Goal: Task Accomplishment & Management: Use online tool/utility

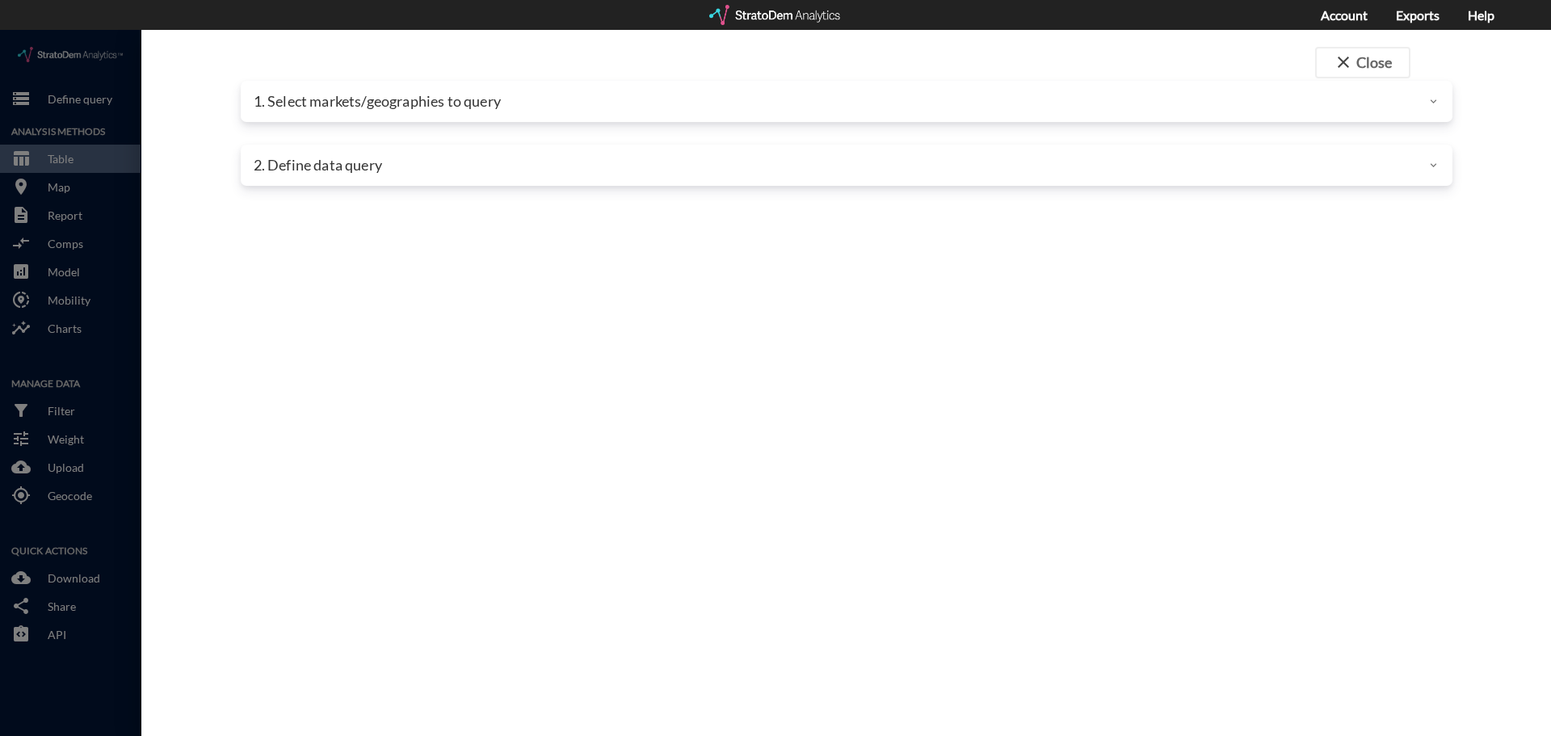
drag, startPoint x: 0, startPoint y: 0, endPoint x: 357, endPoint y: 59, distance: 361.9
click div "1. Select markets/geographies to query"
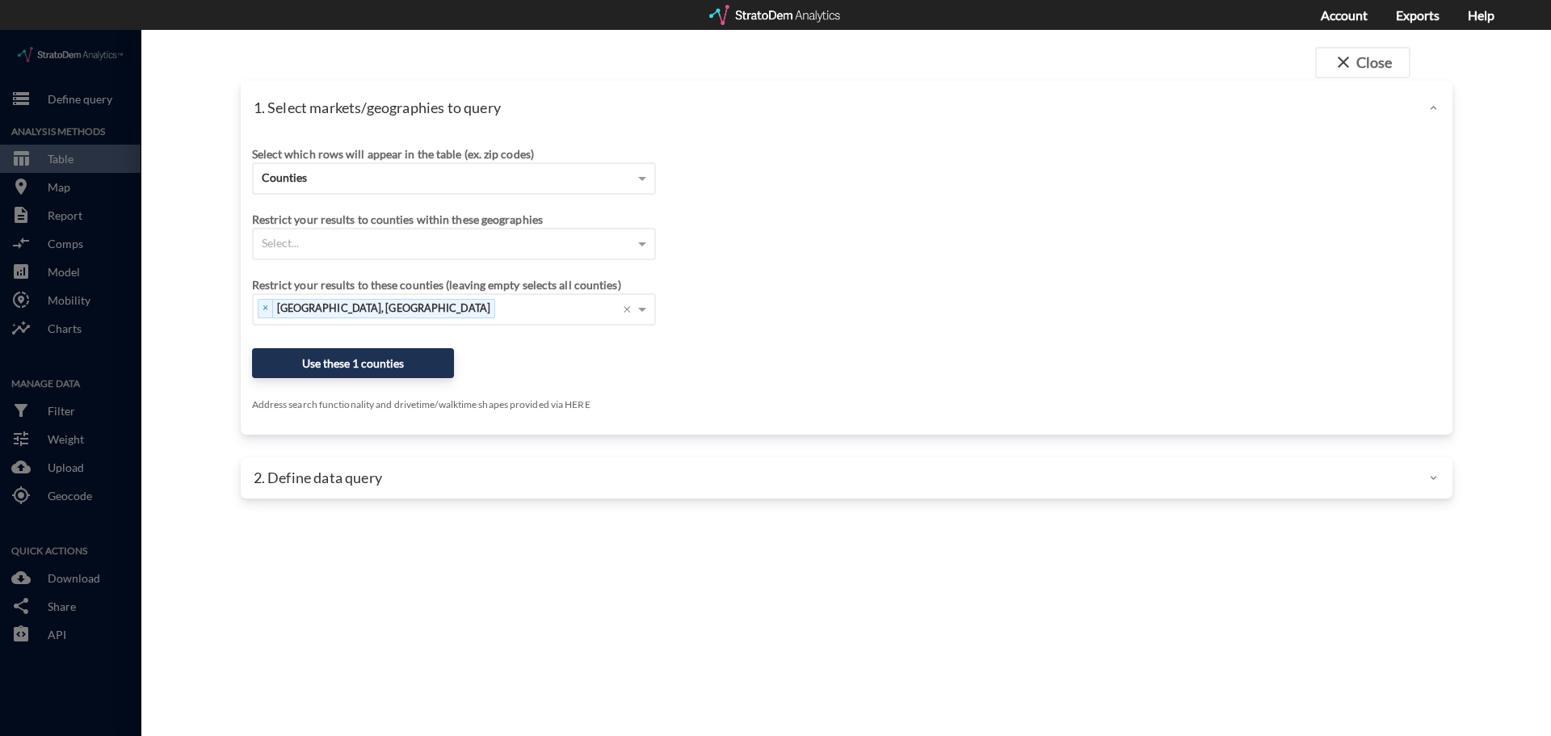
scroll to position [162, 0]
click div "Counties"
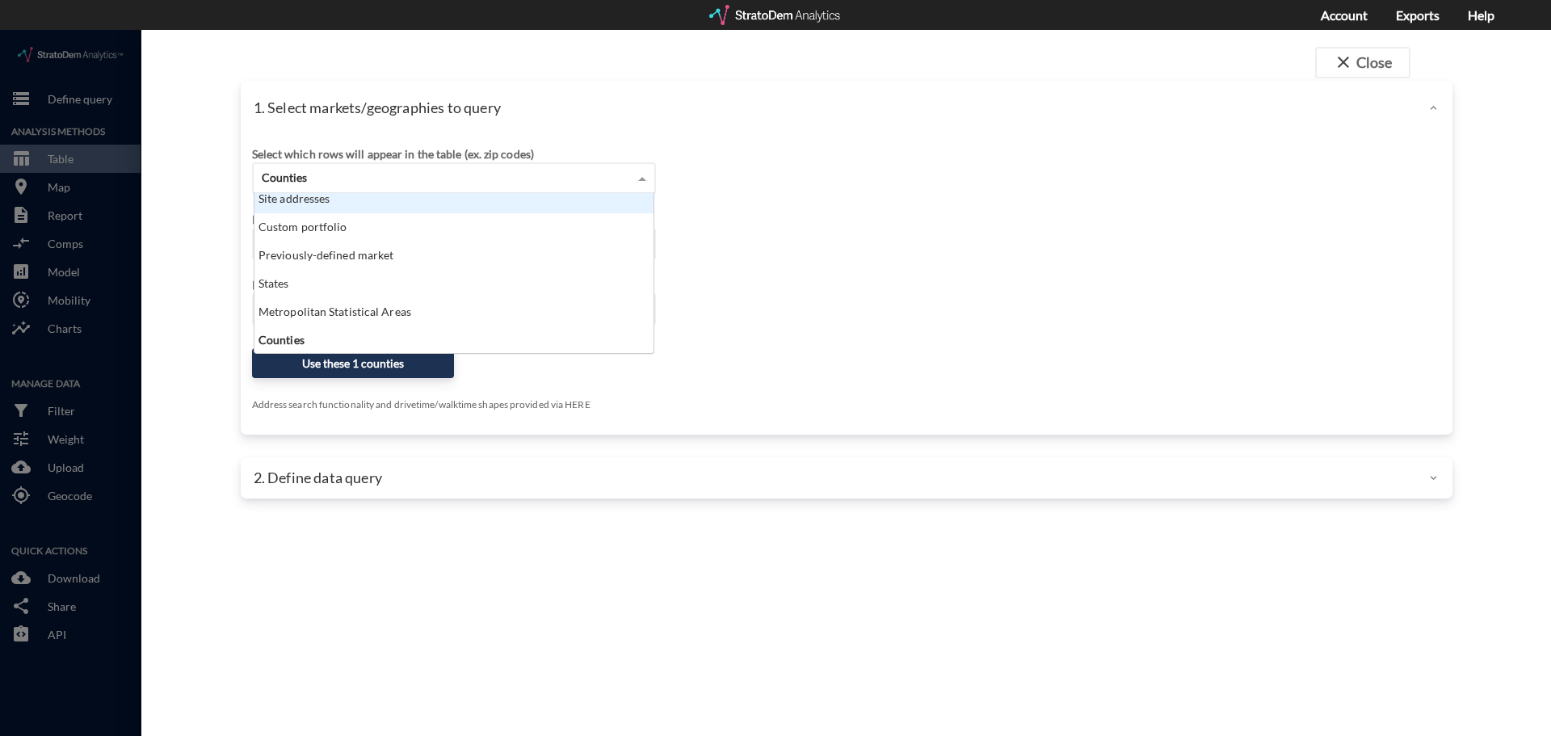
scroll to position [0, 0]
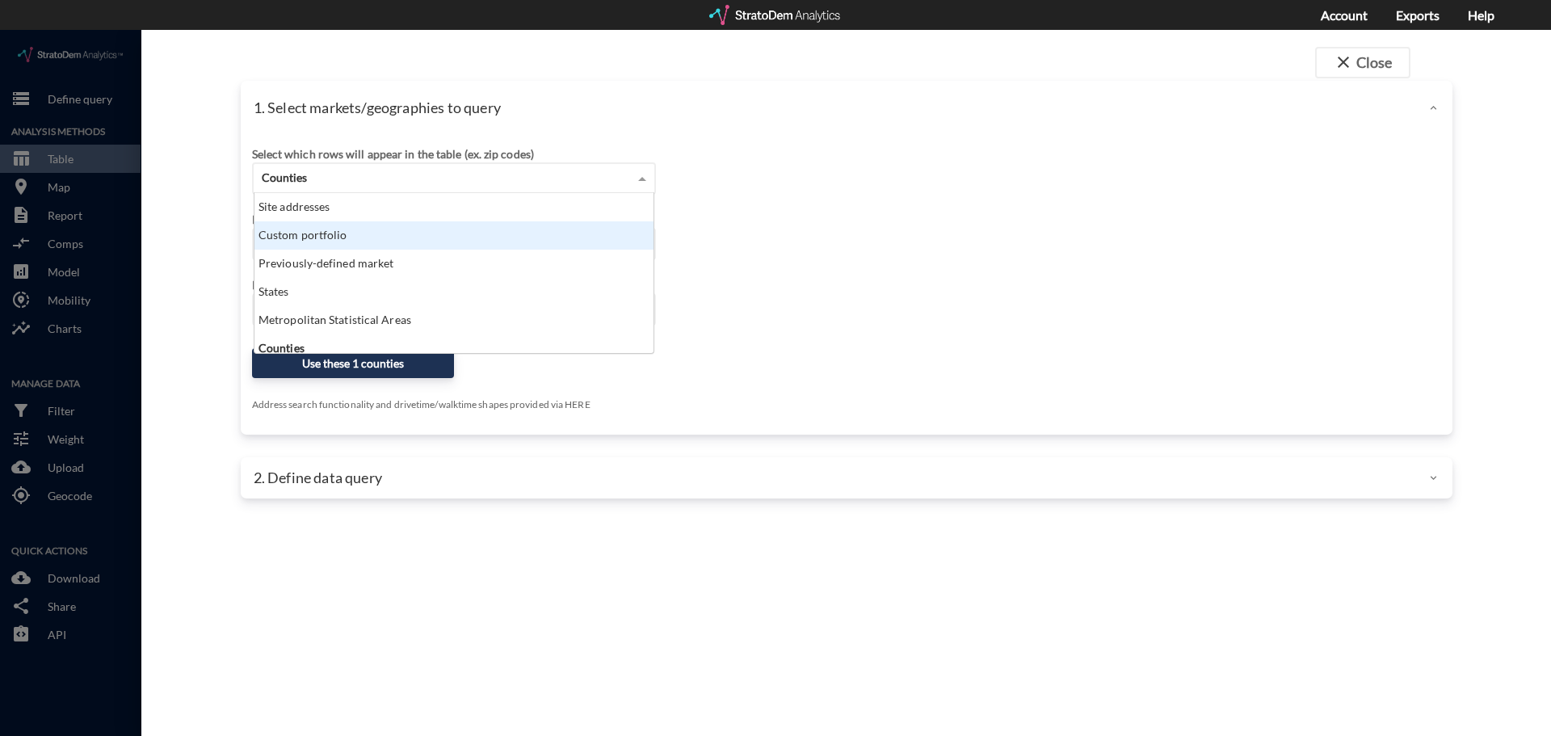
click div "Custom portfolio"
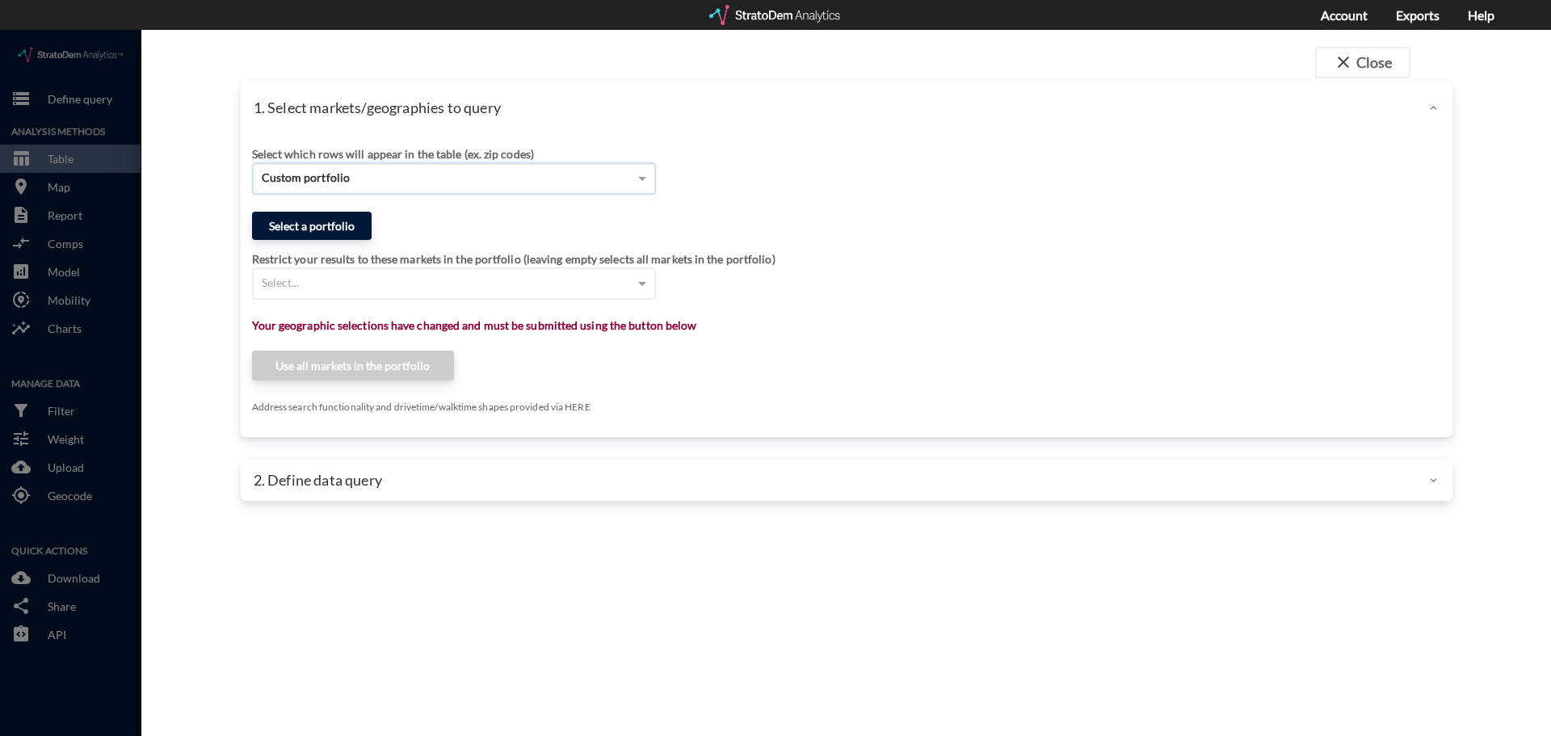
click button "Select a portfolio"
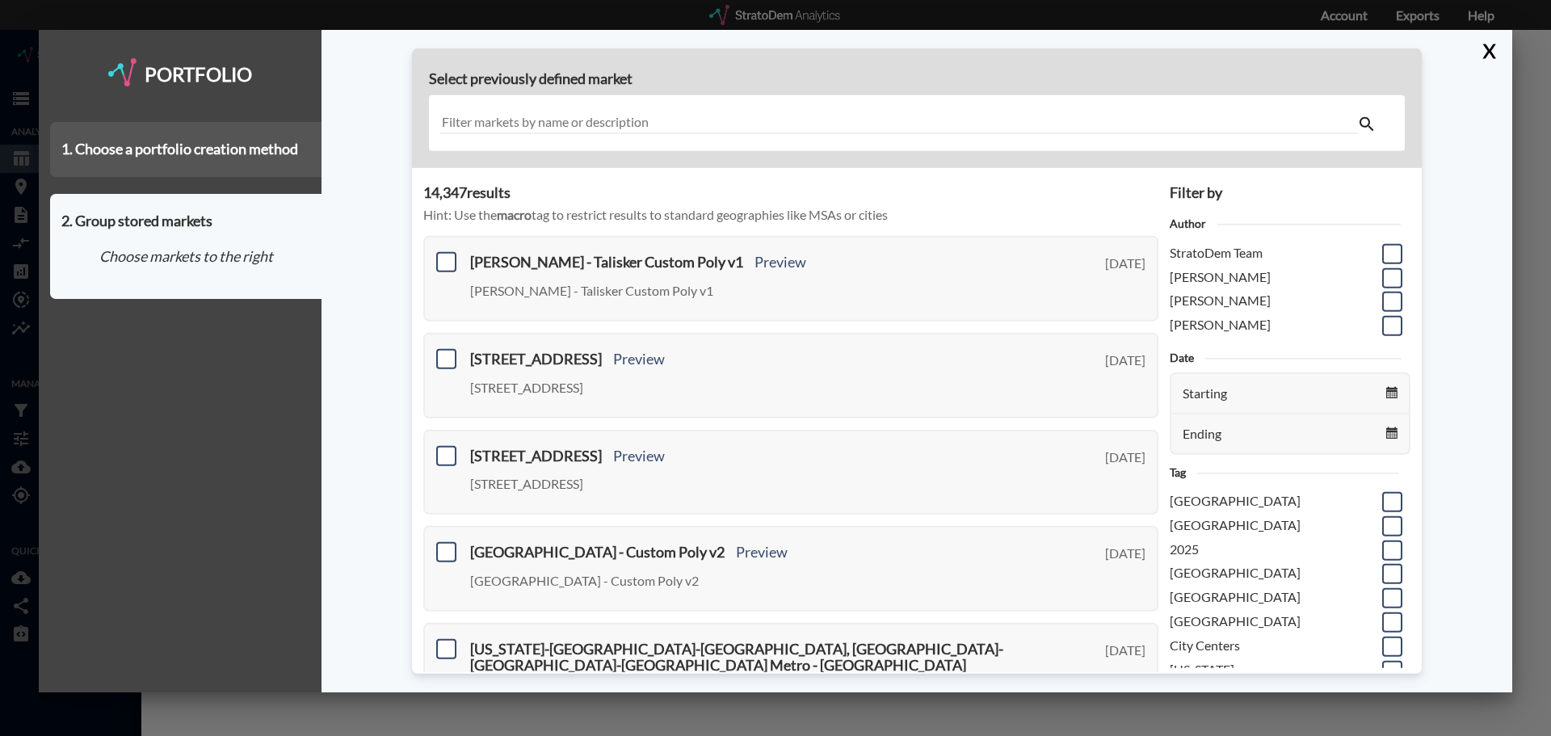
click at [257, 149] on div "1. Choose a portfolio creation method" at bounding box center [185, 149] width 271 height 55
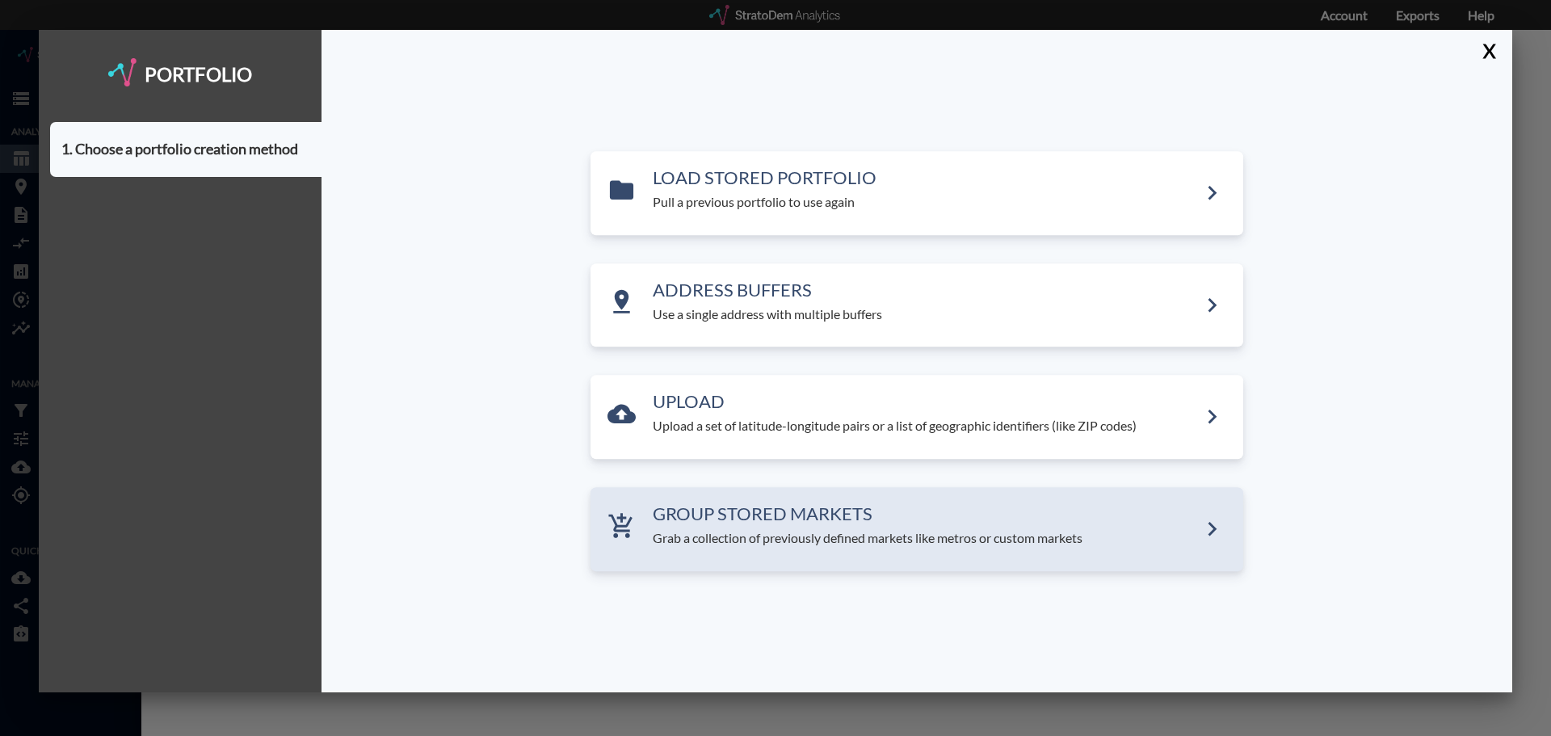
click at [758, 521] on h3 "GROUP STORED MARKETS" at bounding box center [925, 513] width 545 height 19
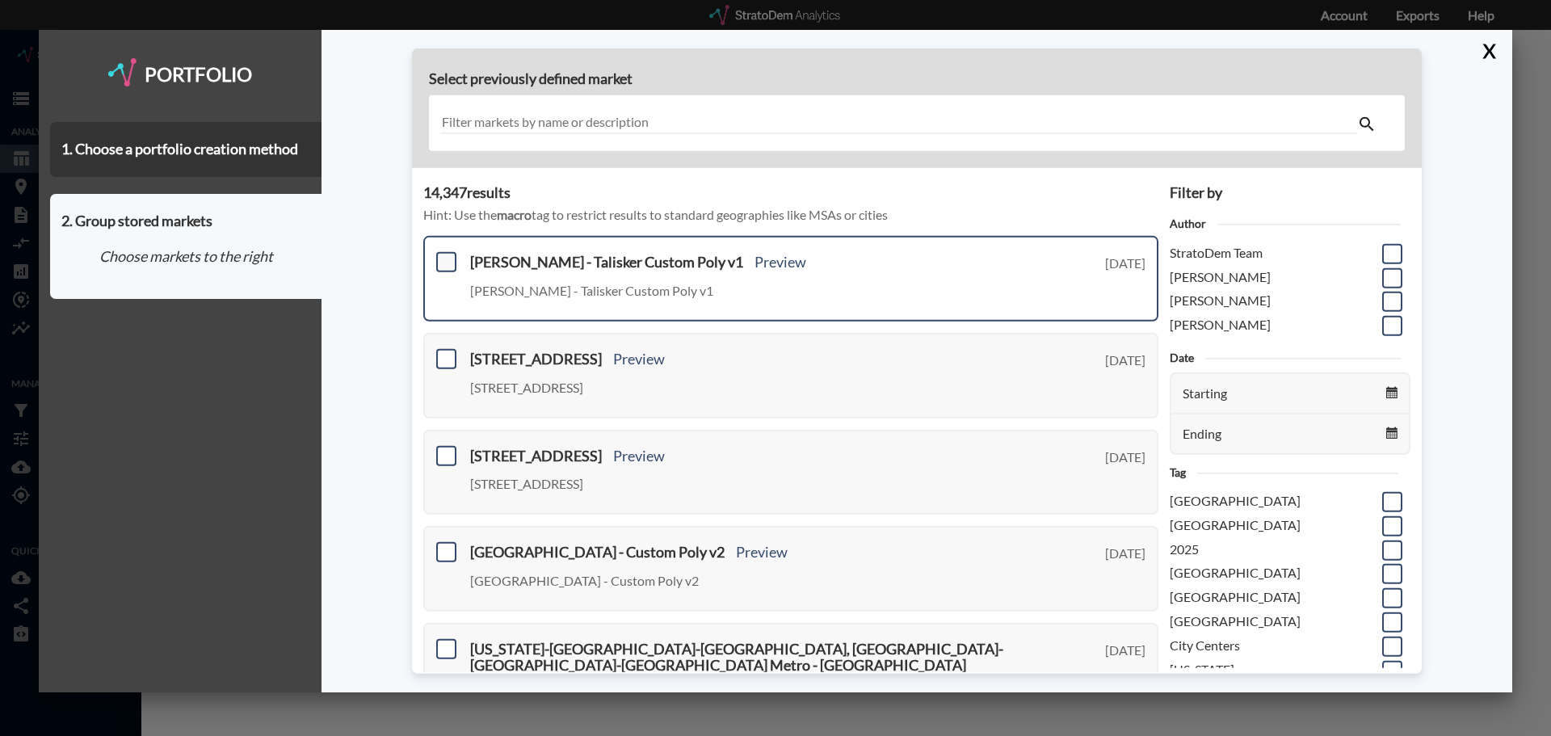
click at [453, 263] on span at bounding box center [446, 262] width 20 height 20
click at [444, 255] on input "checkbox" at bounding box center [444, 255] width 0 height 0
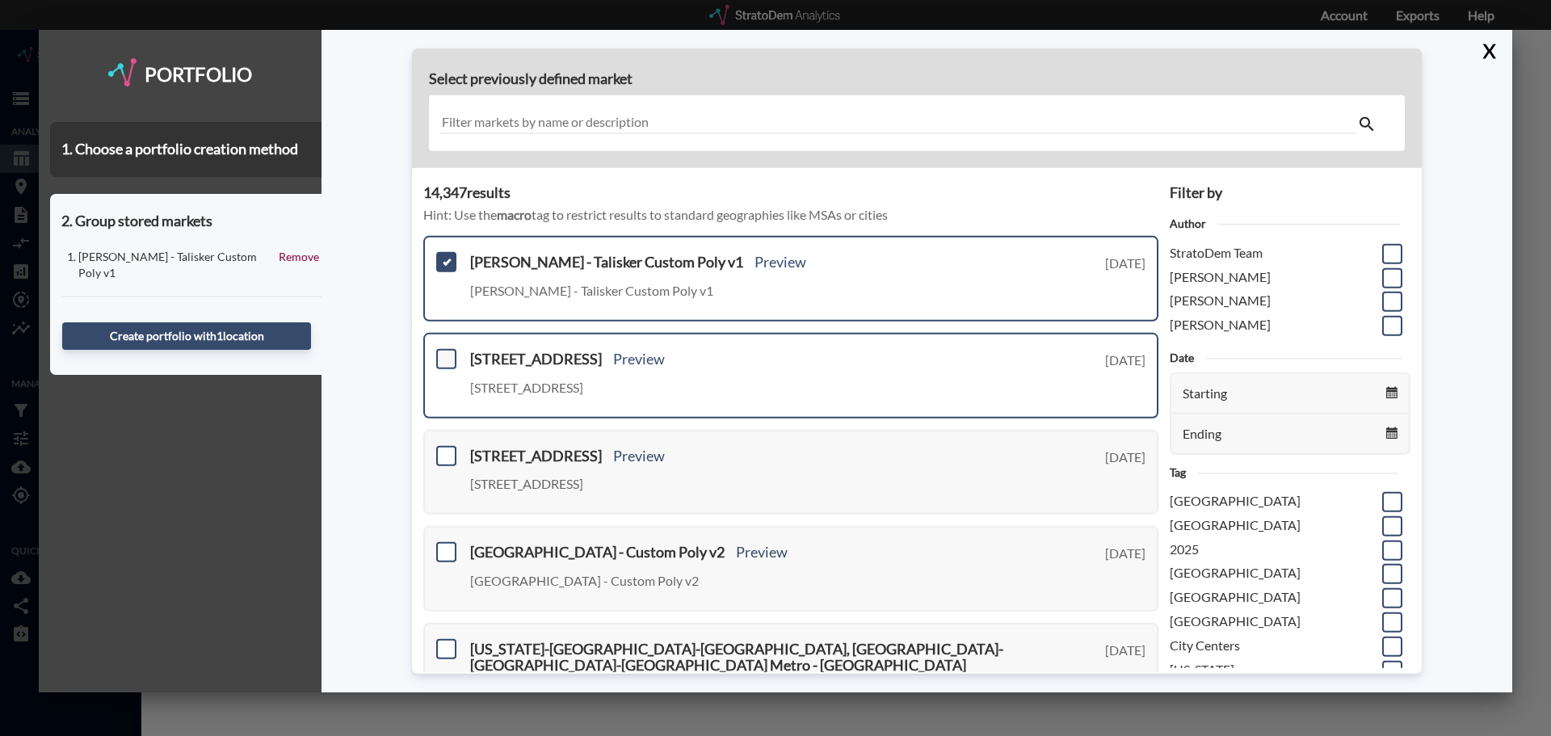
click at [446, 359] on span at bounding box center [446, 359] width 20 height 20
click at [444, 352] on input "checkbox" at bounding box center [444, 352] width 0 height 0
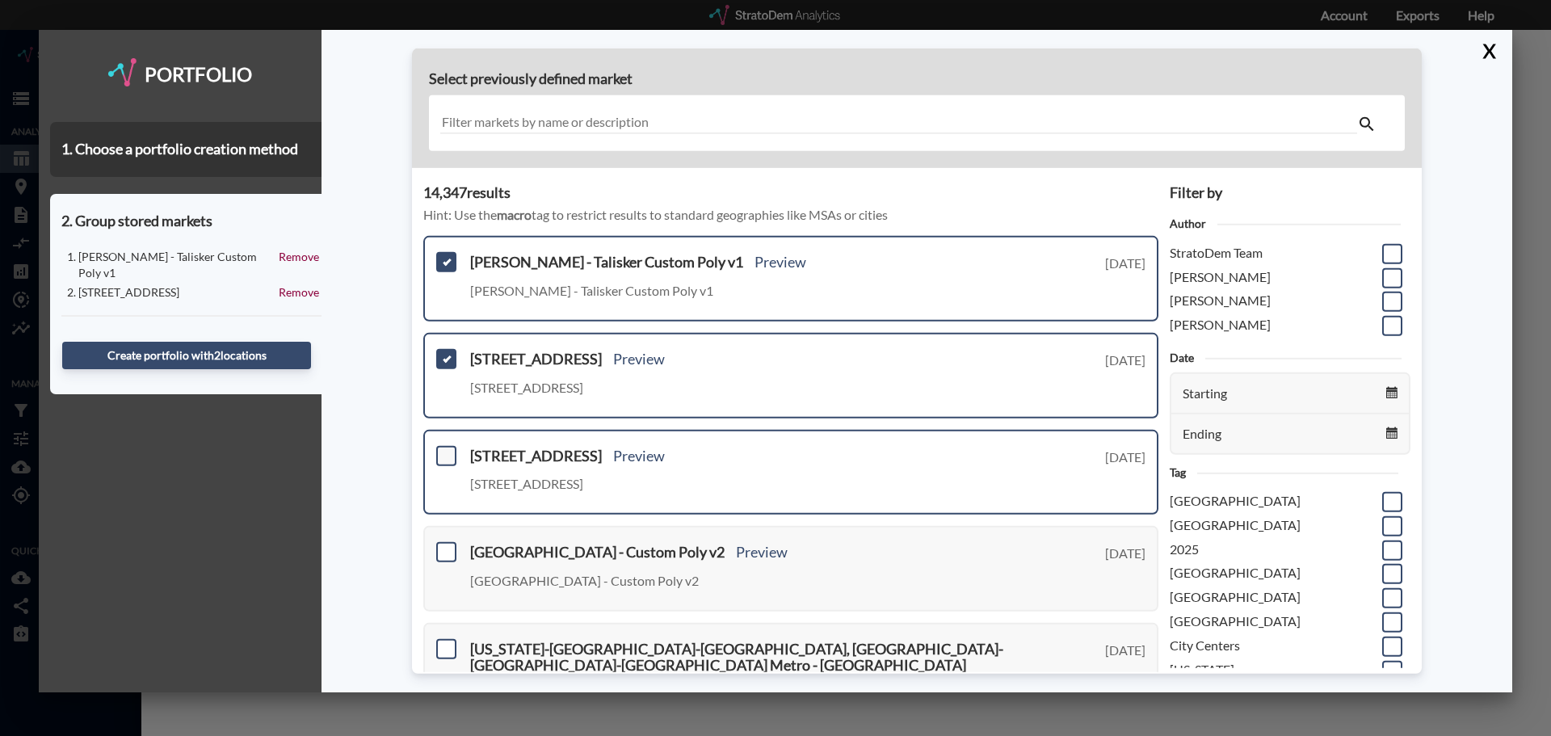
click at [447, 460] on span at bounding box center [446, 455] width 20 height 20
click at [444, 448] on input "checkbox" at bounding box center [444, 448] width 0 height 0
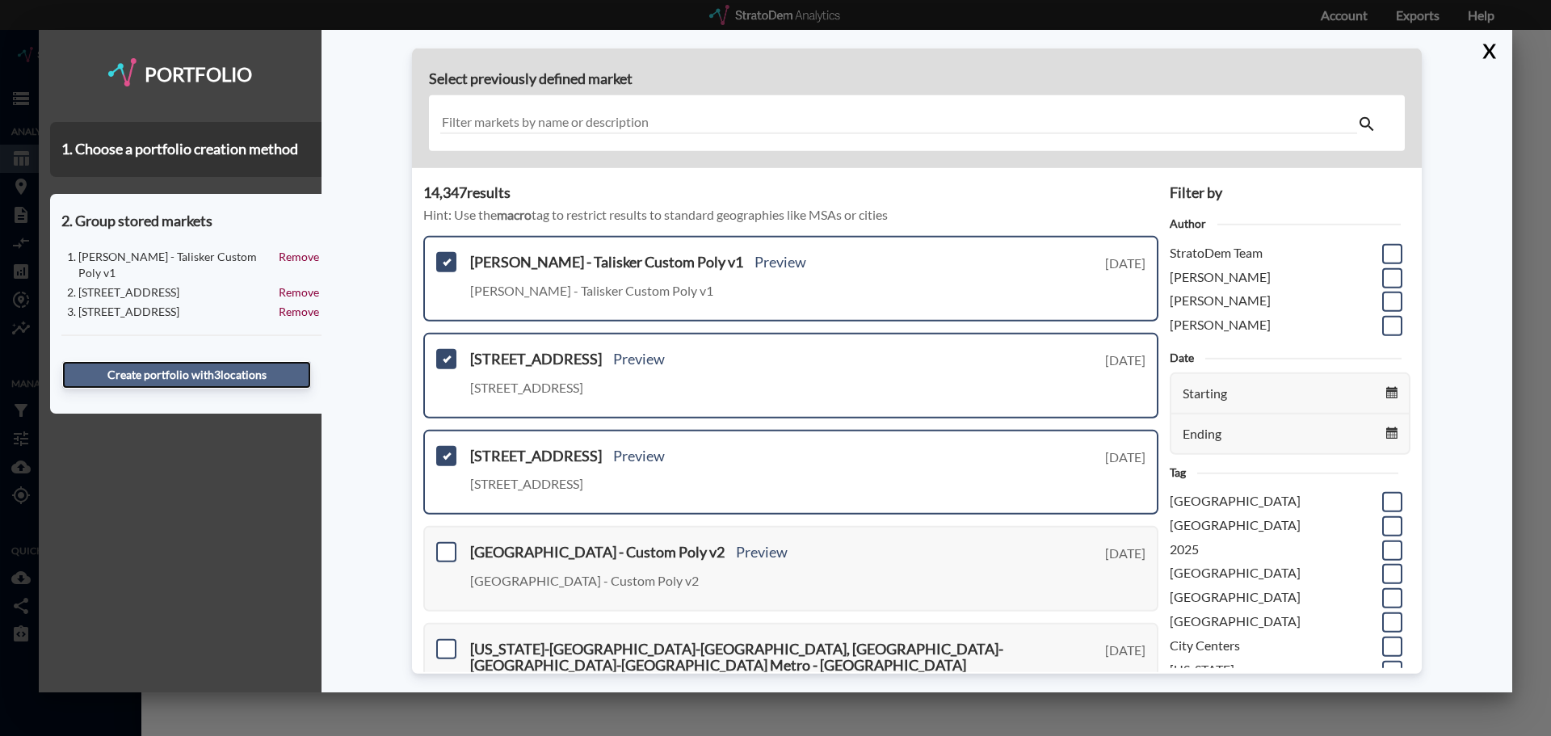
click at [223, 361] on button "Create portfolio with 3 location s" at bounding box center [186, 374] width 249 height 27
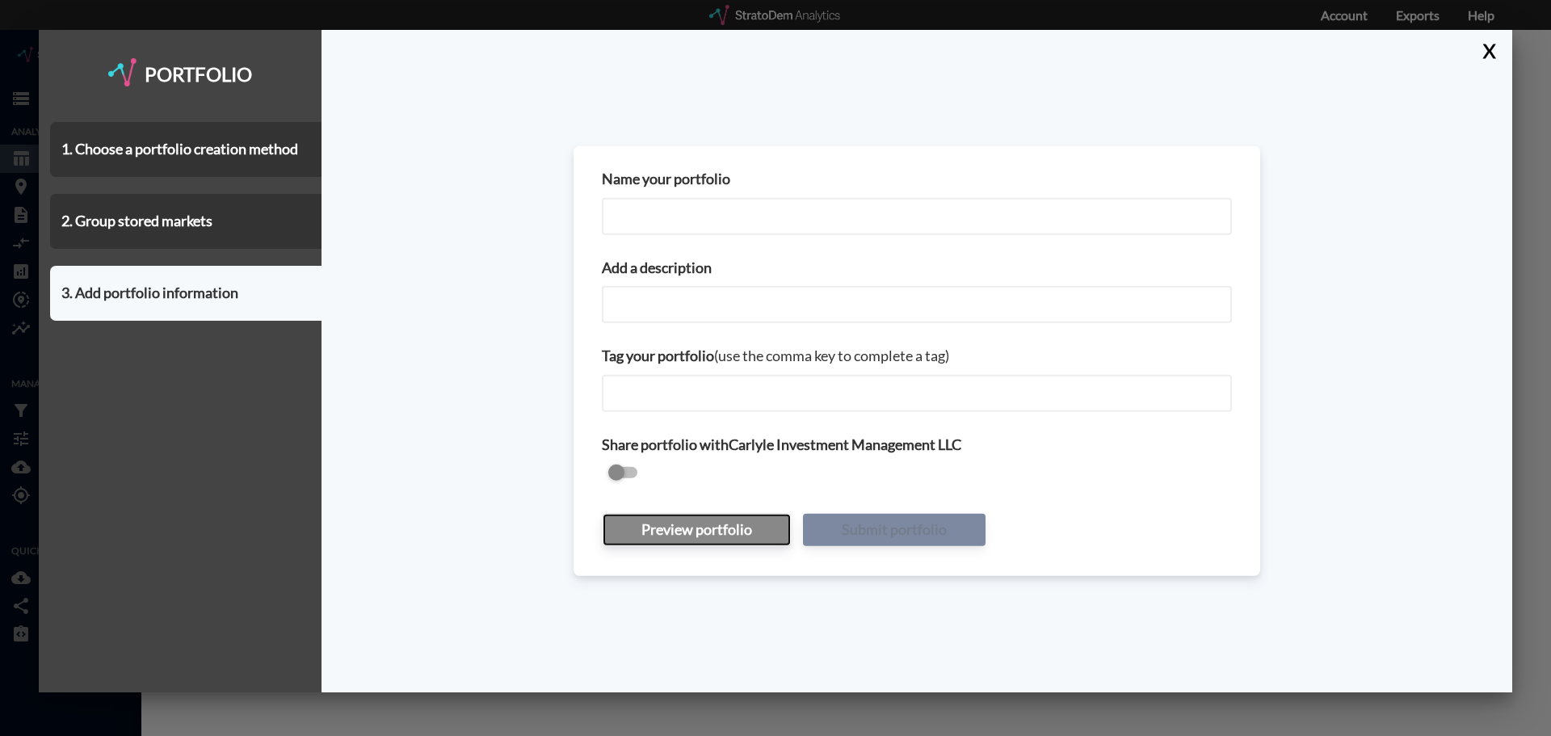
click at [668, 529] on button "Preview portfolio" at bounding box center [697, 529] width 188 height 32
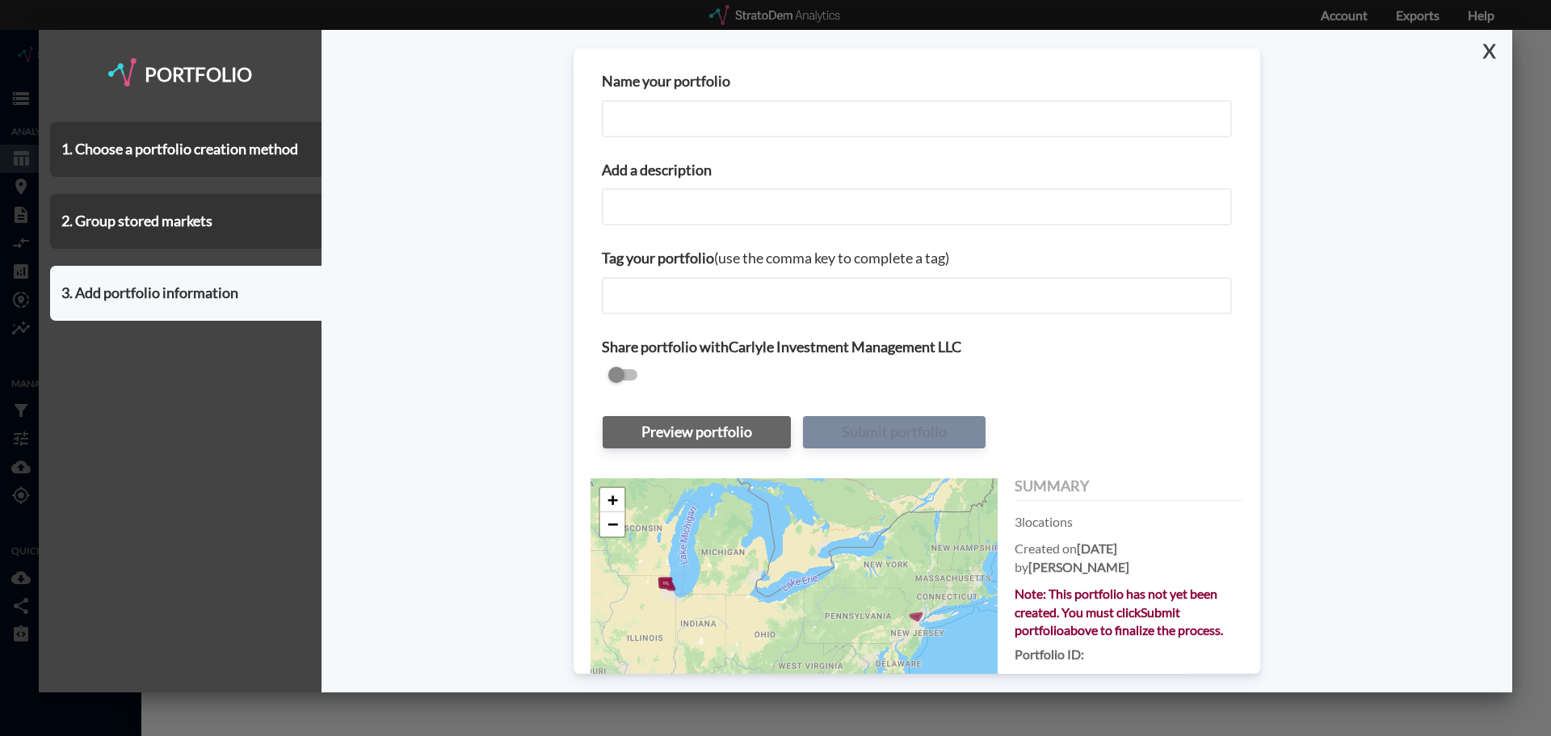
click at [1488, 56] on button "X" at bounding box center [1486, 51] width 28 height 42
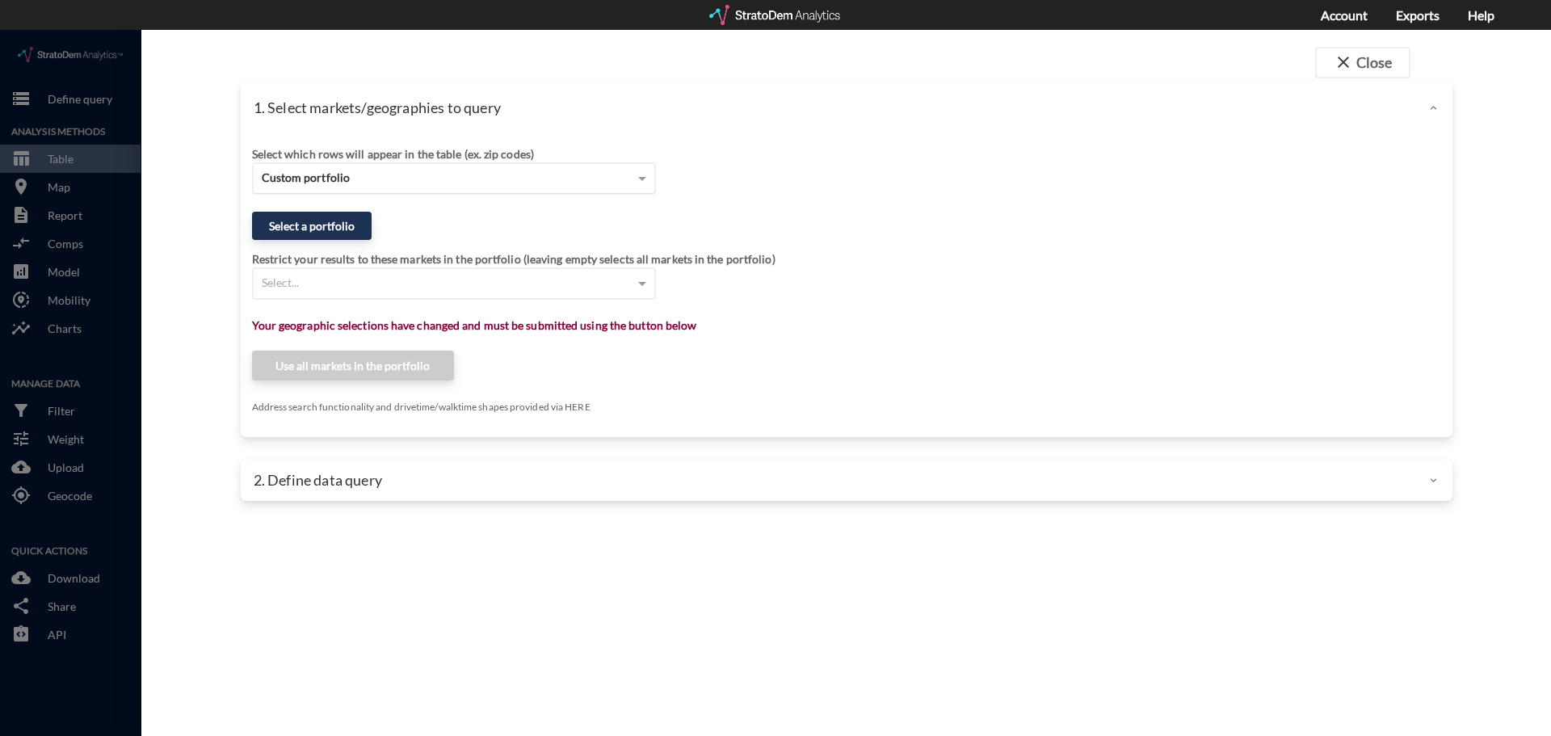
click div "Custom portfolio"
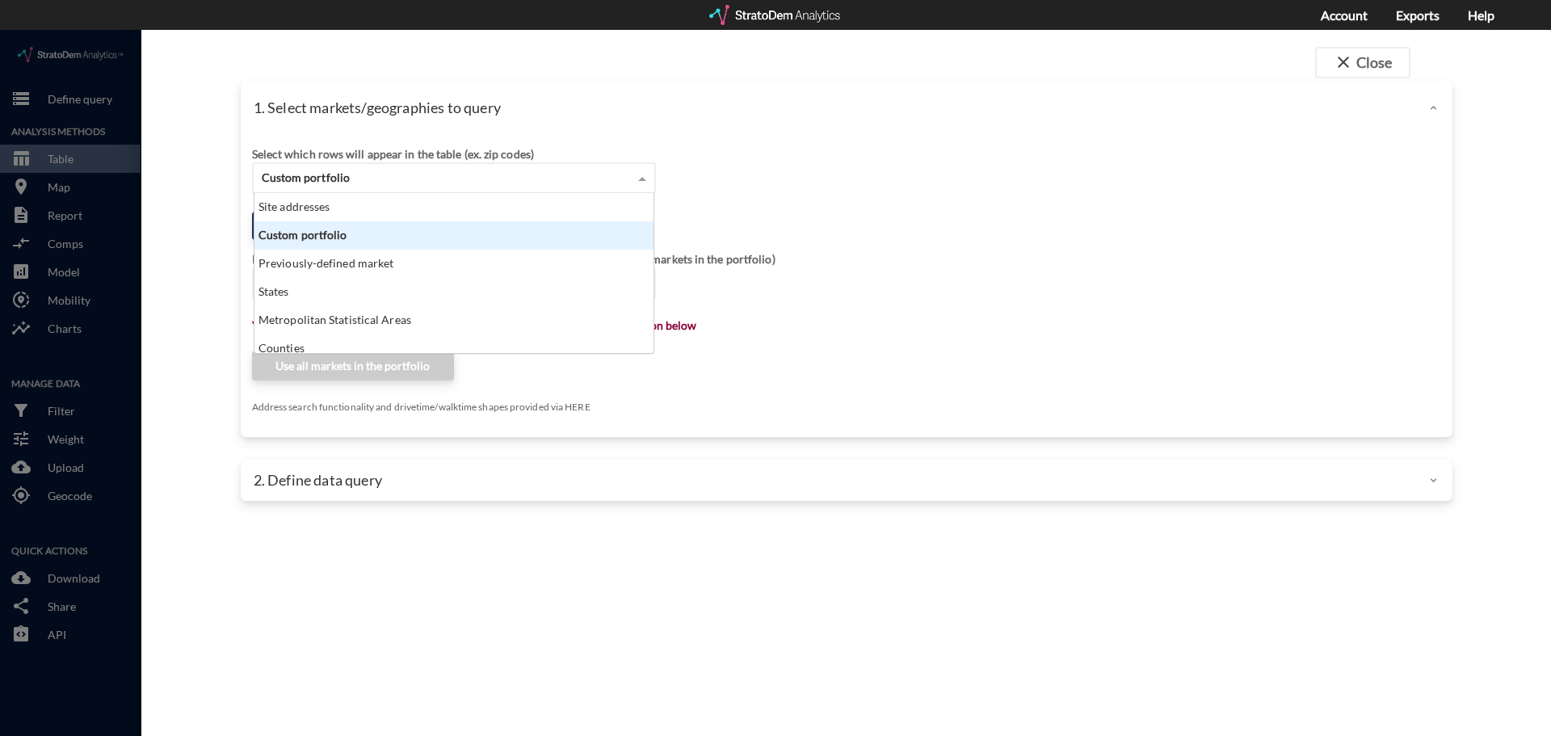
scroll to position [148, 389]
click div "Custom portfolio"
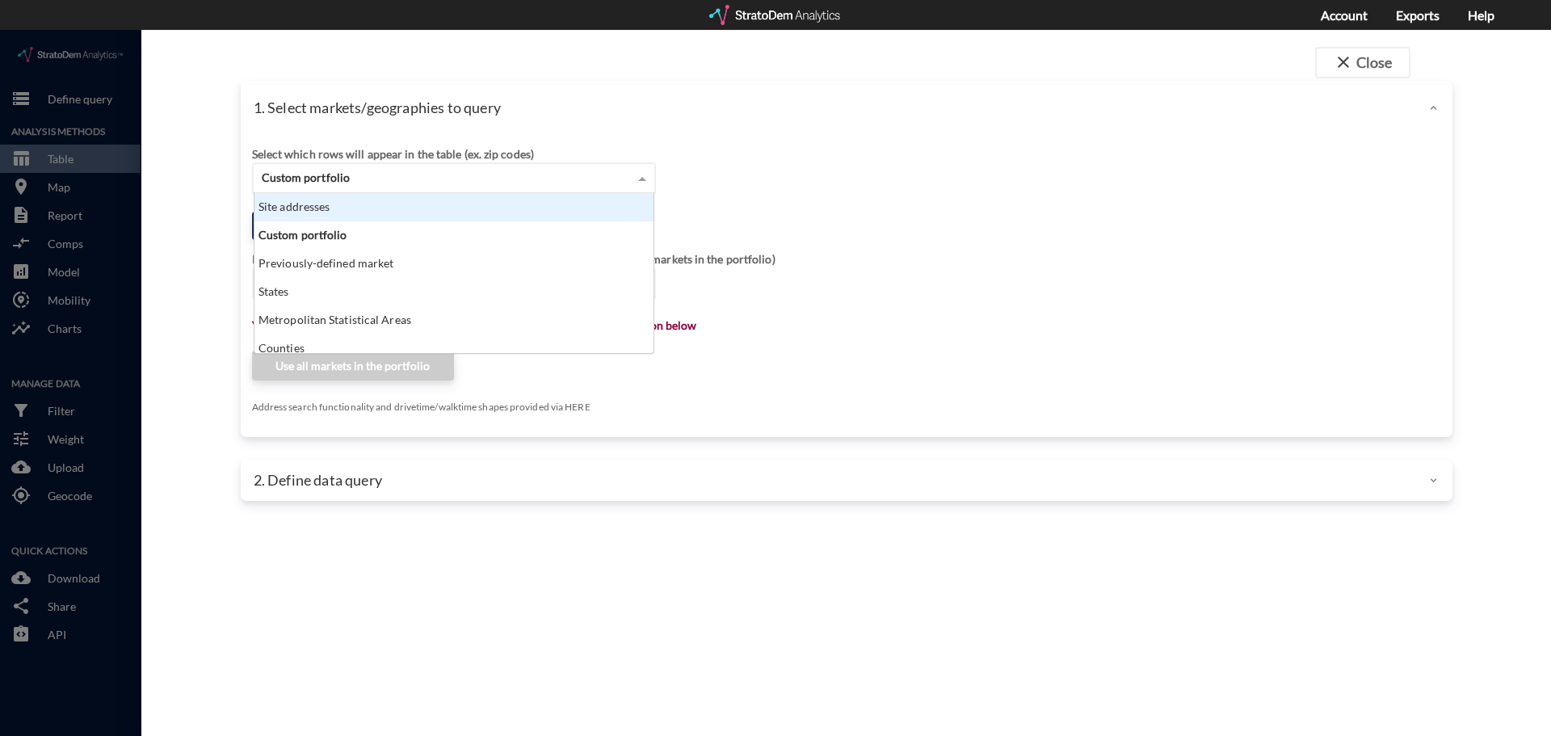
click div "Select which rows will appear in the table (ex. zip codes) Custom portfolio Sit…"
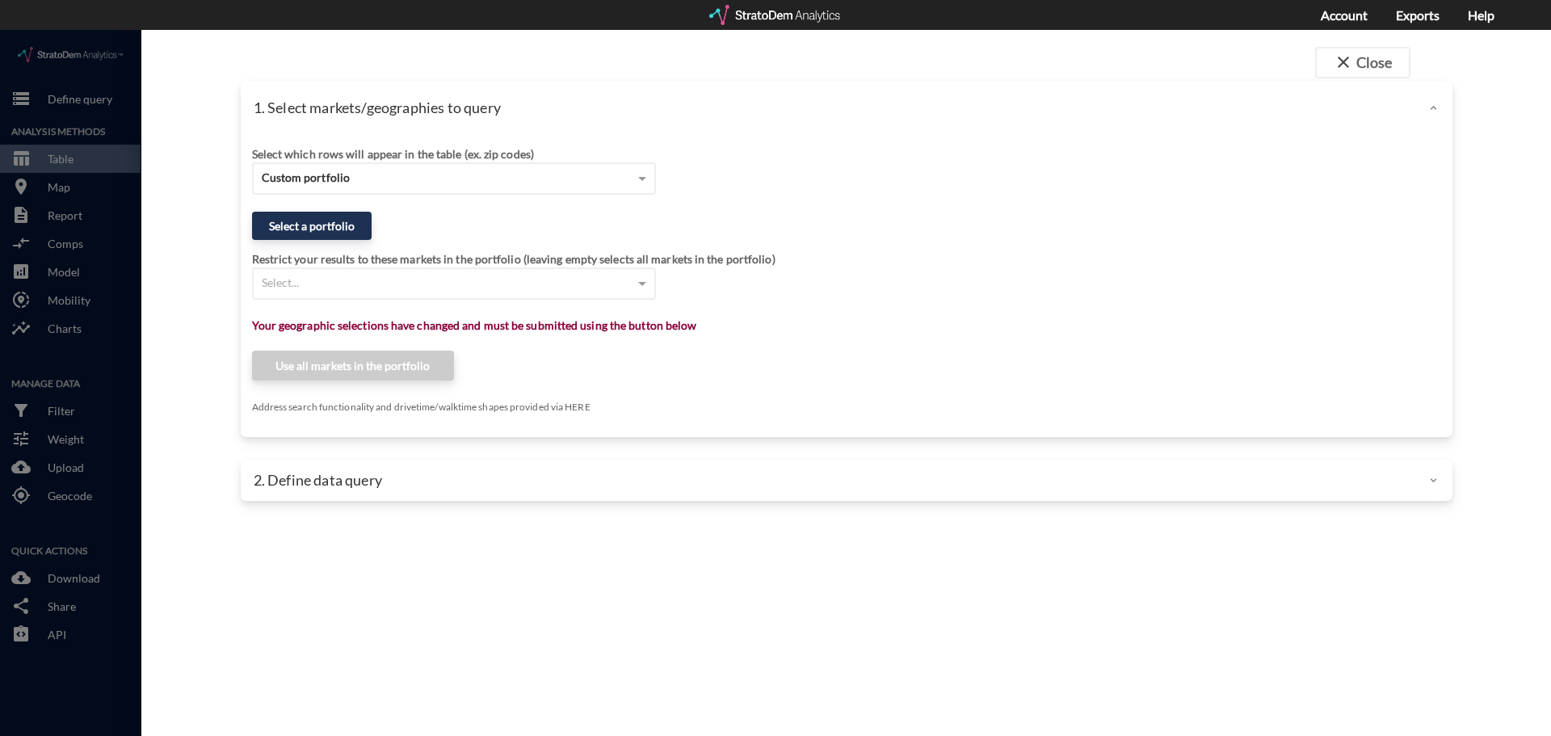
click div "Select a portfolio"
click button "Select a portfolio"
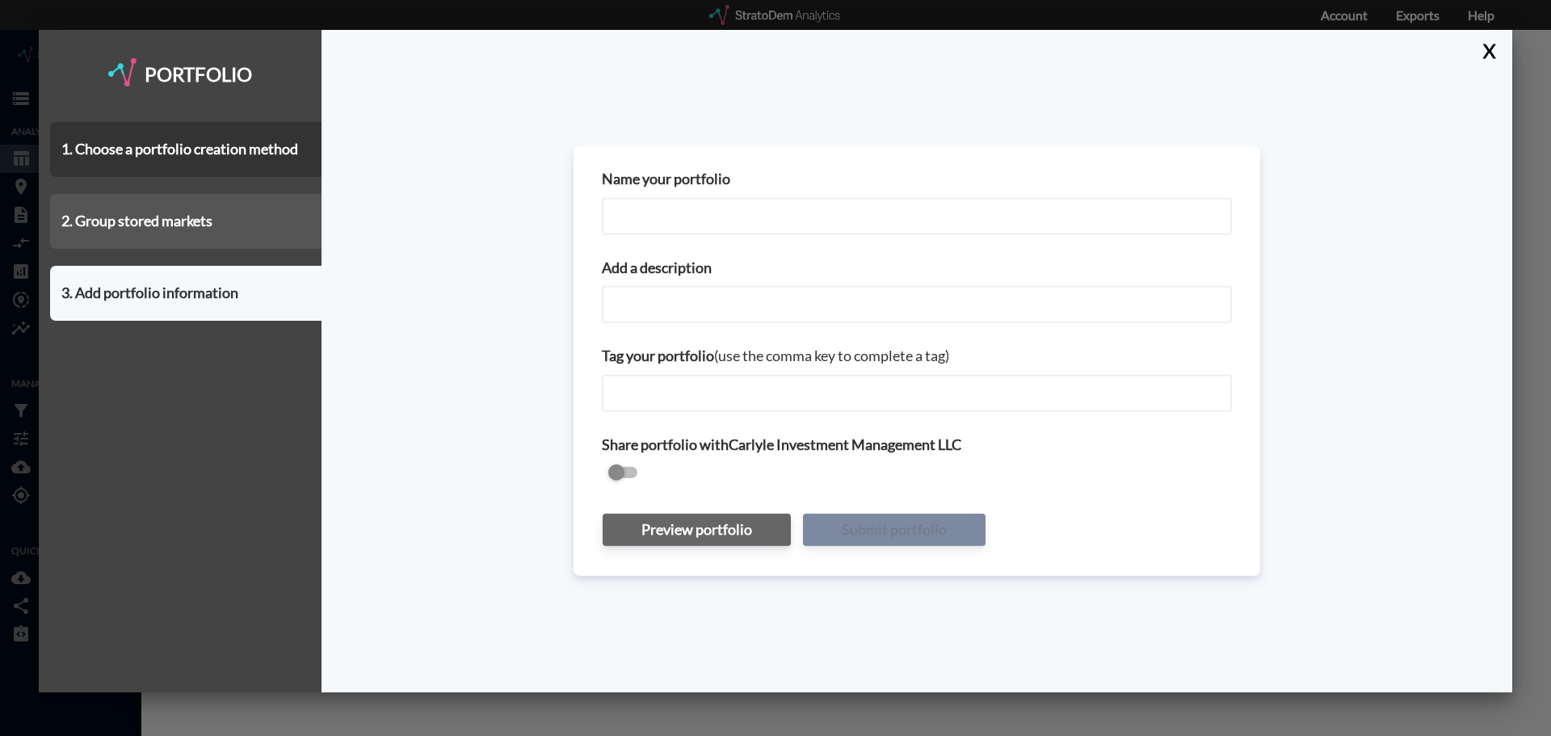
click at [127, 203] on div "2. Group stored markets" at bounding box center [185, 221] width 271 height 55
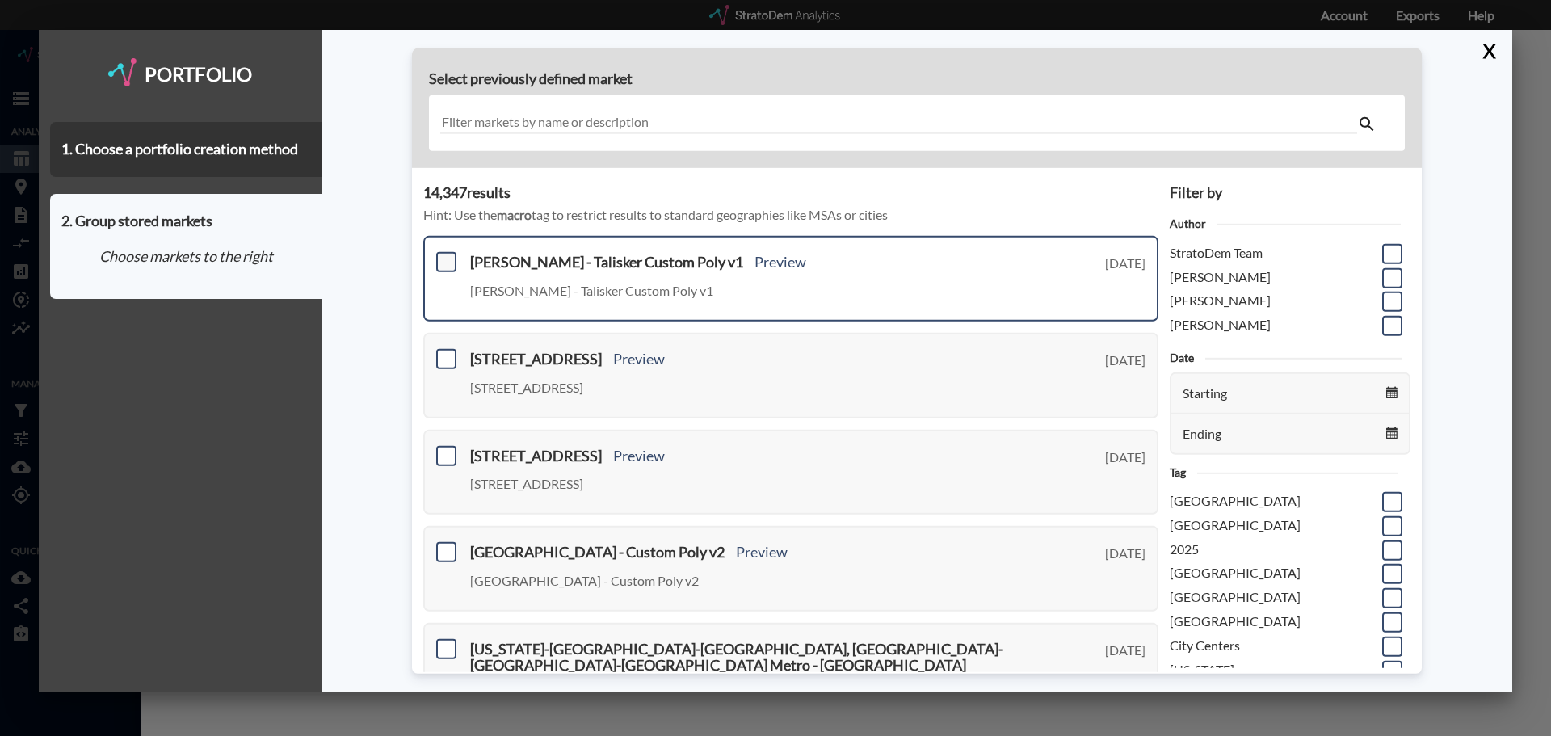
click at [451, 267] on span at bounding box center [446, 262] width 20 height 20
click at [444, 255] on input "checkbox" at bounding box center [444, 255] width 0 height 0
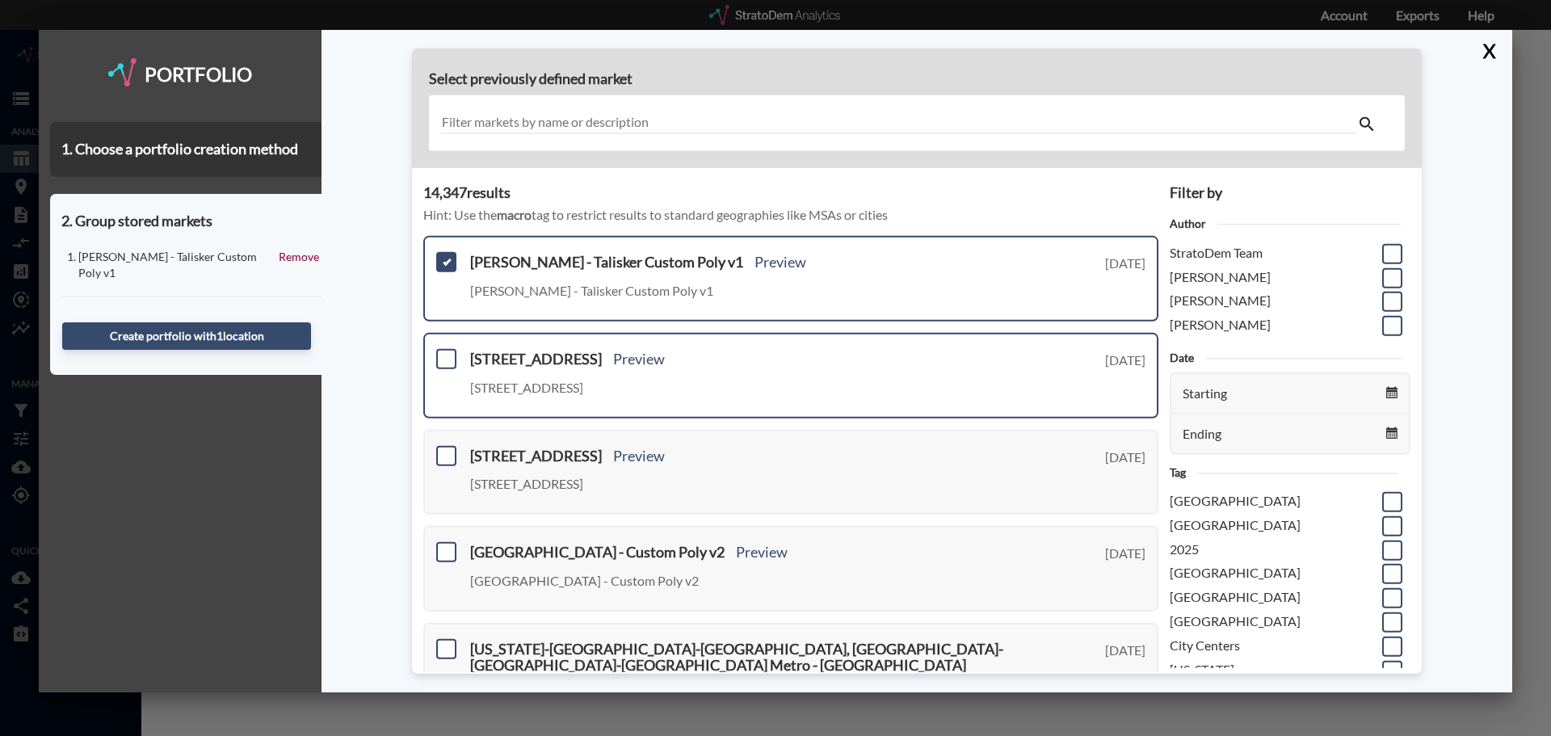
click at [447, 345] on div "300 Tower Parkway - Custom Poly v4 Preview 300 Tower Parkway - Custom Poly v4 W…" at bounding box center [790, 376] width 735 height 86
click at [447, 356] on span at bounding box center [446, 359] width 20 height 20
click at [444, 352] on input "checkbox" at bounding box center [444, 352] width 0 height 0
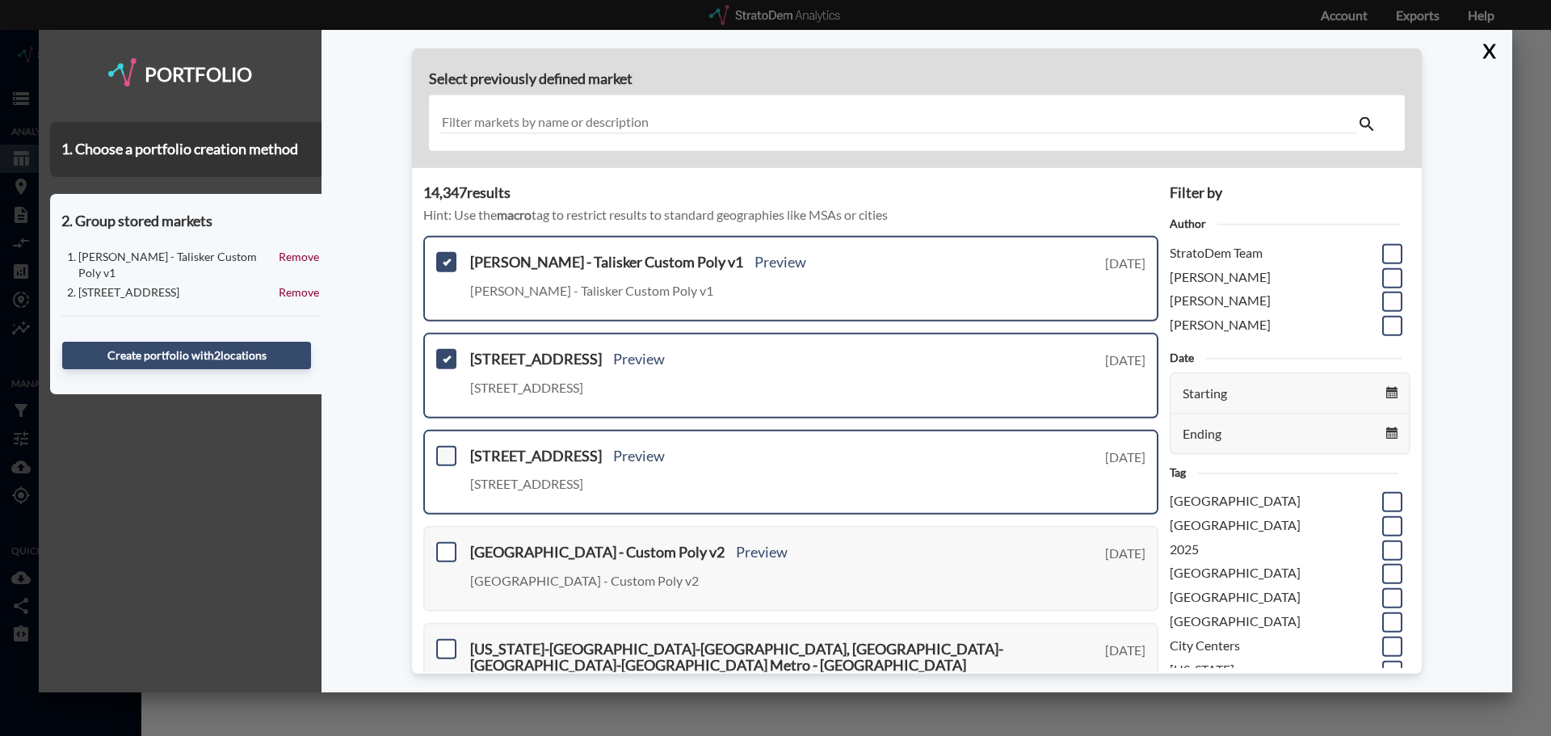
click at [444, 460] on span at bounding box center [446, 455] width 20 height 20
click at [444, 448] on input "checkbox" at bounding box center [444, 448] width 0 height 0
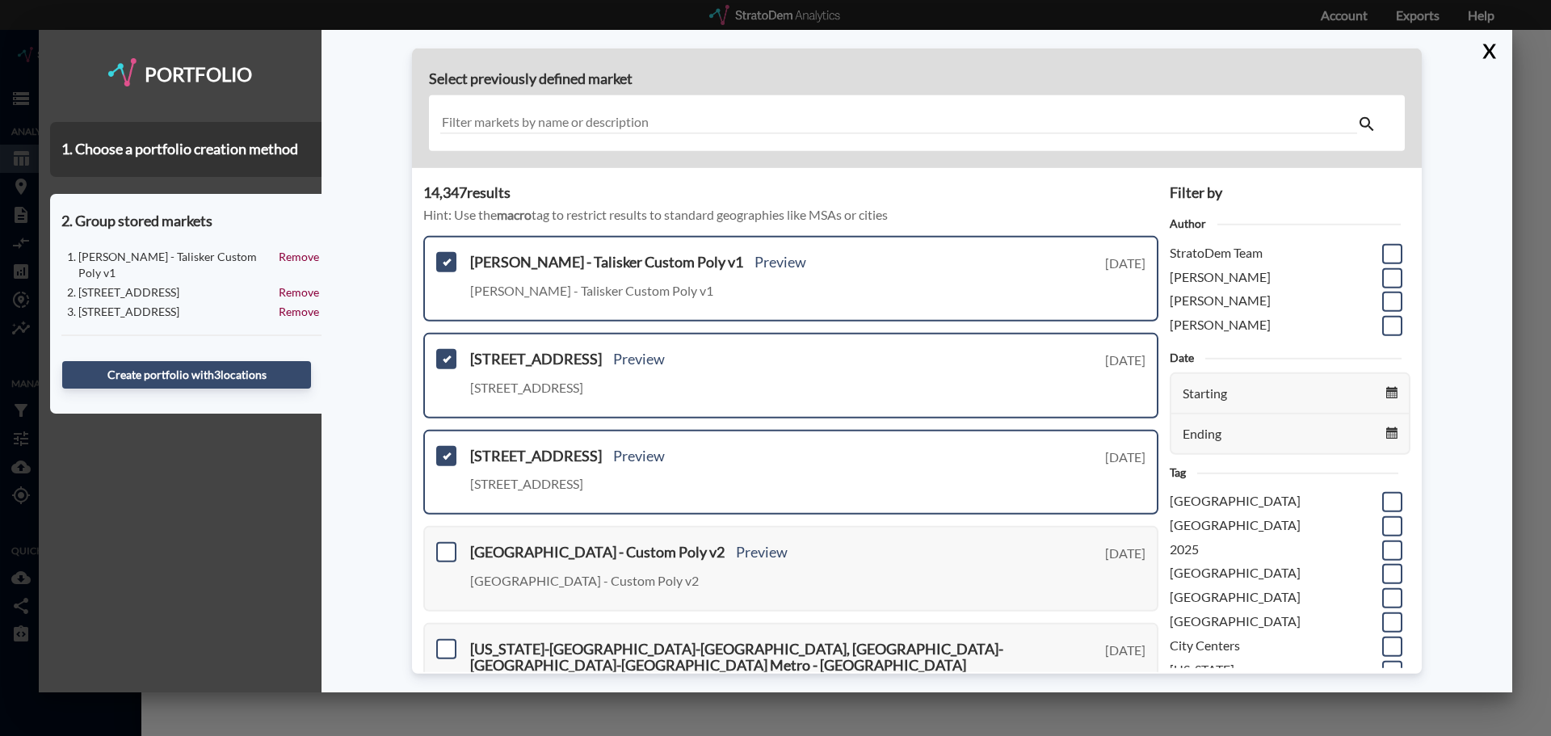
click at [531, 109] on div at bounding box center [917, 123] width 976 height 56
click at [532, 128] on input "text" at bounding box center [898, 123] width 917 height 22
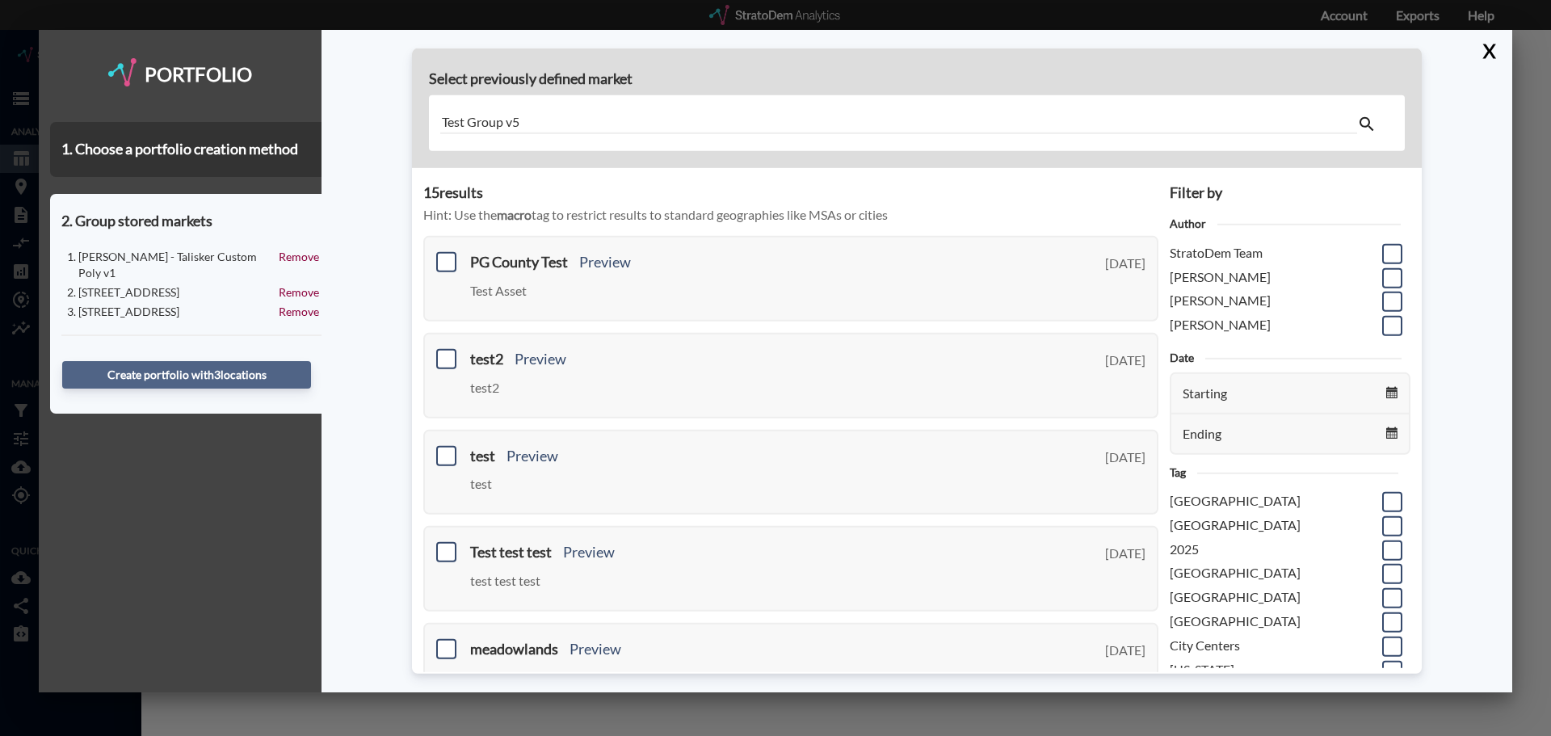
type input "Test Group v5"
click at [209, 361] on button "Create portfolio with 3 location s" at bounding box center [186, 374] width 249 height 27
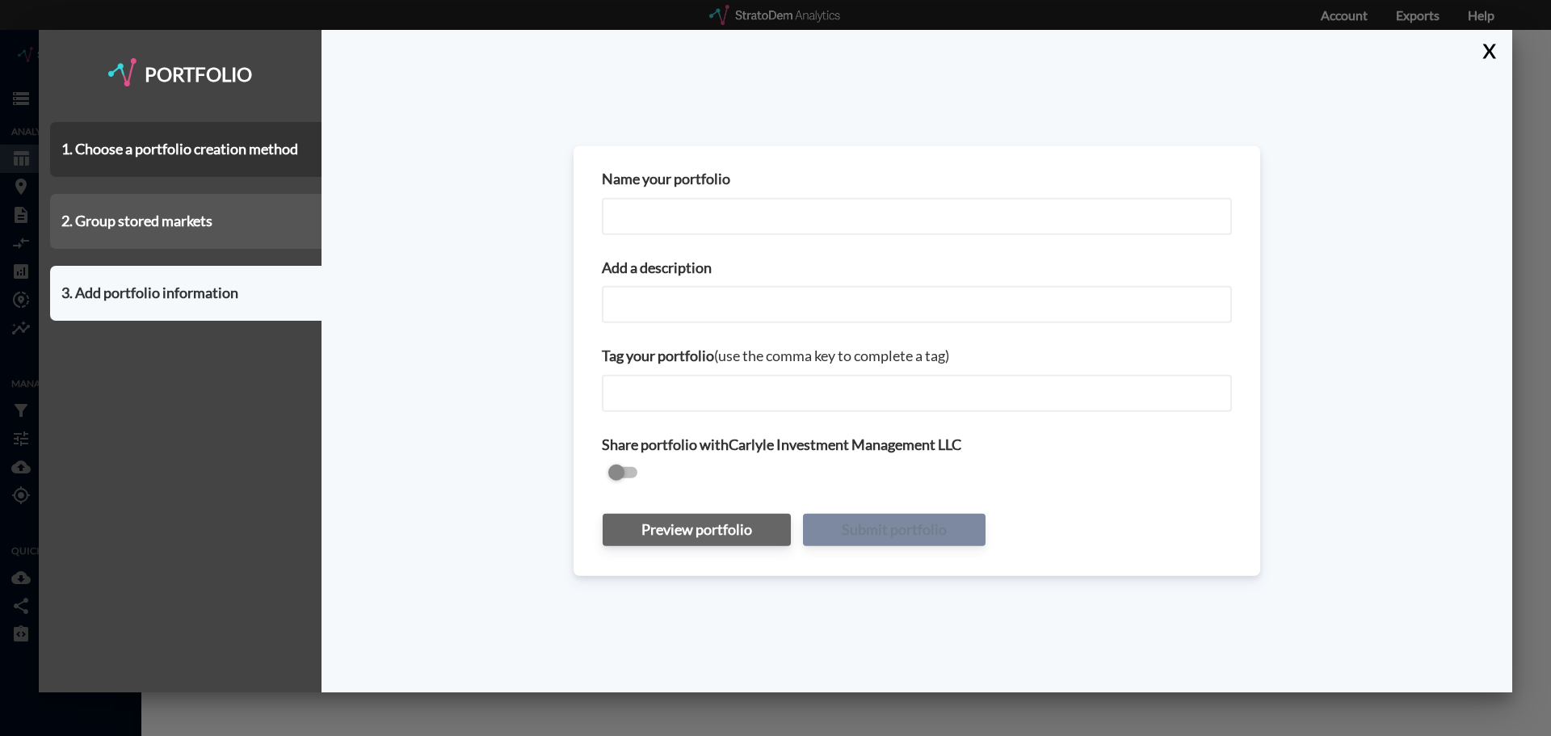
click at [239, 211] on div "2. Group stored markets" at bounding box center [185, 221] width 271 height 55
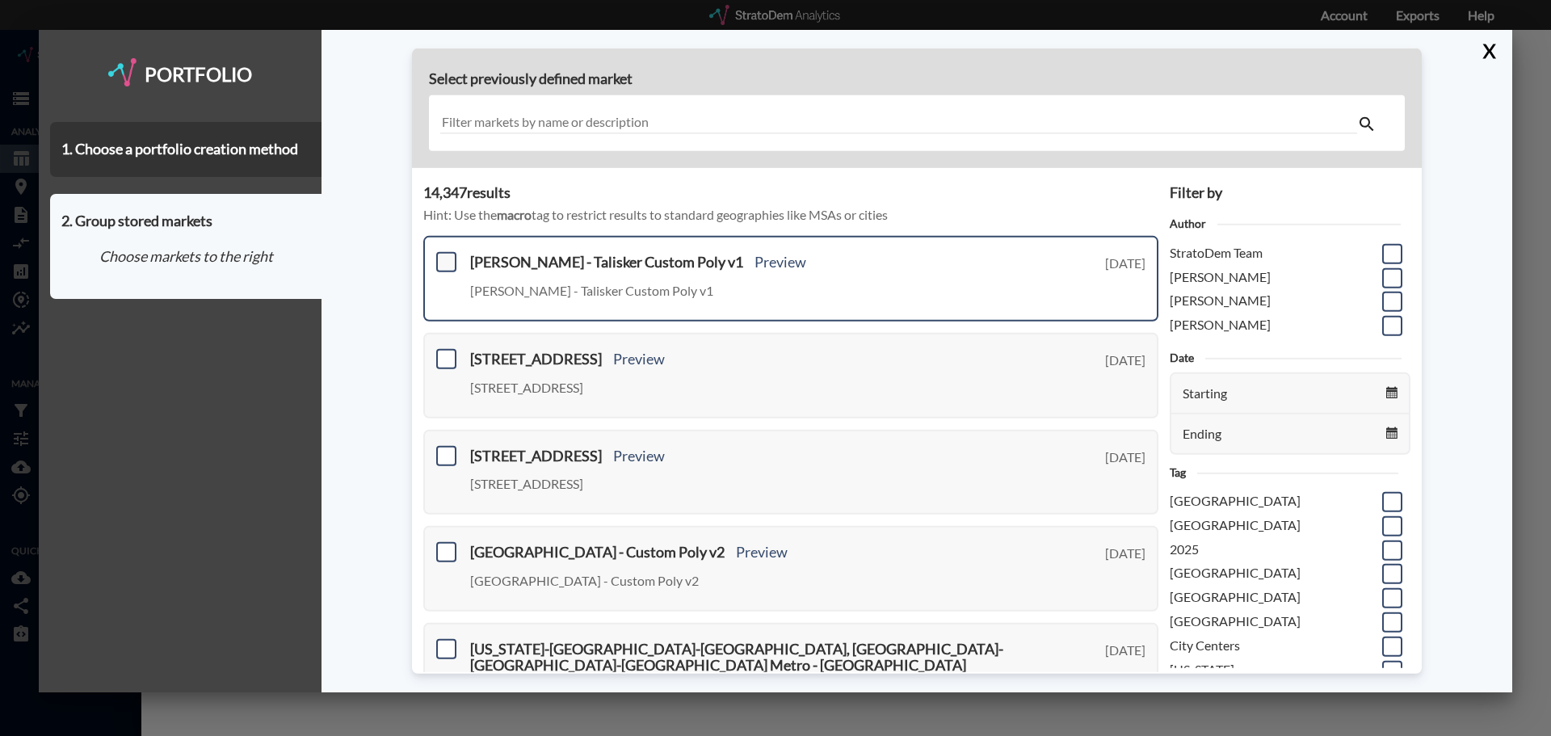
click at [447, 259] on span at bounding box center [446, 262] width 20 height 20
click at [444, 255] on input "checkbox" at bounding box center [444, 255] width 0 height 0
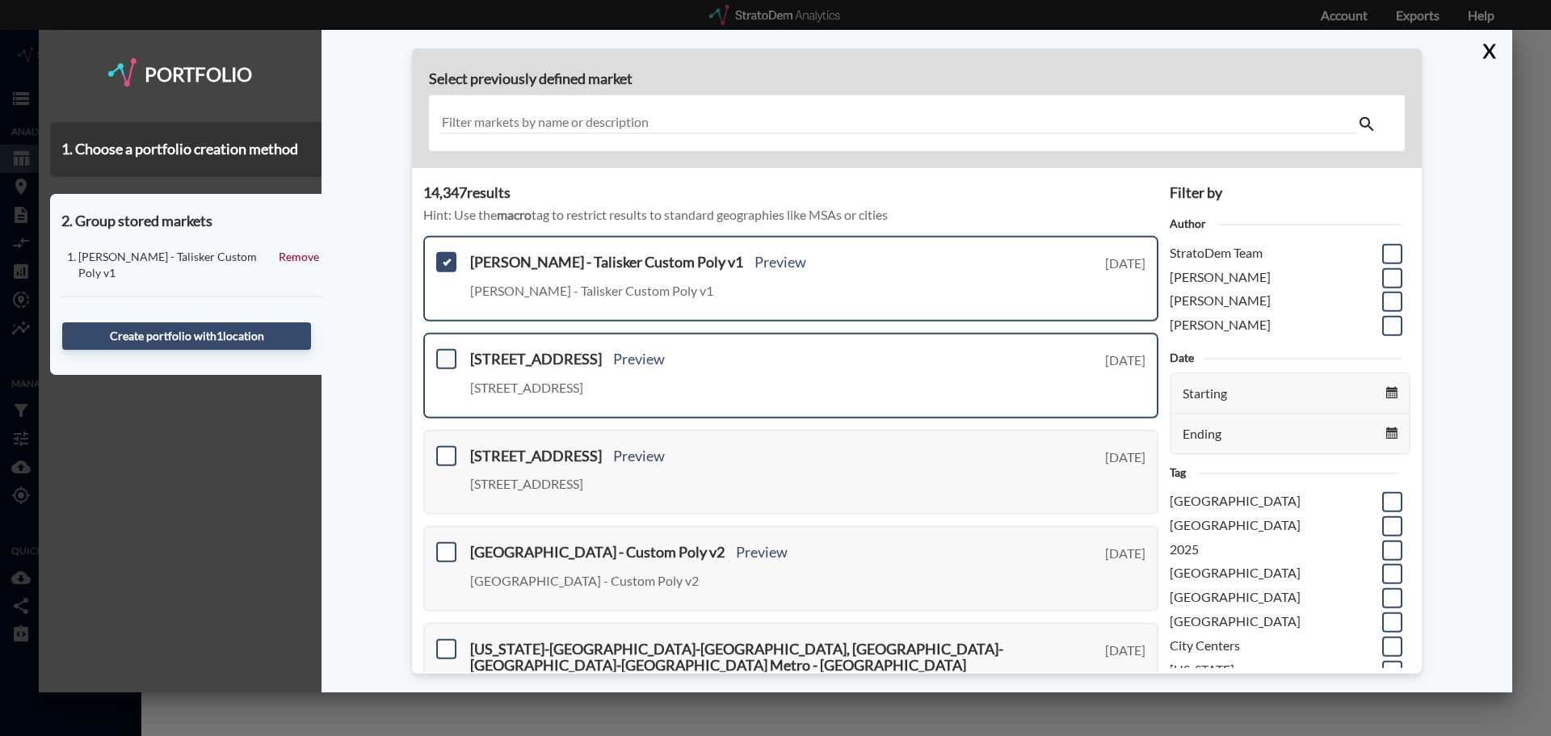
click at [441, 358] on span at bounding box center [446, 359] width 20 height 20
click at [444, 352] on input "checkbox" at bounding box center [444, 352] width 0 height 0
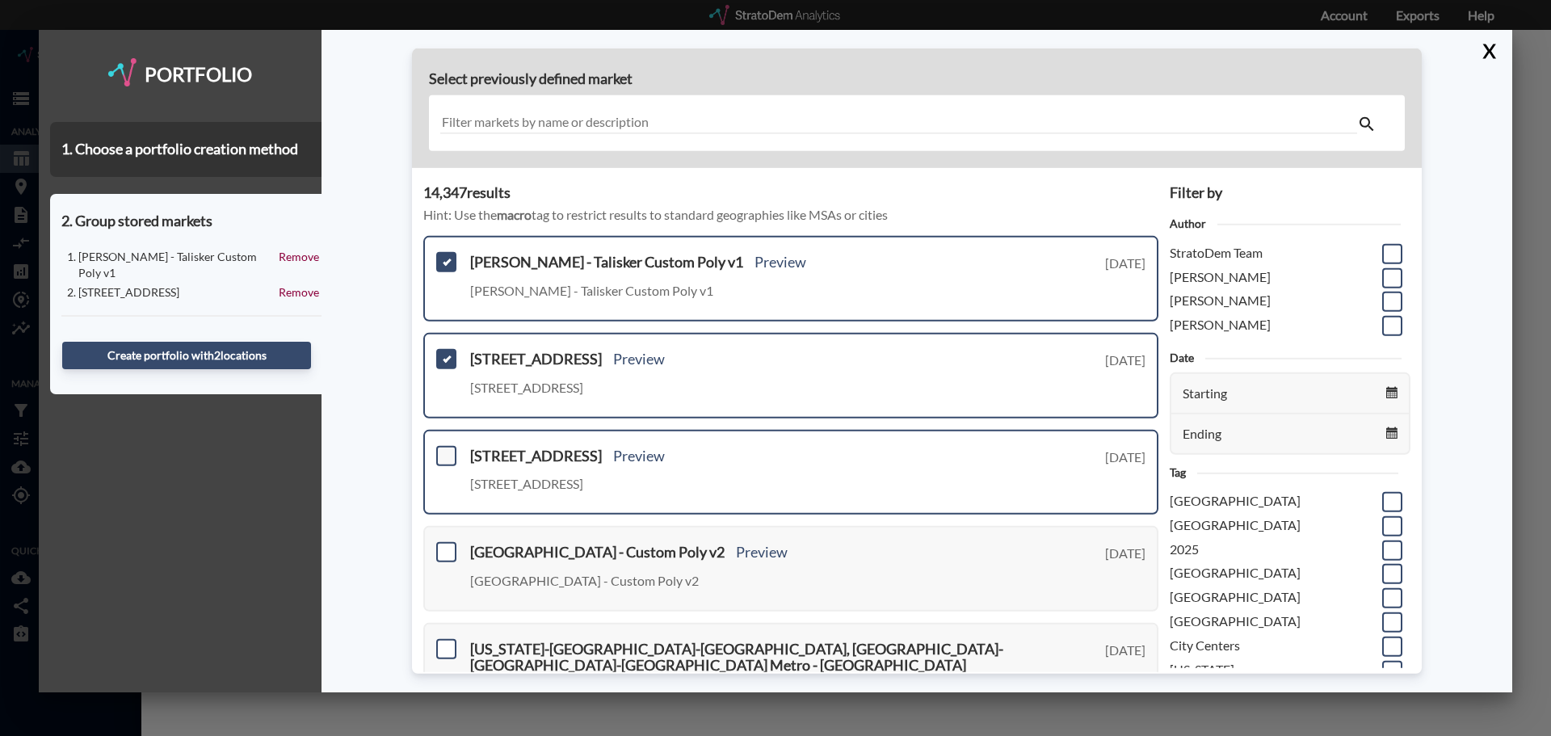
click at [447, 459] on span at bounding box center [446, 455] width 20 height 20
click at [444, 448] on input "checkbox" at bounding box center [444, 448] width 0 height 0
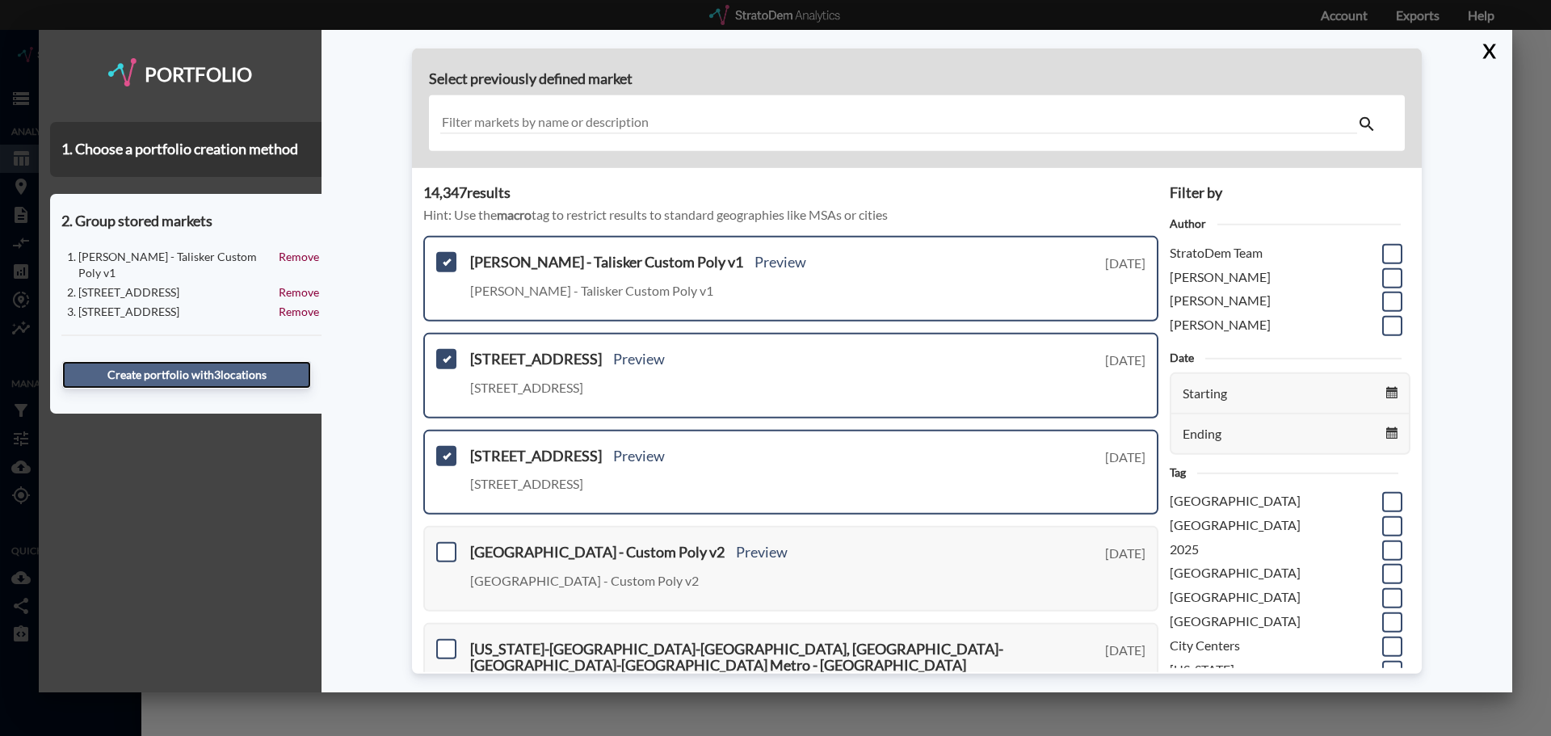
click at [195, 361] on button "Create portfolio with 3 location s" at bounding box center [186, 374] width 249 height 27
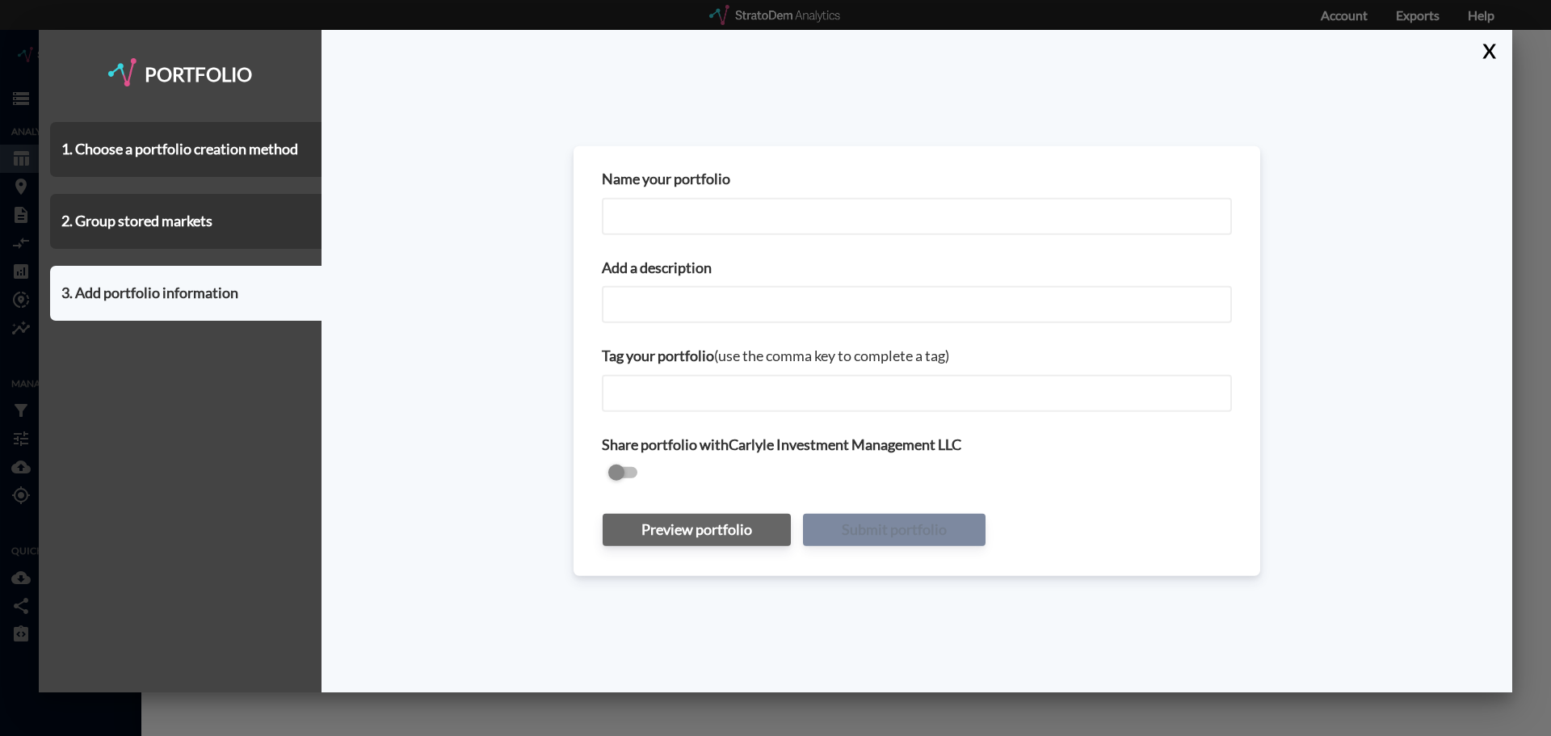
click at [705, 216] on input "Name your portfolio" at bounding box center [917, 215] width 630 height 37
type input "Test Group v5"
click at [697, 313] on input "Add a description" at bounding box center [917, 304] width 630 height 37
type input "Test"
click at [818, 523] on button "Submit portfolio" at bounding box center [894, 529] width 183 height 32
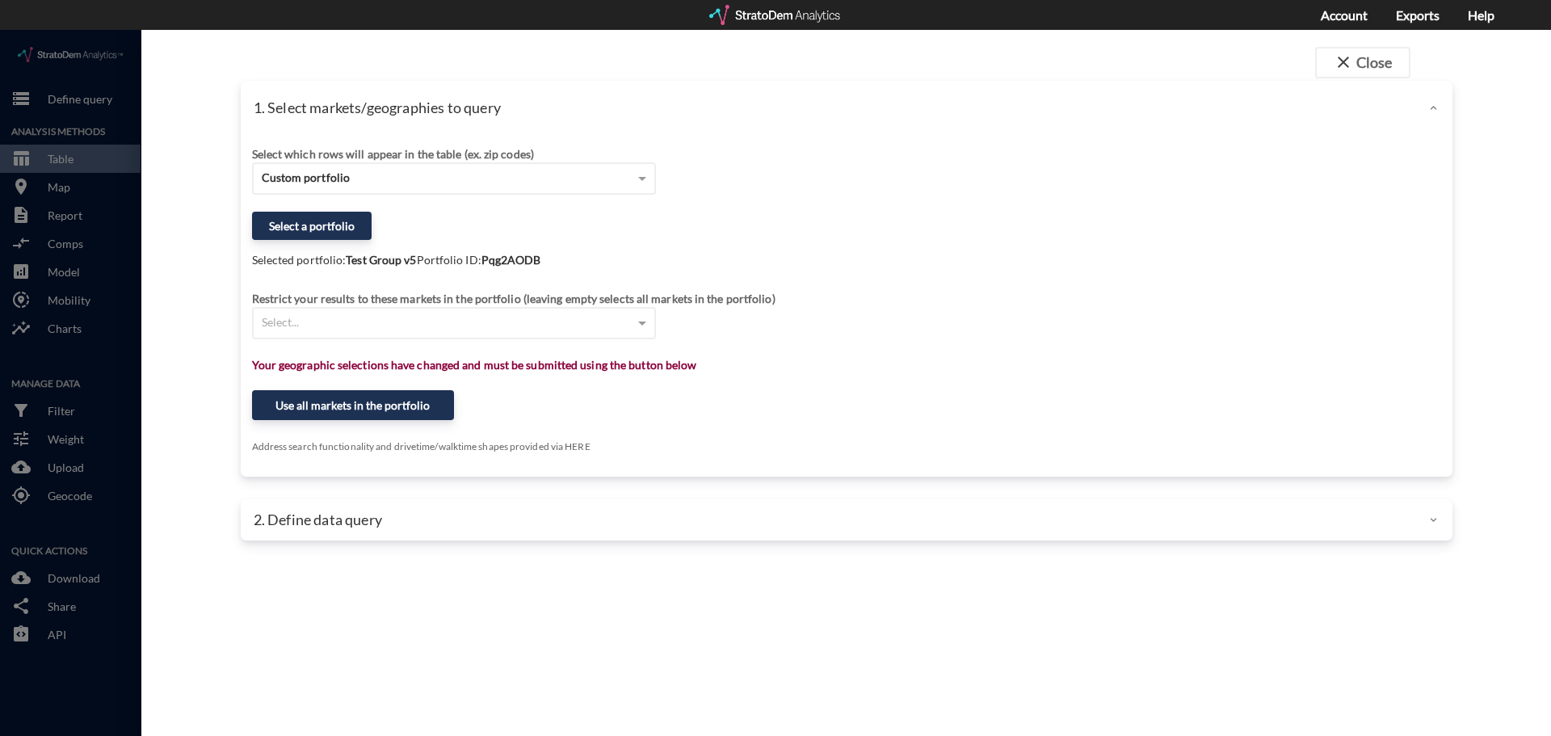
click div "Select a portfolio"
click button "Select a portfolio"
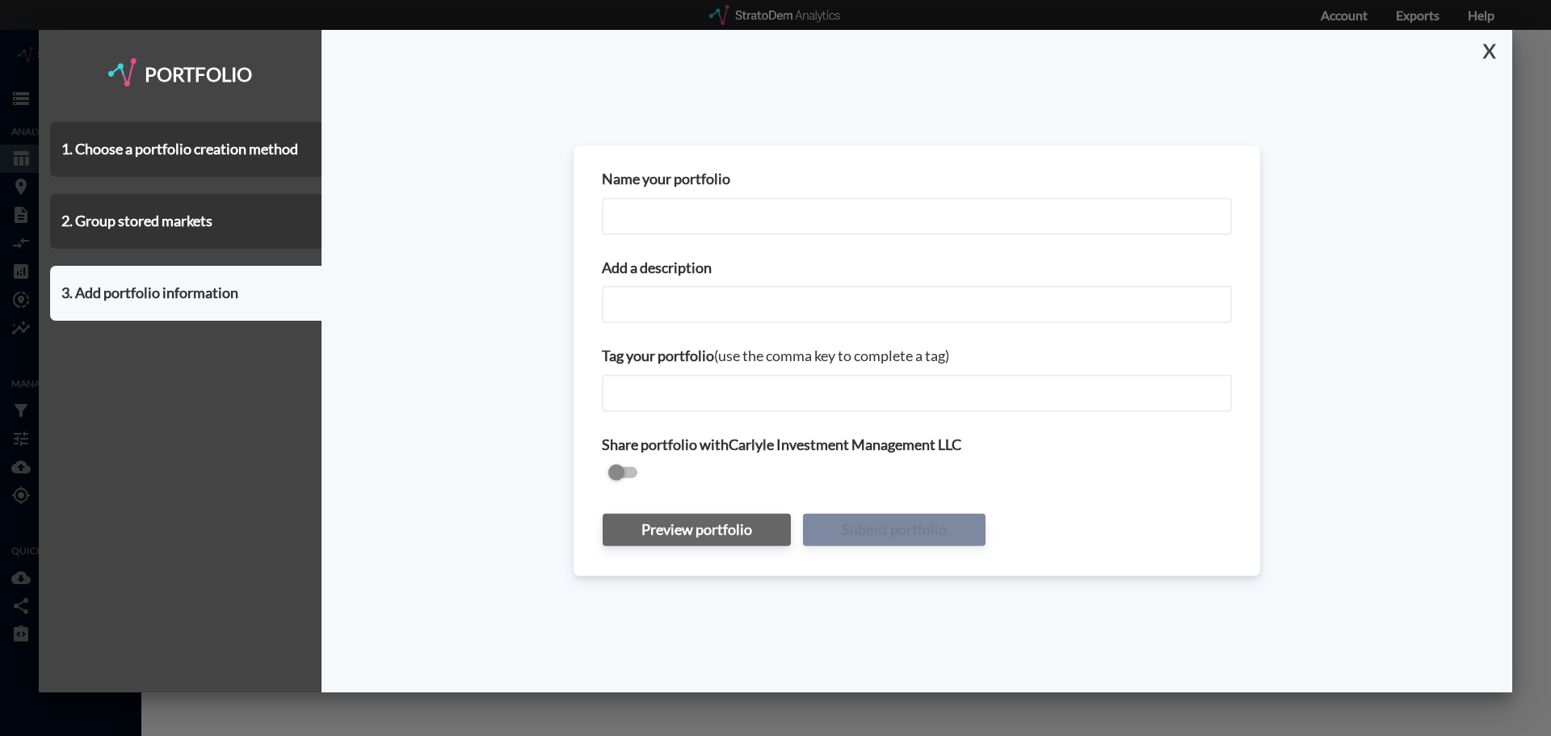
click at [1492, 48] on button "X" at bounding box center [1486, 51] width 28 height 42
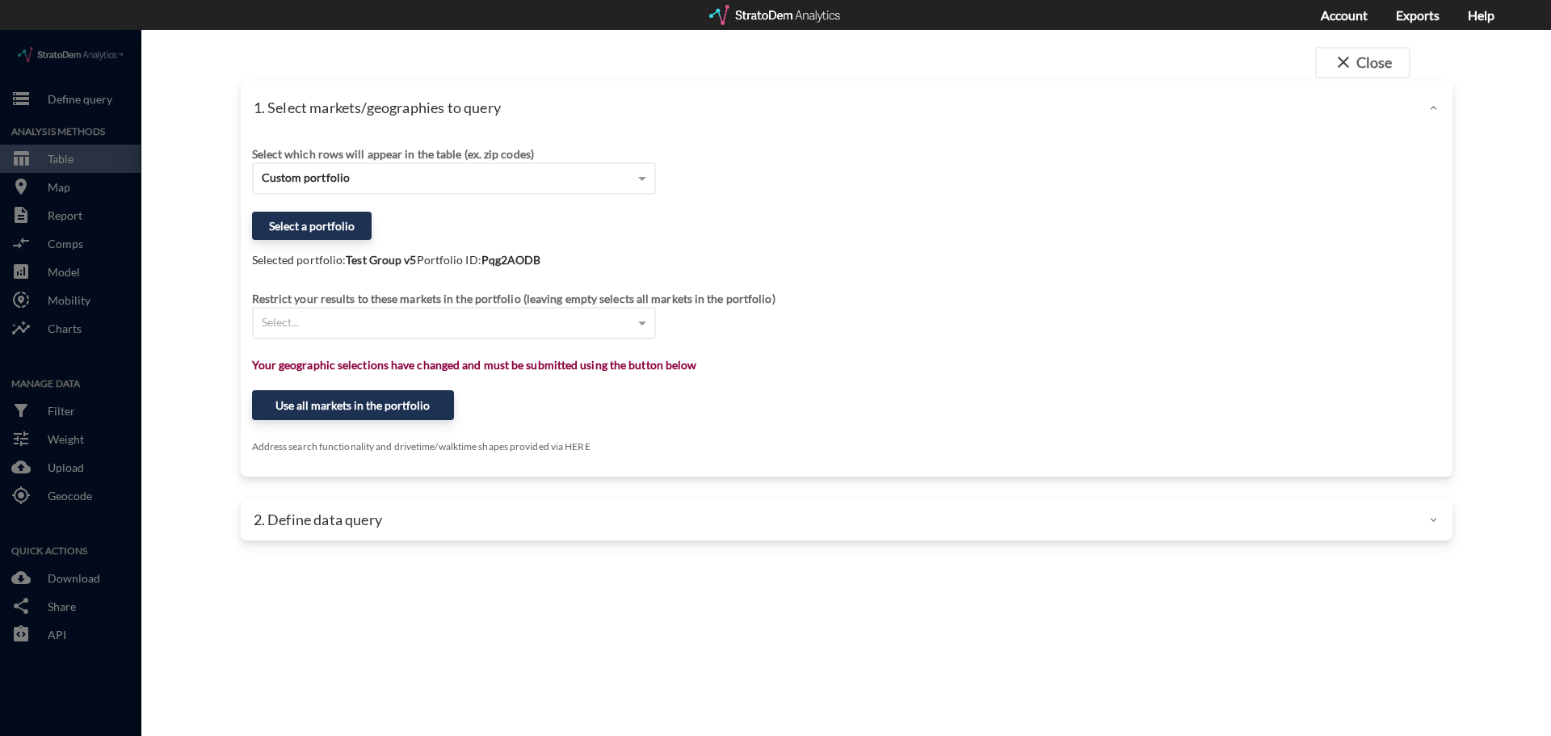
click div "Select..."
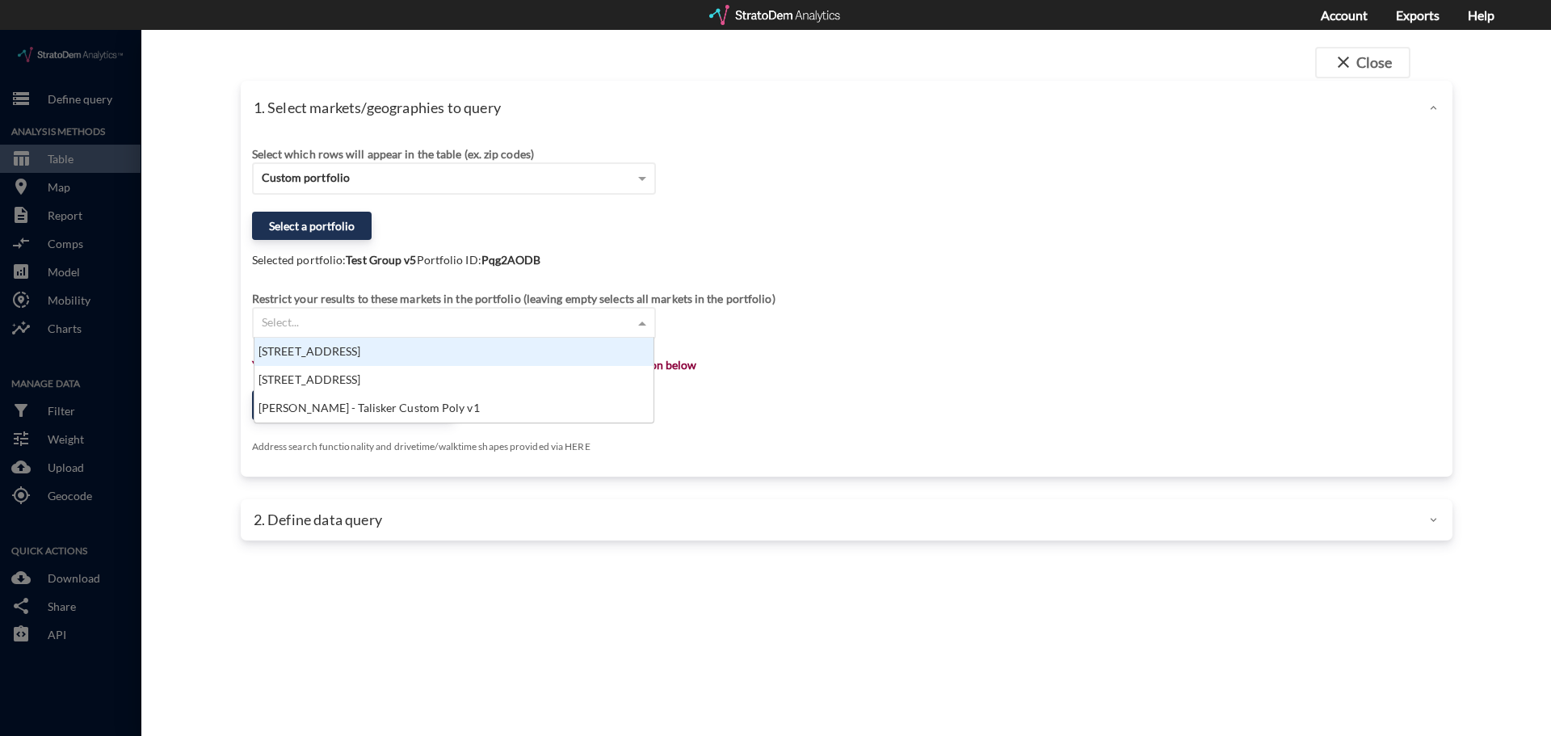
scroll to position [73, 389]
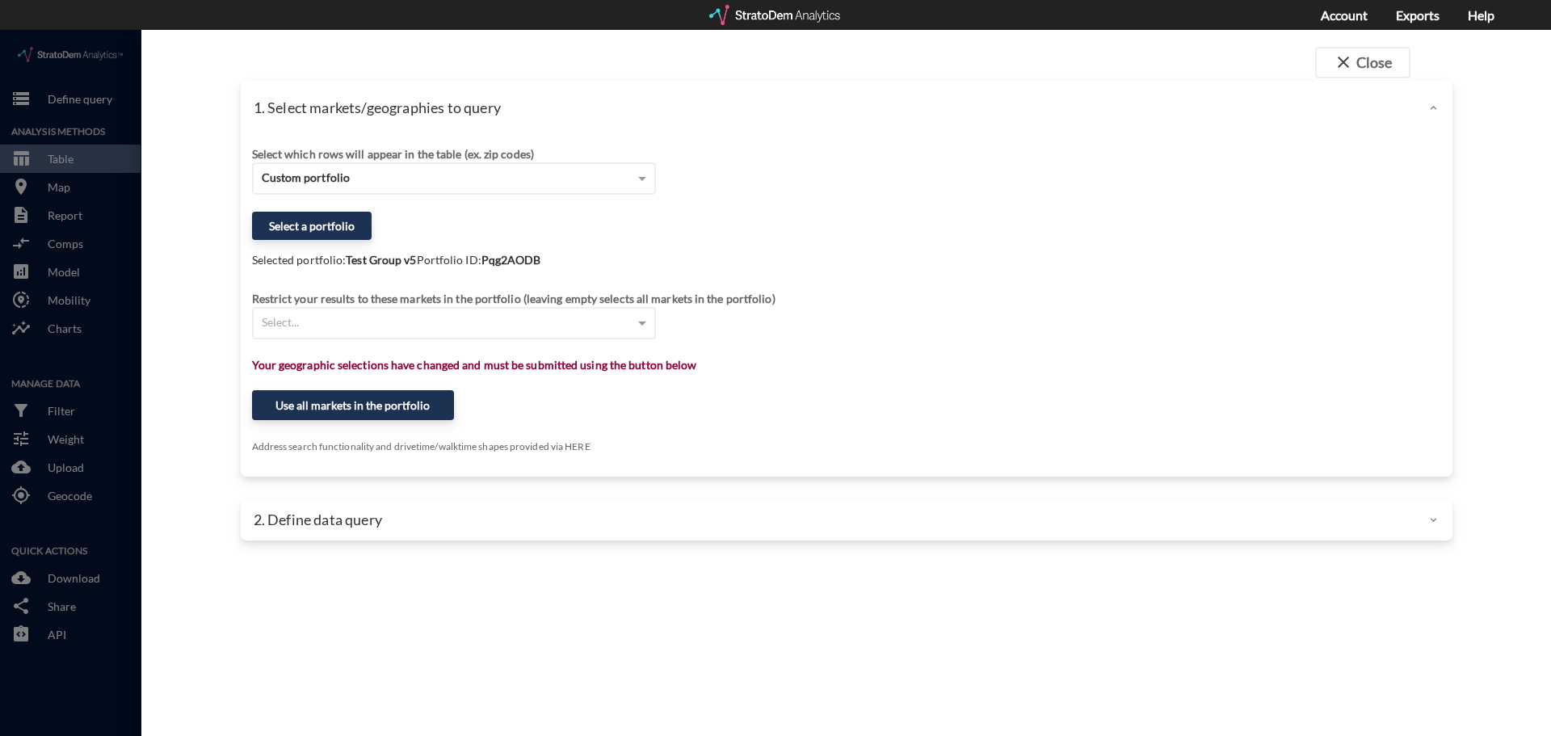
click div "Restrict your results to these markets in the portfolio (leaving empty selects …"
click button "Use all markets in the portfolio"
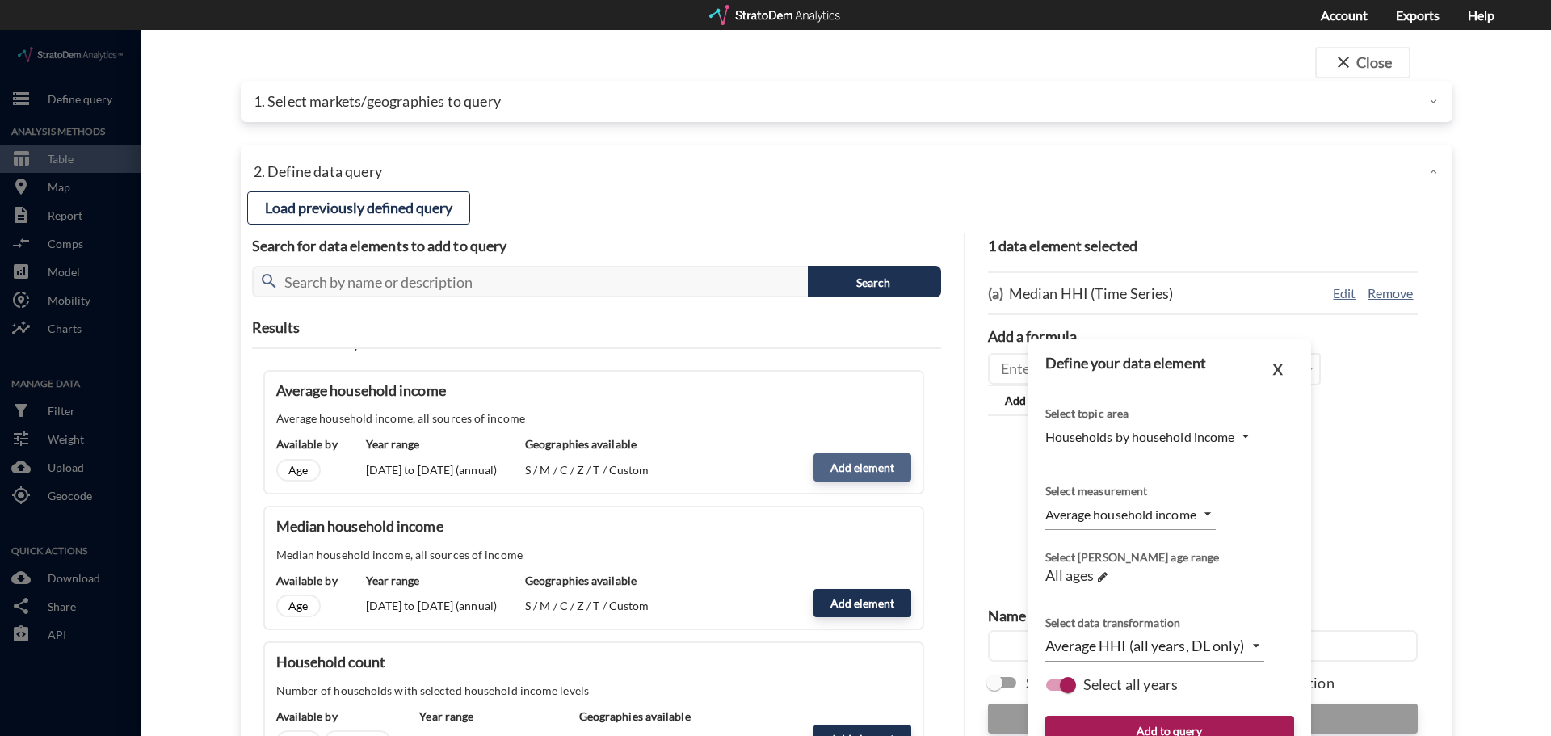
click button "Add element"
click div "close Close 1. Select markets/geographies to query Select which rows will appea…"
click button "X"
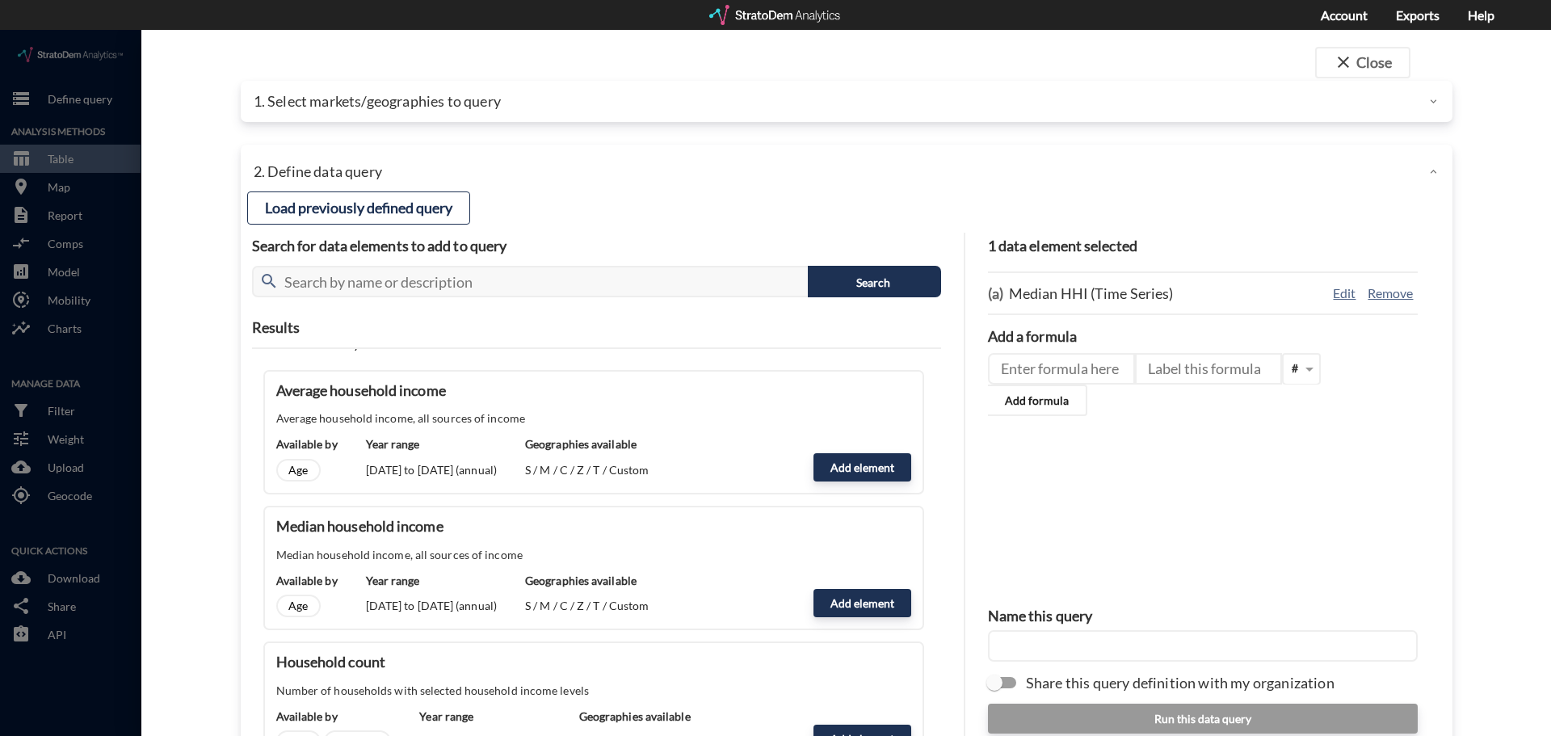
scroll to position [64, 0]
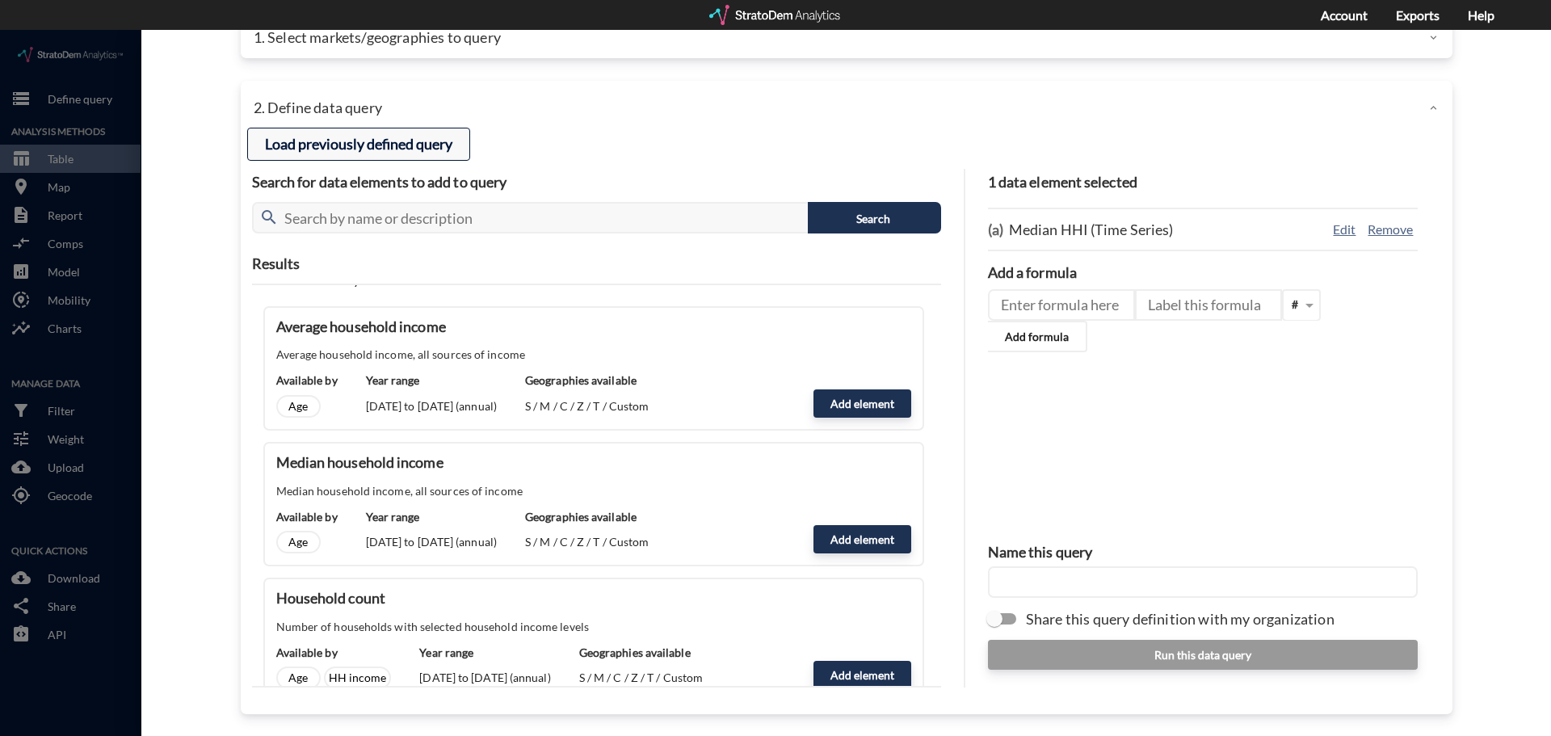
click button "Load previously defined query"
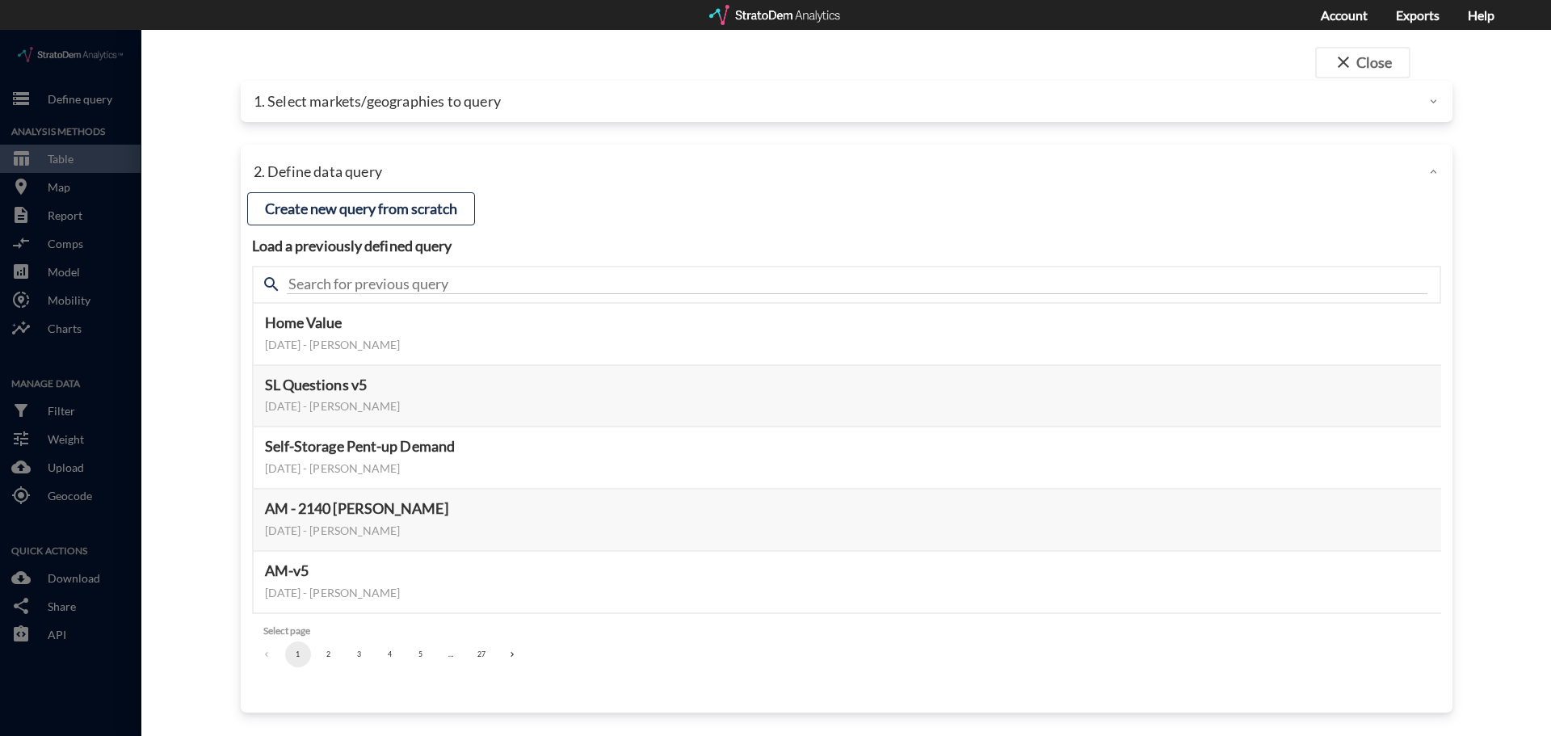
scroll to position [0, 0]
click button "Select this query"
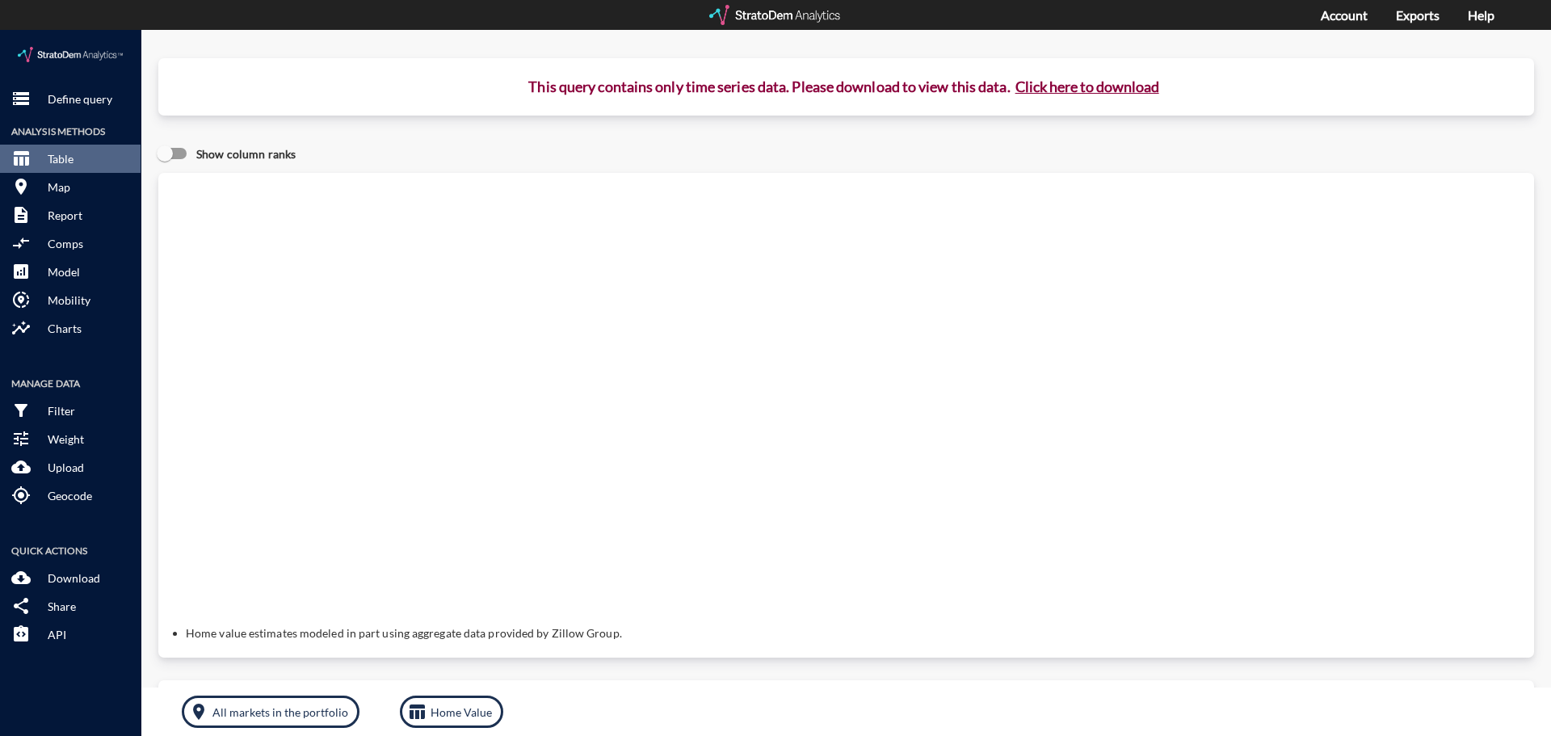
click button "Click here to download"
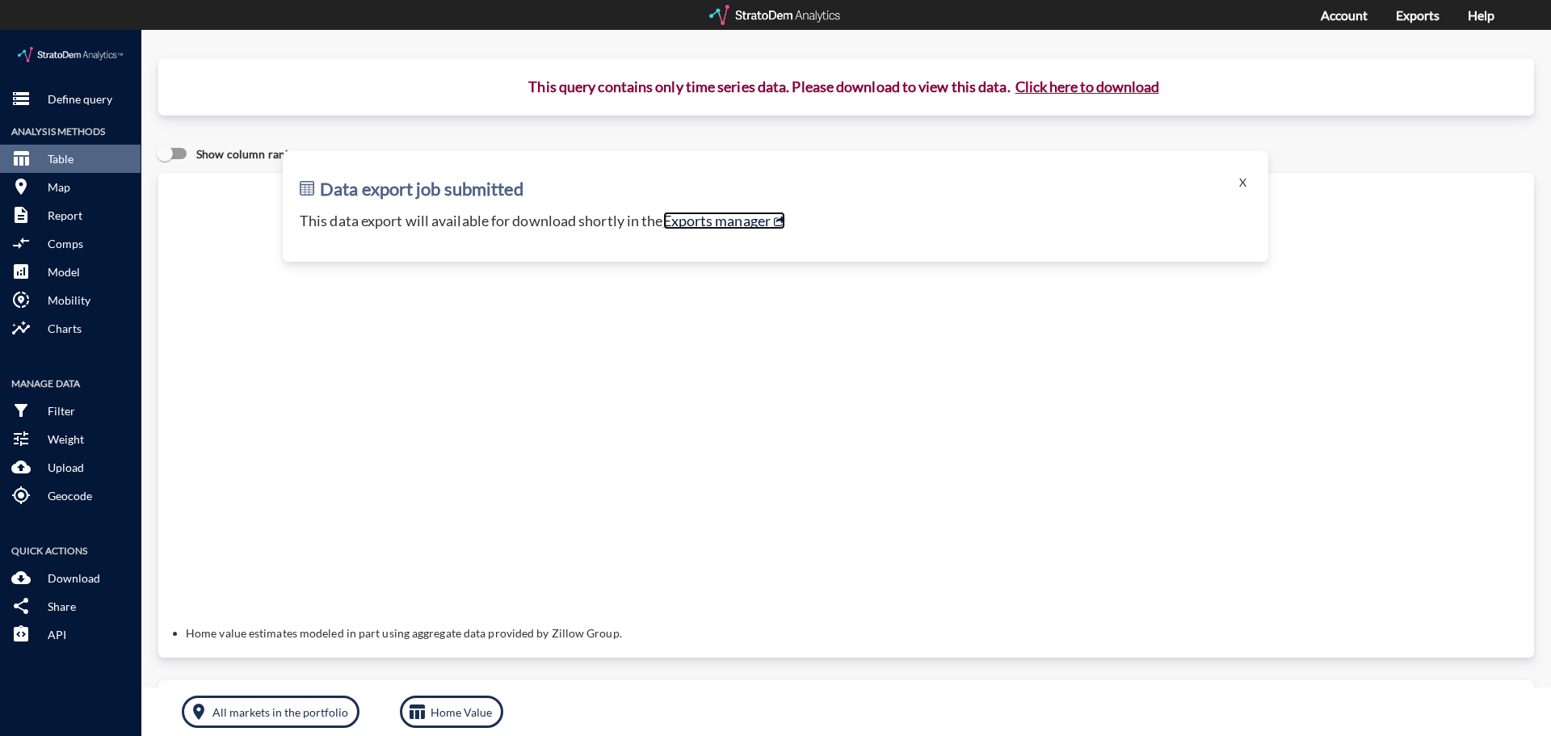
click link "Exports manager"
click p "Define query"
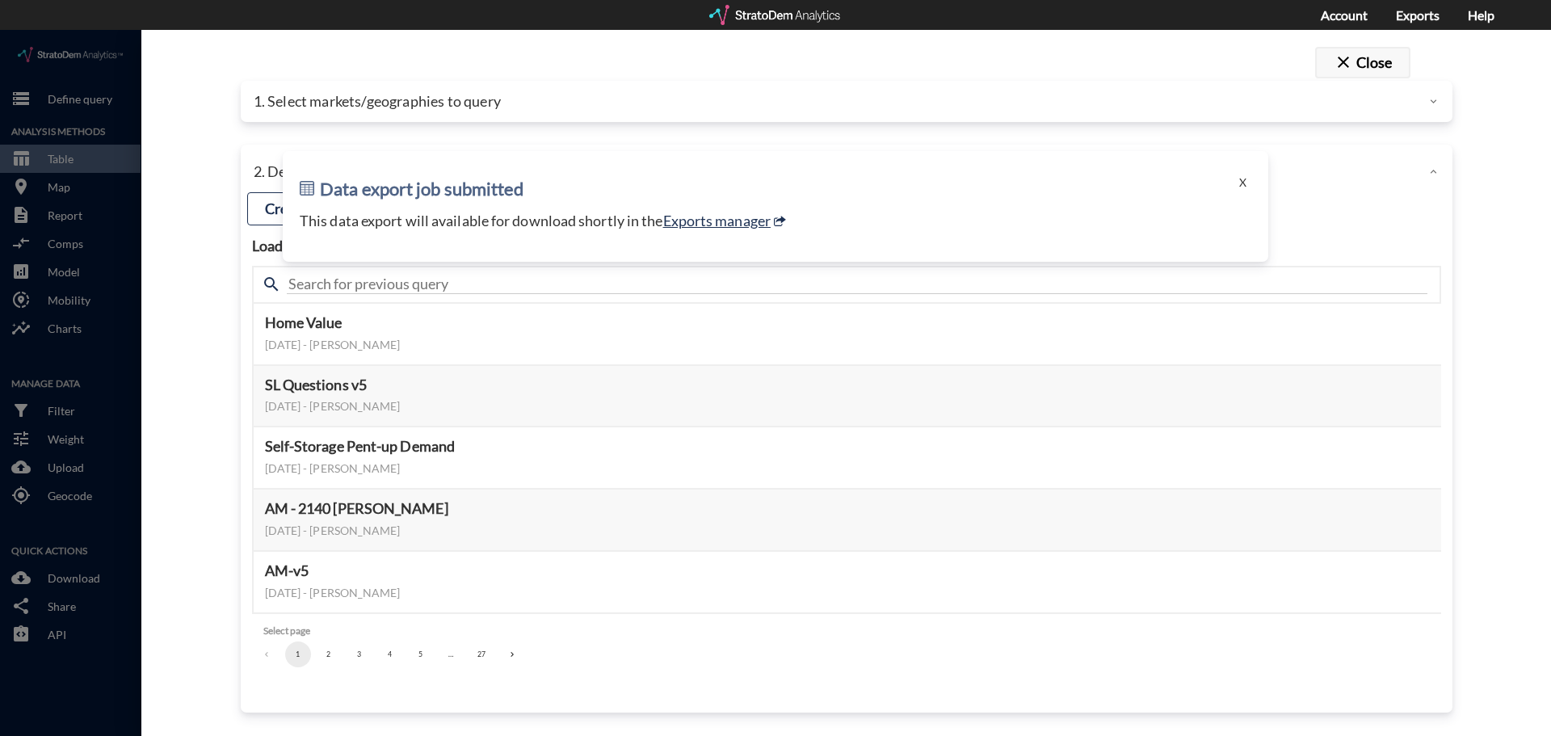
click button "close Close"
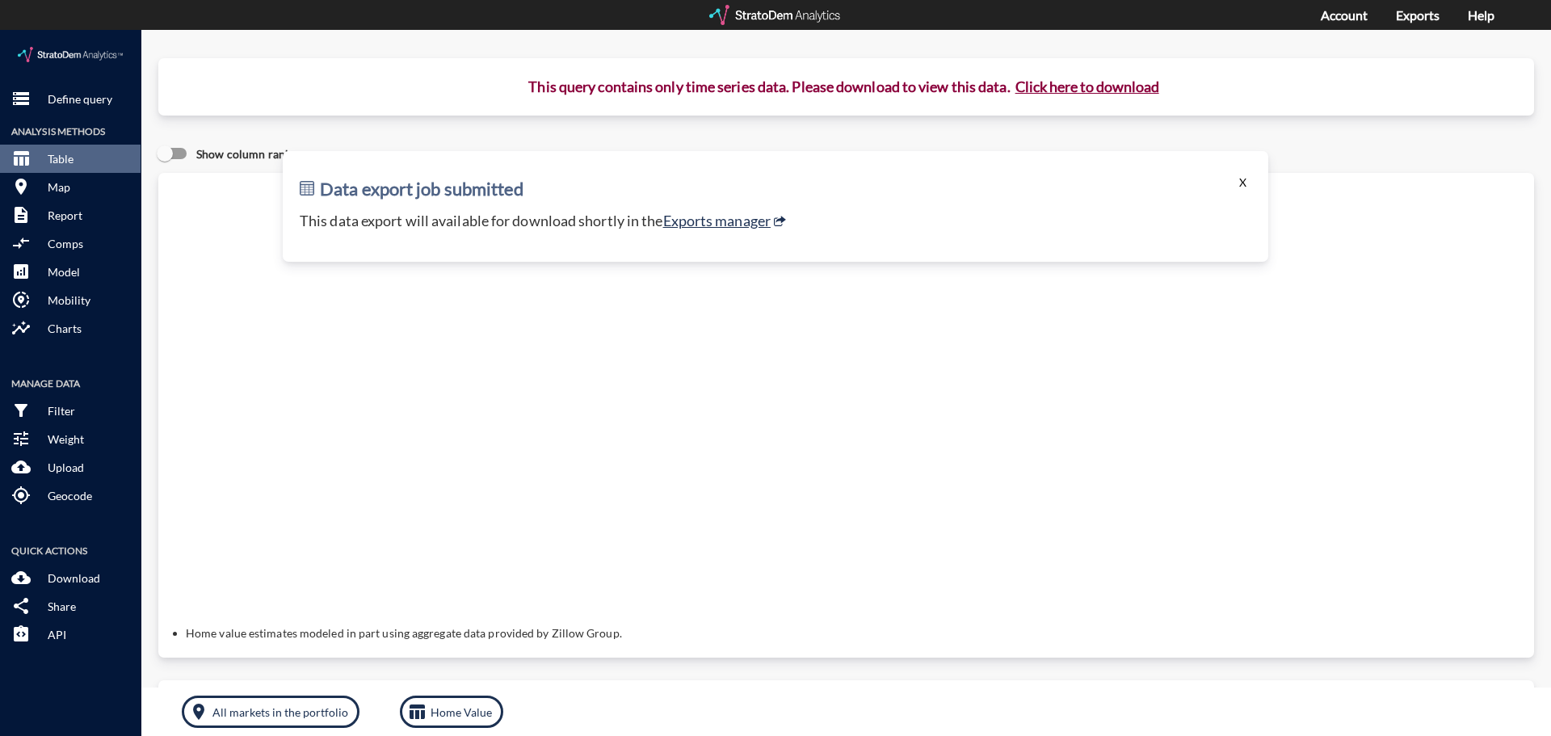
click button "X"
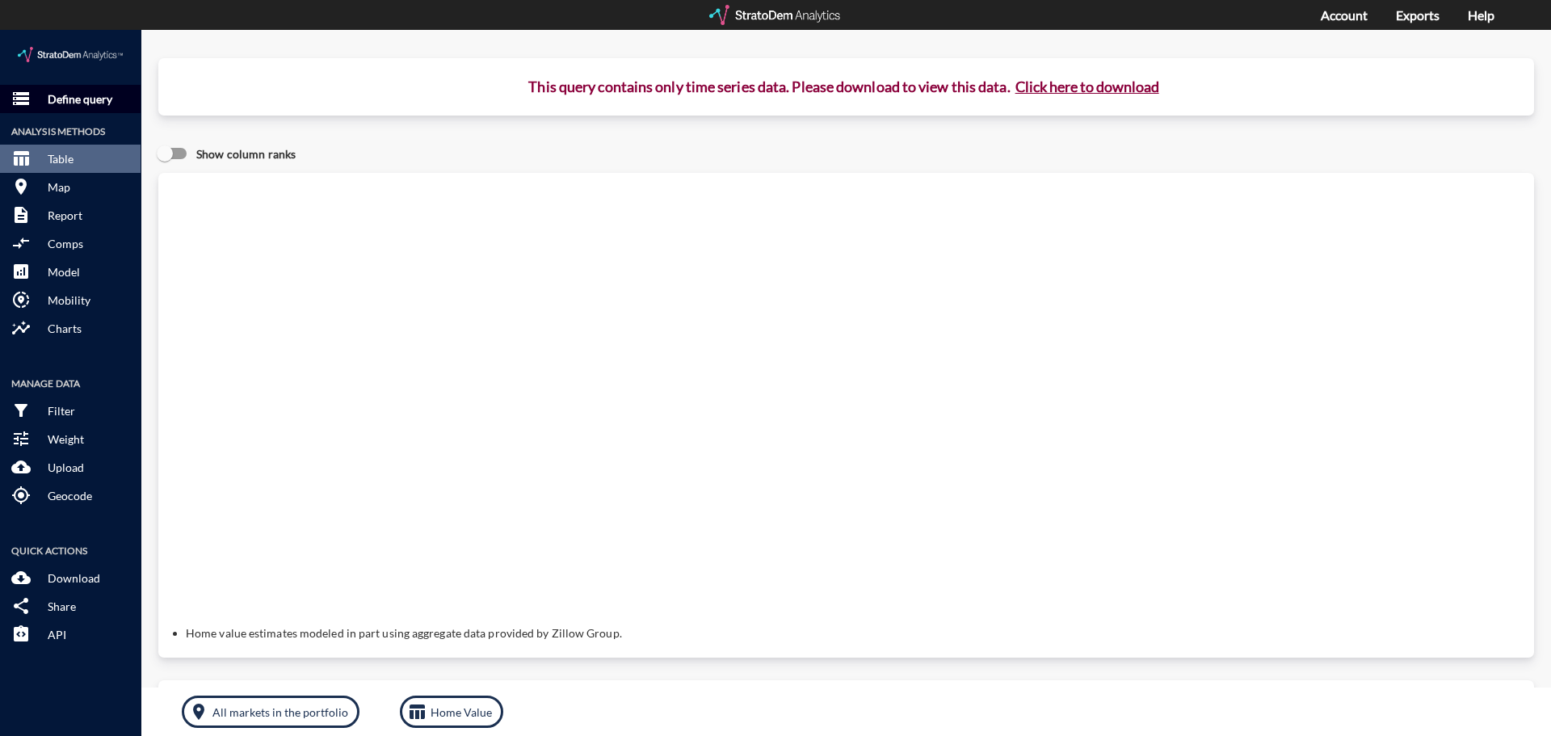
click p "Define query"
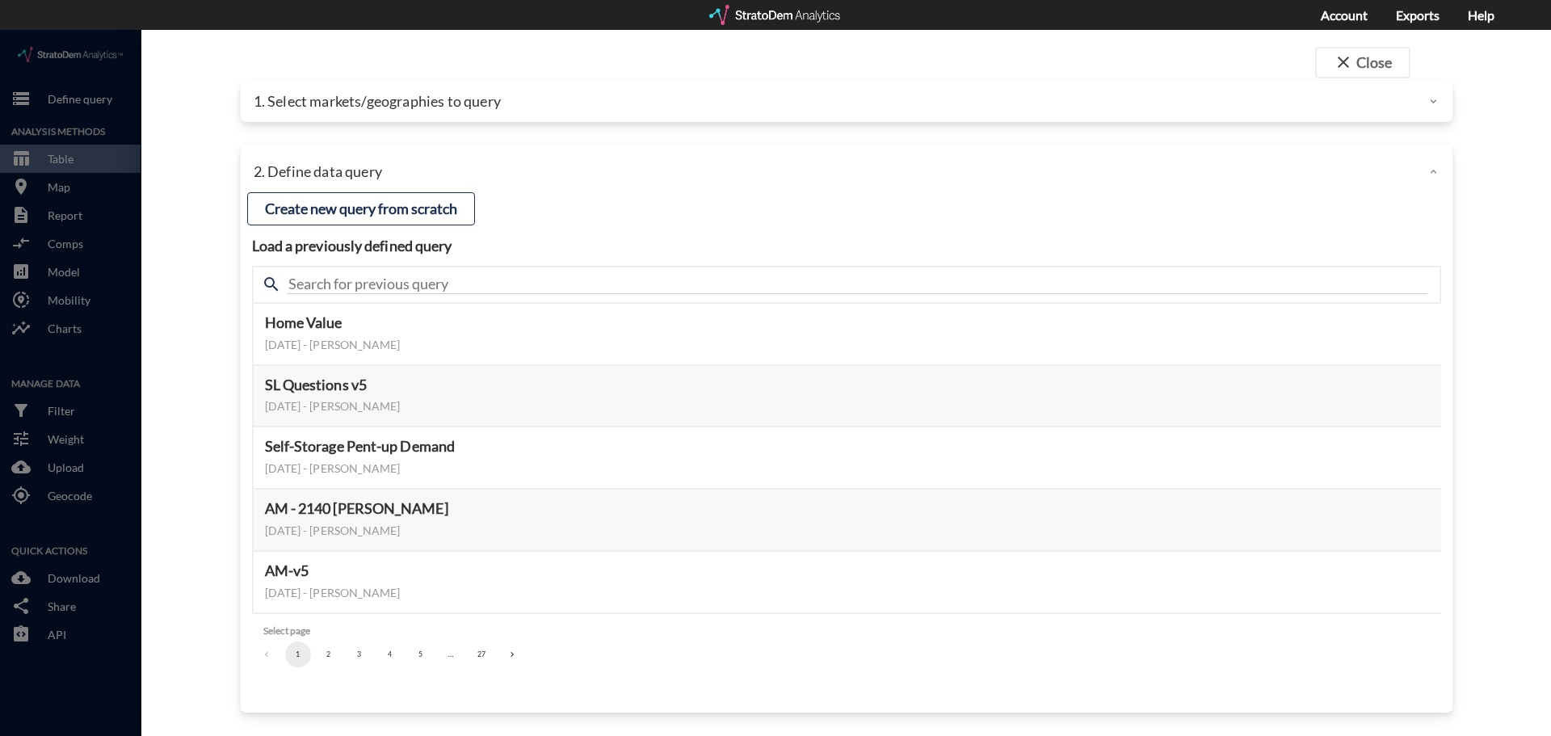
click p "1. Select markets/geographies to query"
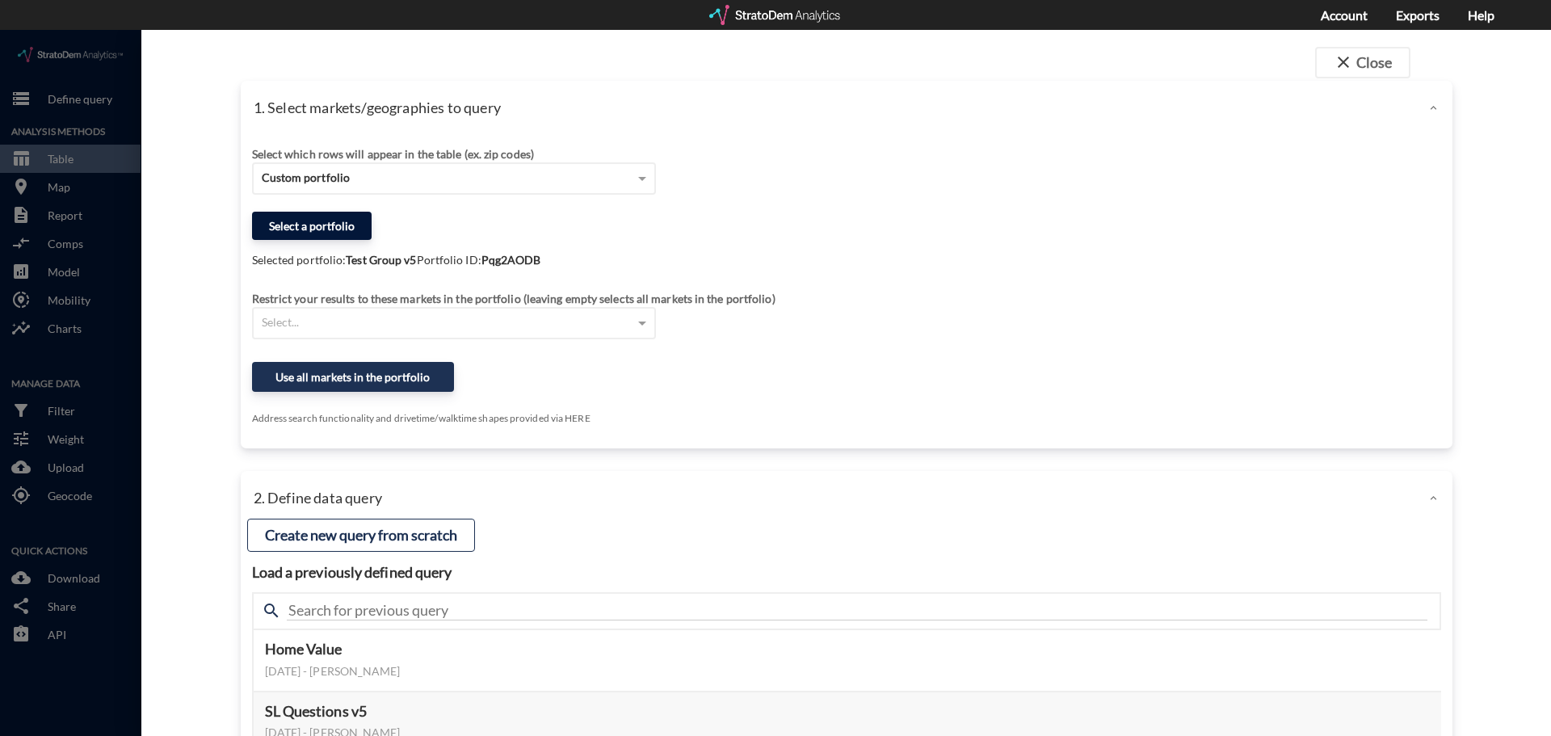
click button "Select a portfolio"
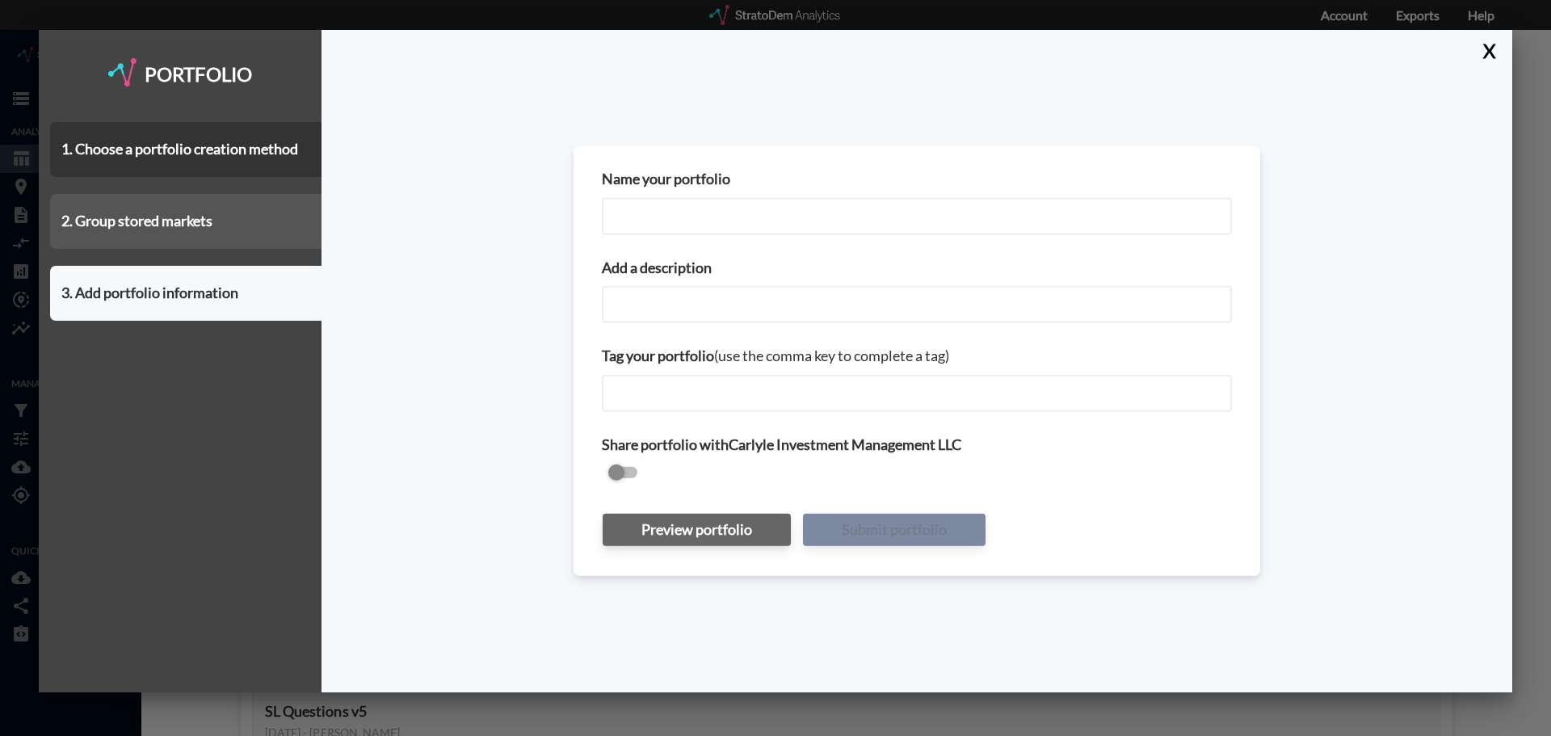
click at [170, 230] on div "2. Group stored markets" at bounding box center [185, 221] width 271 height 55
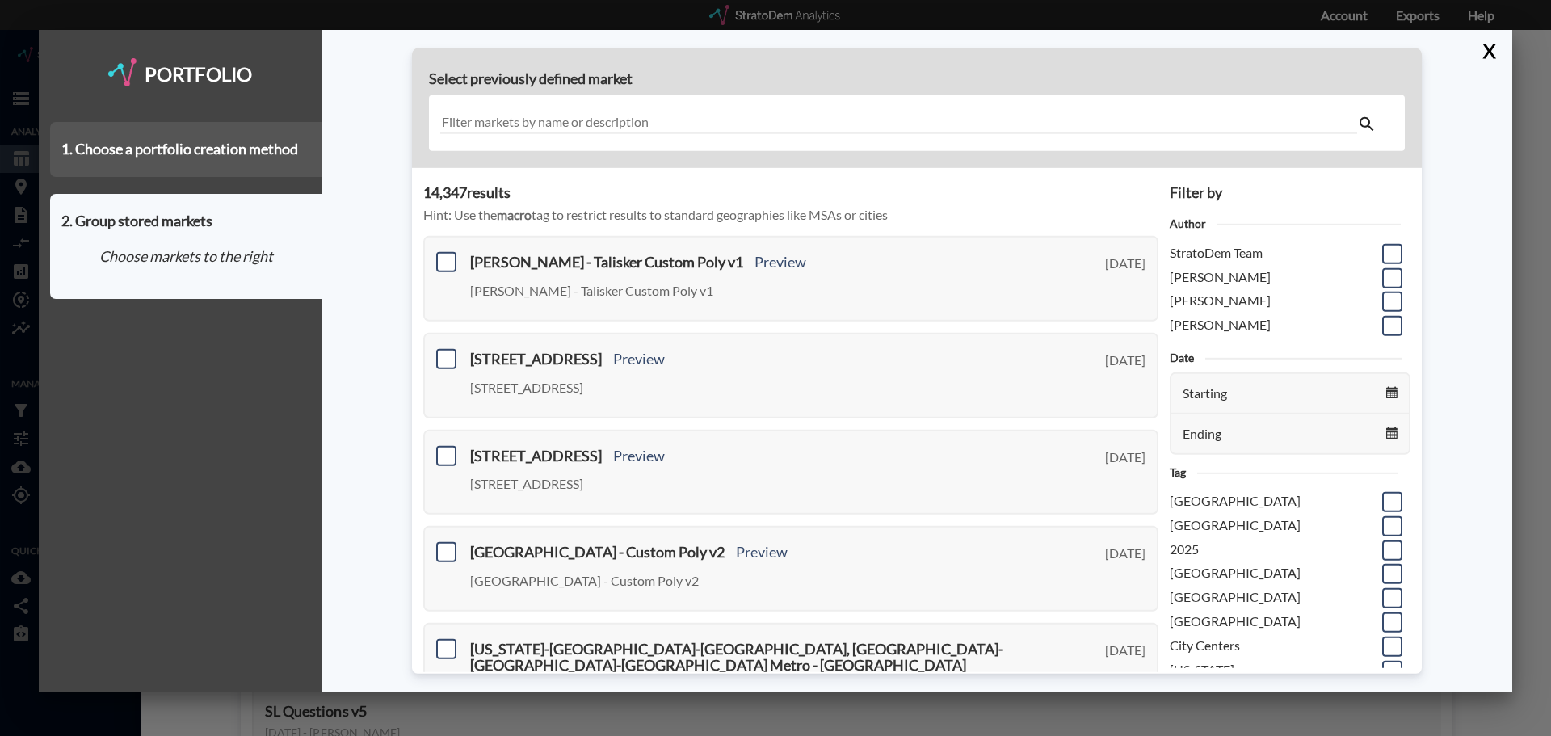
click at [231, 158] on div "1. Choose a portfolio creation method" at bounding box center [185, 149] width 271 height 55
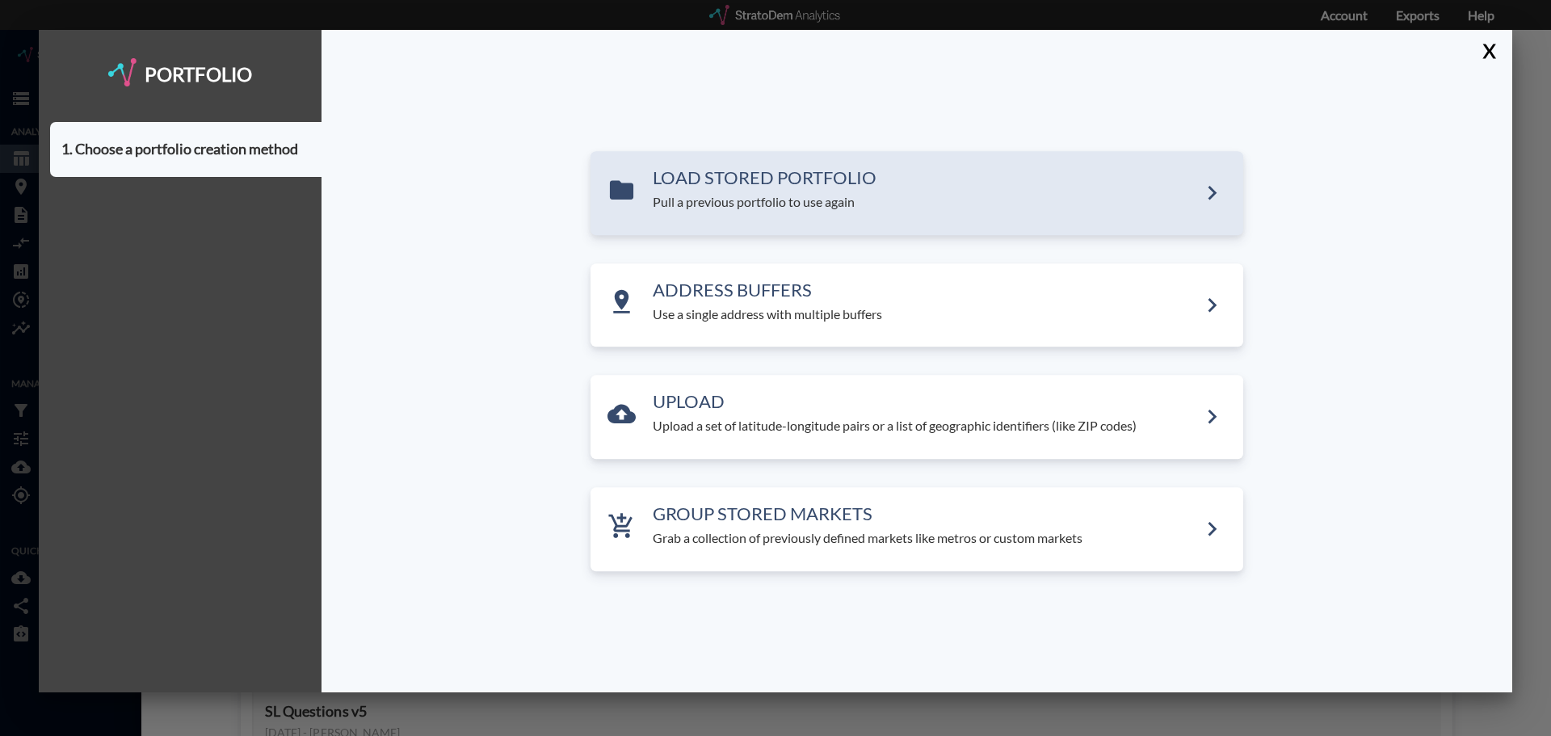
click at [835, 190] on div "LOAD STORED PORTFOLIO Pull a previous portfolio to use again" at bounding box center [925, 190] width 545 height 44
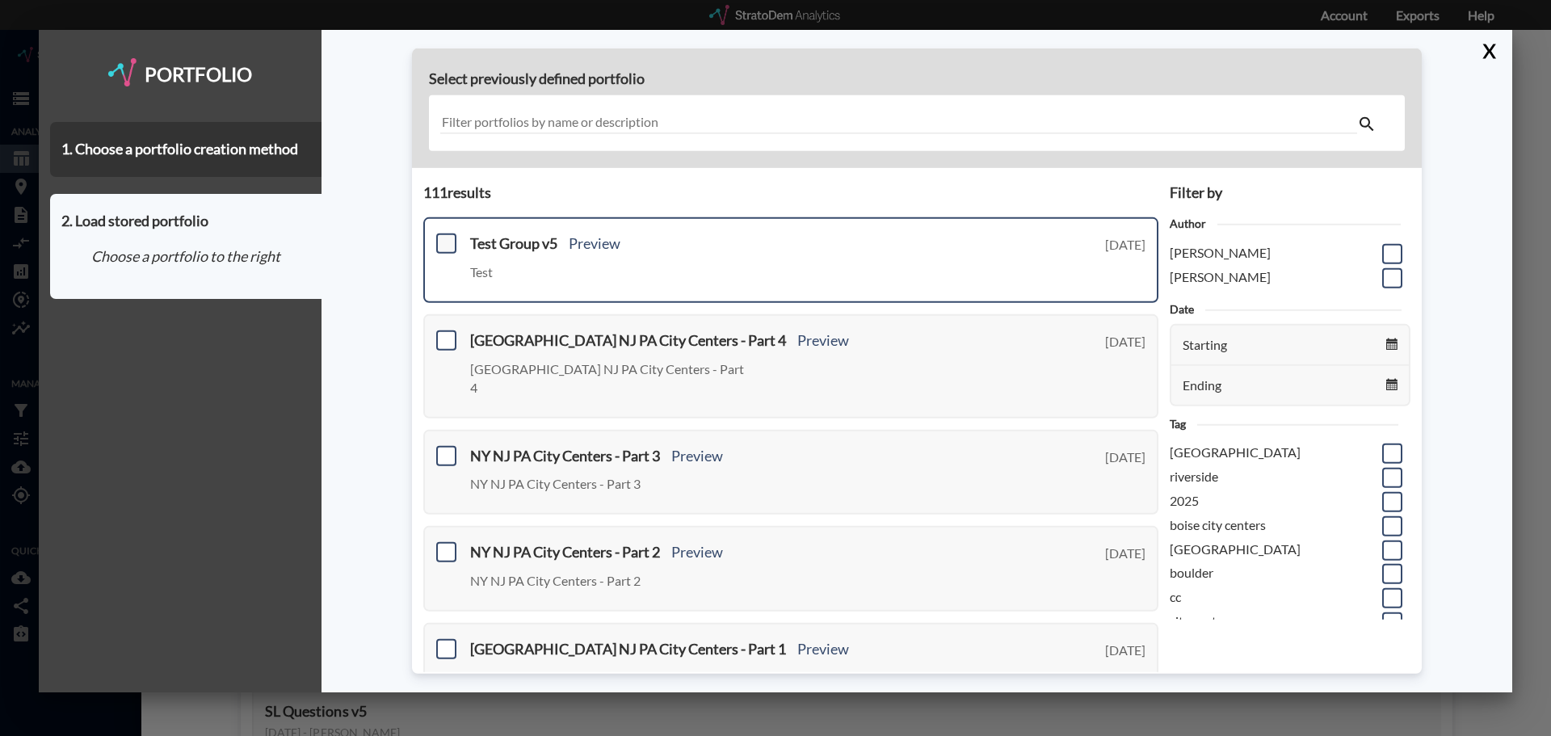
click at [452, 239] on span at bounding box center [446, 243] width 20 height 20
click at [444, 237] on input "checkbox" at bounding box center [444, 237] width 0 height 0
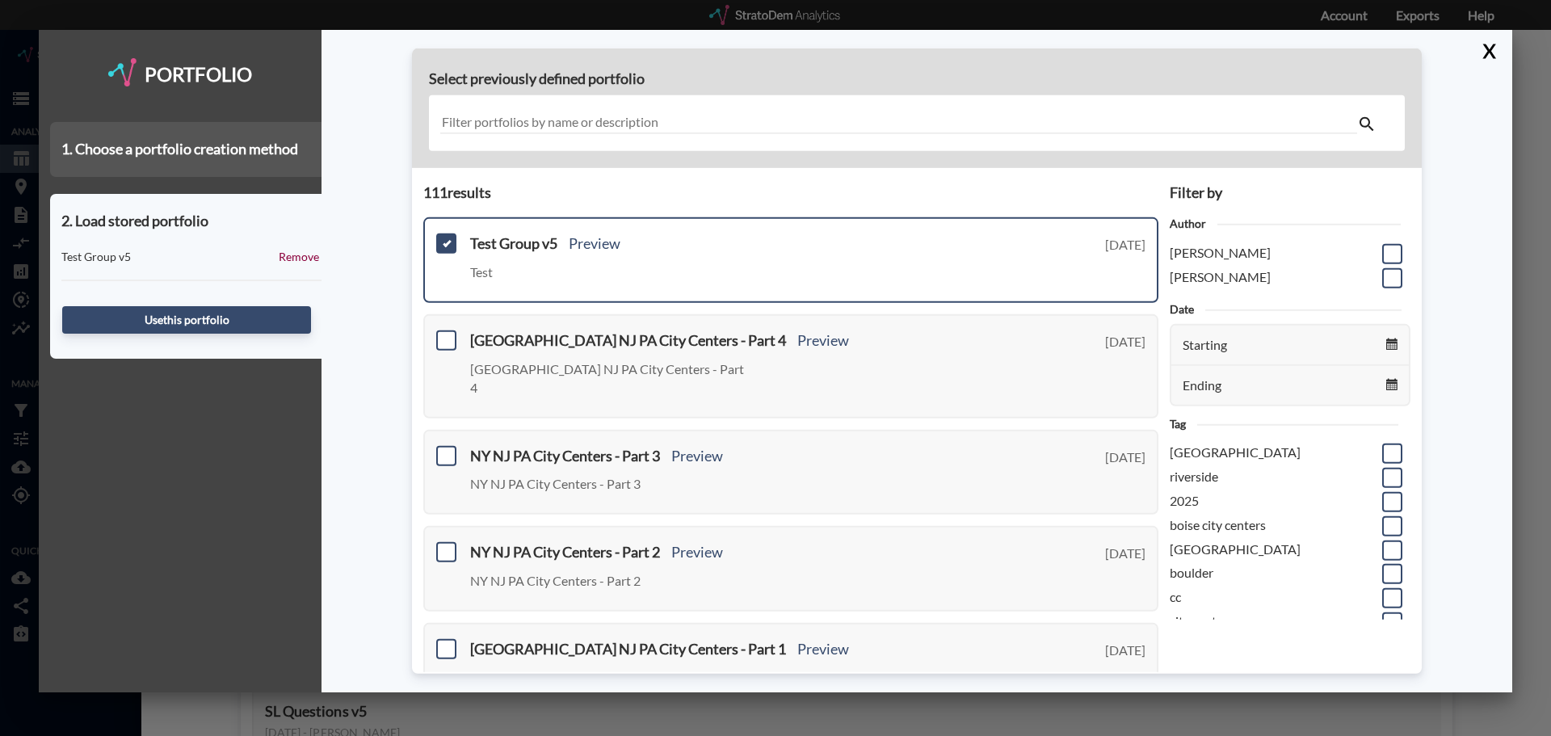
click at [219, 166] on div "1. Choose a portfolio creation method" at bounding box center [185, 149] width 271 height 55
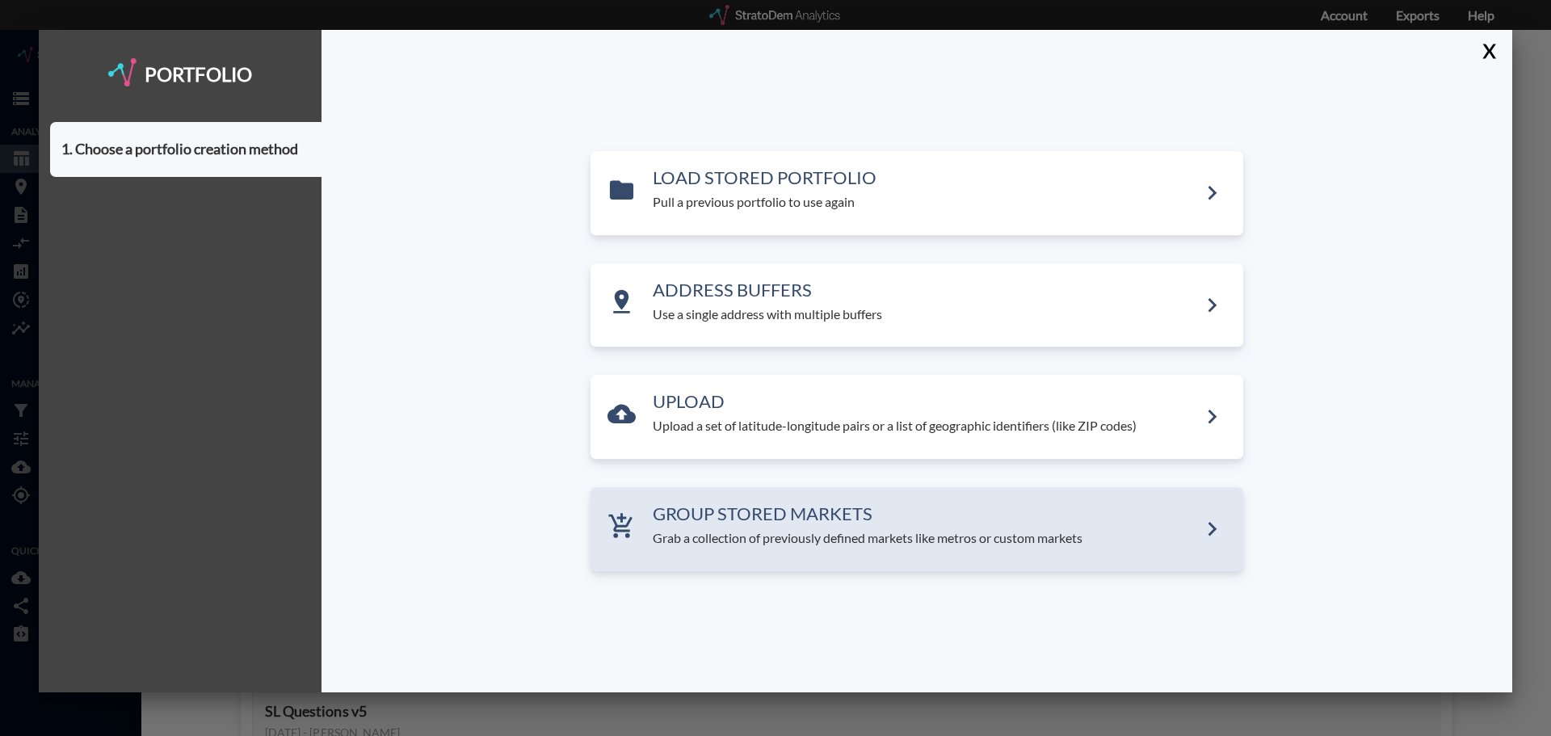
click at [656, 493] on div "GROUP STORED MARKETS Grab a collection of previously defined markets like metro…" at bounding box center [916, 529] width 653 height 84
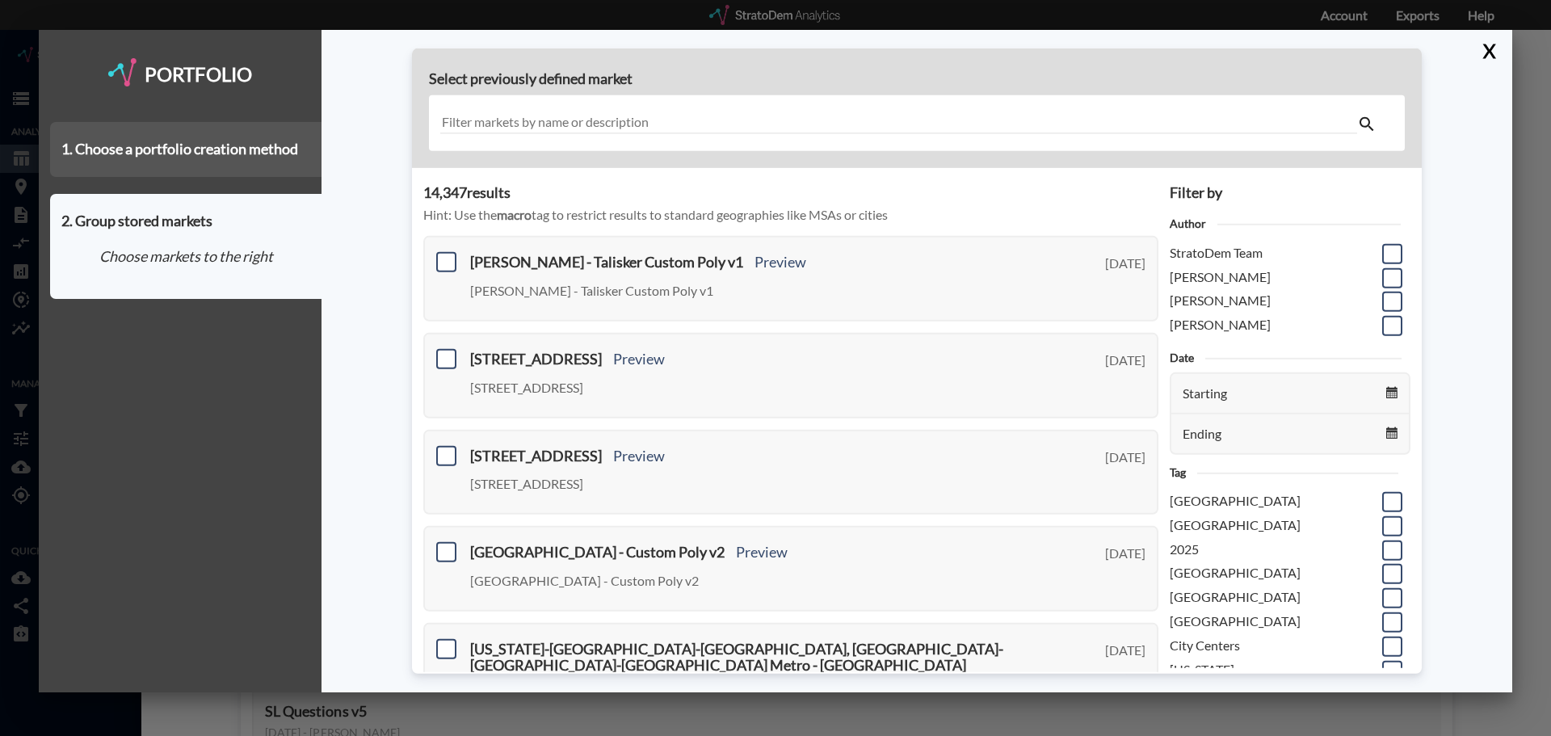
click at [183, 166] on div "1. Choose a portfolio creation method" at bounding box center [185, 149] width 271 height 55
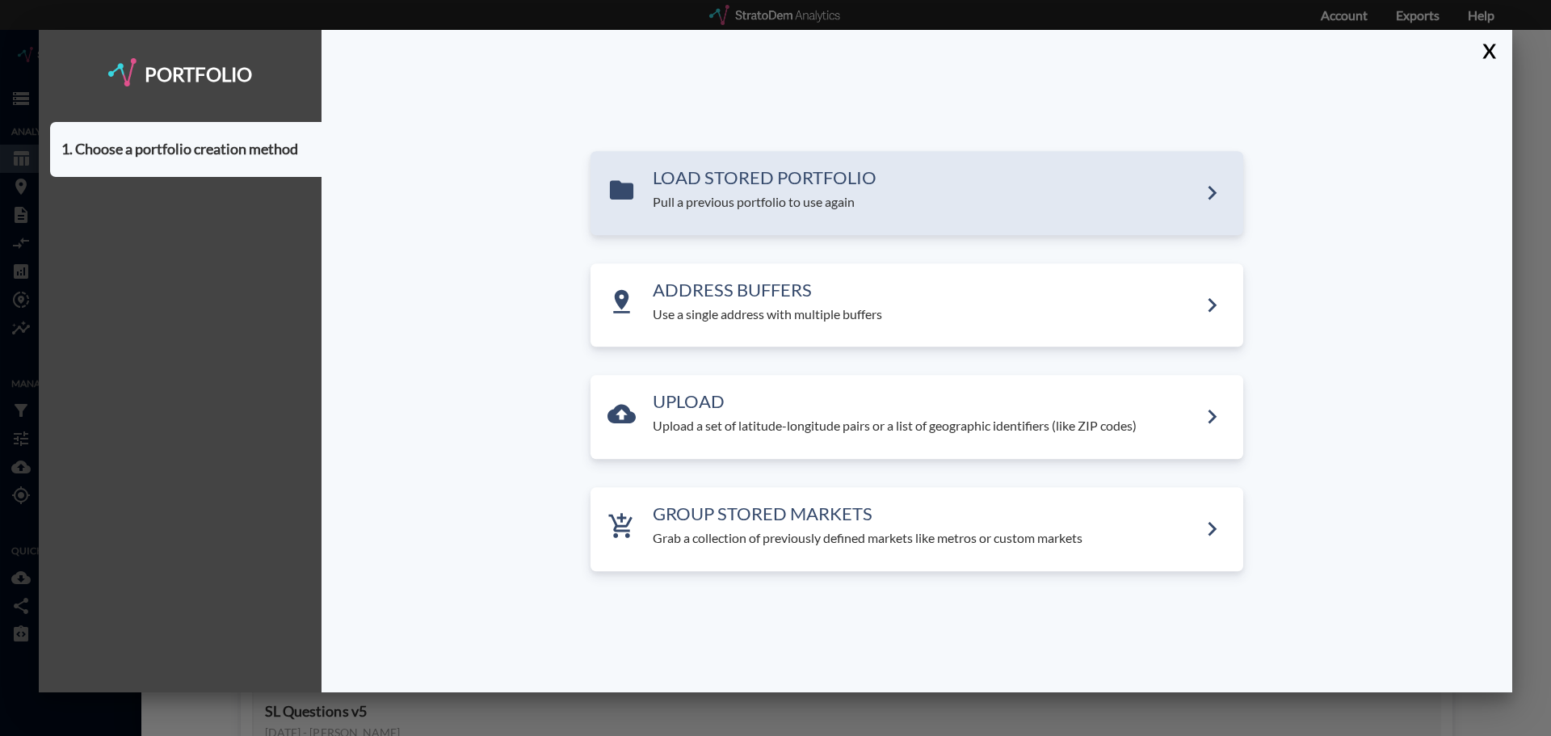
click at [749, 212] on div "LOAD STORED PORTFOLIO Pull a previous portfolio to use again" at bounding box center [916, 193] width 653 height 84
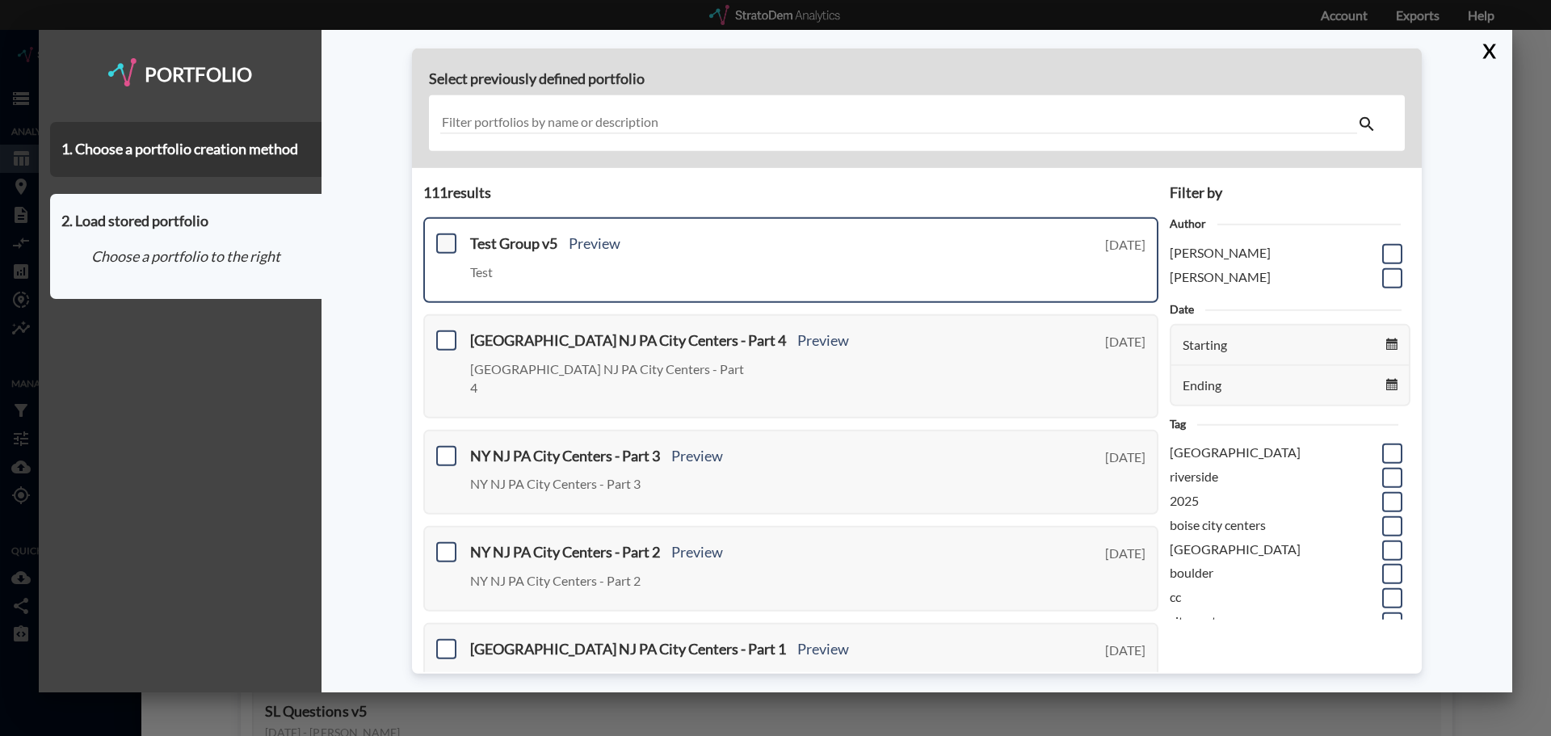
click at [456, 241] on span at bounding box center [446, 243] width 20 height 20
click at [444, 237] on input "checkbox" at bounding box center [444, 237] width 0 height 0
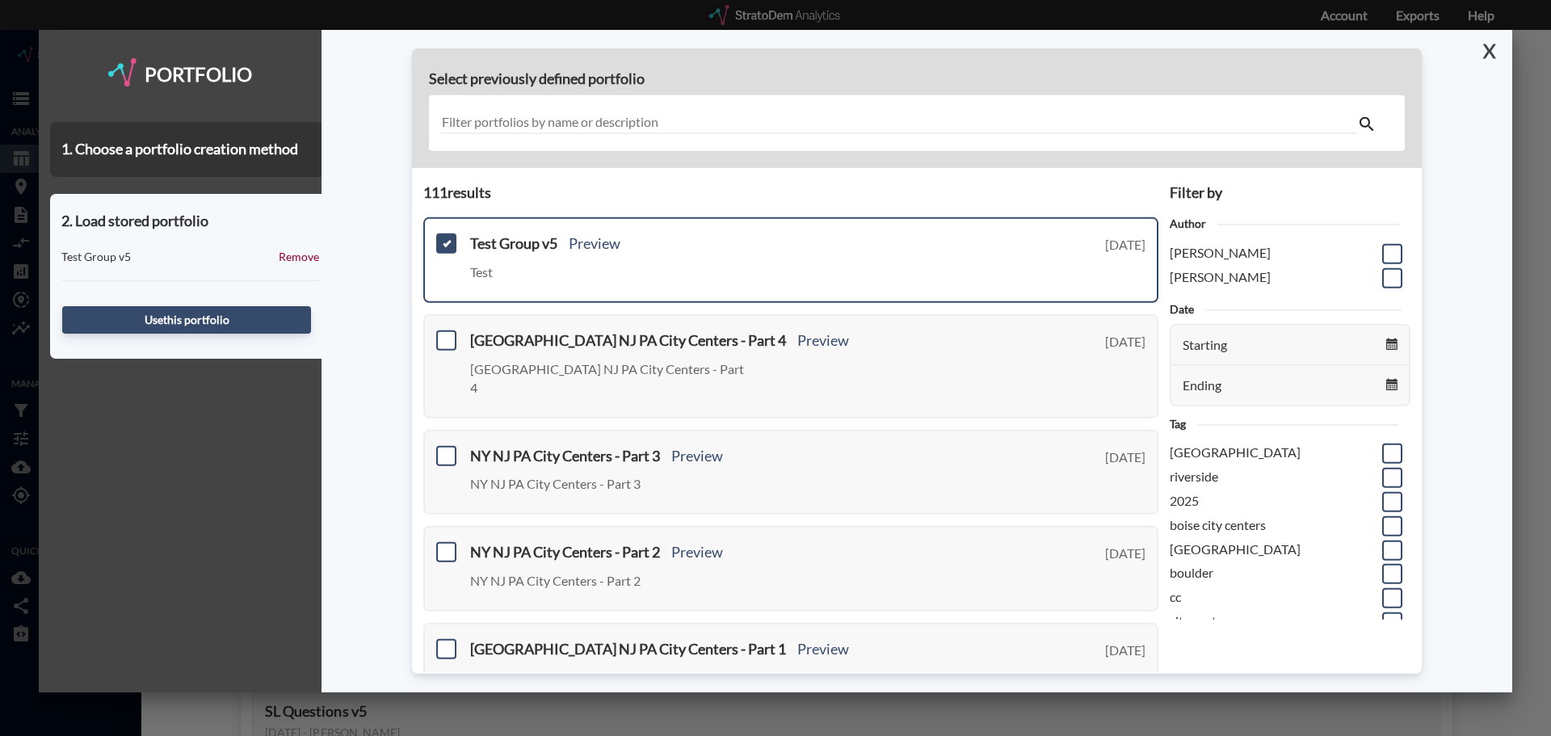
click at [1489, 56] on button "X" at bounding box center [1486, 51] width 28 height 42
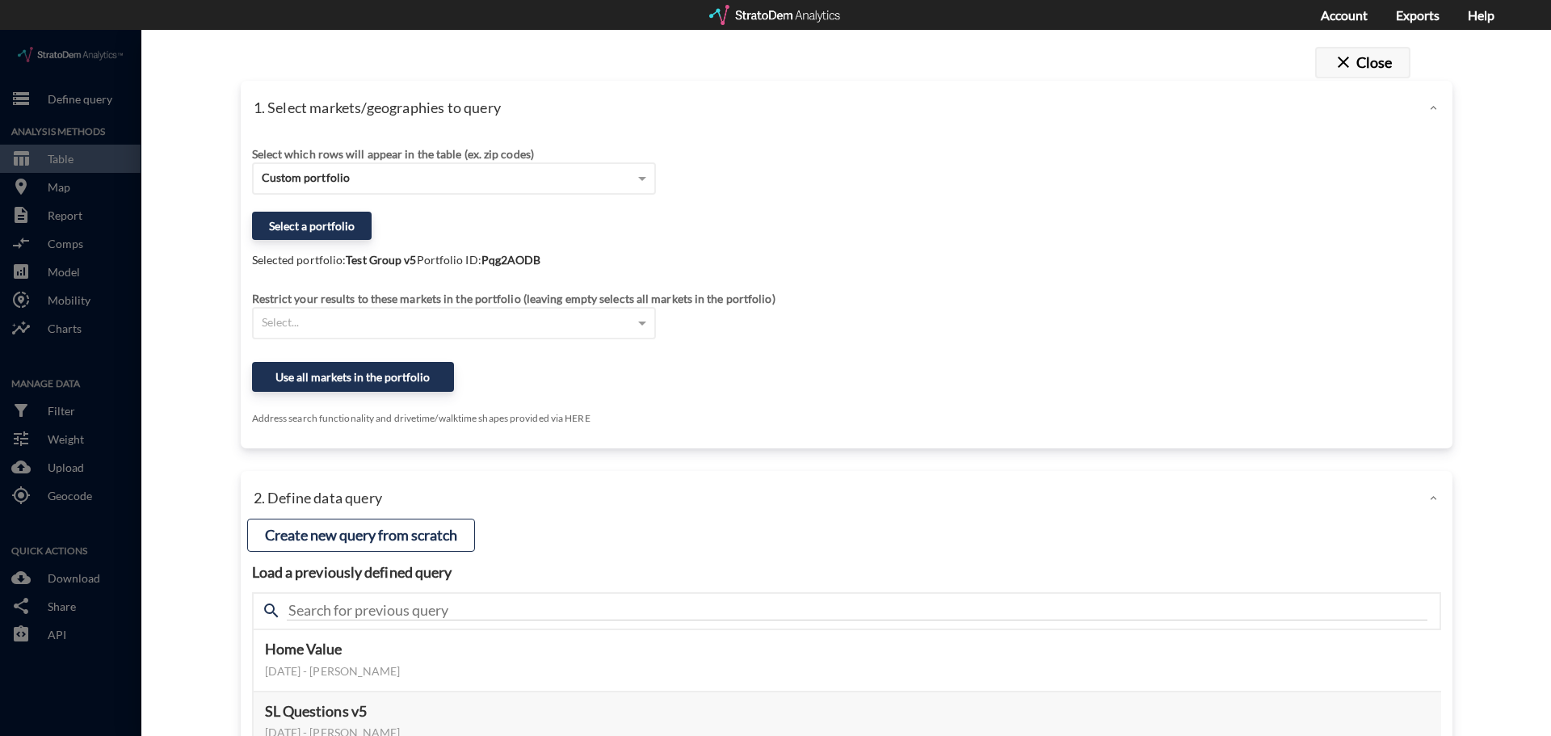
click button "close Close"
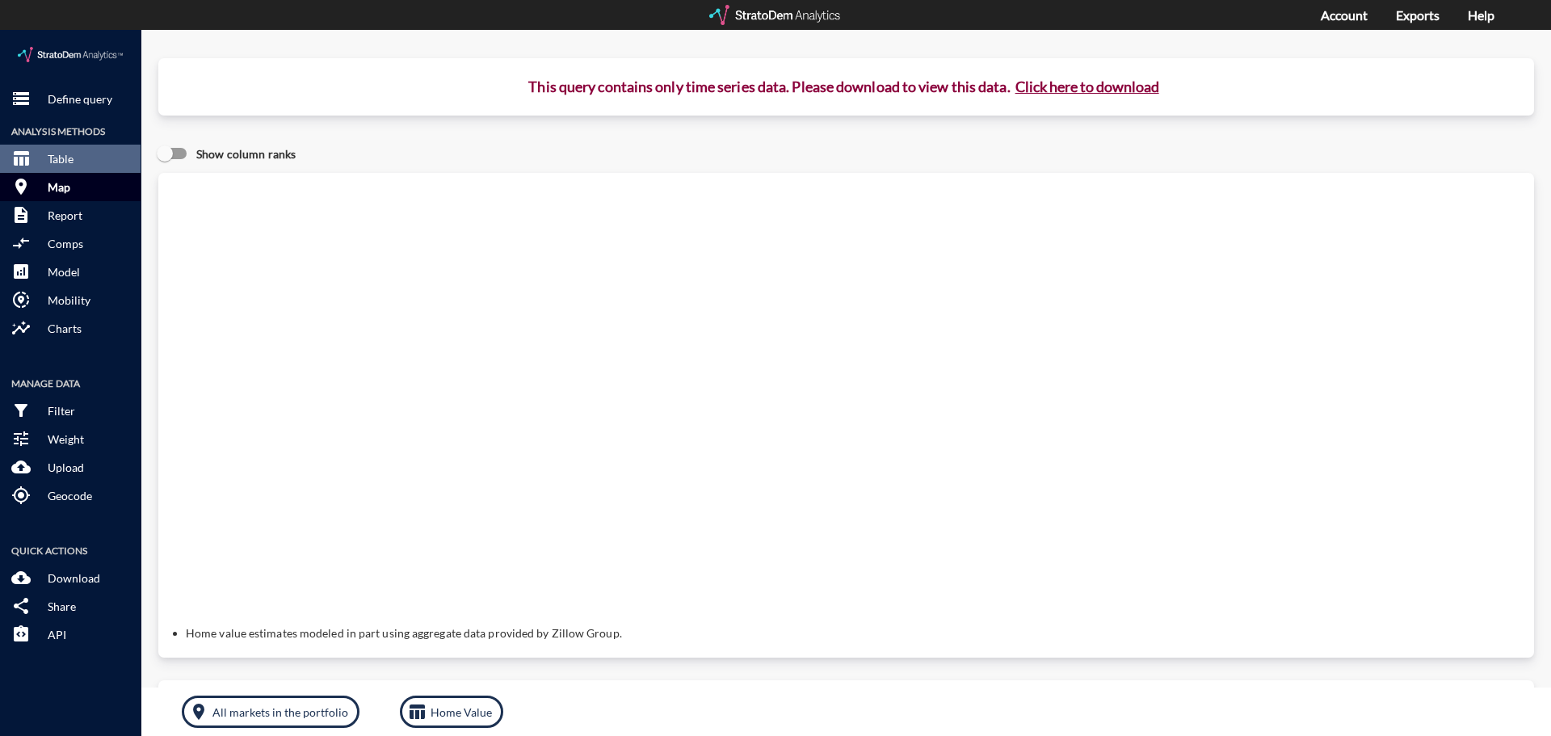
click p "Map"
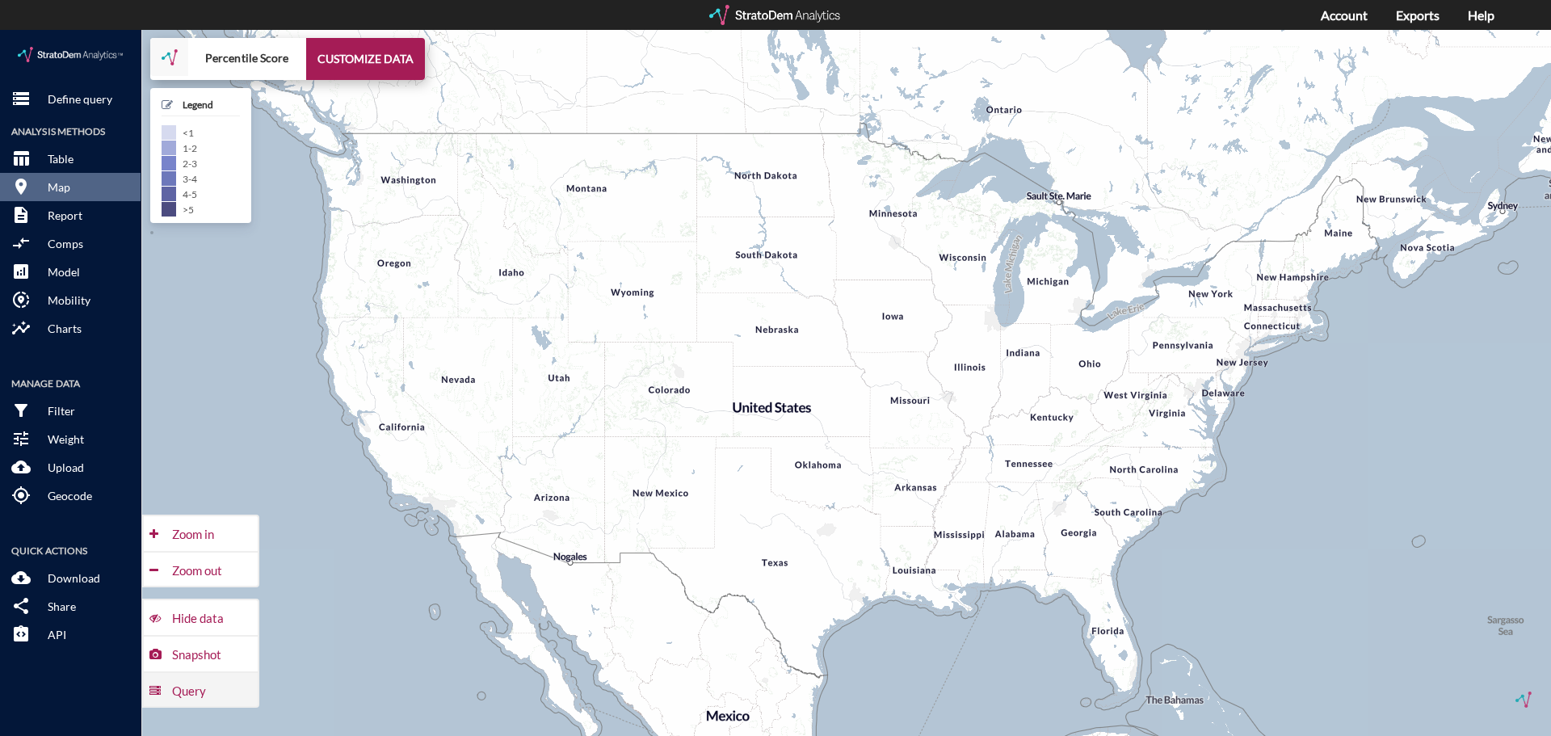
click div "Query"
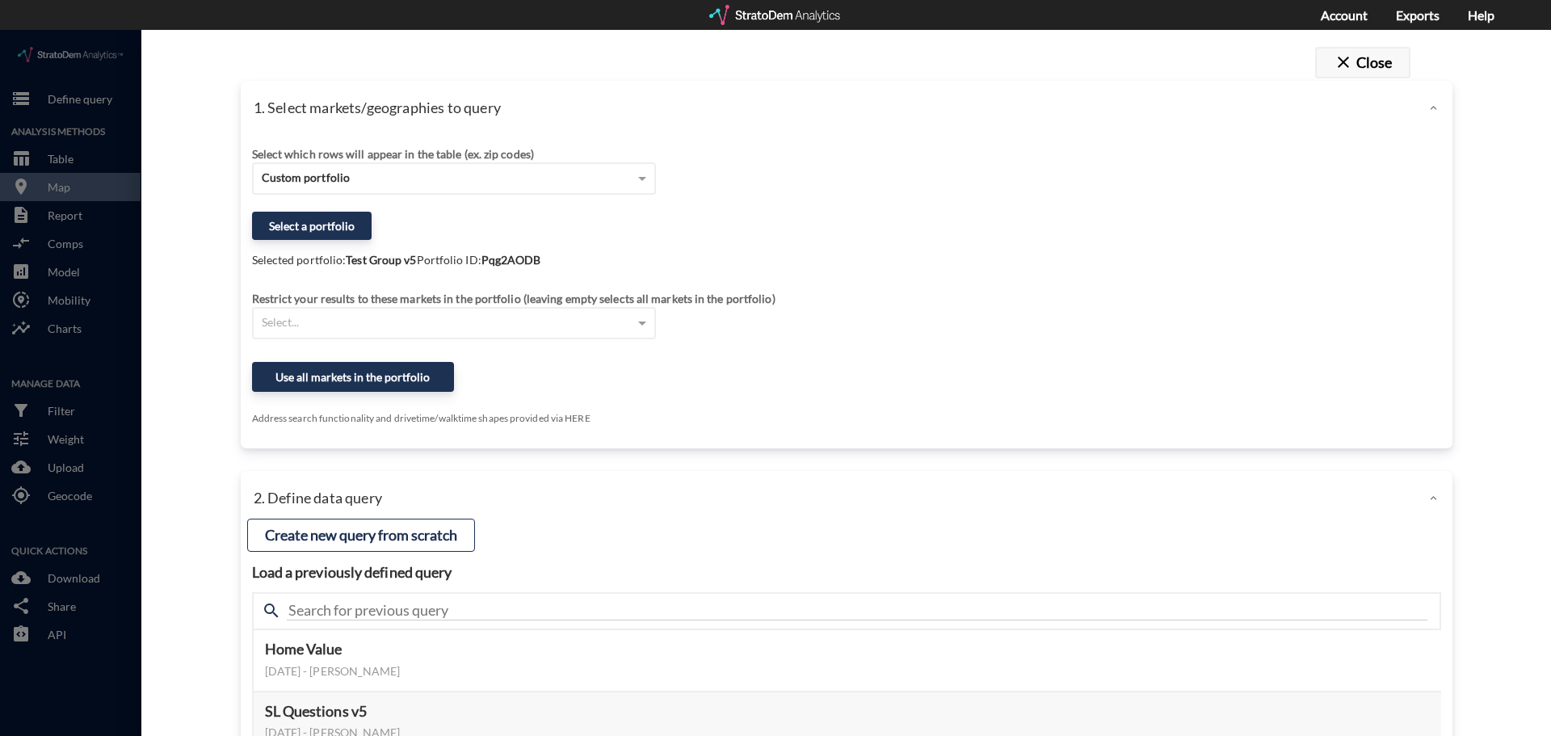
click button "close Close"
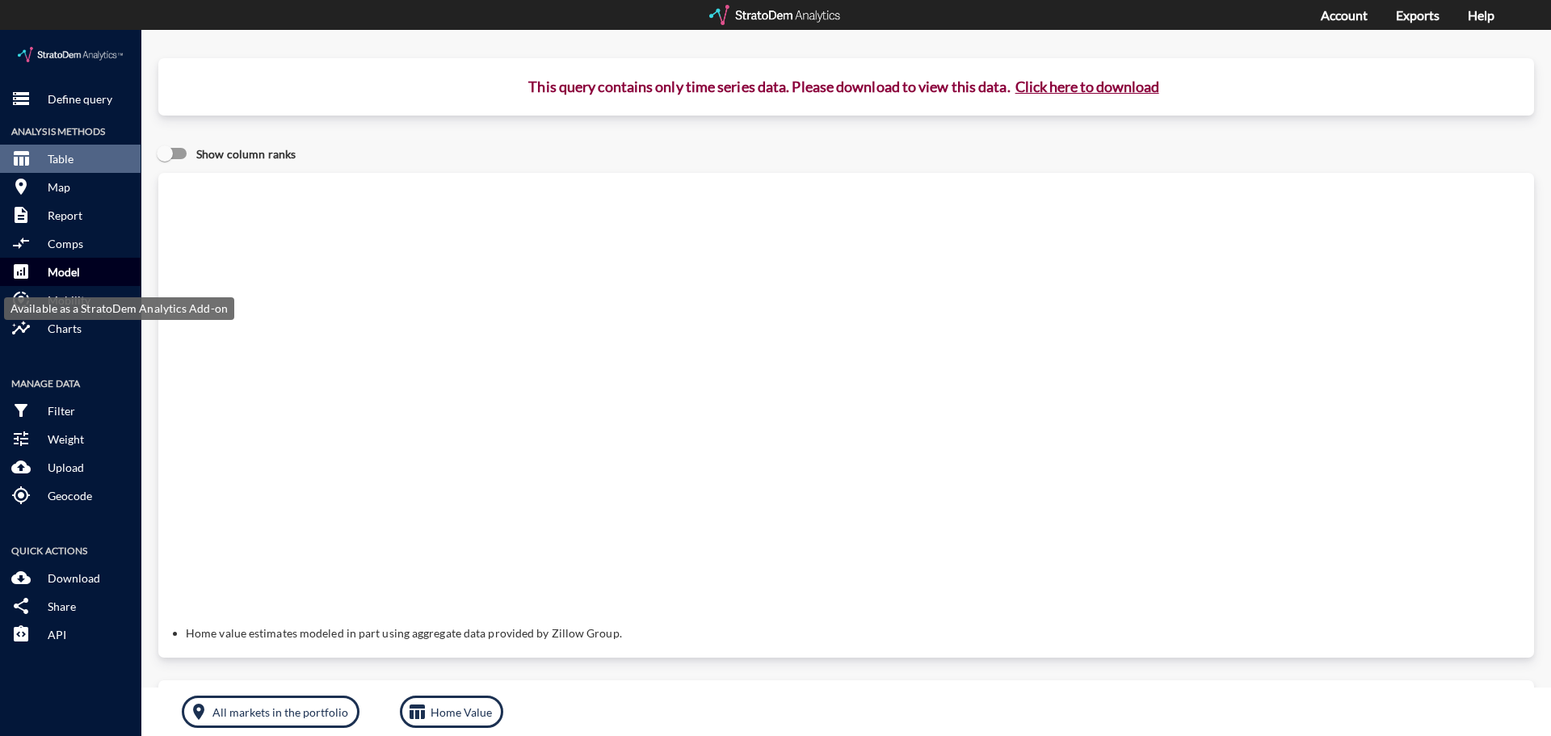
click p "Model"
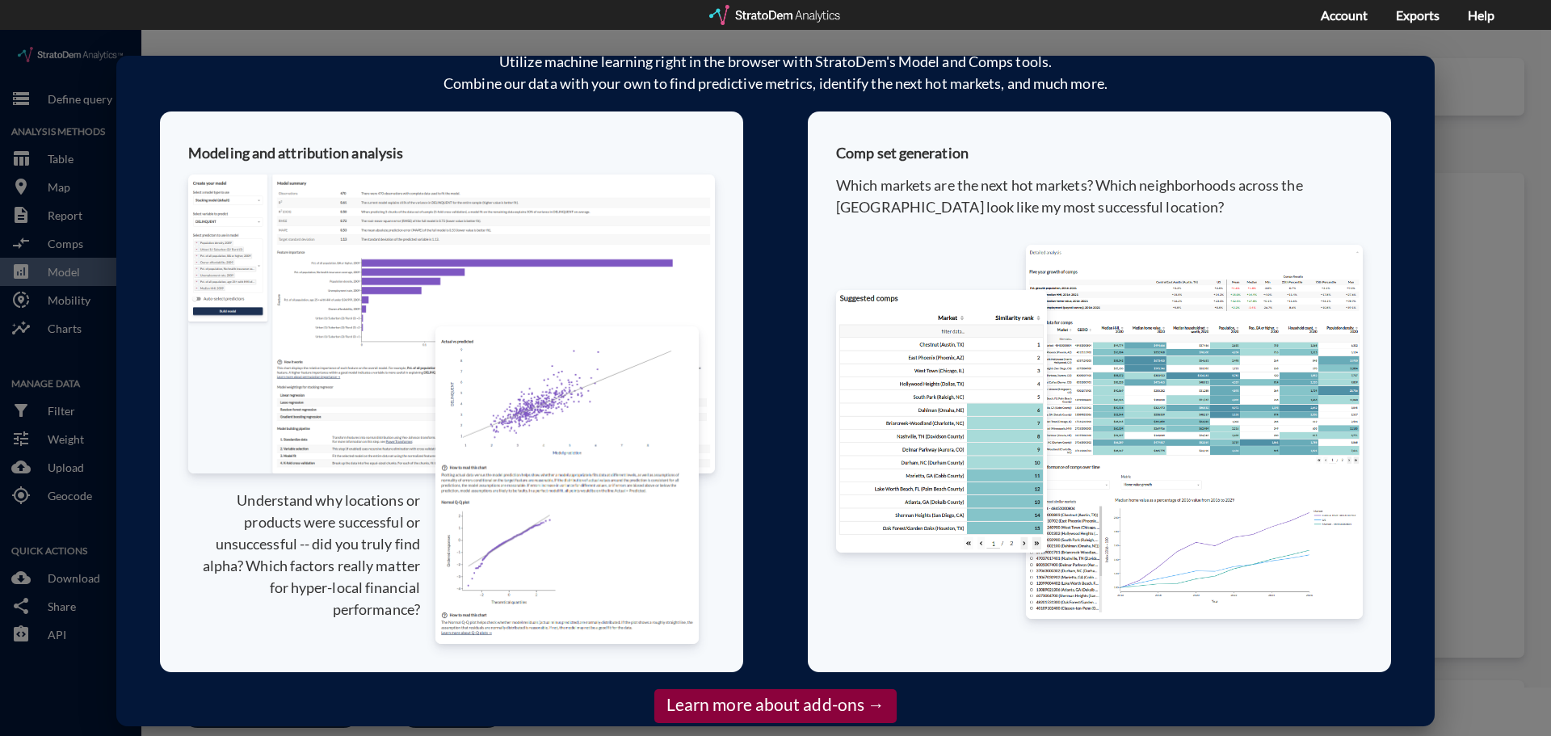
scroll to position [72, 0]
click div "Add-ons Utilize machine learning right in the browser with StratoDem's Model an…"
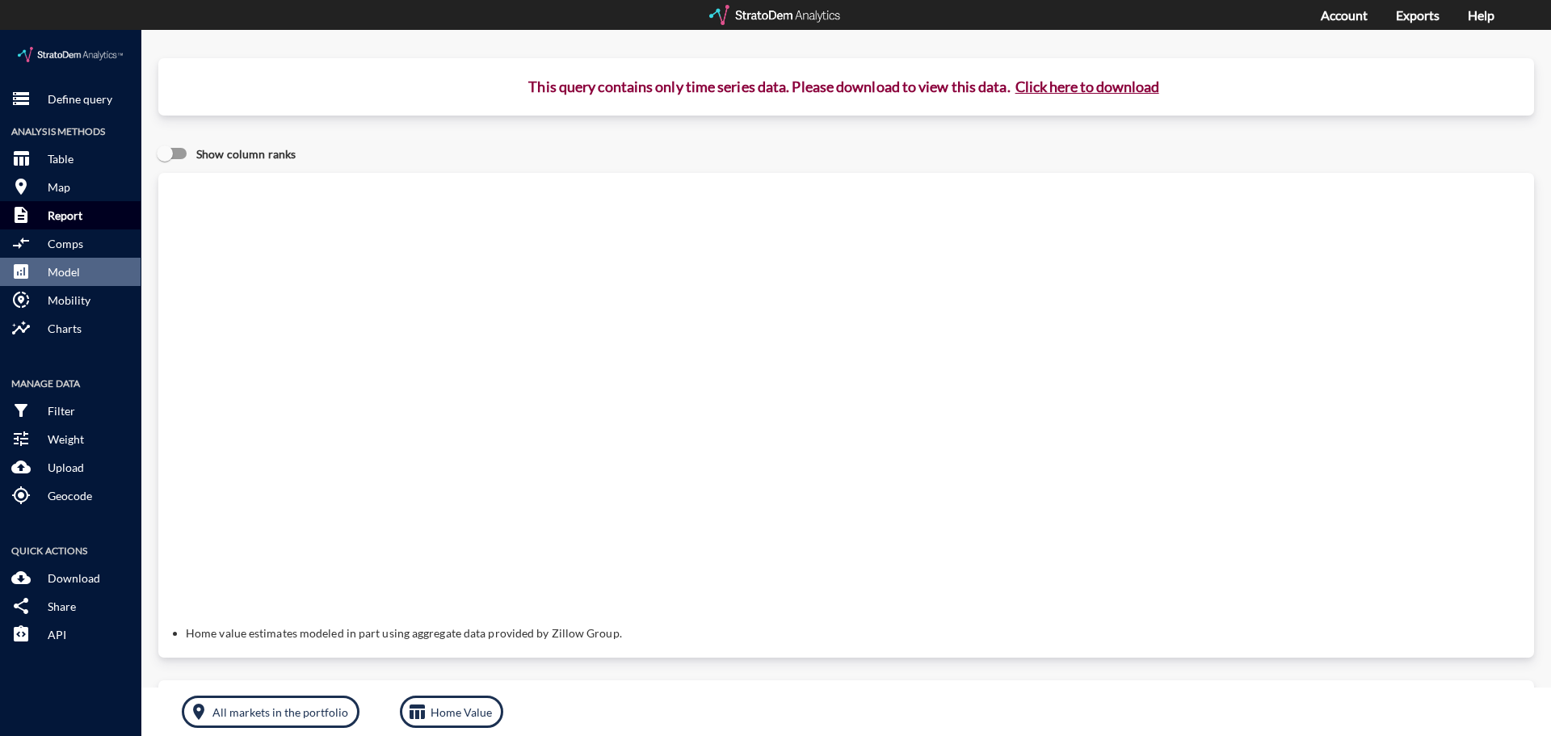
click p "Report"
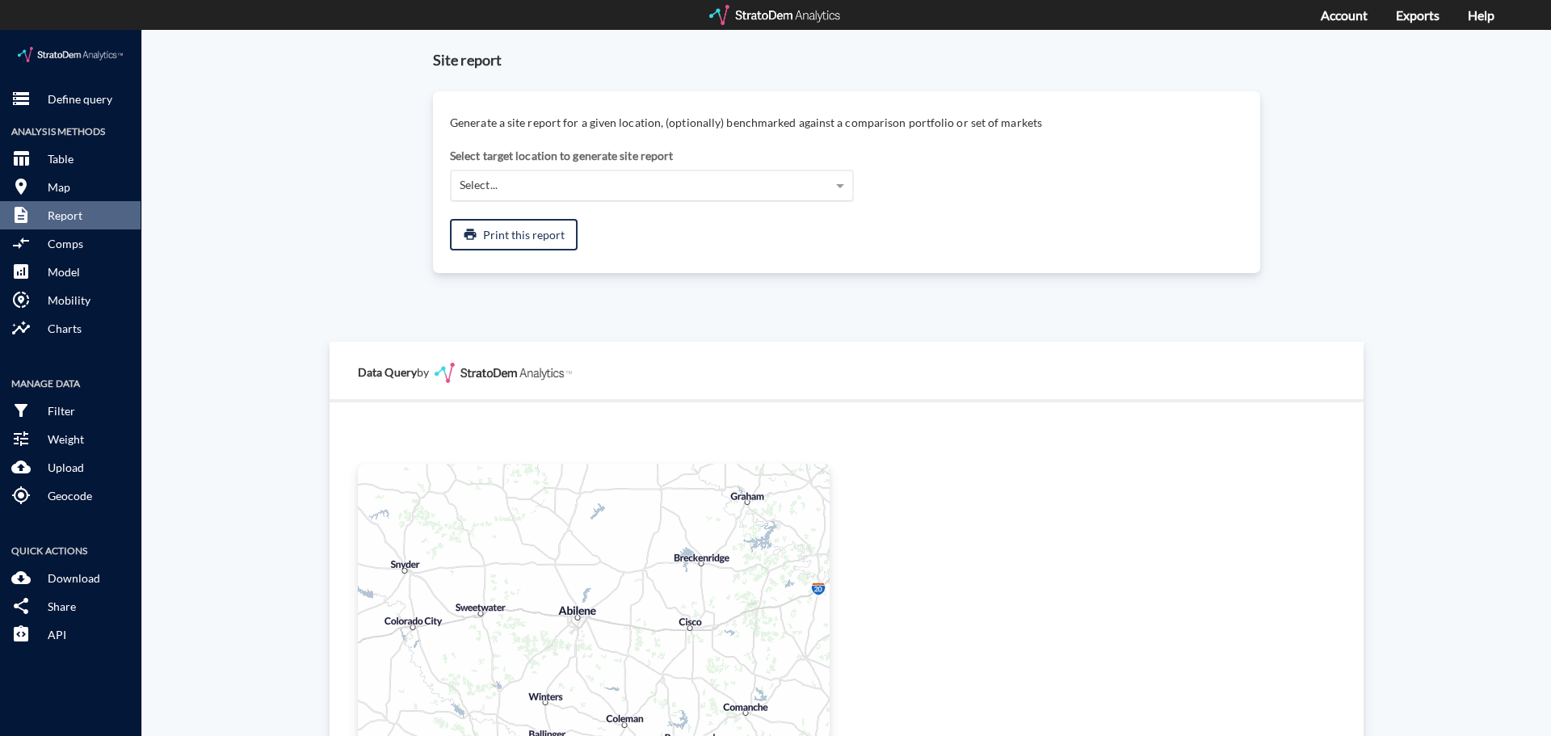
click div "Select..."
click div "Site report Generate a site report for a given location, (optionally) benchmark…"
click p "Filter"
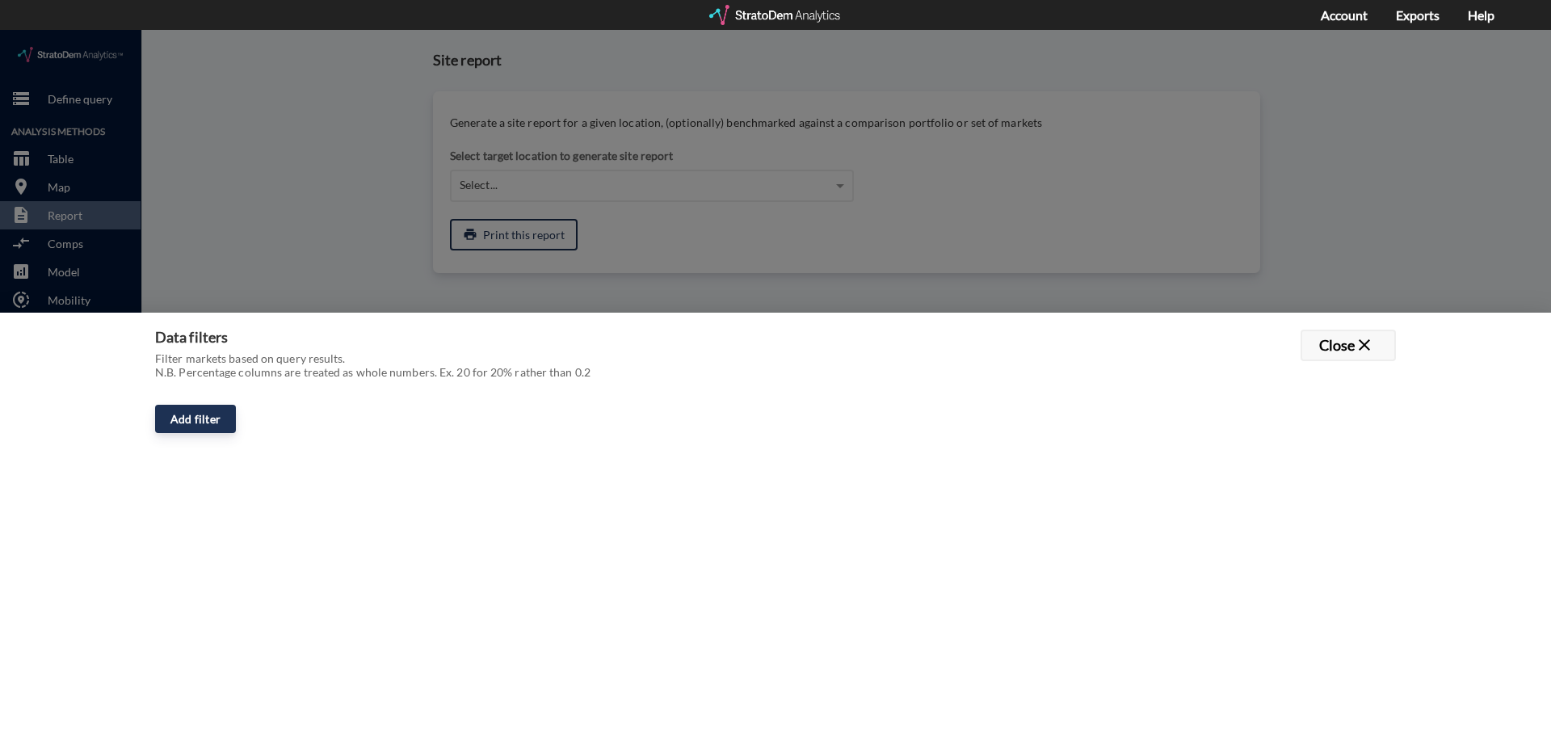
click span "close"
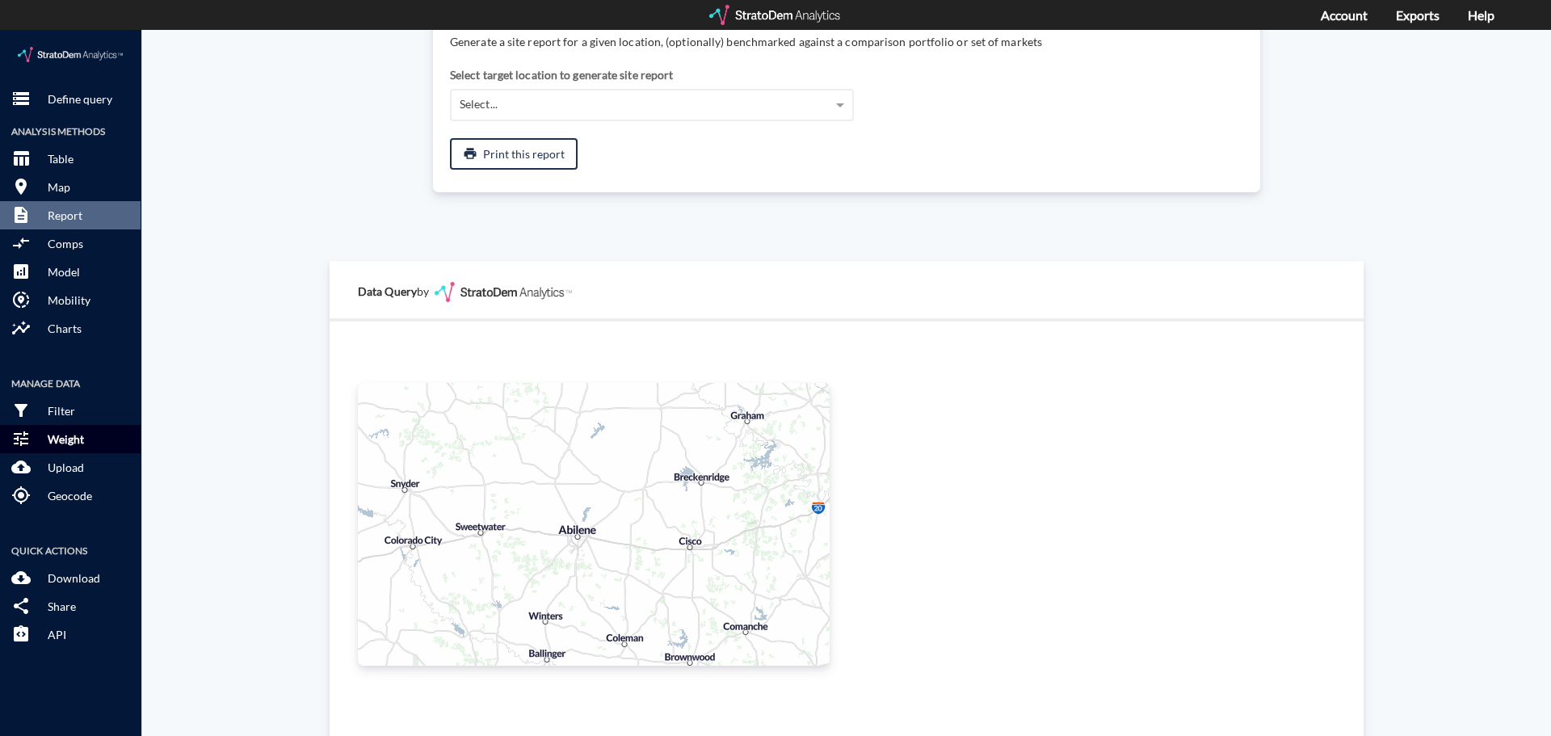
scroll to position [81, 0]
click p "Geocode"
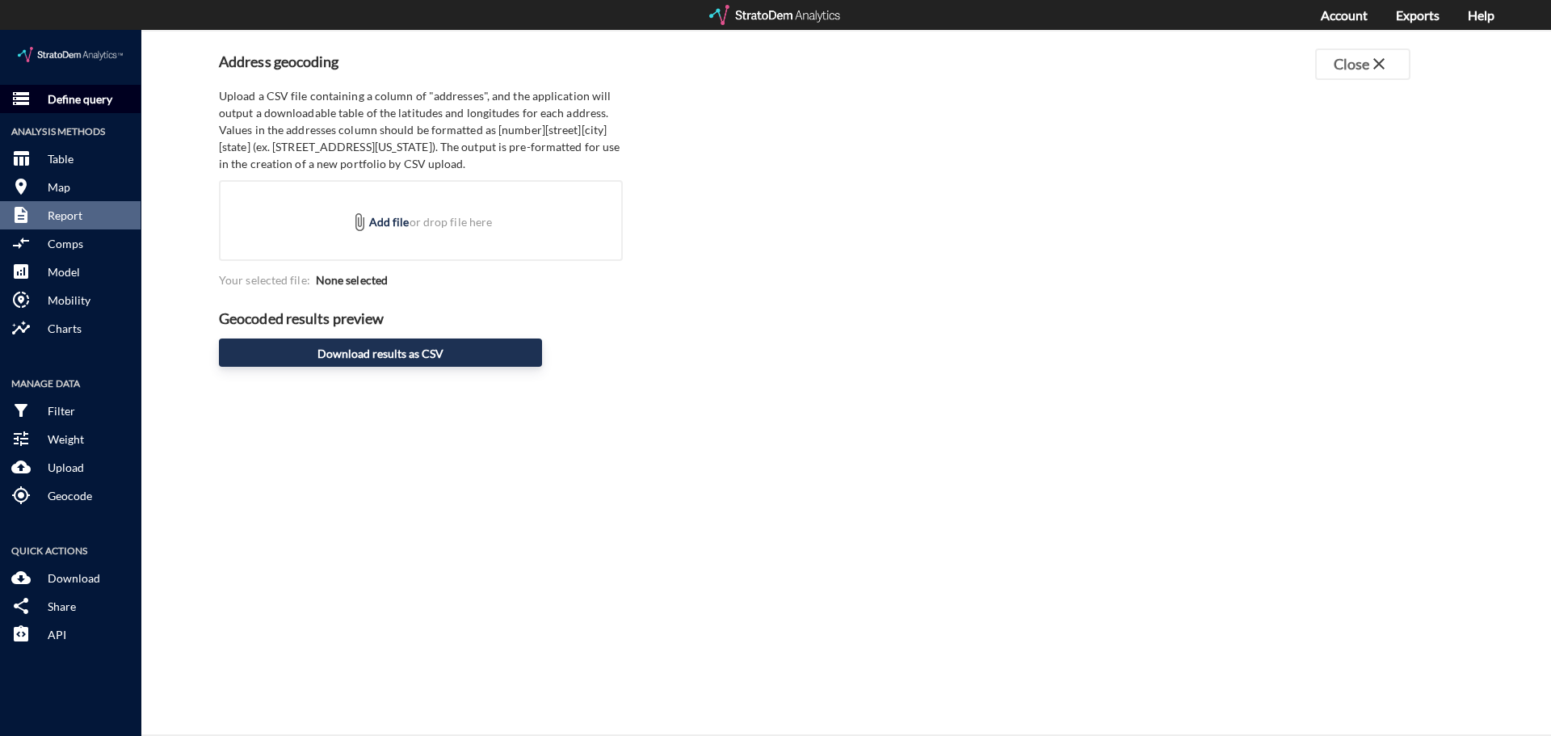
click button "storage Define query"
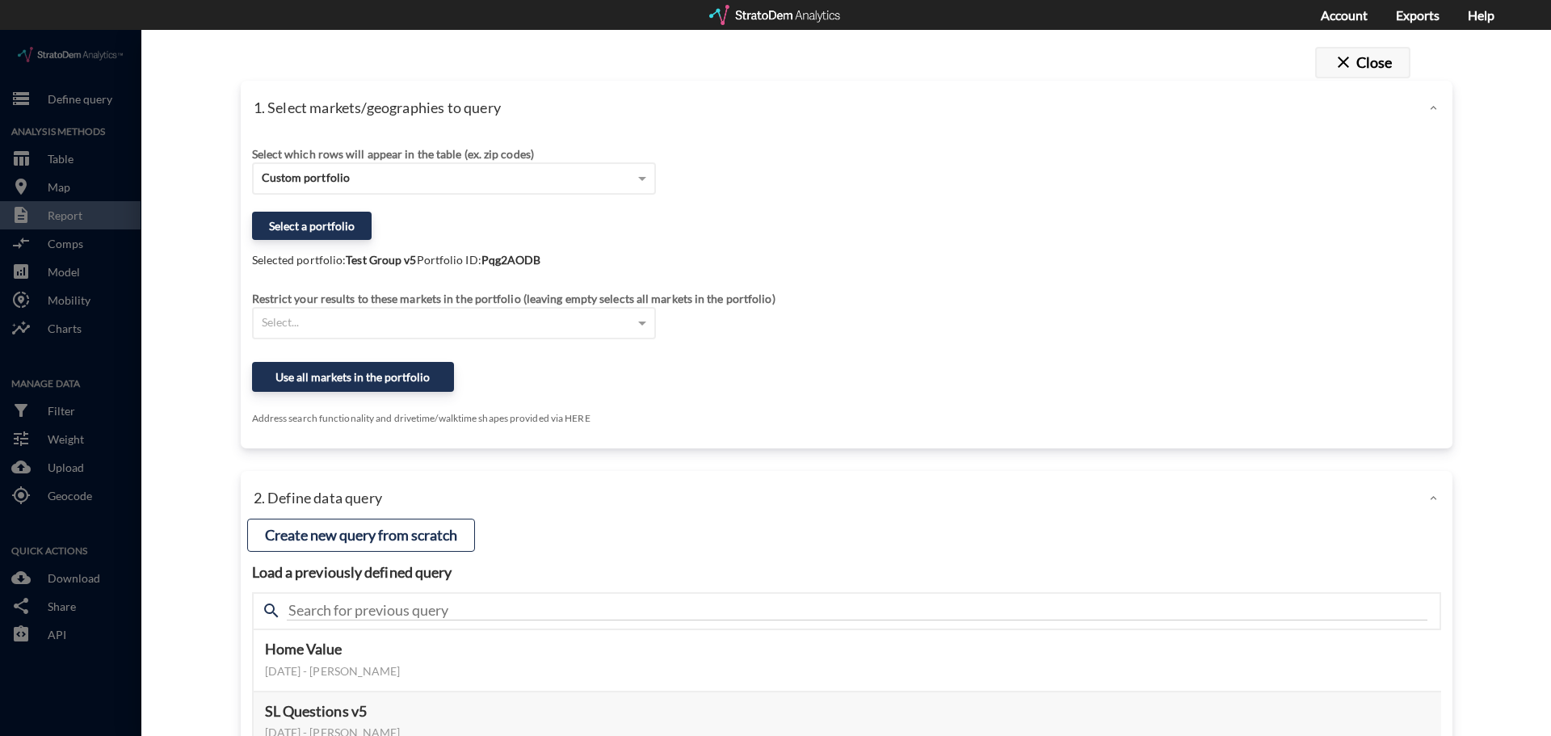
click button "close Close"
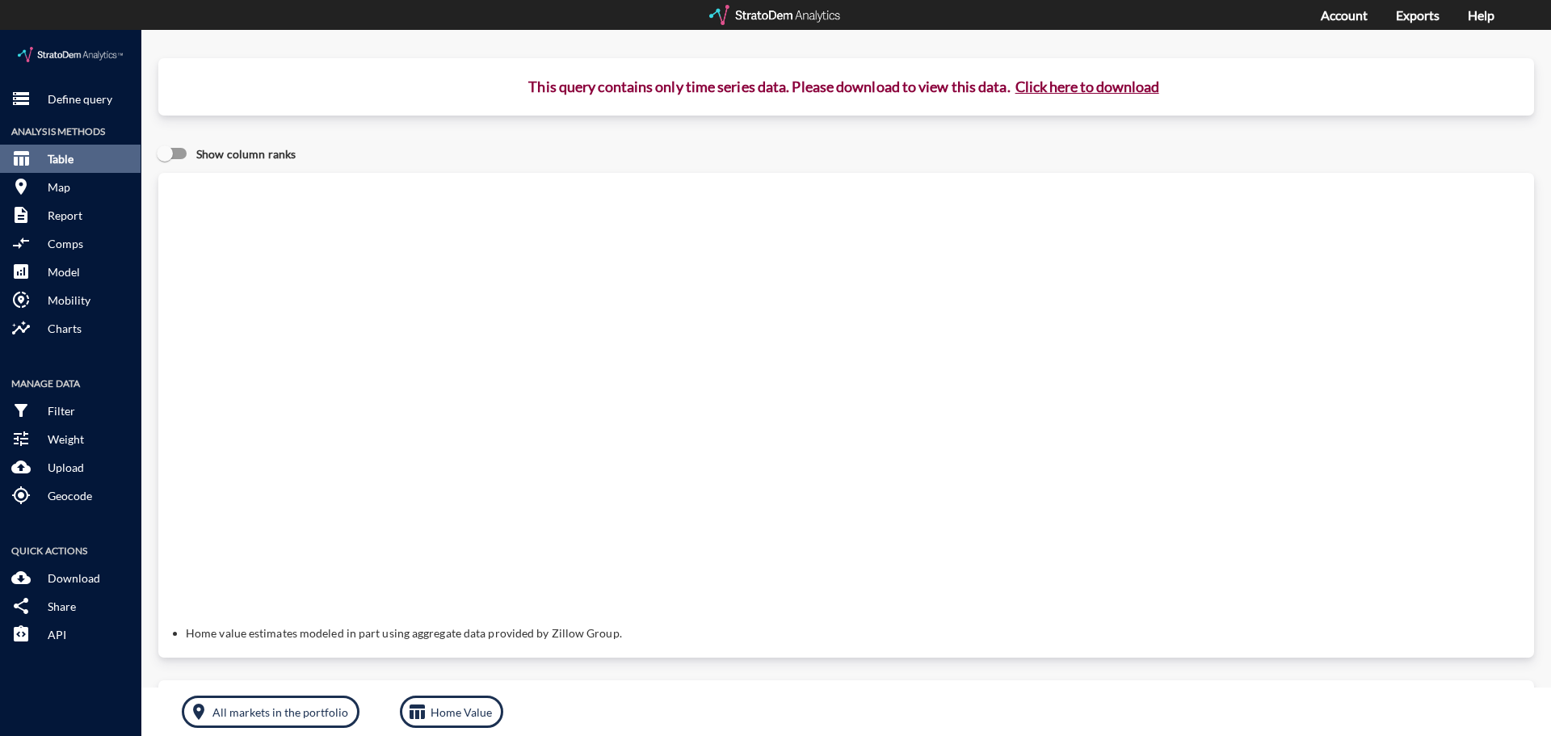
scroll to position [0, 0]
click p "Map"
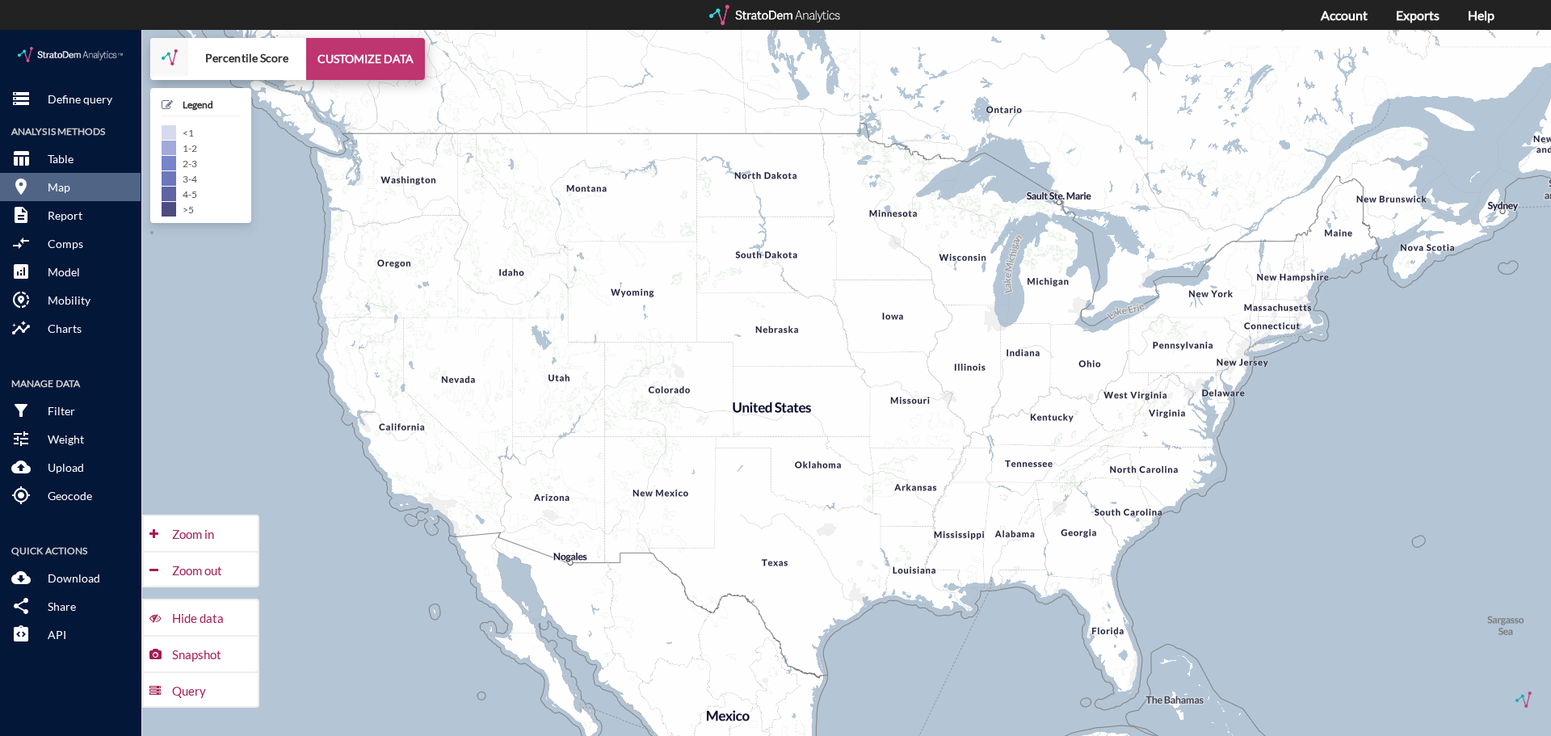
click button "CUSTOMIZE DATA"
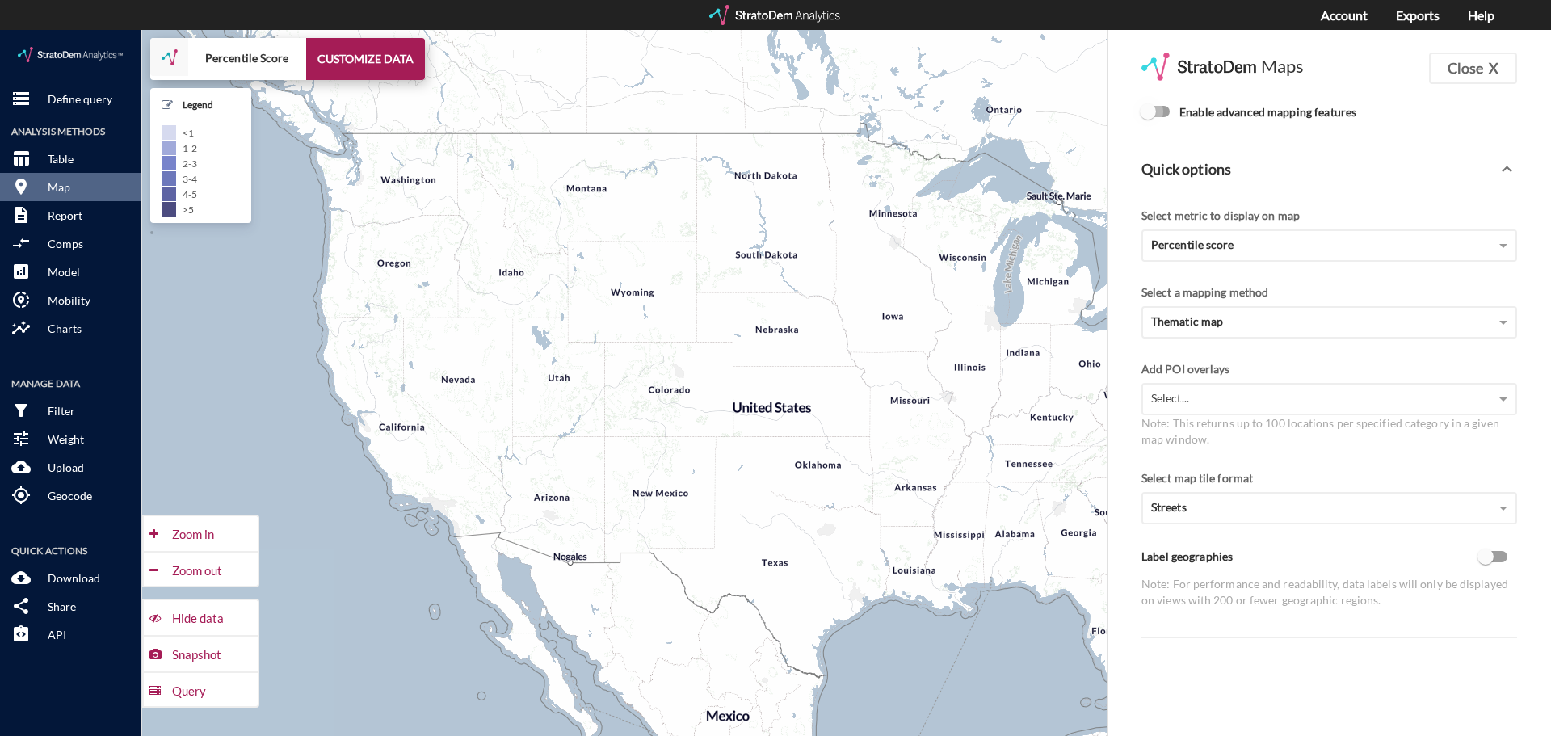
click input "Enable advanced mapping features"
checkbox input "true"
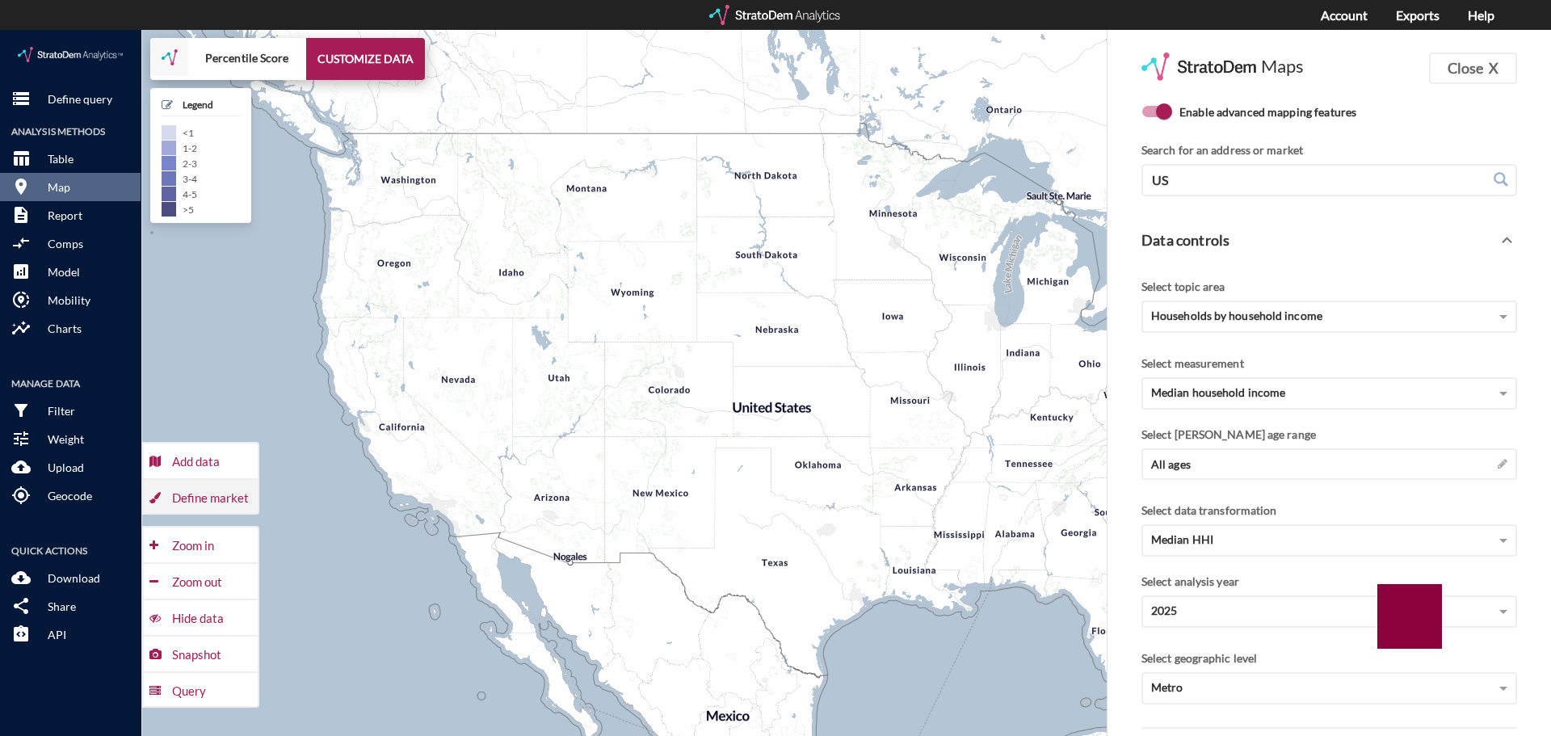
click div "Define market"
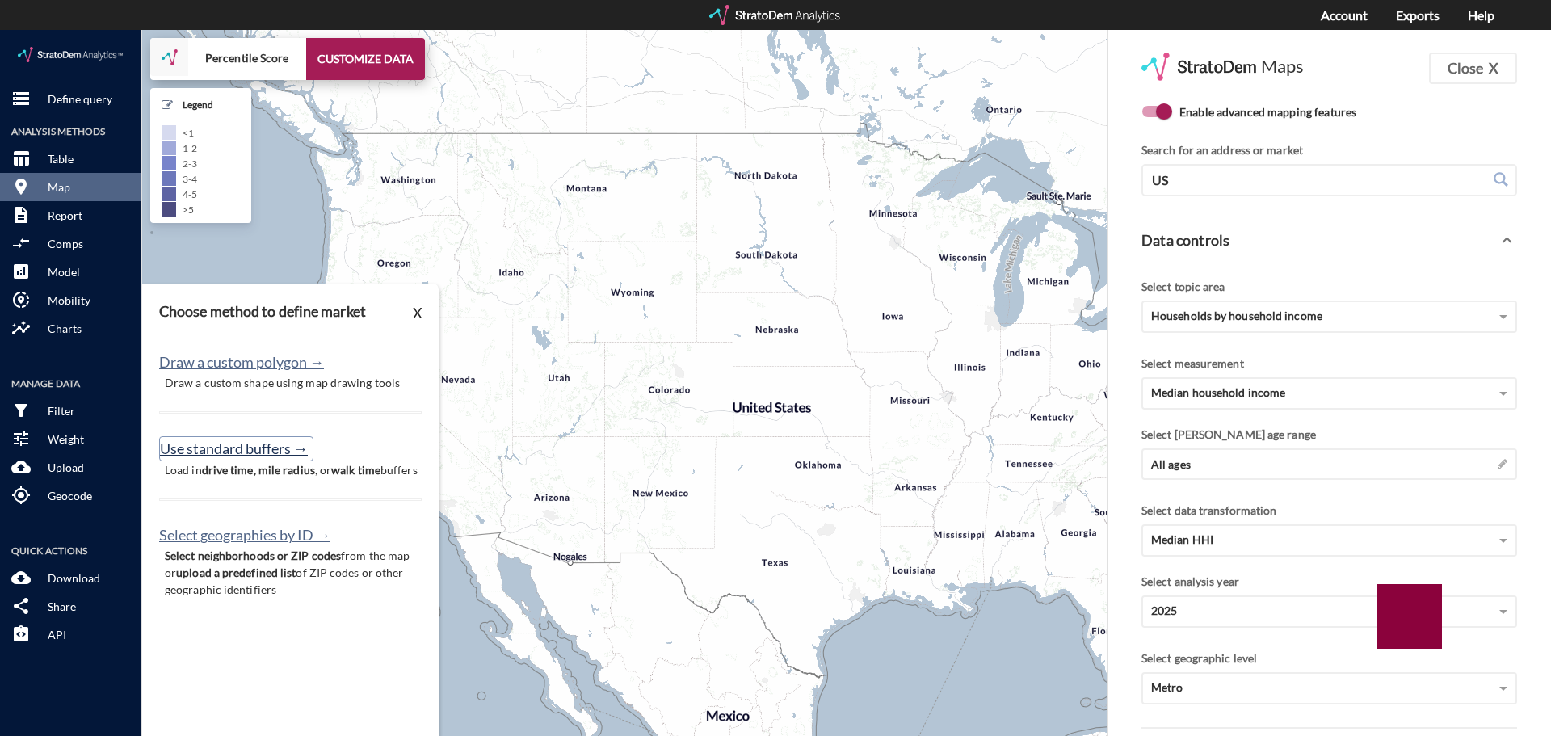
click button "Use standard buffers →"
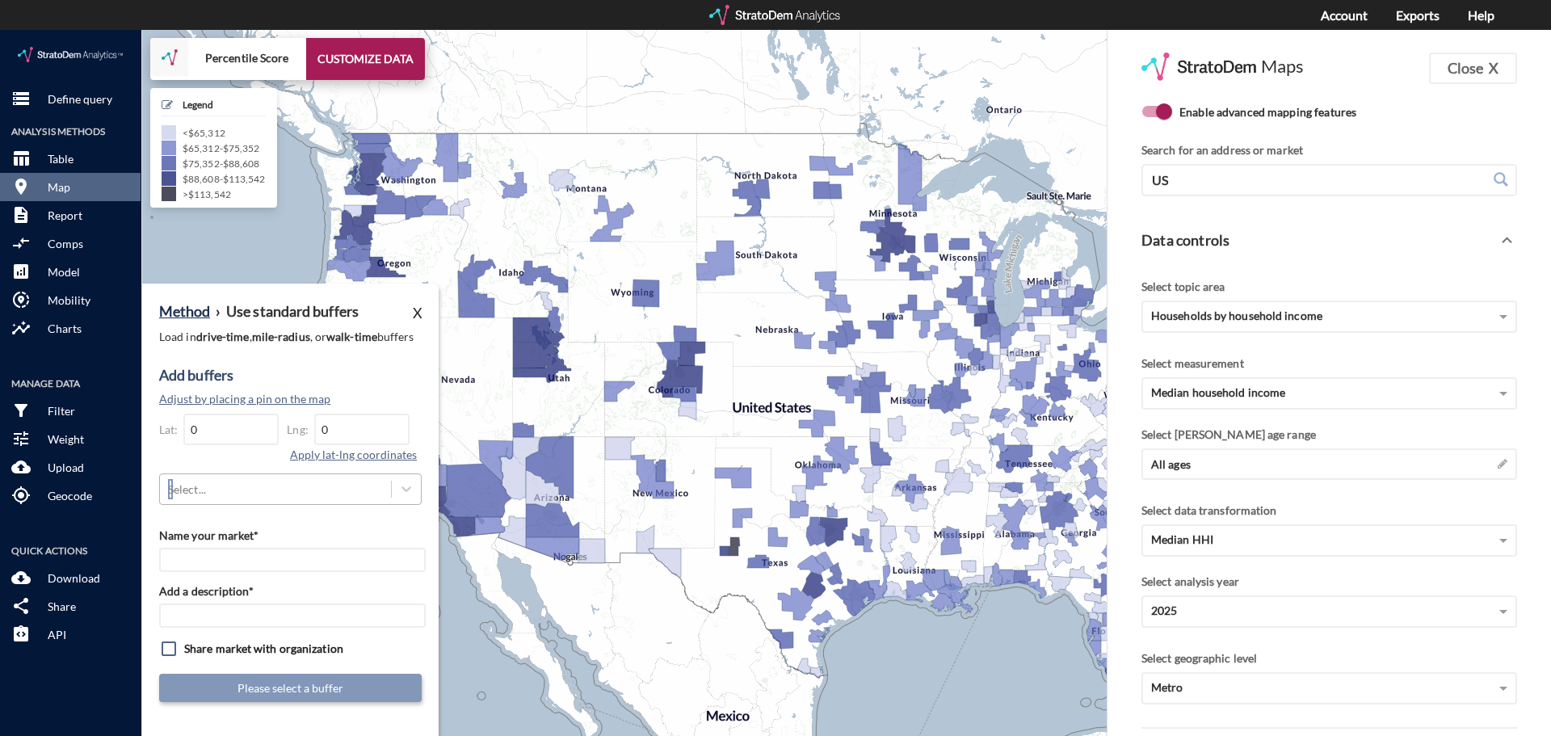
click div "Select..."
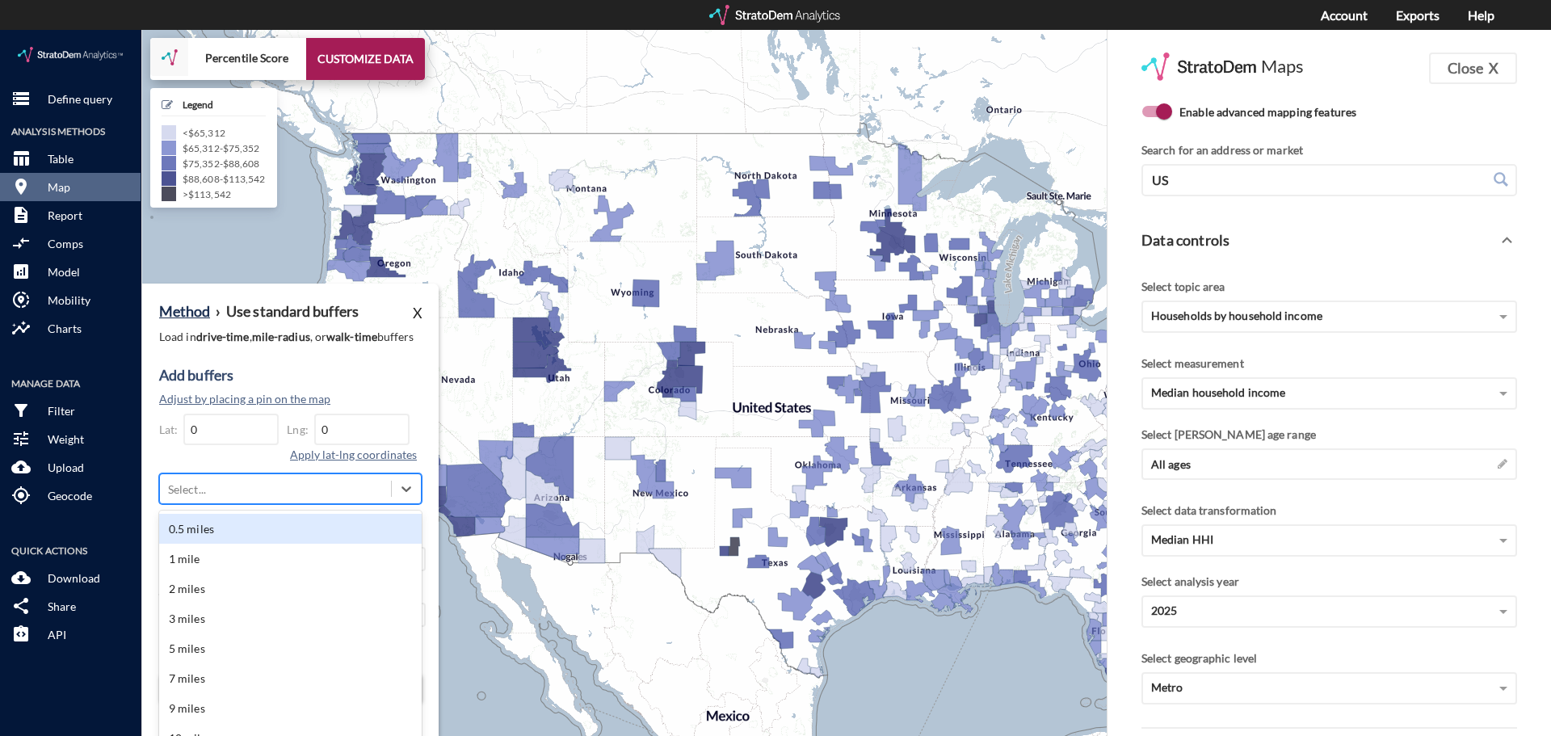
click div "Add buffers Adjust by placing a pin on the map Lat: 0 Lng: 0 Apply lat-lng coor…"
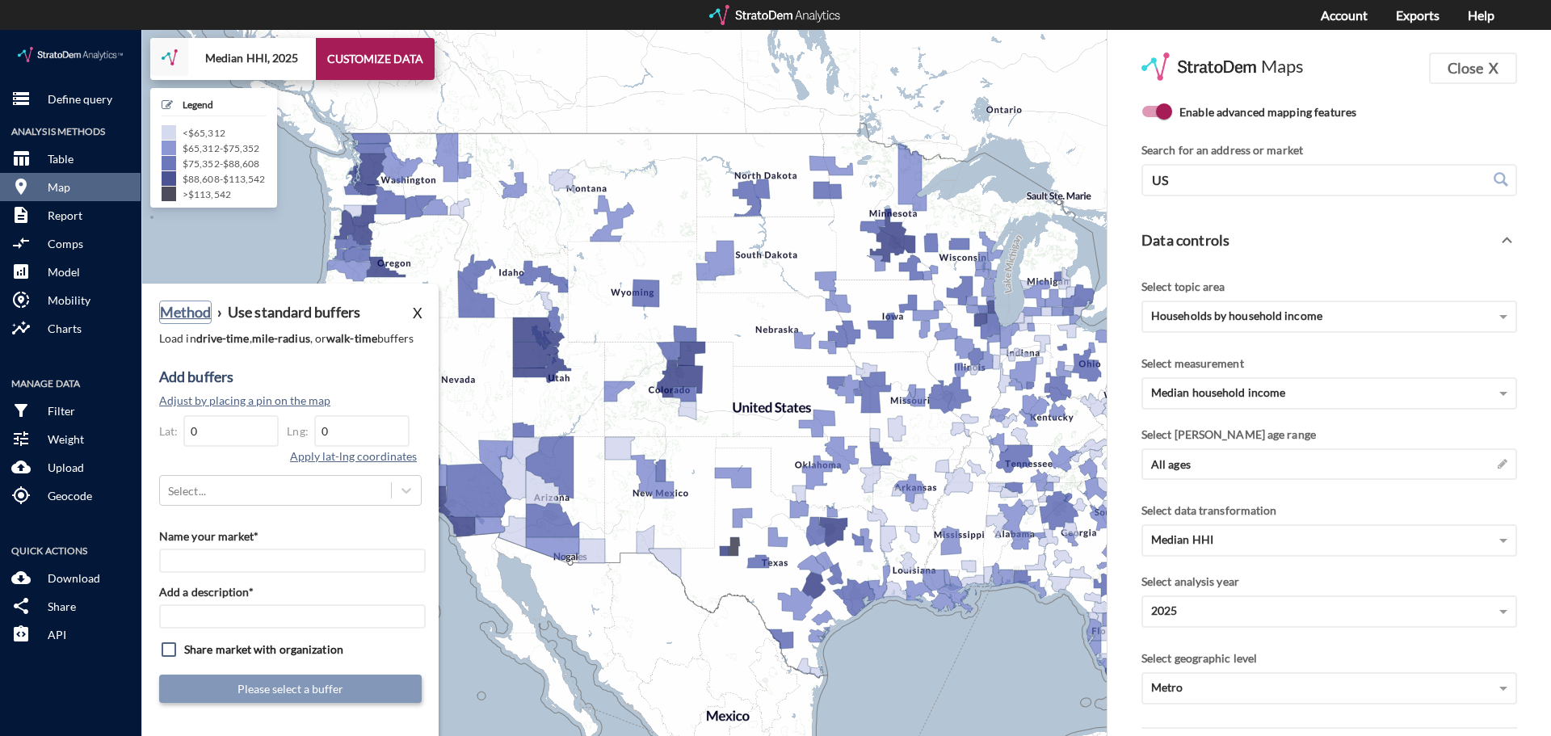
click button "Method"
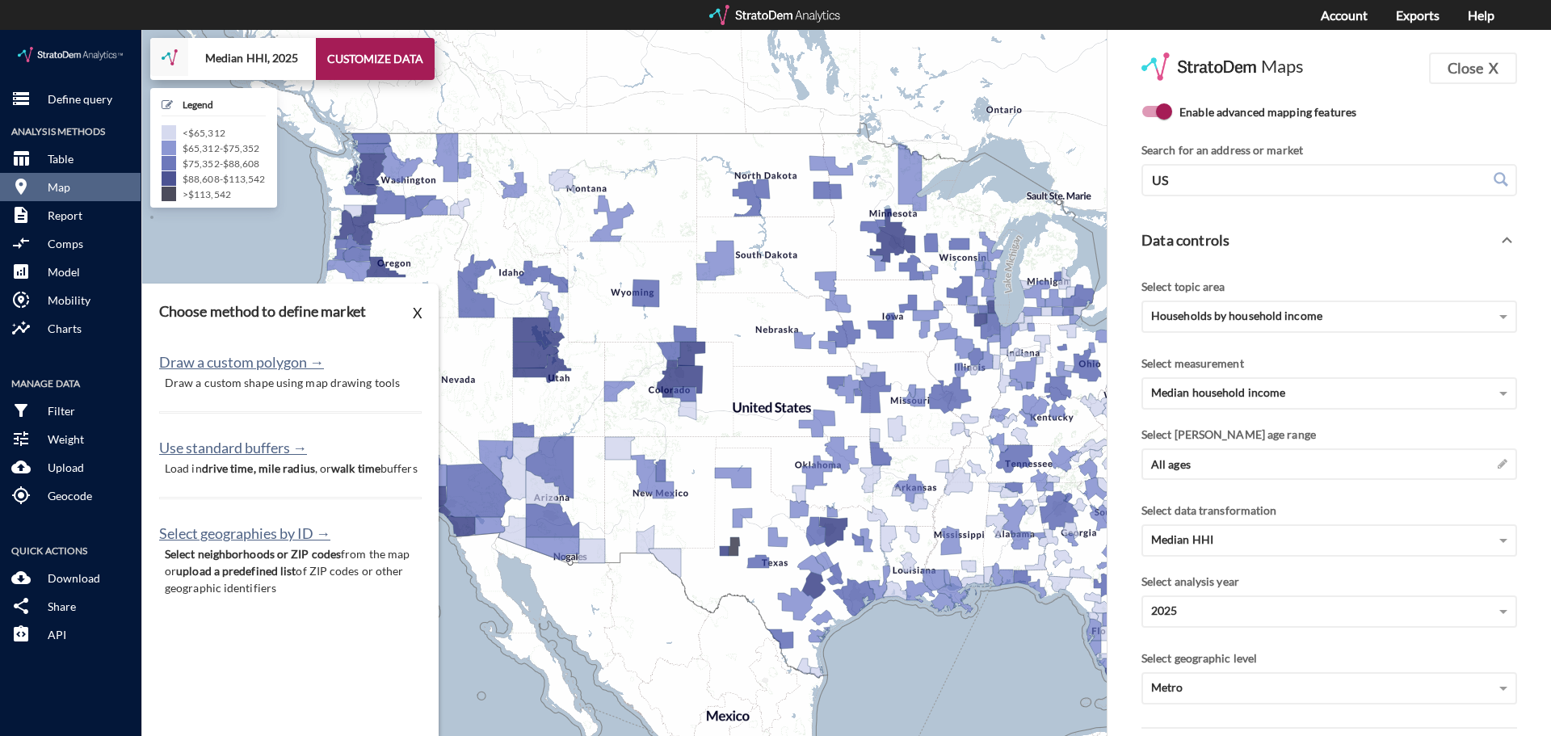
click p "Load in drive time, mile radius , or walk time buffers"
click button "Use standard buffers →"
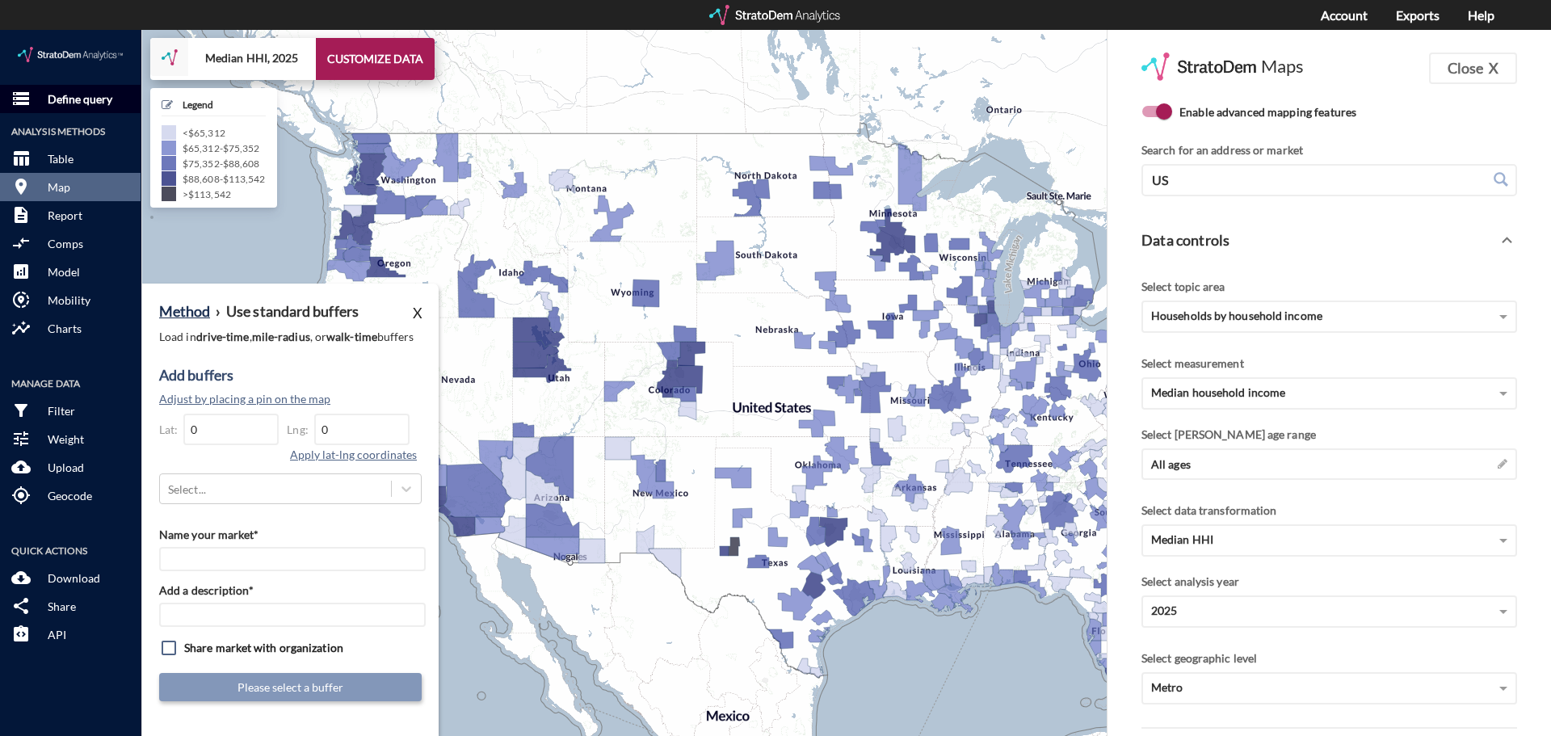
click p "Define query"
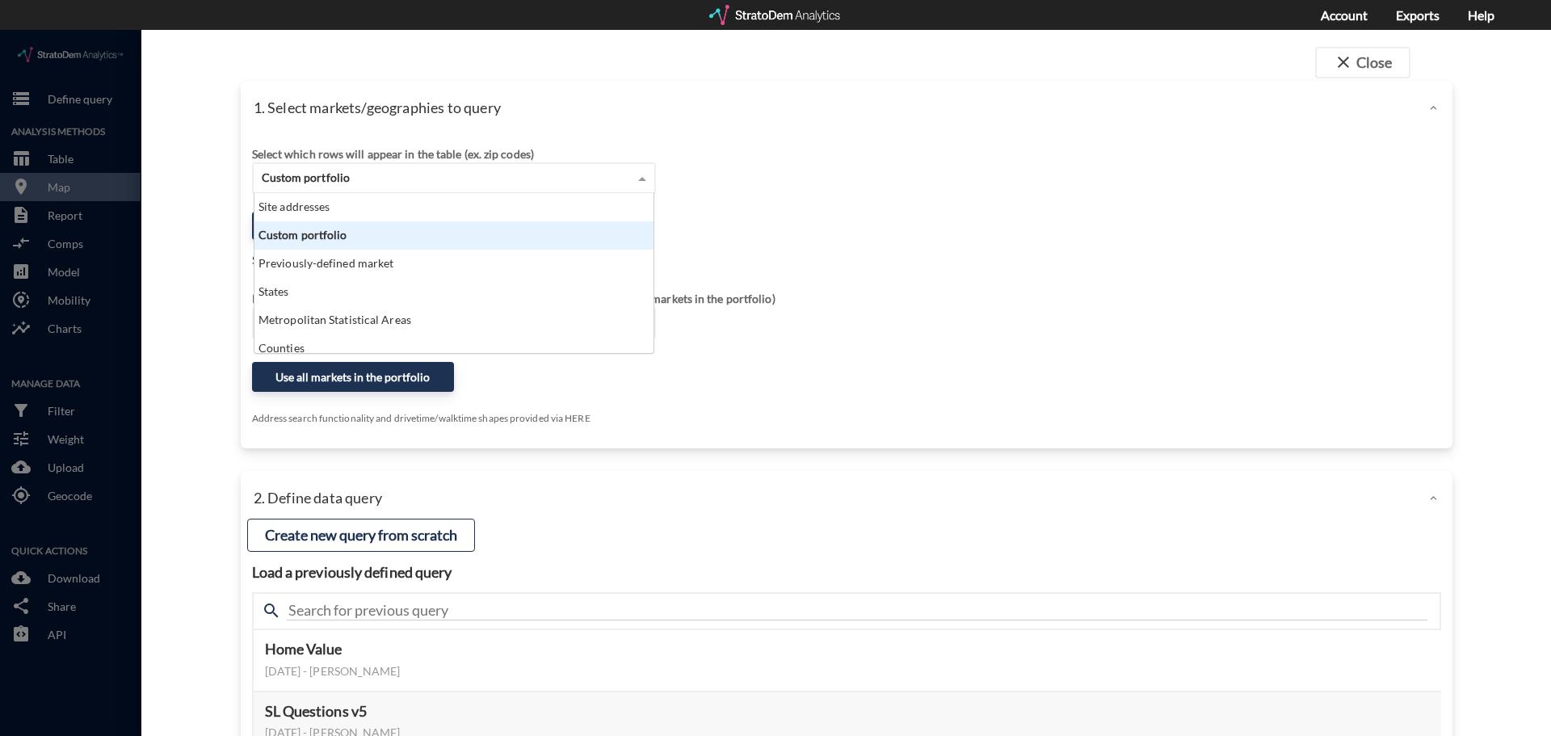
click span "Custom portfolio"
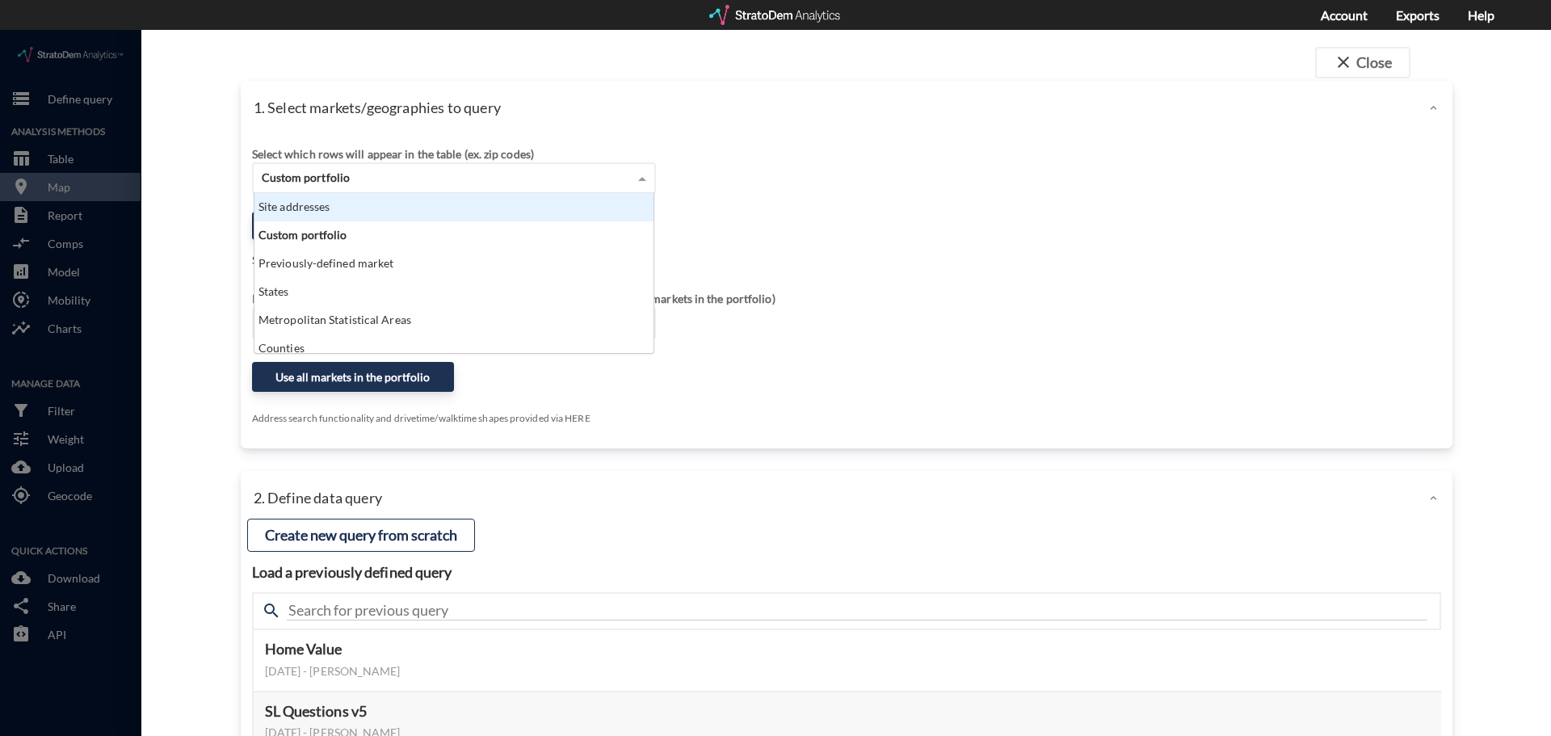
click div "Site addresses"
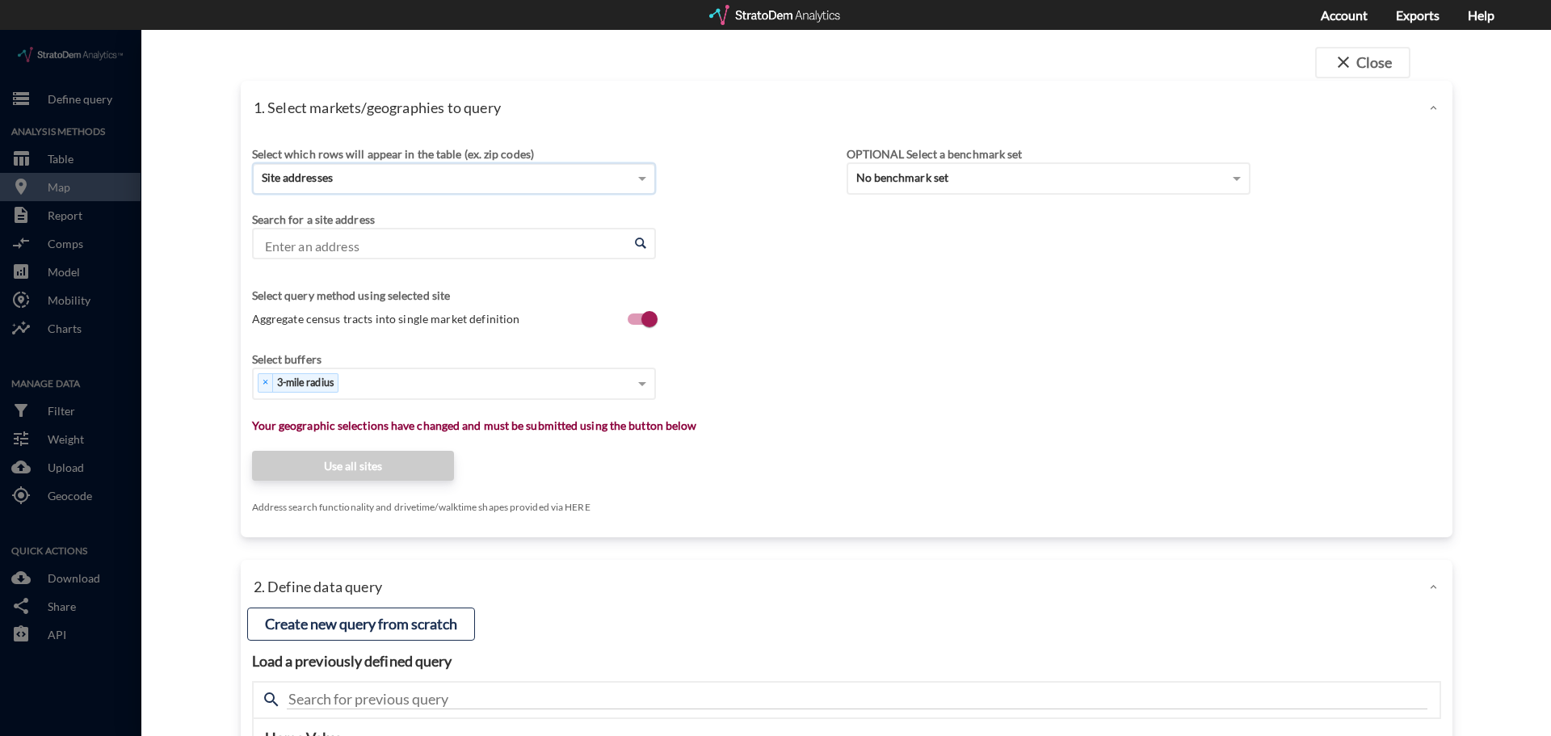
click input "Enter an address"
click div
click button "close Close"
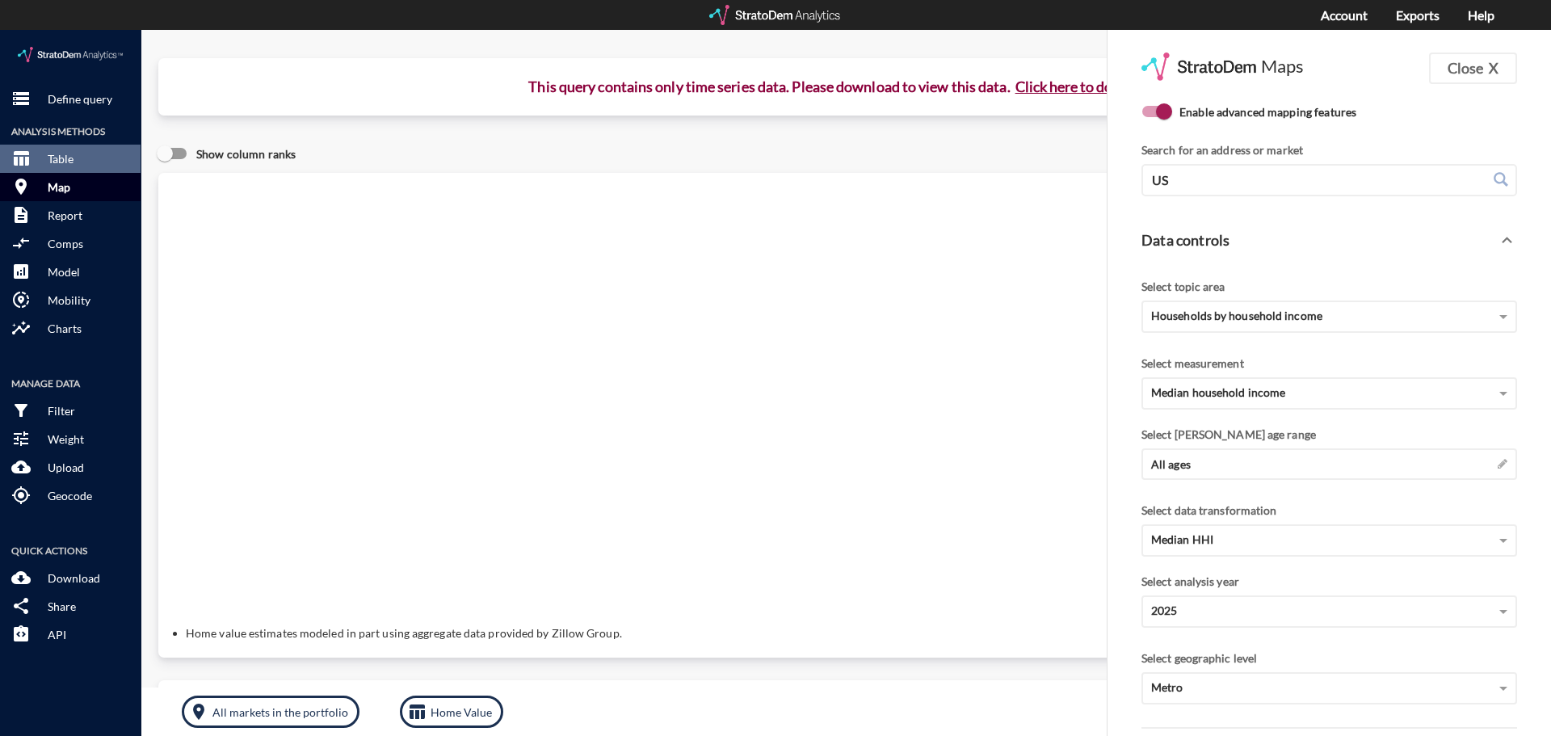
click p "Map"
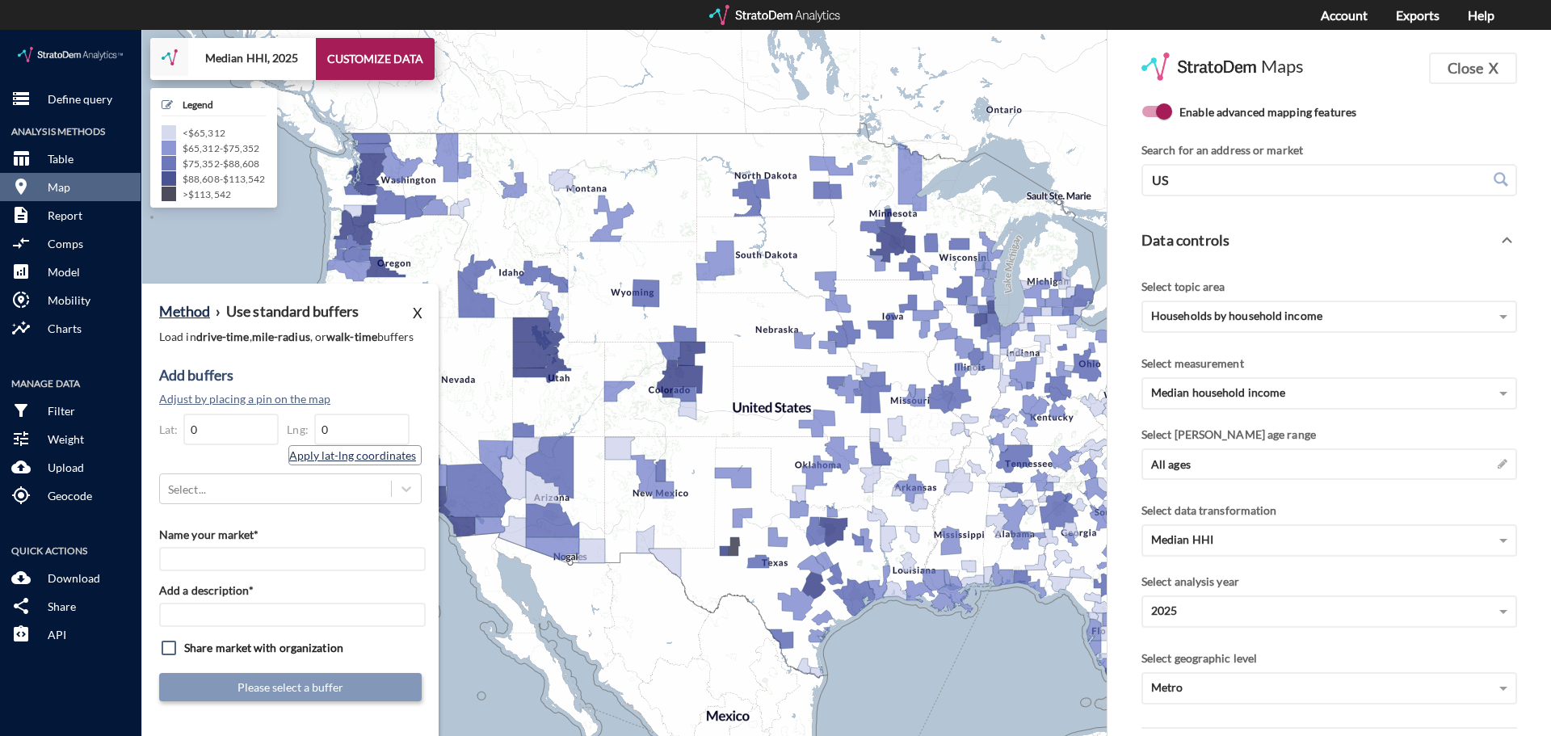
click button "Apply lat-lng coordinates"
drag, startPoint x: 236, startPoint y: 397, endPoint x: 141, endPoint y: 394, distance: 95.3
click div "storage Define query Analysis Methods table_chart Table room Map description Re…"
paste input "39°23'59.6"N"
type input "39°23'59.6"N"
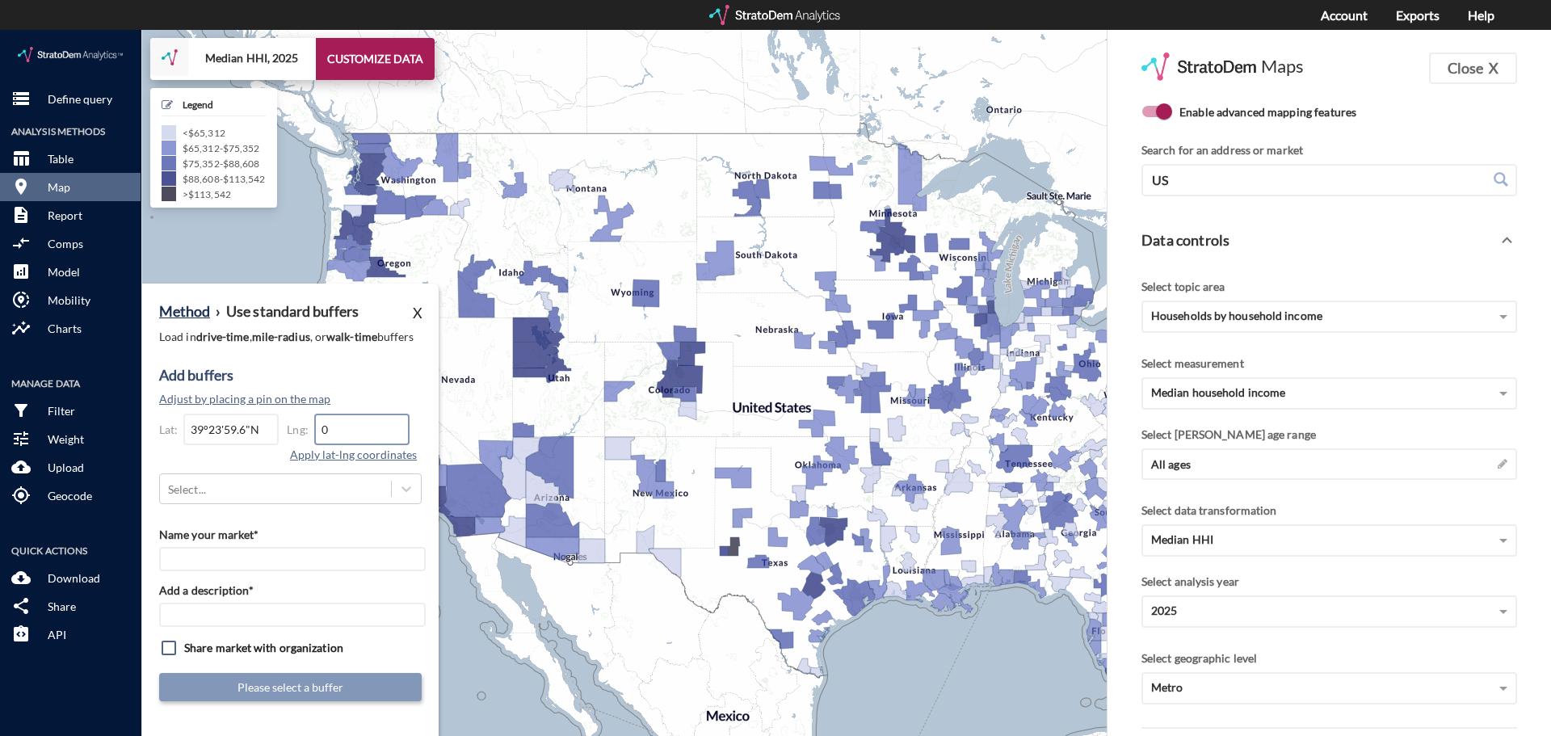
click input "0"
paste input "104°52'07.3"W"
type input "104°52'07.3"W"
click button "Apply lat-lng coordinates"
type input "39"
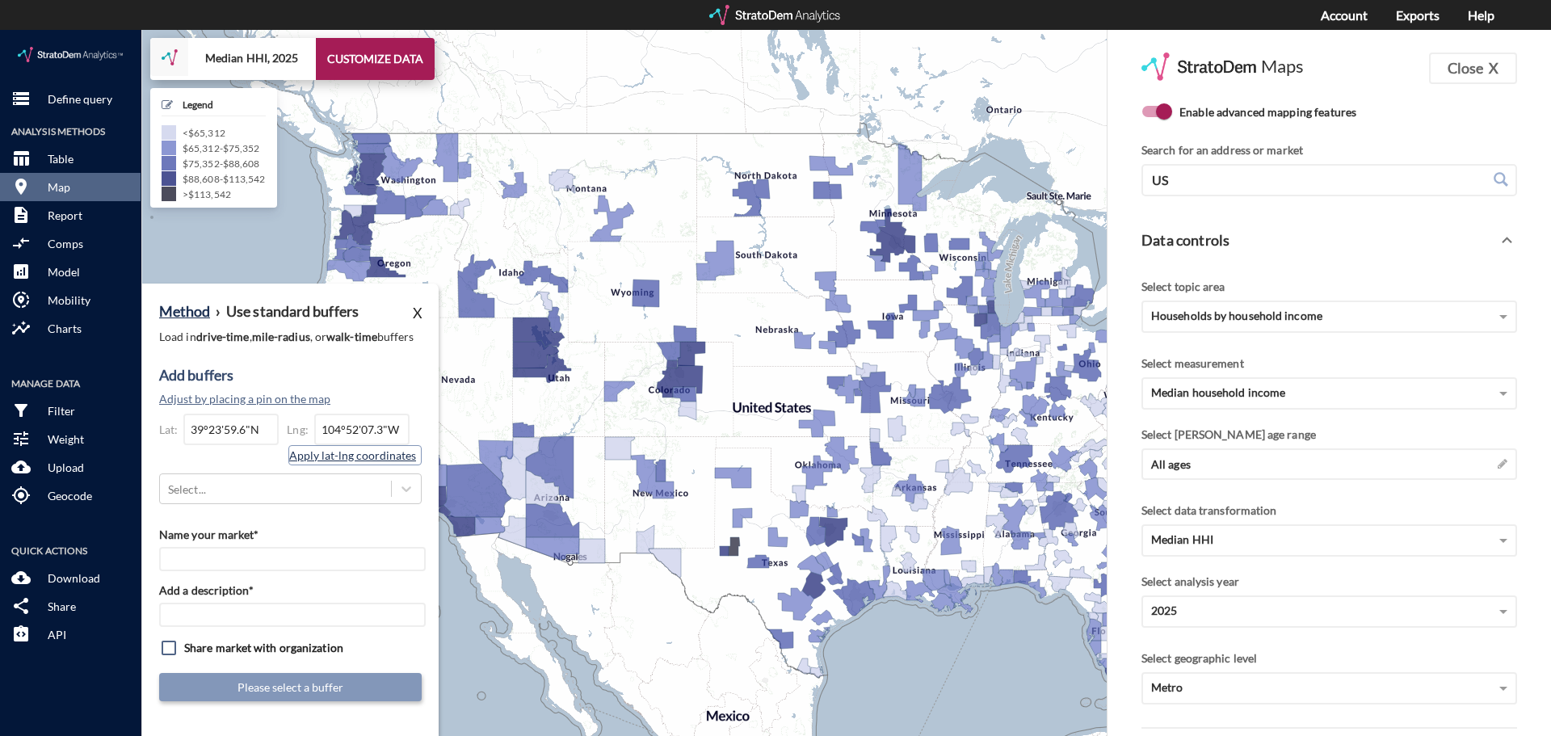
type input "104"
click button "Apply lat-lng coordinates"
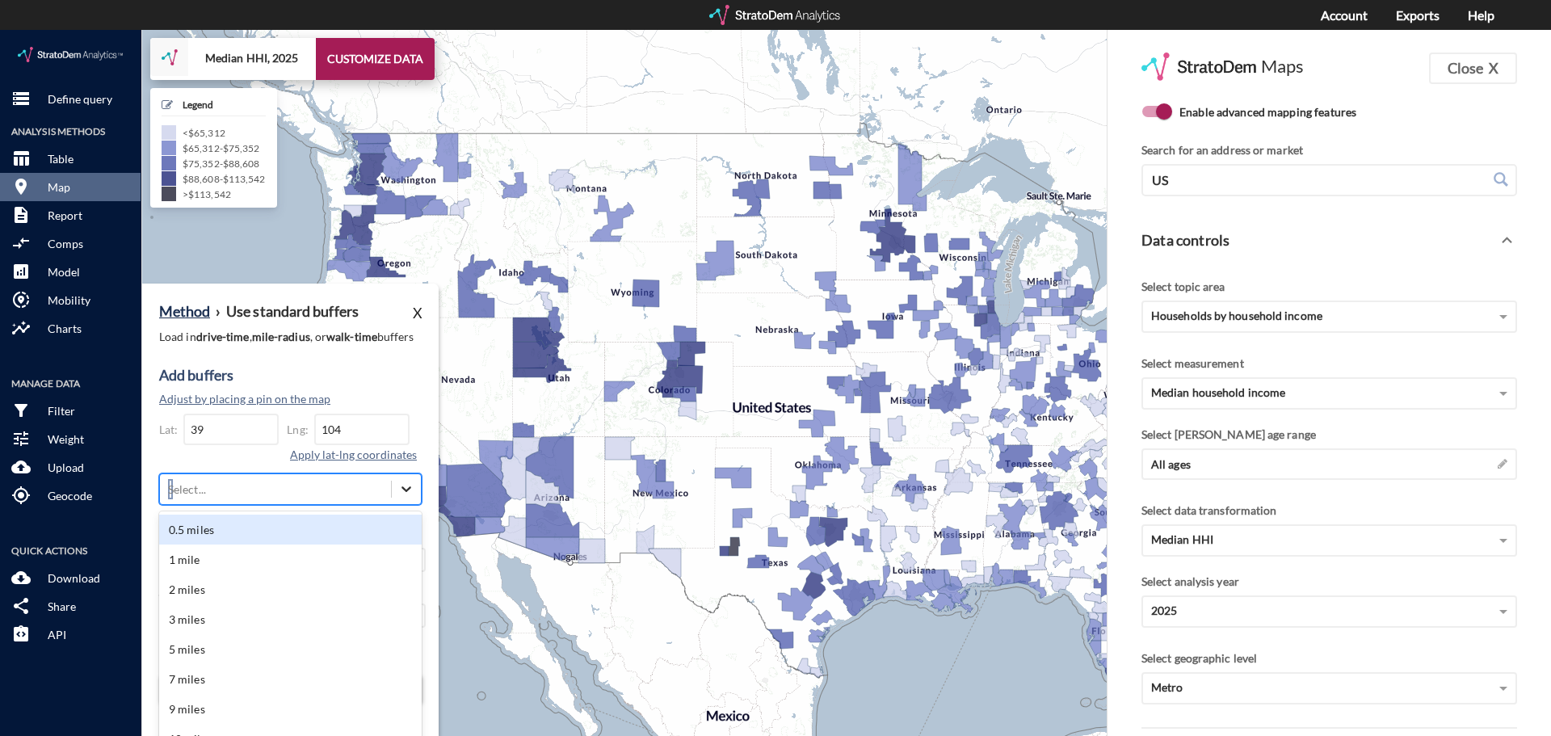
click div
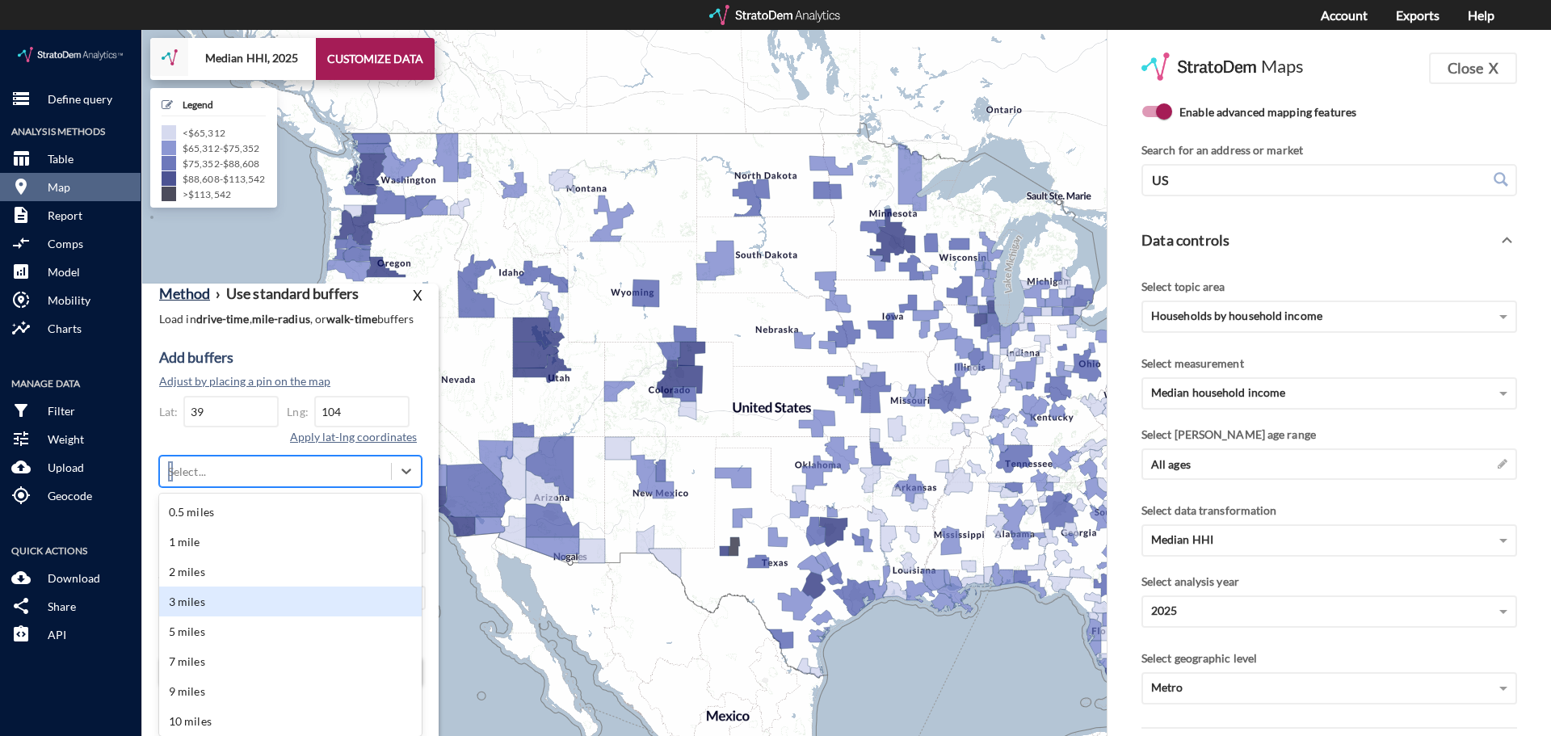
click div "3 miles"
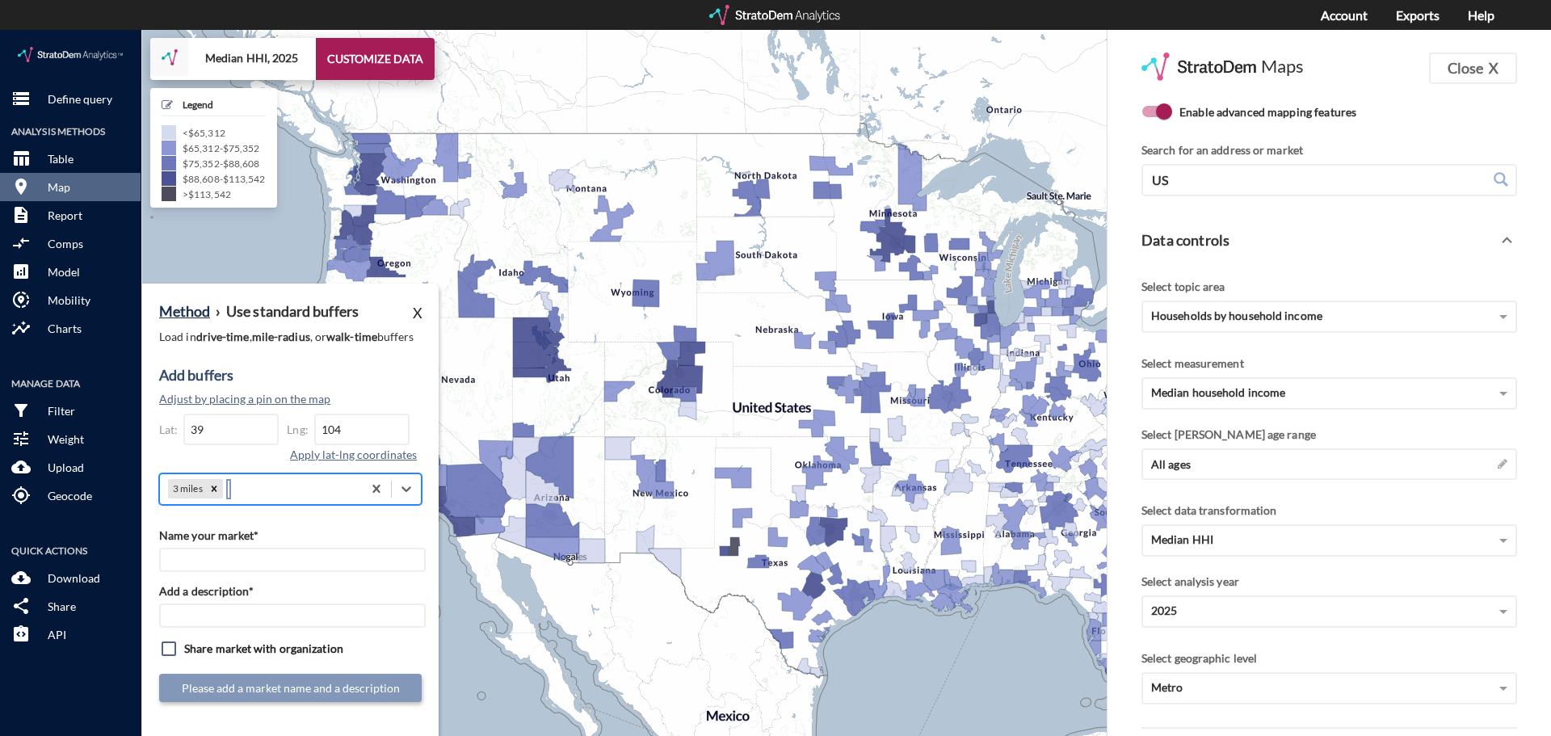
scroll to position [0, 0]
click label "Name your market*"
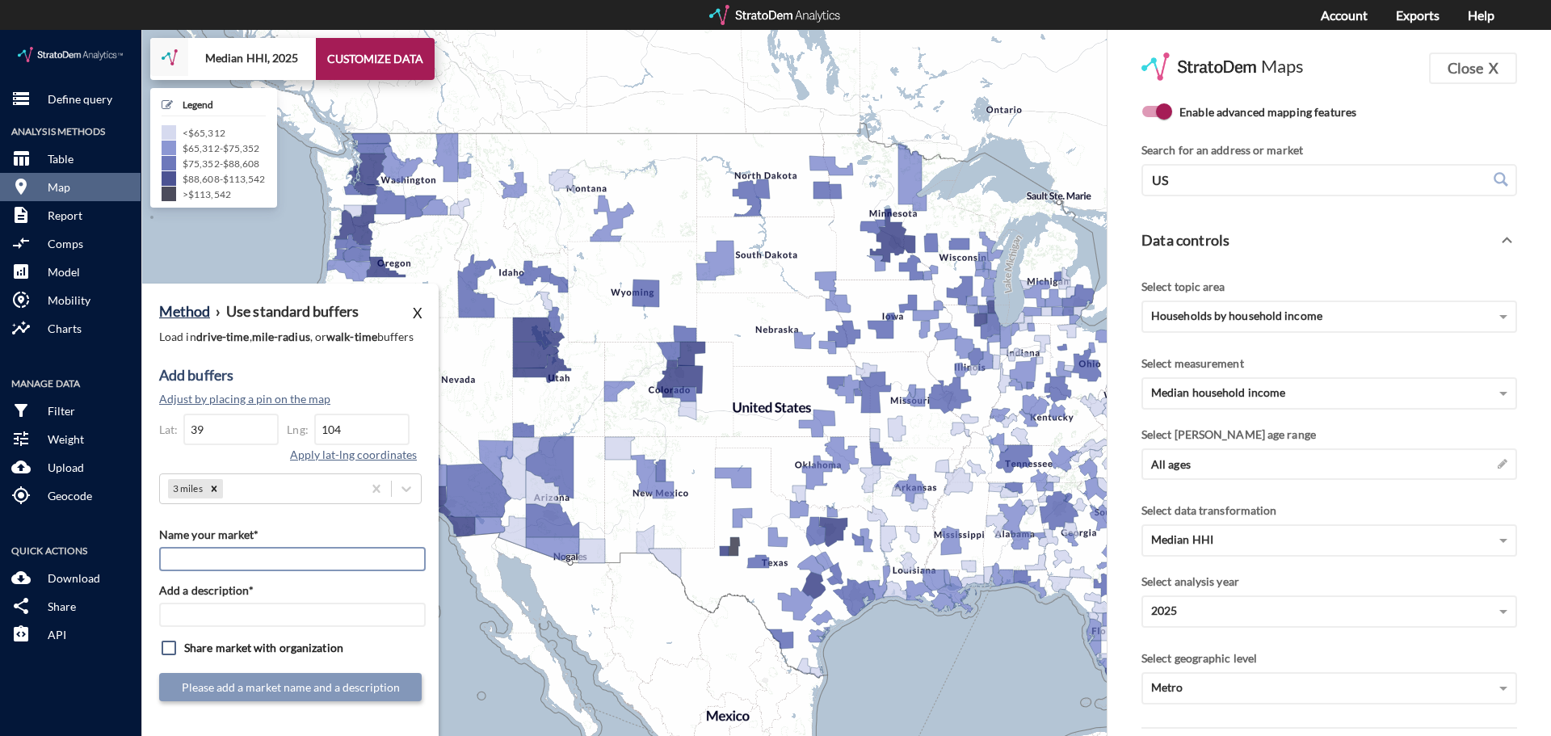
click input "Name your market*"
click input "39"
drag, startPoint x: 227, startPoint y: 401, endPoint x: 158, endPoint y: 394, distance: 69.0
click div "Method › Use standard buffers X Load in drive-time , mile-radius , or walk-time…"
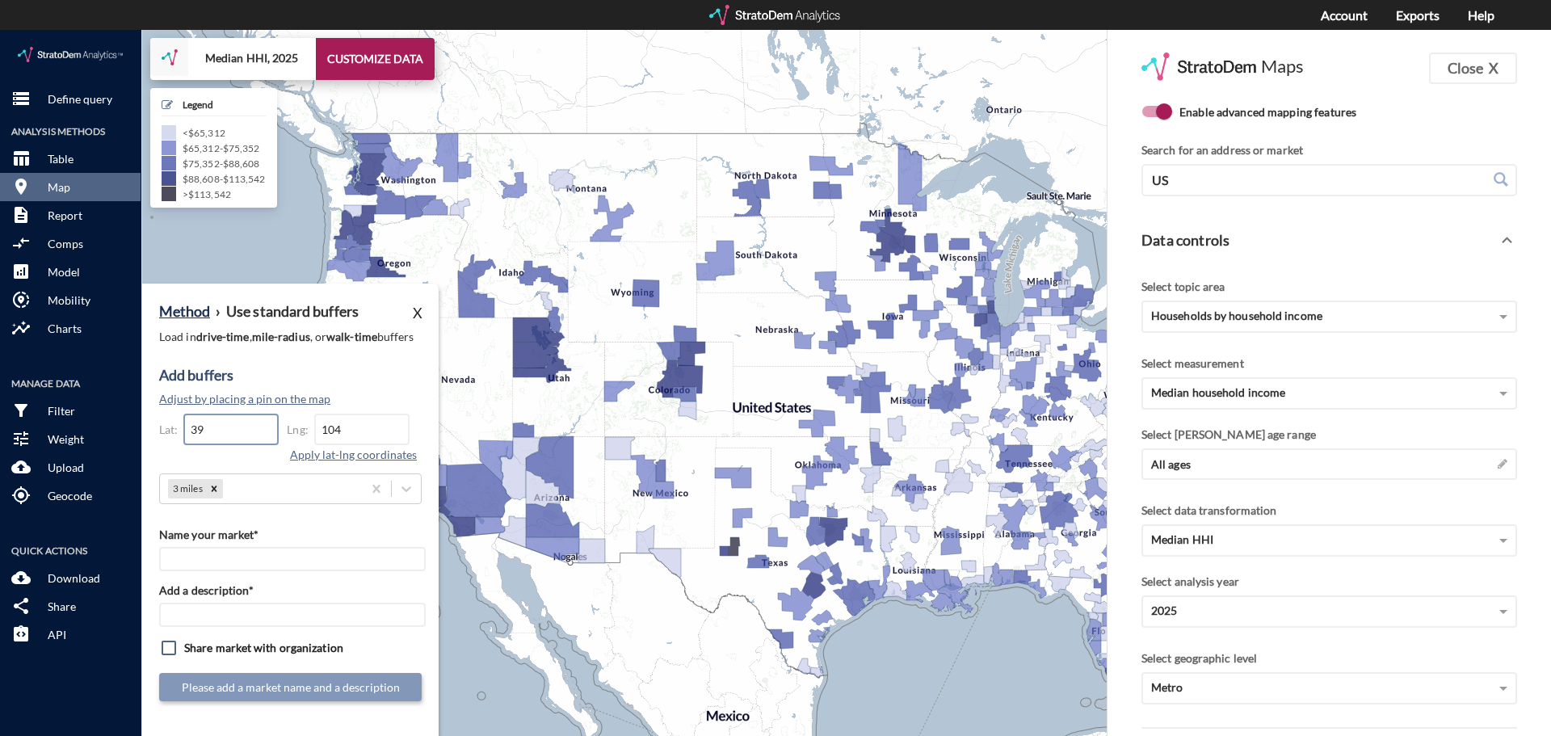
paste input ".400062802175825, -104.86872283221693"
drag, startPoint x: 261, startPoint y: 401, endPoint x: 248, endPoint y: 401, distance: 12.9
click input "39.400062802175825, -104.86872283221693"
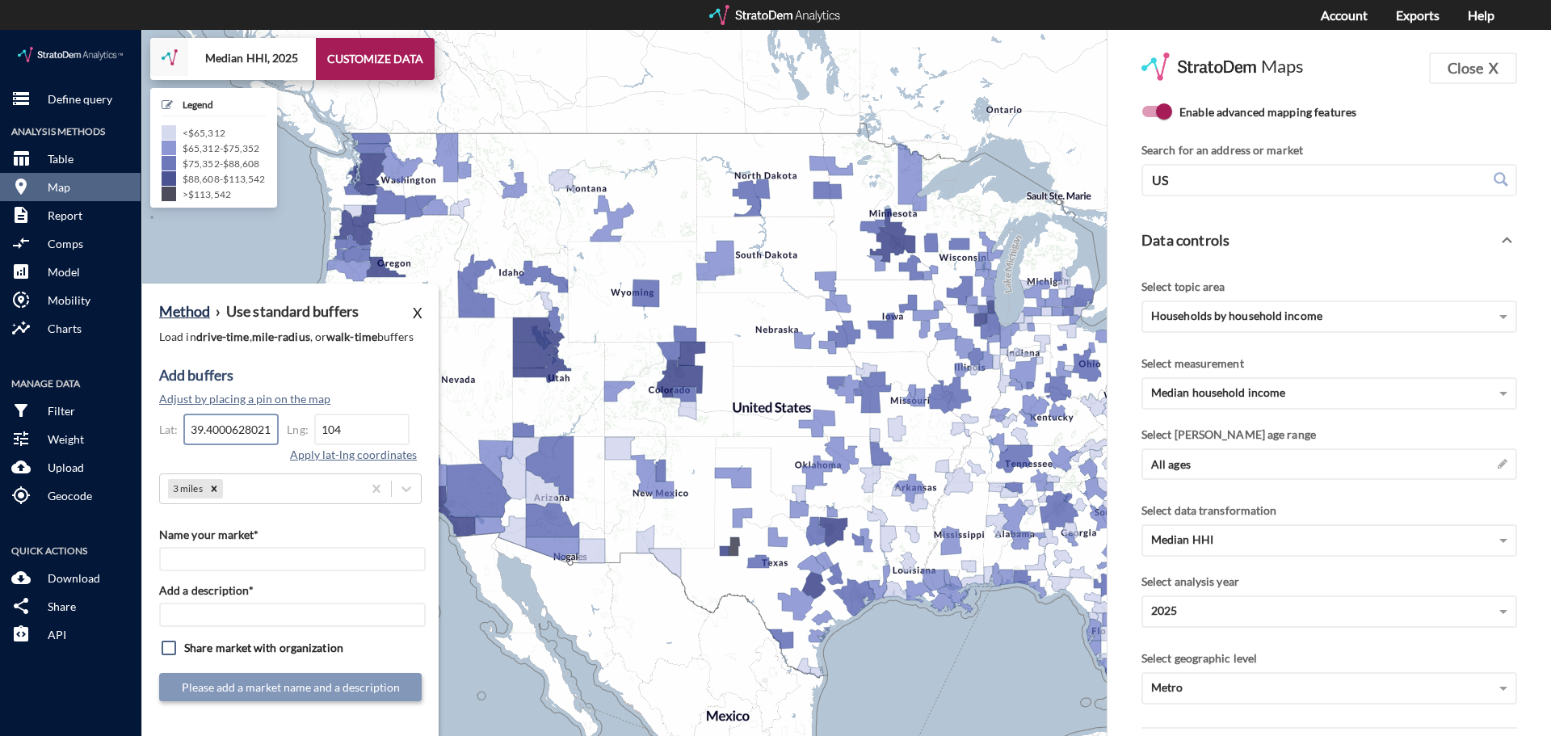
click input "39.400062802175825, -104.86872283221693"
drag, startPoint x: 231, startPoint y: 395, endPoint x: 333, endPoint y: 398, distance: 101.8
click div "Lat: 39.400062802175825, -104.86872283221693 Lng: 104 Apply lat-lng coordinates"
click input "39.400062802175825, -104.86872283221693"
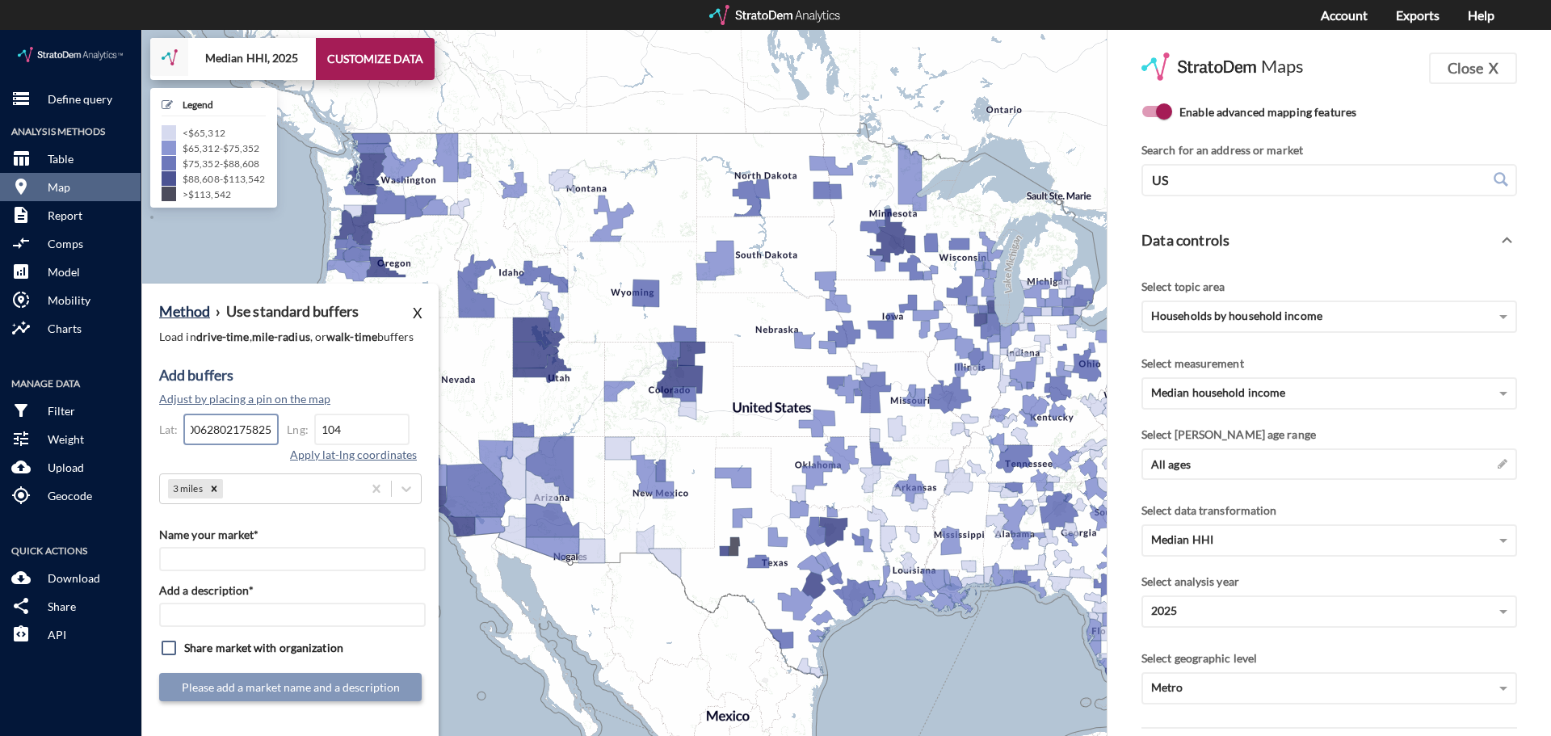
scroll to position [0, 0]
drag, startPoint x: 246, startPoint y: 400, endPoint x: 191, endPoint y: 400, distance: 54.1
click input "39.400062802175825, -104.86872283221693"
type input "1693"
drag, startPoint x: 230, startPoint y: 405, endPoint x: 139, endPoint y: 399, distance: 91.5
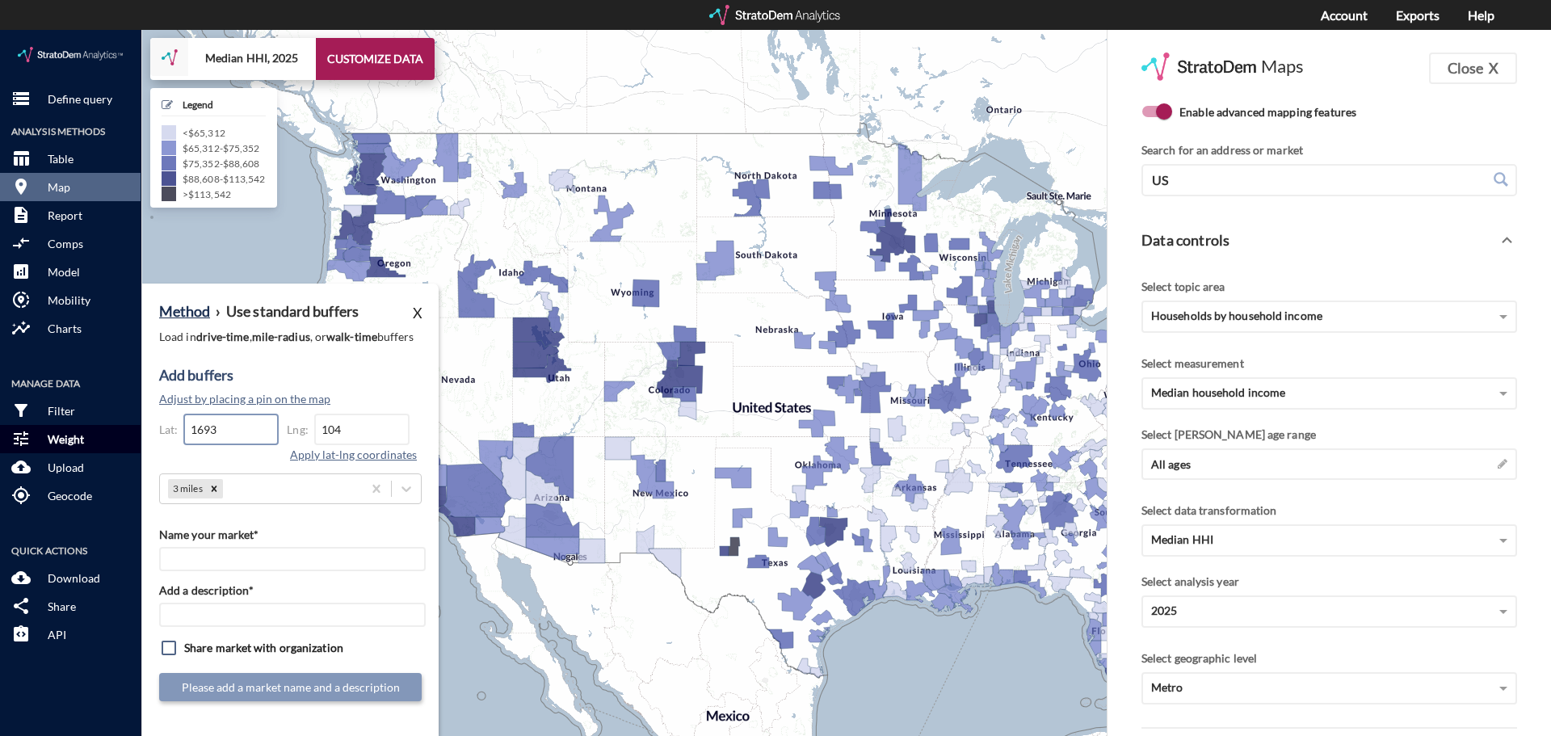
click div "storage Define query Analysis Methods table_chart Table room Map description Re…"
drag, startPoint x: 359, startPoint y: 399, endPoint x: 301, endPoint y: 397, distance: 57.4
click div "Lng: 104"
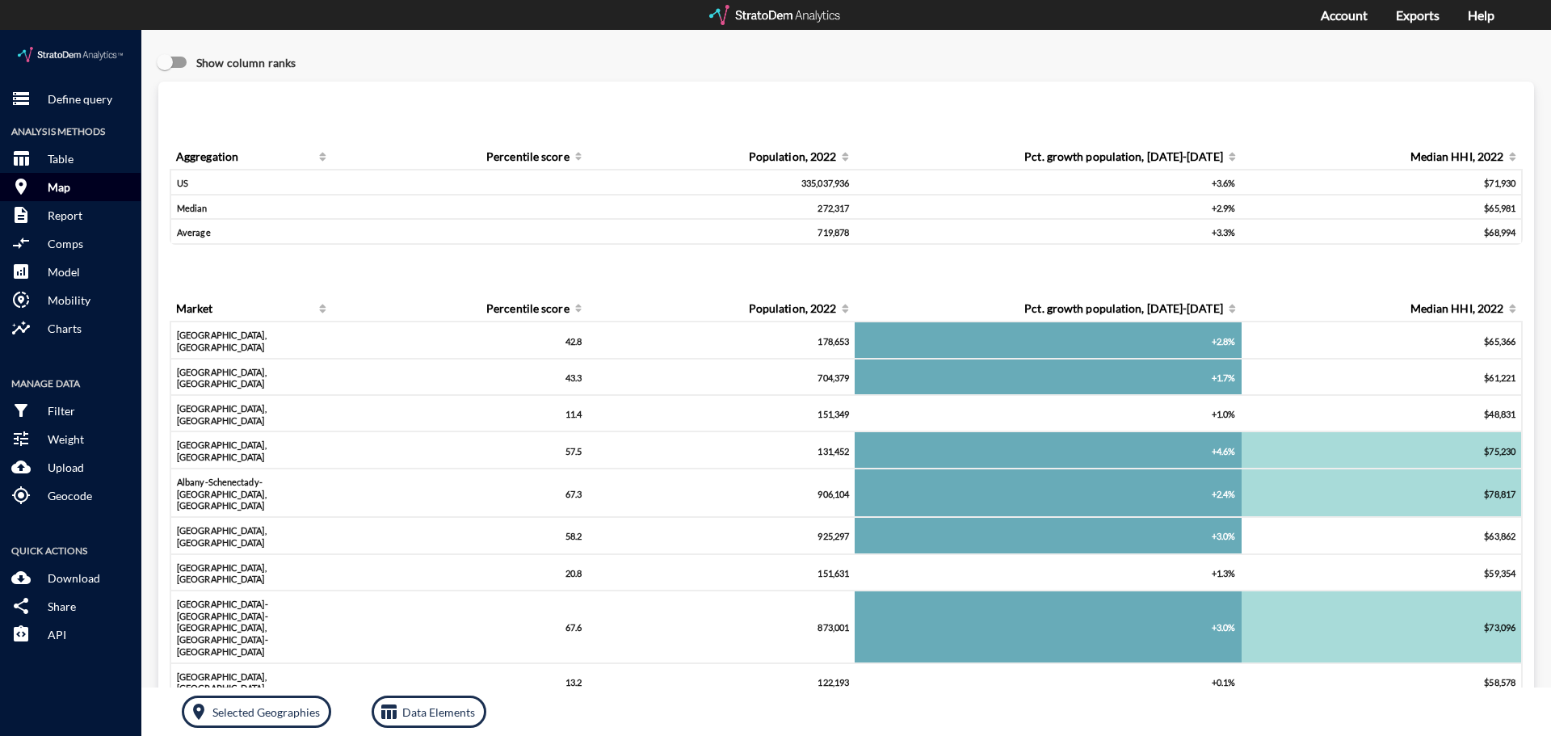
click button "room Map"
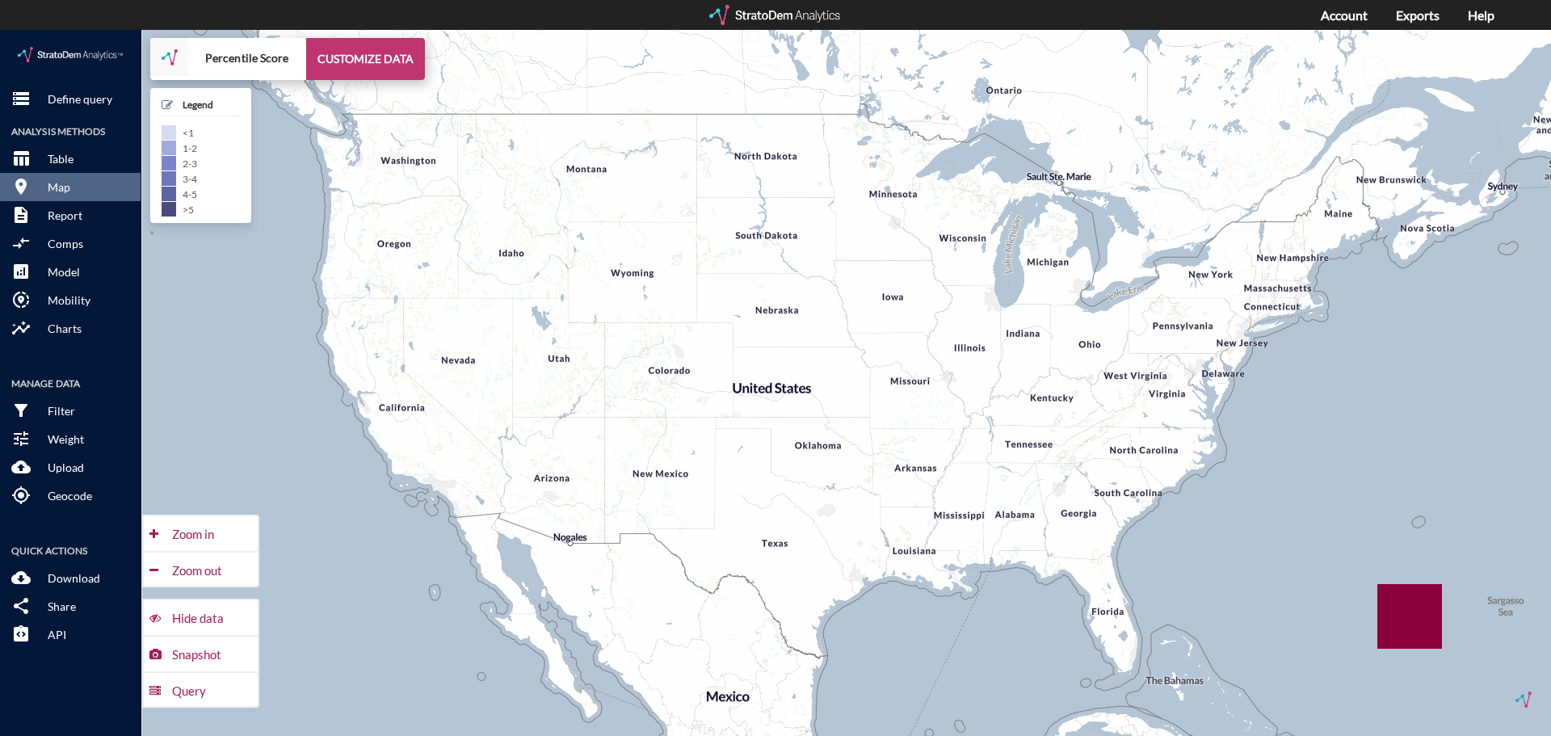
click button "CUSTOMIZE DATA"
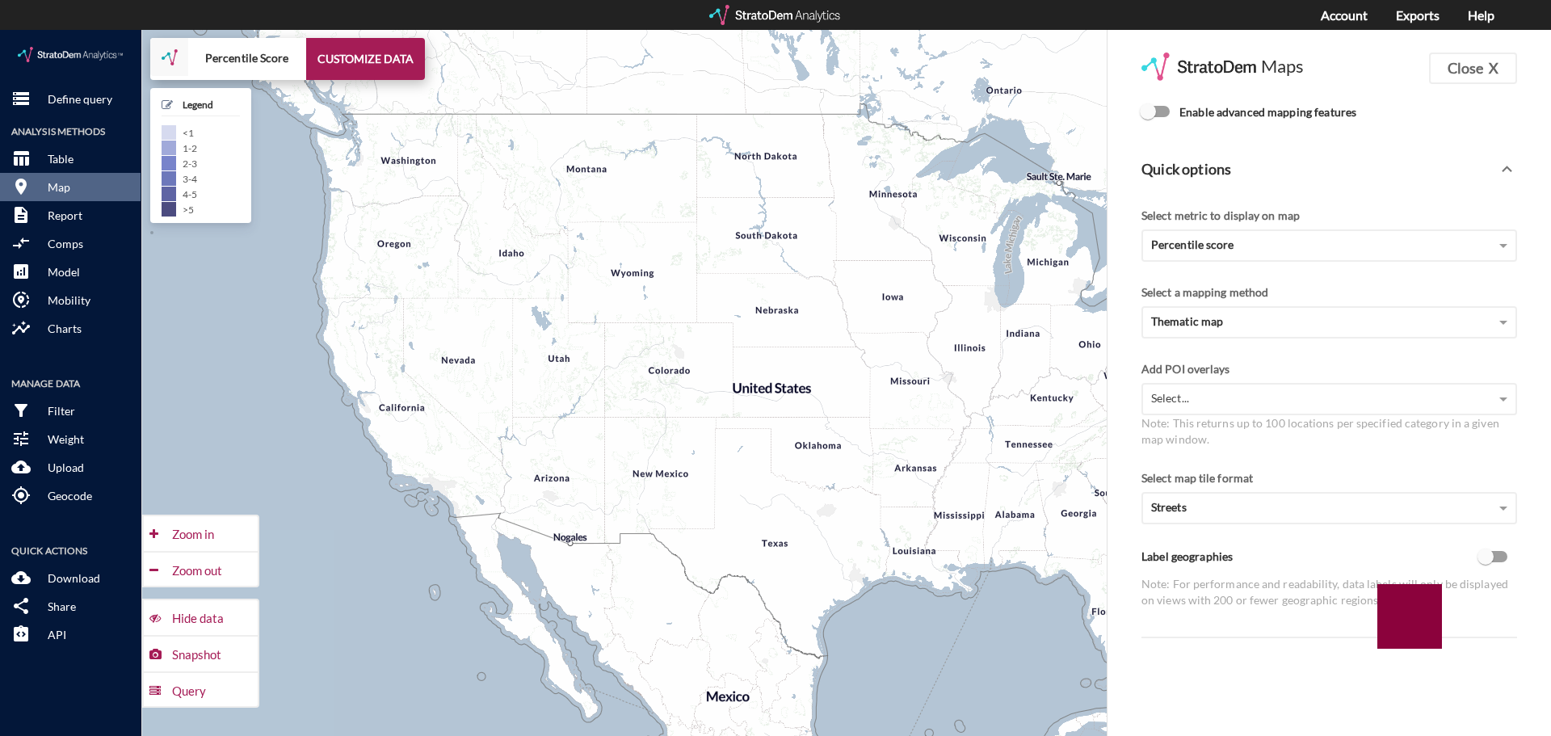
click input "Enable advanced mapping features"
checkbox input "true"
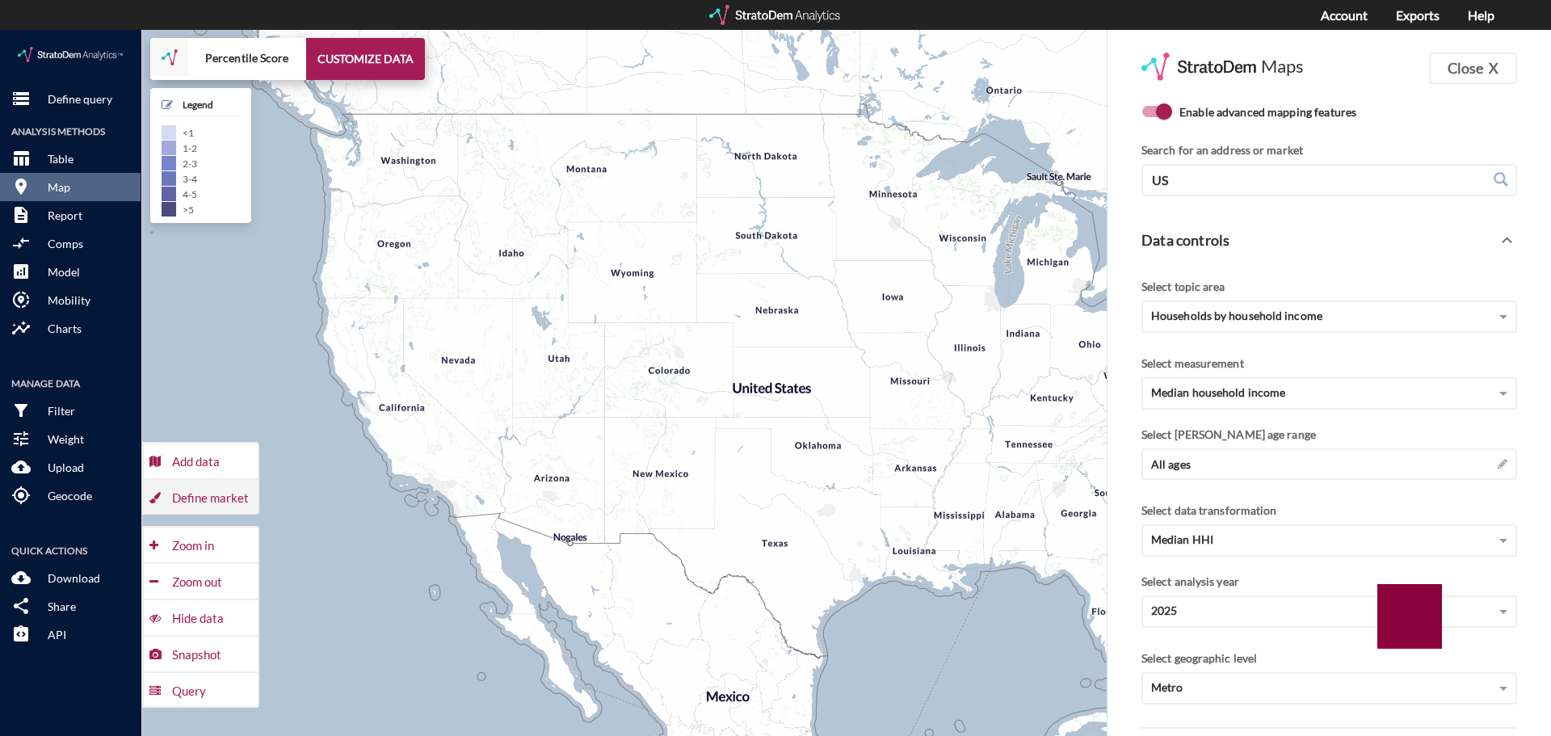
click div "Define market"
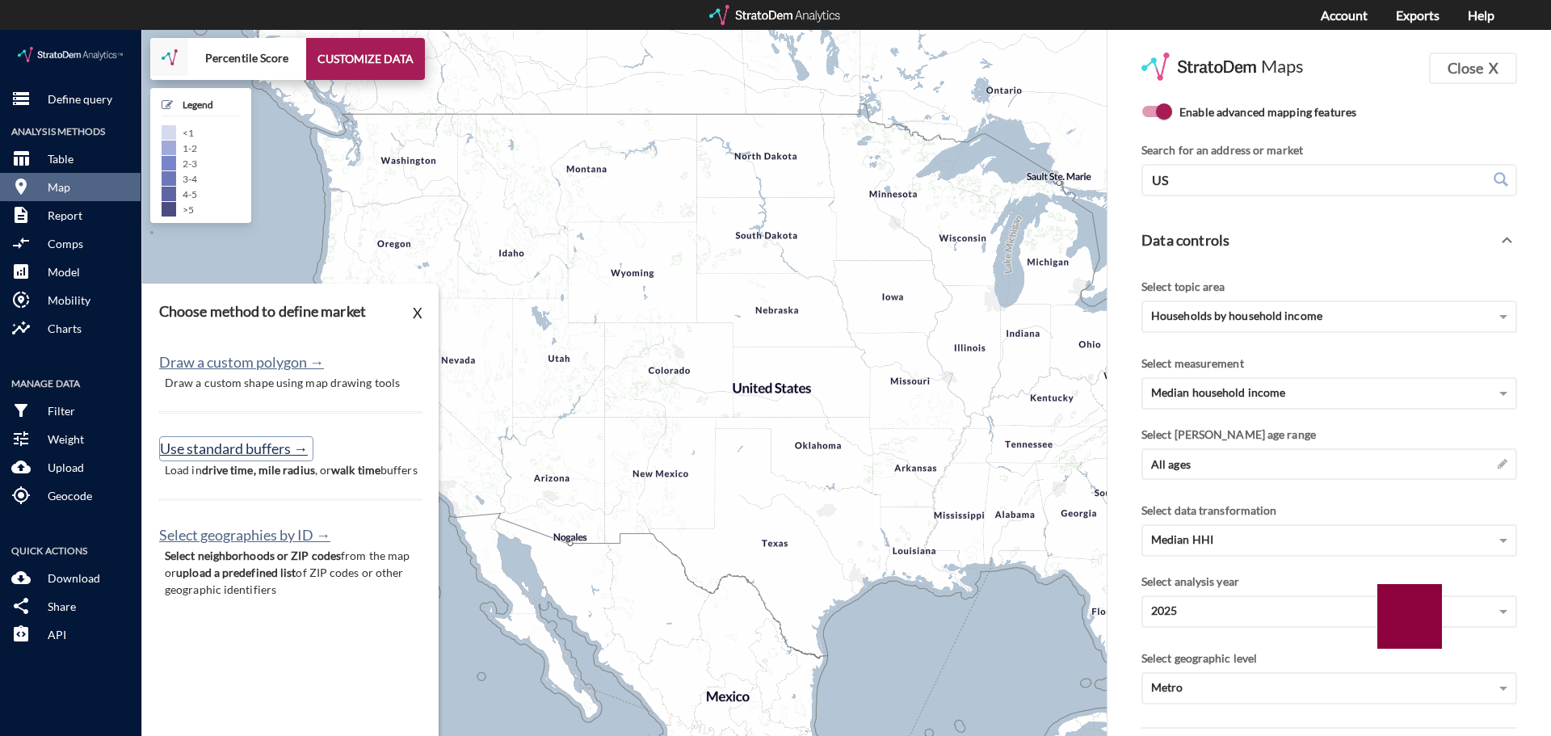
click button "Use standard buffers →"
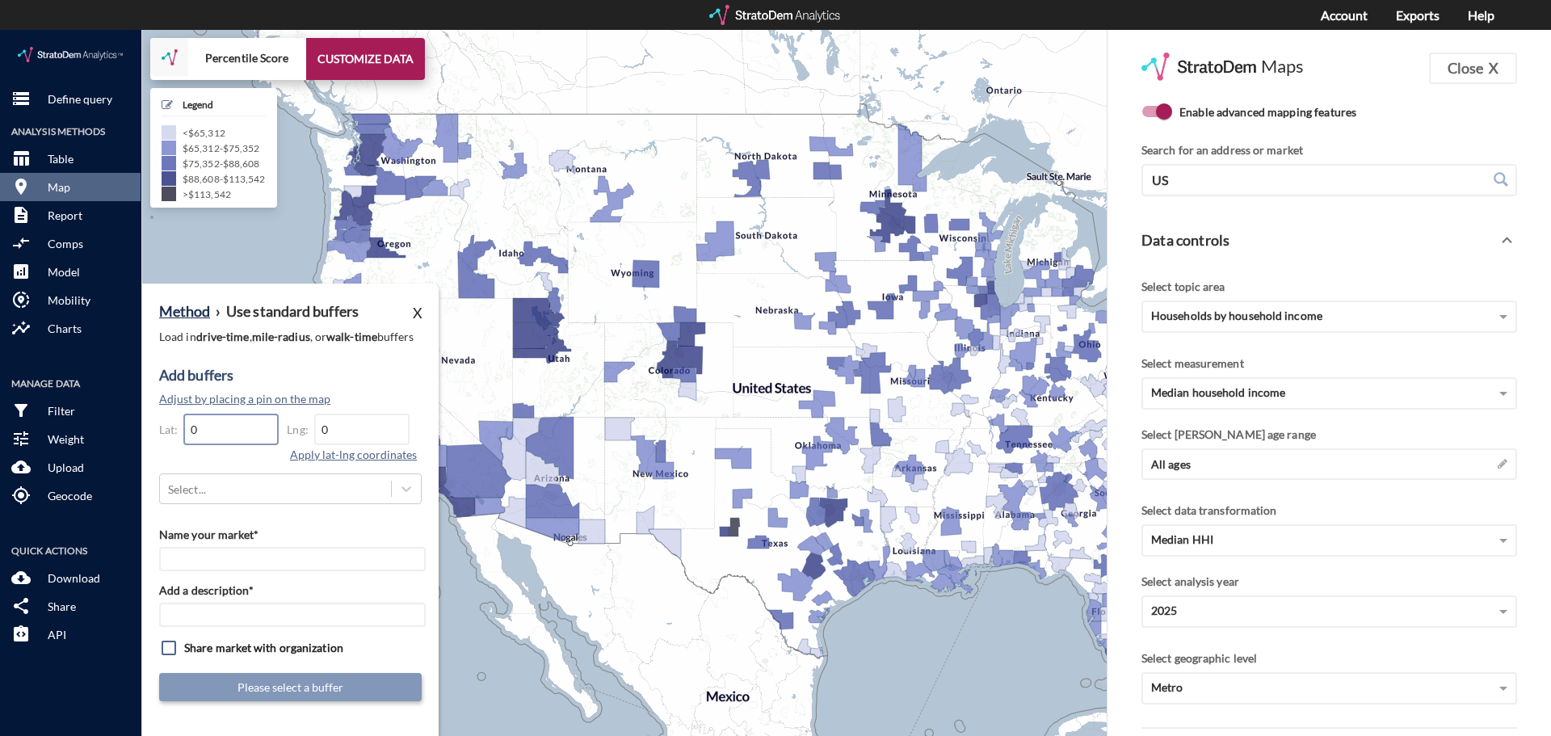
click input "0"
paste input "39.4000628021758"
type input "39.4000628021758"
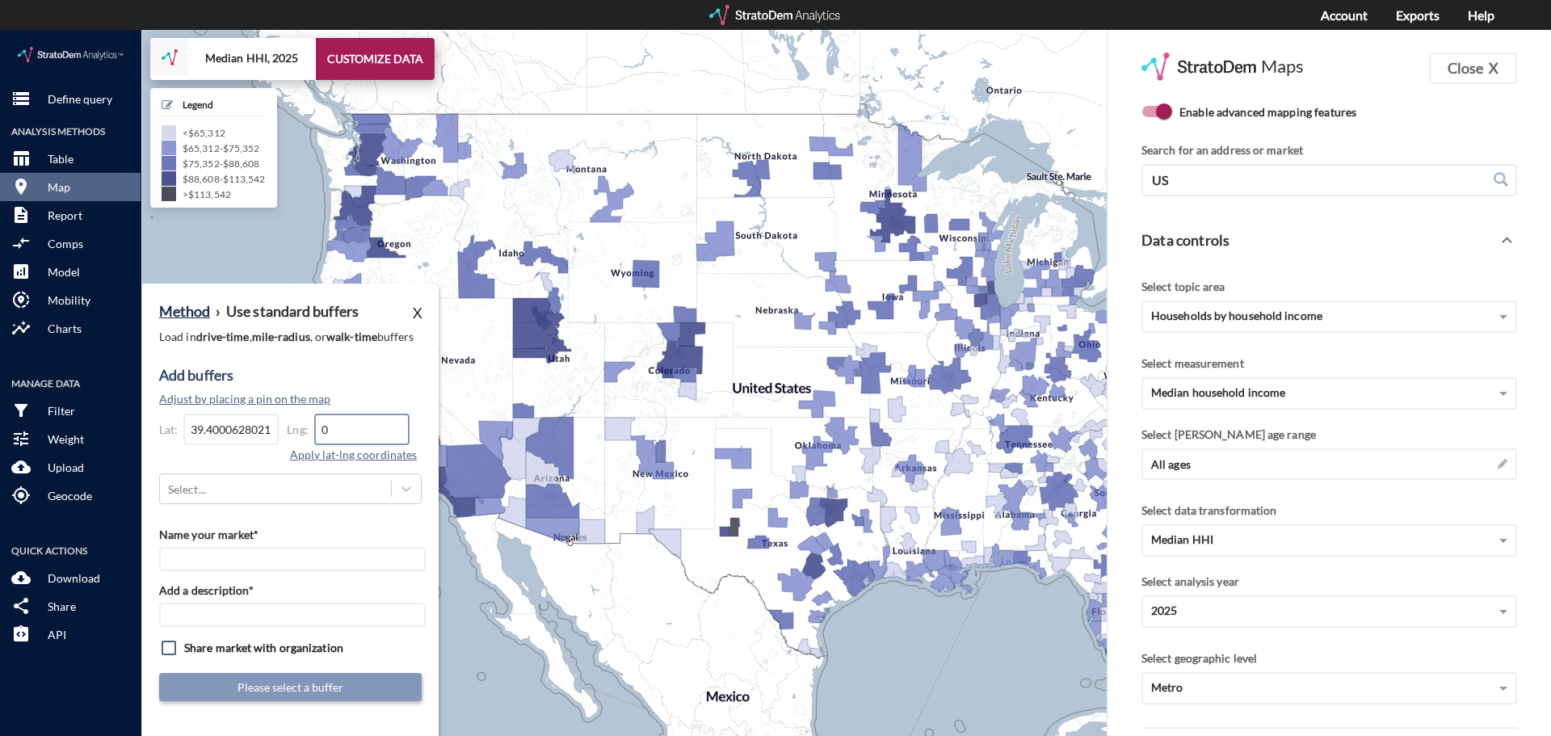
drag, startPoint x: 367, startPoint y: 399, endPoint x: 276, endPoint y: 389, distance: 91.0
click div "Lat: 39.4000628021758 Lng: 0 Apply lat-lng coordinates"
paste input "-104.868722832216"
type input "-104.868722832216"
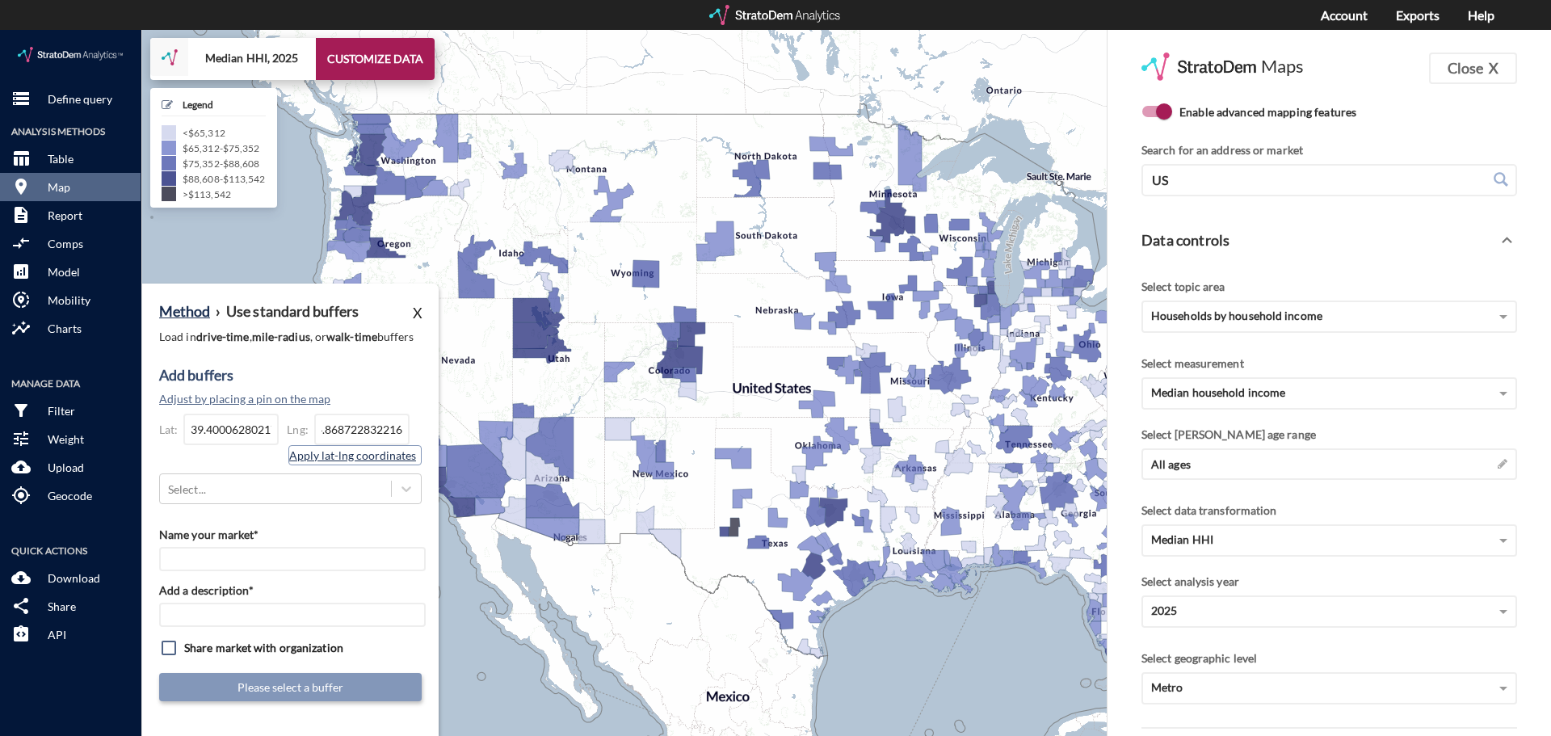
click button "Apply lat-lng coordinates"
click div "Select..."
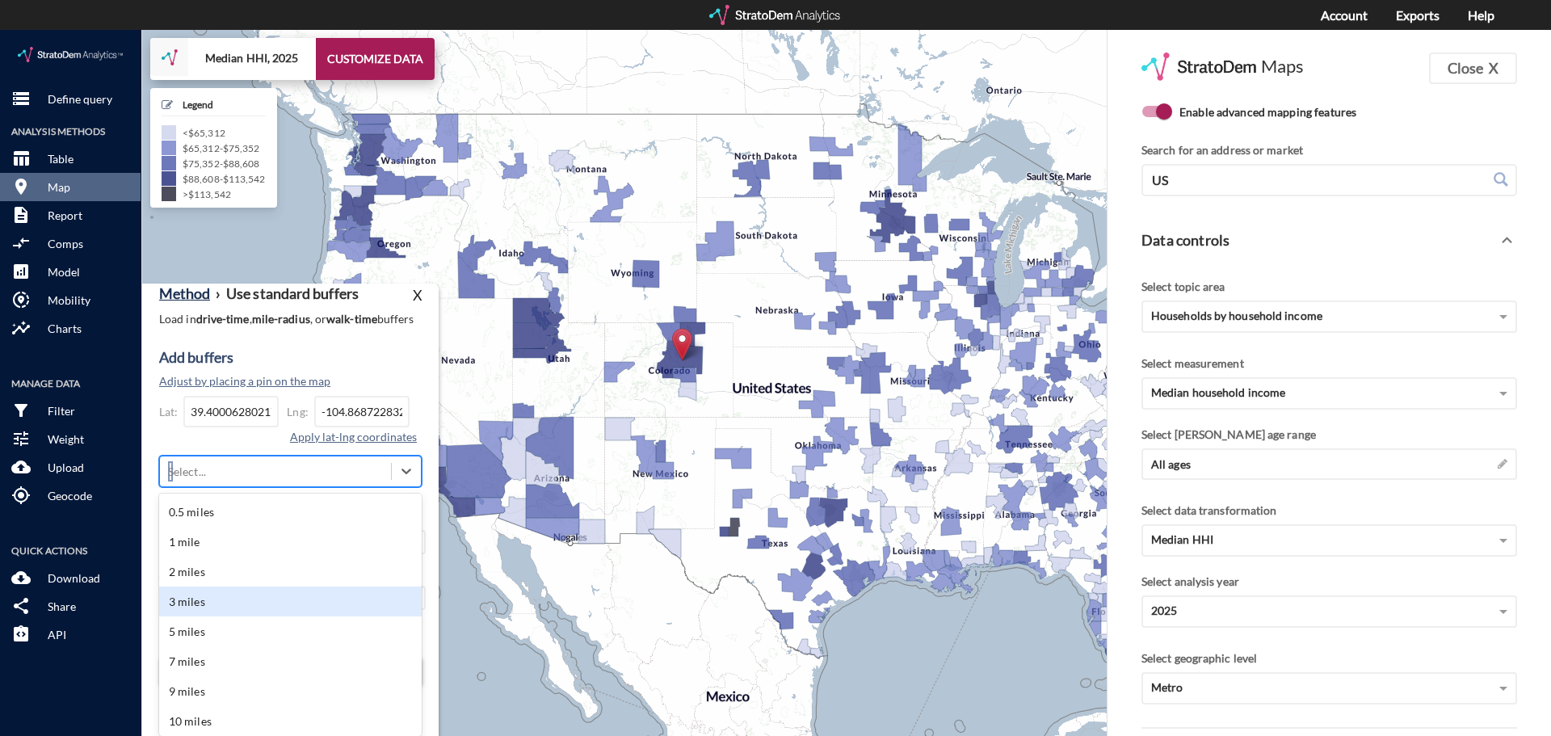
click div "3 miles"
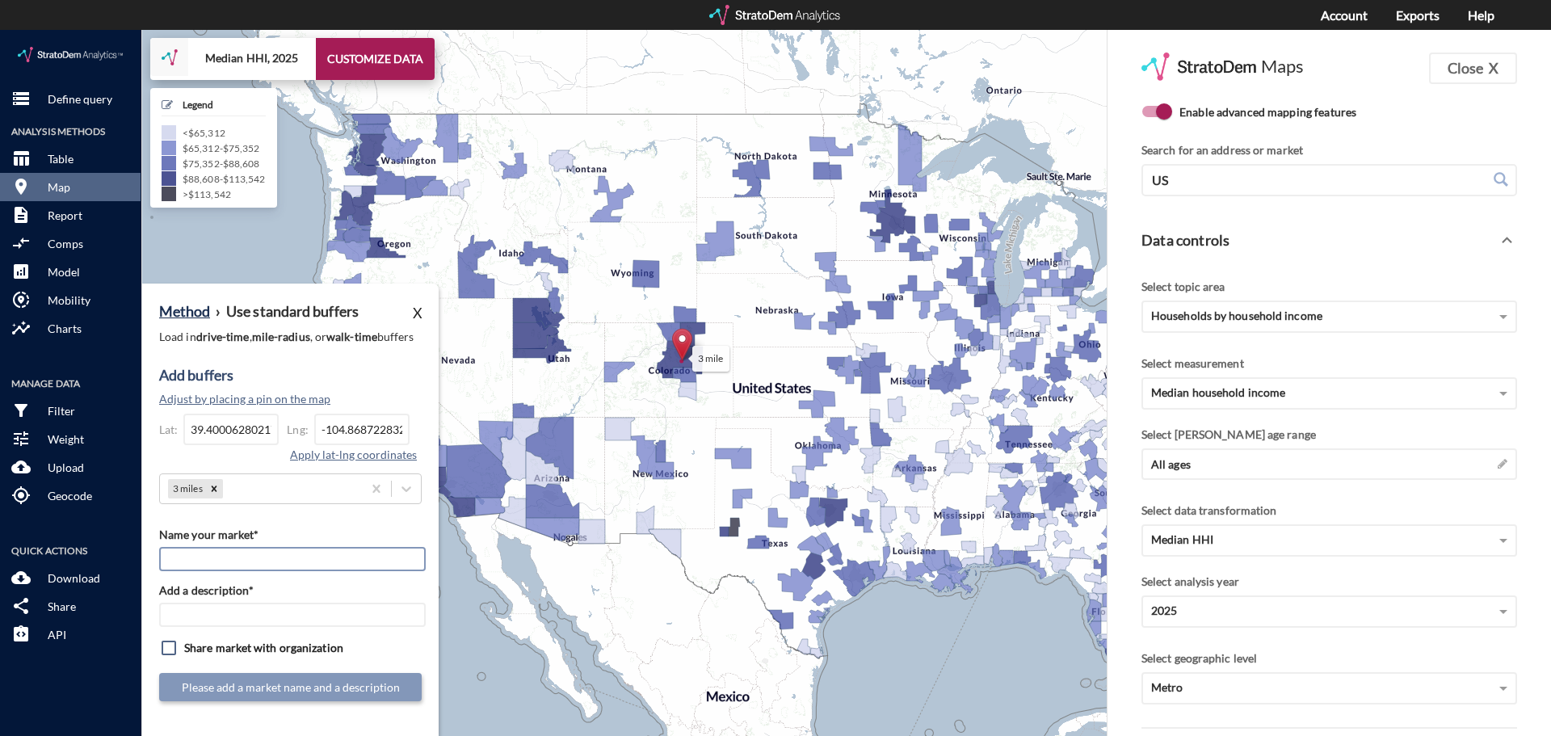
click input "Name your market*"
paste input "StorQuest - Castle Rock"
type input "StorQuest - Castle Rock"
click input "StorQuest - Castle Rock"
click input "Add a description*"
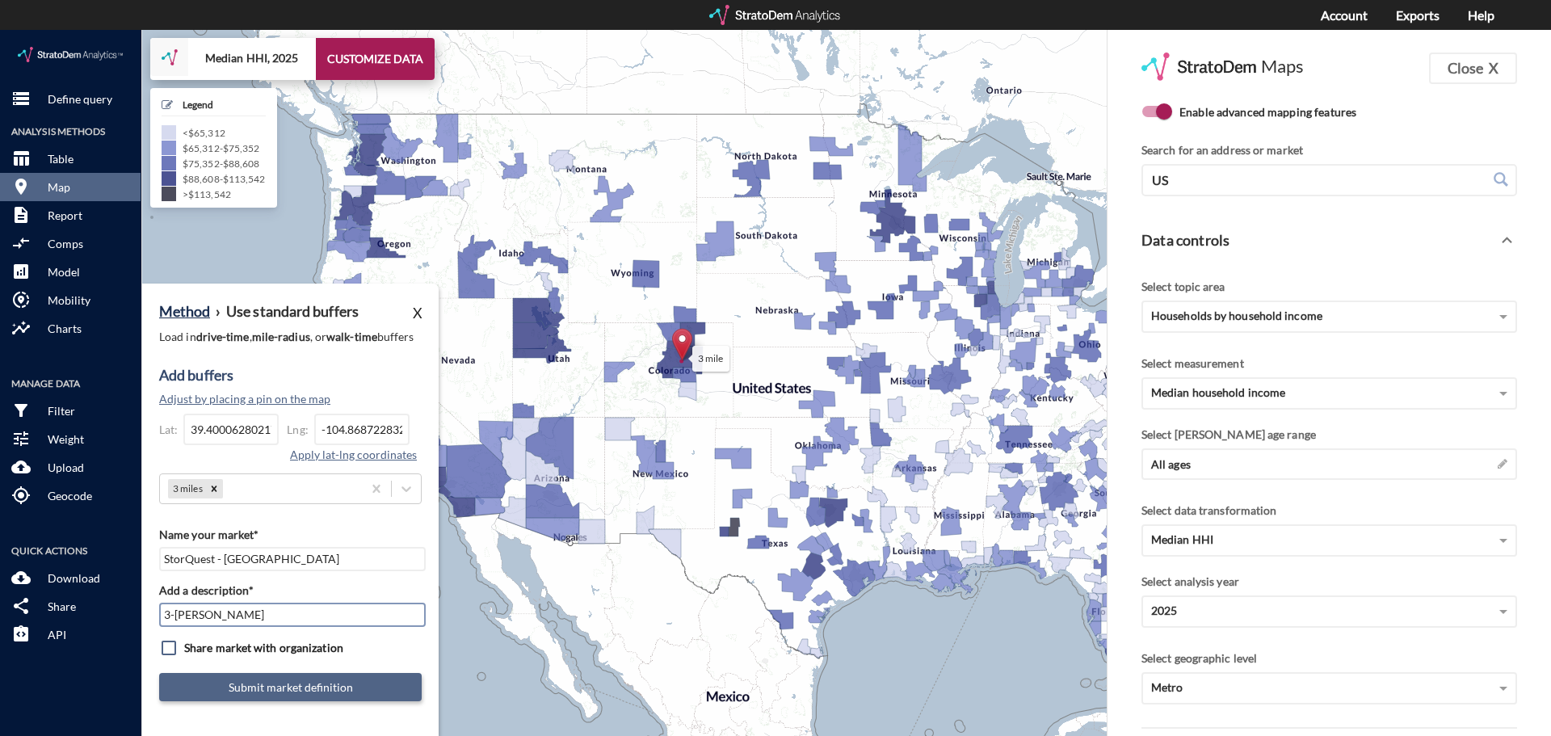
type input "3-Mile Radius"
click button "Submit market definition"
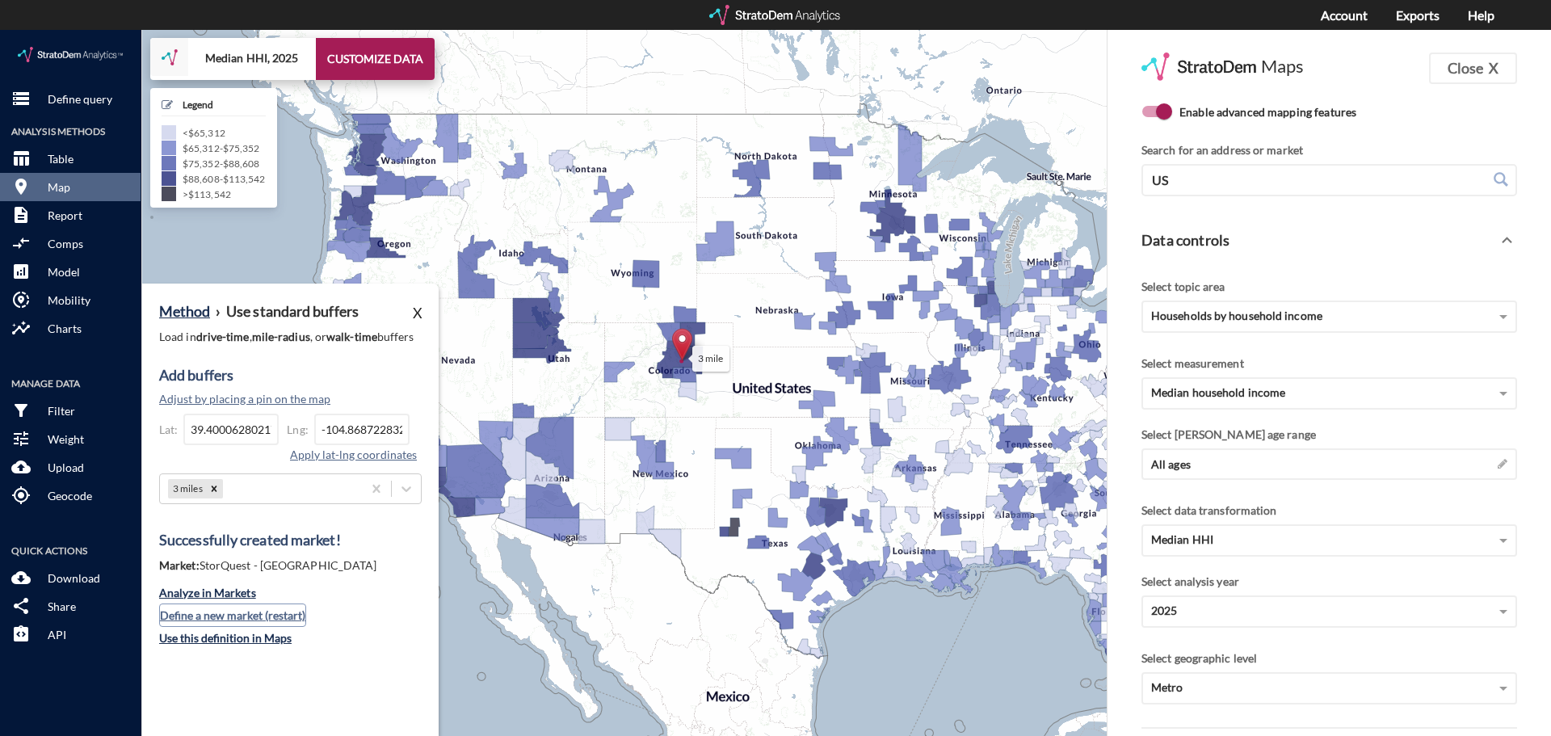
click button "Define a new market (restart)"
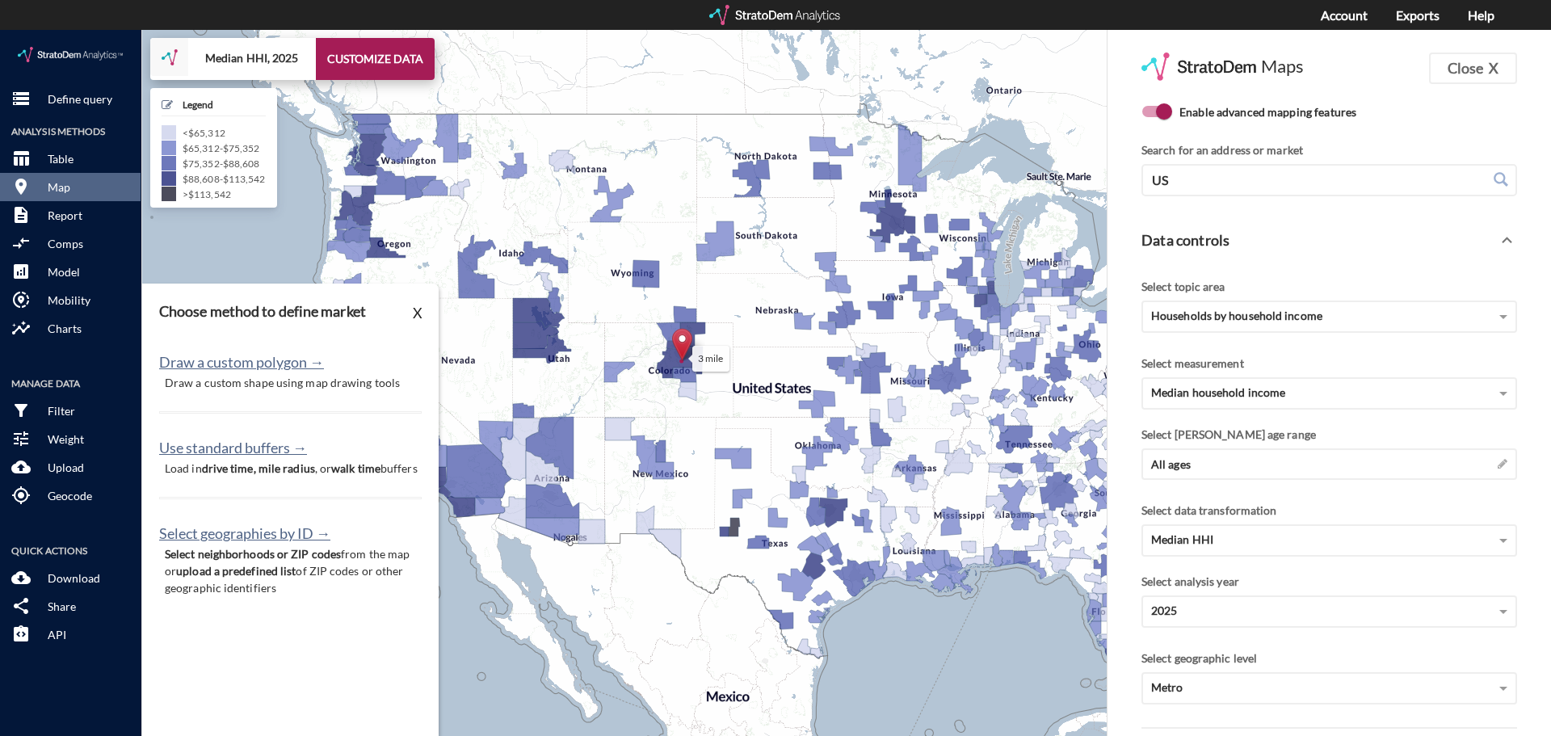
click p "Load in drive time, mile radius , or walk time buffers"
click div "Draw a custom polygon → Draw a custom shape using map drawing tools Use standar…"
click button "Use standard buffers →"
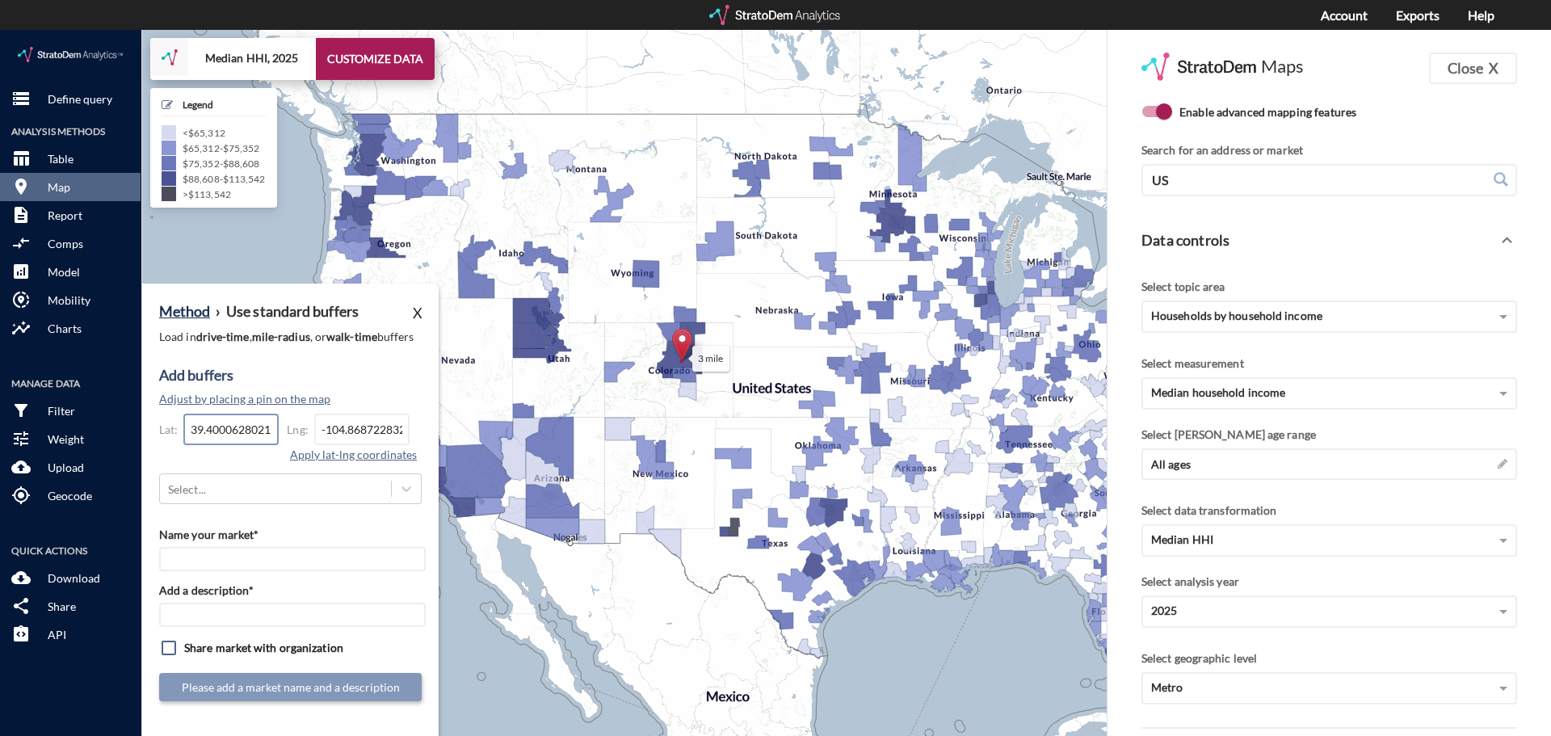
click input "39.4000628021758"
paste input "45.4267271668905"
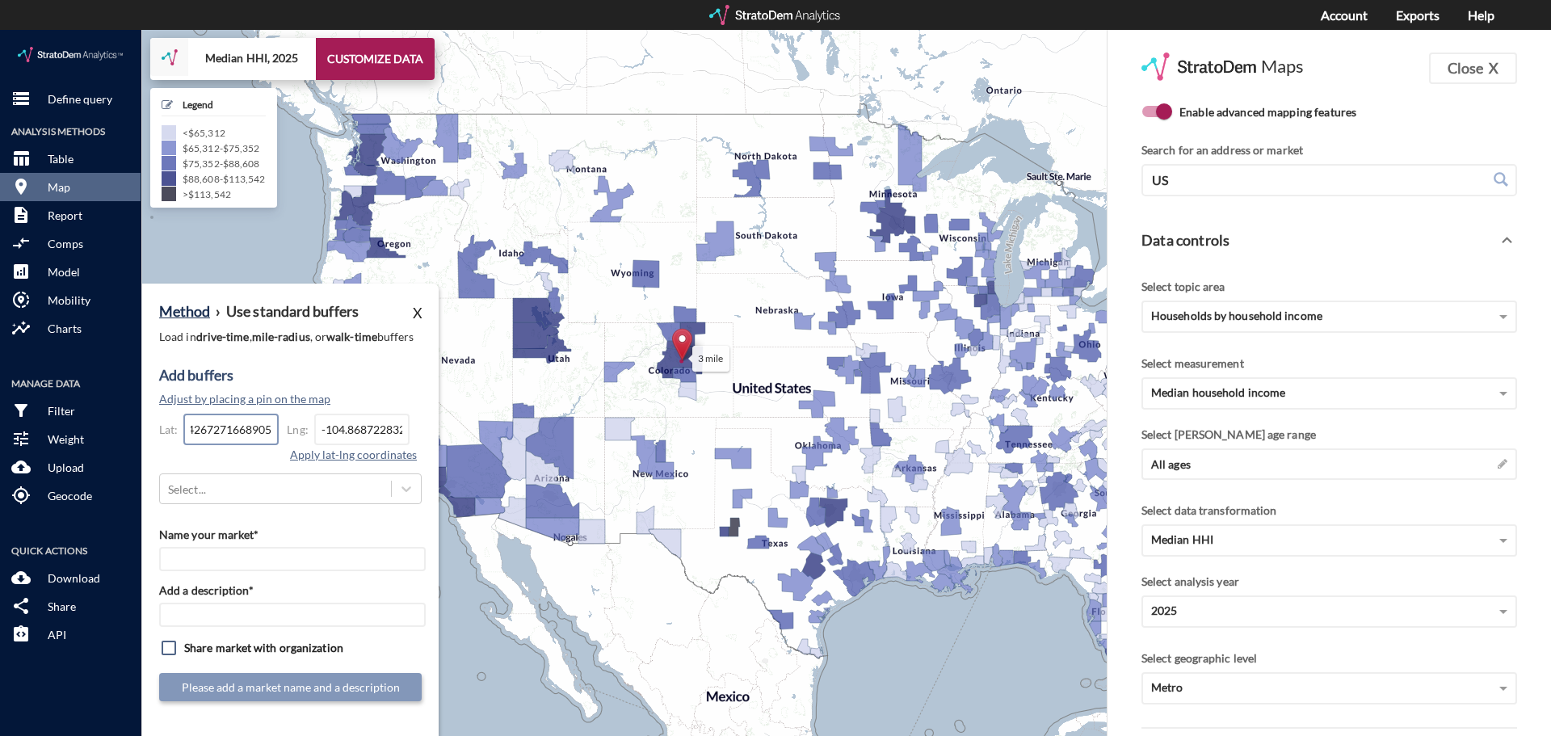
type input "45.4267271668905"
click input "-104.868722832216"
type input "-"
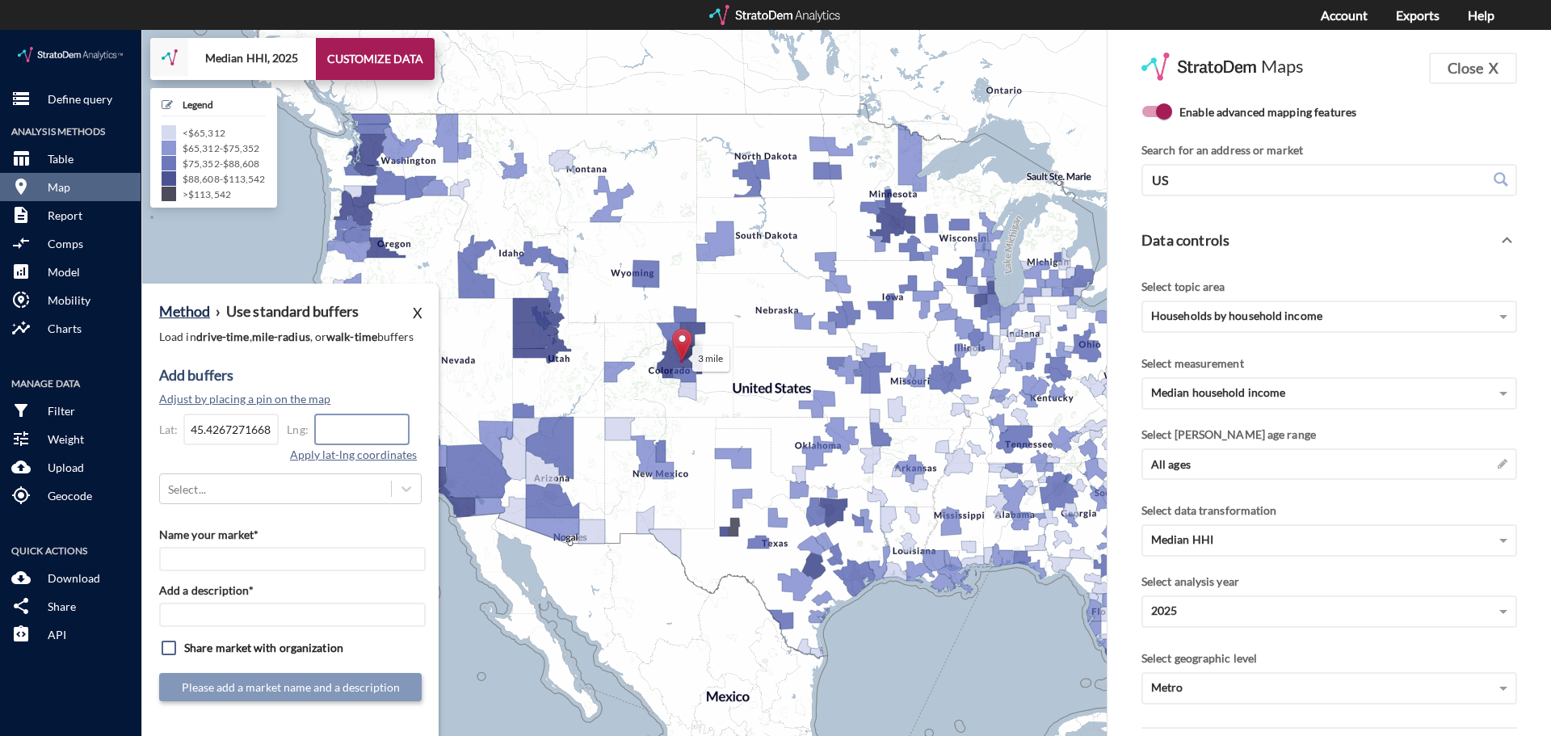
click input "text"
paste input "-122.4924233929"
type input "-122.4924233929"
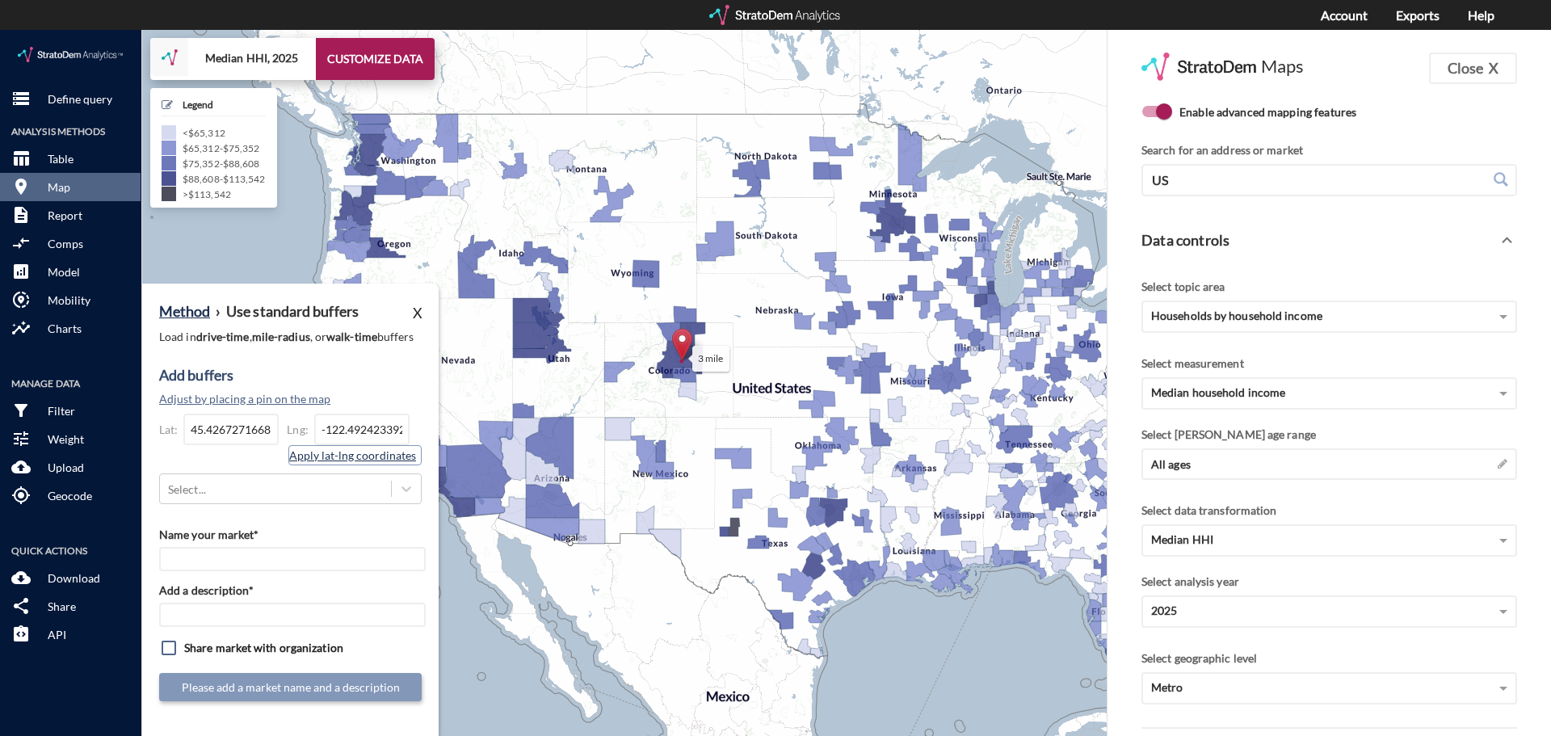
click button "Apply lat-lng coordinates"
click div "Method › Use standard buffers X Load in drive-time , mile-radius , or walk-time…"
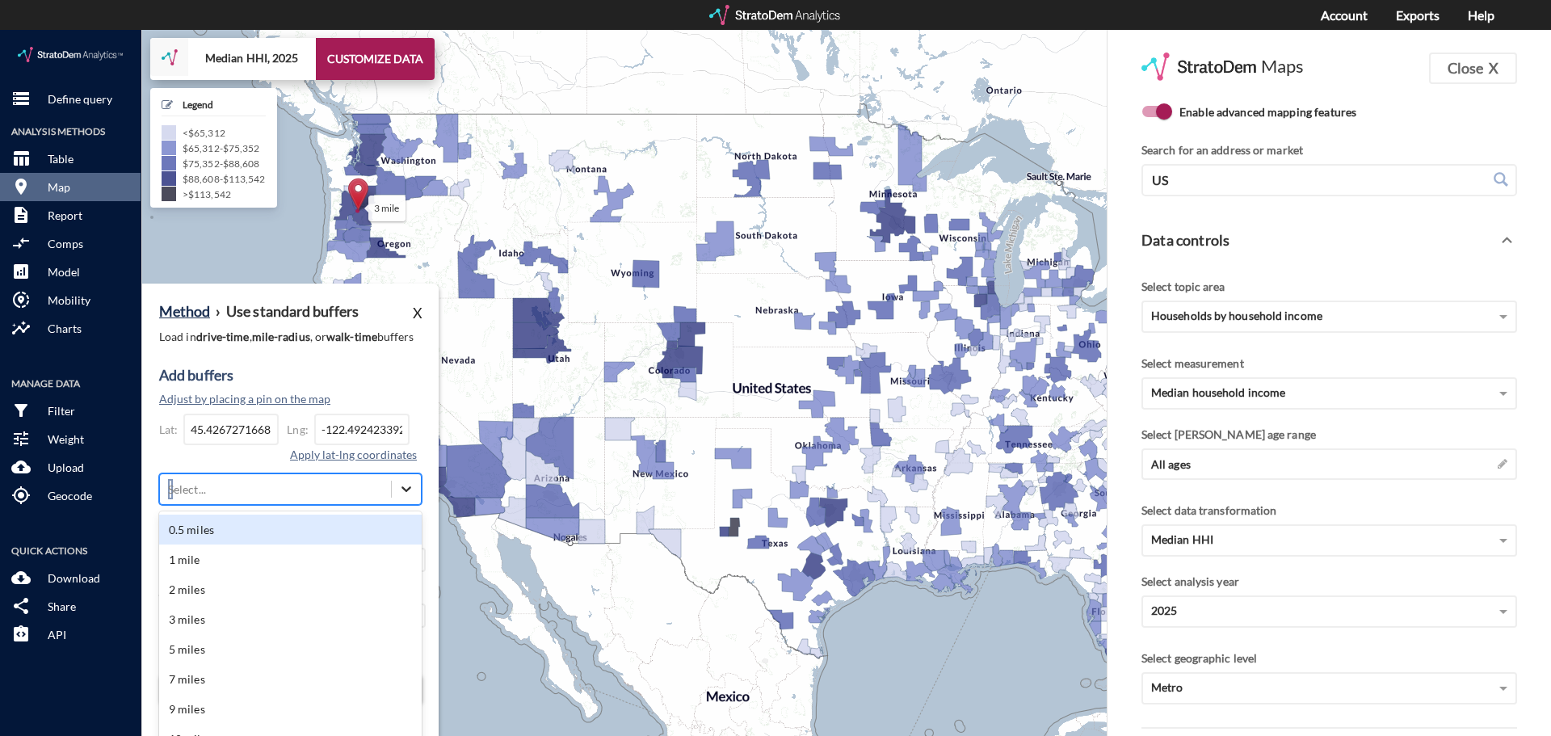
scroll to position [35, 0]
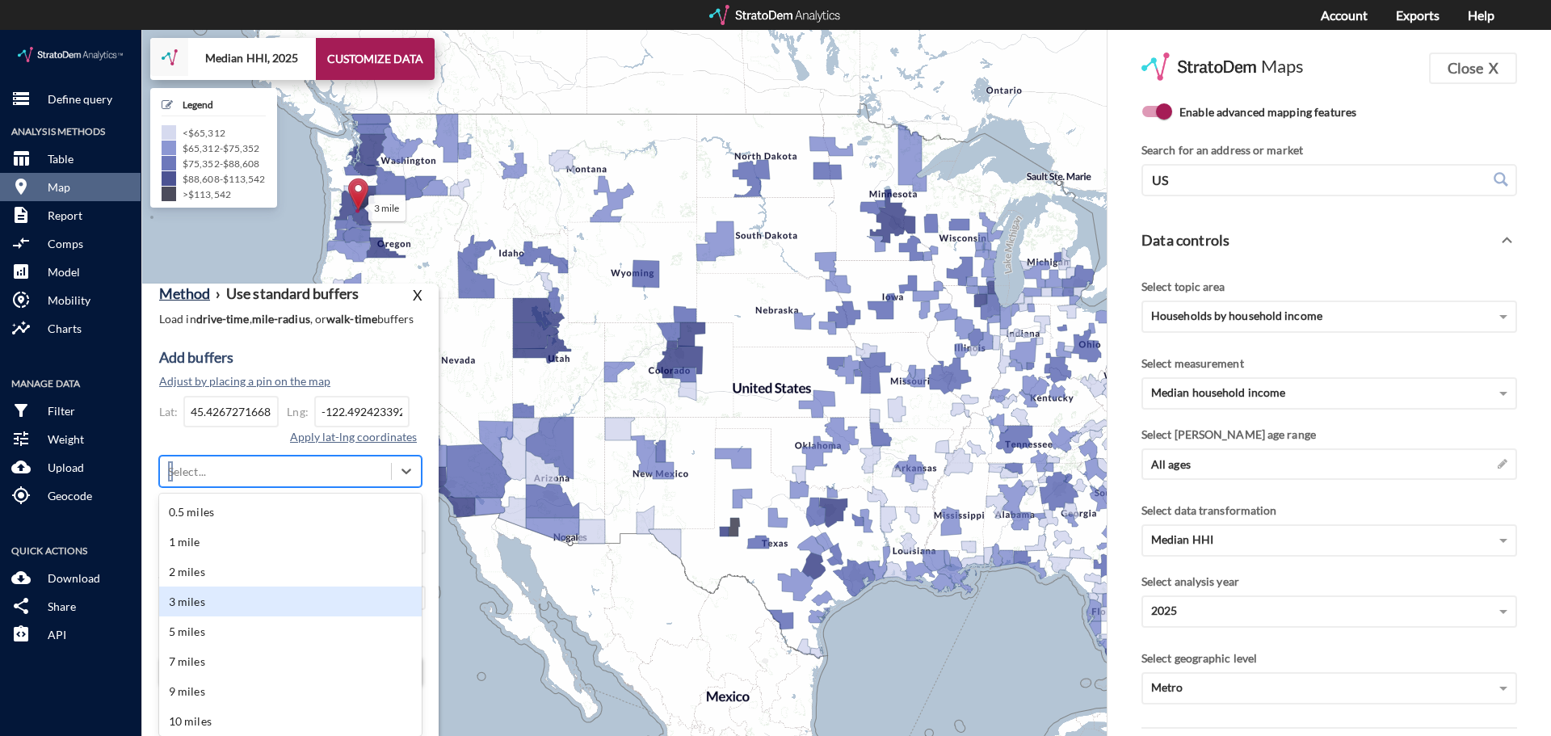
click div "3 miles"
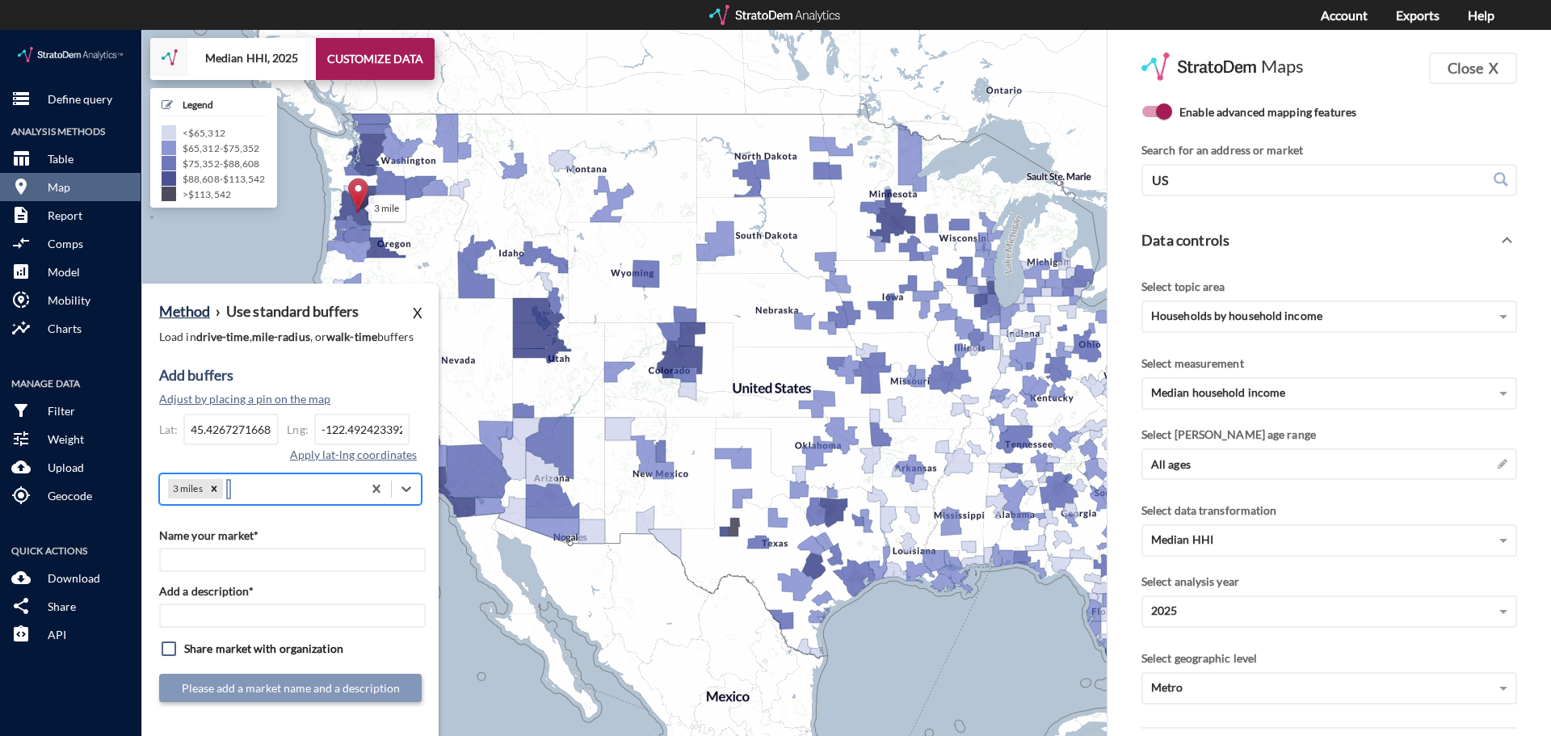
scroll to position [0, 0]
click input "Name your market*"
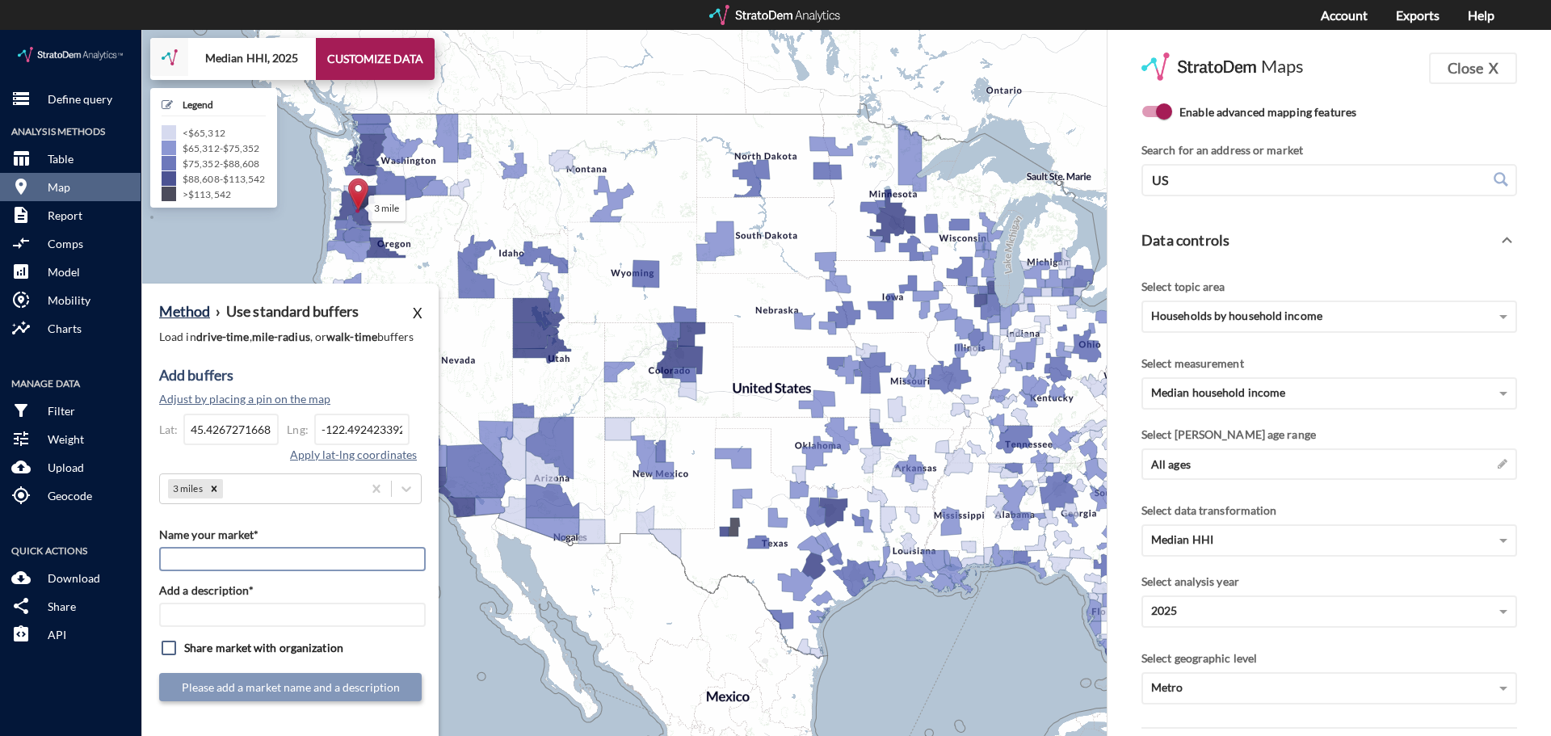
paste input "StorQuest - Happy Valley"
type input "StorQuest - Happy Valley"
click input "Add a description*"
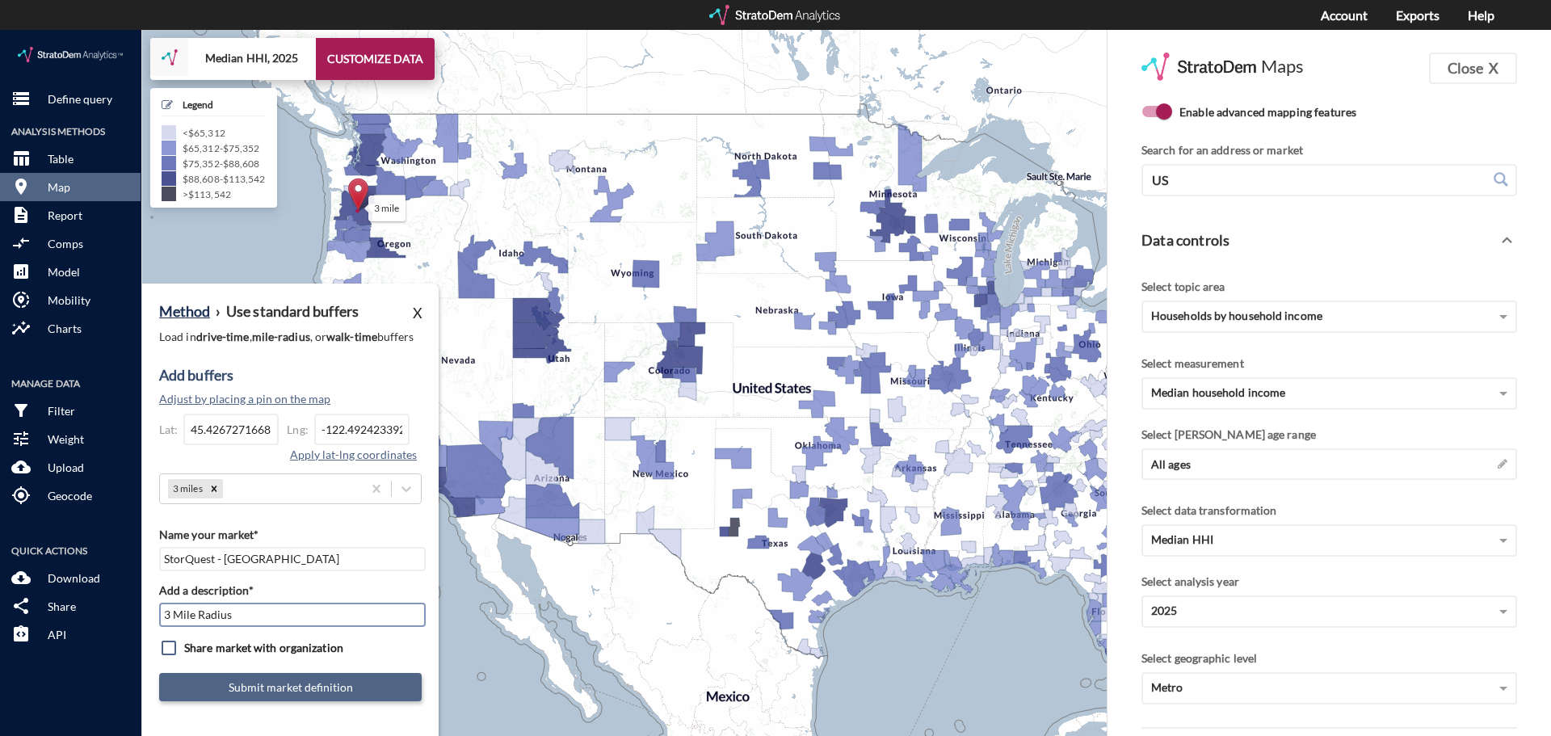
type input "3 Mile Radius"
click button "Submit market definition"
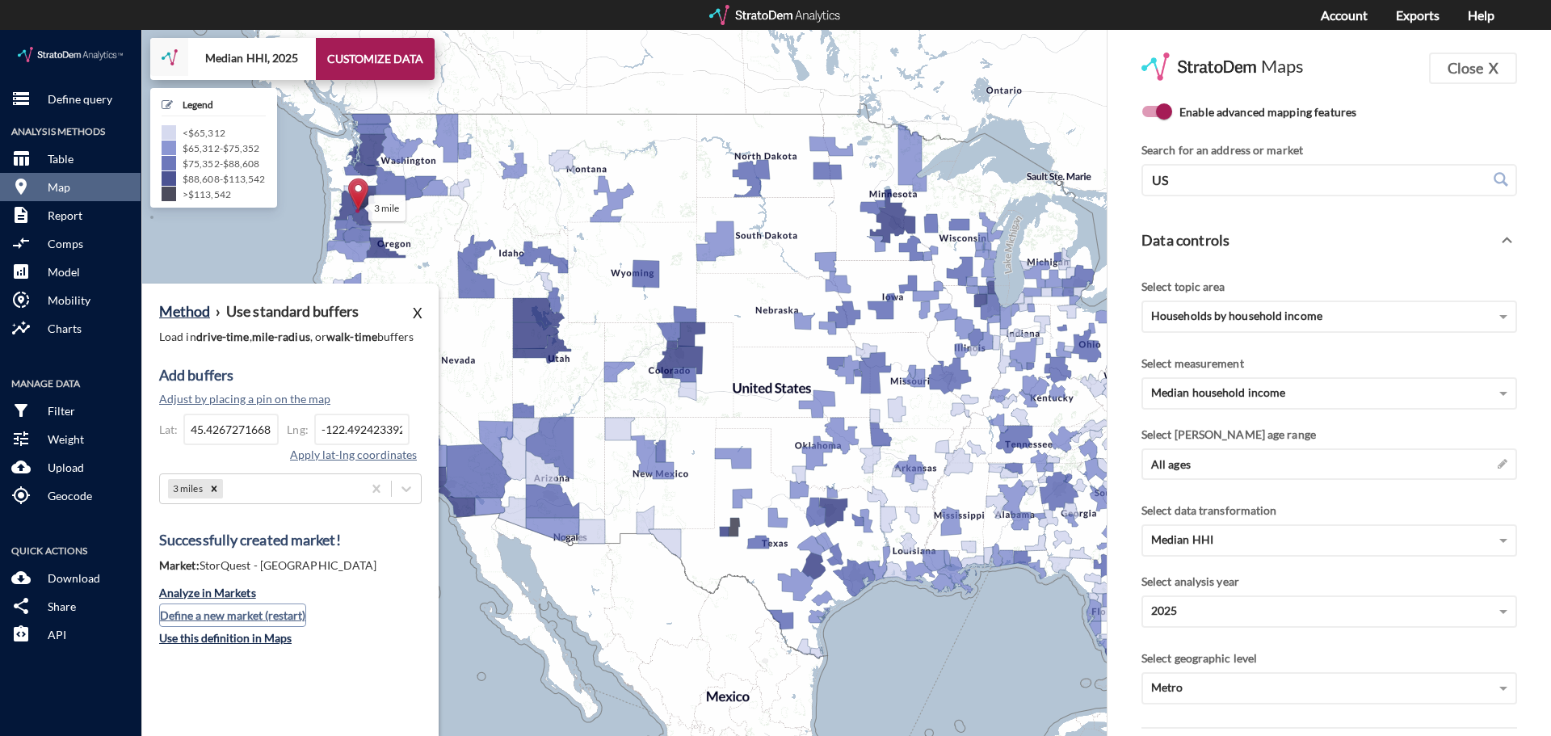
click button "Define a new market (restart)"
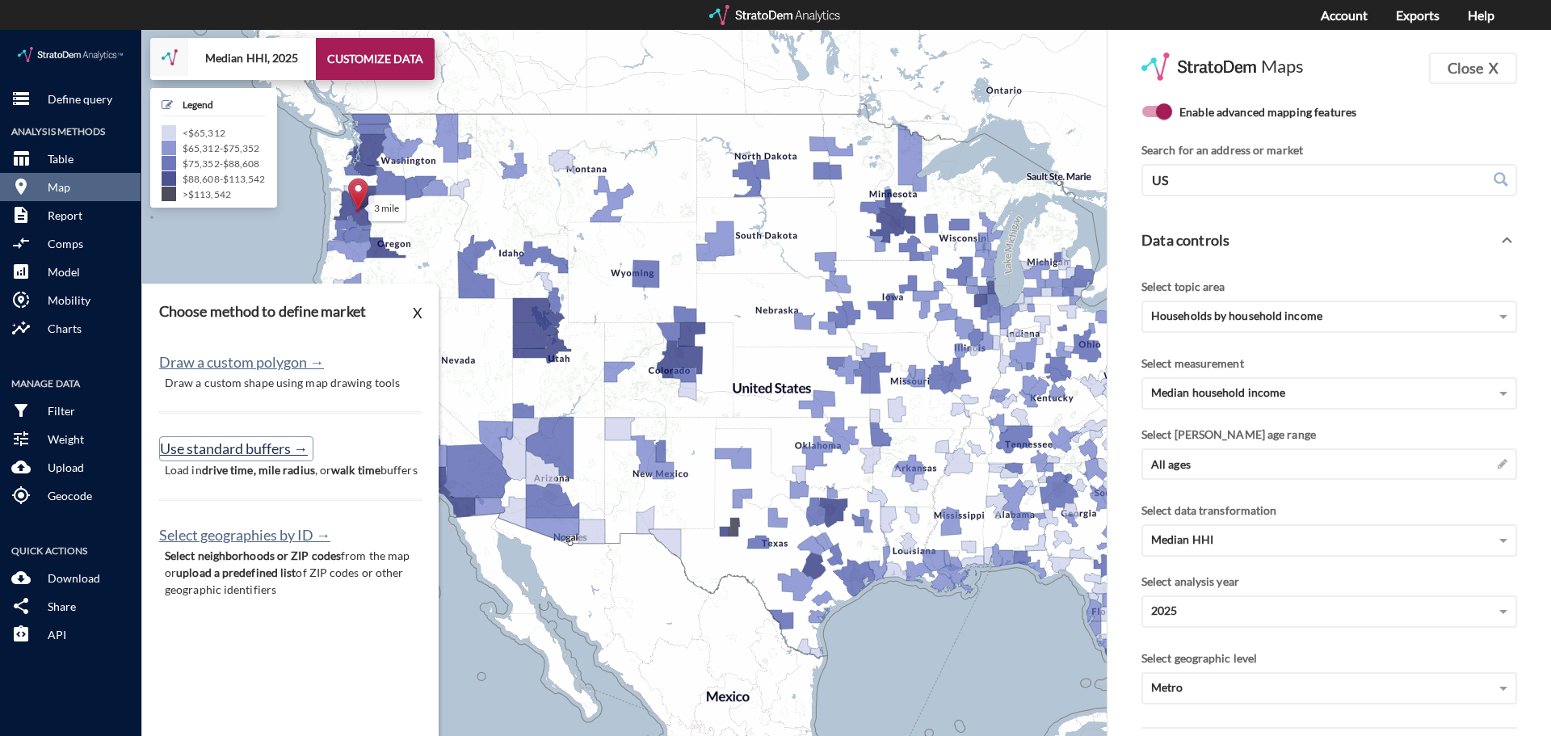
click button "Use standard buffers →"
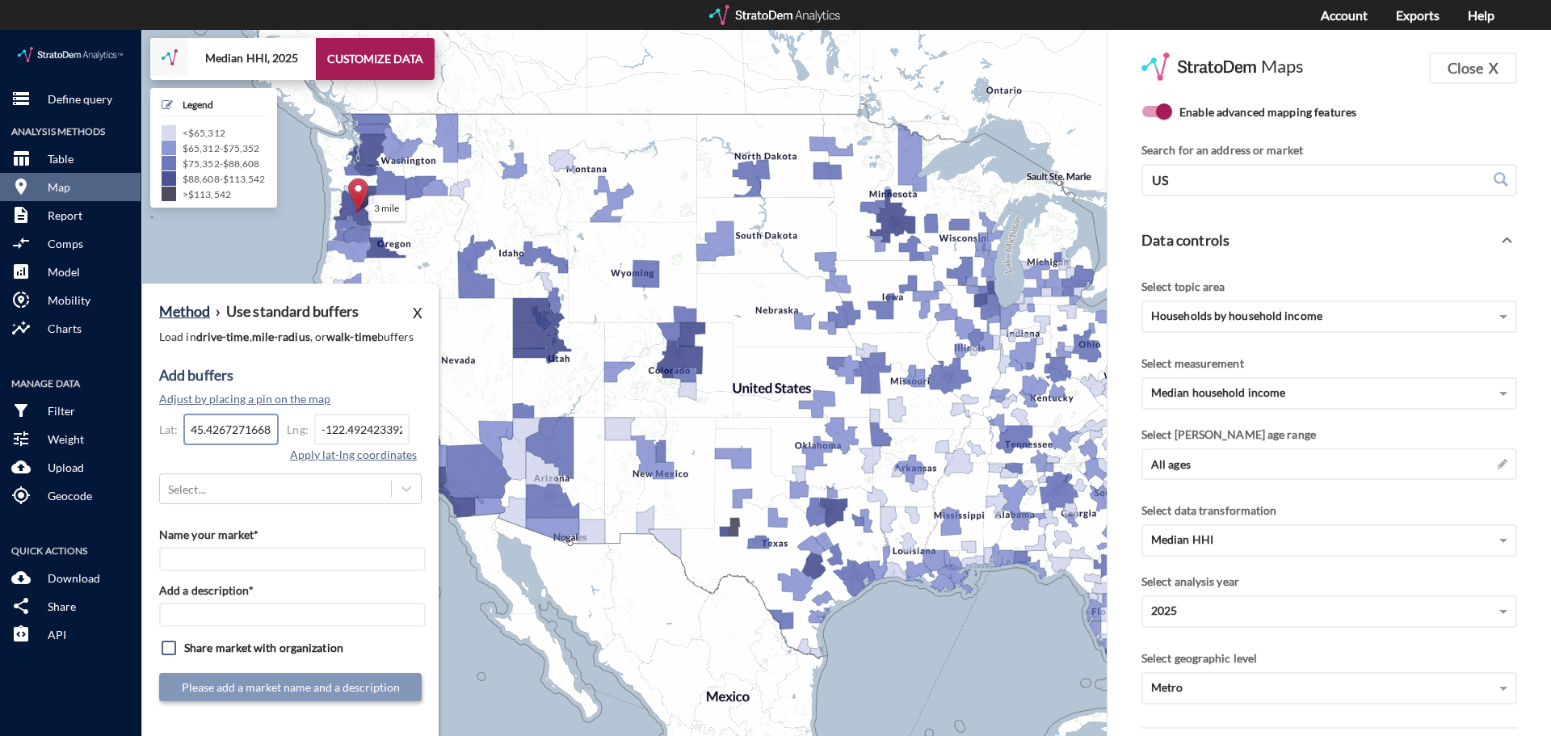
click input "45.4267271668905"
paste input "34.221104074137"
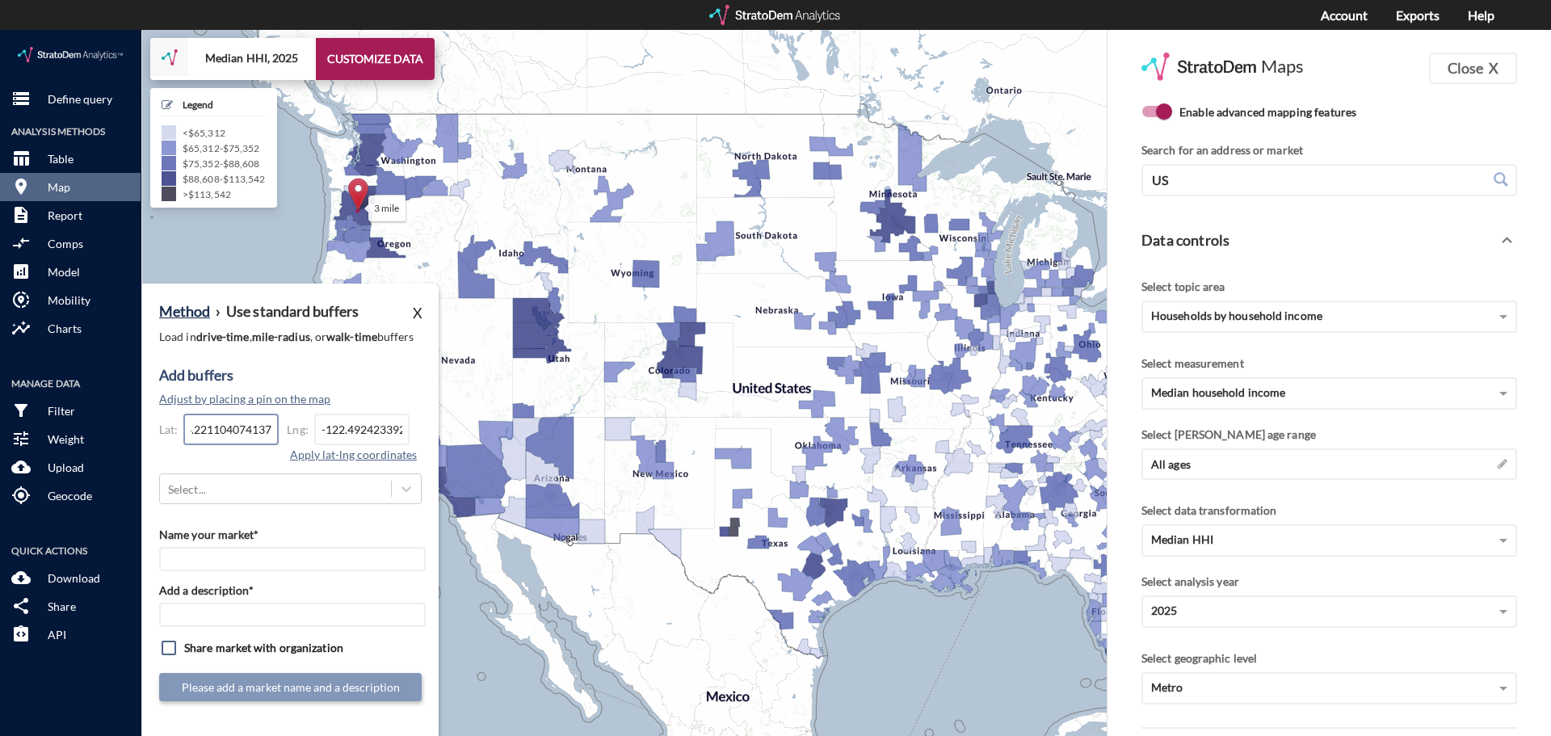
type input "34.221104074137"
click input "-122.4924233929"
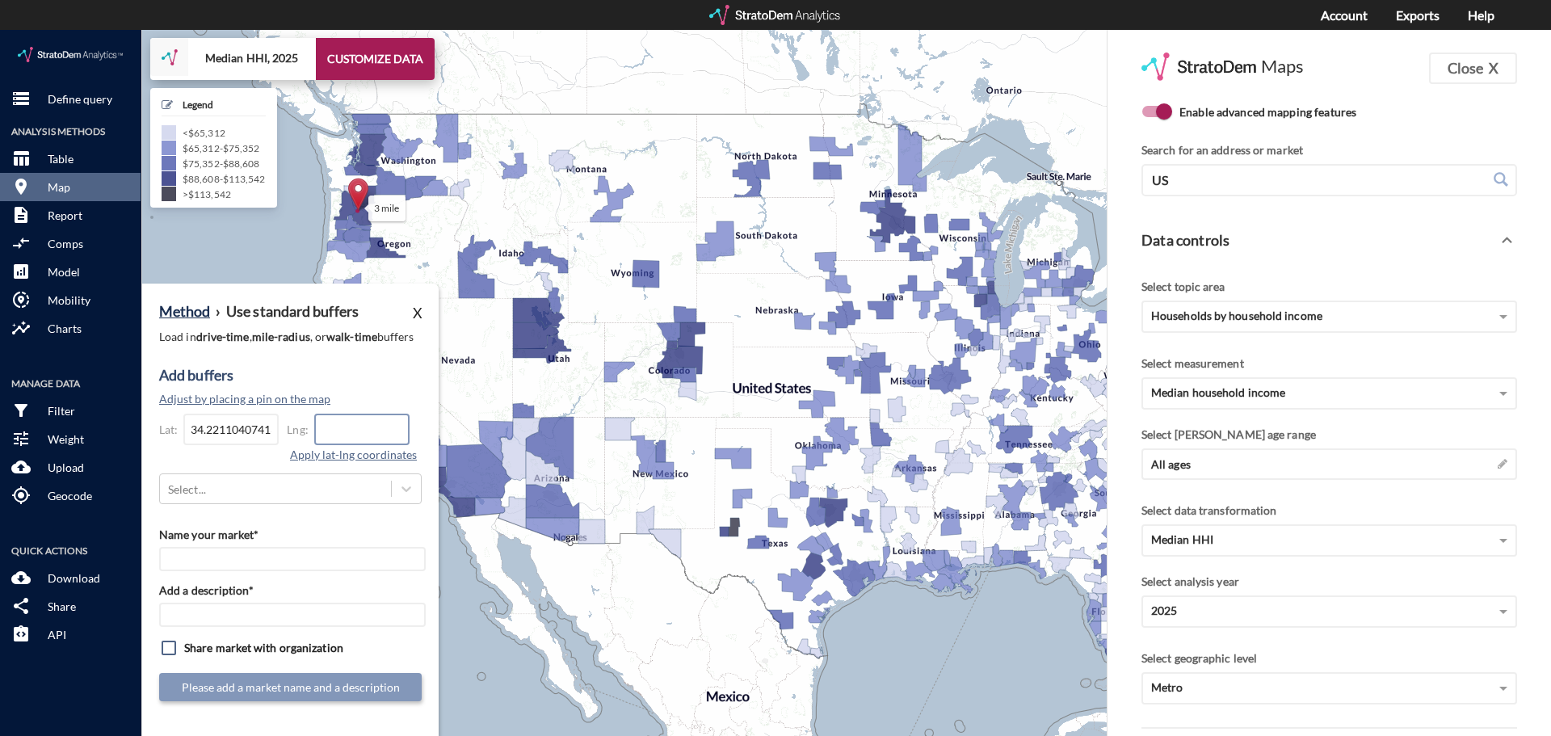
click input "text"
paste input "-118.474054236917"
type input "-118.474054236917"
click div "Select..."
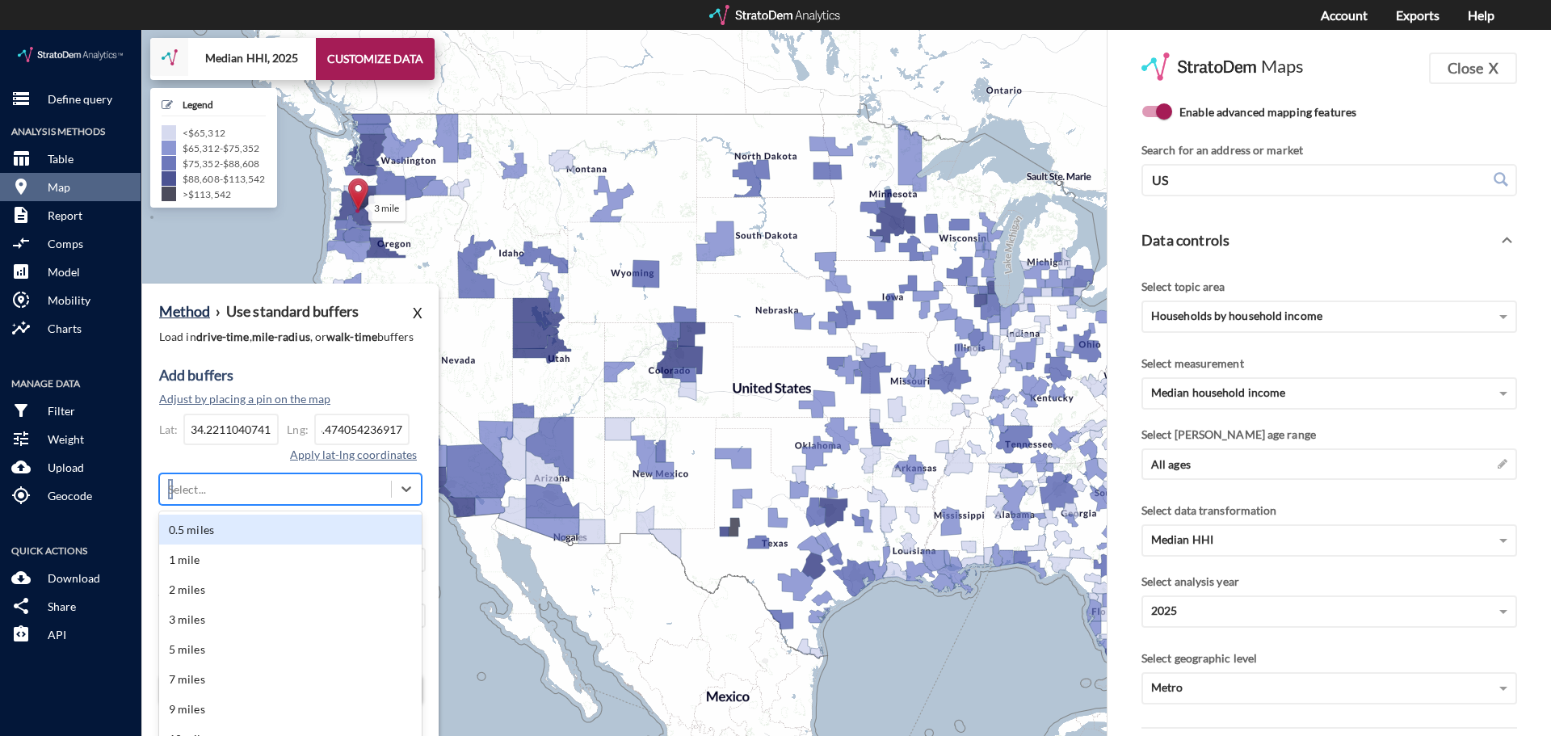
scroll to position [35, 0]
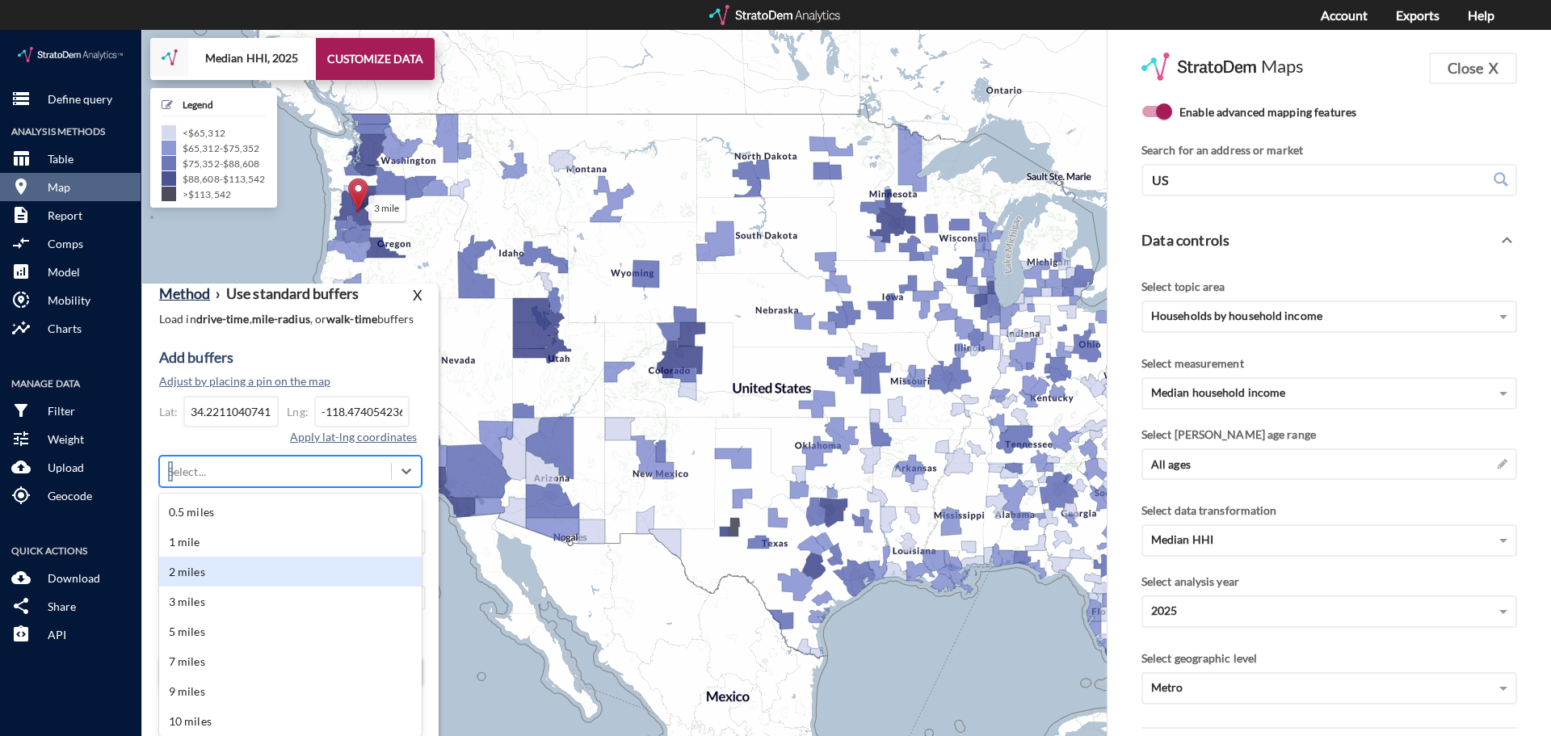
click div "2 miles"
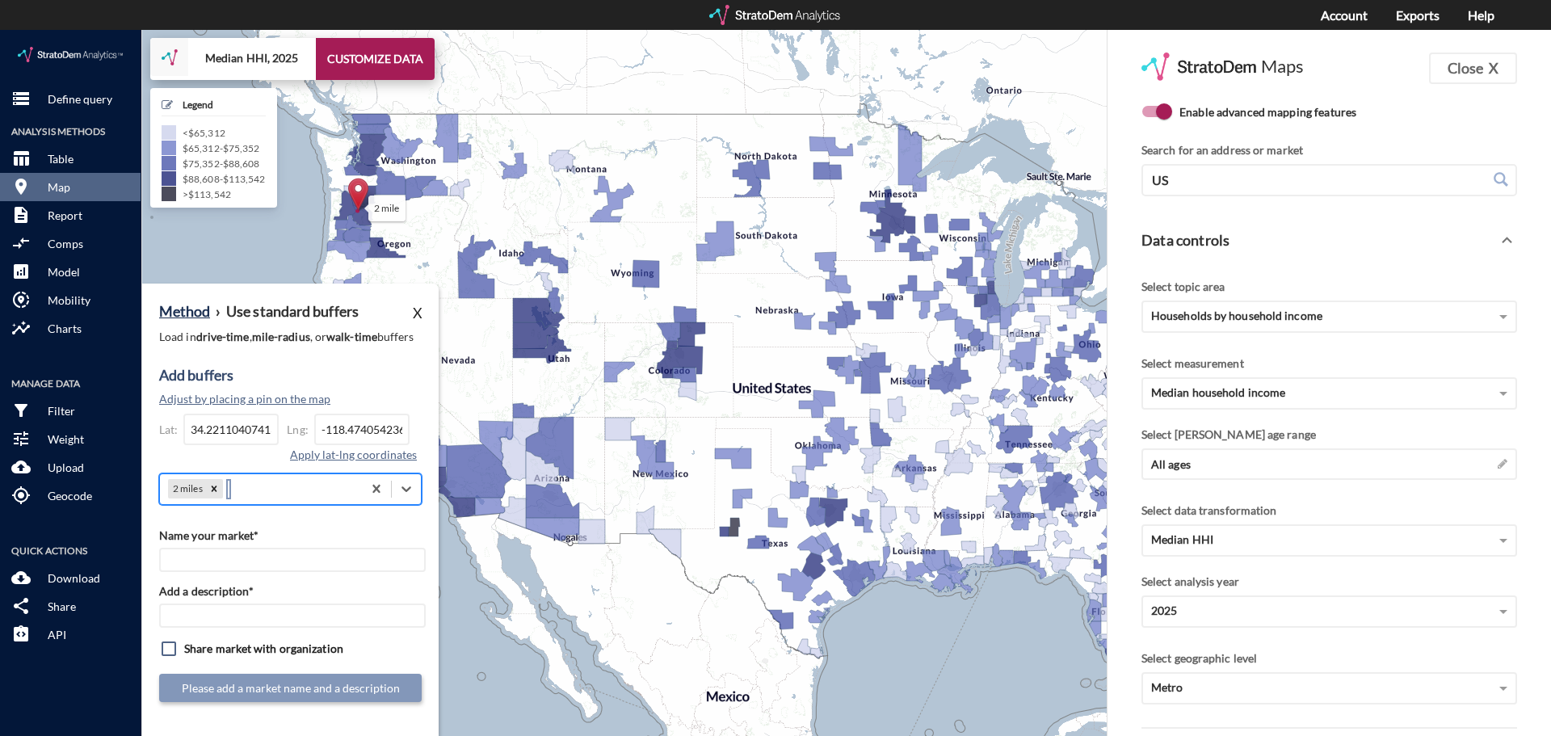
scroll to position [0, 0]
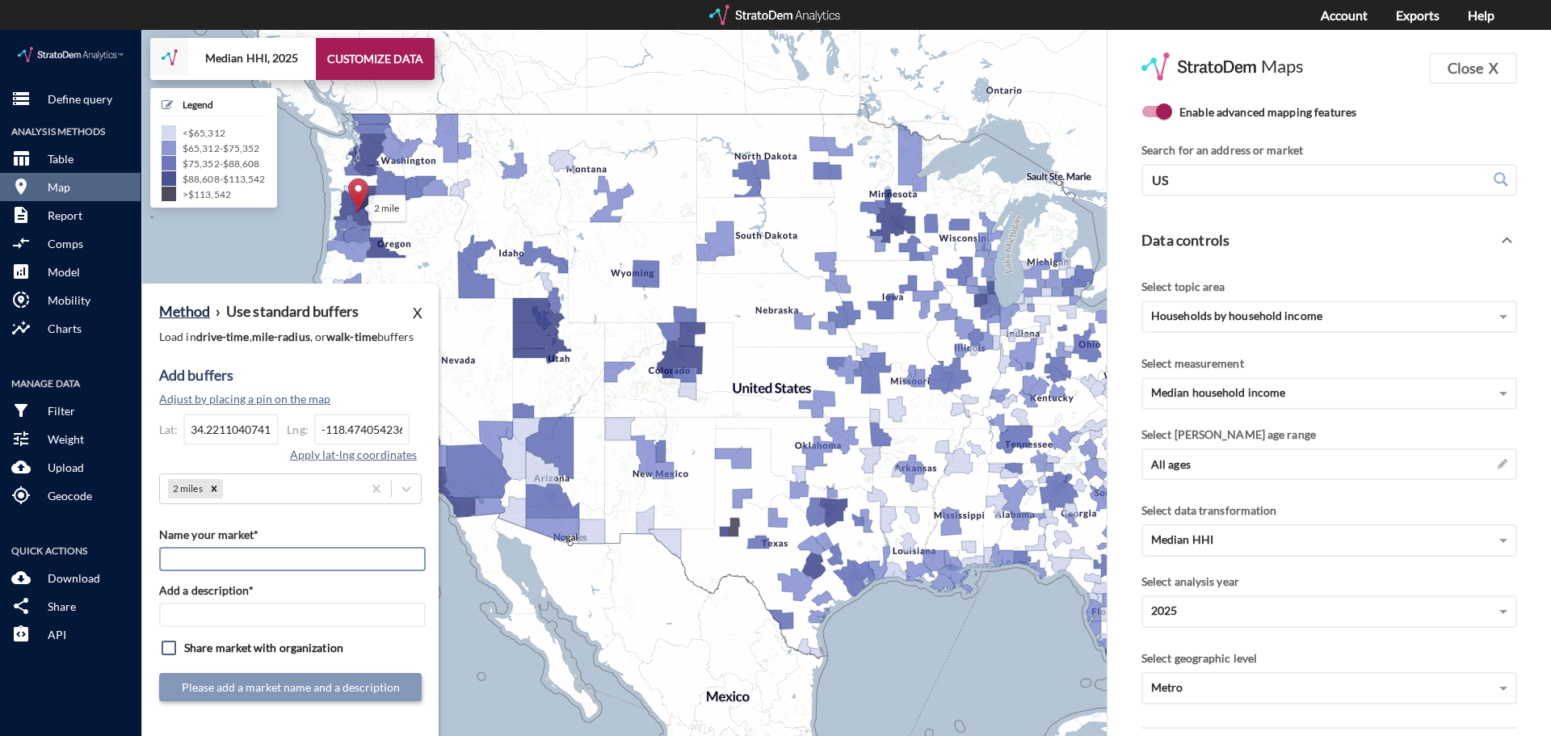
click input "Name your market*"
paste input "15640 Roscoe Blvd, Van Nuys, CA 91406"
type input "15640 Roscoe Blvd, Van Nuys, CA 91406"
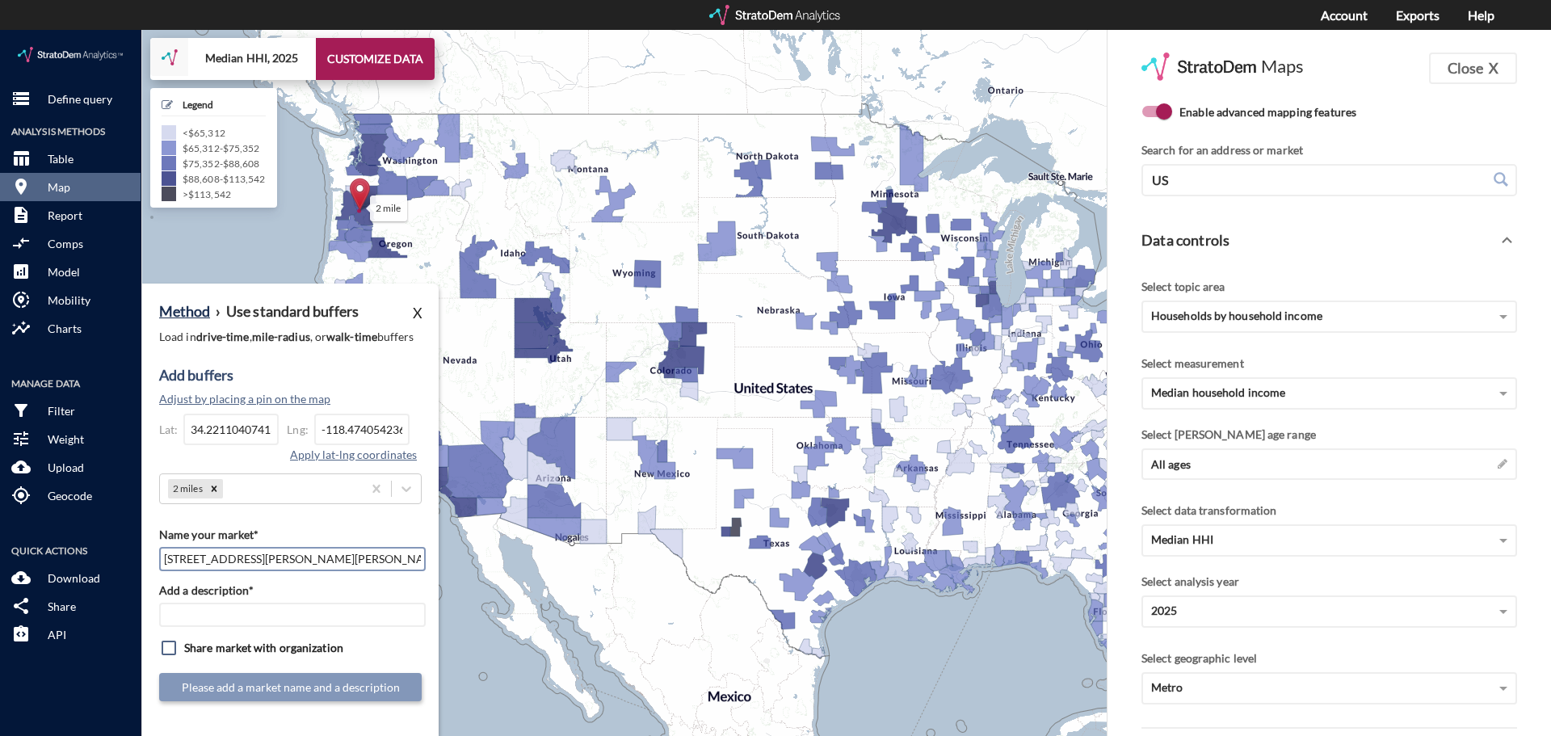
click input "15640 Roscoe Blvd, Van Nuys, CA 91406"
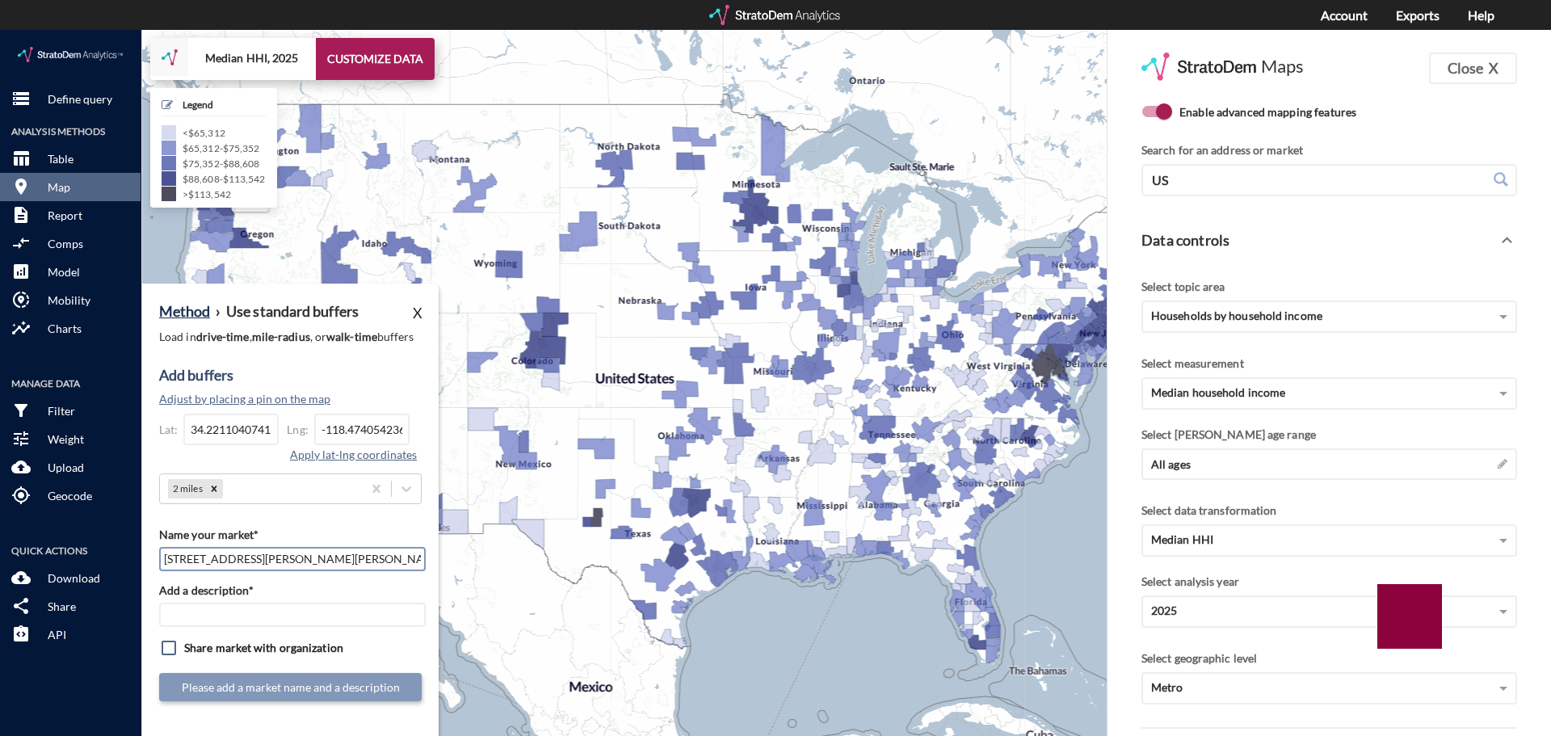
drag, startPoint x: 373, startPoint y: 531, endPoint x: 212, endPoint y: 519, distance: 161.2
click input "15640 Roscoe Blvd, Van Nuys, CA 91406"
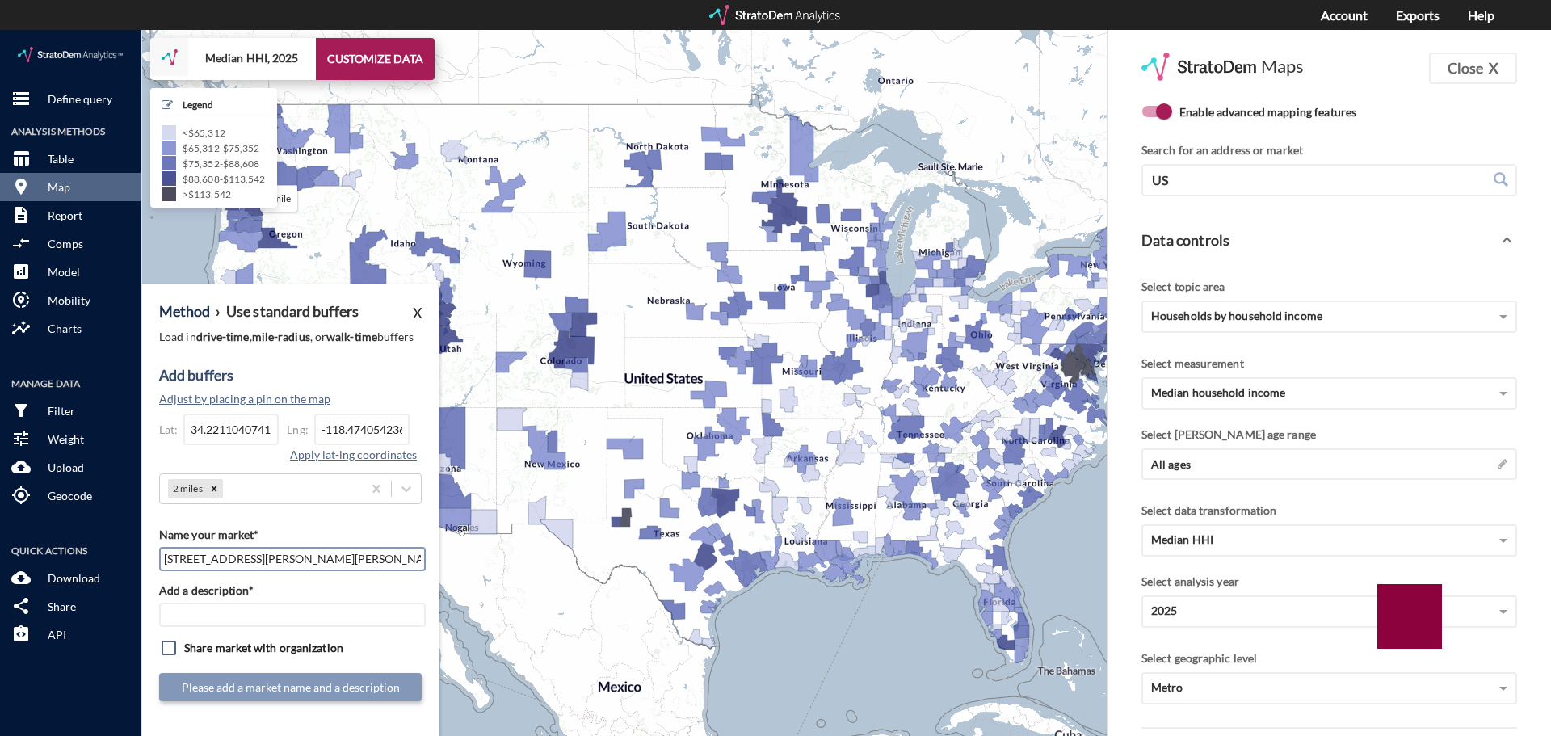
click input "15640 Roscoe Blvd, Van Nuys, CA 91406"
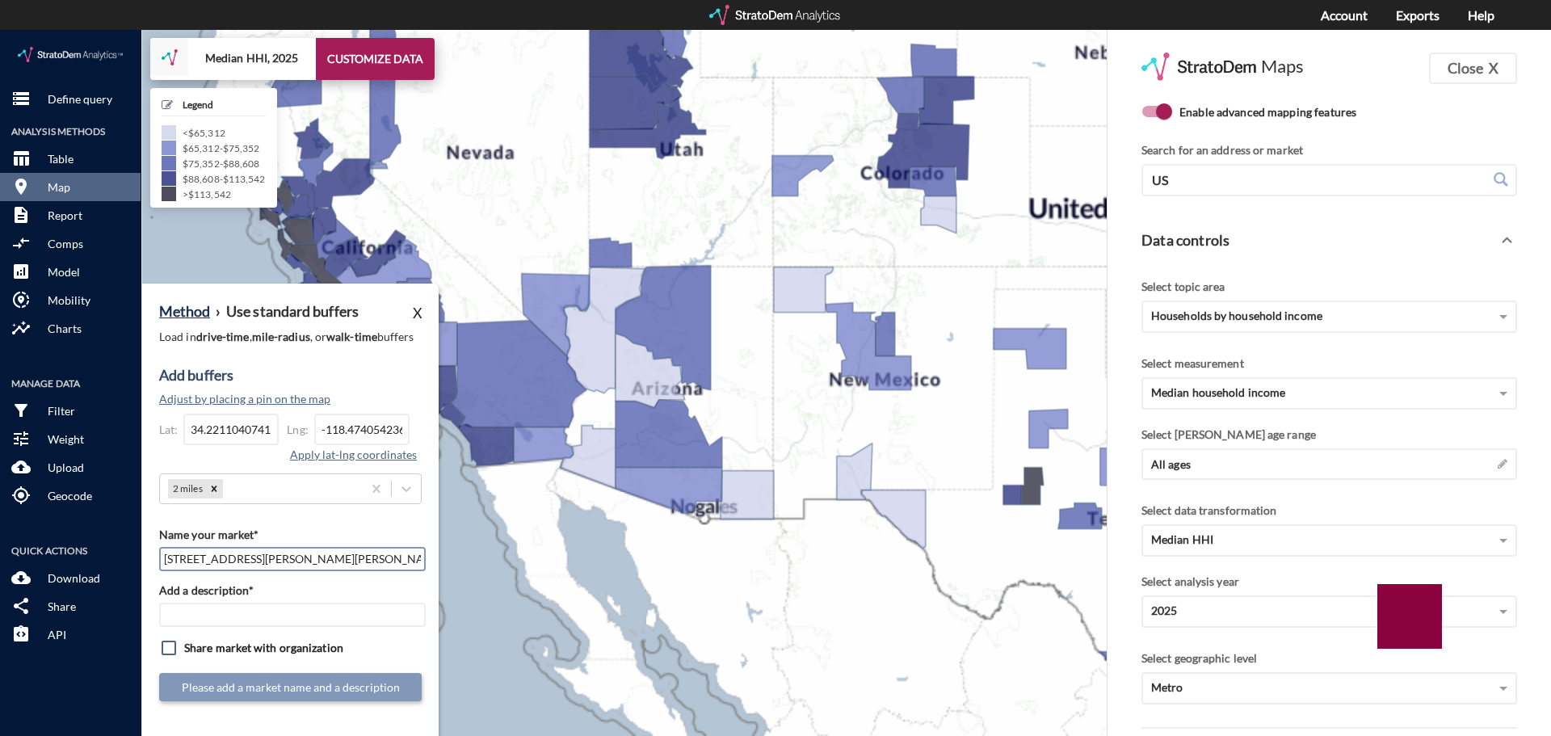
click input "15640 Roscoe Blvd, Van Nuys, CA 91406"
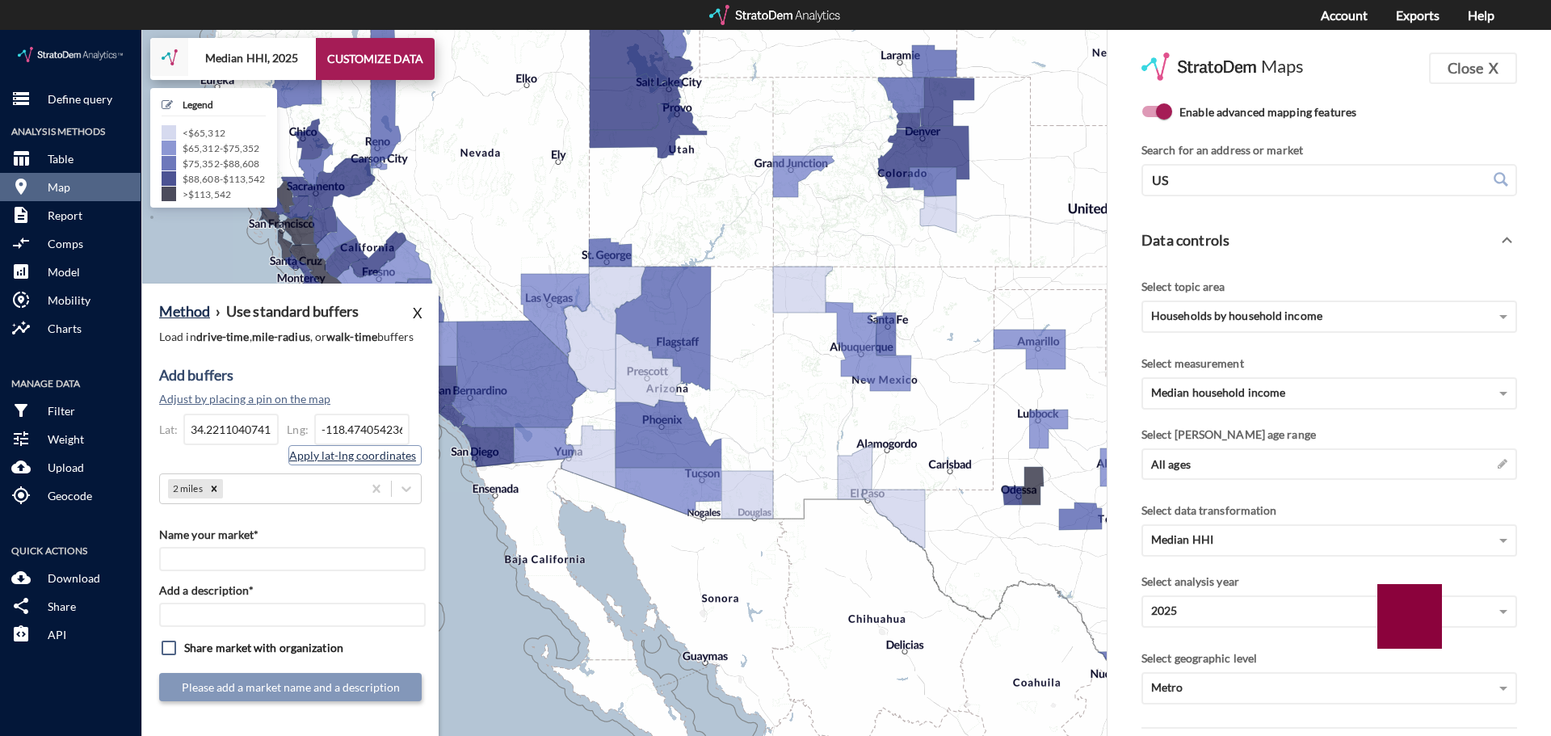
click button "Apply lat-lng coordinates"
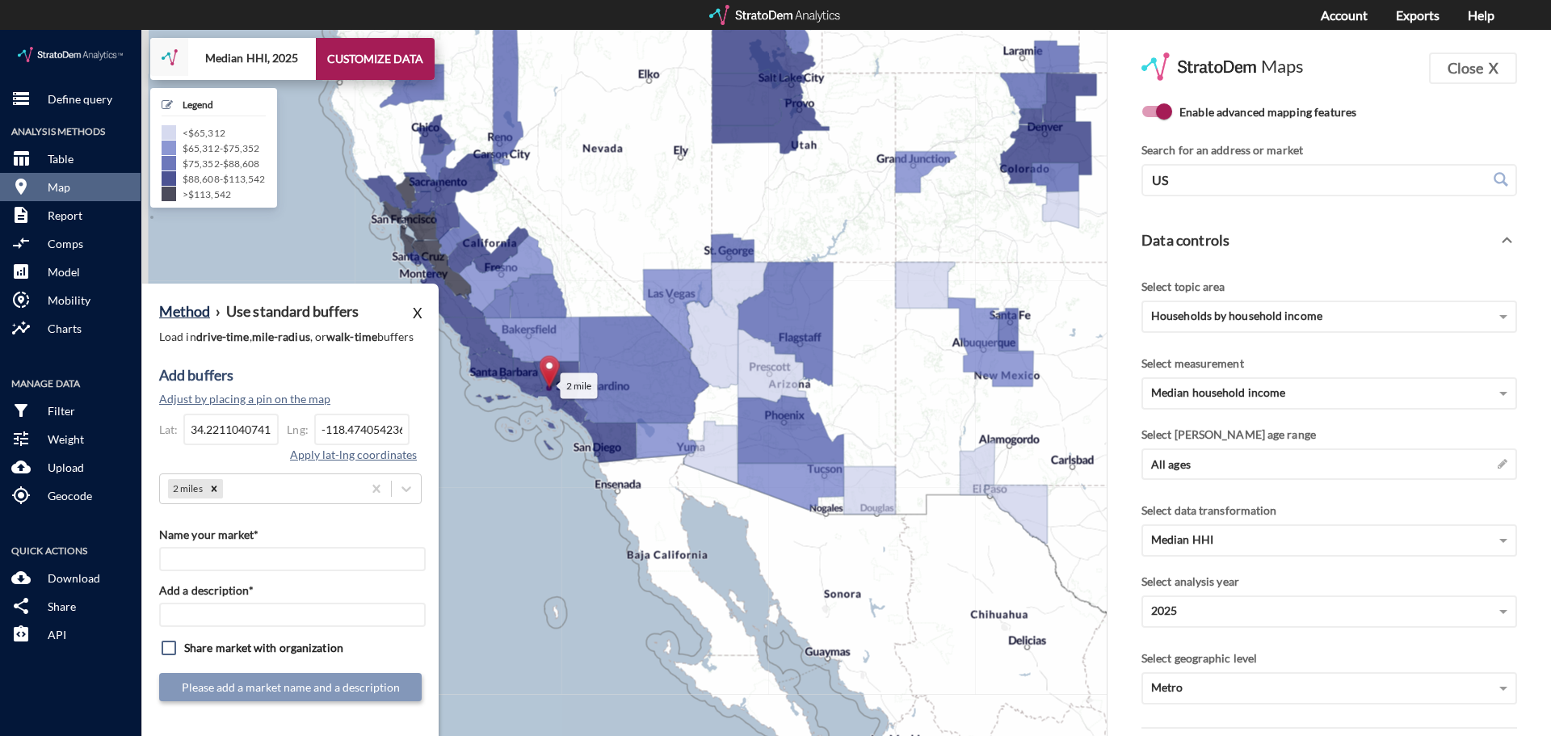
drag, startPoint x: 501, startPoint y: 195, endPoint x: 631, endPoint y: 191, distance: 130.1
click div "2 mile + − Median HHI, 2025 CUSTOMIZE DATA Legend < $65,312 $65,312 - $75,352 $…"
click input "Name your market*"
paste input "StorQuest - Van Nuys"
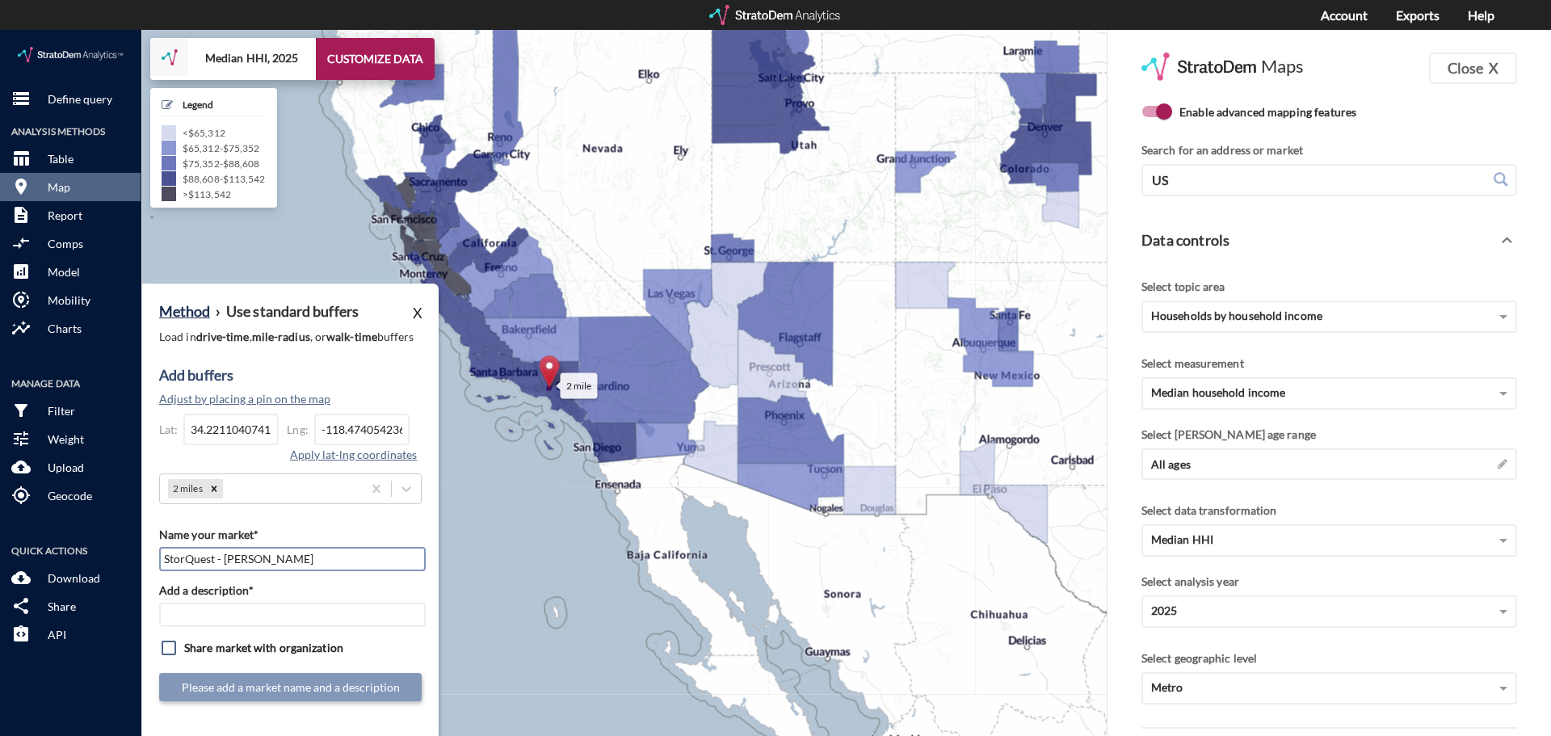
type input "StorQuest - Van Nuys"
click div "Name your market* StorQuest - Van Nuys Add a description* Share market with org…"
click input "Add a description*"
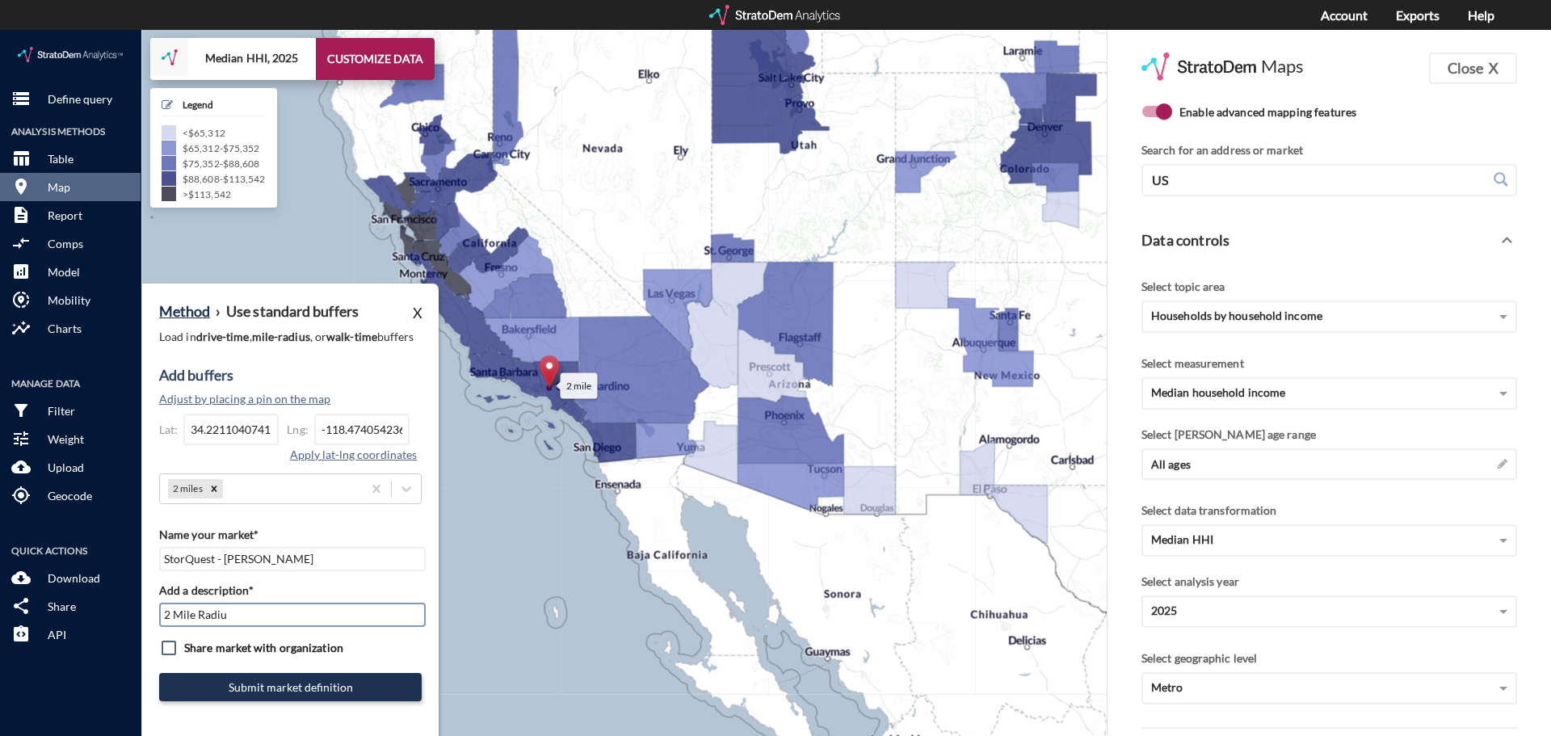
type input "2 Mile Radius"
click button "Submit market definition"
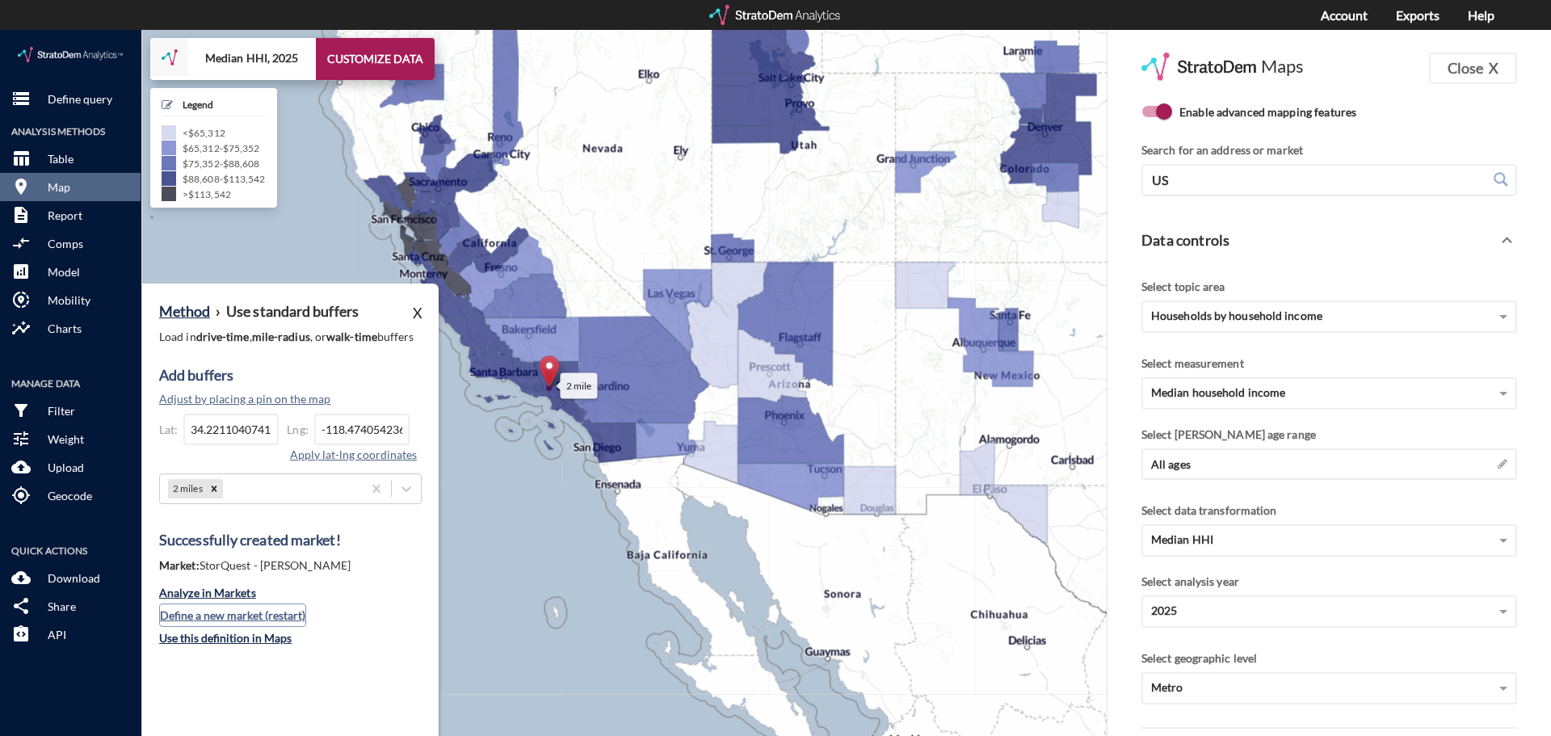
click button "Define a new market (restart)"
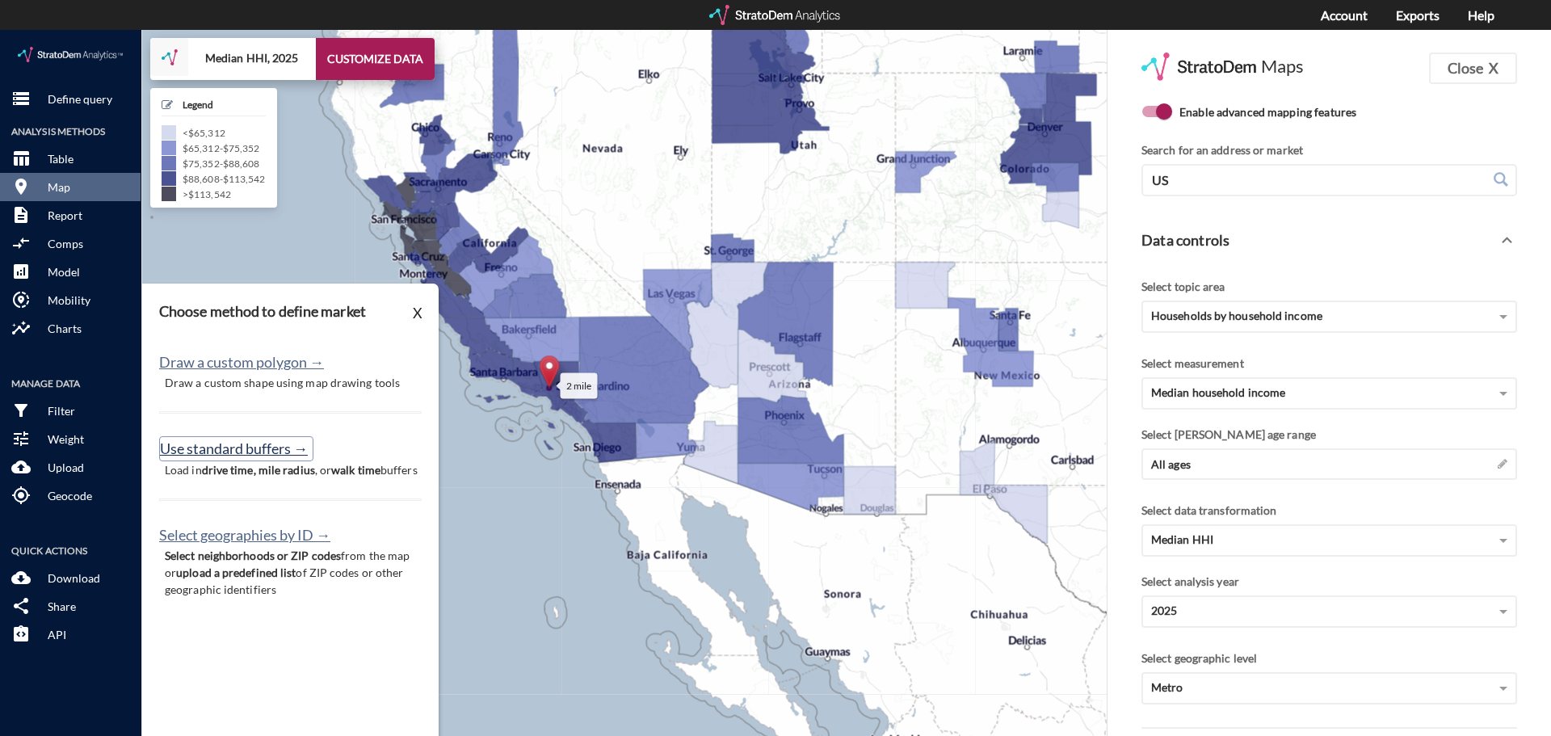
click button "Use standard buffers →"
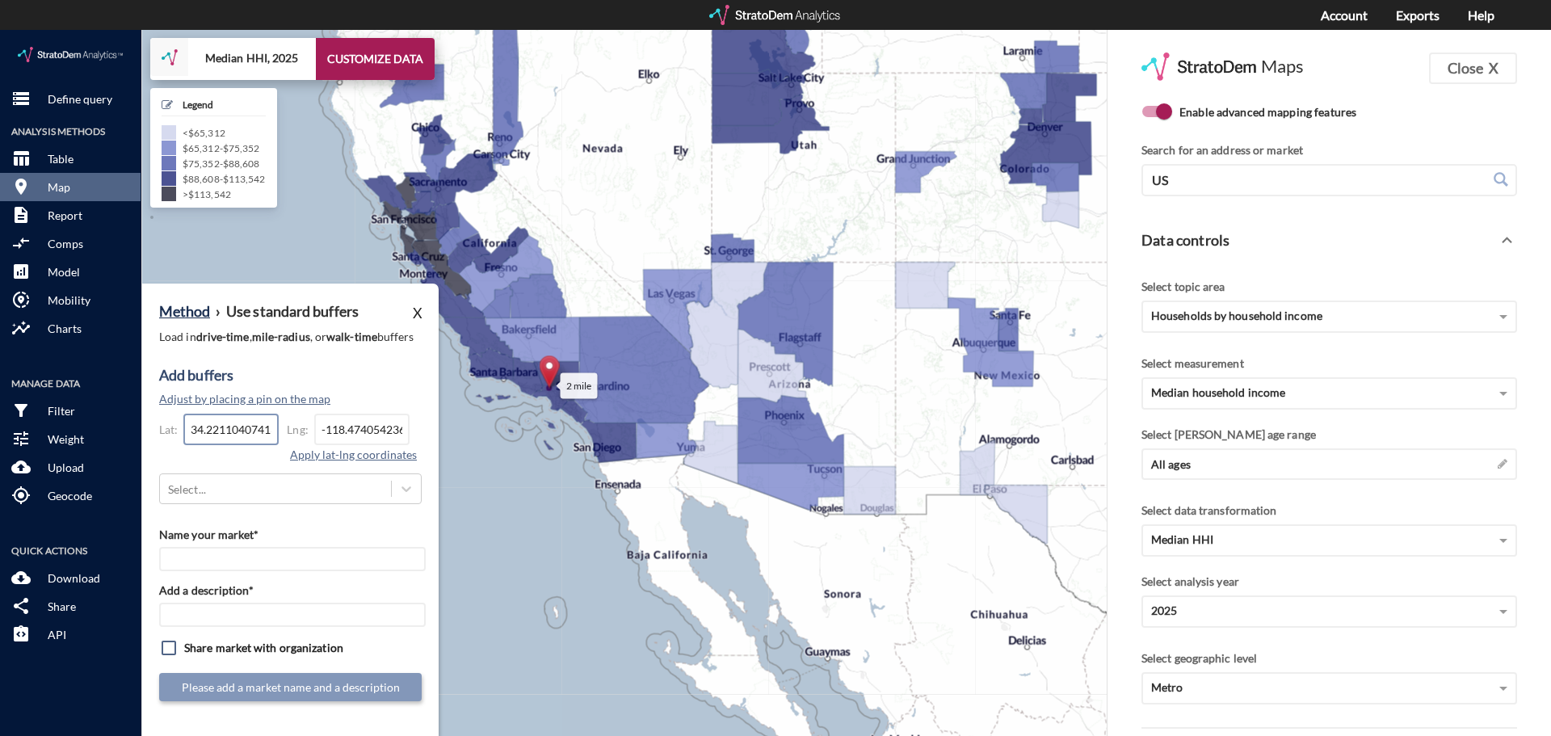
click input "34.221104074137"
paste input "48.7388830527242"
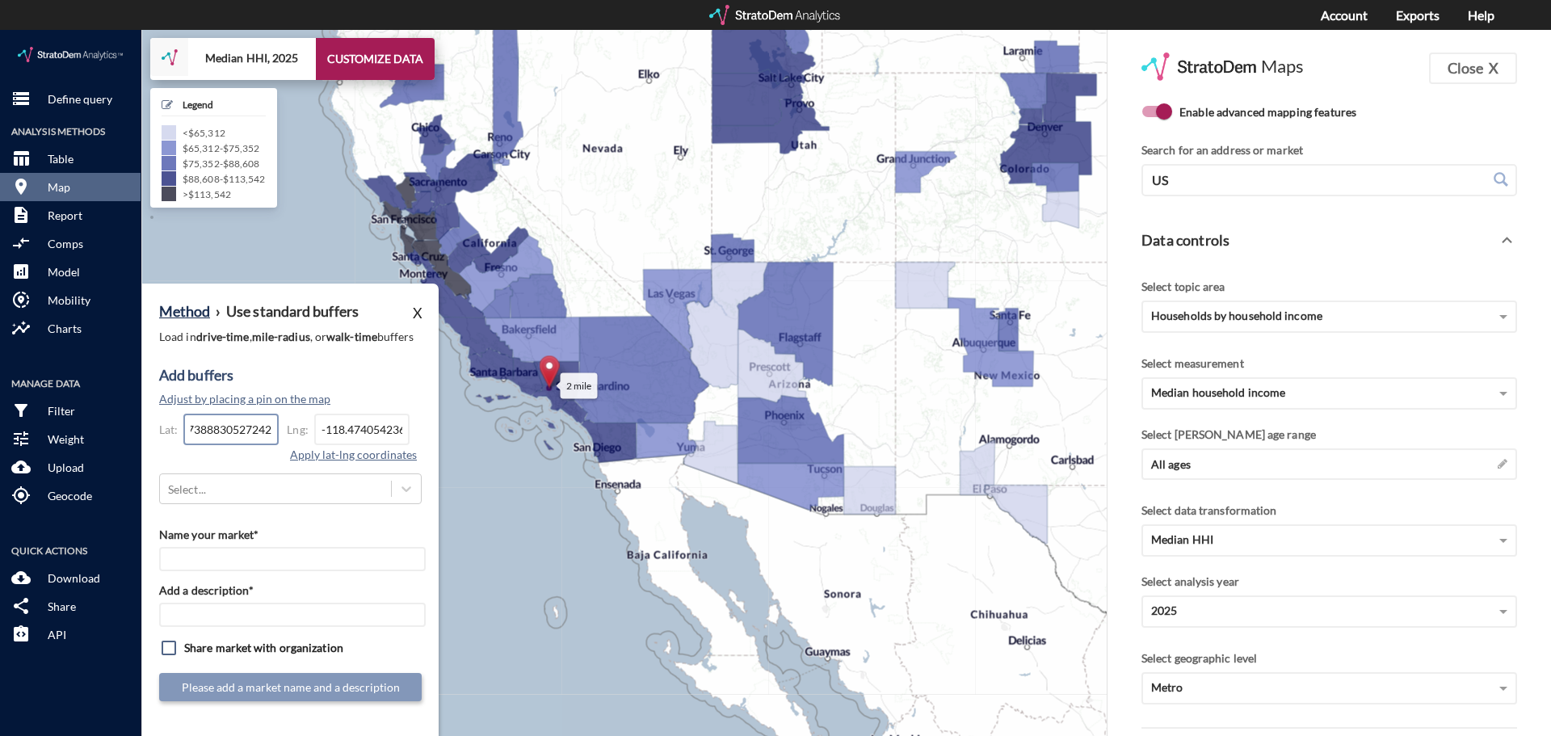
type input "48.7388830527242"
click input "-118.474054236917"
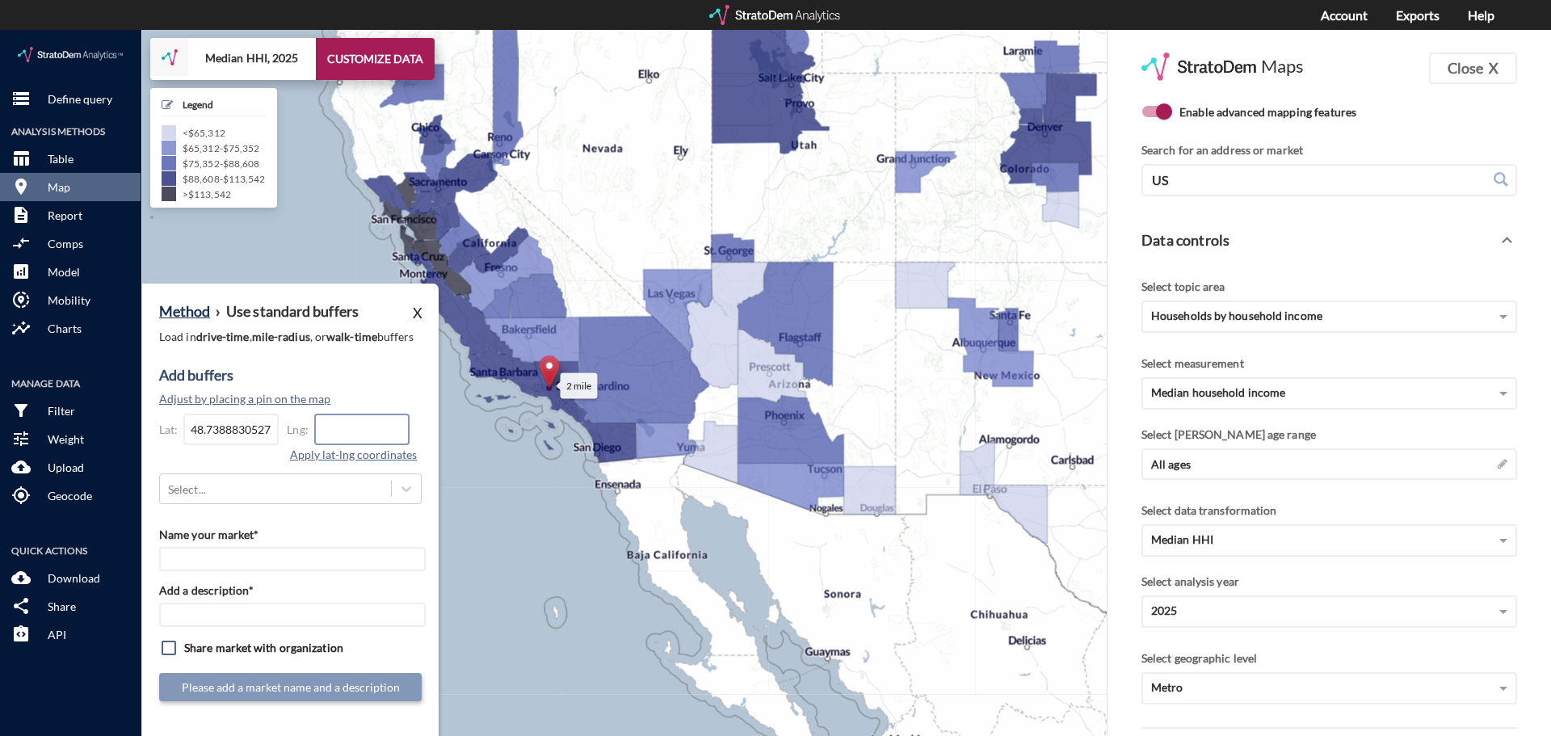
click input "text"
paste input "-122.465372152104"
type input "-122.465372152104"
click button "Apply lat-lng coordinates"
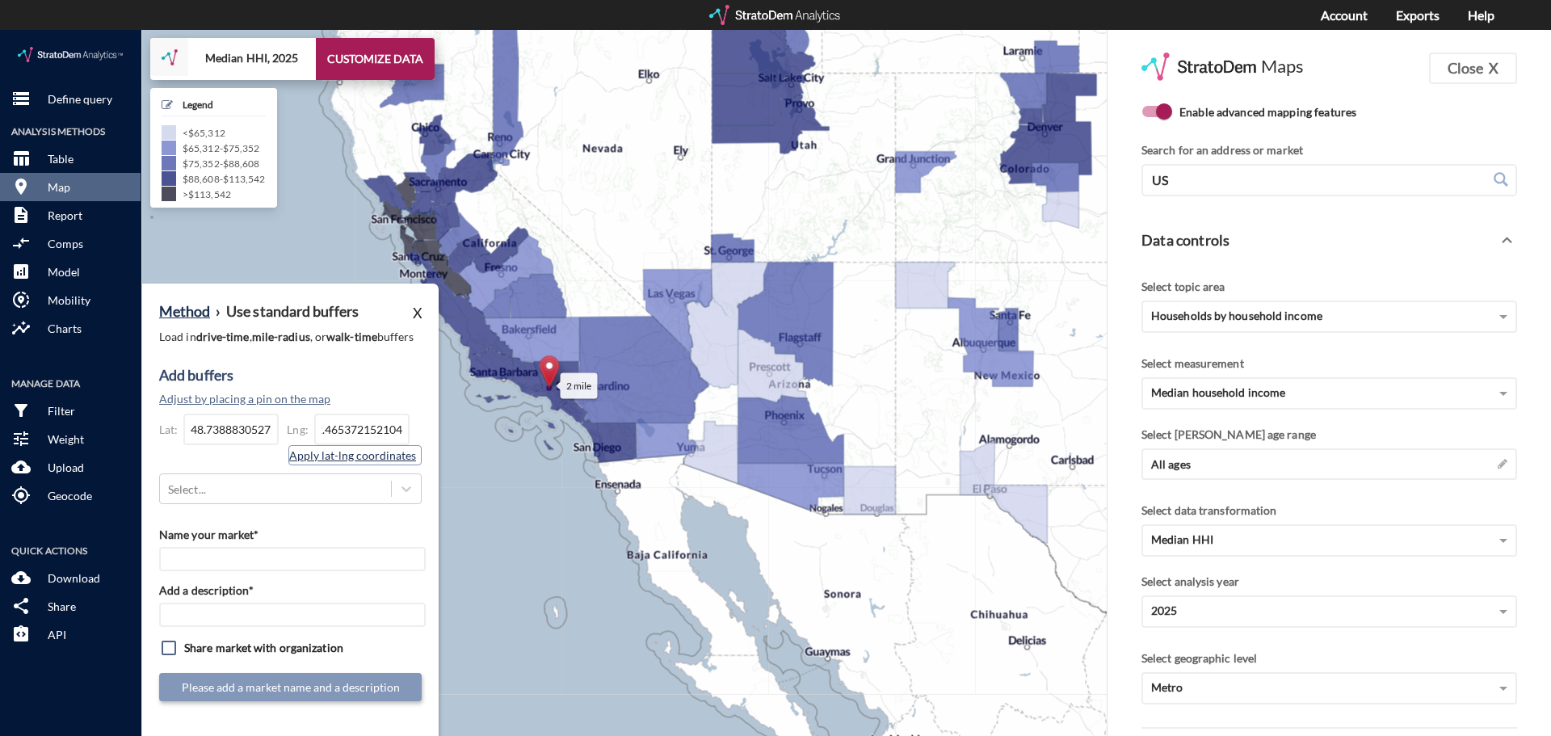
scroll to position [0, 0]
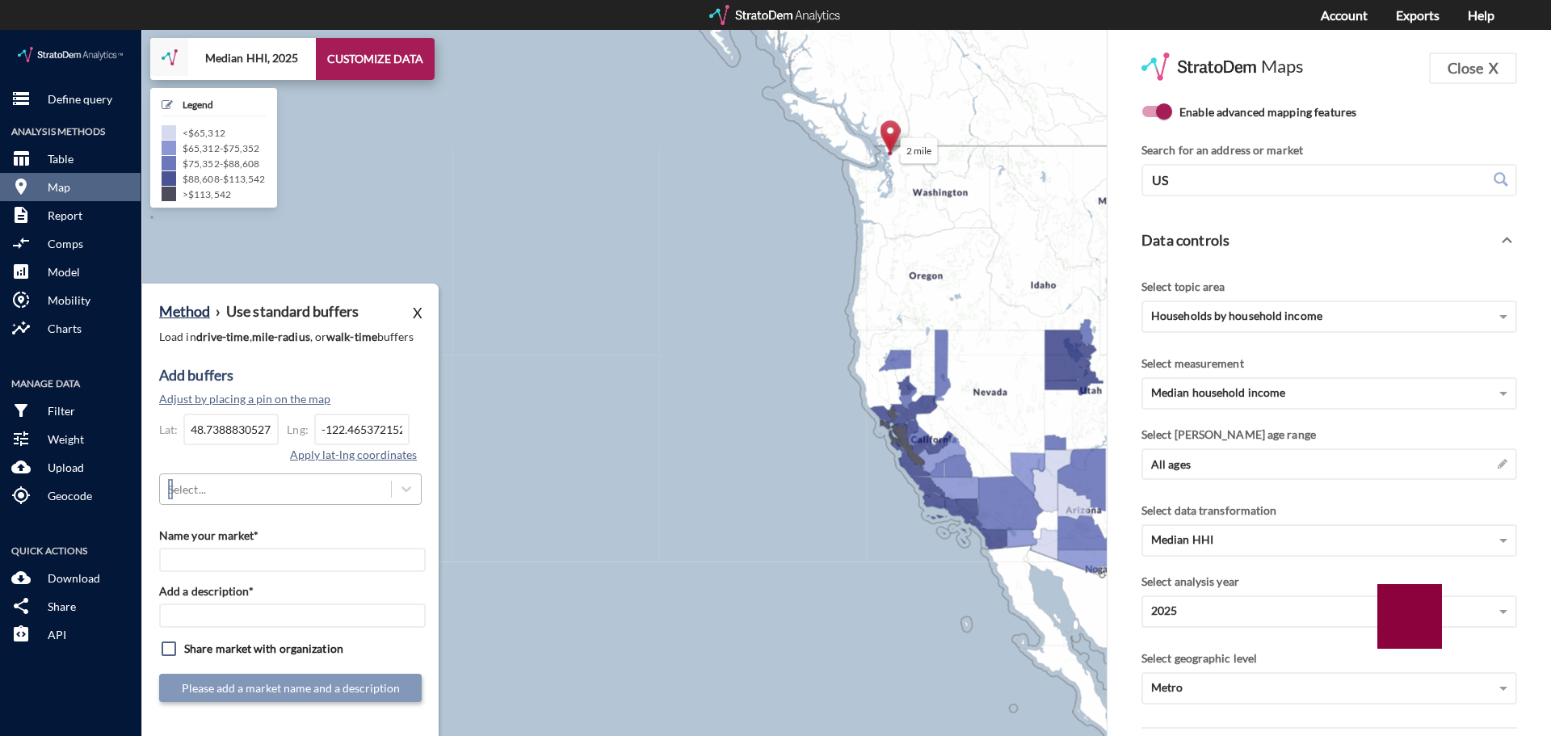
click div "Select..."
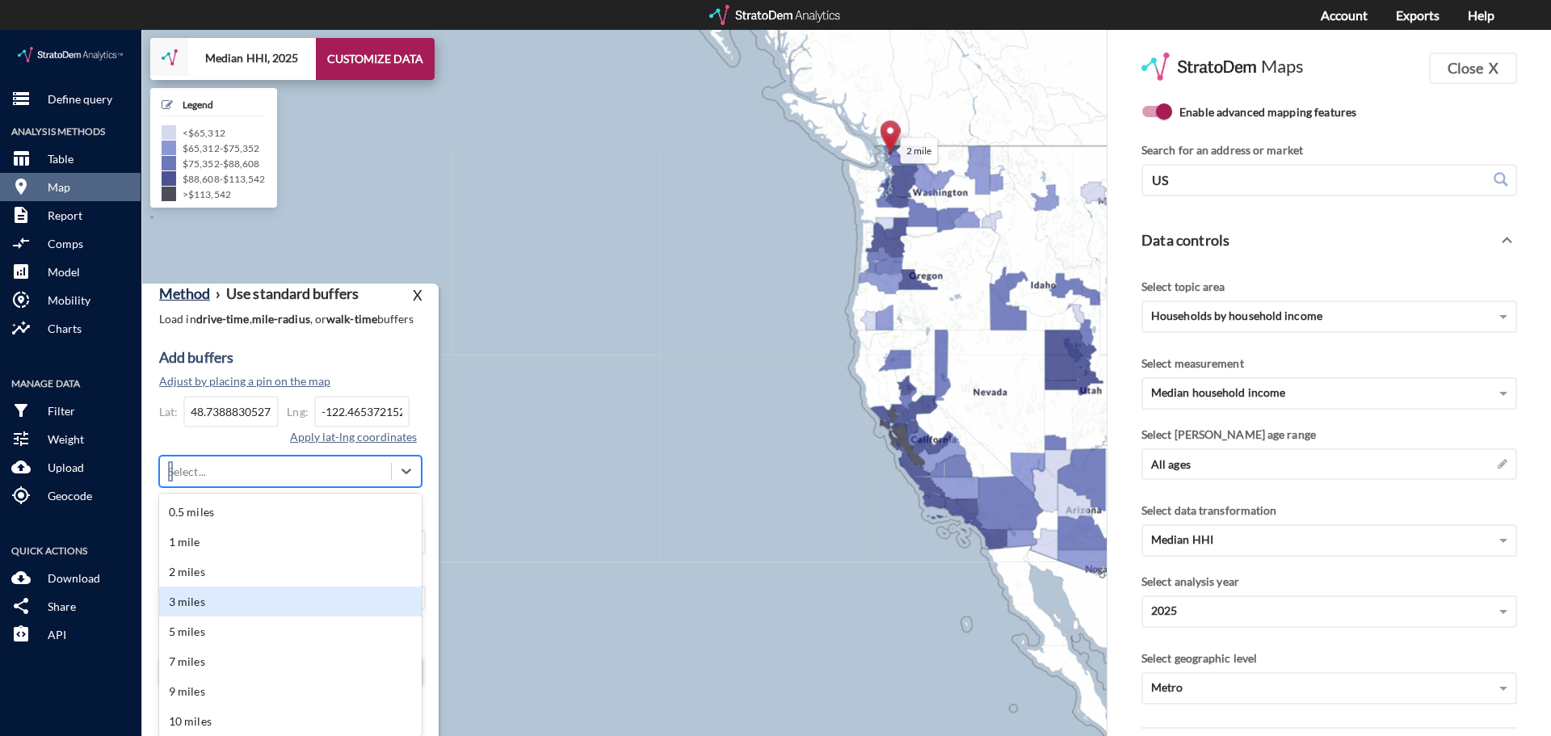
click div "3 miles"
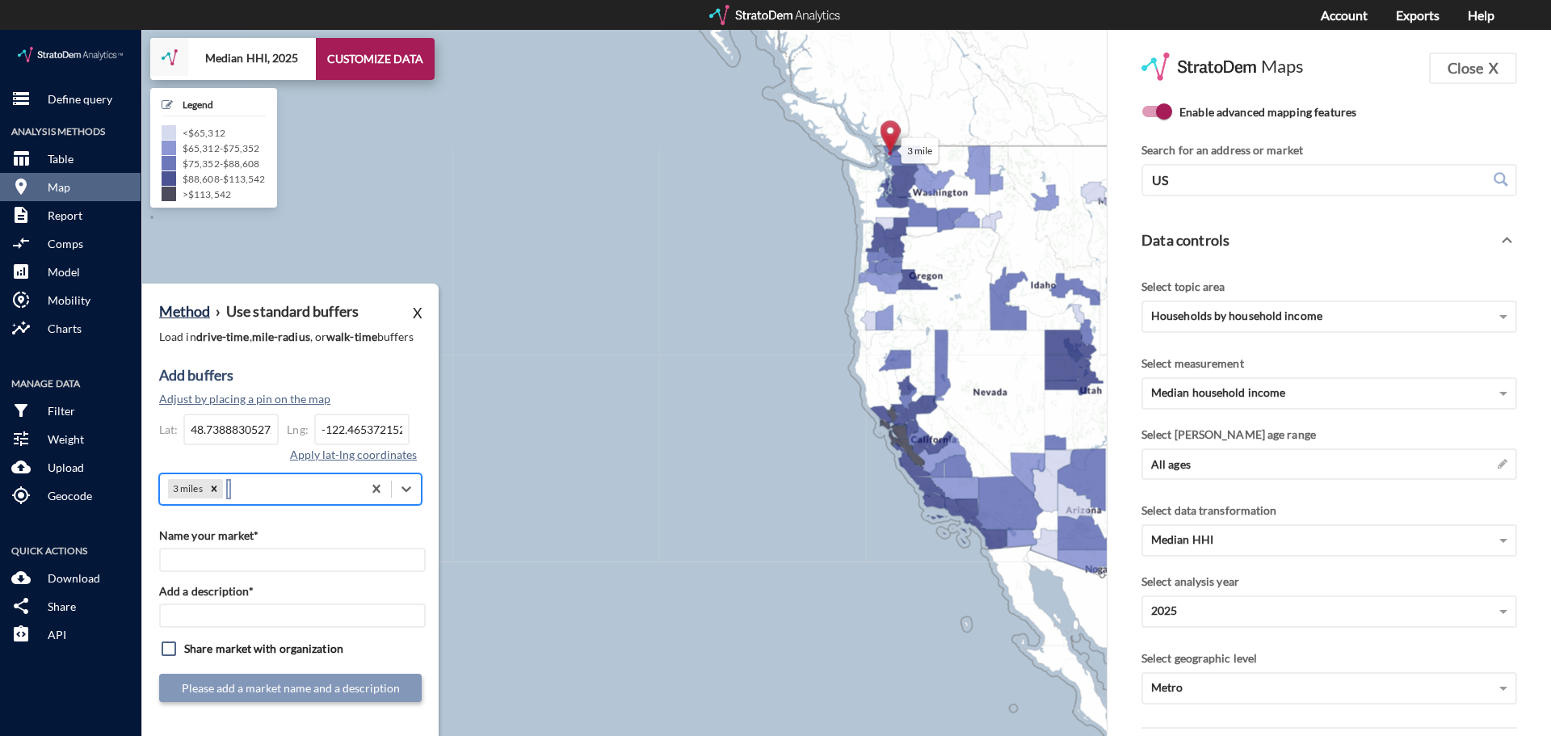
scroll to position [0, 0]
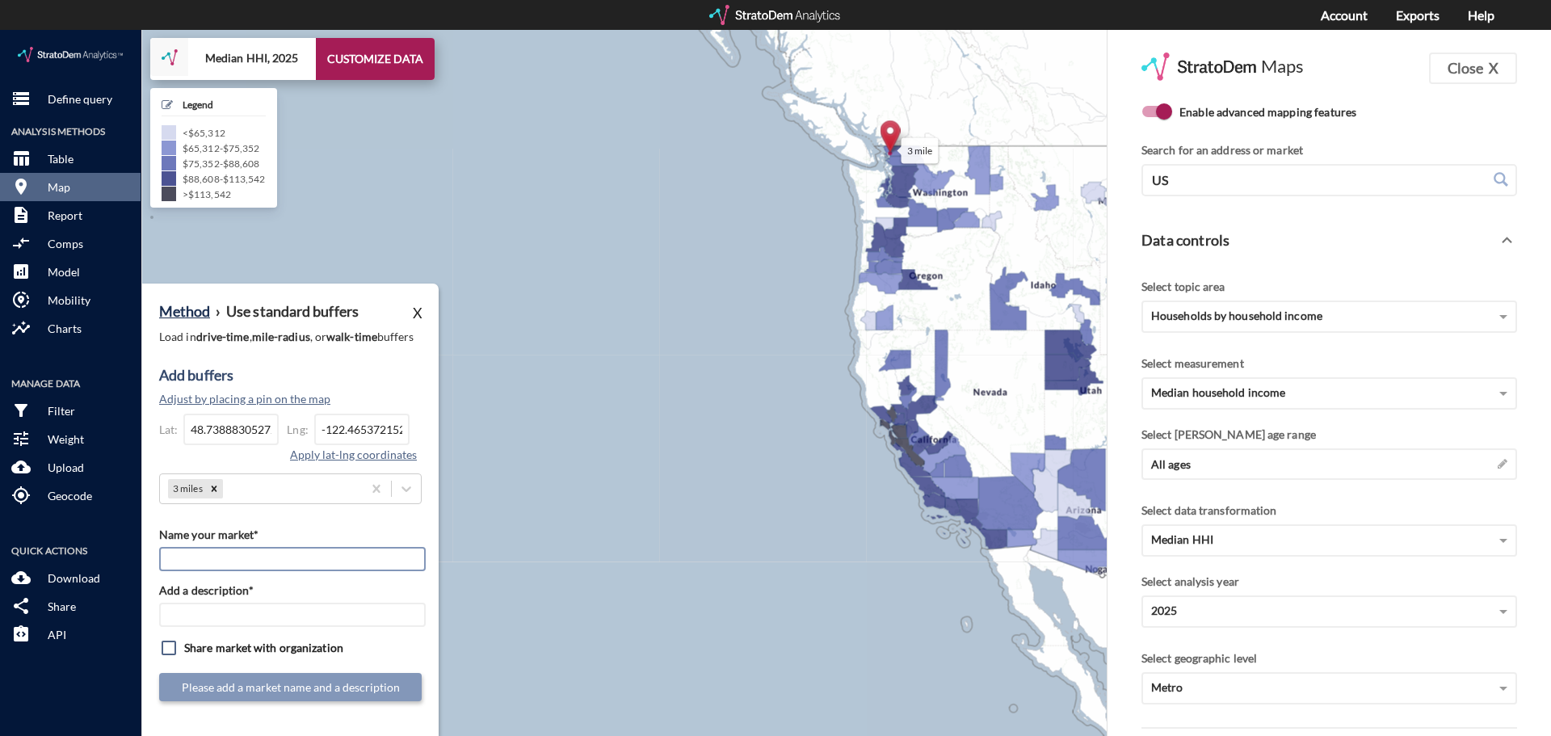
click input "Name your market*"
paste input "StorQuest - Bellingham"
type input "StorQuest - Bellingham"
click input "Add a description*"
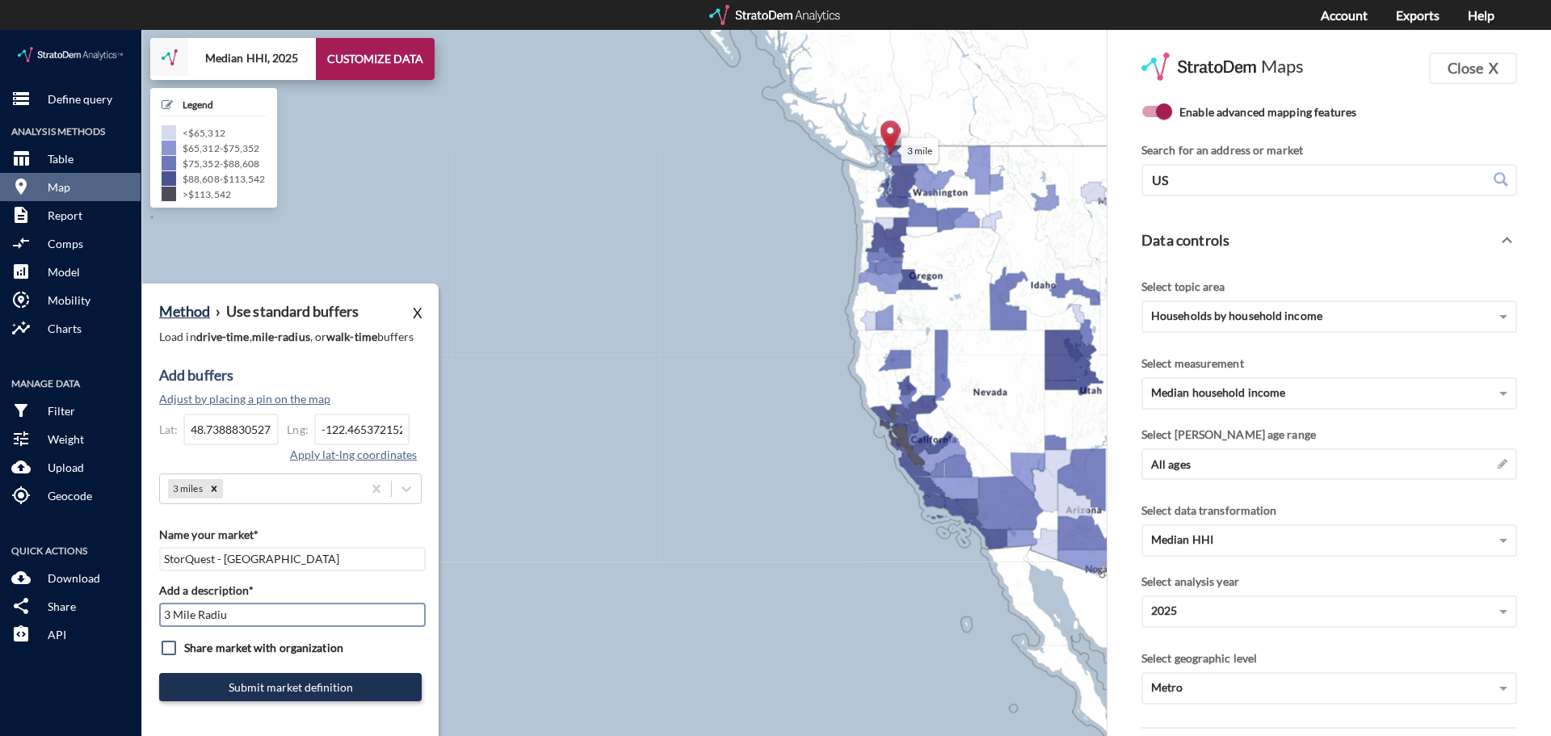
type input "3 Mile Radius"
click button "Submit market definition"
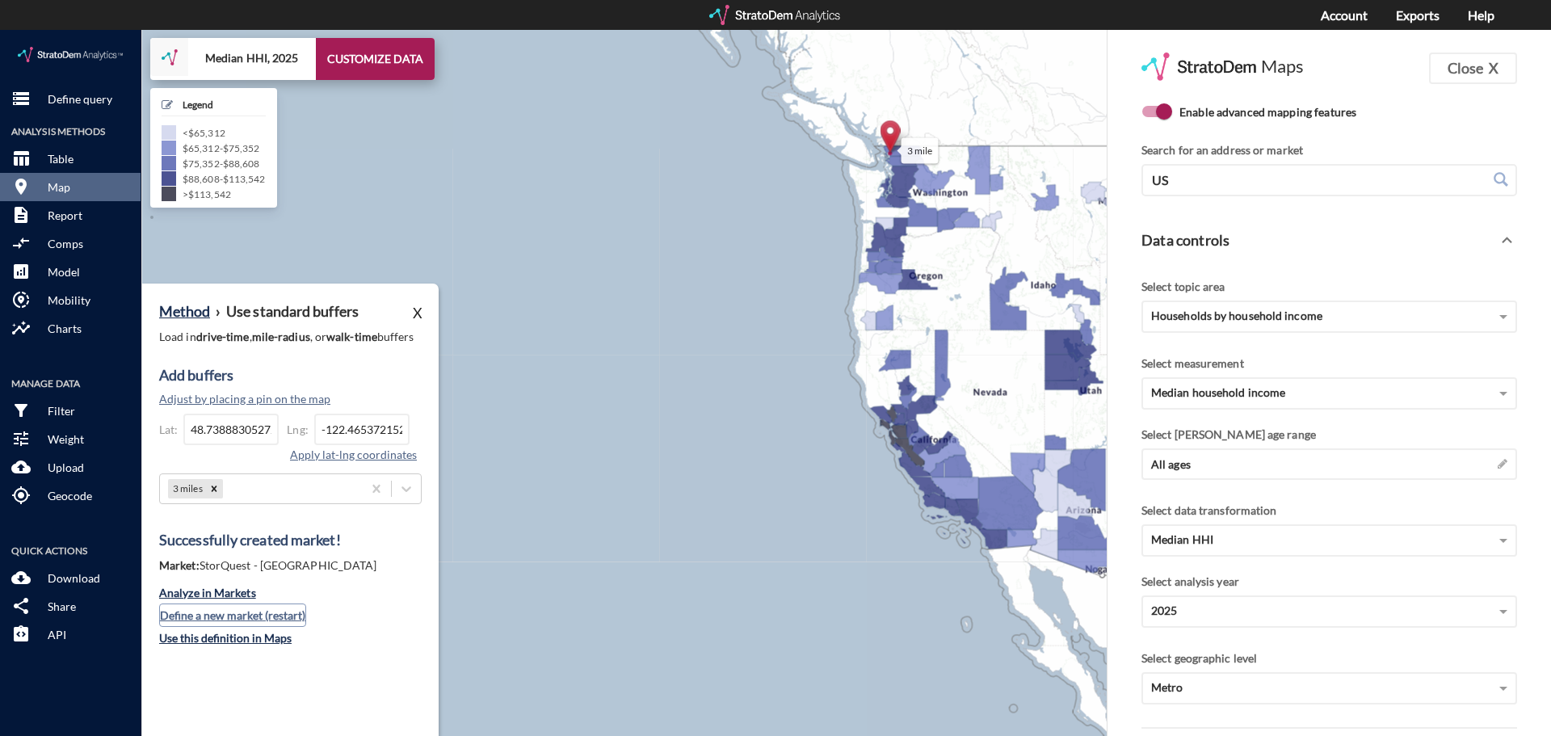
click button "Define a new market (restart)"
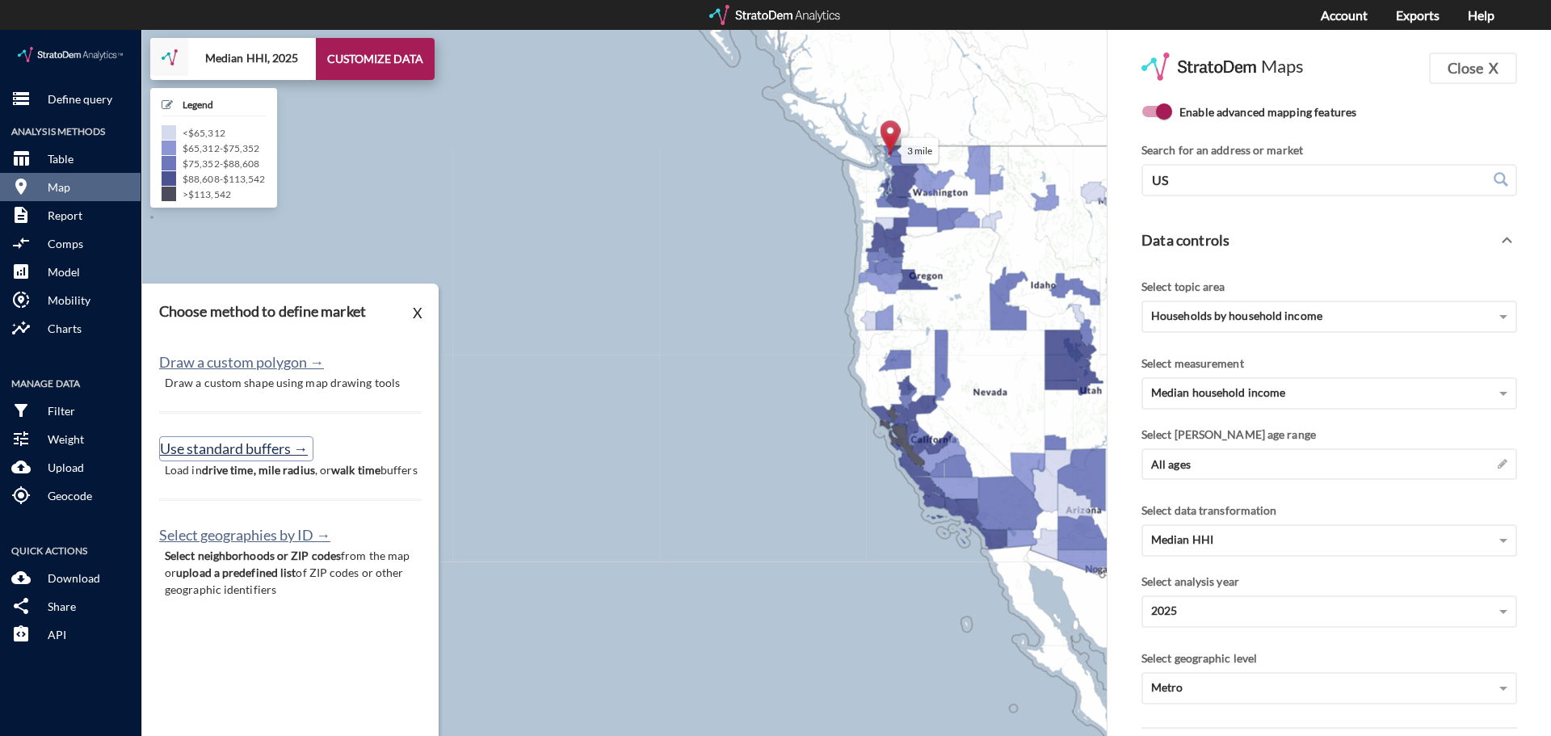
click button "Use standard buffers →"
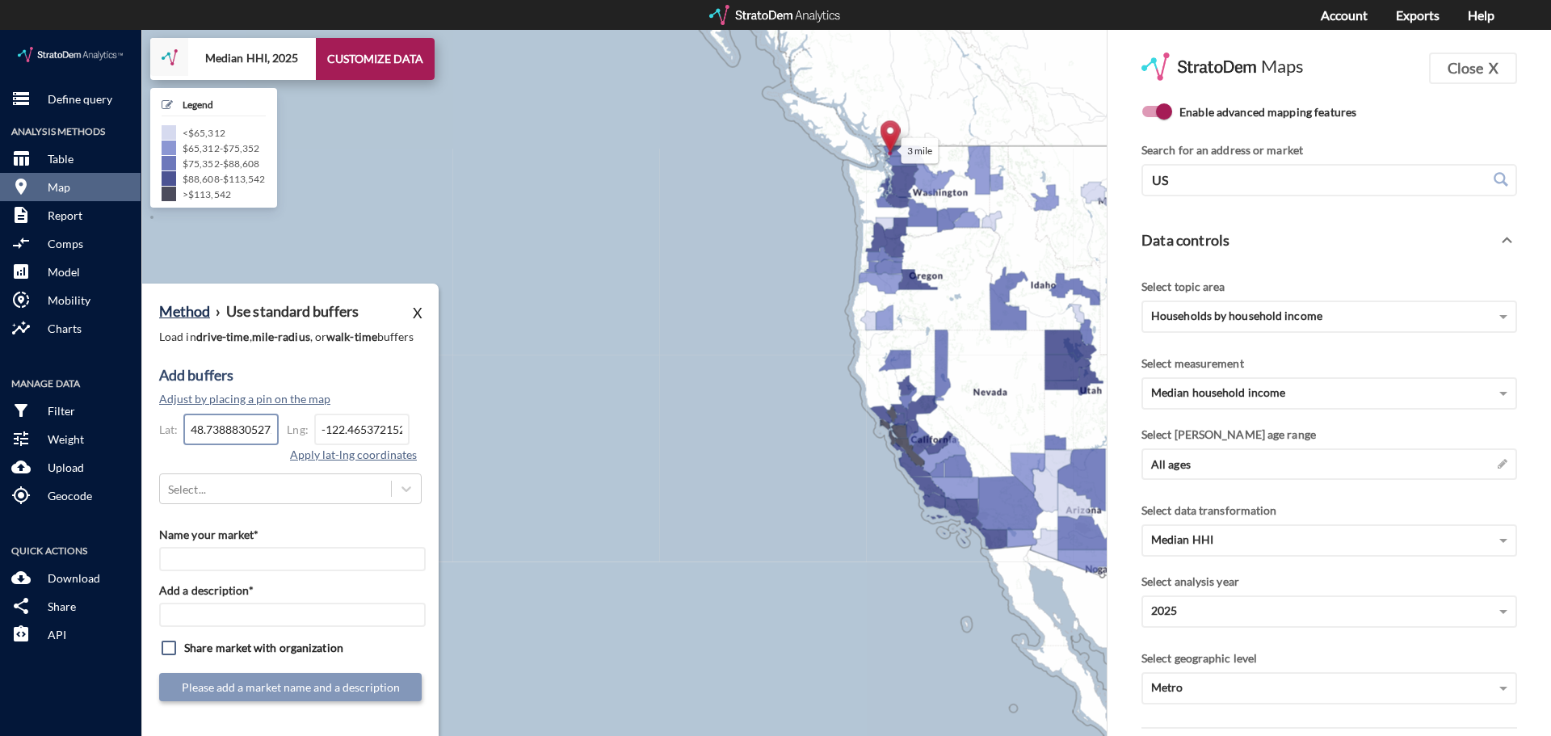
click input "48.7388830527242"
click input "-122.465372152104"
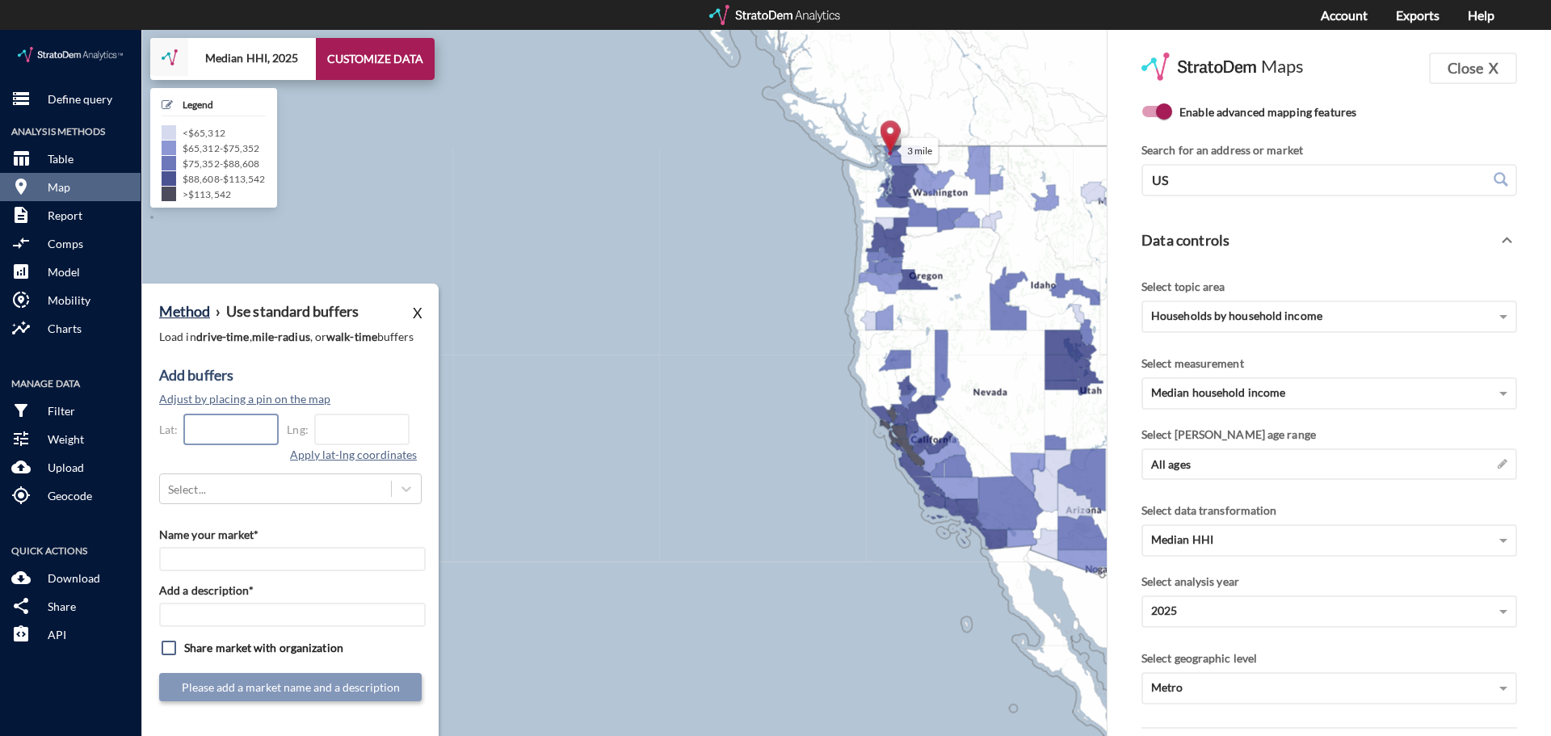
click input "text"
paste input "35.2135280261758"
type input "35.2135280261758"
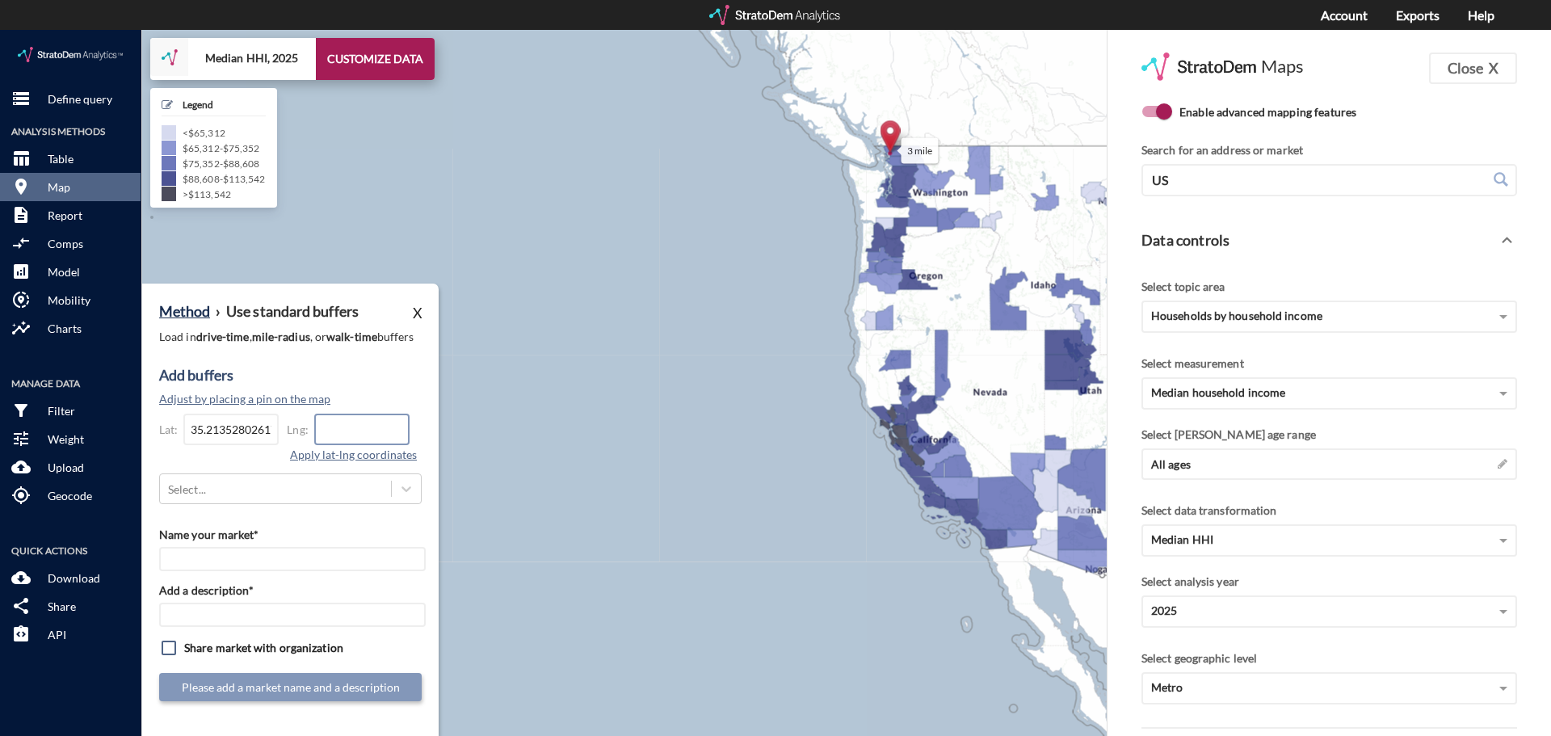
paste input "-111.595514924038"
type input "-111.595514924038"
click div "Method › Use standard buffers X Load in drive-time , mile-radius , or walk-time…"
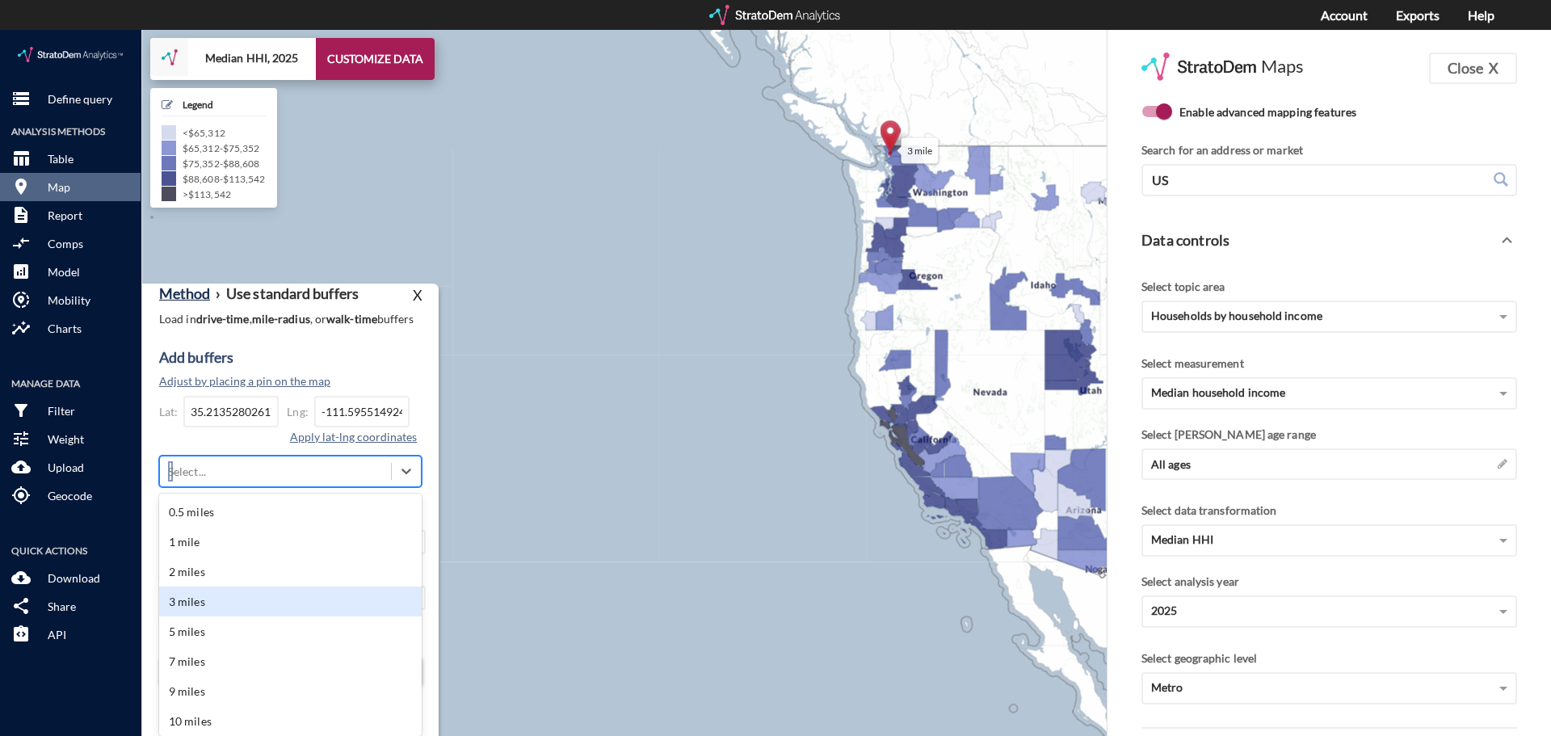
click div "3 miles"
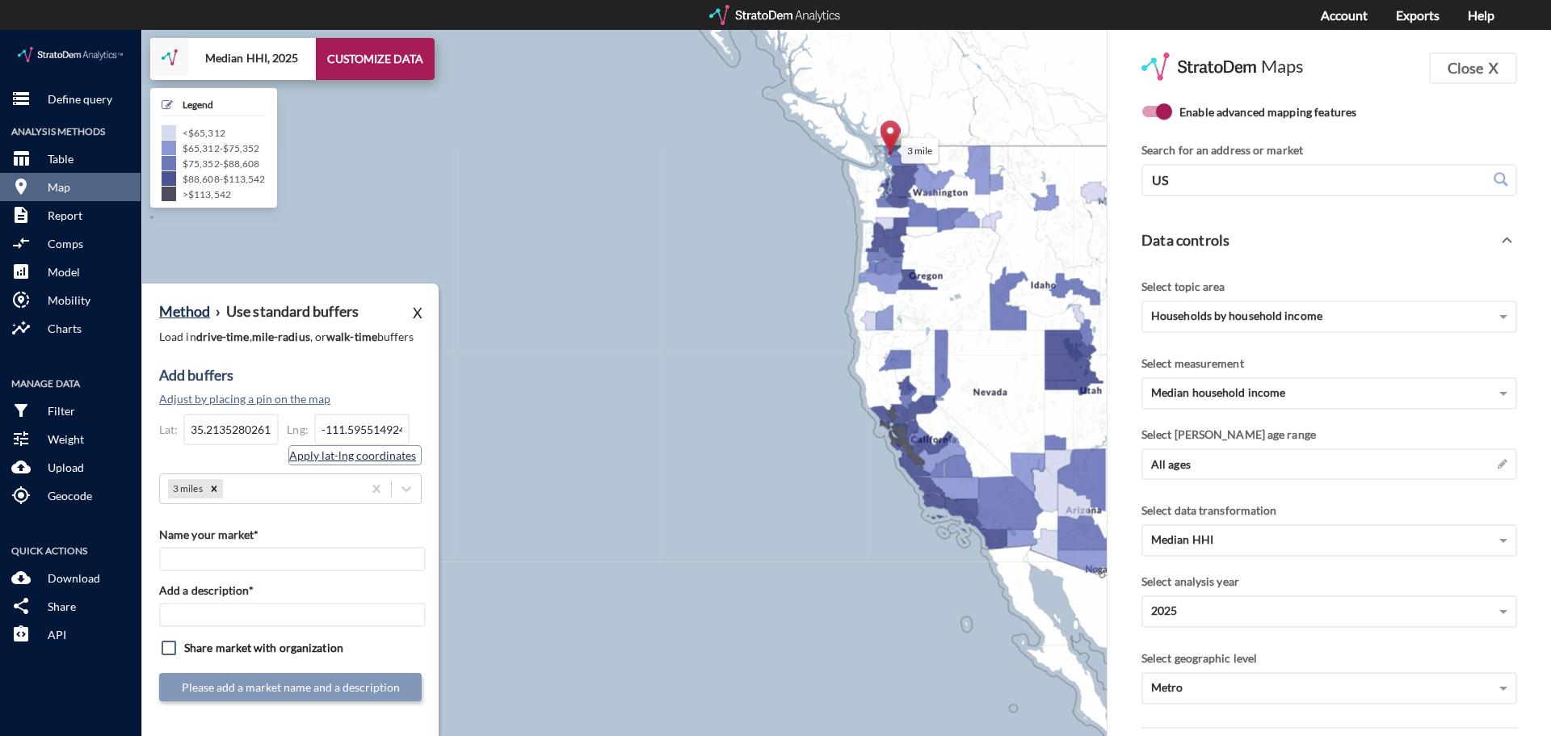
click button "Apply lat-lng coordinates"
click input "Name your market*"
paste input "StorQuest - Flagstaff"
type input "StorQuest - Flagstaff"
click input "Add a description*"
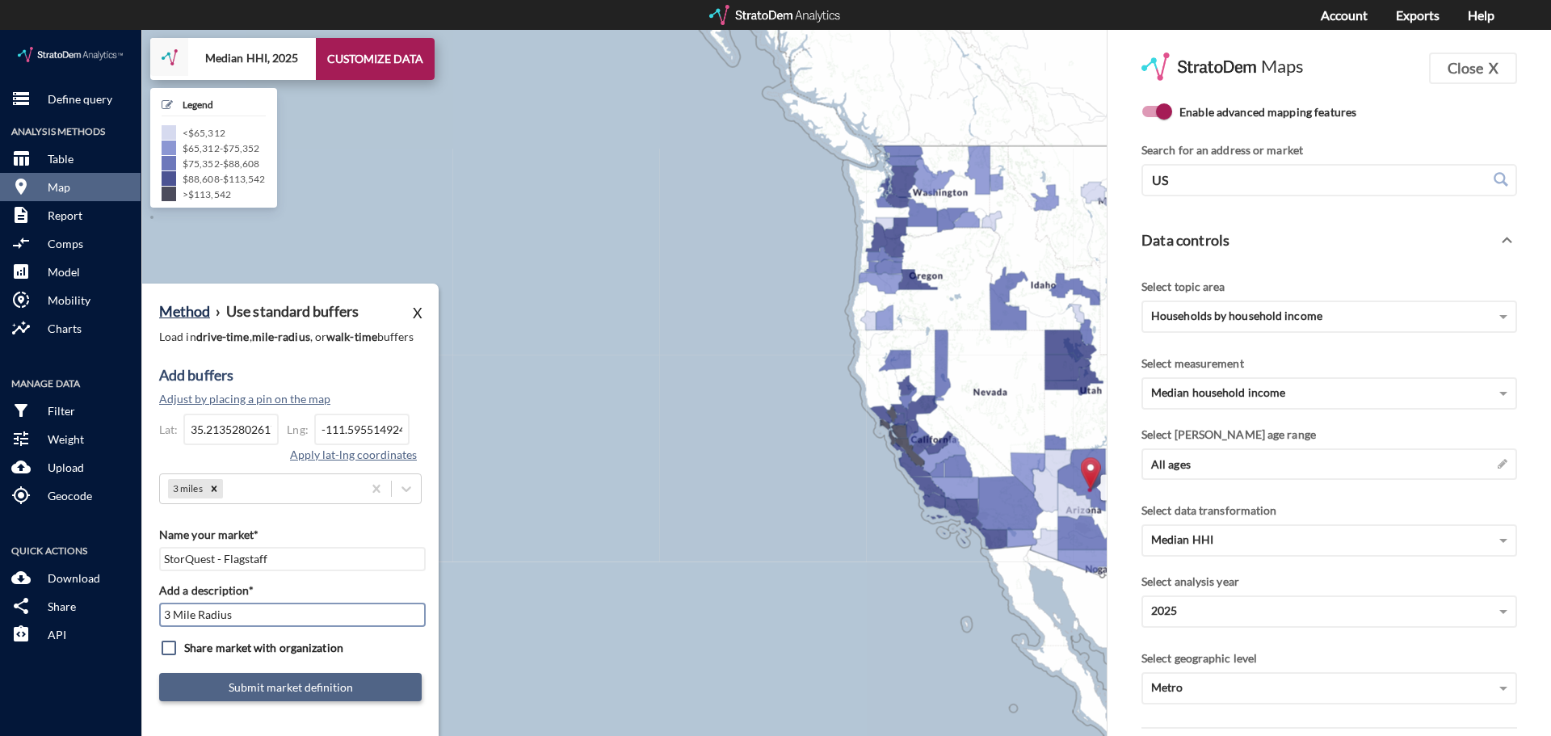
type input "3 Mile Radius"
click button "Submit market definition"
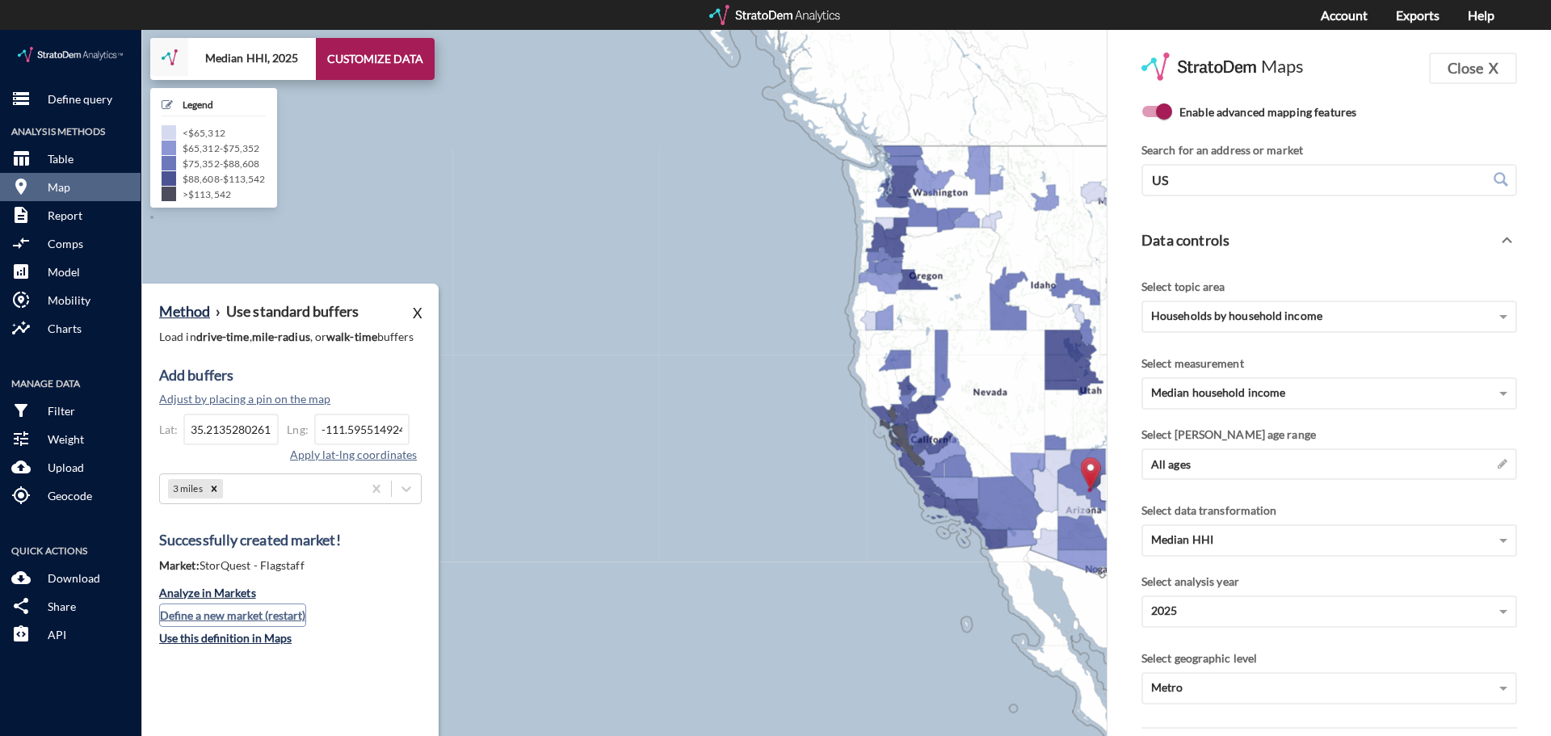
click button "Define a new market (restart)"
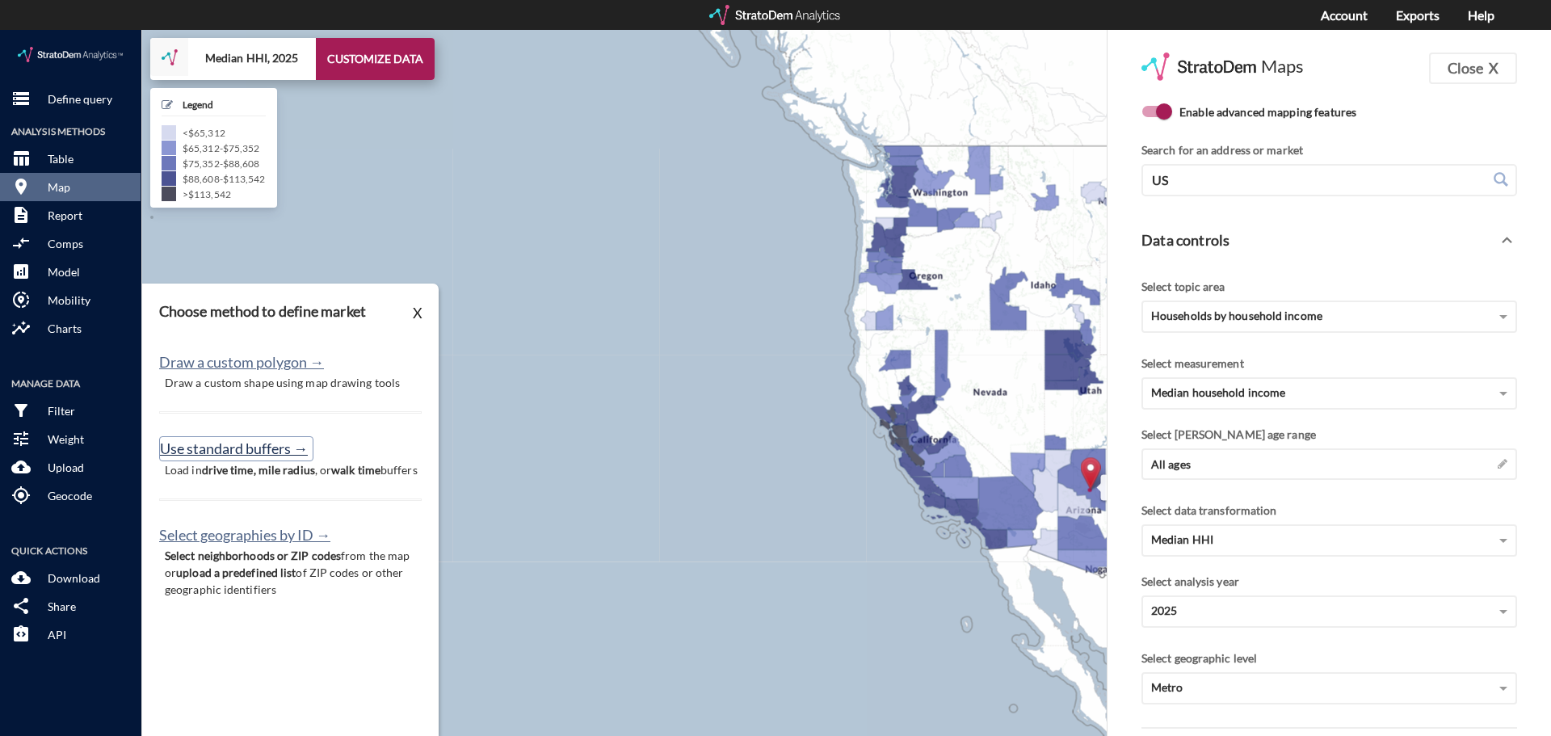
click button "Use standard buffers →"
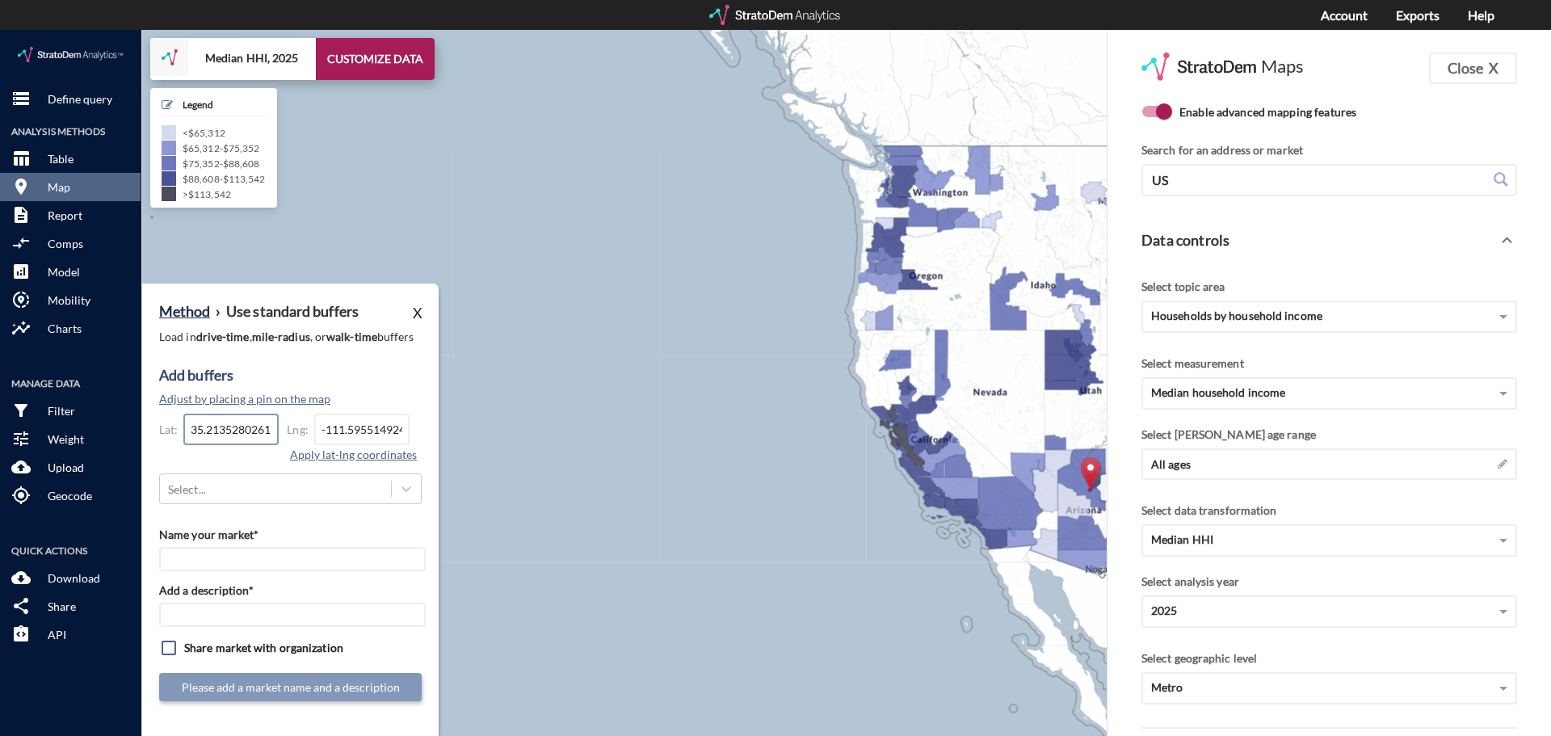
click input "35.2135280261758"
click input "-111.595514924038"
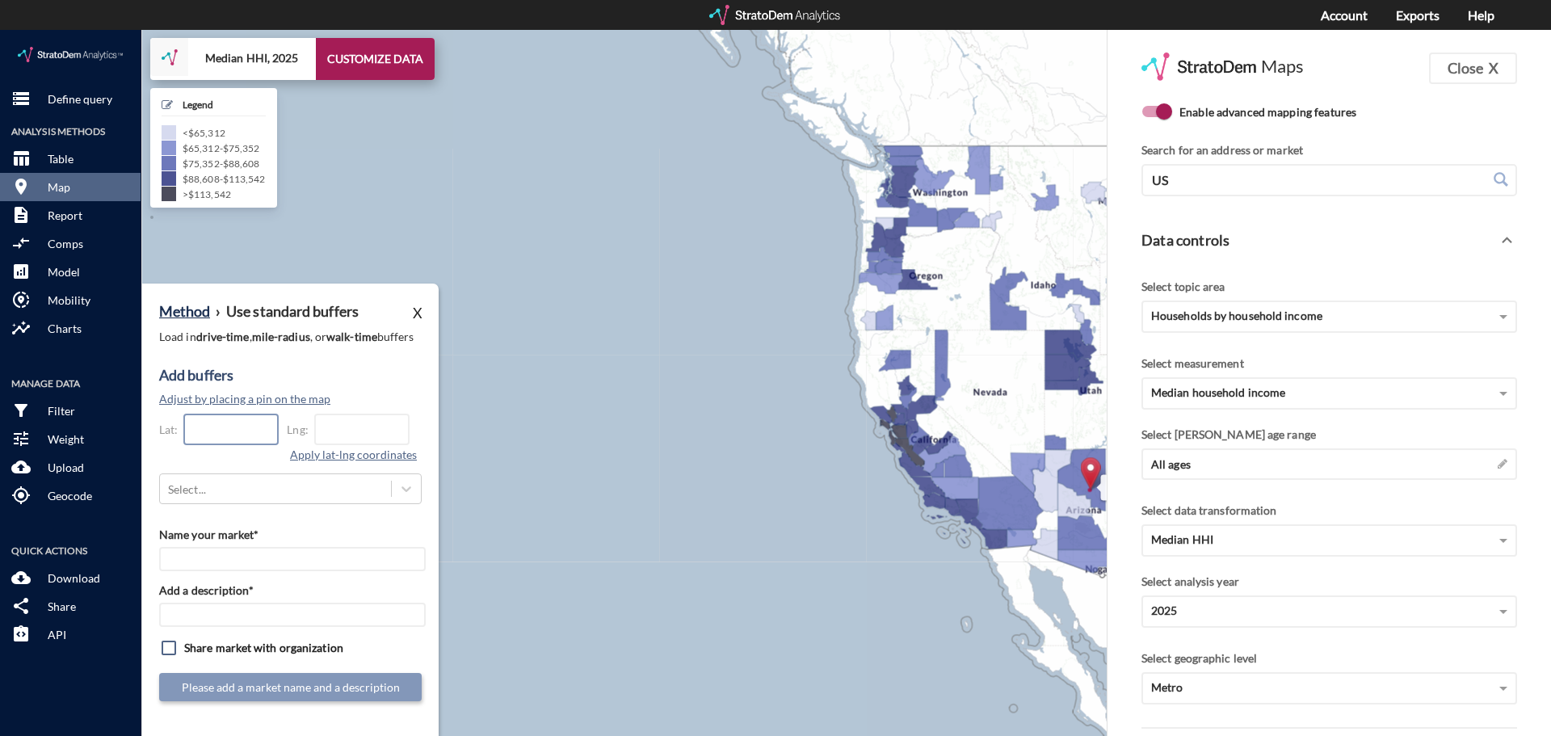
click input "text"
paste input "38.6462382905978"
type input "38.6462382905978"
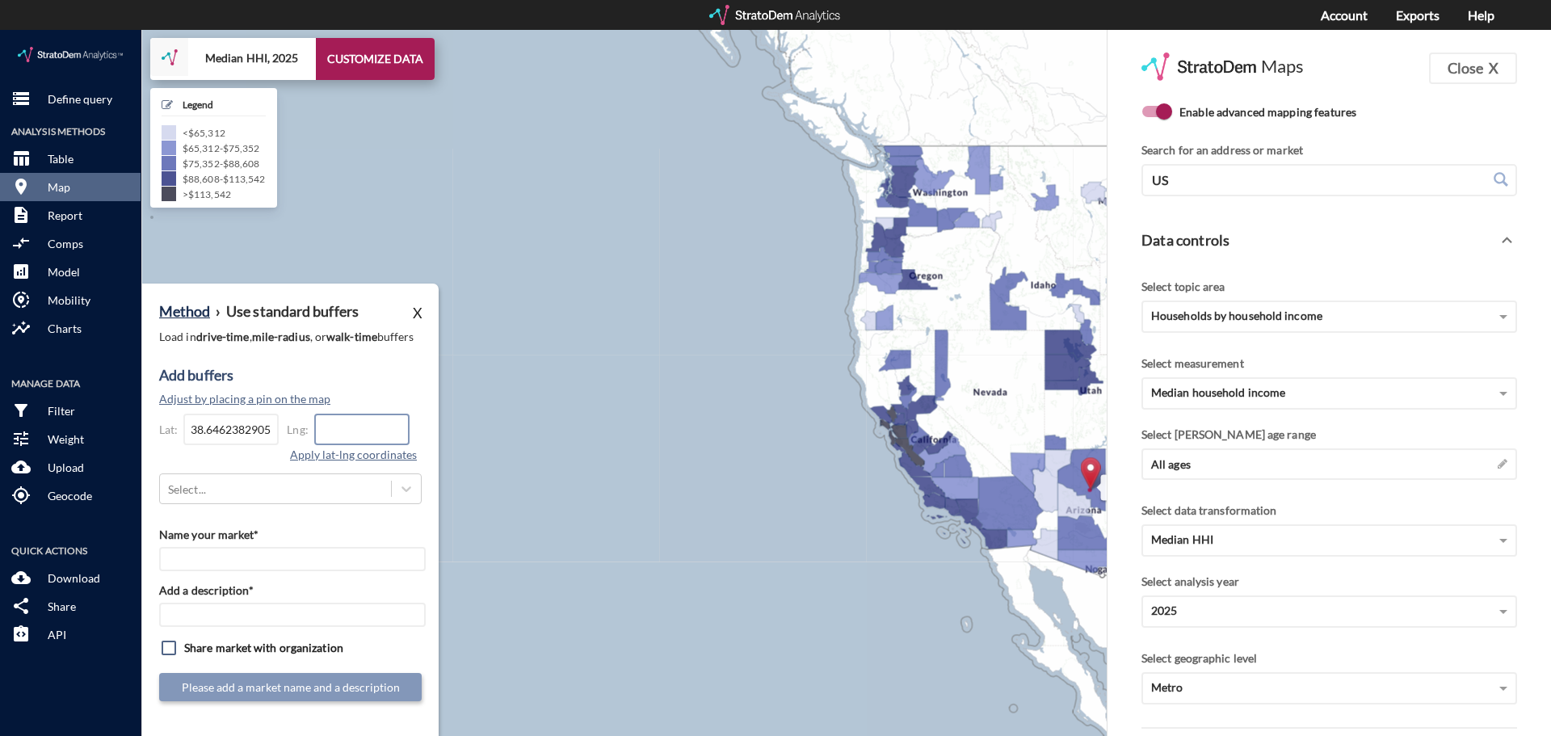
paste input "-121.111771335695"
type input "-121.111771335695"
click button "Apply lat-lng coordinates"
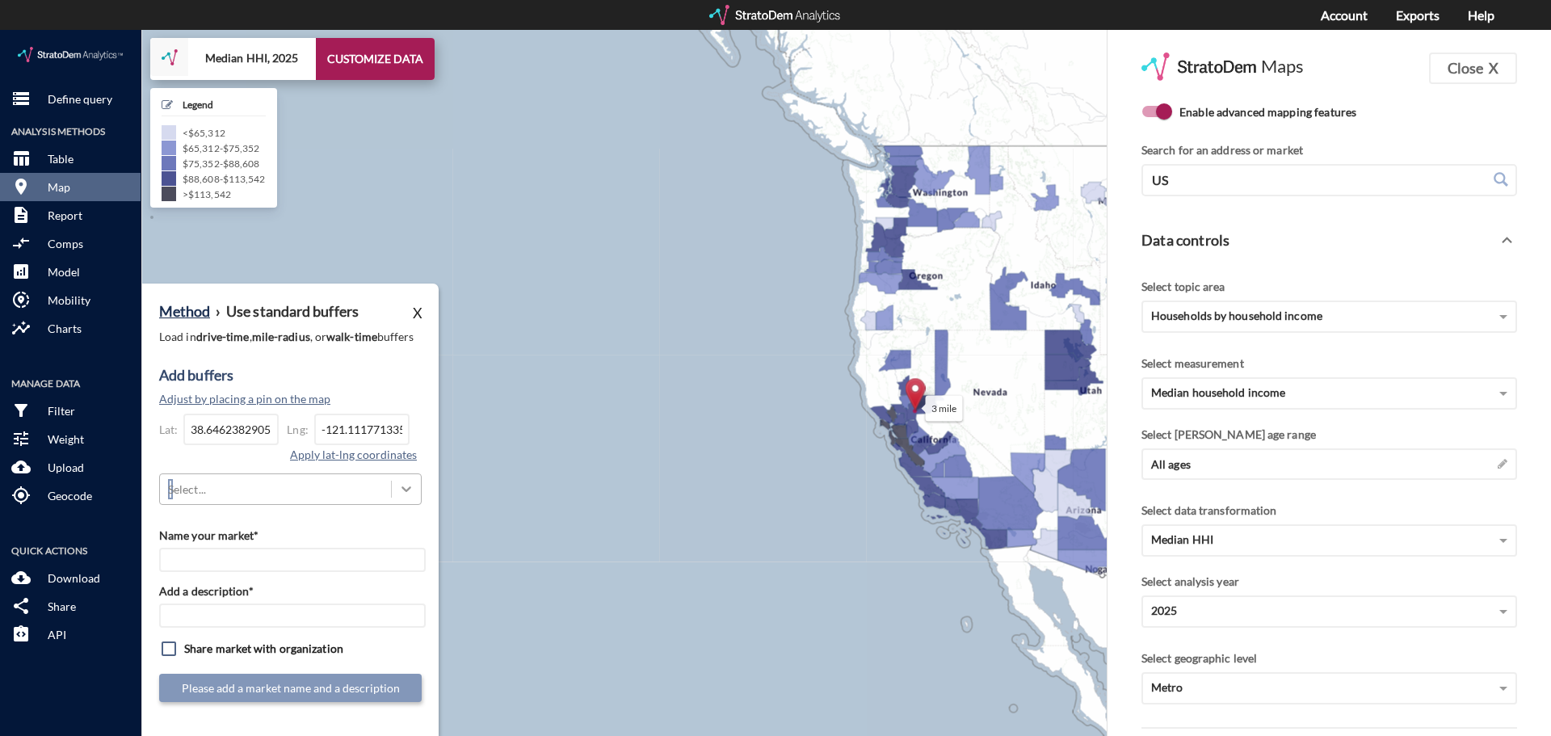
click div
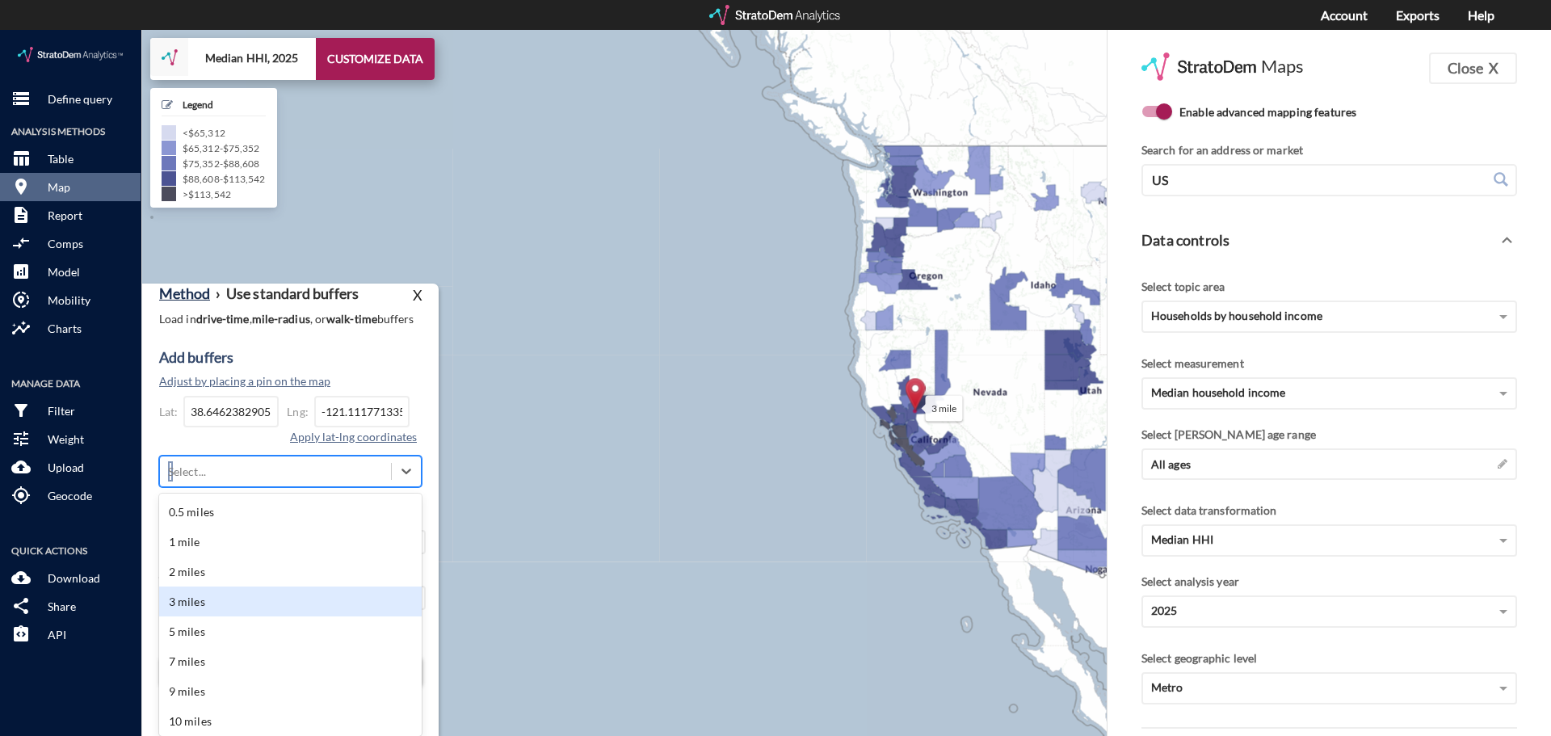
click div "3 miles"
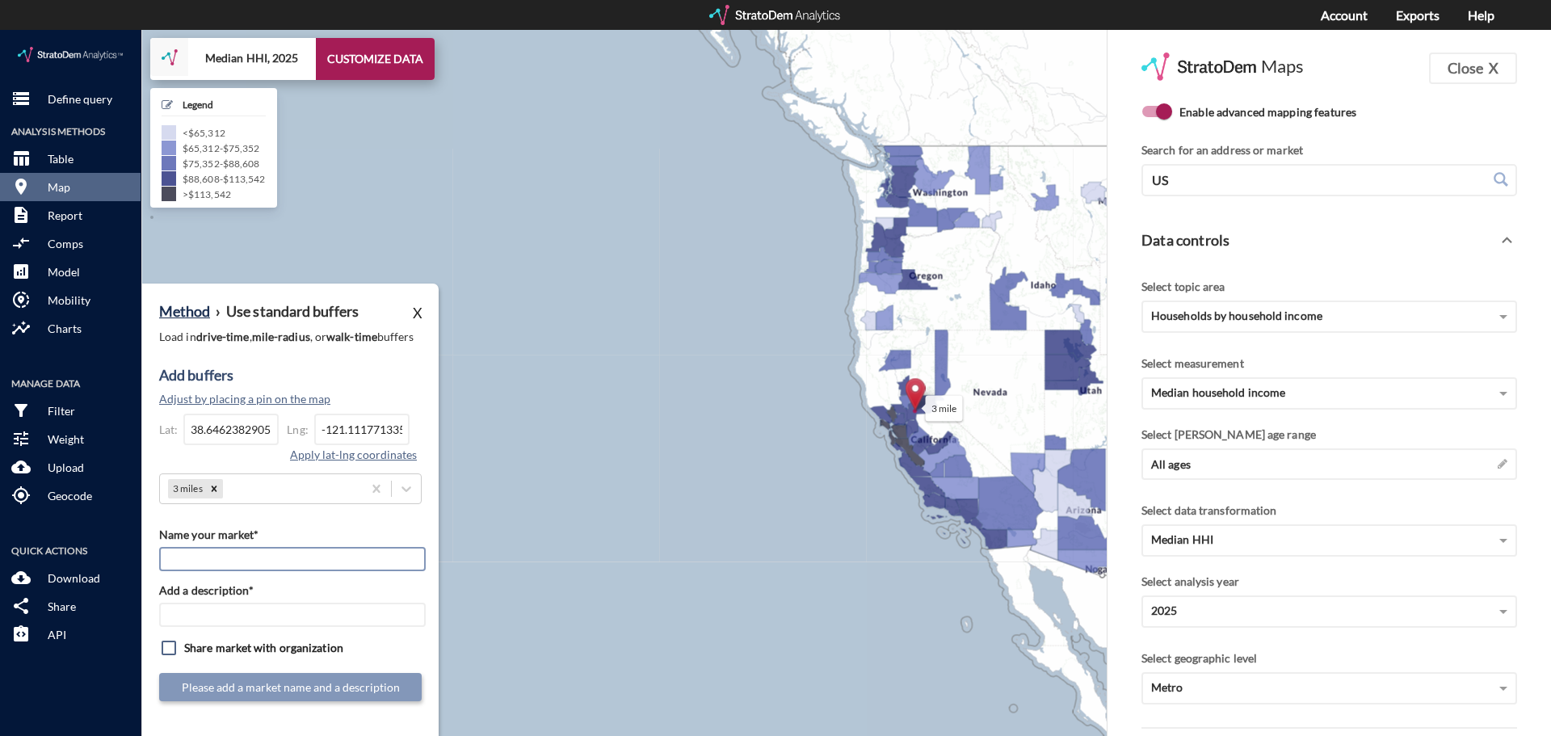
click input "Name your market*"
paste input "StorQuest - Folsom"
type input "StorQuest - Folsom"
click input "Add a description*"
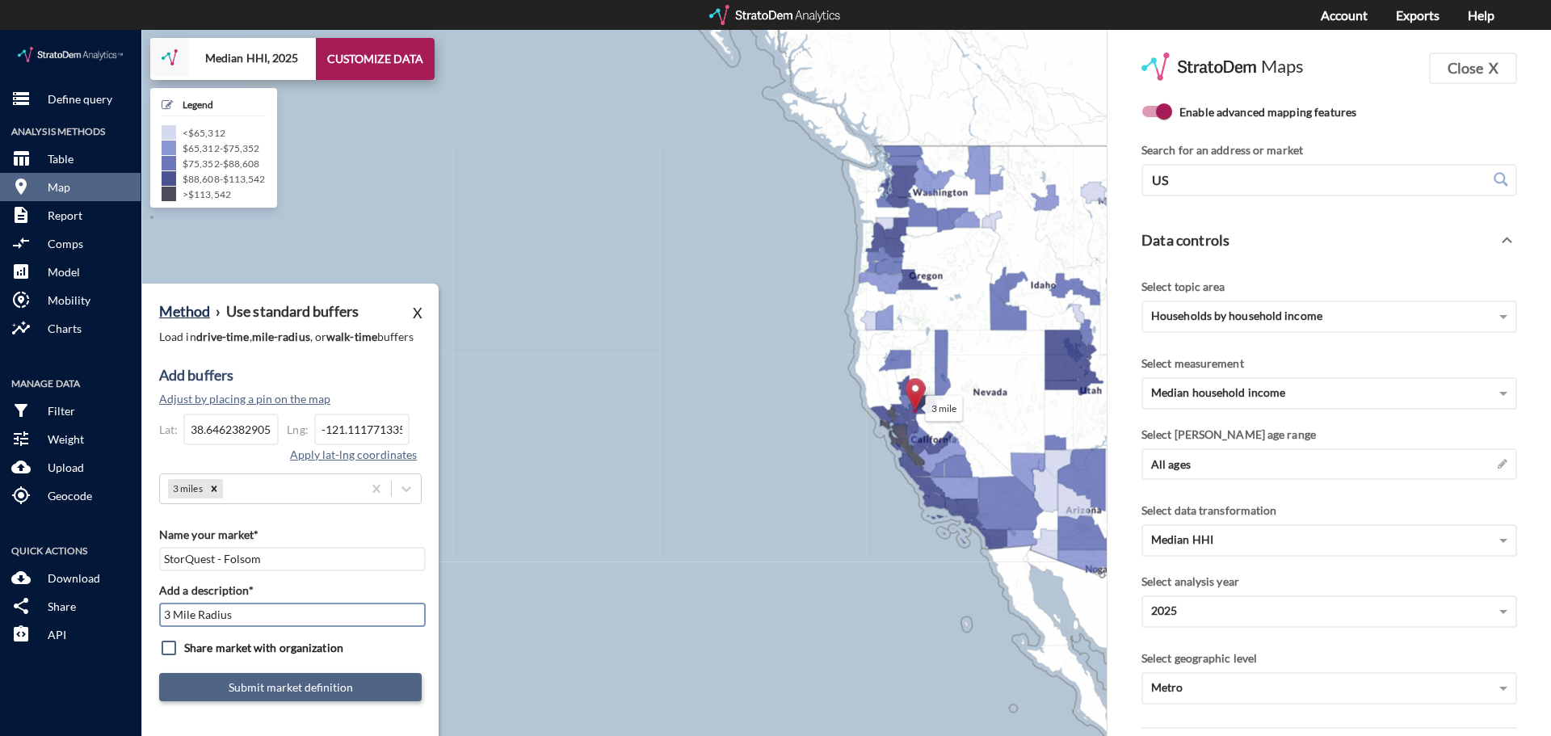
type input "3 Mile Radius"
click button "Submit market definition"
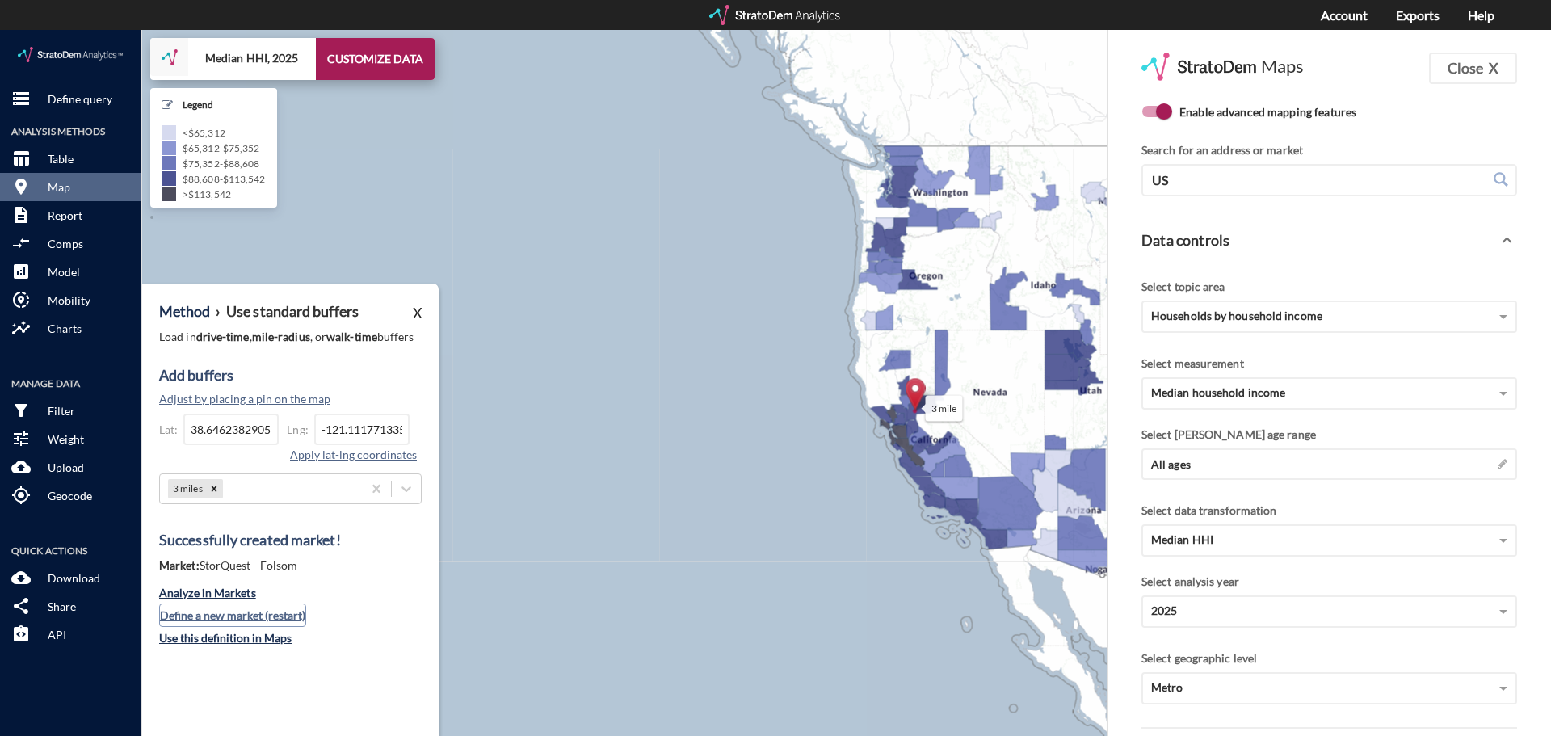
click button "Define a new market (restart)"
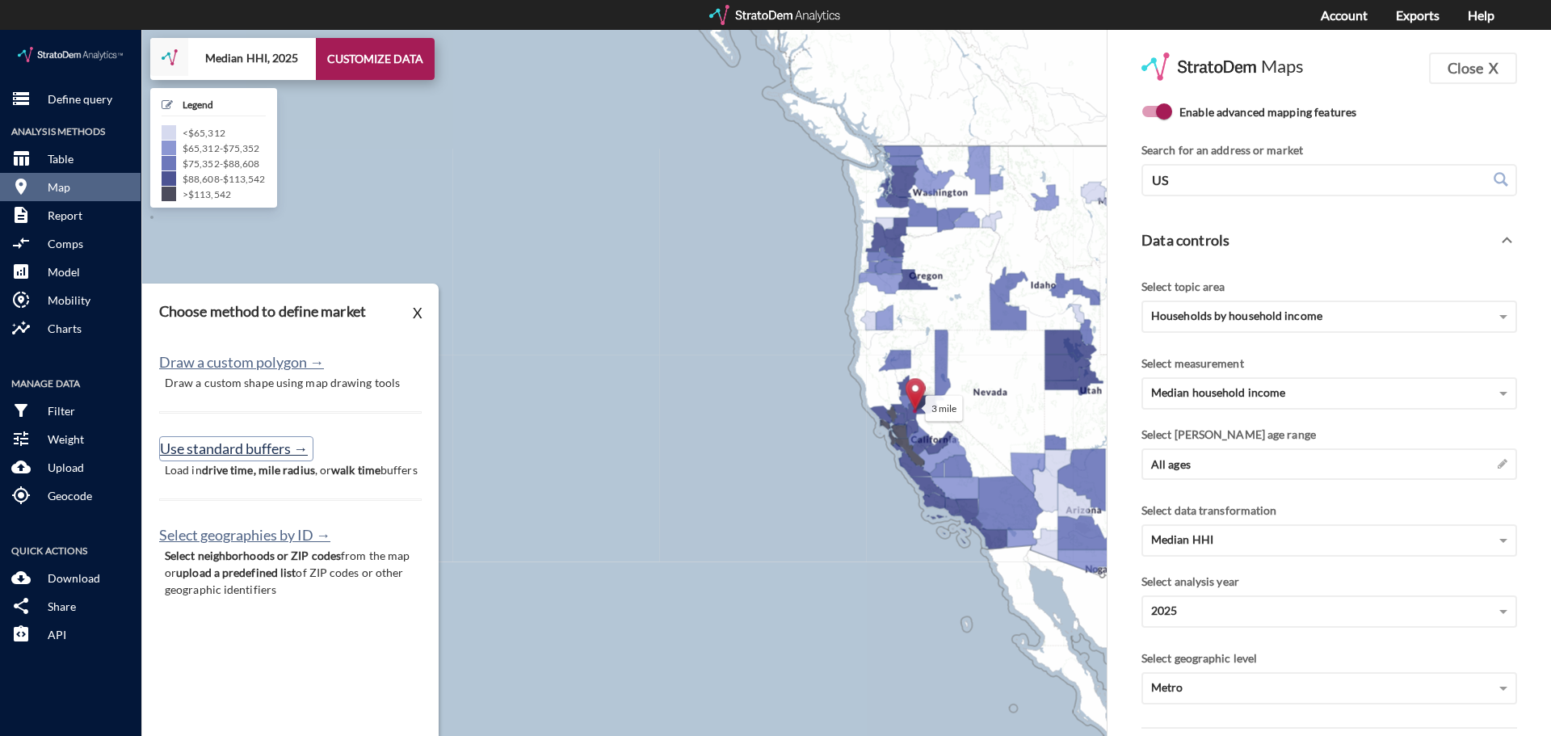
click button "Use standard buffers →"
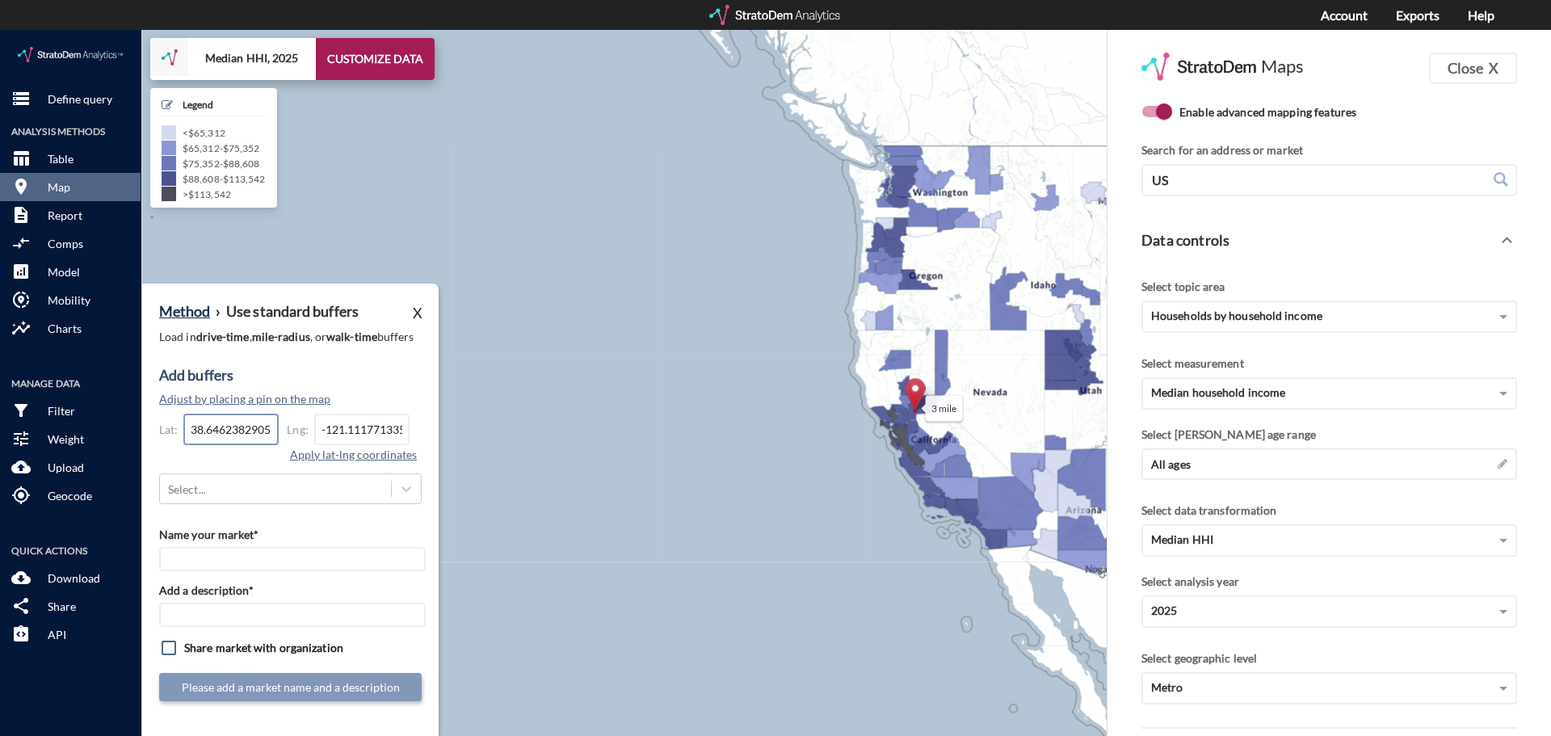
click input "38.6462382905978"
click input "-121.111771335695"
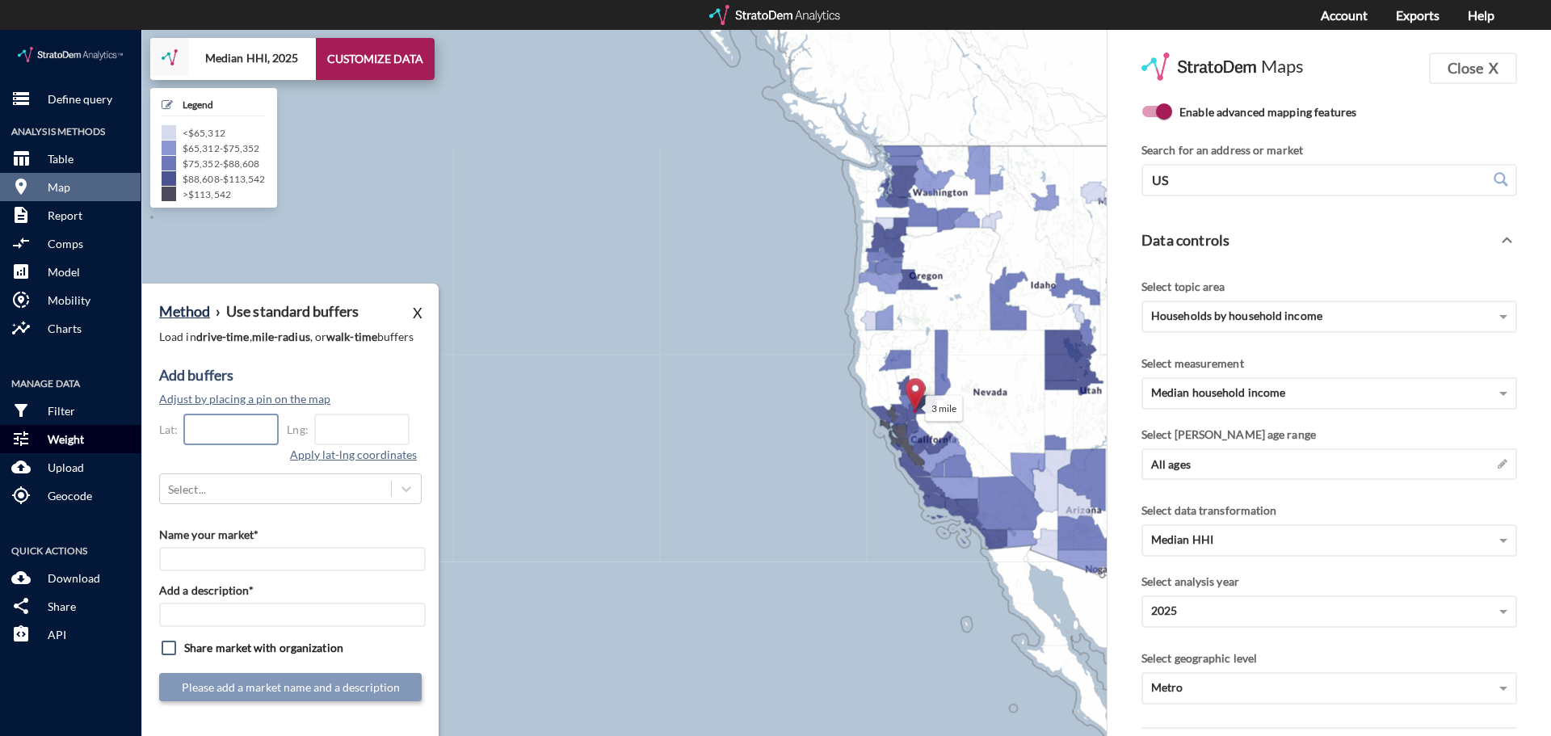
paste input "37.0108544545854"
type input "37.0108544545854"
paste input "-121.555895994903"
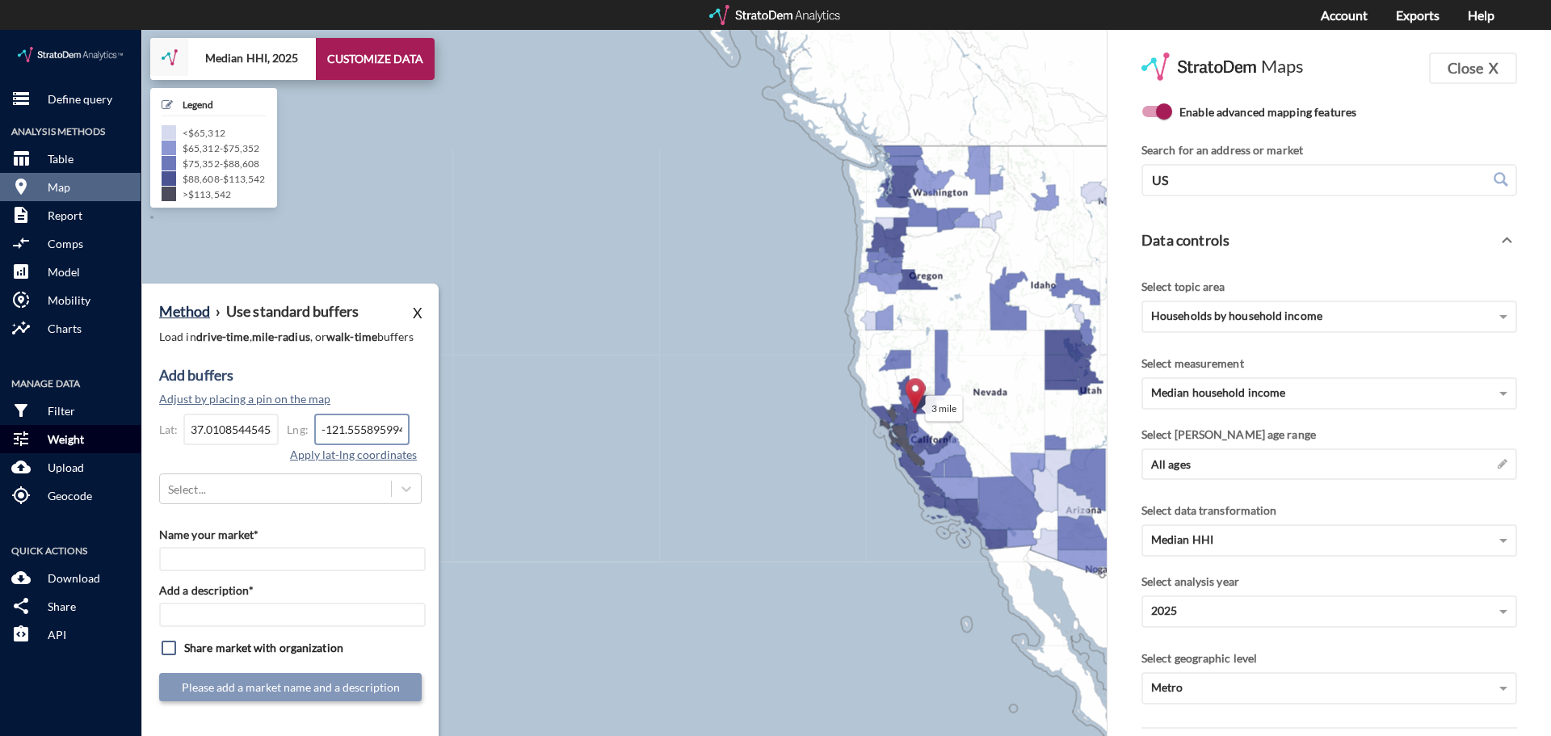
scroll to position [0, 23]
type input "-121.555895994903"
click button "Apply lat-lng coordinates"
click div "Method › Use standard buffers X Load in drive-time , mile-radius , or walk-time…"
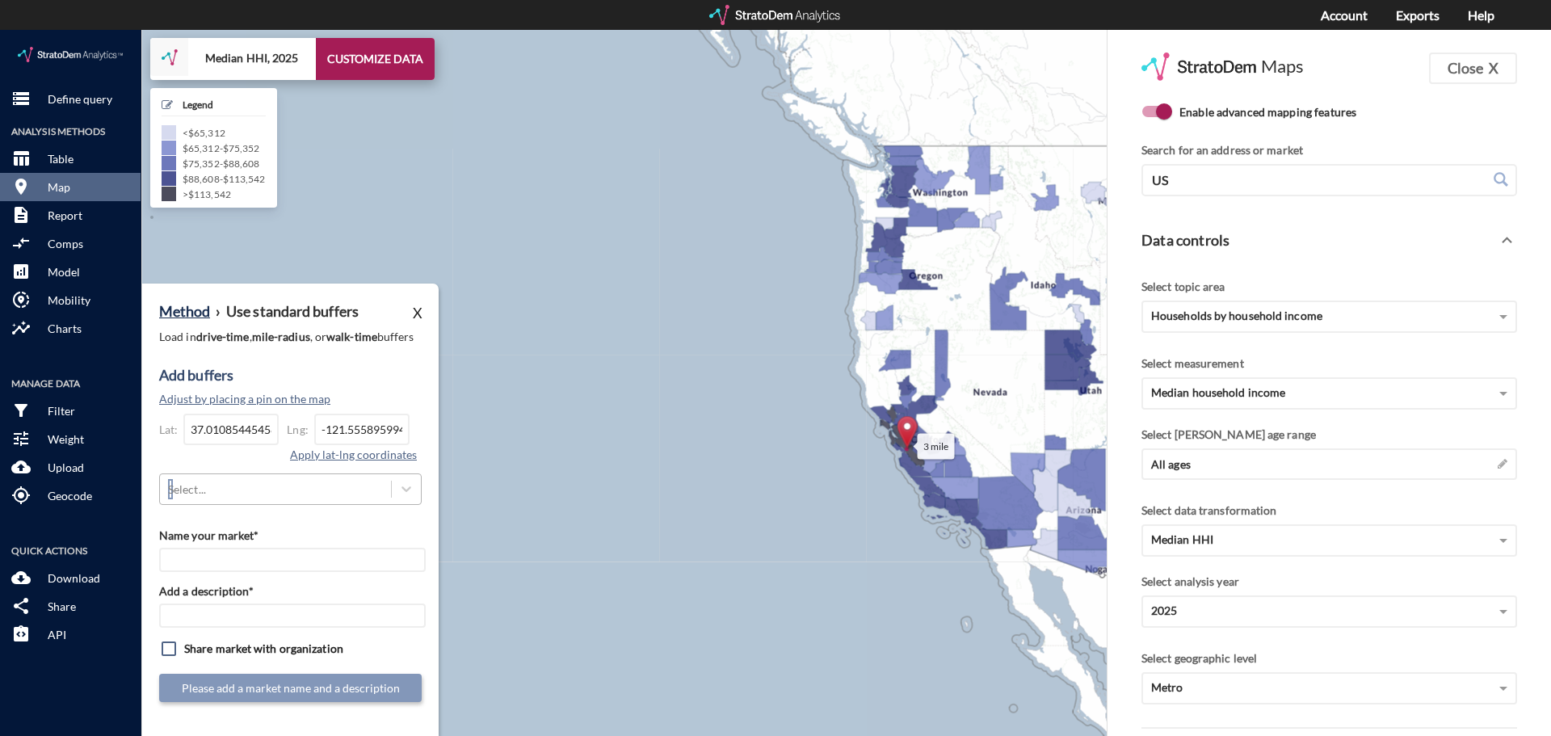
scroll to position [35, 0]
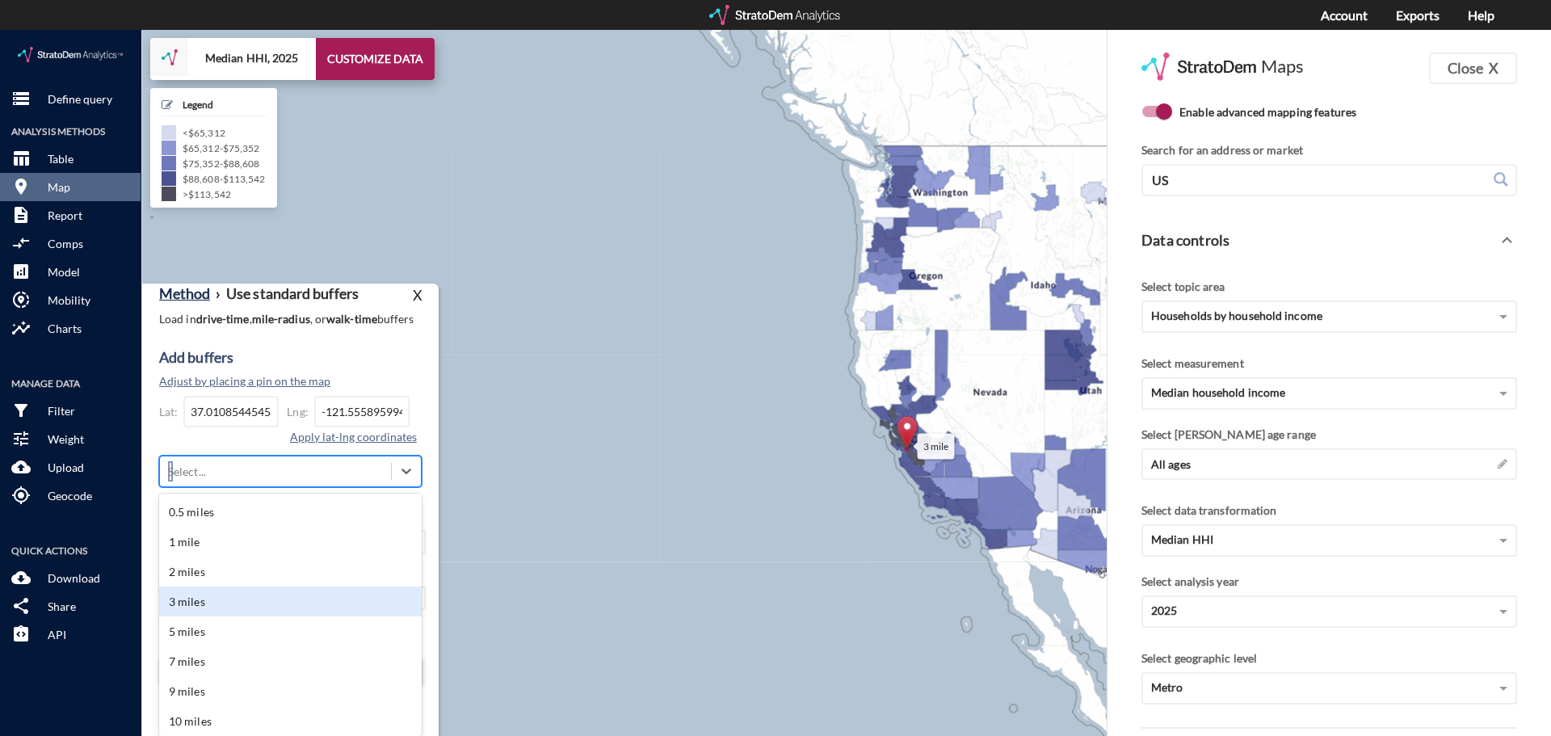
click div "3 miles"
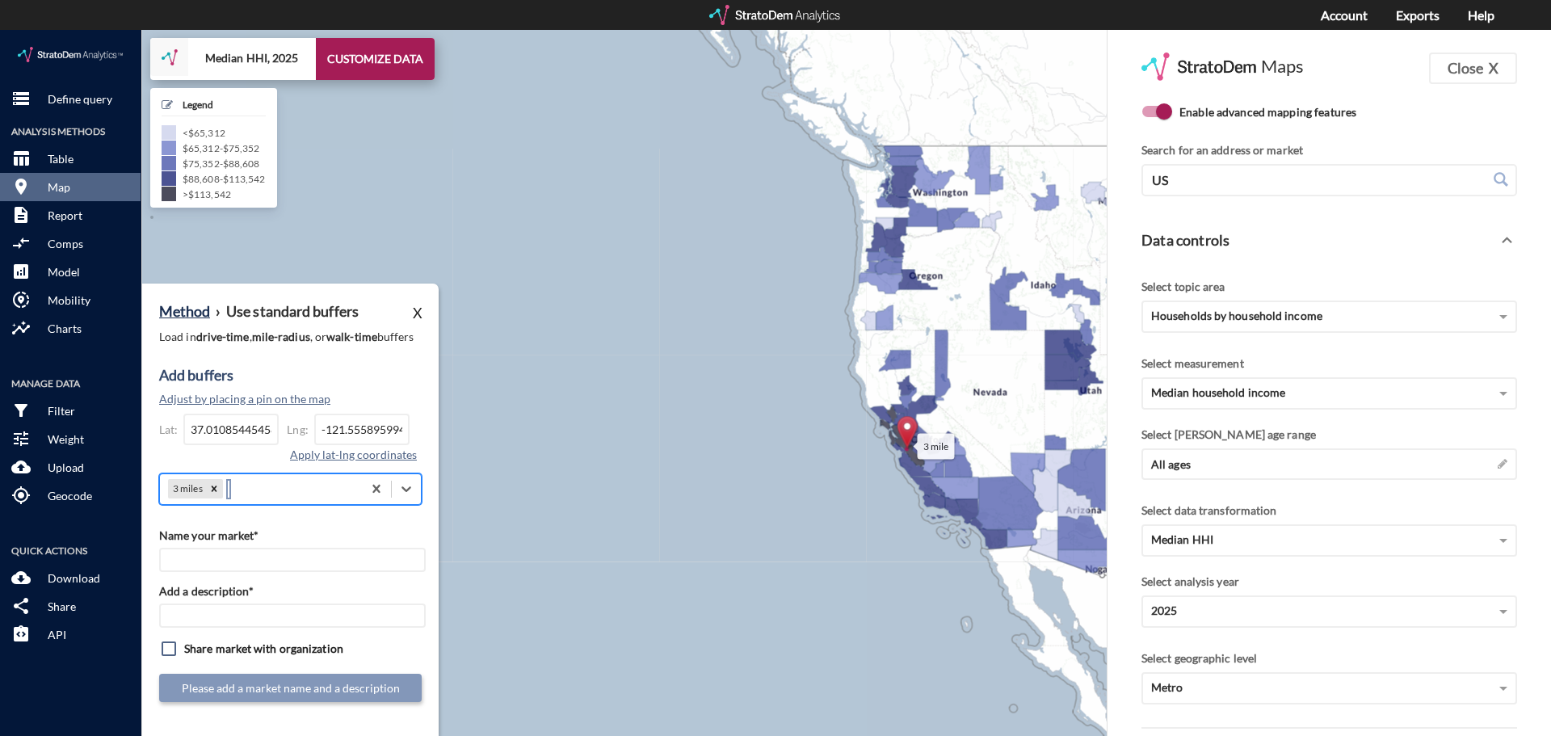
scroll to position [0, 0]
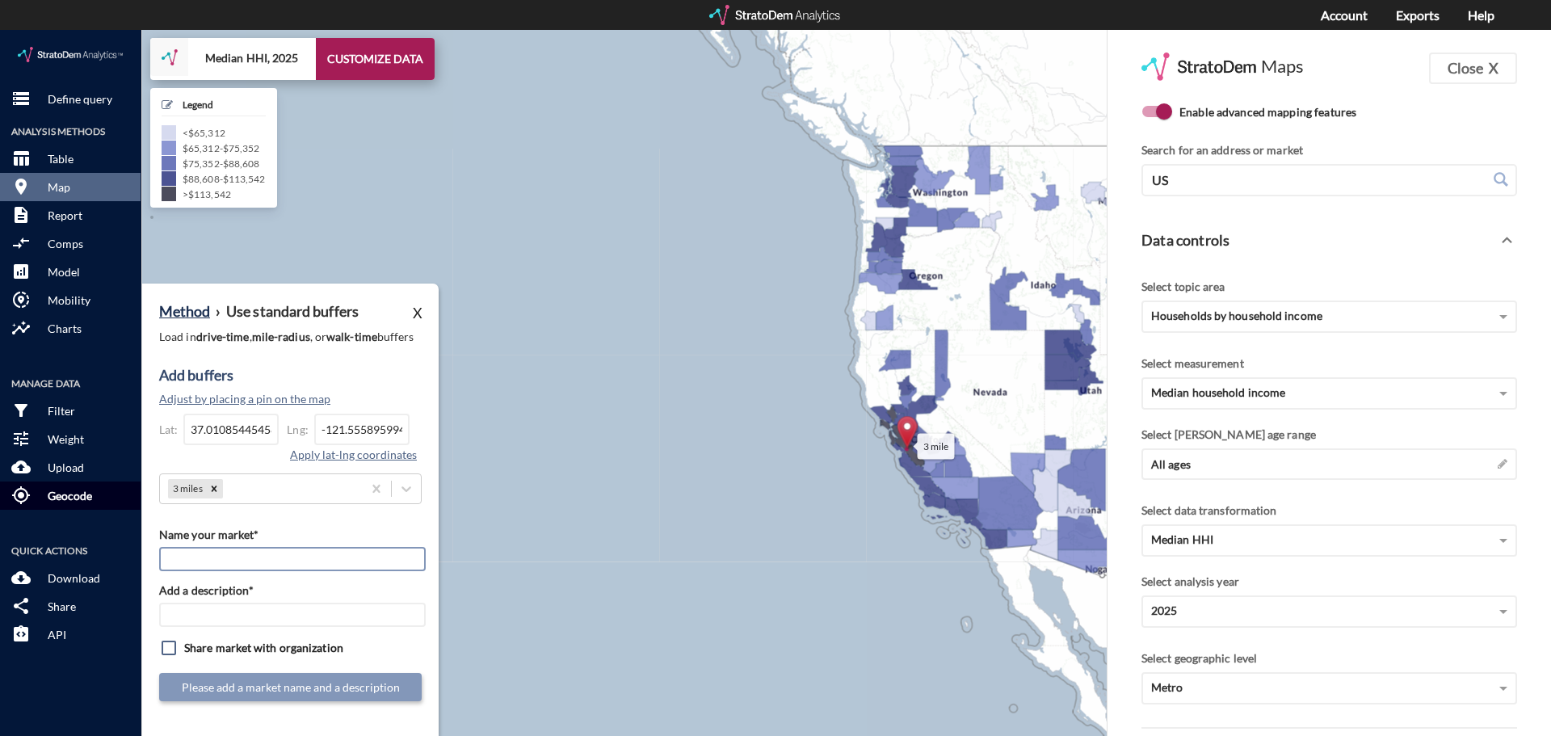
paste input "StorQuest - Gilroy"
type input "StorQuest - Gilroy"
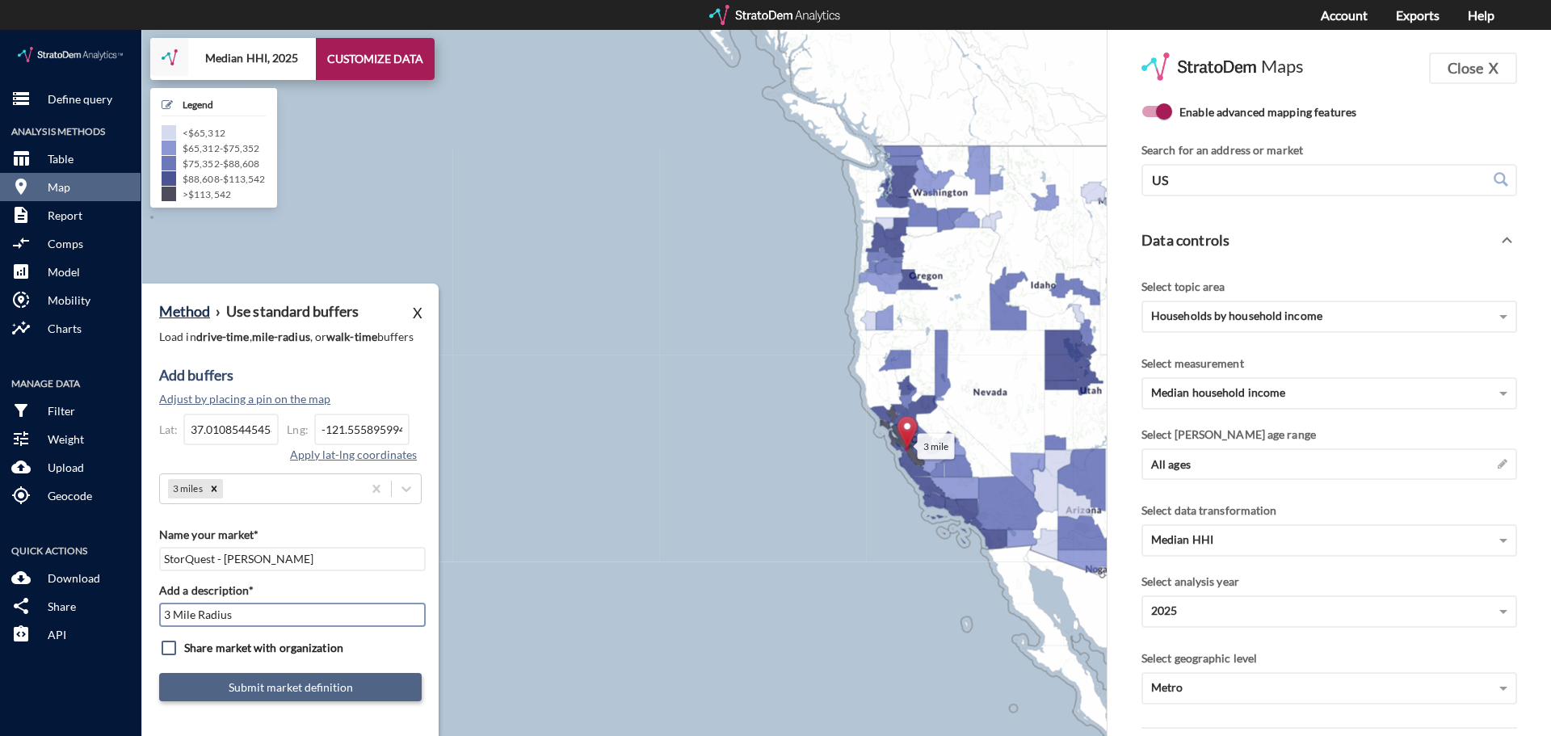
type input "3 Mile Radius"
click button "Submit market definition"
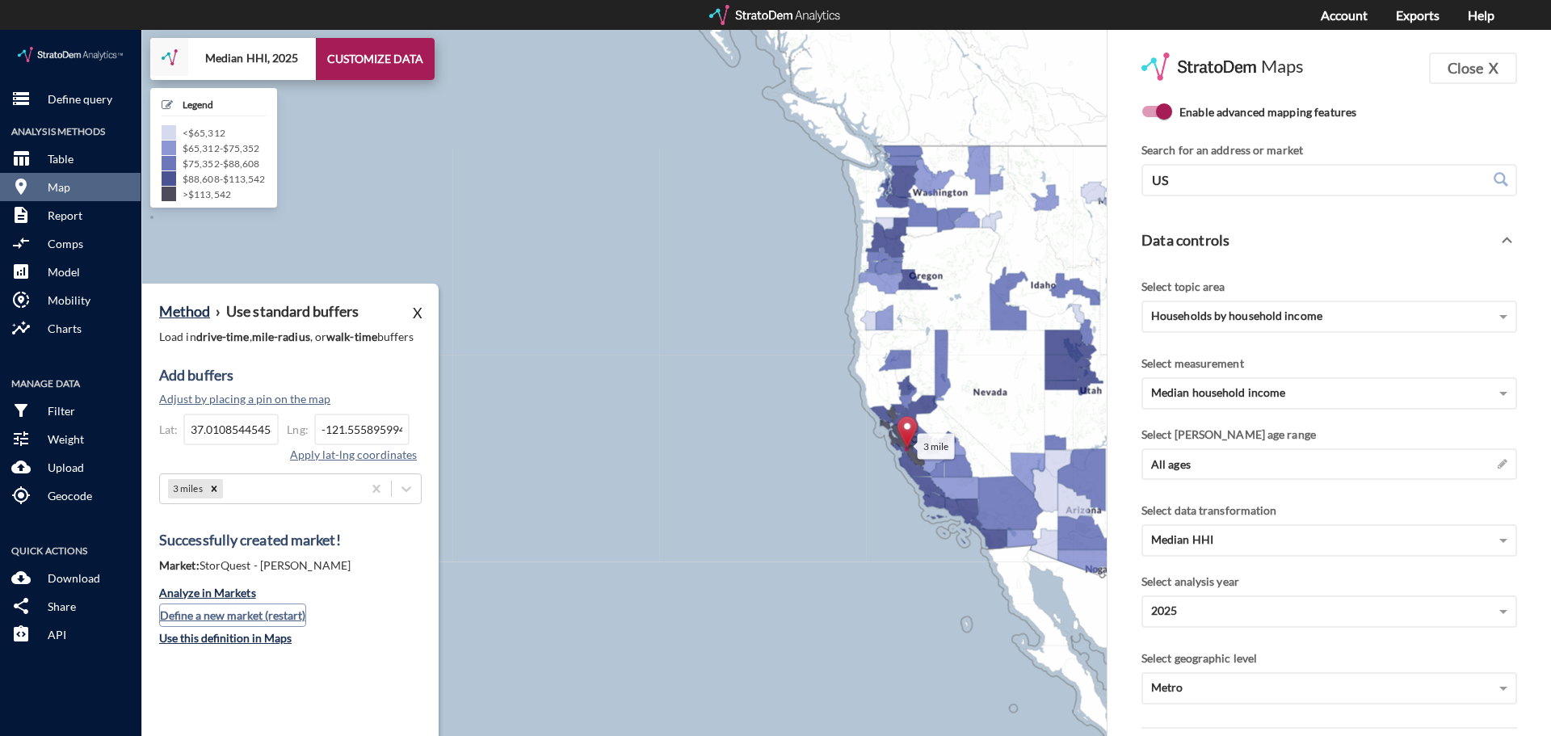
click button "Define a new market (restart)"
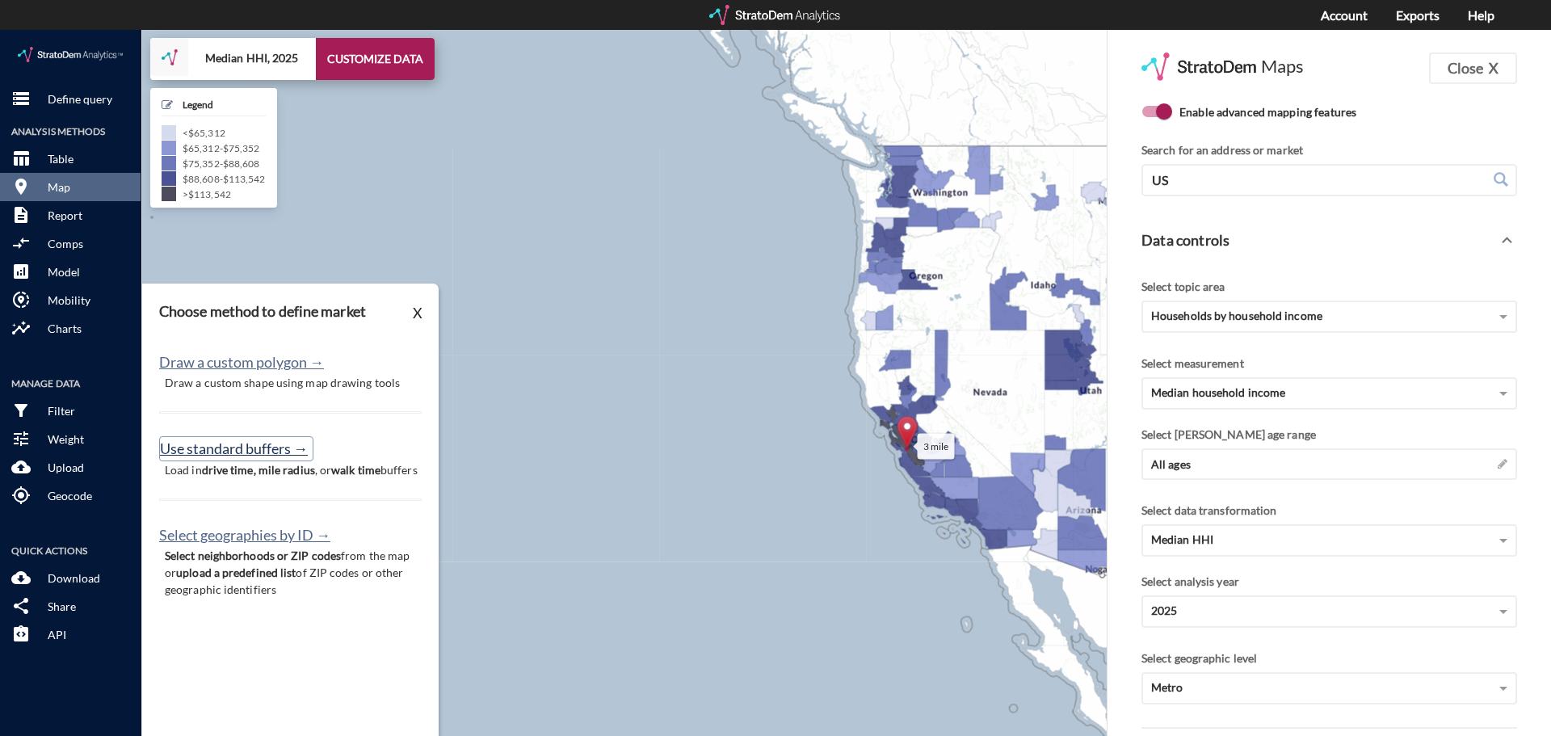
click button "Use standard buffers →"
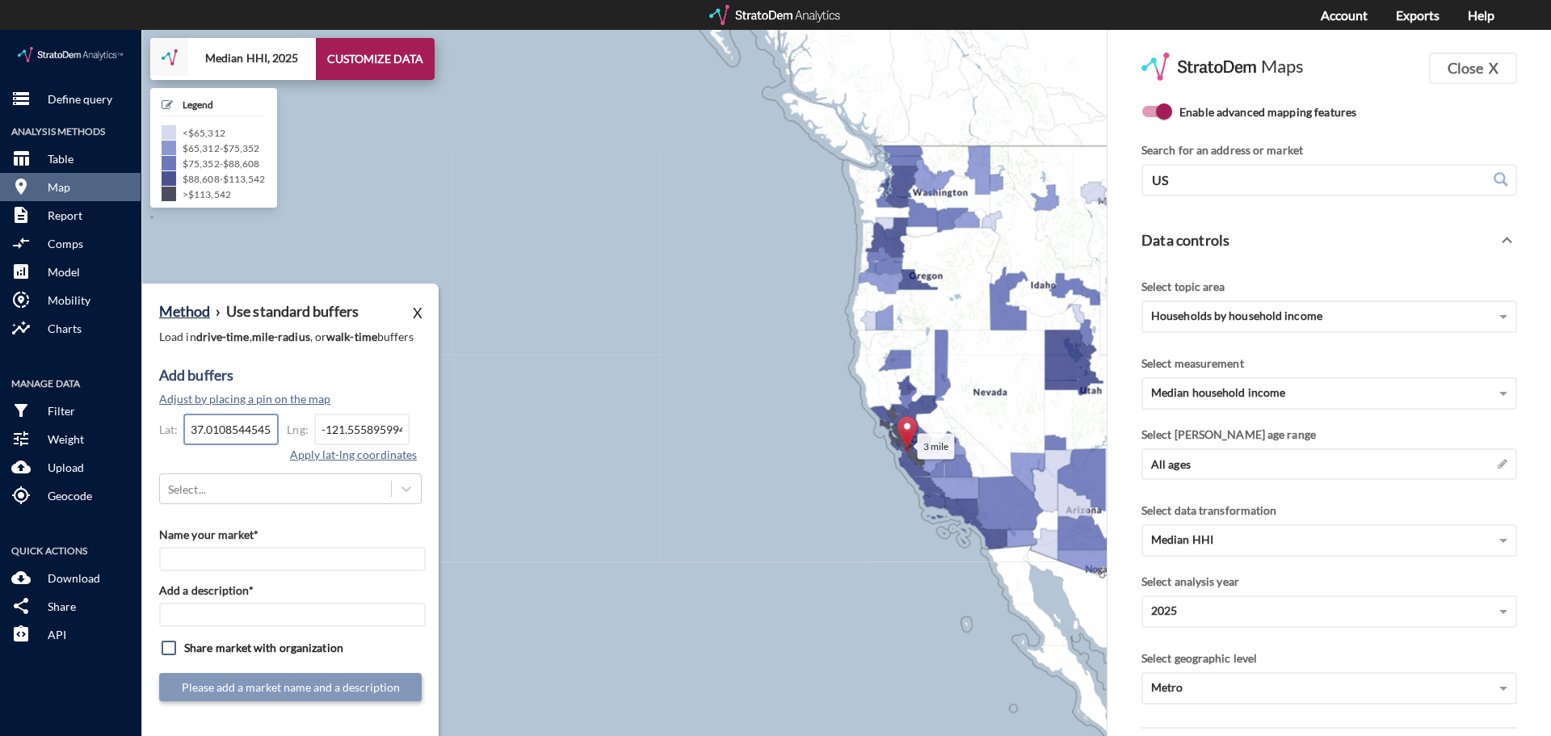
click input "37.0108544545854"
click input "-121.555895994903"
type input "-"
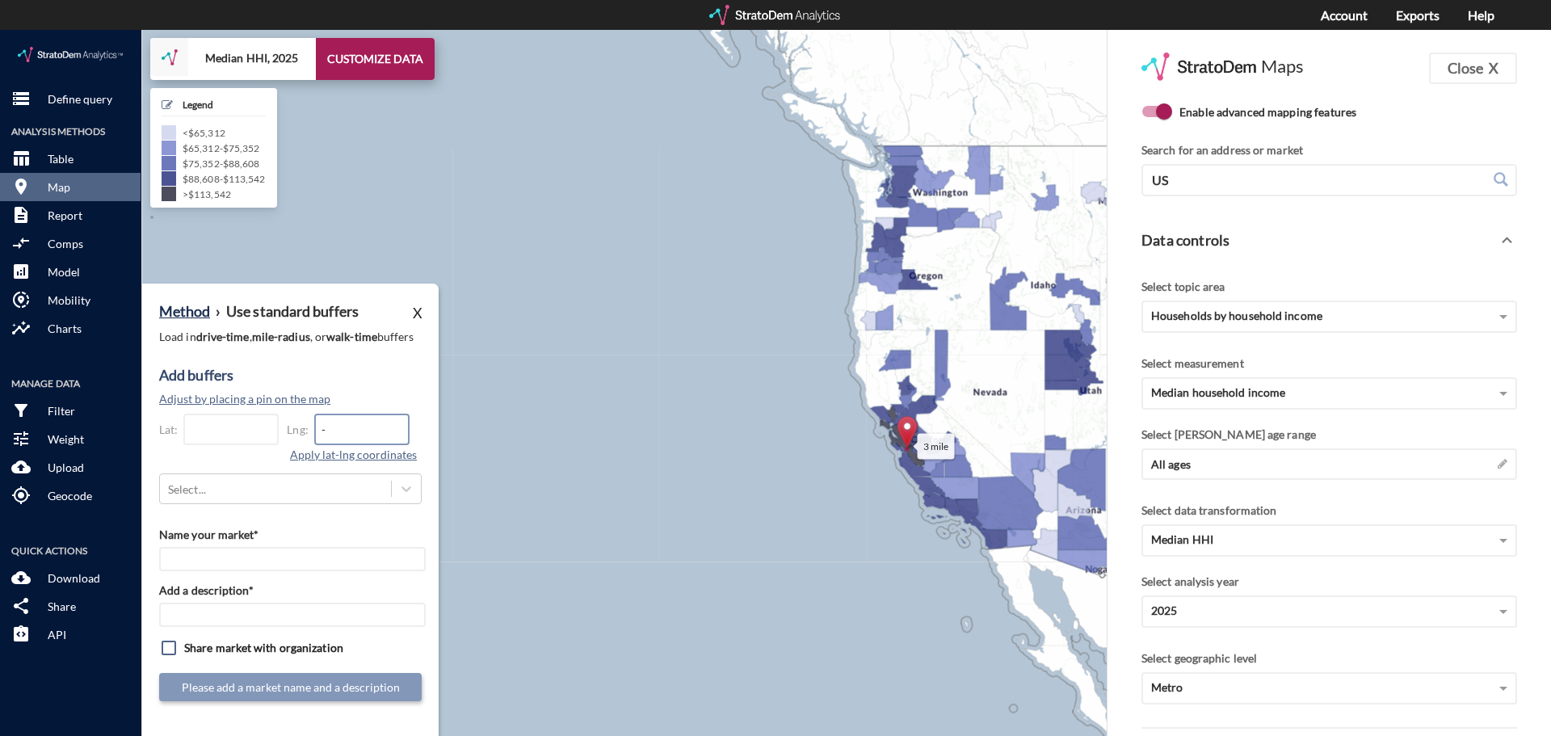
click input "-"
click input "text"
paste input "25.9252287715733"
type input "25.9252287715733"
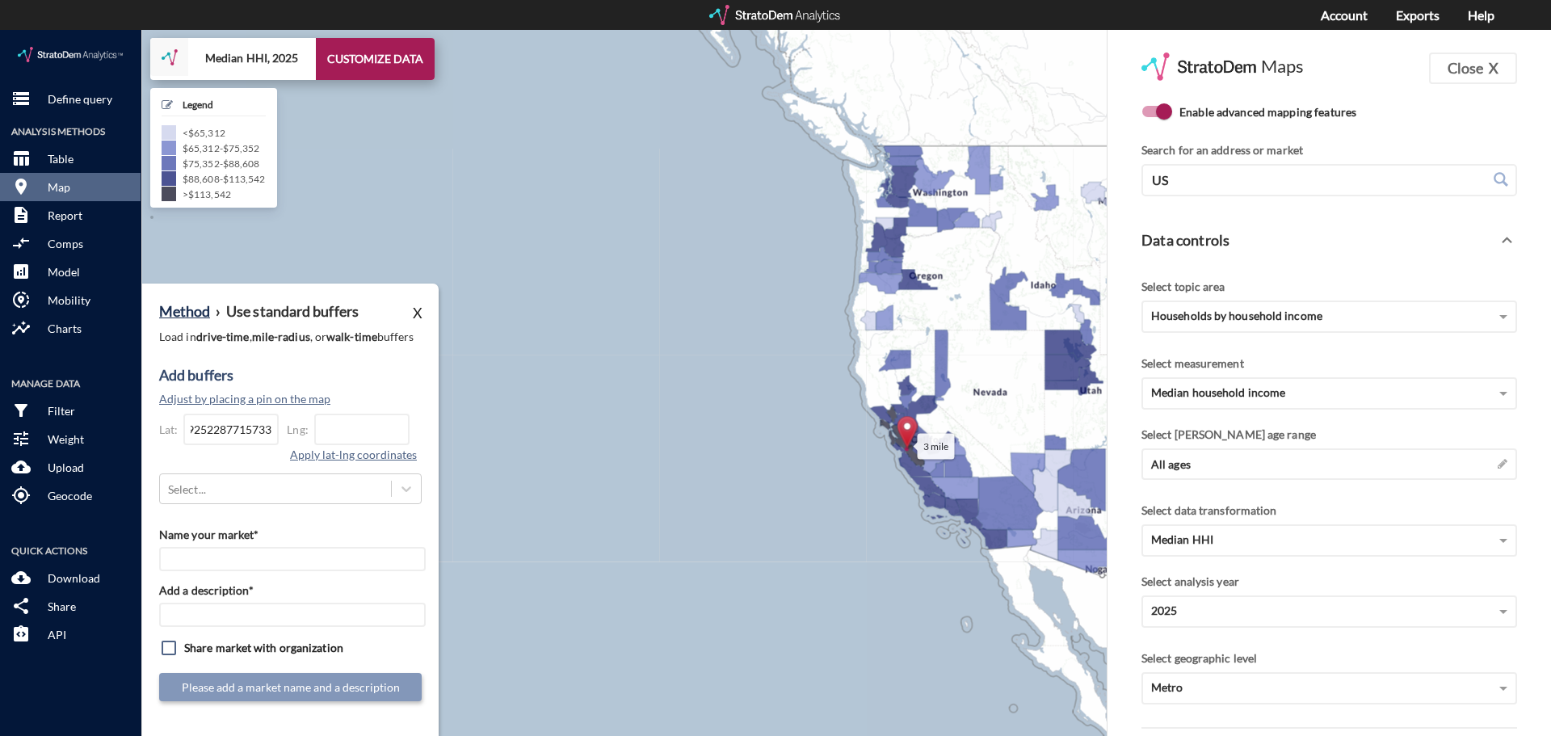
scroll to position [0, 0]
paste input "-80.2950142359094"
type input "-80.2950142359094"
click button "Apply lat-lng coordinates"
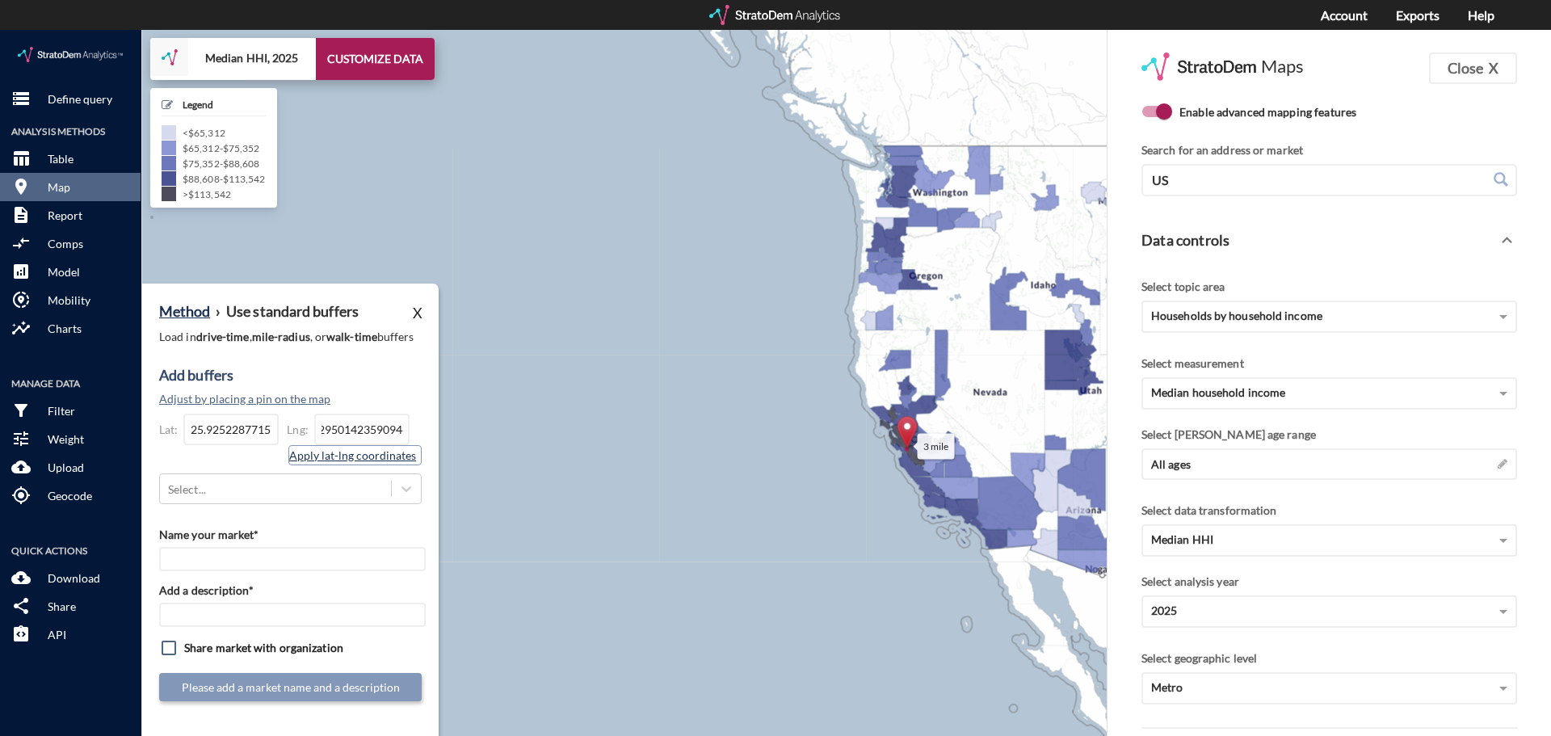
scroll to position [0, 0]
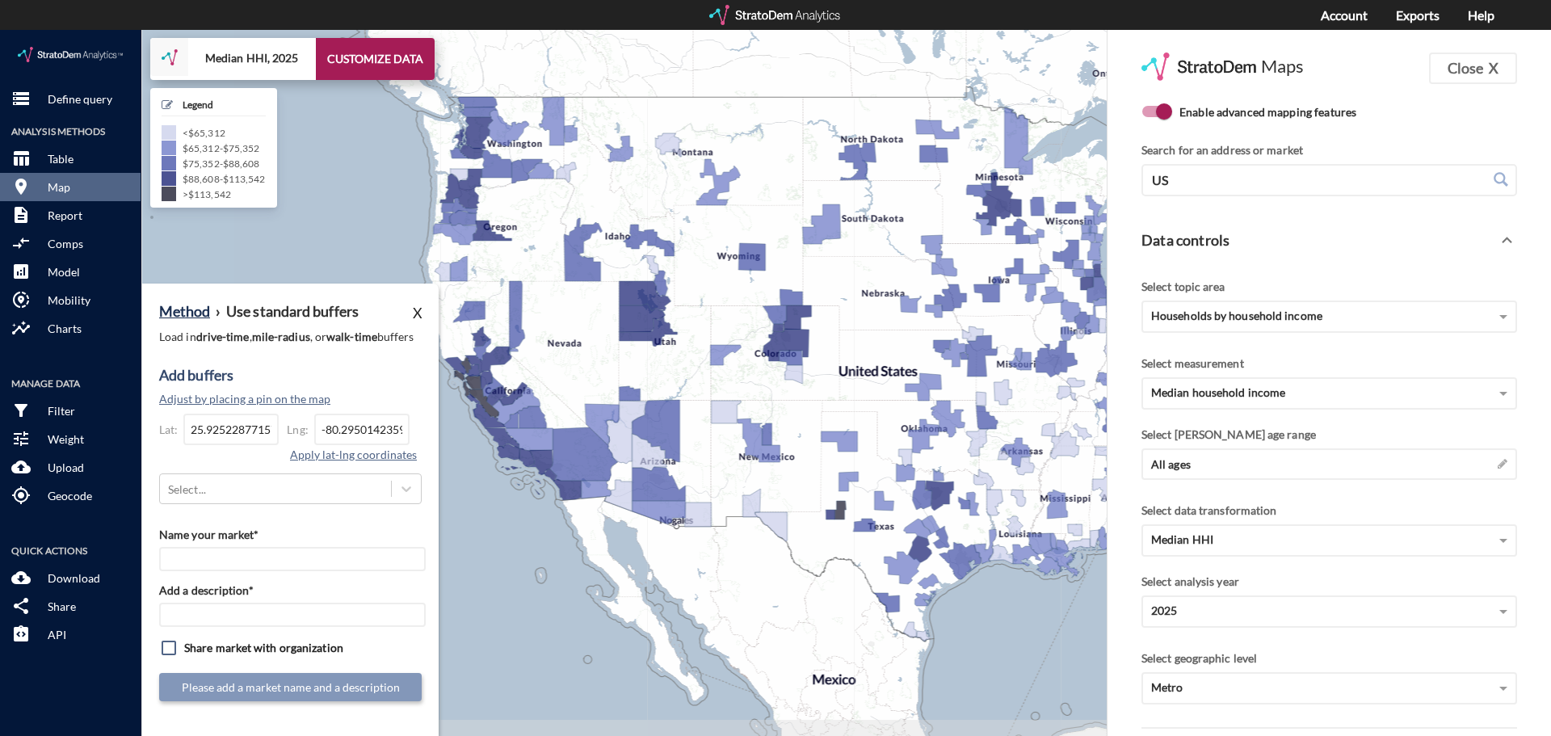
drag, startPoint x: 763, startPoint y: 443, endPoint x: 313, endPoint y: 397, distance: 453.1
click div "3 mile + − Median HHI, 2025 CUSTOMIZE DATA Legend < $65,312 $65,312 - $75,352 $…"
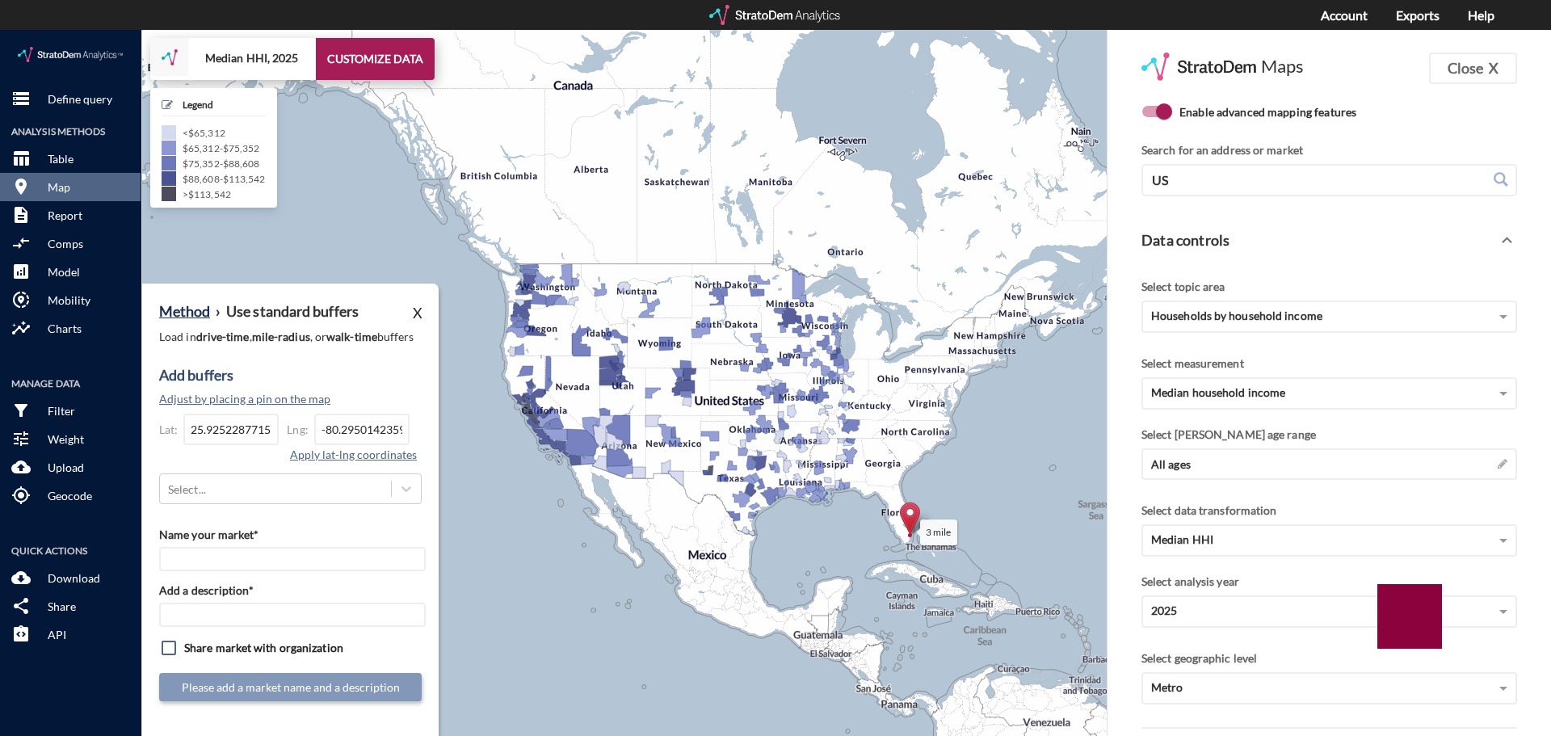
drag, startPoint x: 780, startPoint y: 381, endPoint x: 585, endPoint y: 380, distance: 195.5
click div "3 mile + − Median HHI, 2025 CUSTOMIZE DATA Legend < $65,312 $65,312 - $75,352 $…"
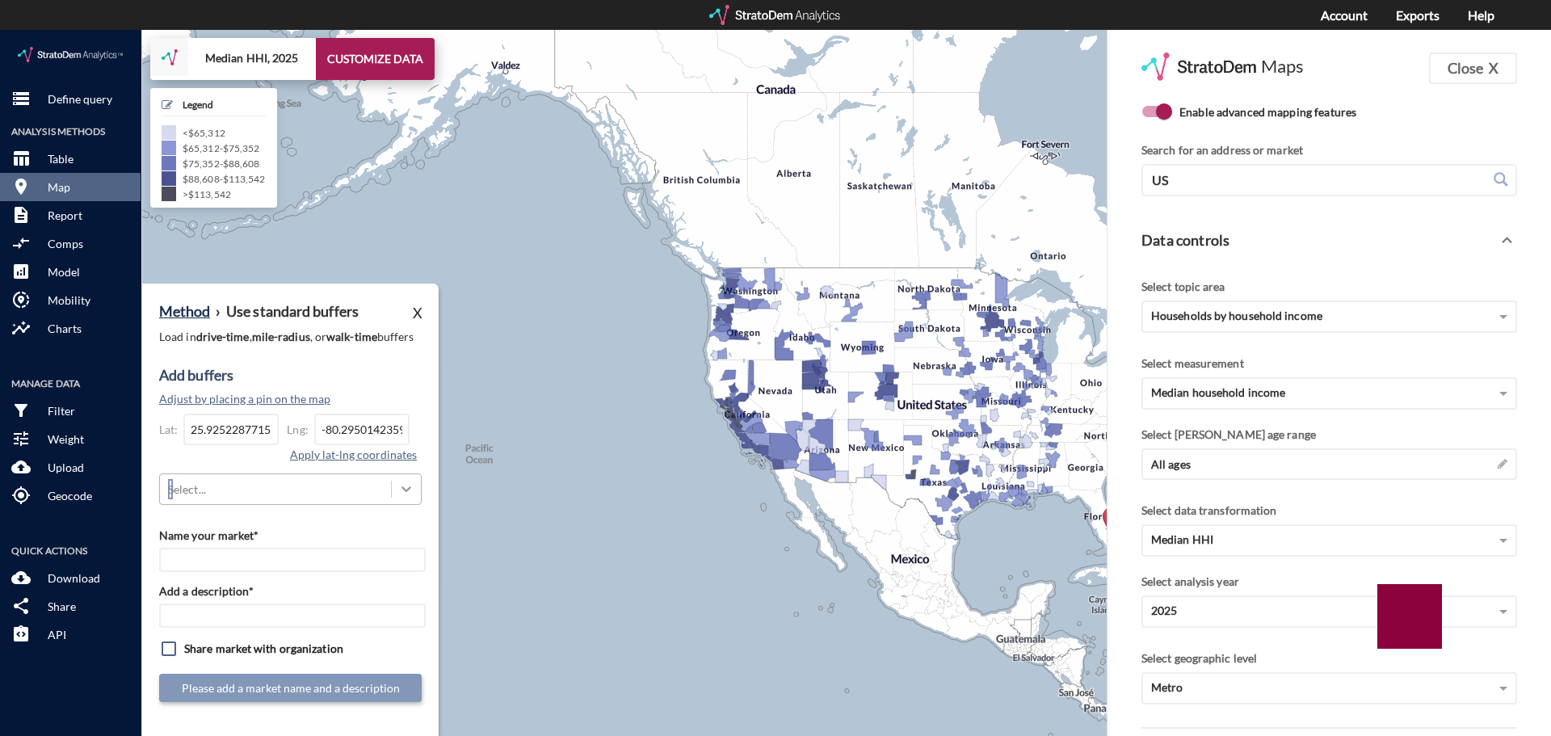
click div "Method › Use standard buffers X Load in drive-time , mile-radius , or walk-time…"
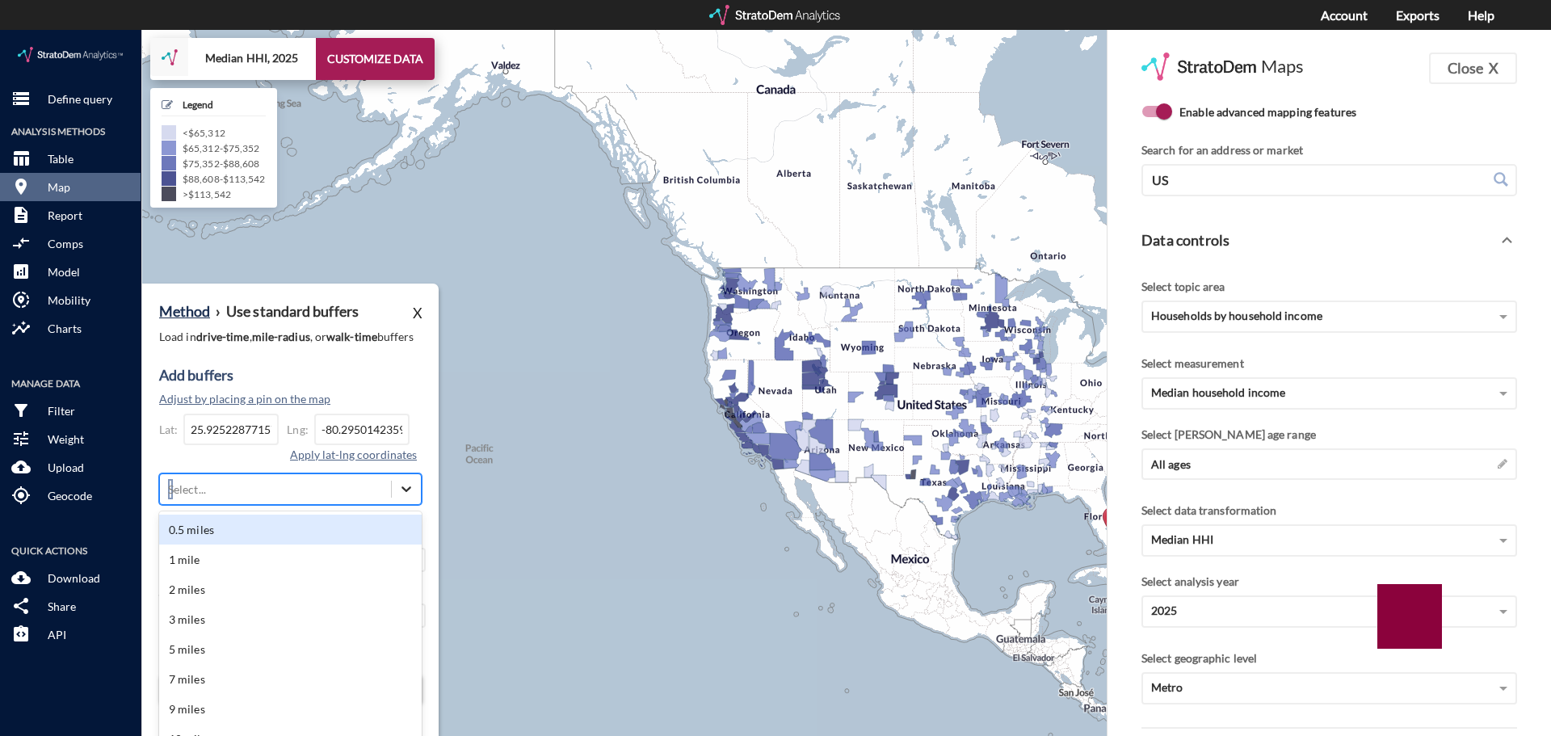
scroll to position [35, 0]
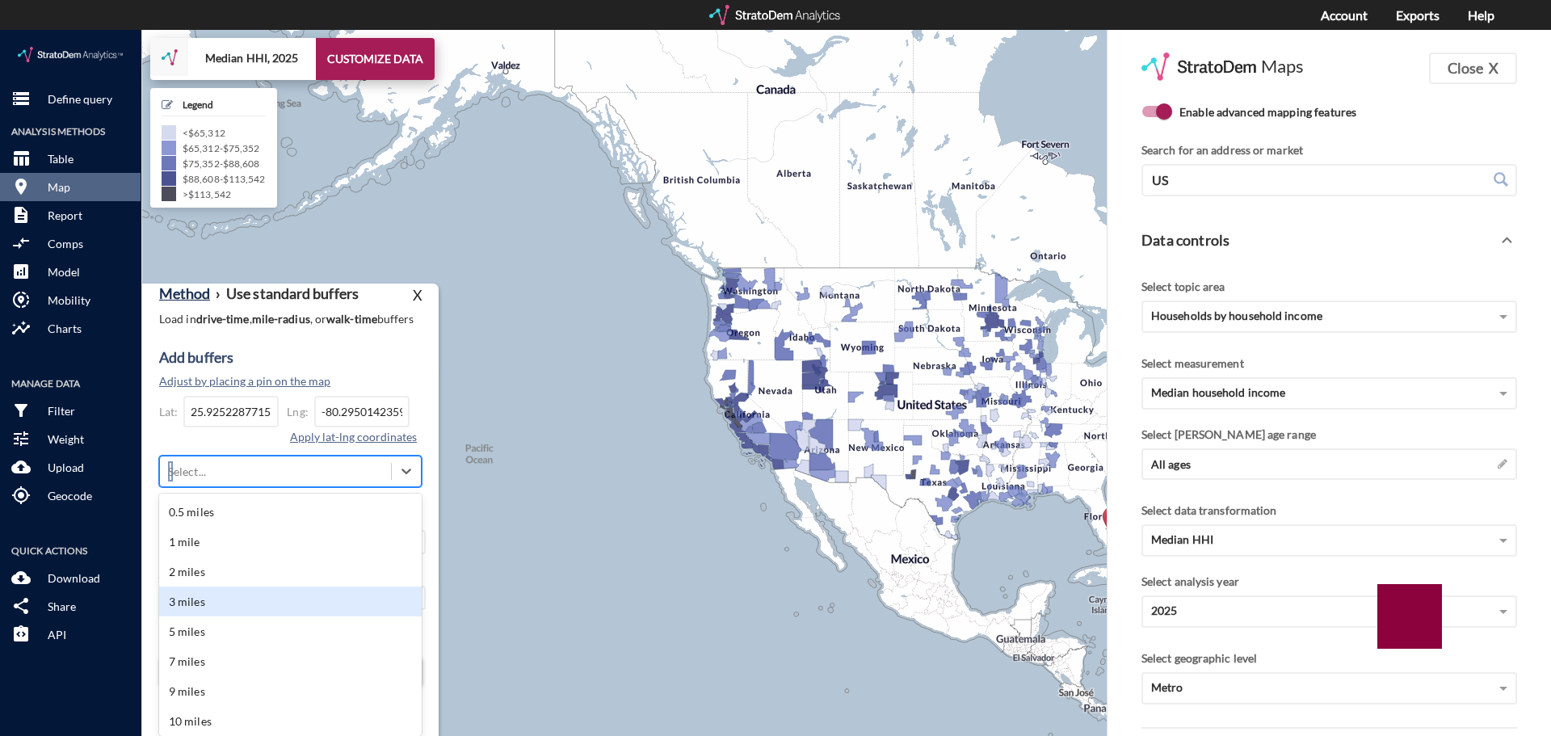
click div "3 miles"
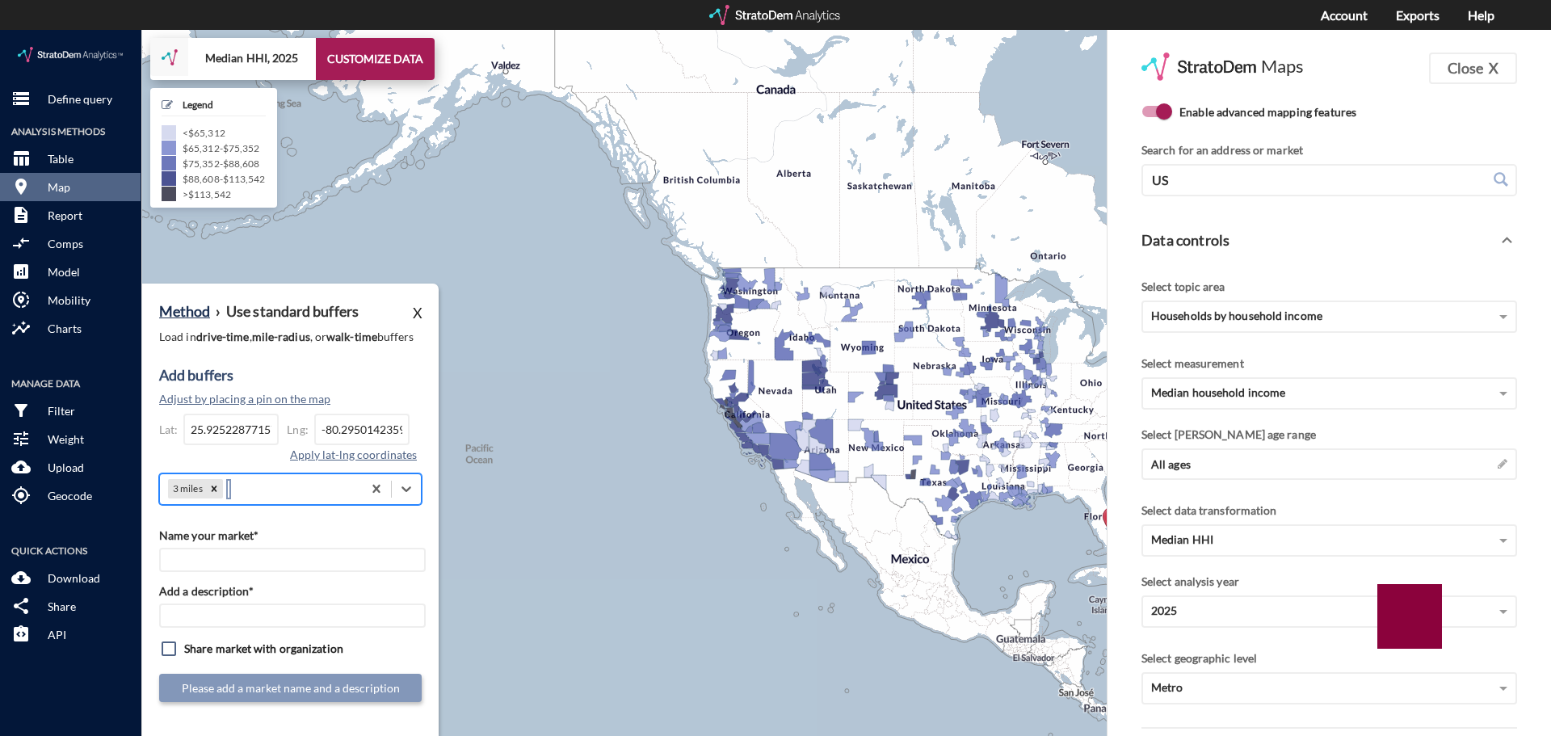
scroll to position [0, 0]
click input "Name your market*"
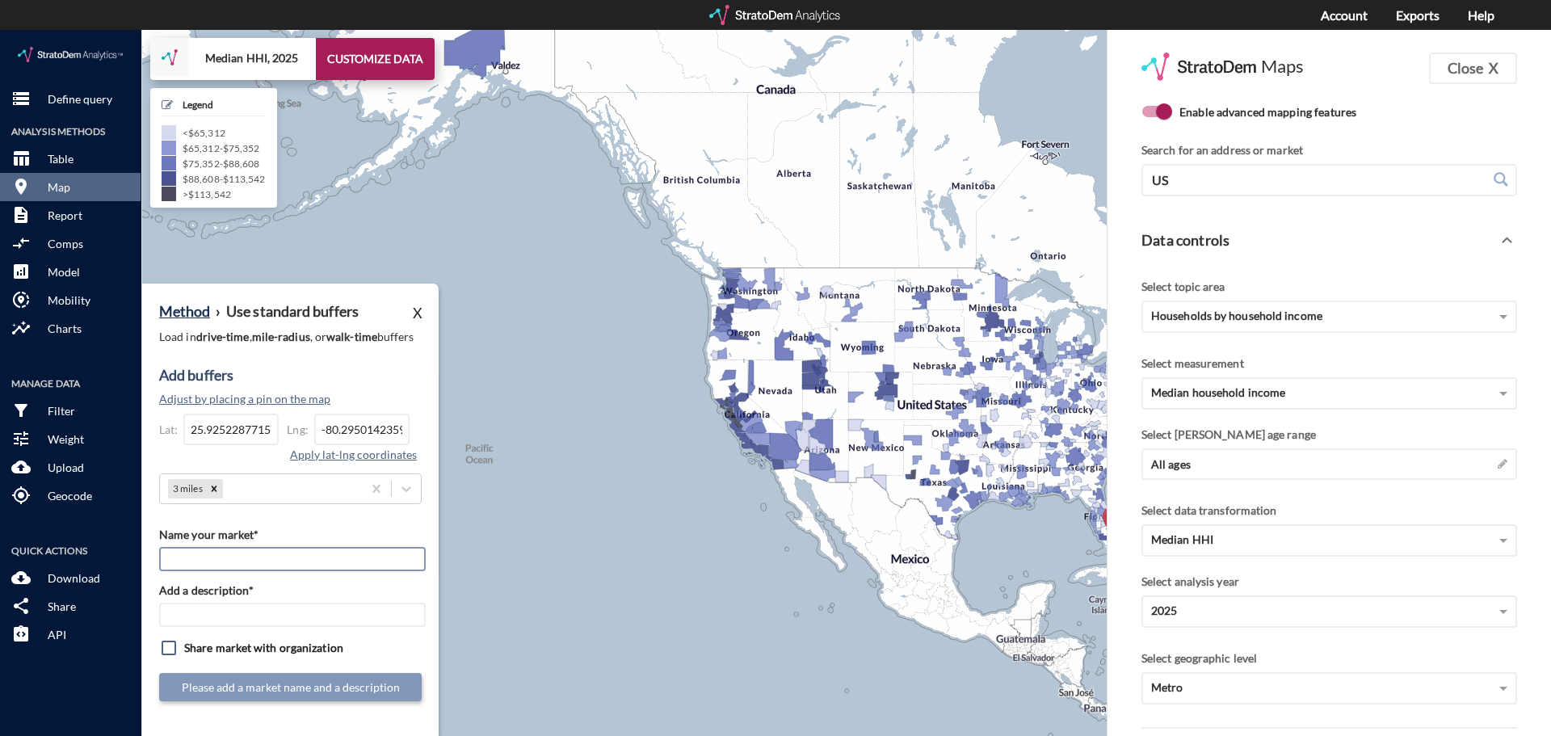
paste input "StorQuest - Miami Lakes"
type input "StorQuest - Miami Lakes"
click input "Add a description*"
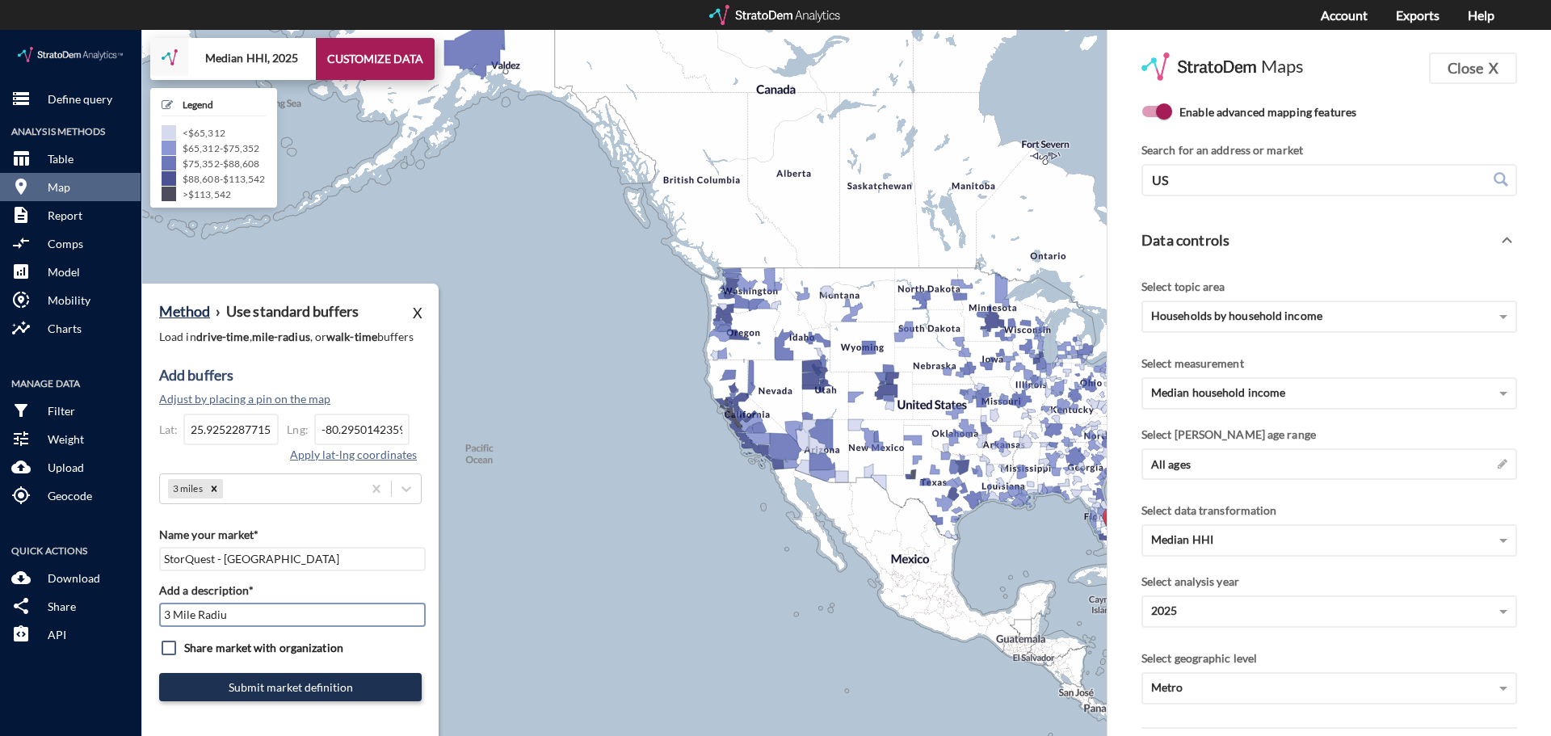
type input "3 Mile Radius"
click button "Submit market definition"
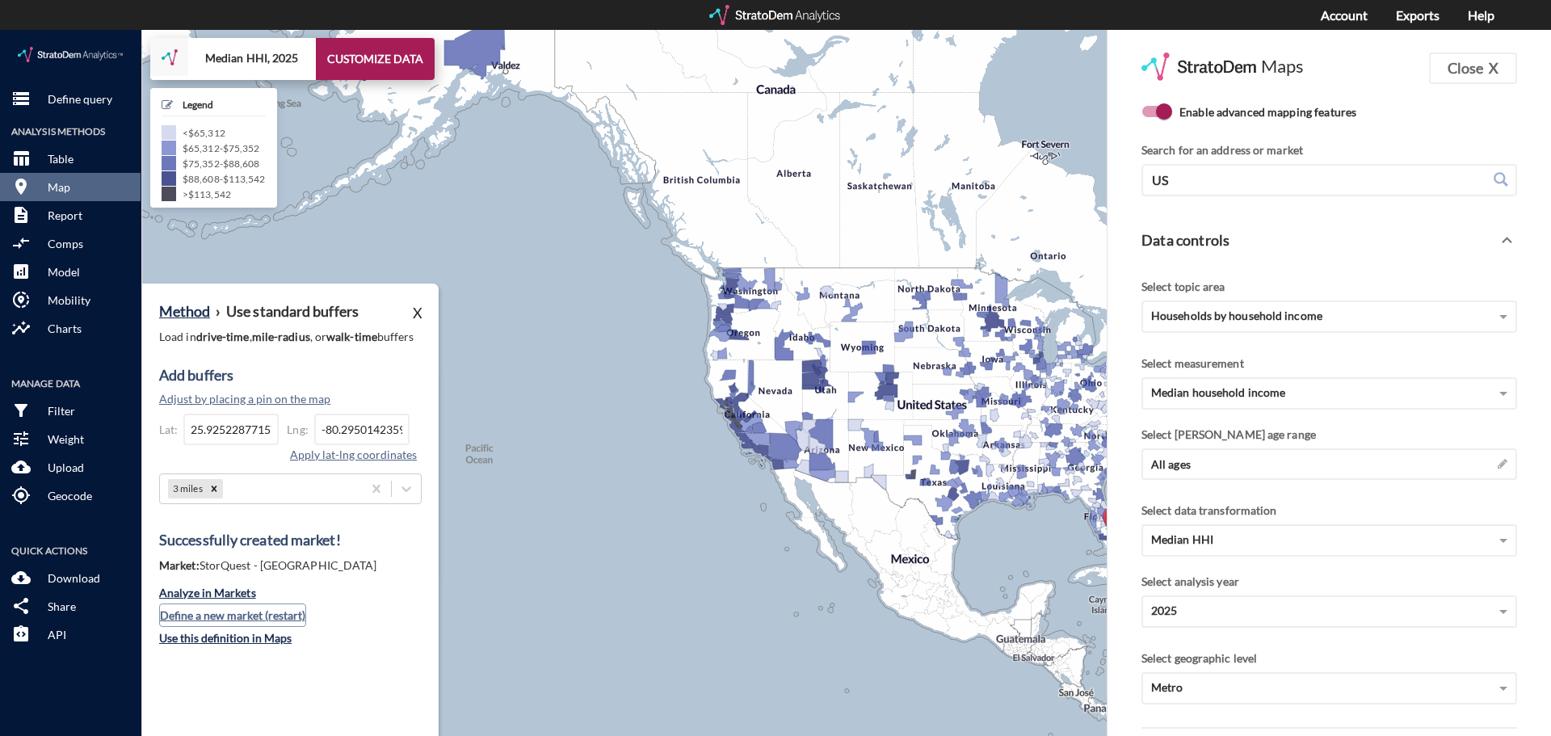
click button "Define a new market (restart)"
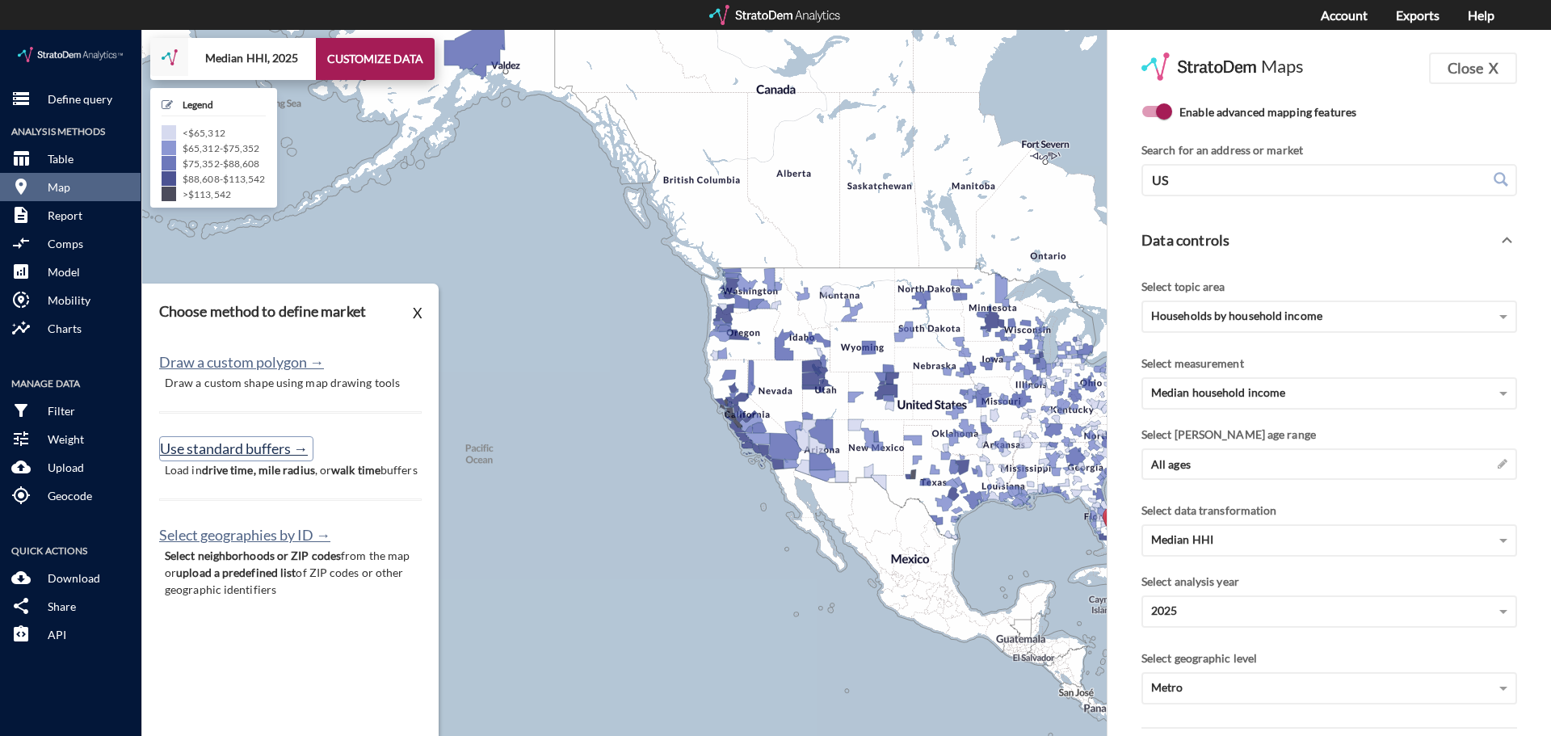
click button "Use standard buffers →"
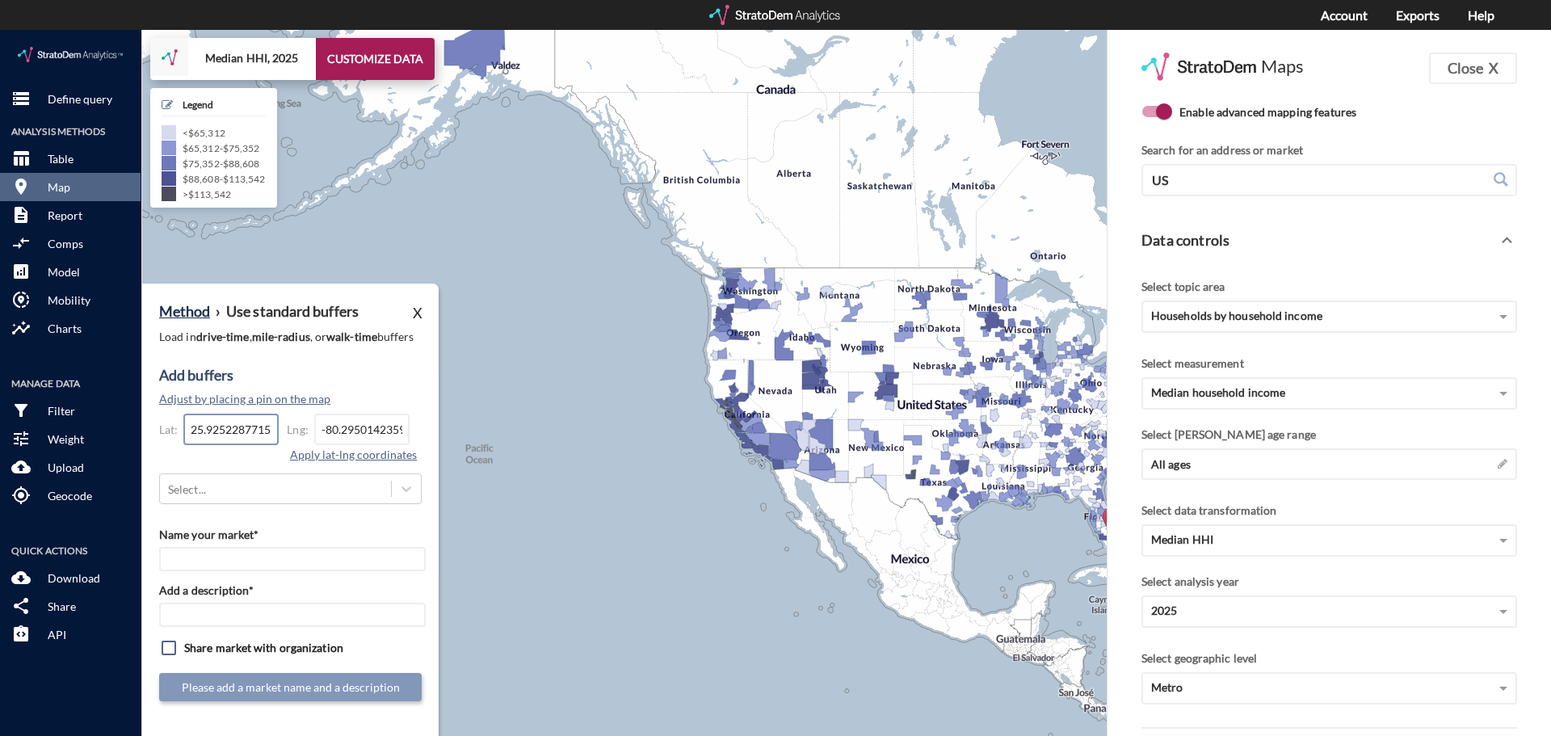
click input "25.9252287715733"
click input "-80.2950142359094"
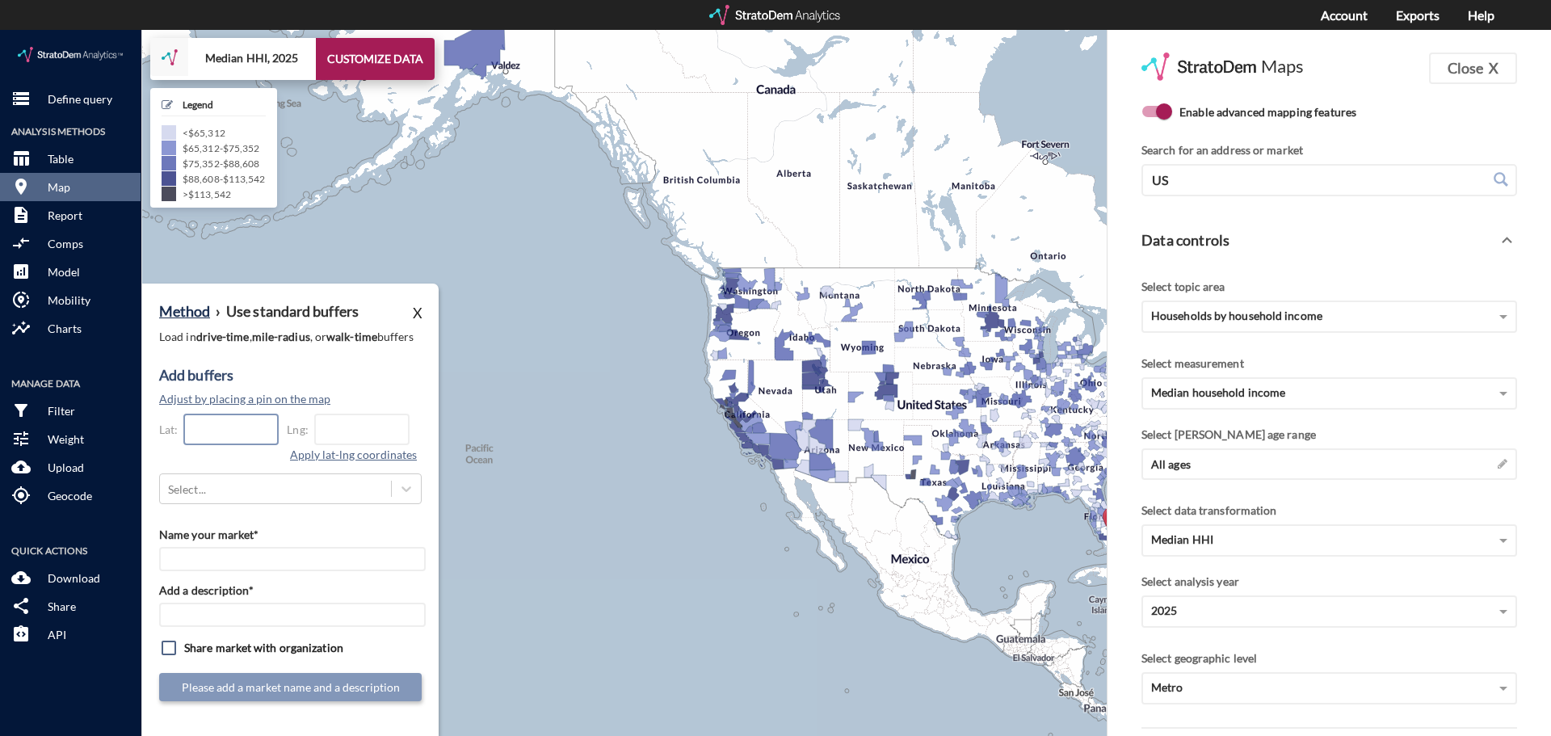
click input "text"
paste input "25.6868488265075"
type input "25.6868488265075"
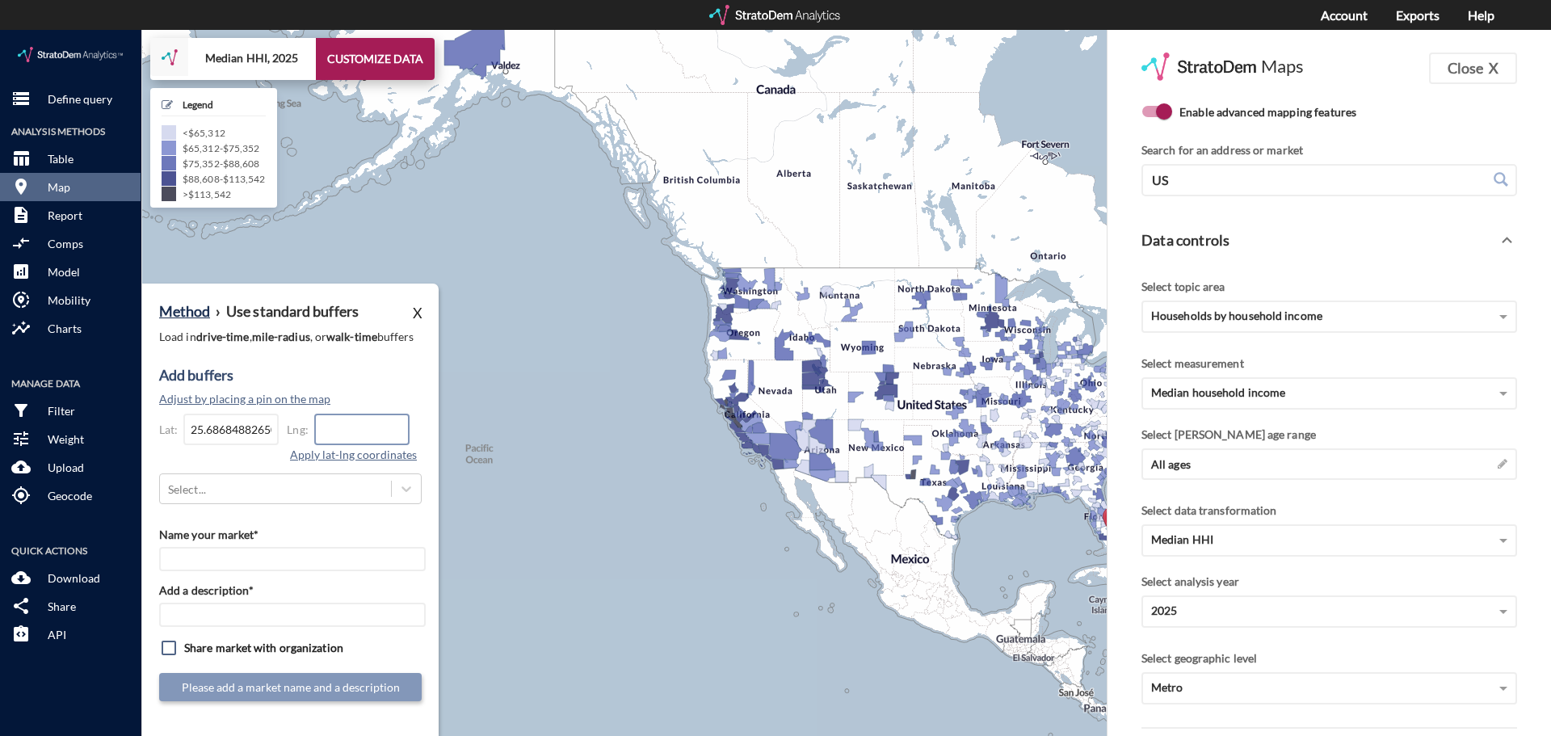
paste input "-80.4716211381744"
type input "-80.4716211381744"
click button "Apply lat-lng coordinates"
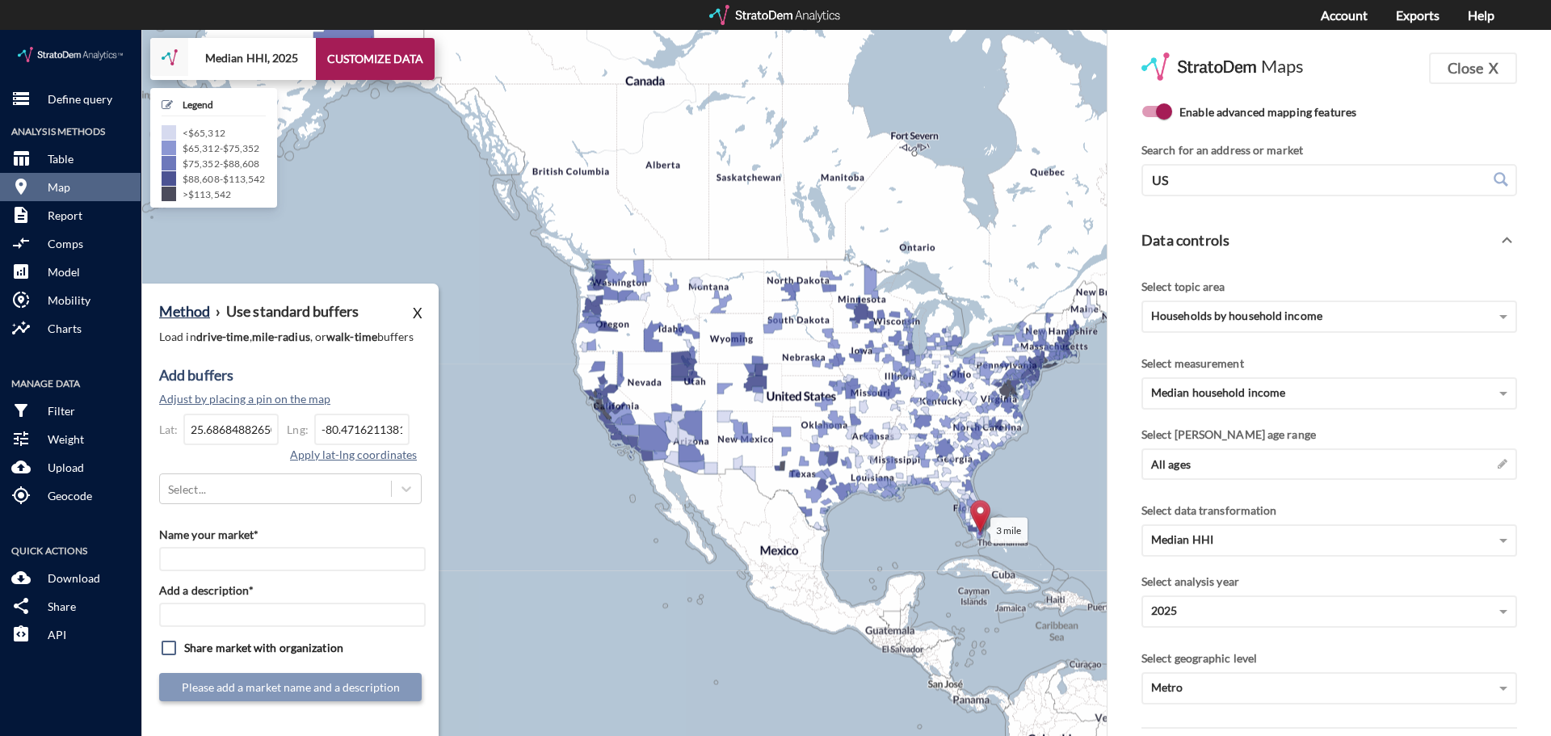
drag, startPoint x: 609, startPoint y: 537, endPoint x: 473, endPoint y: 528, distance: 136.8
click div "3 mile + − Median HHI, 2025 CUSTOMIZE DATA Legend < $65,312 $65,312 - $75,352 $…"
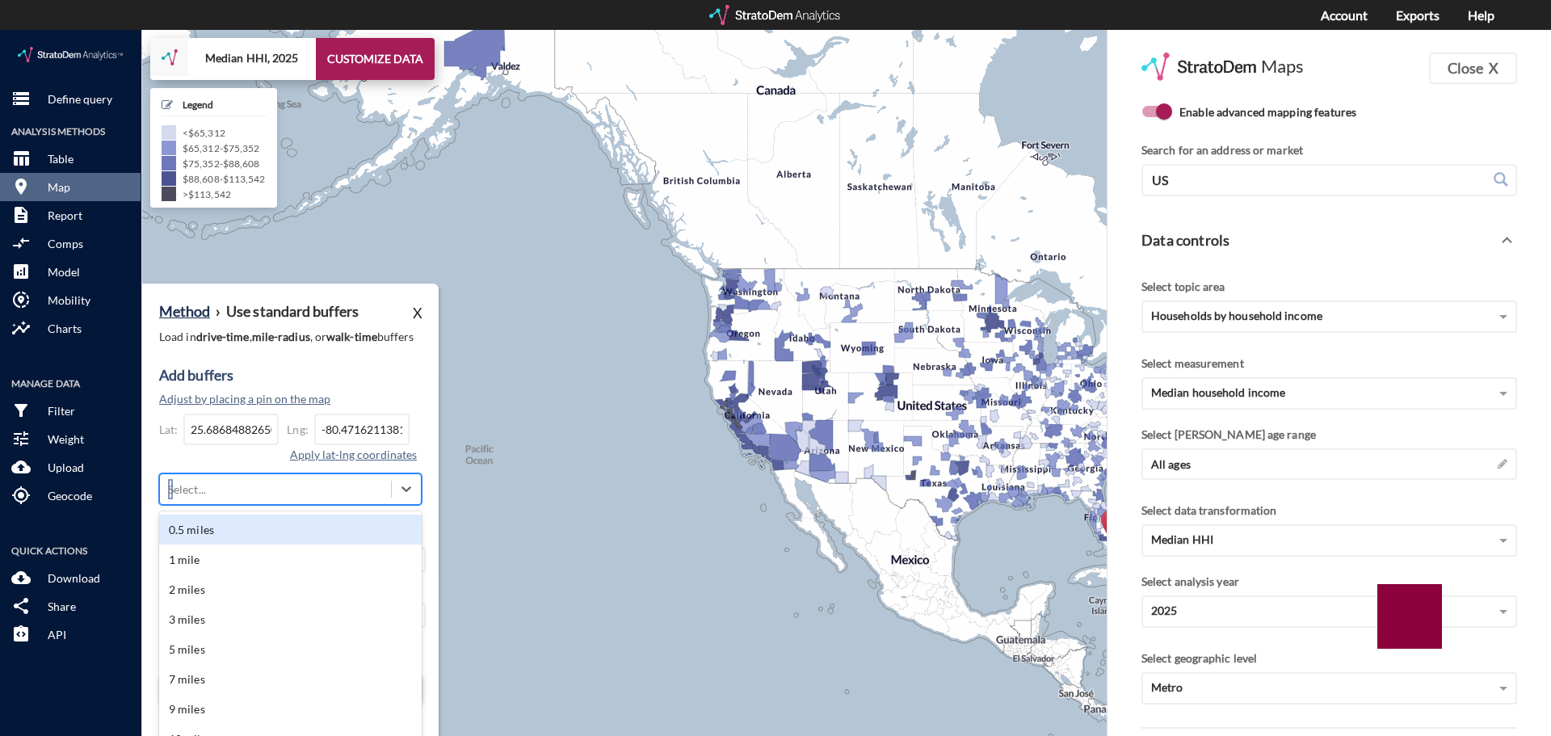
click div "Method › Use standard buffers X Load in drive-time , mile-radius , or walk-time…"
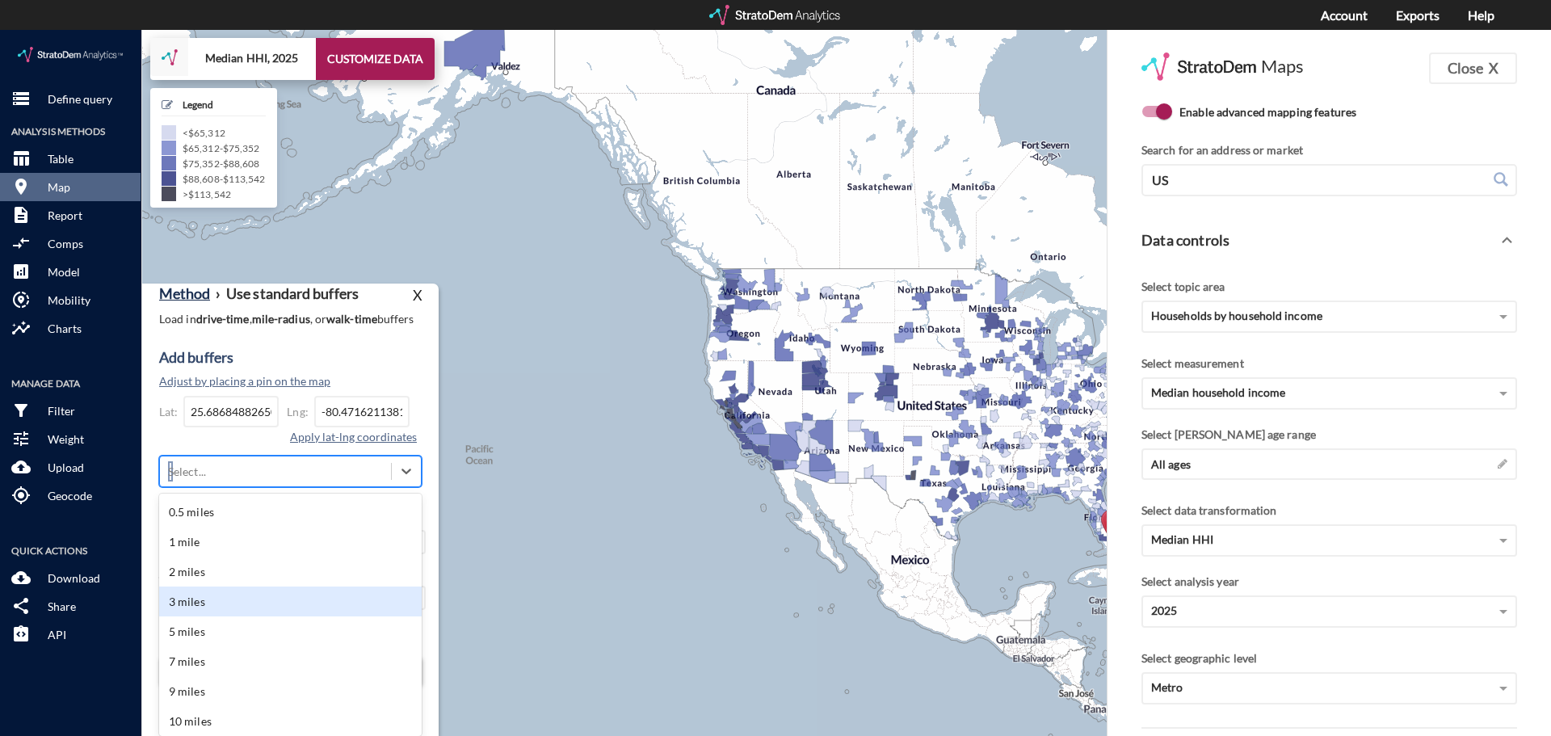
click div "3 miles"
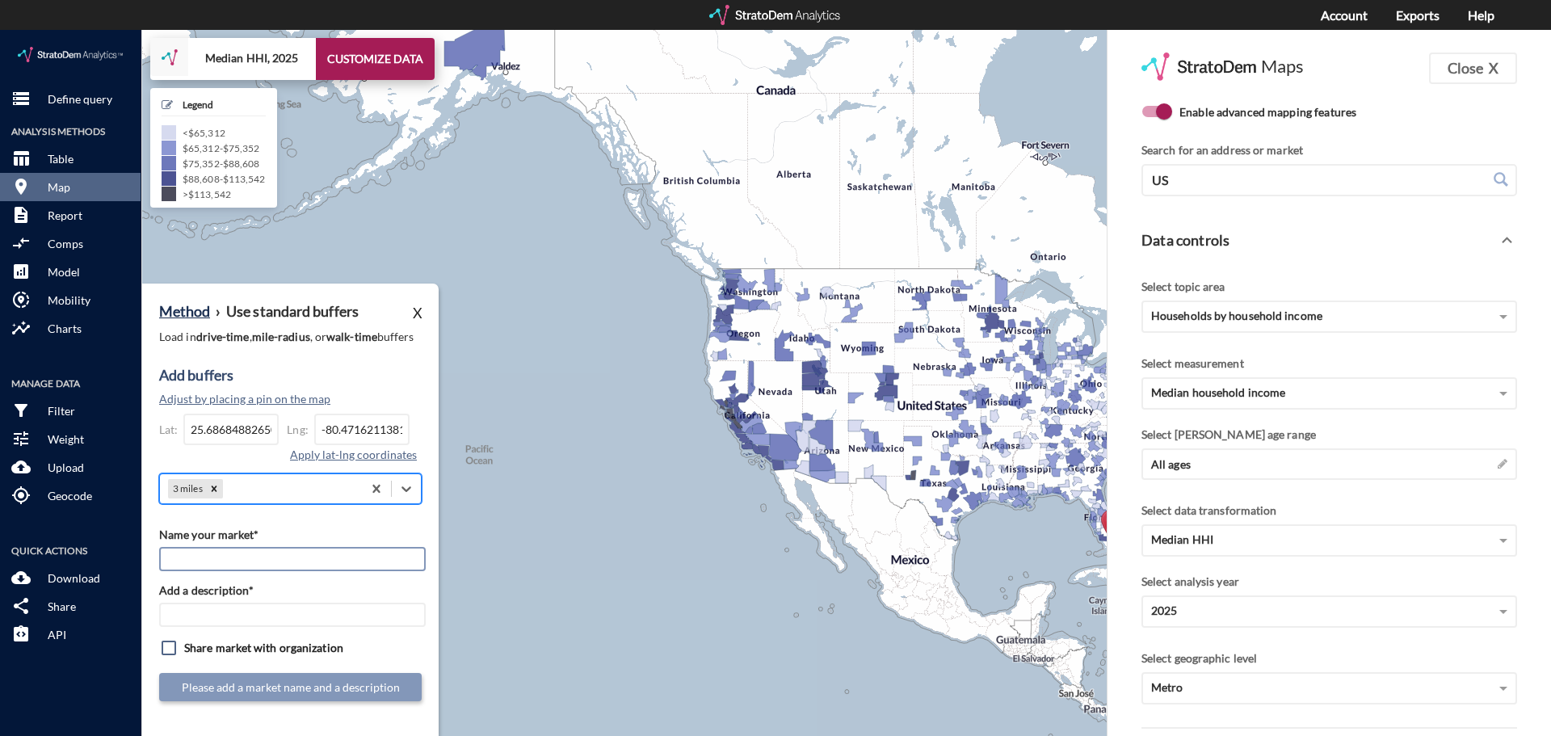
click input "Name your market*"
paste input "StorQuest - Hammocks"
type input "StorQuest - Hammocks"
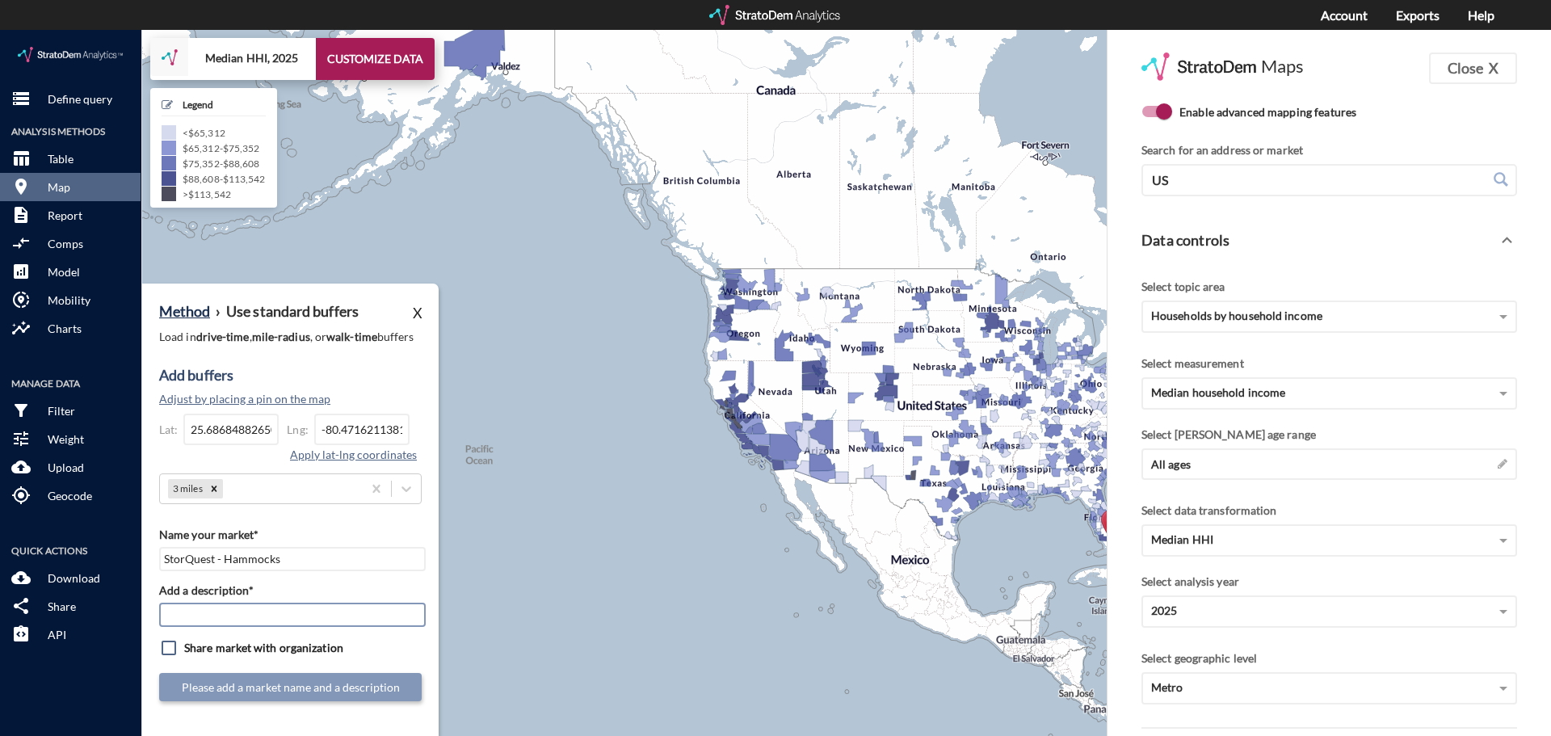
click input "Add a description*"
type input "3 Mile Radius"
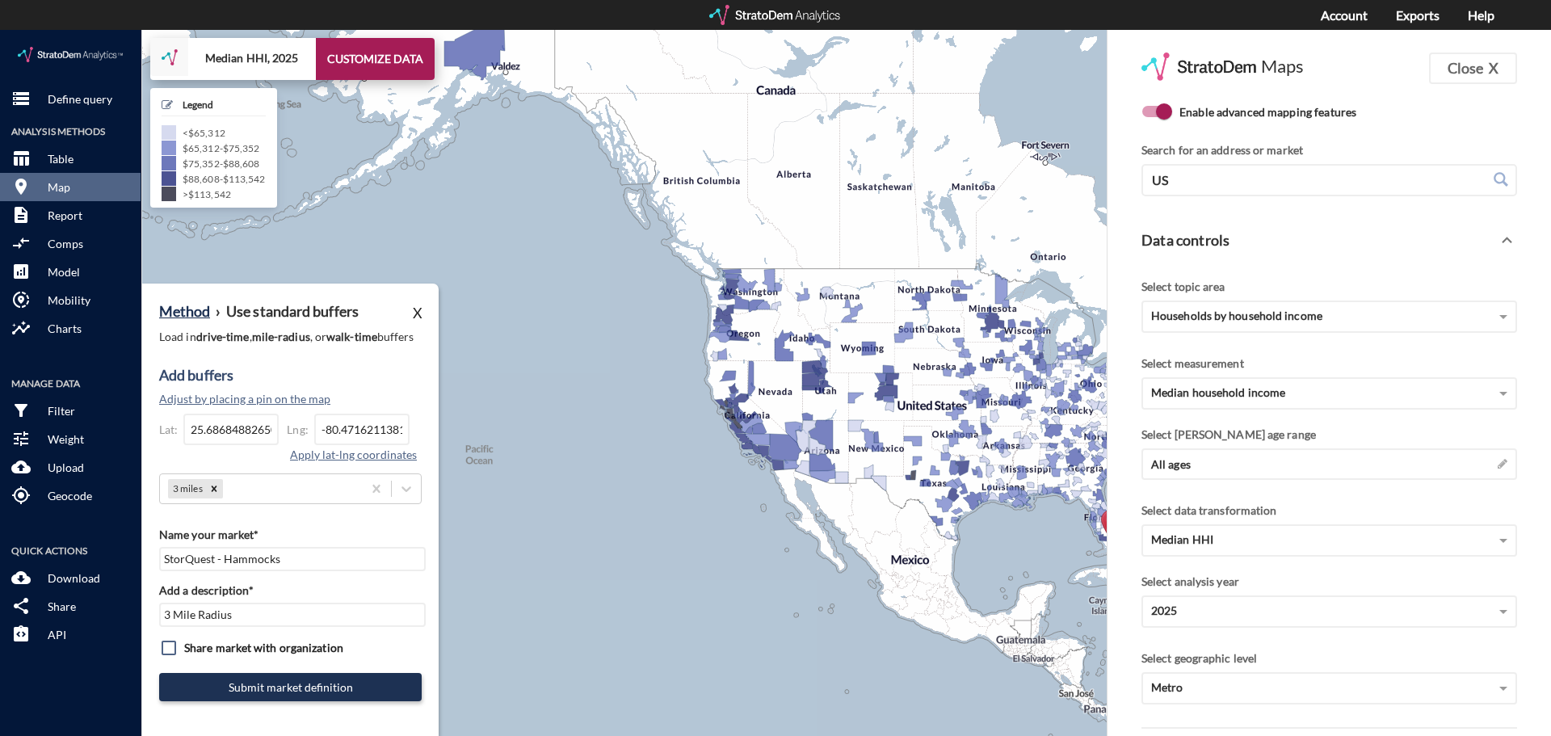
click button "Submit market definition"
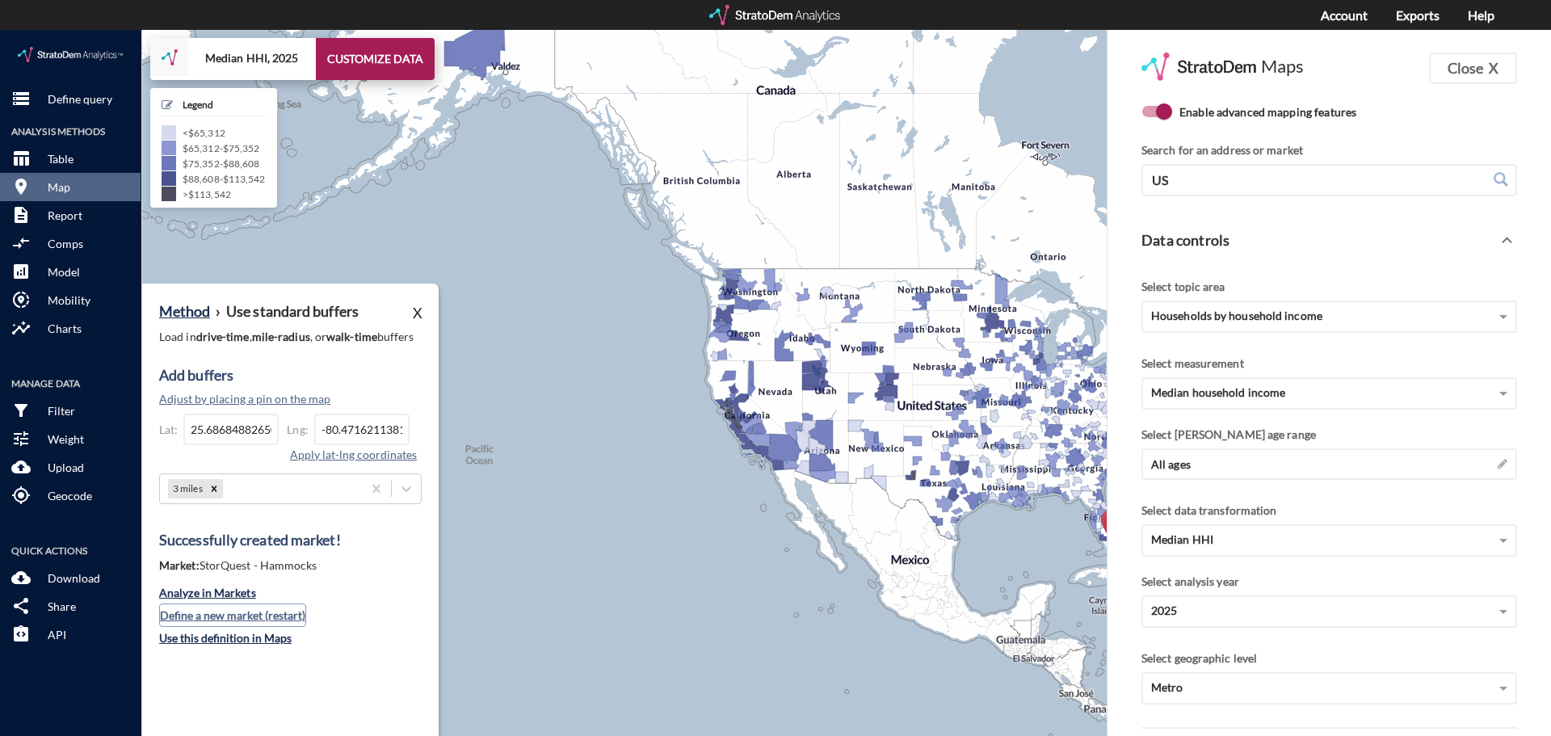
click button "Define a new market (restart)"
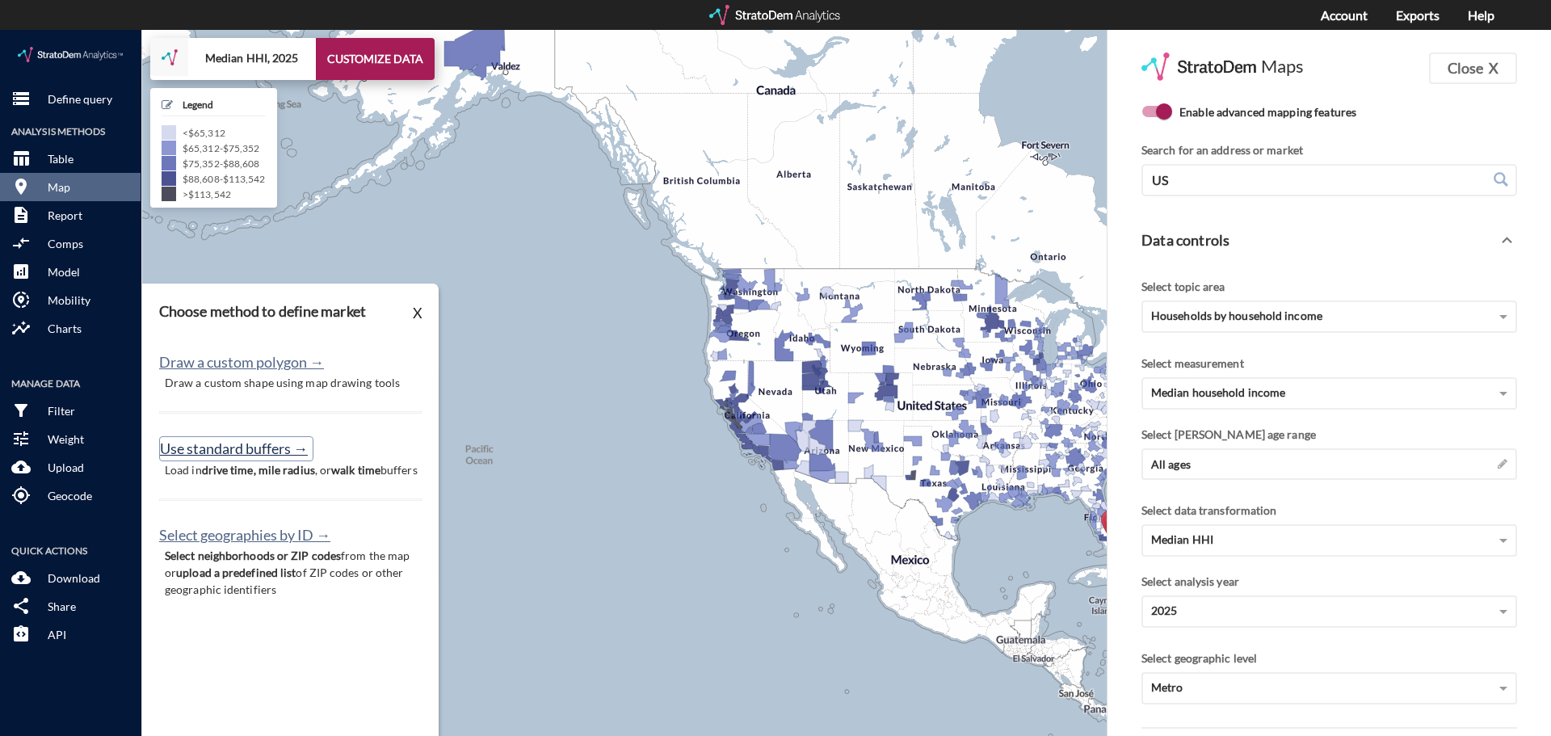
click button "Use standard buffers →"
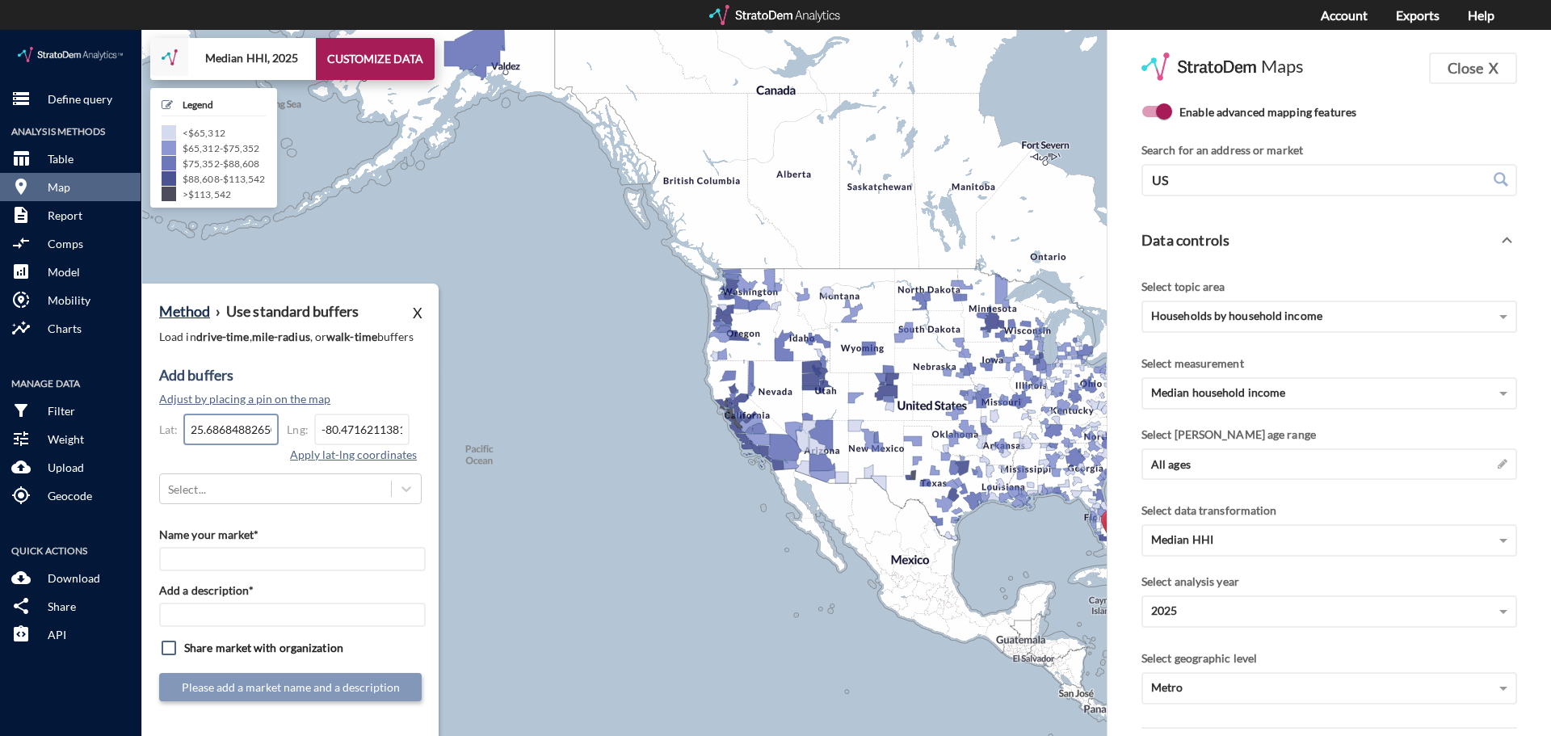
click input "25.6868488265075"
click input "-80.4716211381744"
type input "-"
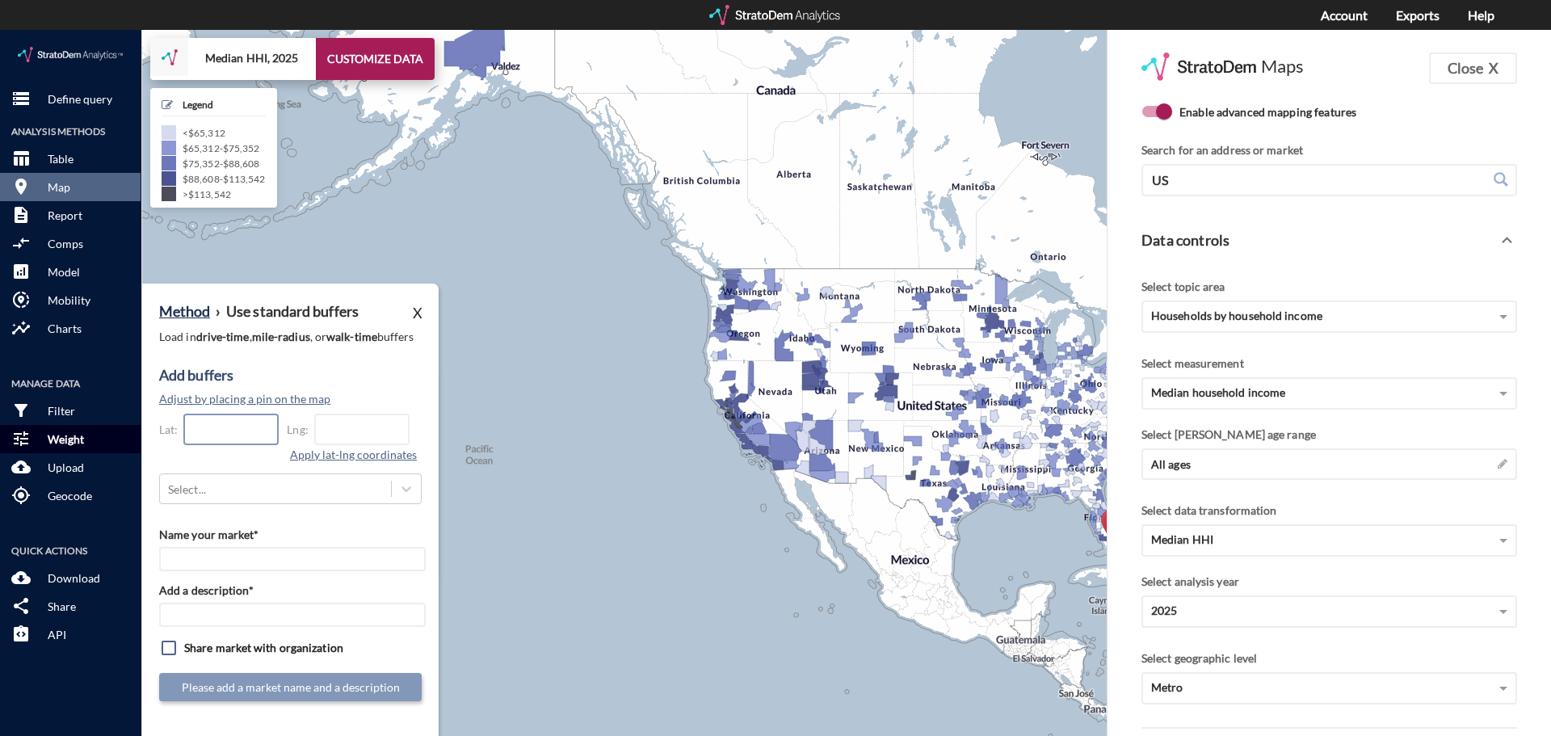
paste input "41.2438558205268"
type input "41.2438558205268"
paste input "-73.6841834509344"
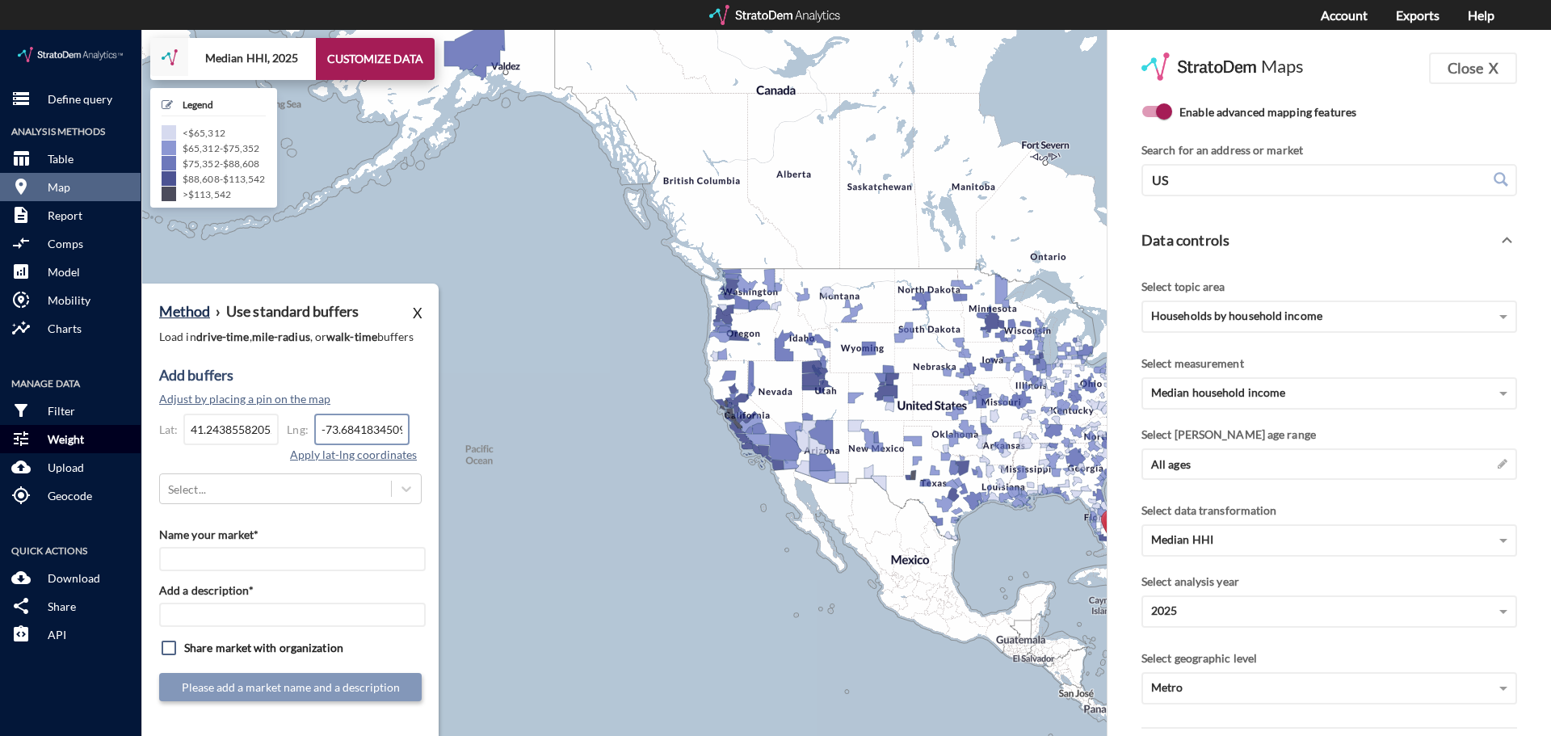
scroll to position [0, 23]
type input "-73.6841834509344"
click button "Apply lat-lng coordinates"
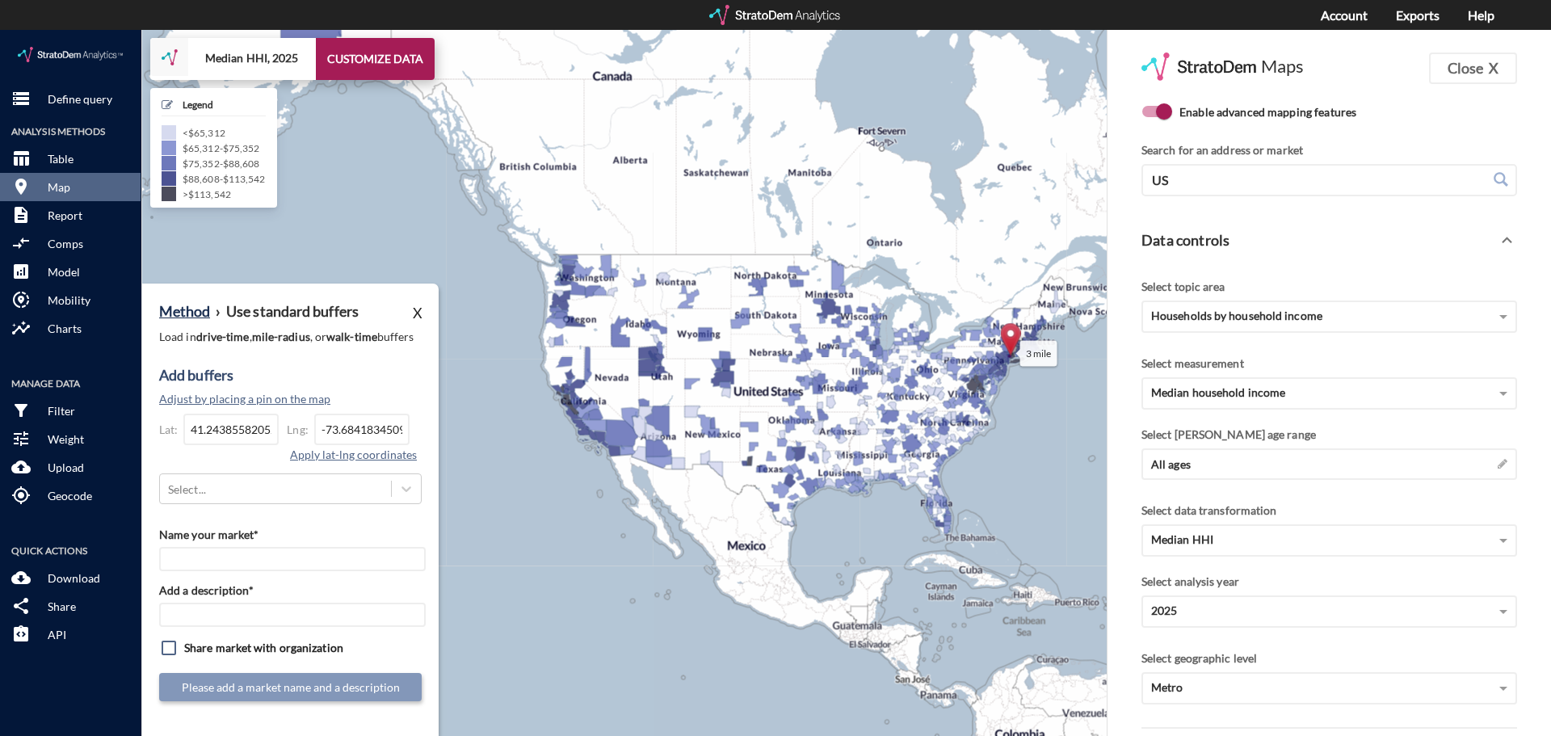
drag, startPoint x: 624, startPoint y: 510, endPoint x: 445, endPoint y: 496, distance: 179.0
click div "3 mile + − Median HHI, 2025 CUSTOMIZE DATA Legend < $65,312 $65,312 - $75,352 $…"
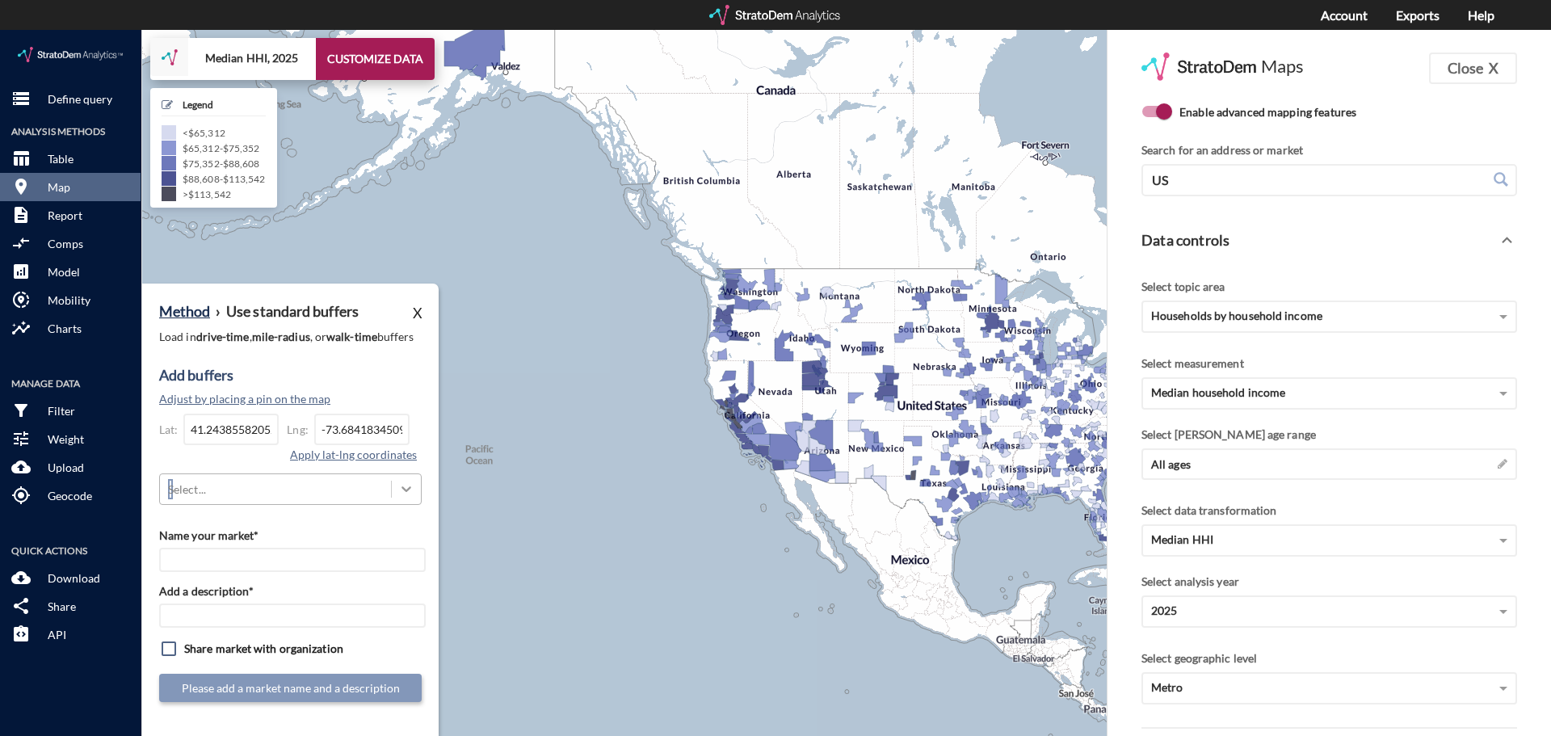
click div
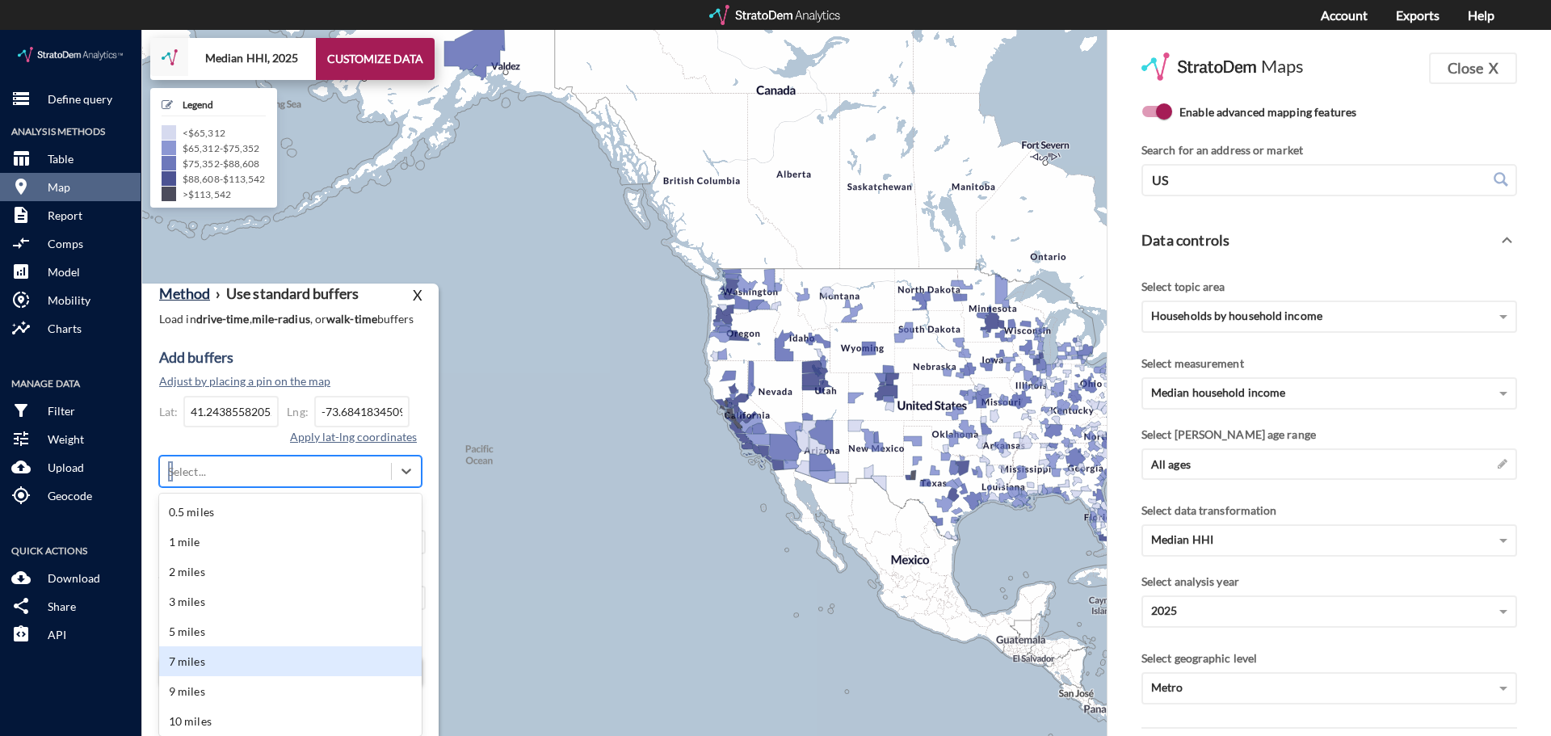
click div "7 miles"
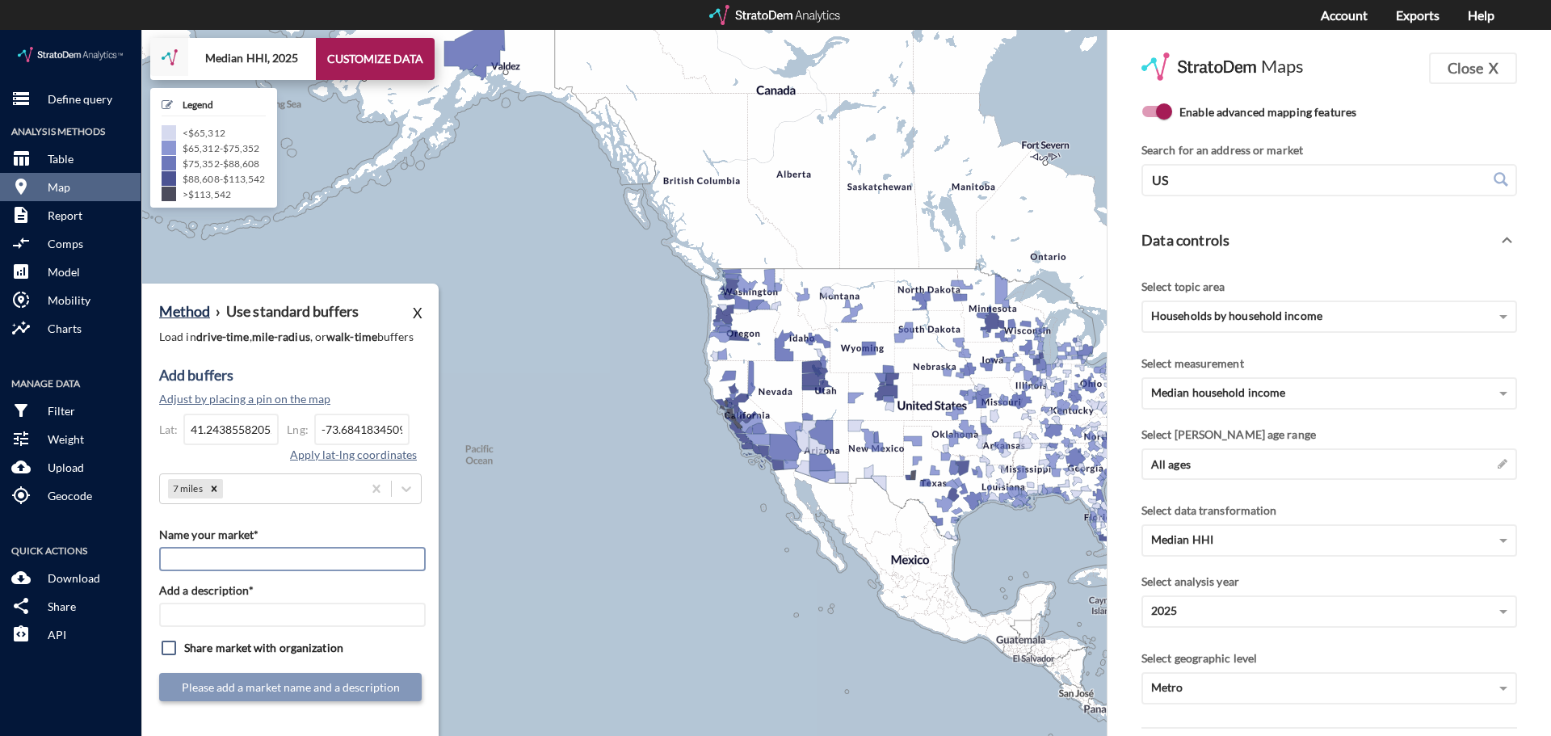
click input "Name your market*"
paste input "Goodfriend - Bedford Hills"
type input "Goodfriend - Bedford Hills"
click input "Add a description*"
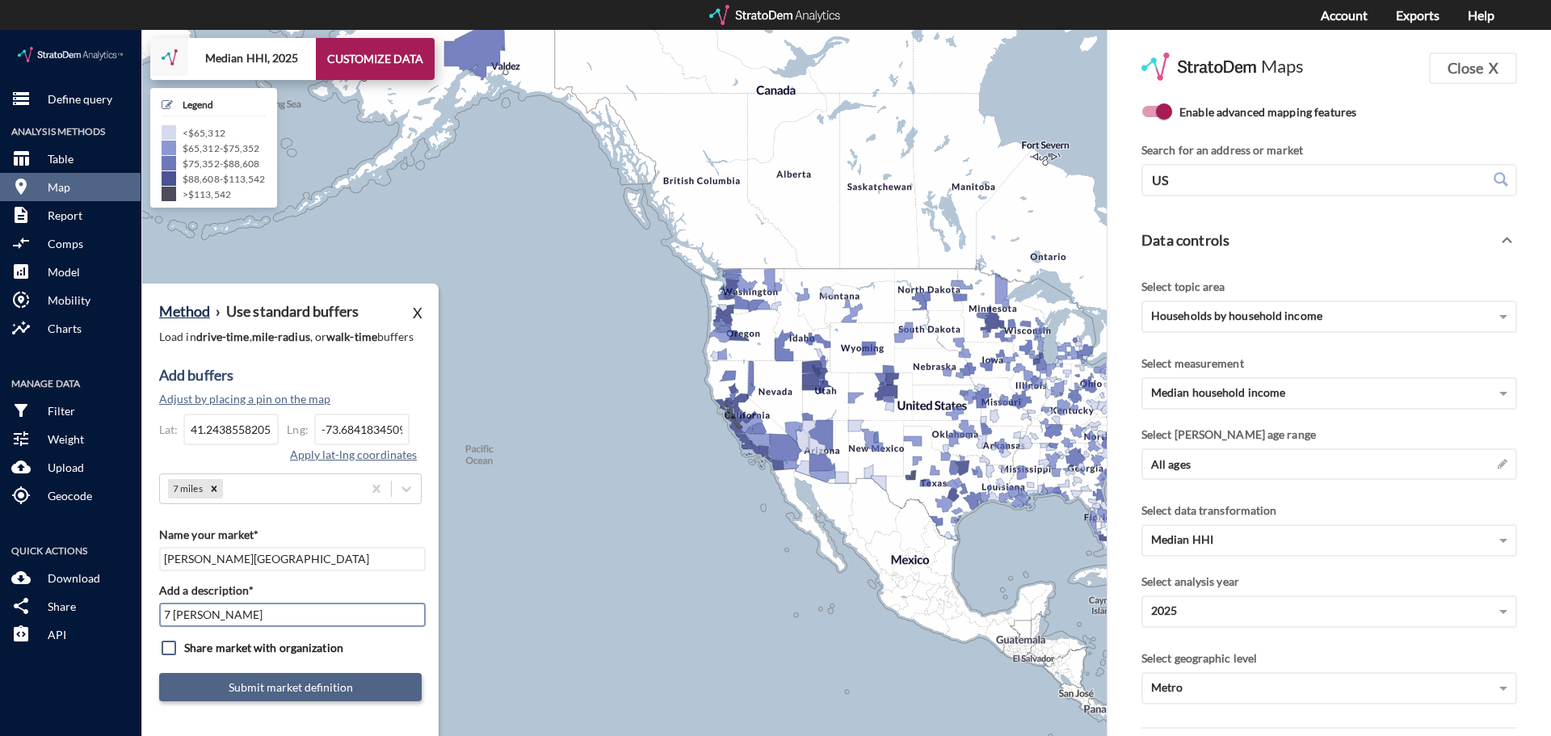
type input "7 Mile Radius"
click button "Submit market definition"
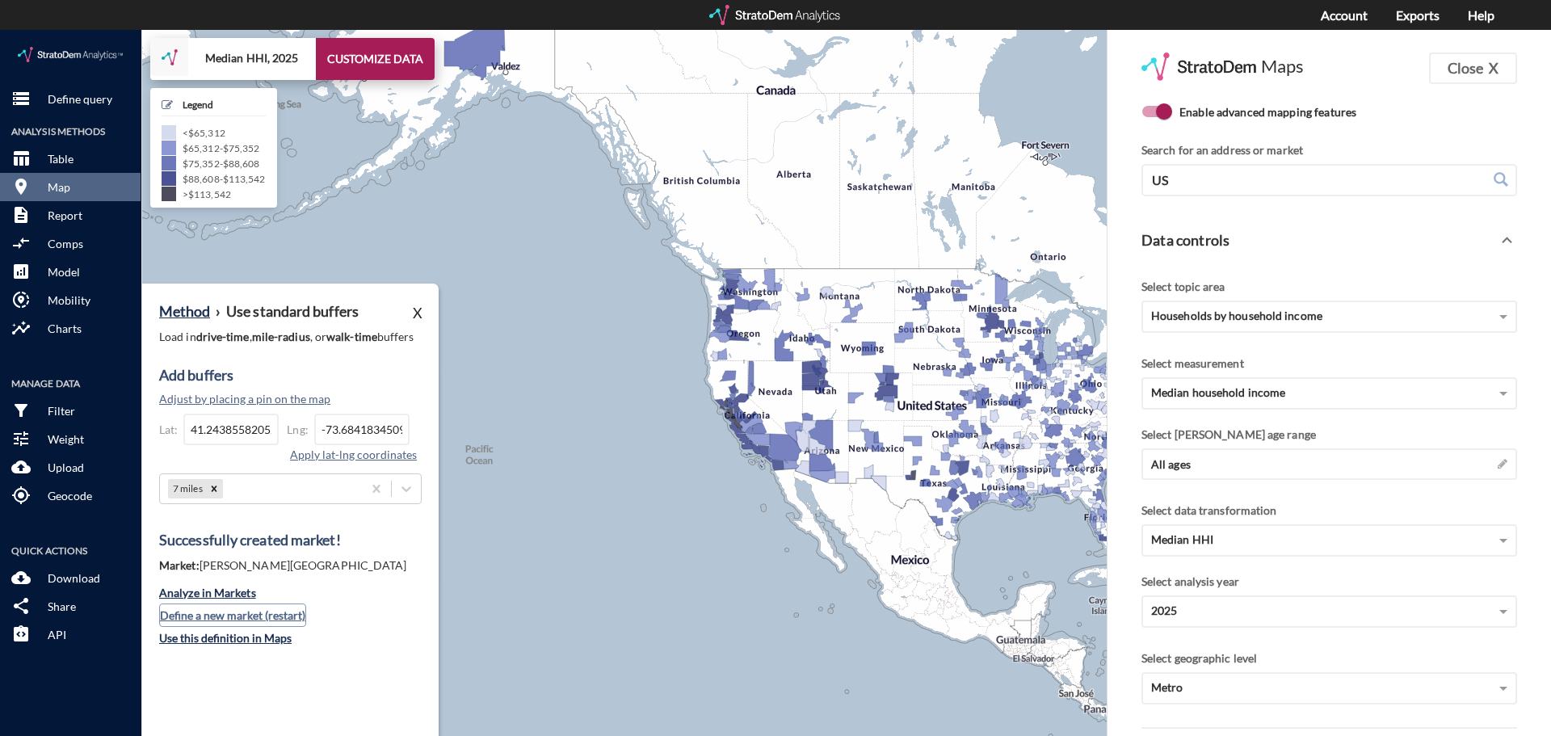
click button "Define a new market (restart)"
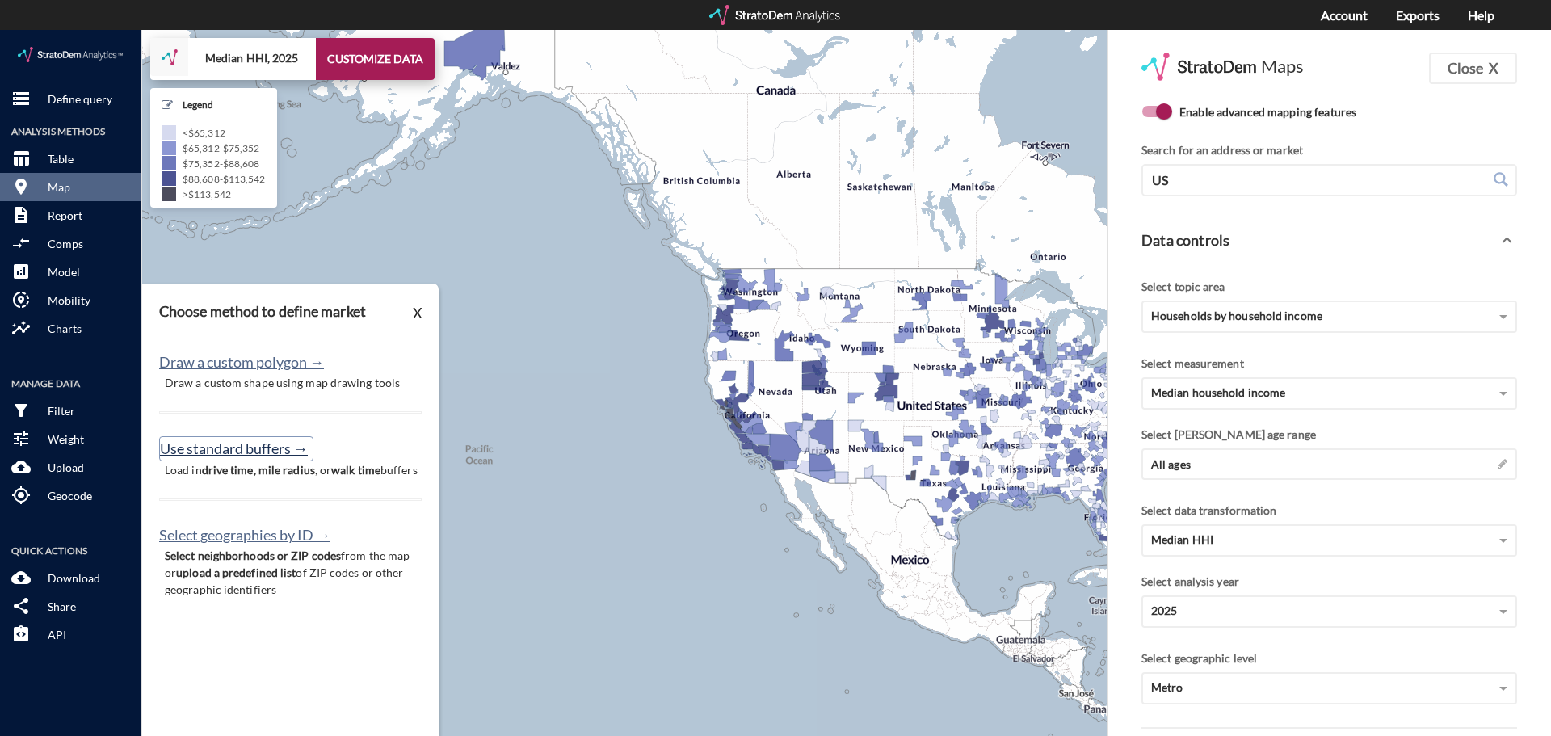
click button "Use standard buffers →"
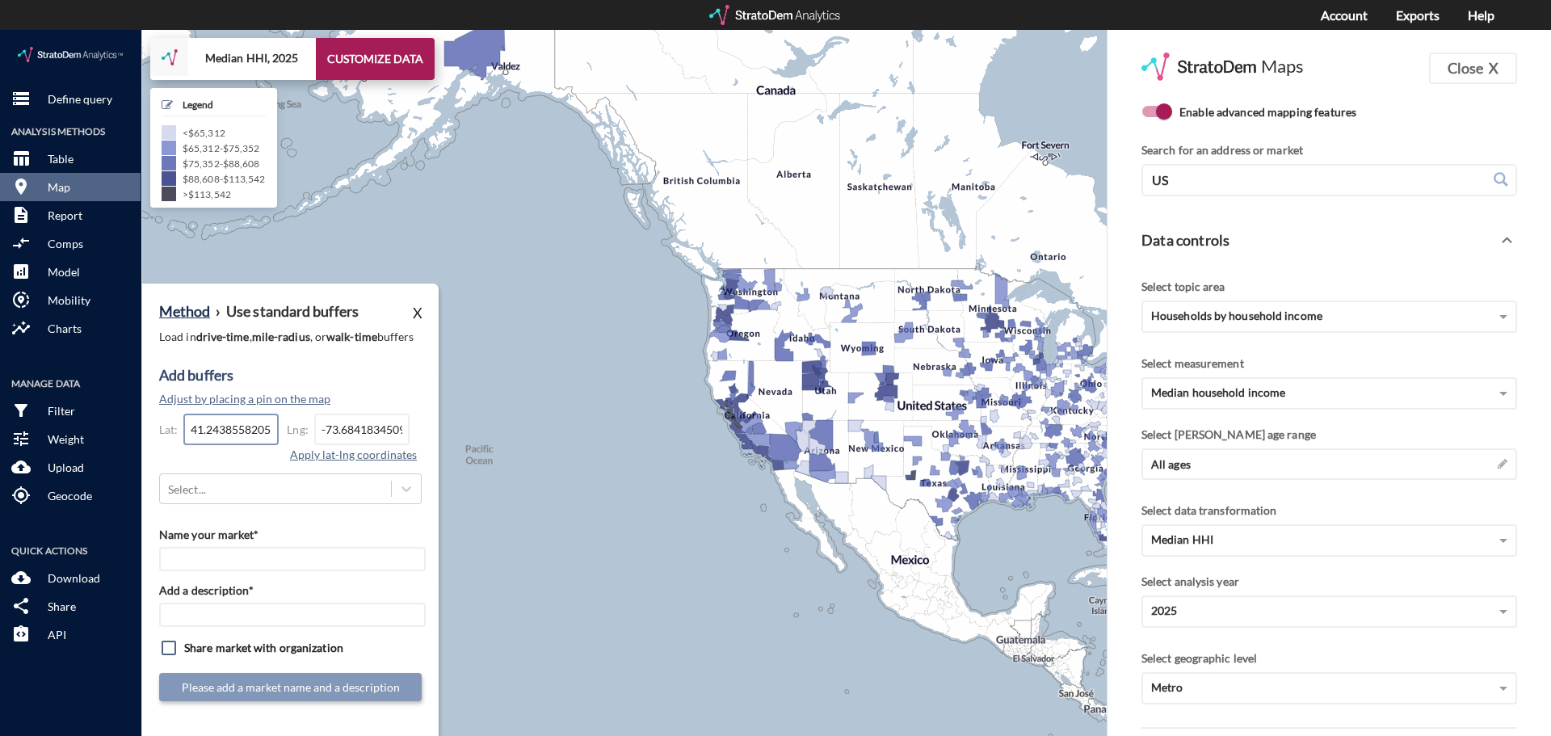
click input "41.2438558205268"
click input "-73.6841834509344"
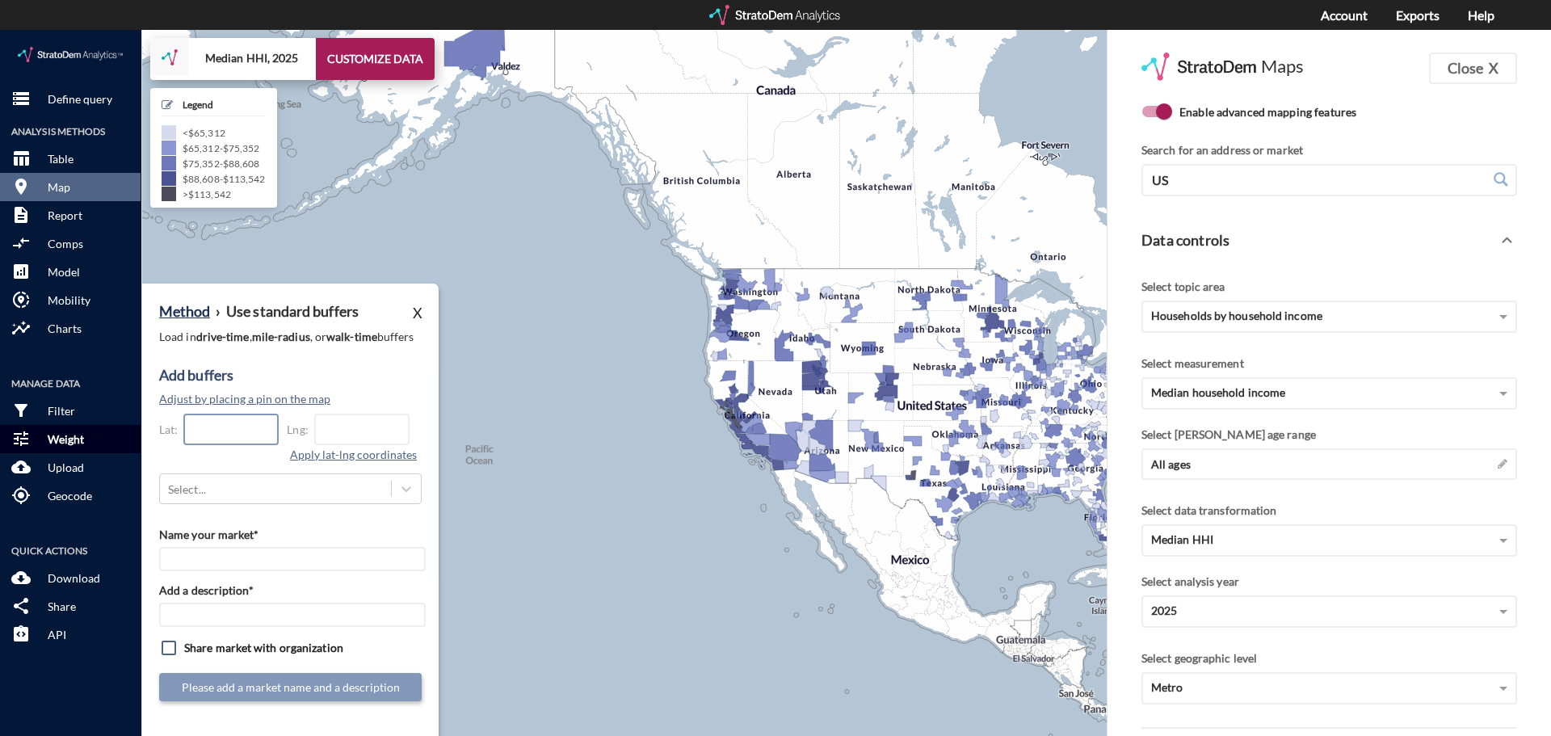
paste input "39.8608140090739"
type input "39.8608140090739"
paste input "-75.0321981908276"
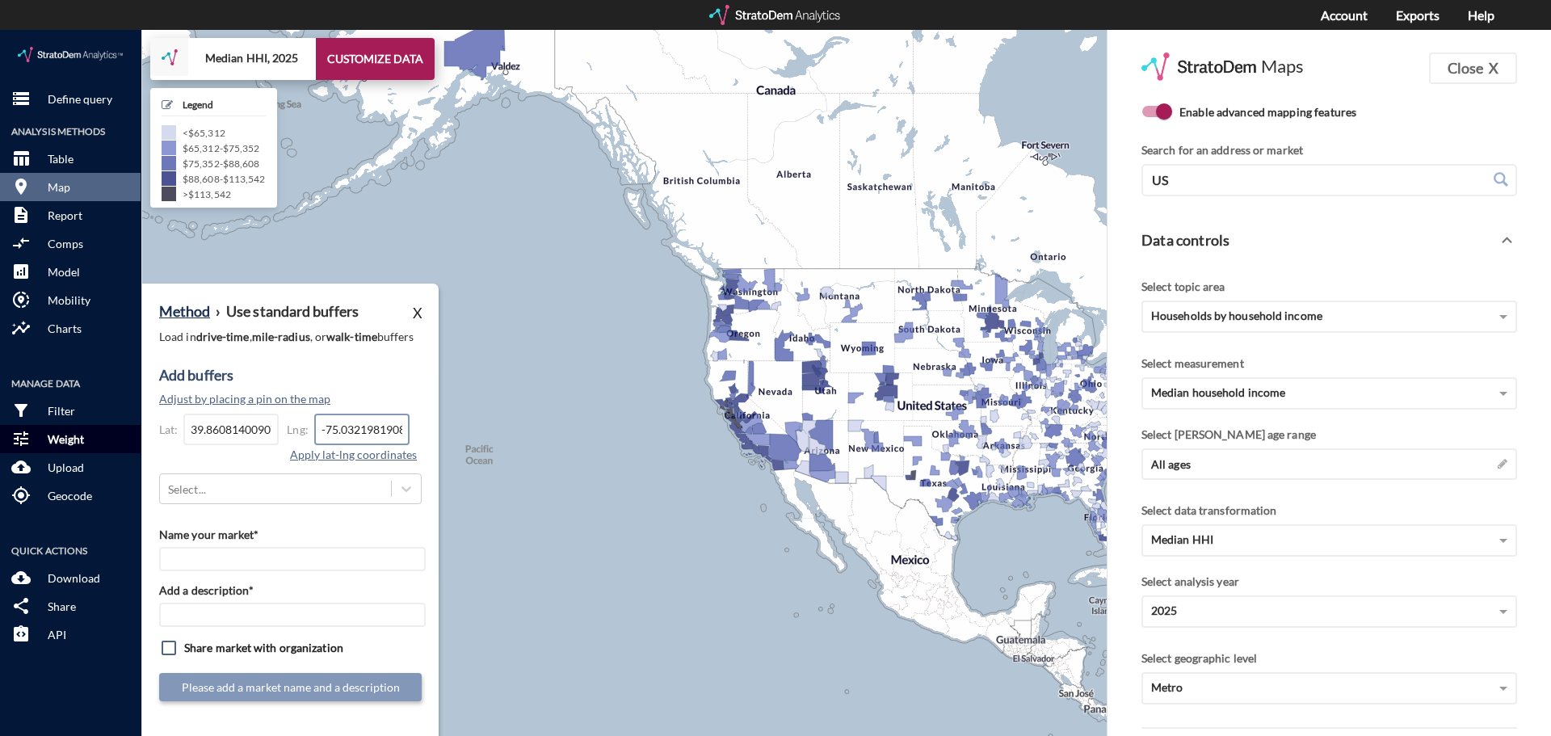
scroll to position [0, 23]
type input "-75.0321981908276"
click button "Apply lat-lng coordinates"
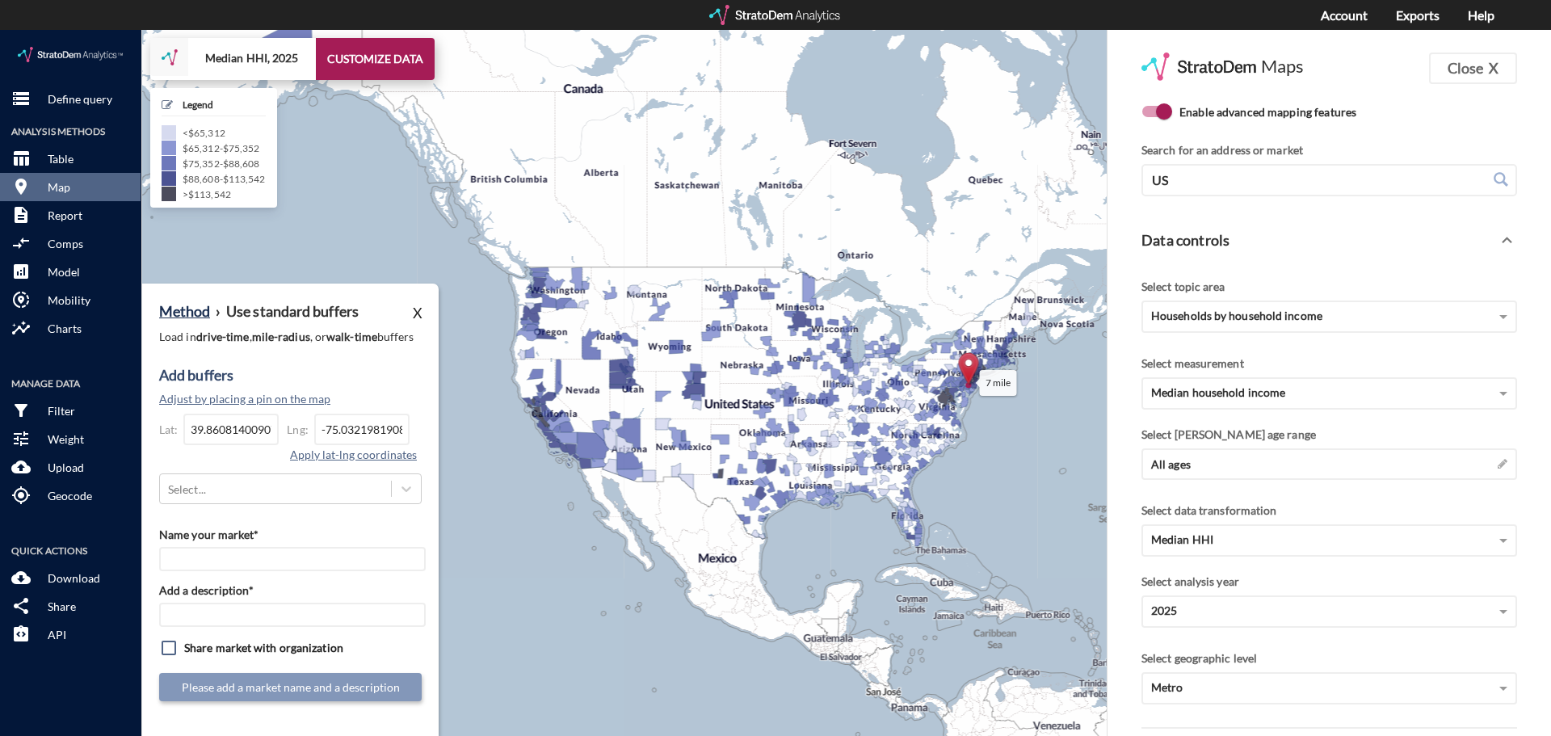
drag, startPoint x: 756, startPoint y: 576, endPoint x: 546, endPoint y: 574, distance: 210.0
click div "7 mile + − Median HHI, 2025 CUSTOMIZE DATA Legend < $65,312 $65,312 - $75,352 $…"
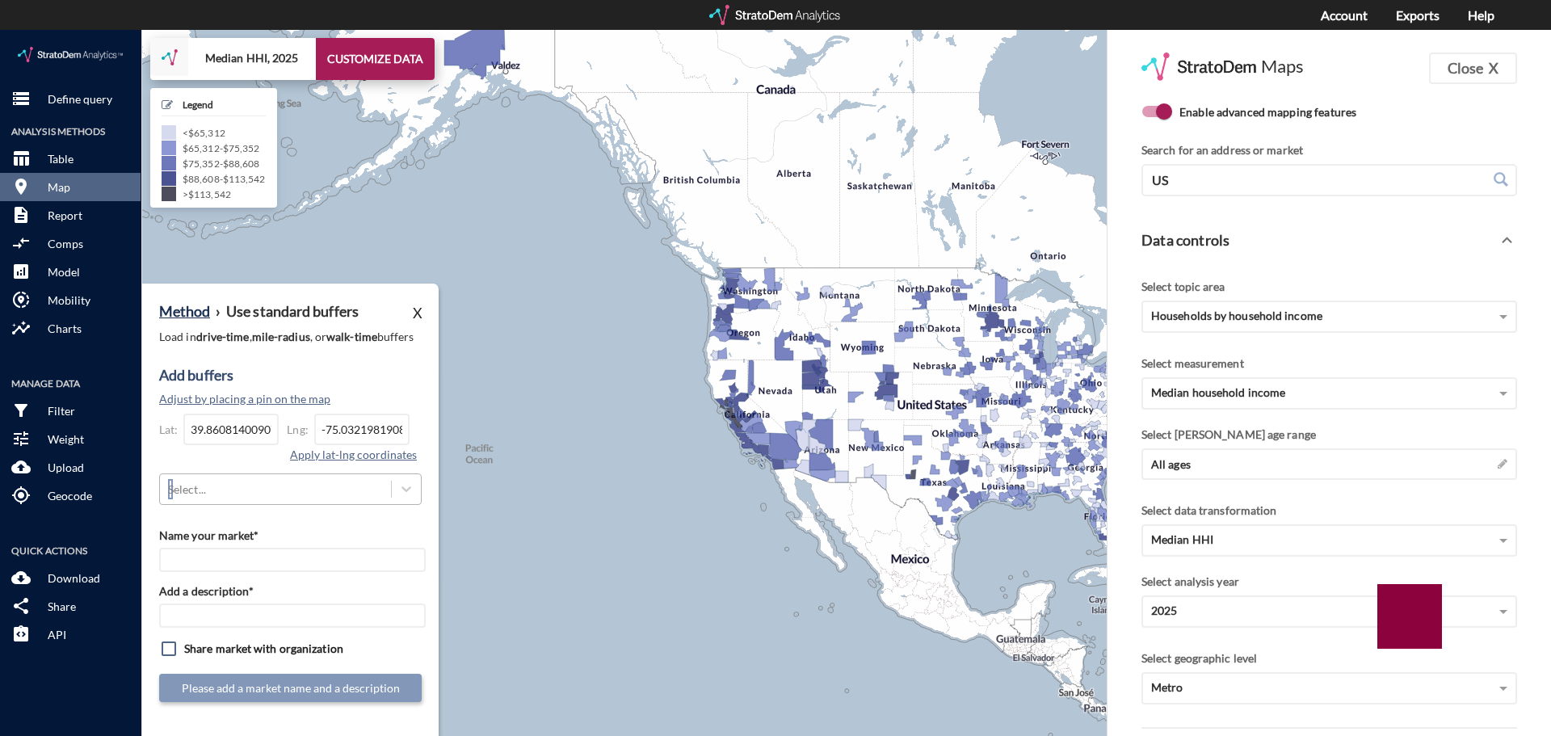
click div "Select..."
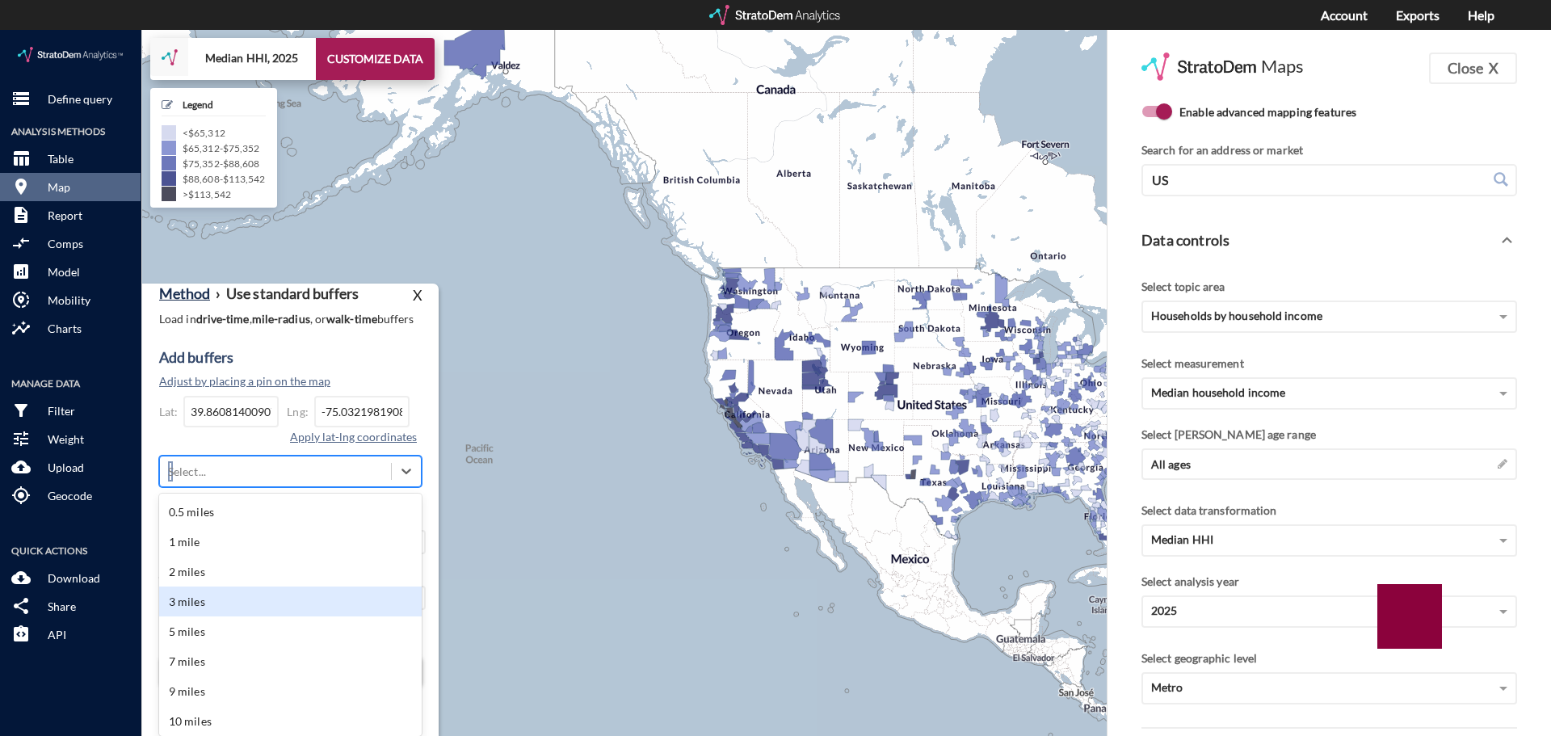
click div "3 miles"
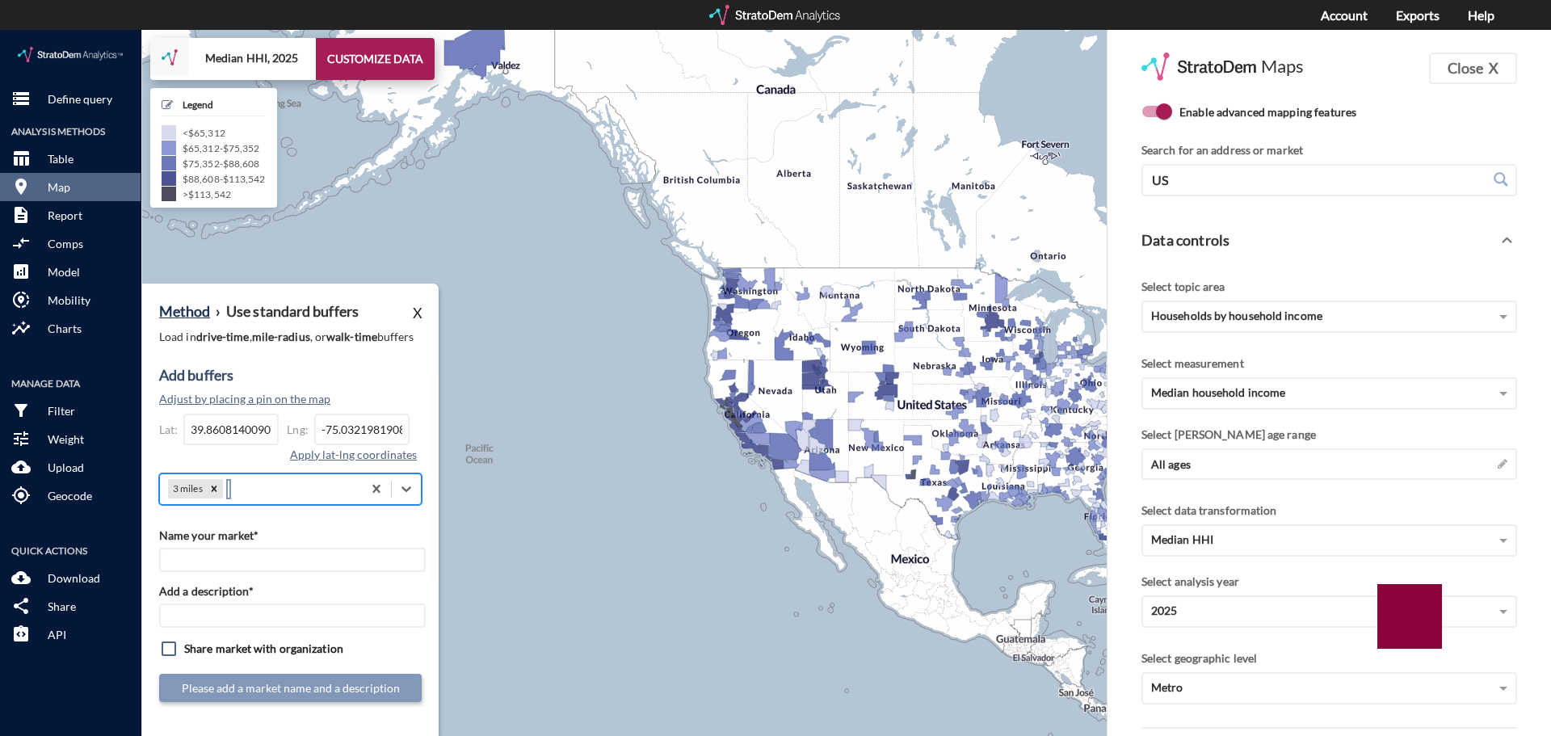
scroll to position [0, 0]
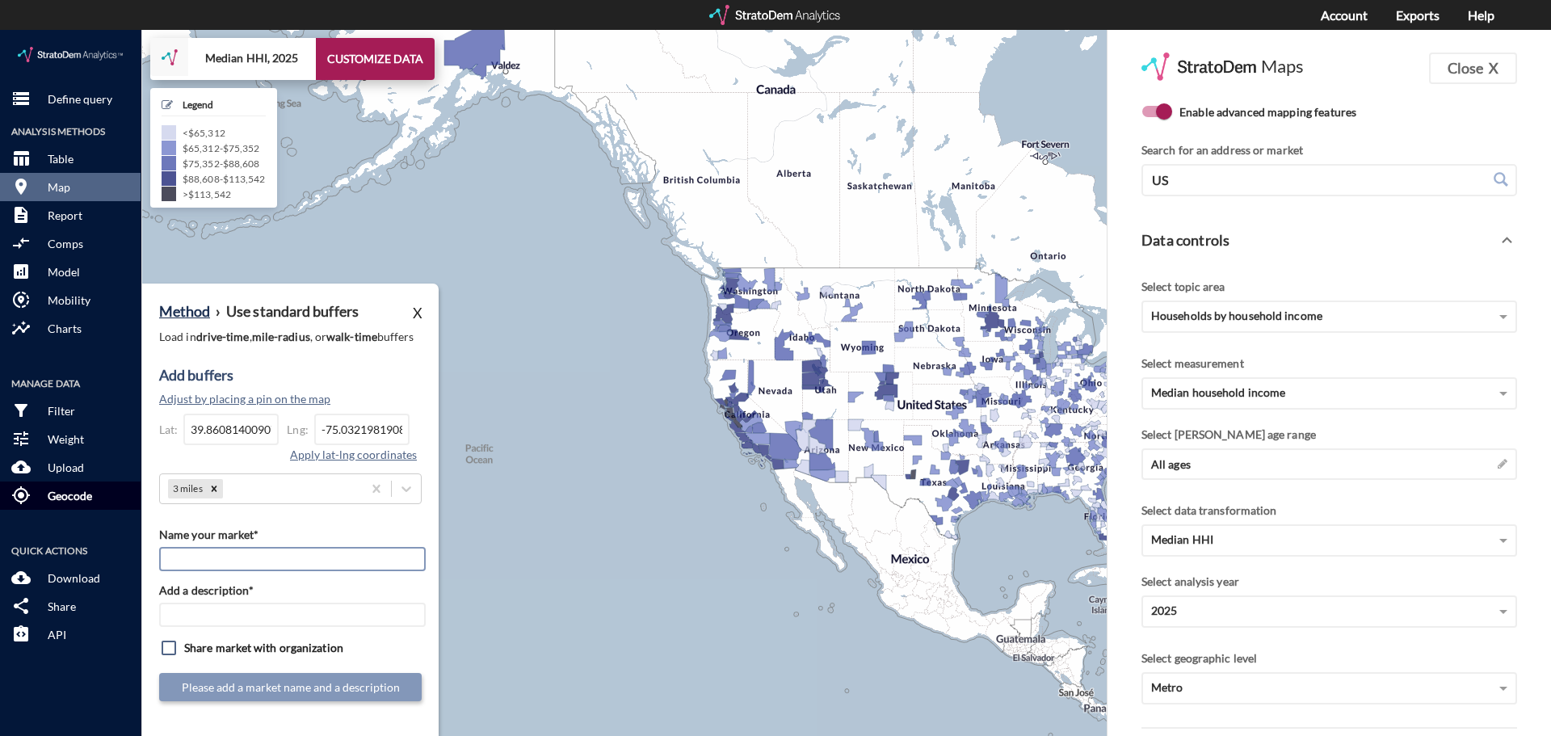
paste input "Nuvo - Magnolia"
type input "Nuvo - Magnolia"
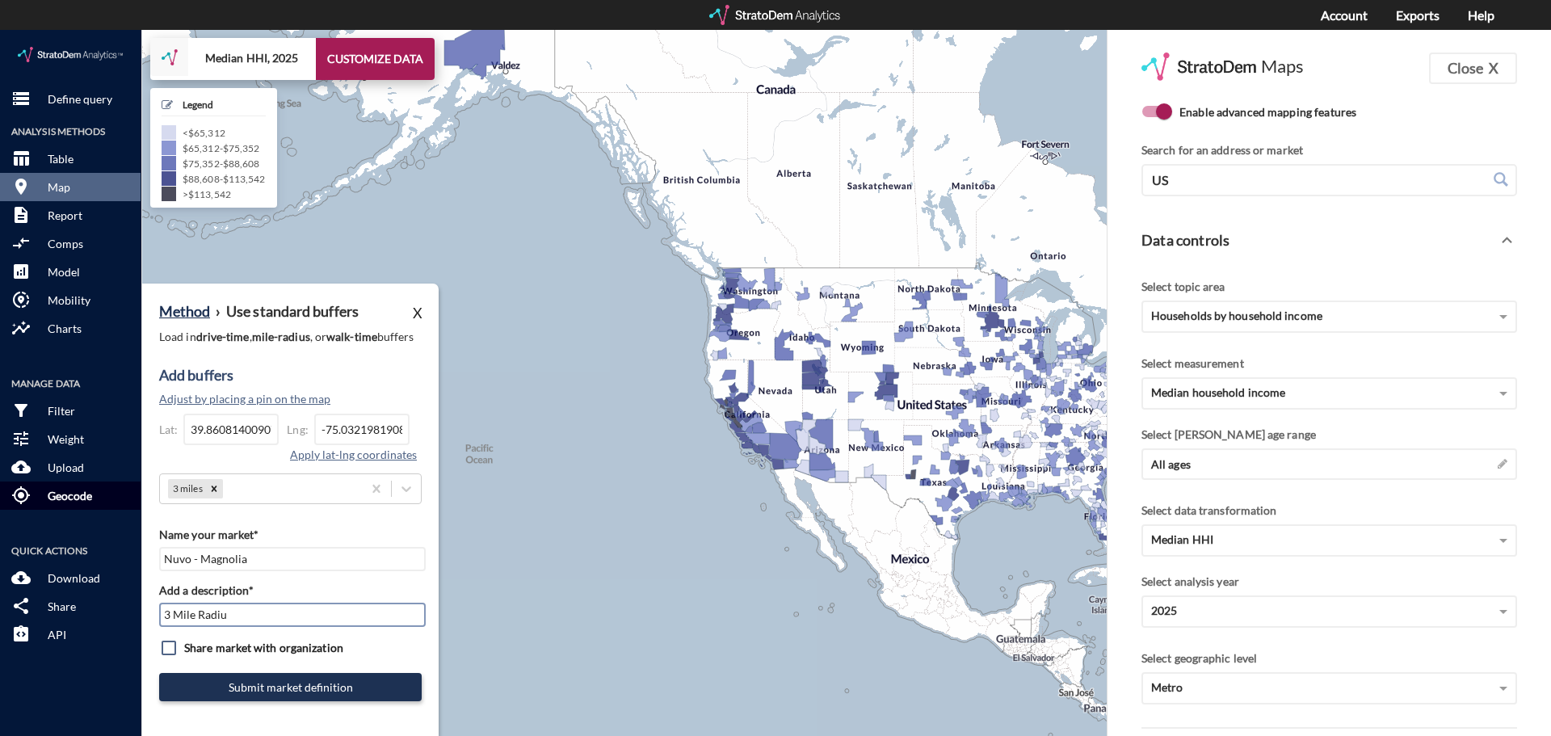
type input "3 Mile Radius"
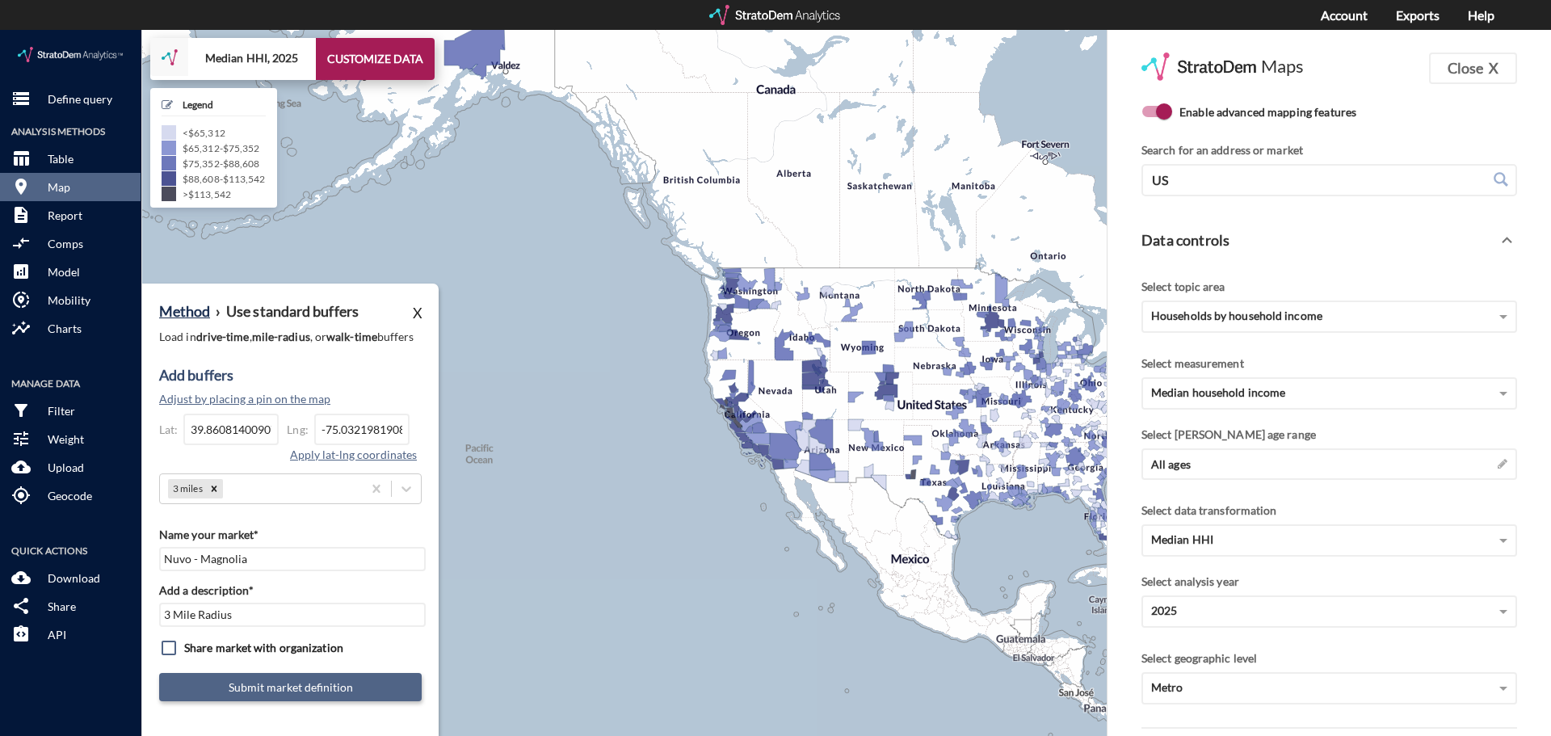
click button "Submit market definition"
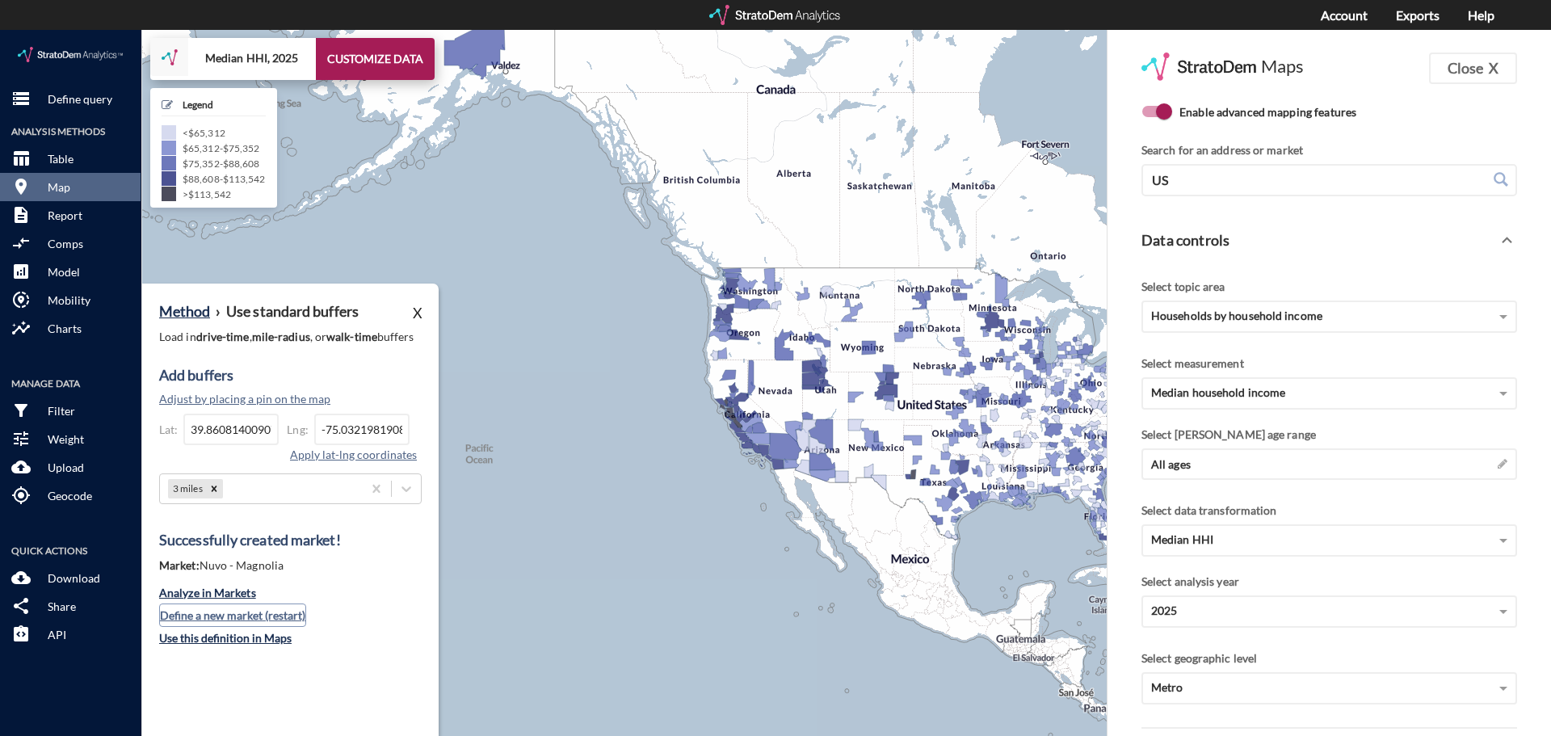
click button "Define a new market (restart)"
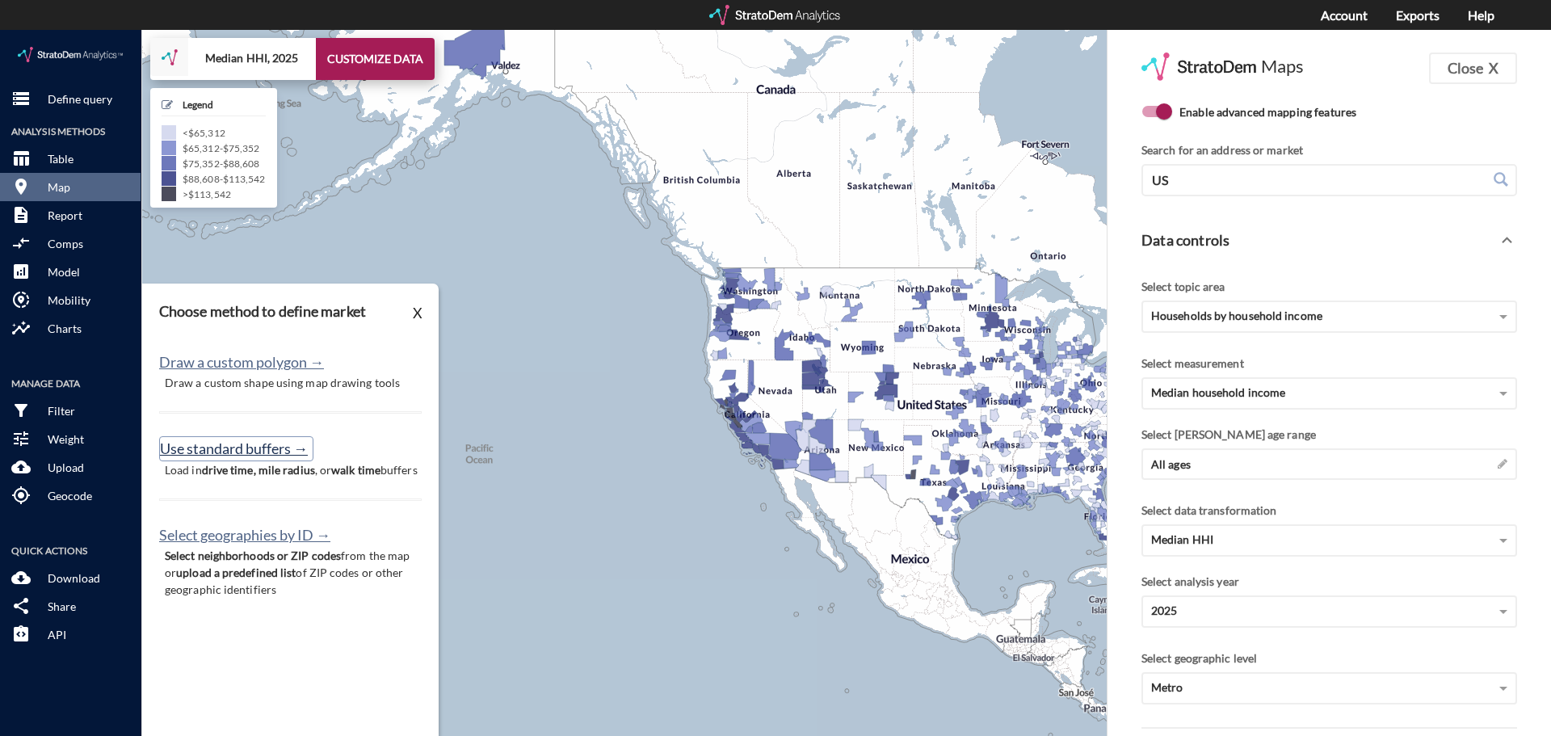
click button "Use standard buffers →"
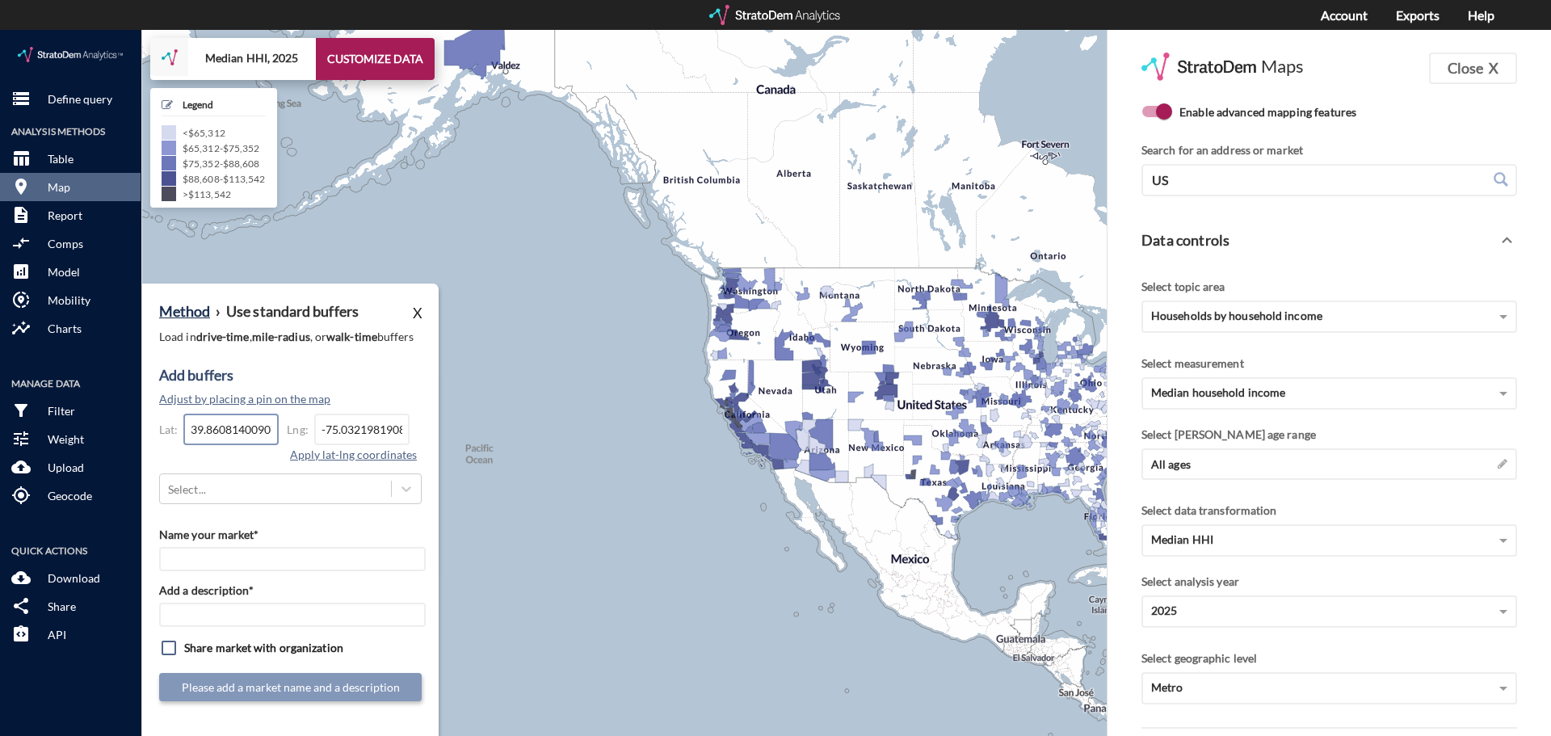
click input "39.8608140090739"
paste input "7.8176221310061"
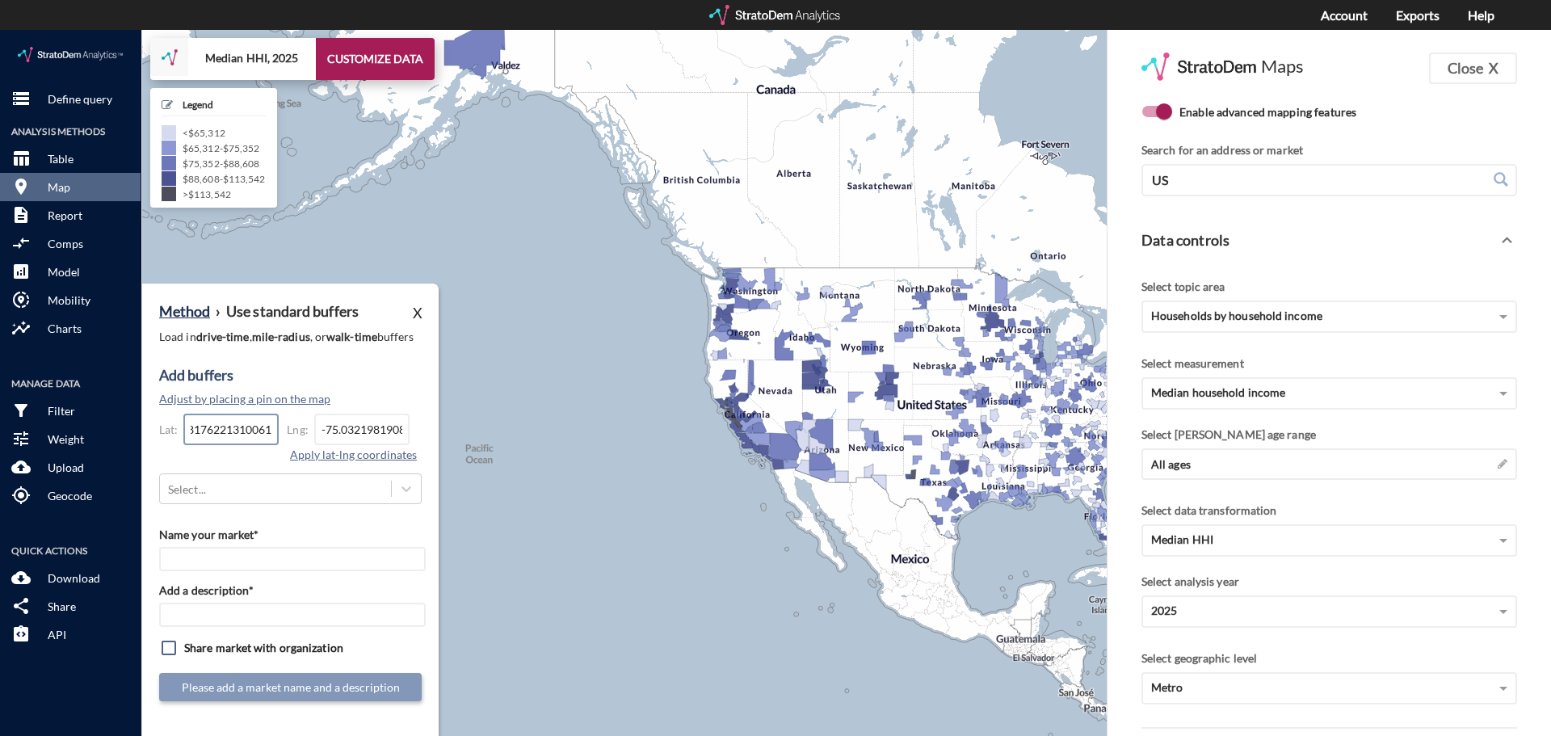
type input "37.8176221310061"
click input "-75.0321981908276"
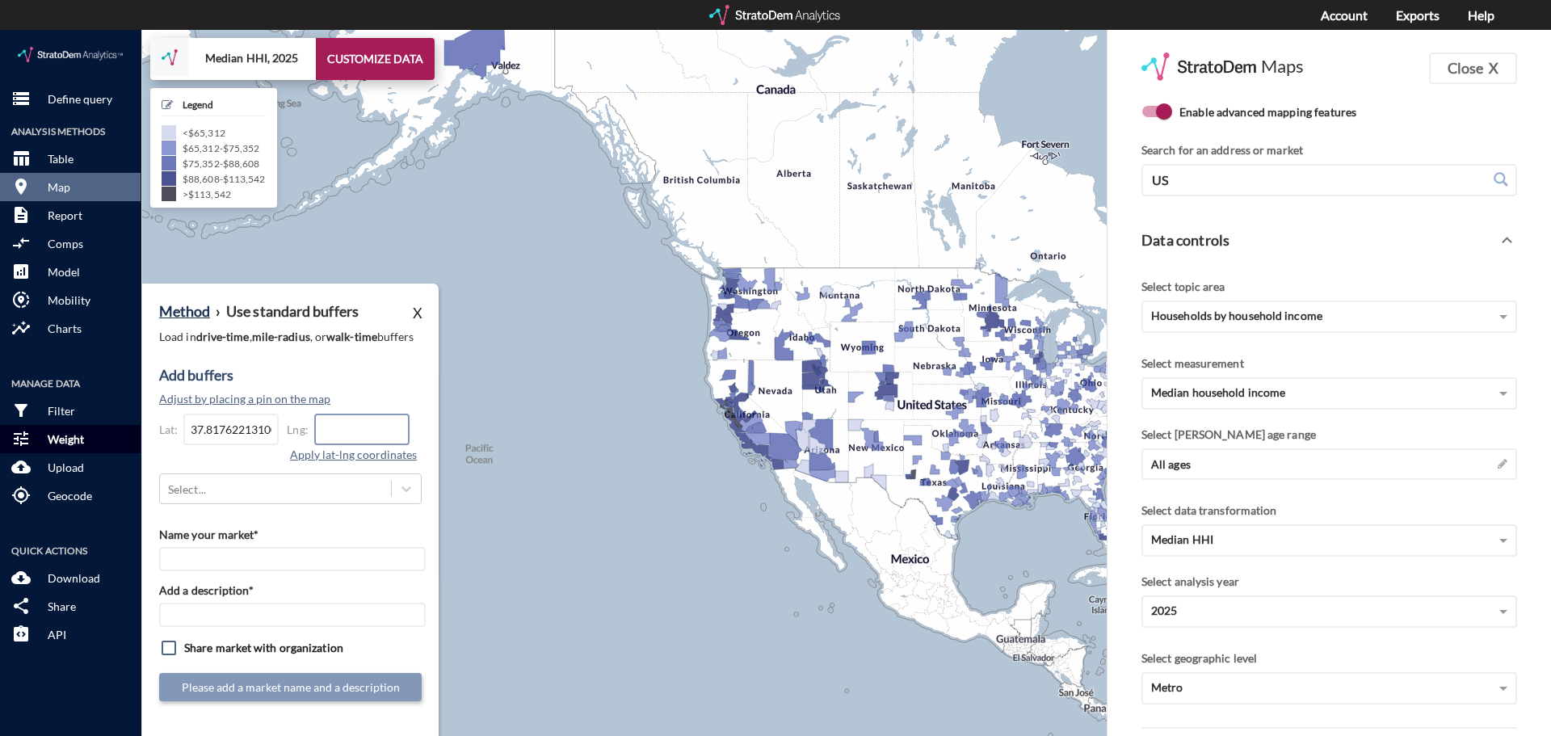
paste input "-121.298736679437"
type input "-121.298736679437"
click button "Apply lat-lng coordinates"
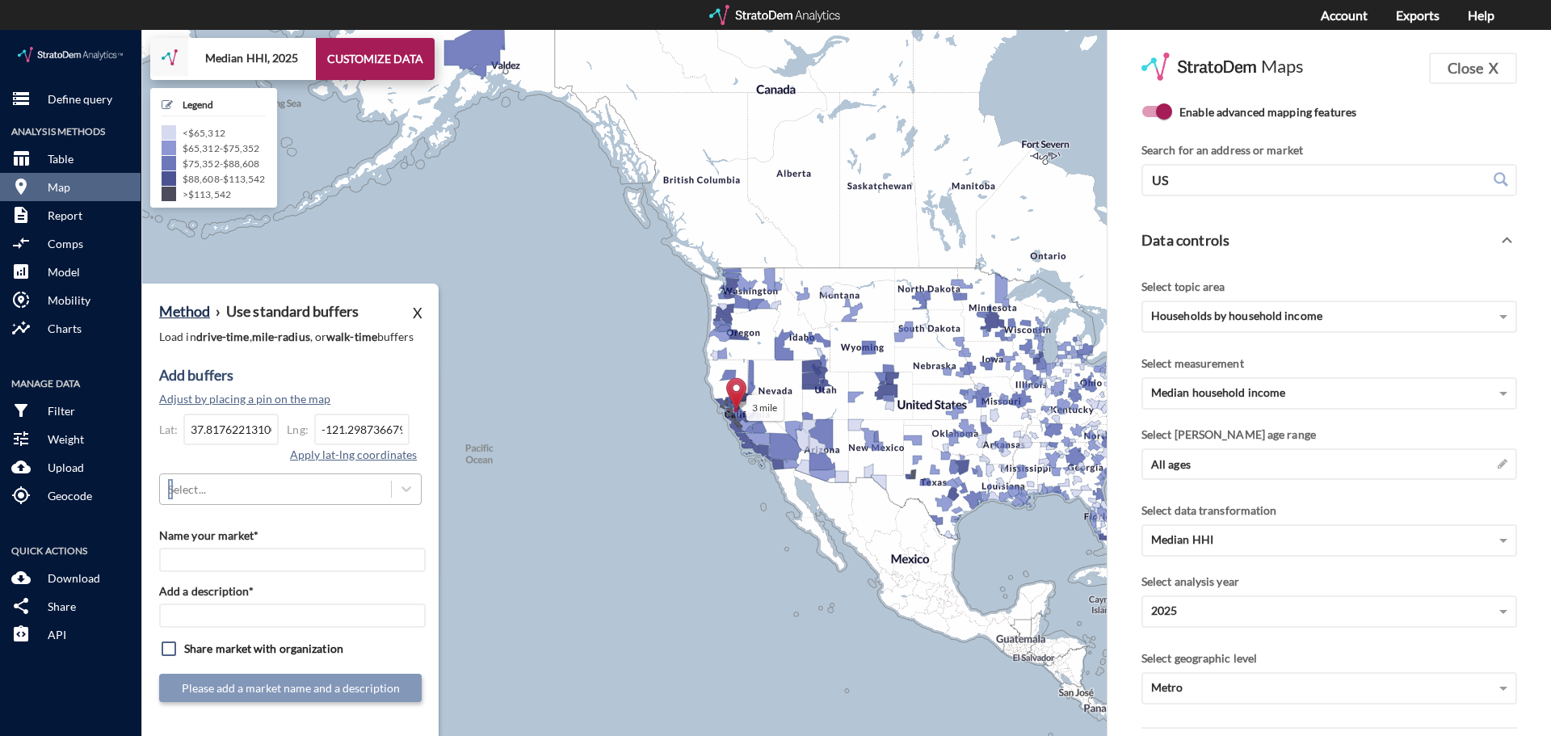
click div "Select..."
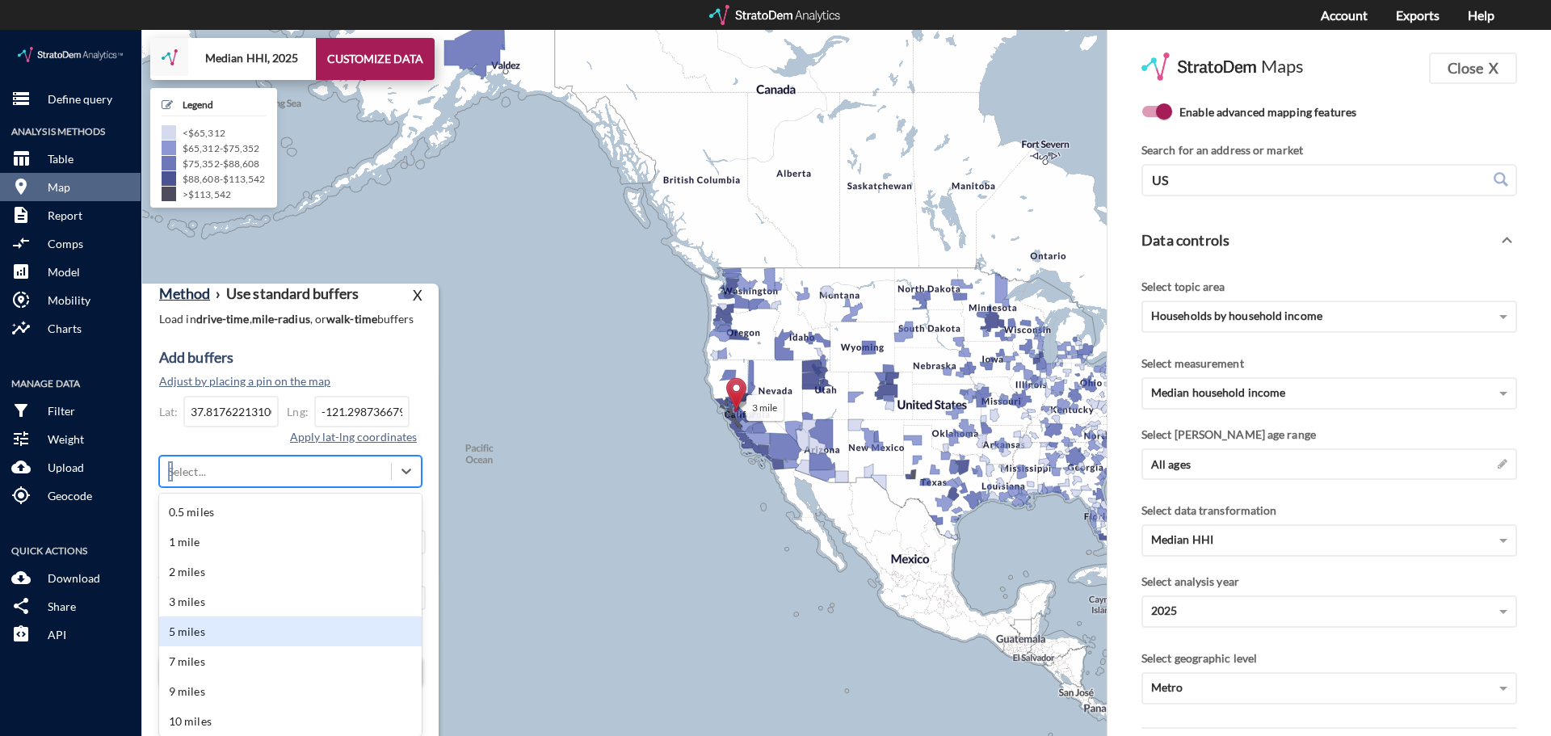
click div "5 miles"
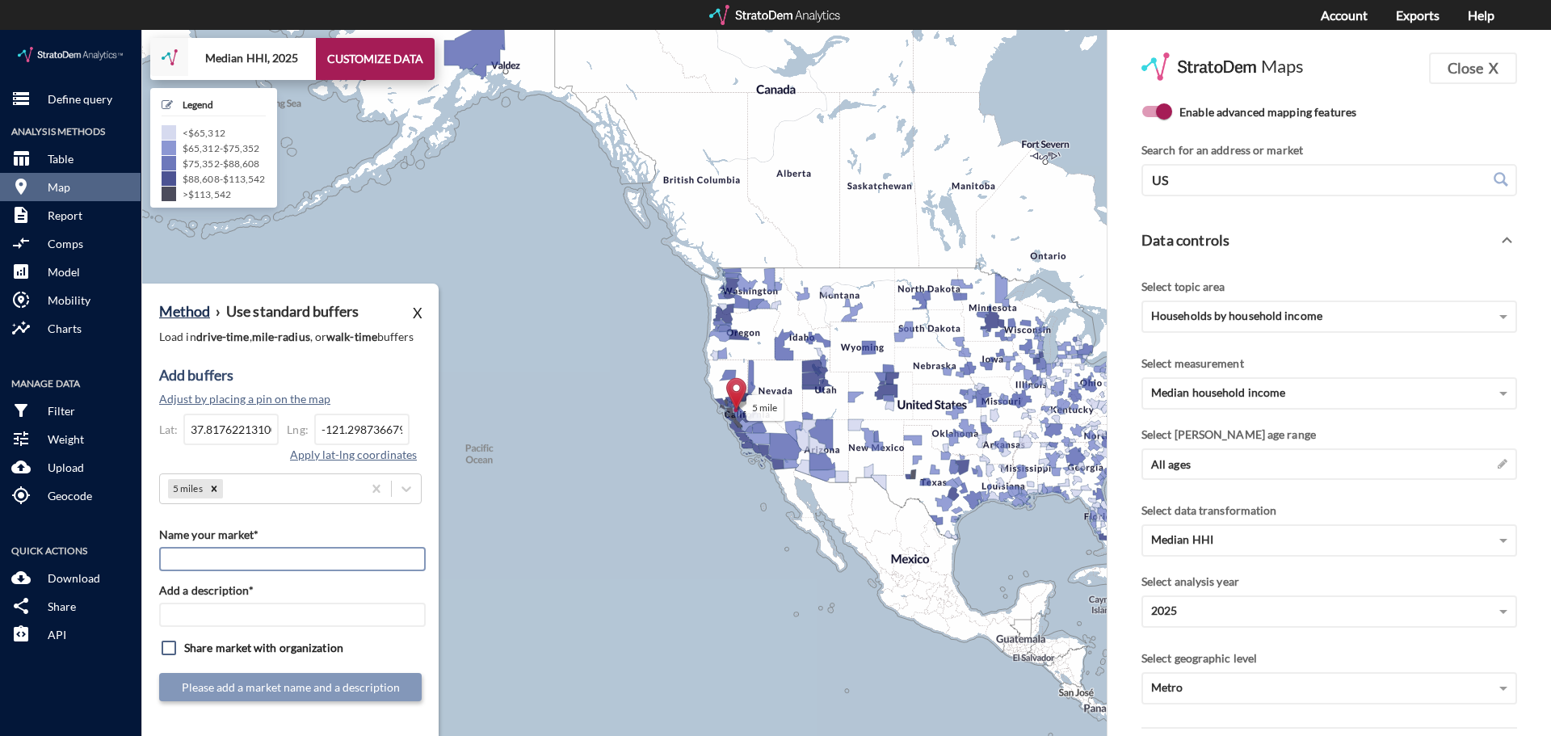
click input "Name your market*"
paste input "StorQuest - Lathrop"
type input "StorQuest - Lathrop"
click input "Add a description*"
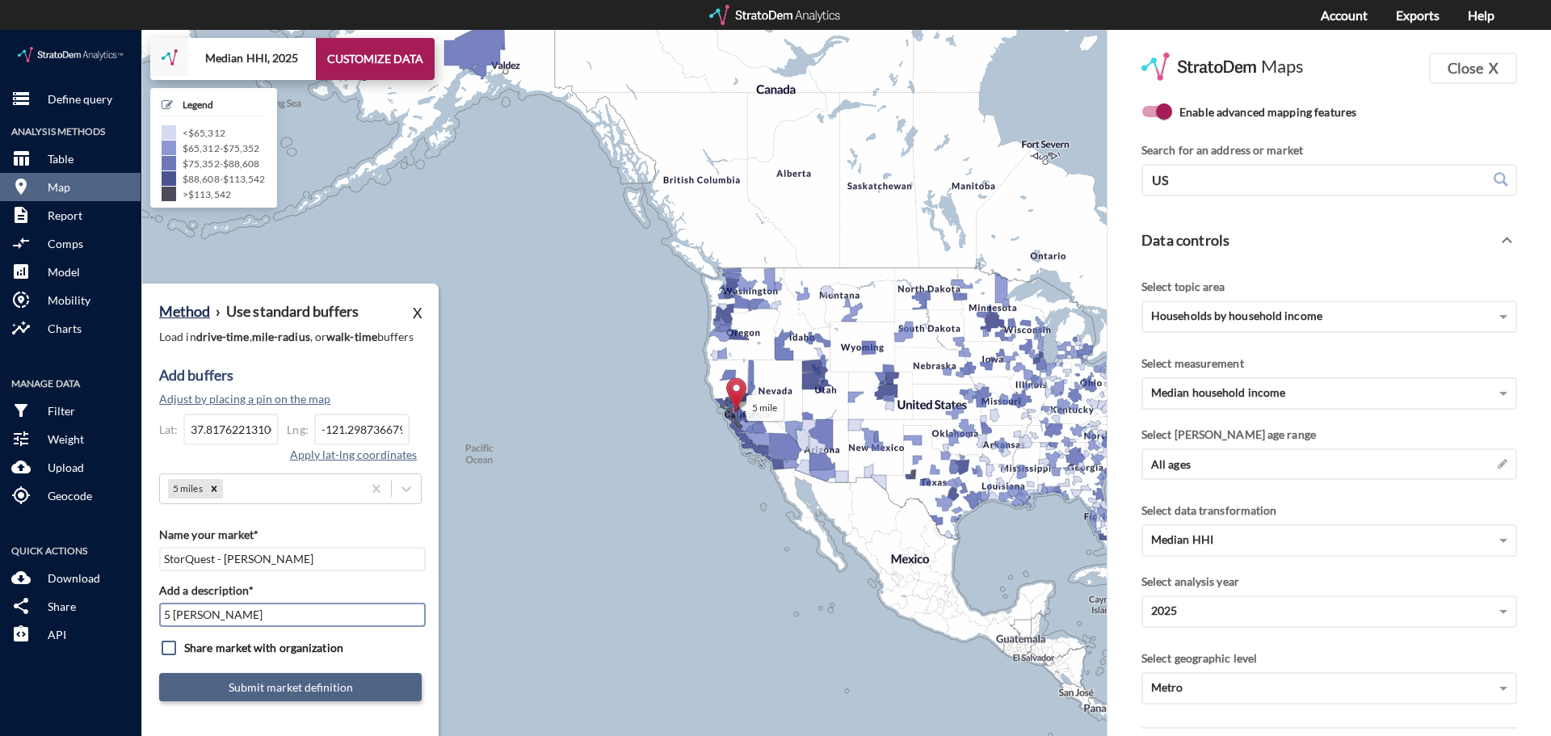
type input "5 Mile Radius"
click button "Submit market definition"
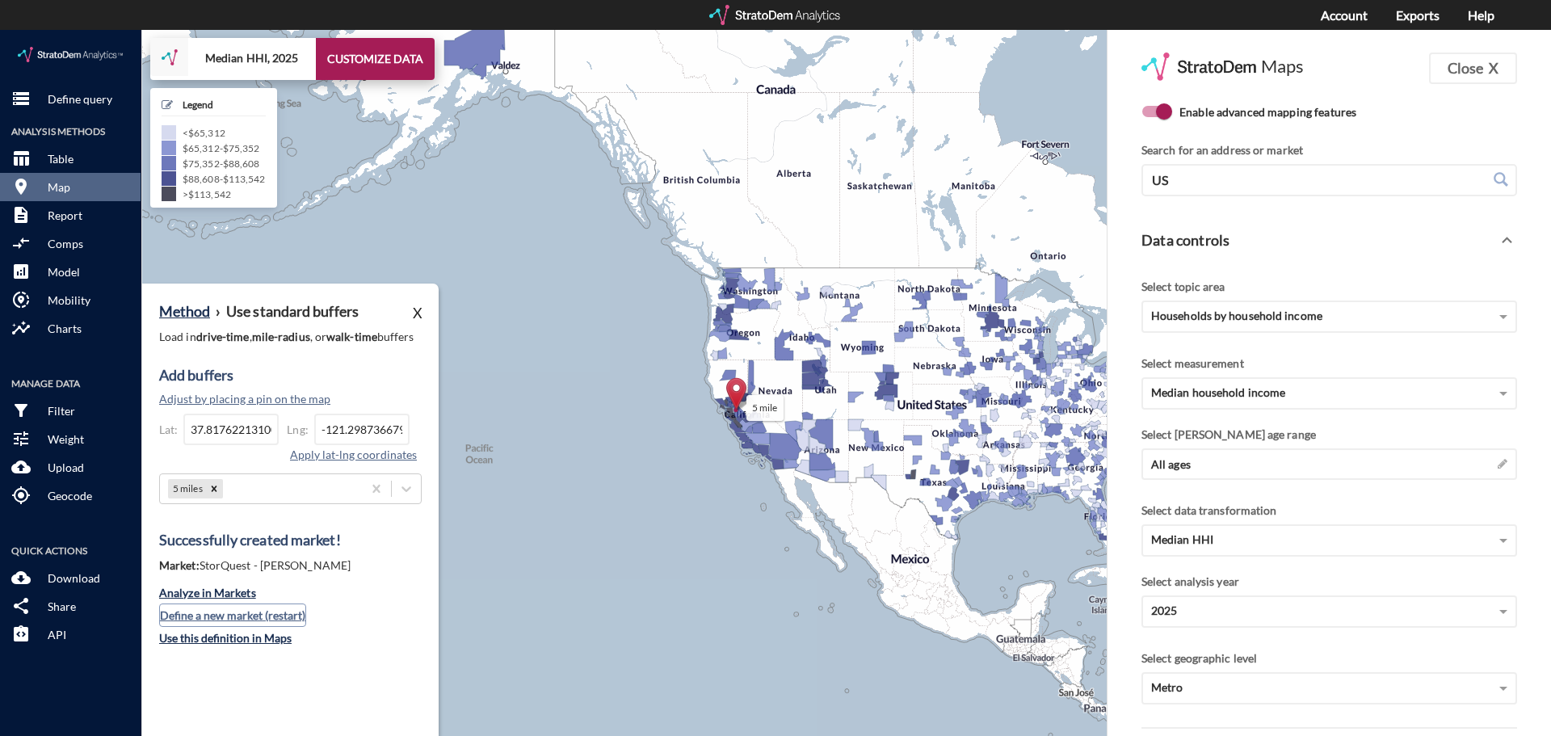
click button "Define a new market (restart)"
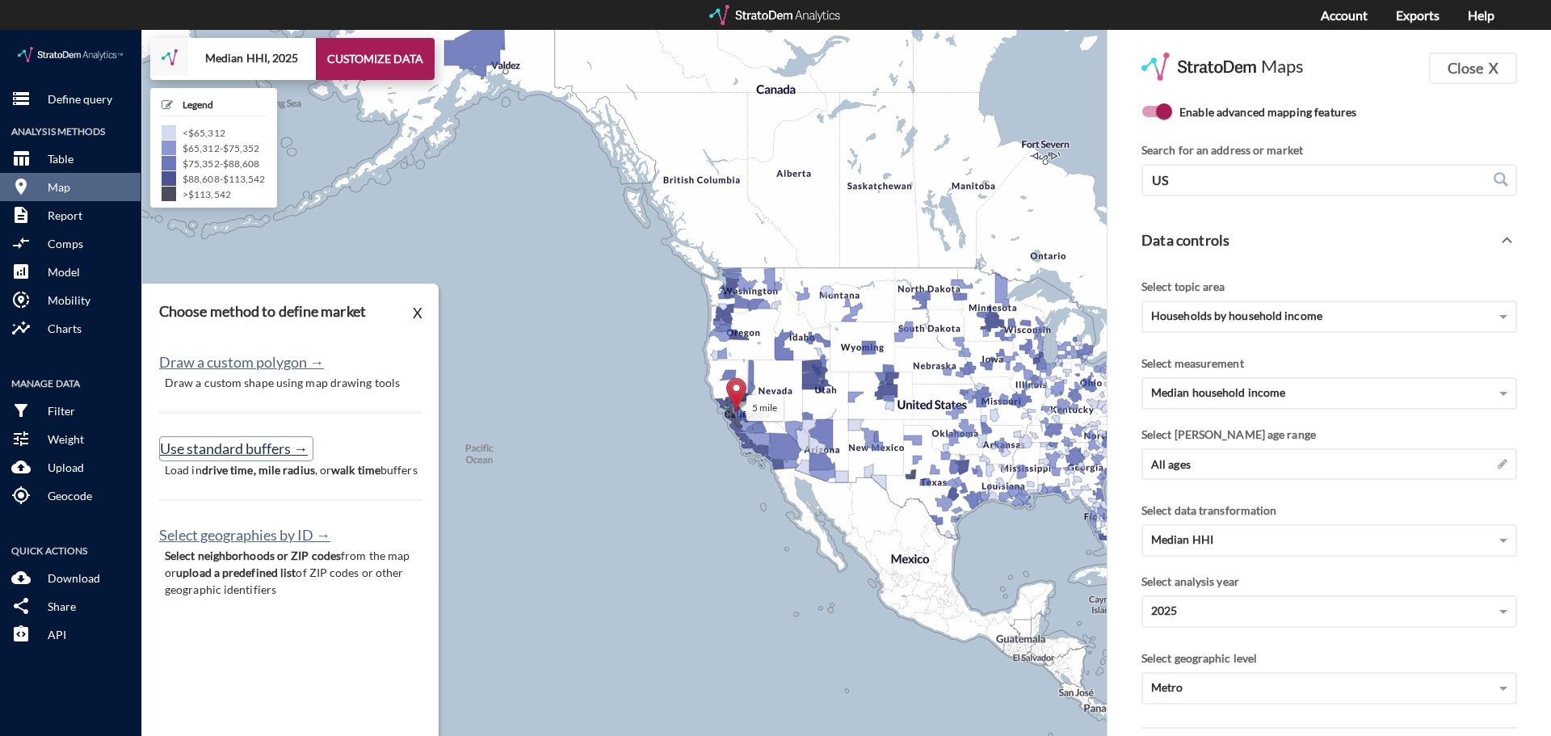
click button "Use standard buffers →"
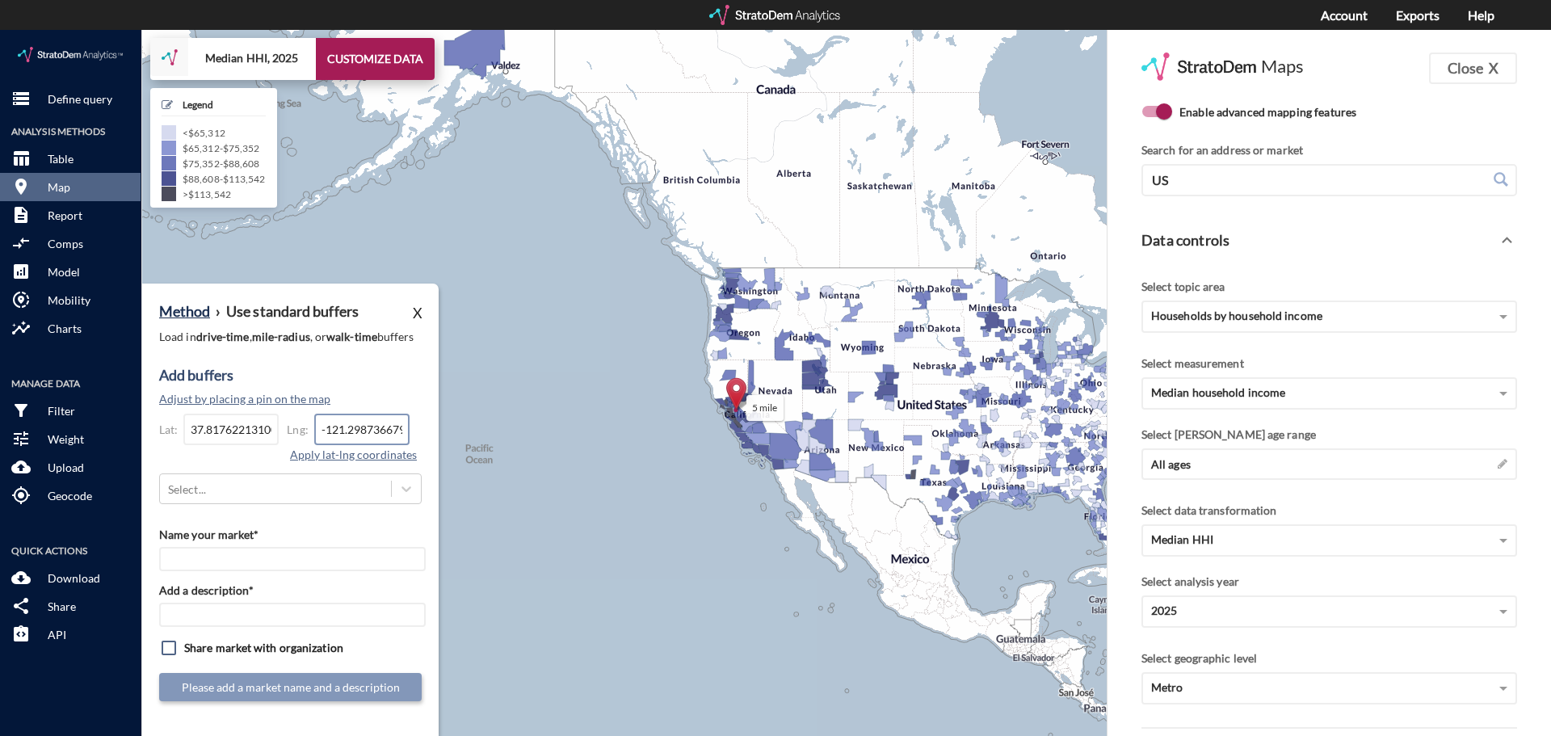
click input "-121.298736679437"
click input "37.8176221310061"
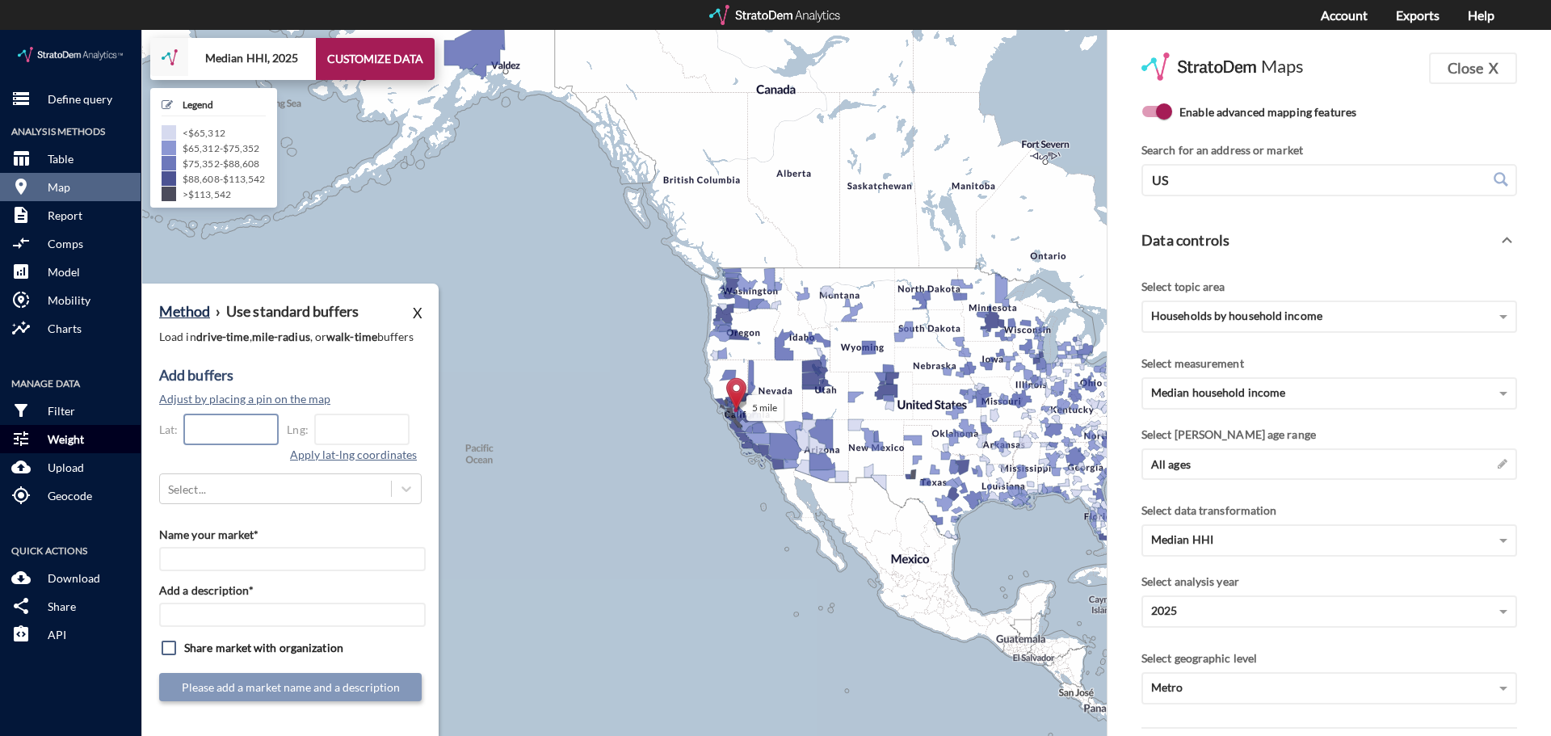
paste input "33.7038702341981"
type input "33.7038702341981"
paste input "-116.278904451771"
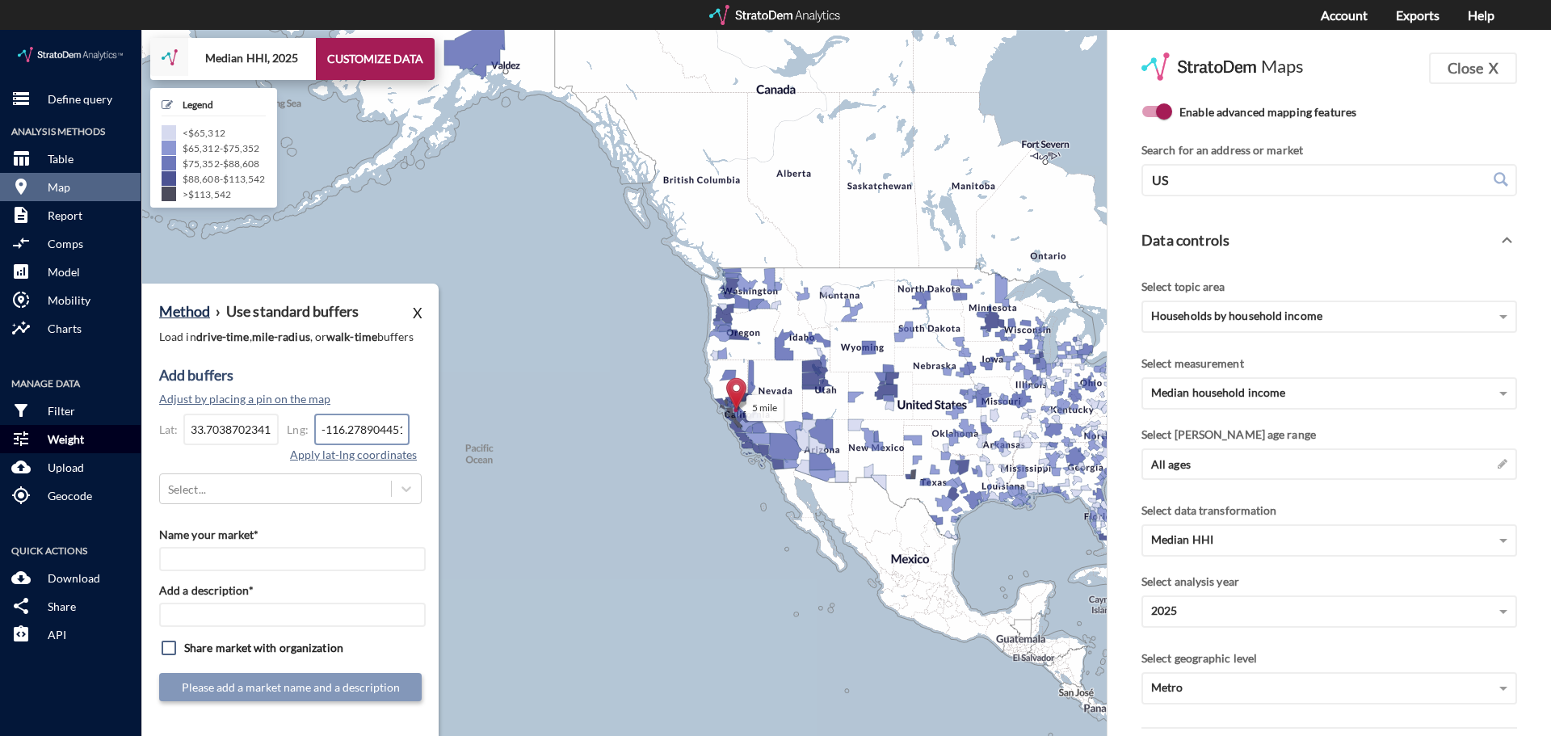
scroll to position [0, 23]
type input "-116.278904451771"
click button "Apply lat-lng coordinates"
click div "Select..."
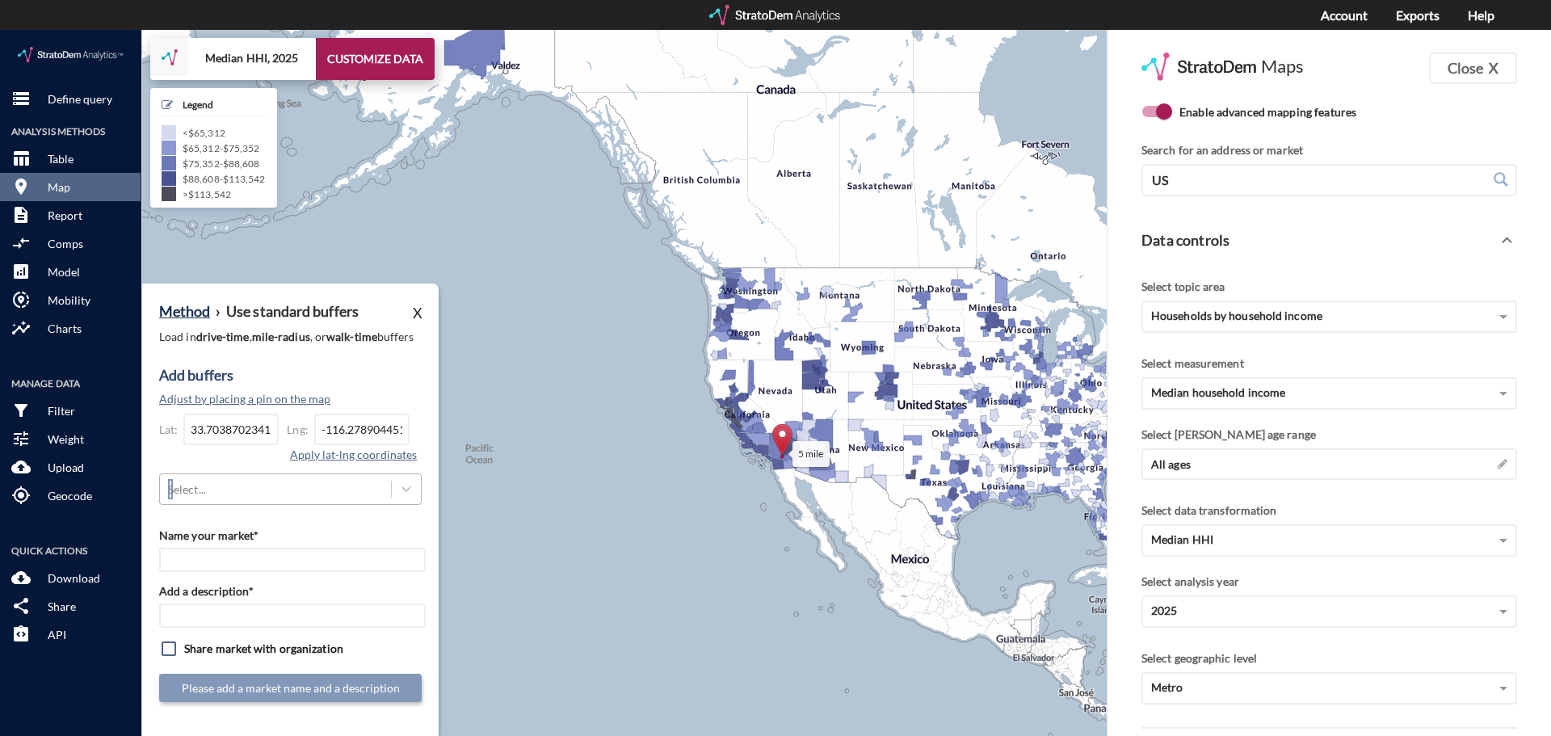
scroll to position [35, 0]
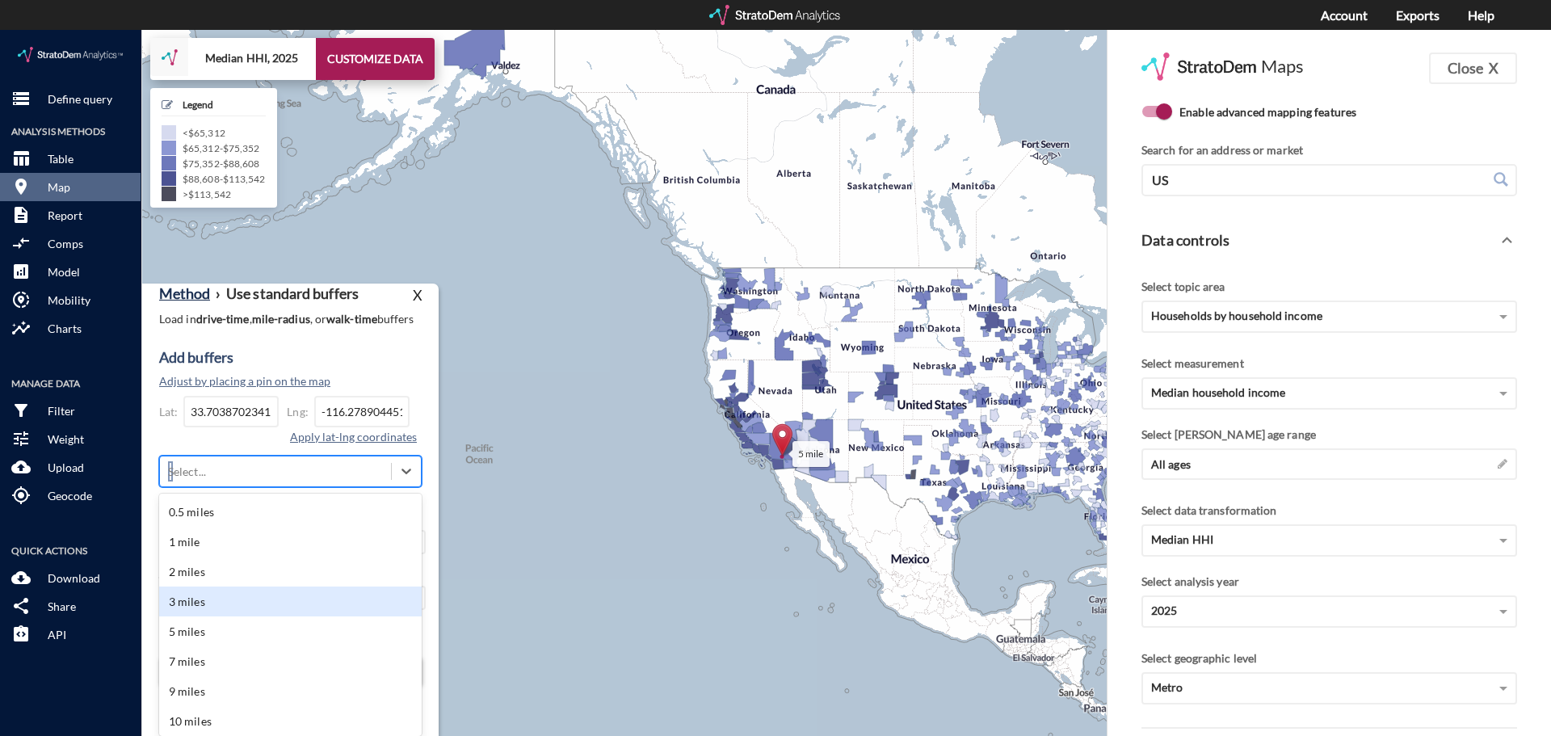
click div "3 miles"
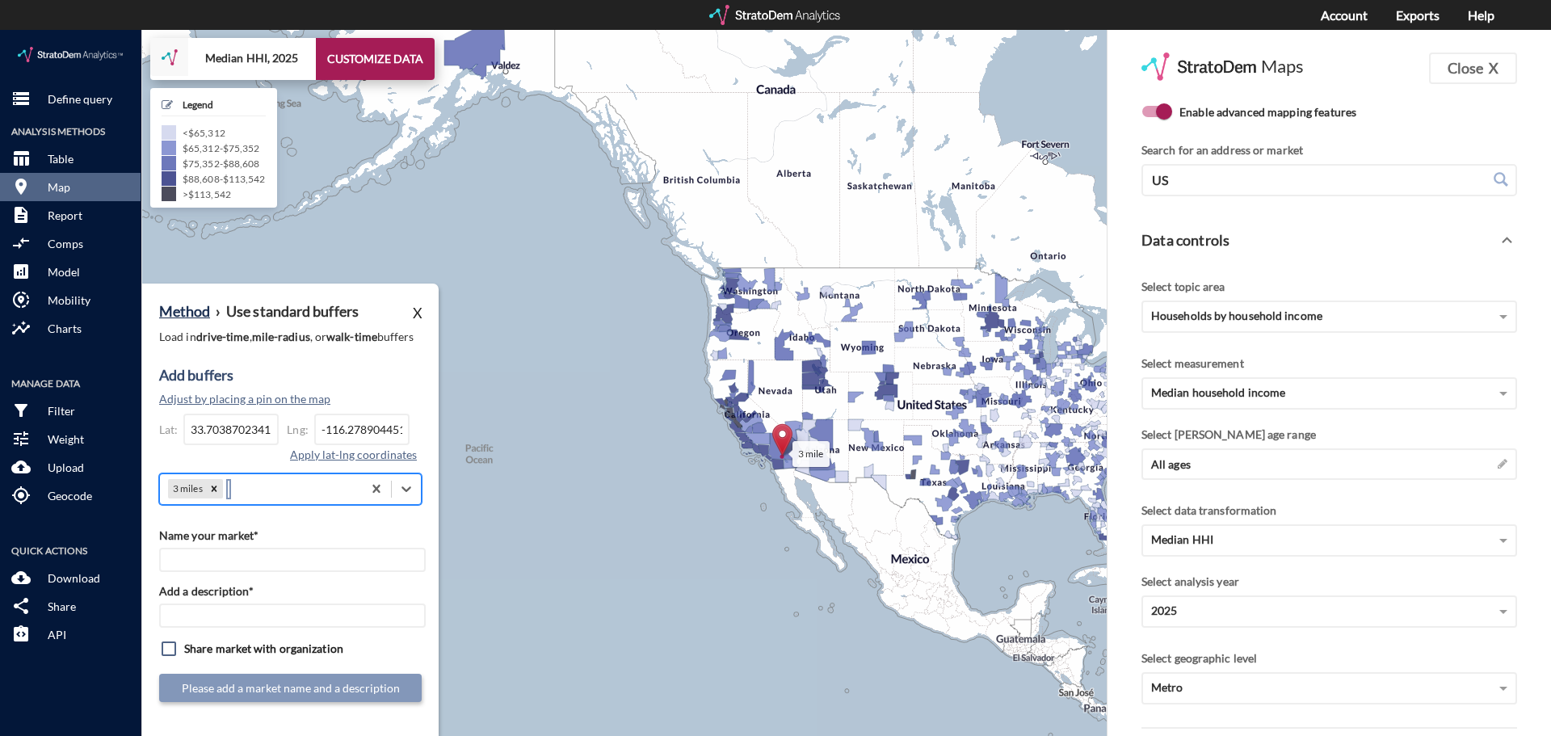
scroll to position [0, 0]
click input "Name your market*"
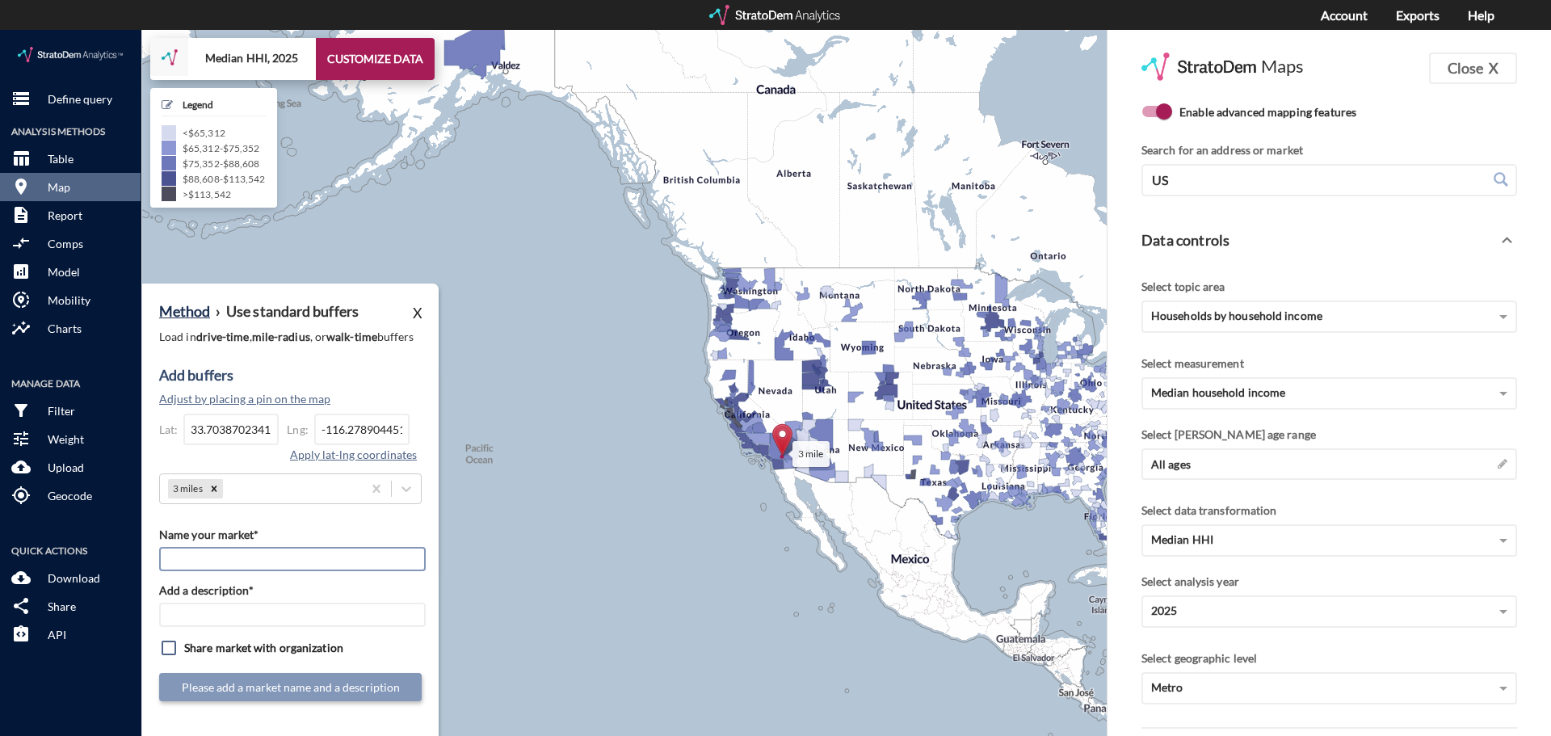
paste input "StorQuest - La Quinta"
type input "StorQuest - La Quinta"
click input "Add a description*"
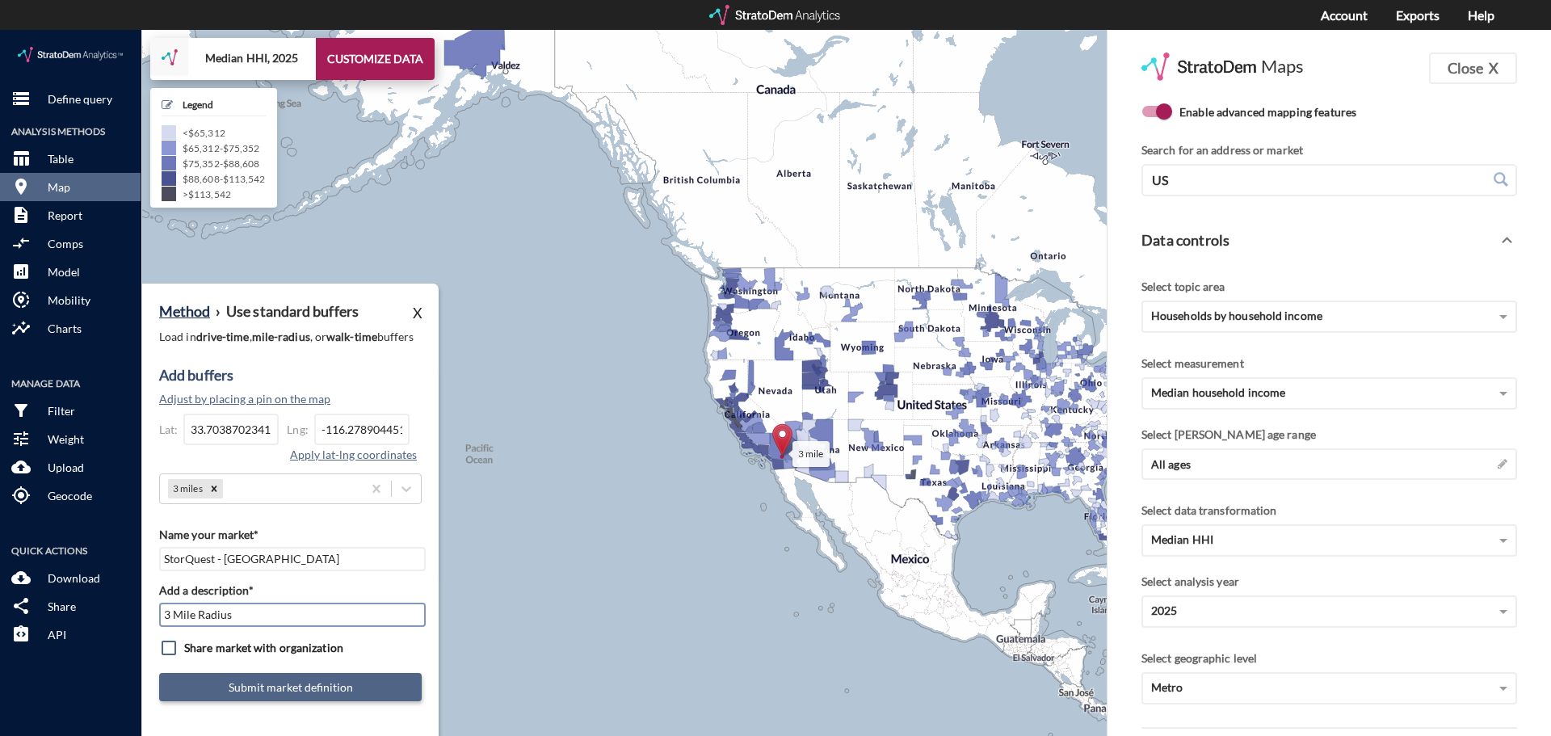
type input "3 Mile Radius"
click button "Submit market definition"
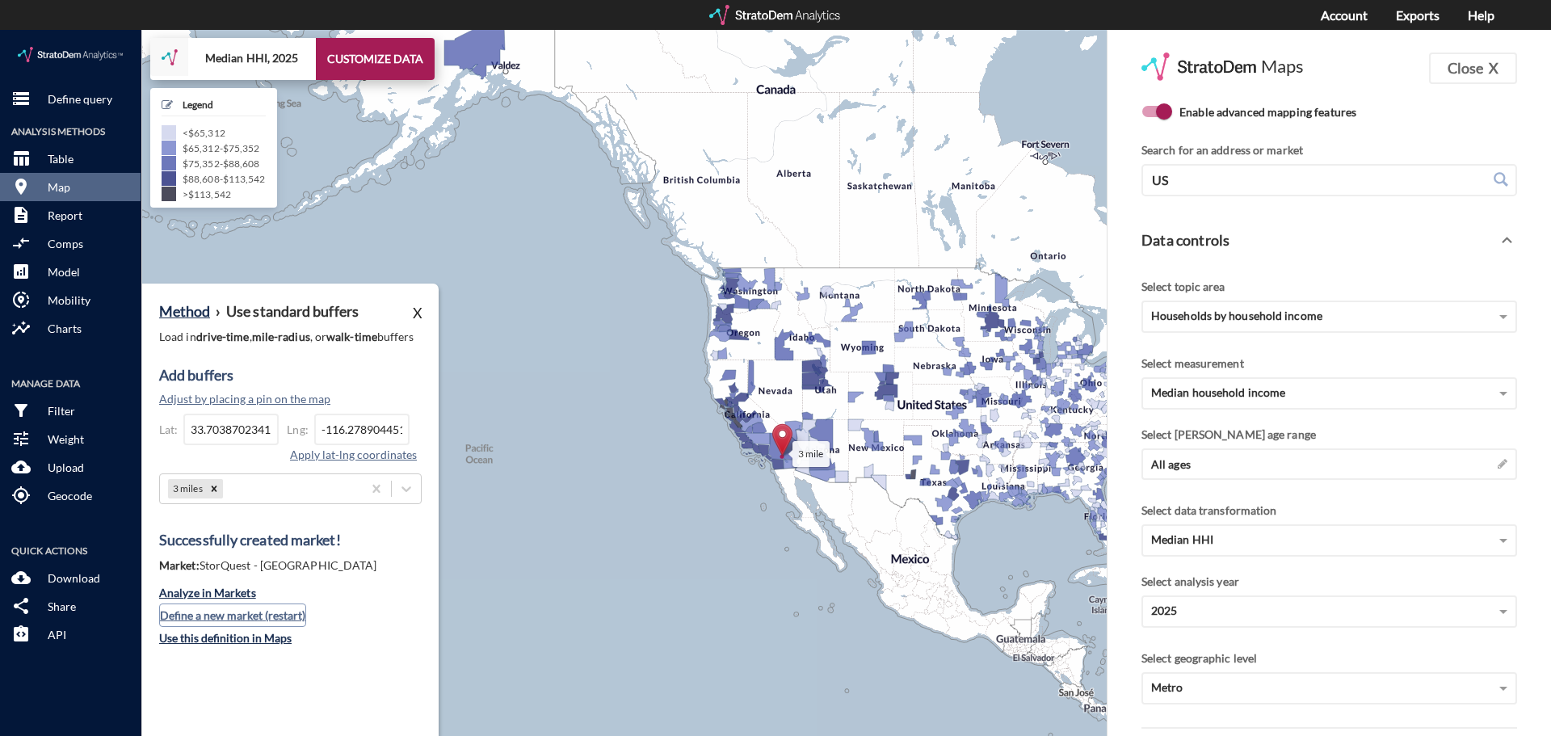
click button "Define a new market (restart)"
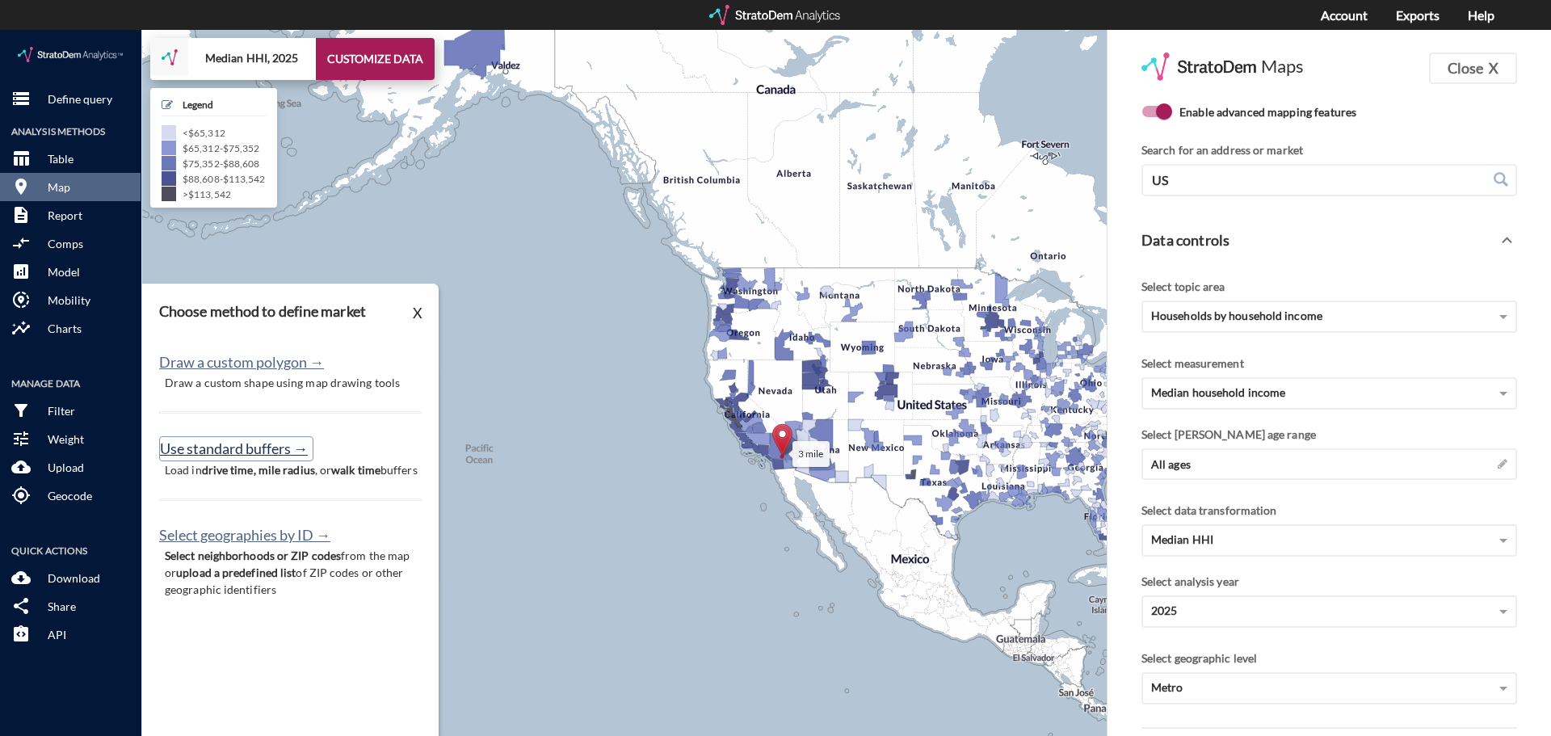
click button "Use standard buffers →"
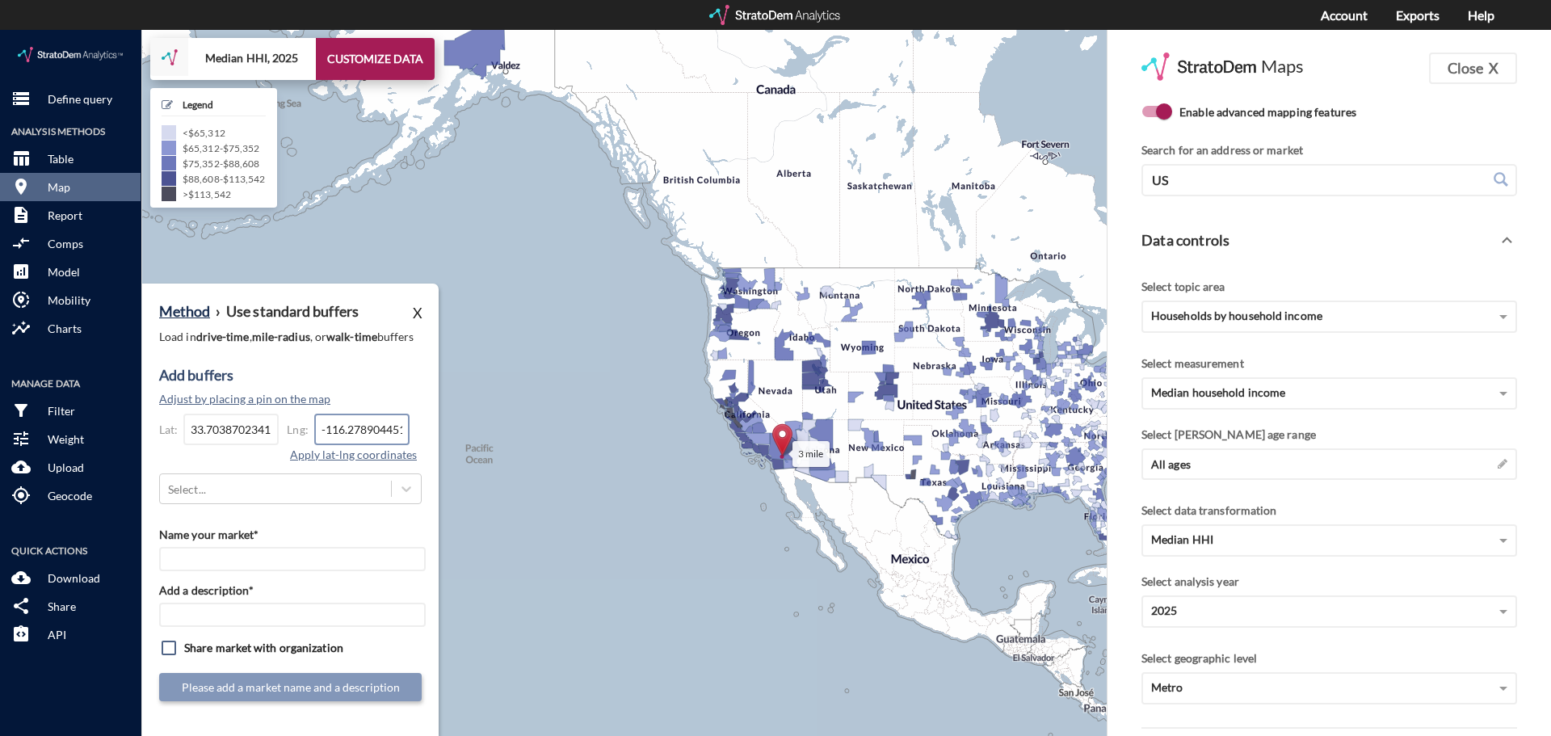
click input "-116.278904451771"
click input "33.7038702341981"
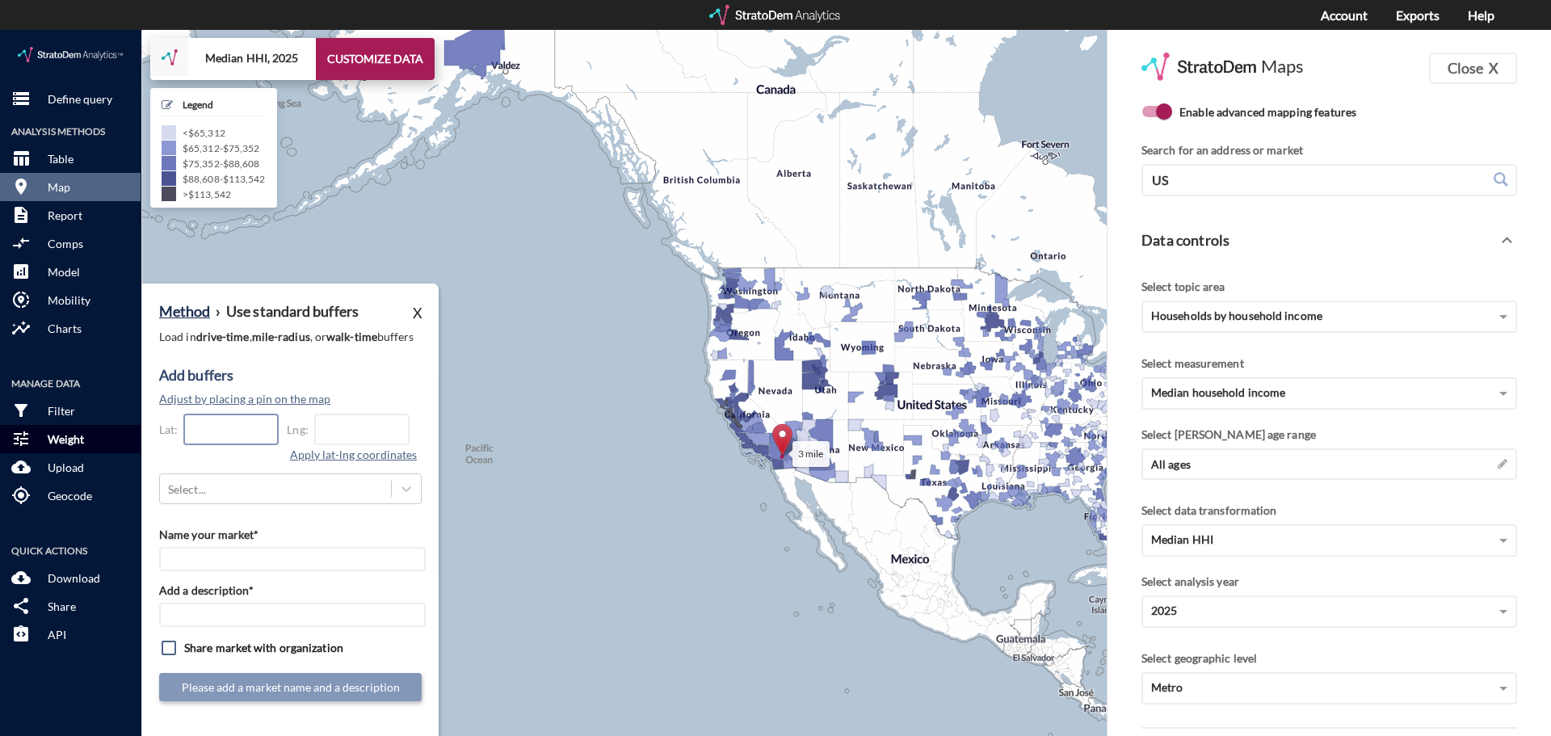
paste input "33.4525603025988"
type input "33.4525603025988"
paste input "-112.105529803775"
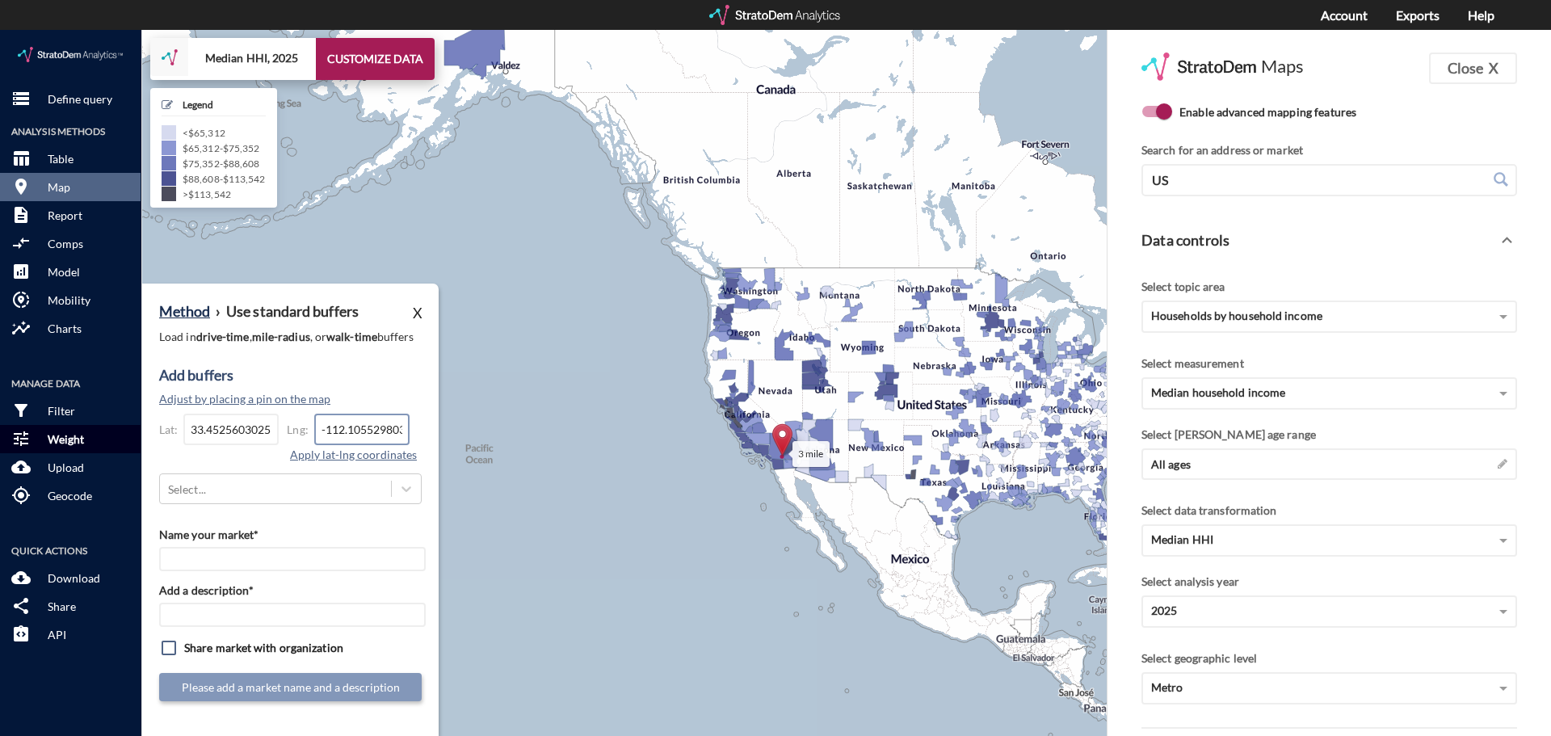
scroll to position [0, 23]
type input "-112.105529803775"
click button "Apply lat-lng coordinates"
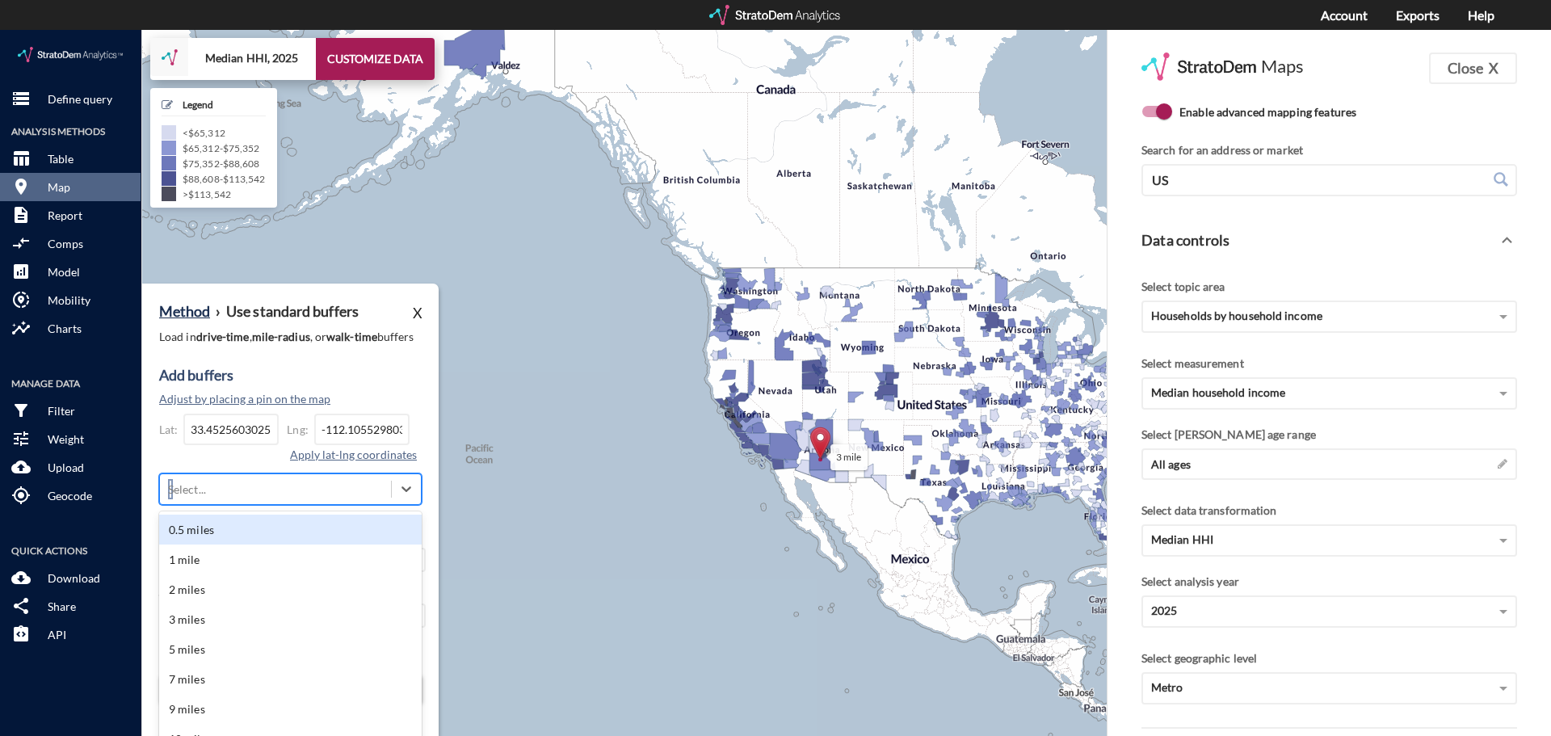
click div "Method › Use standard buffers X Load in drive-time , mile-radius , or walk-time…"
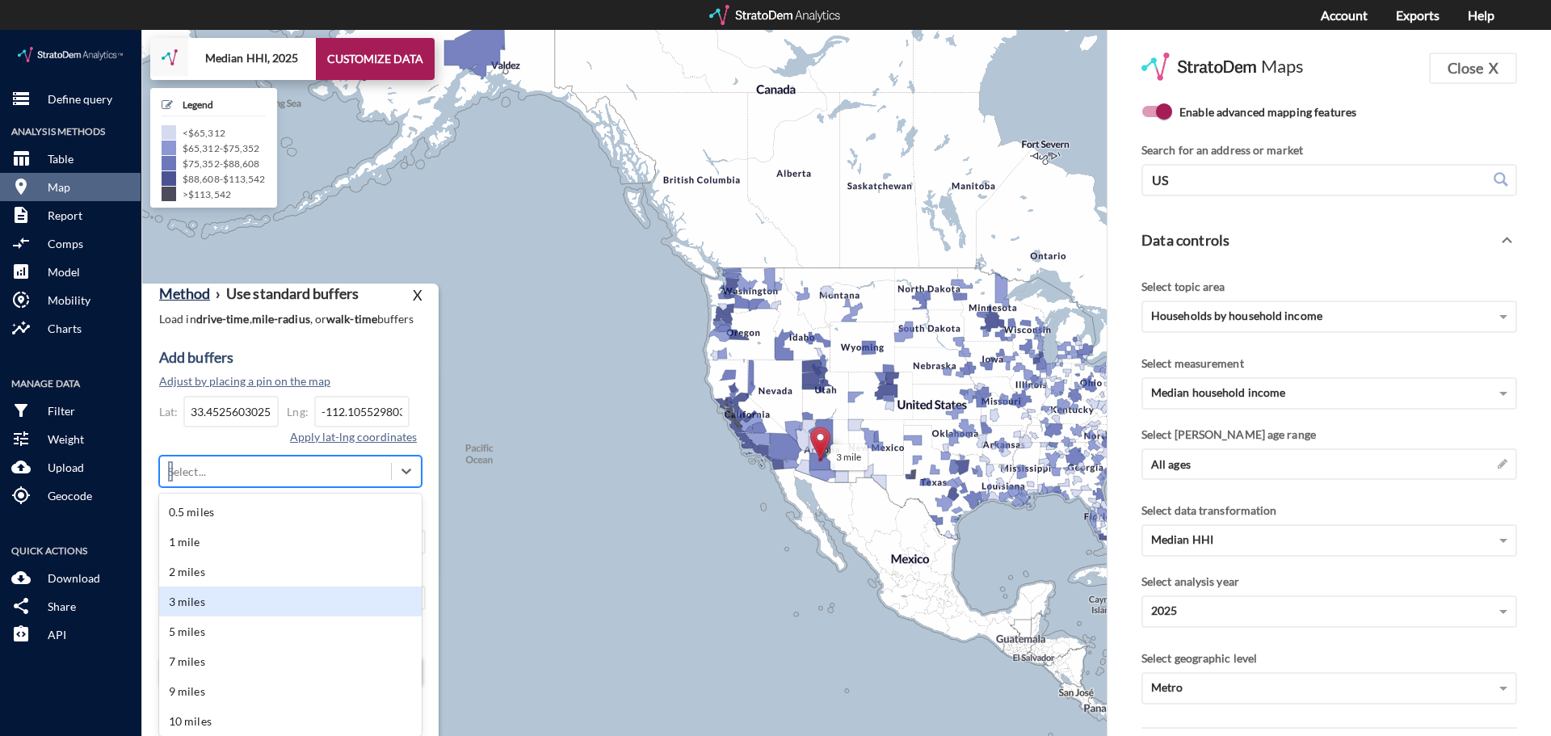
click div "3 miles"
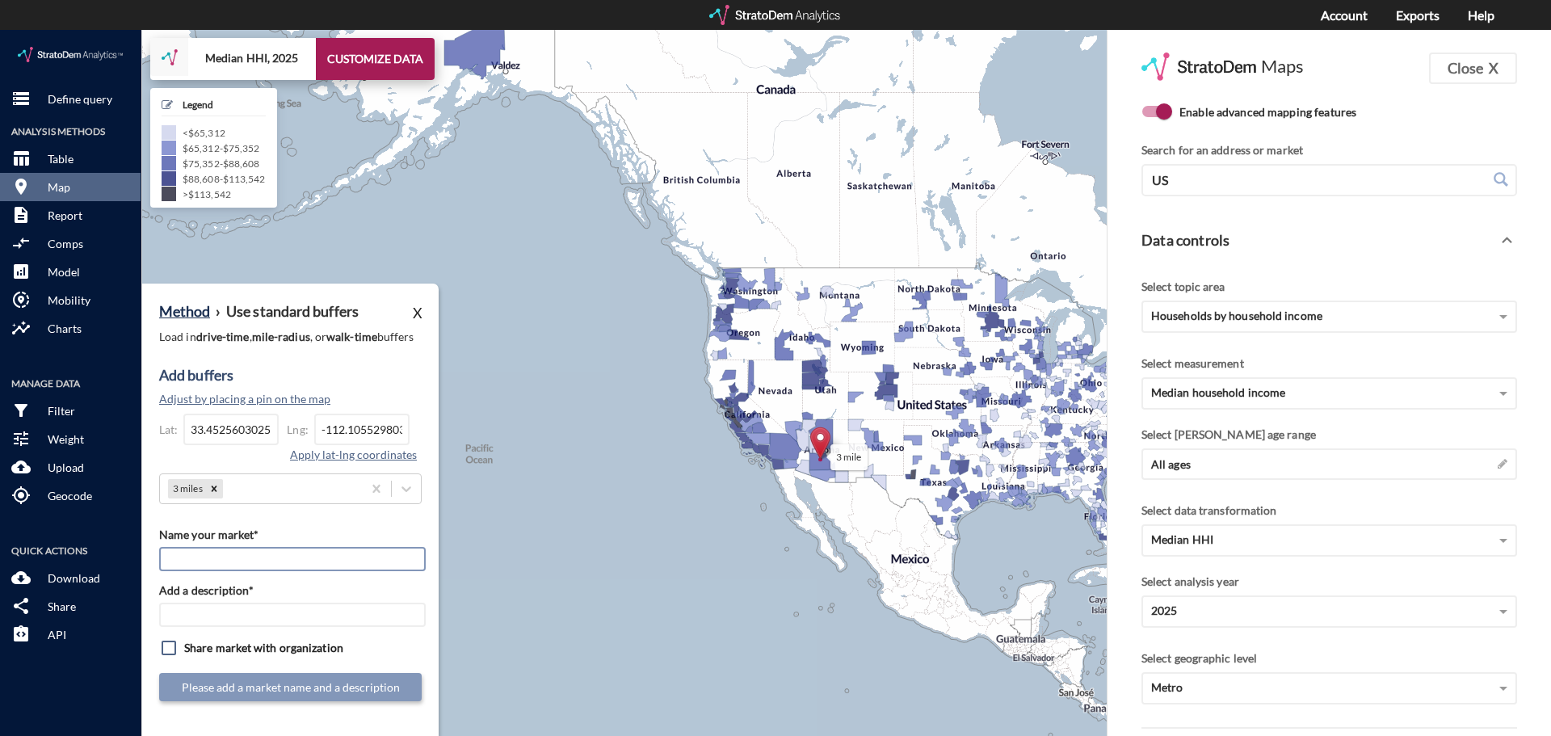
paste input "StorQuest - Downtown Phoenix"
type input "StorQuest - Downtown Phoenix"
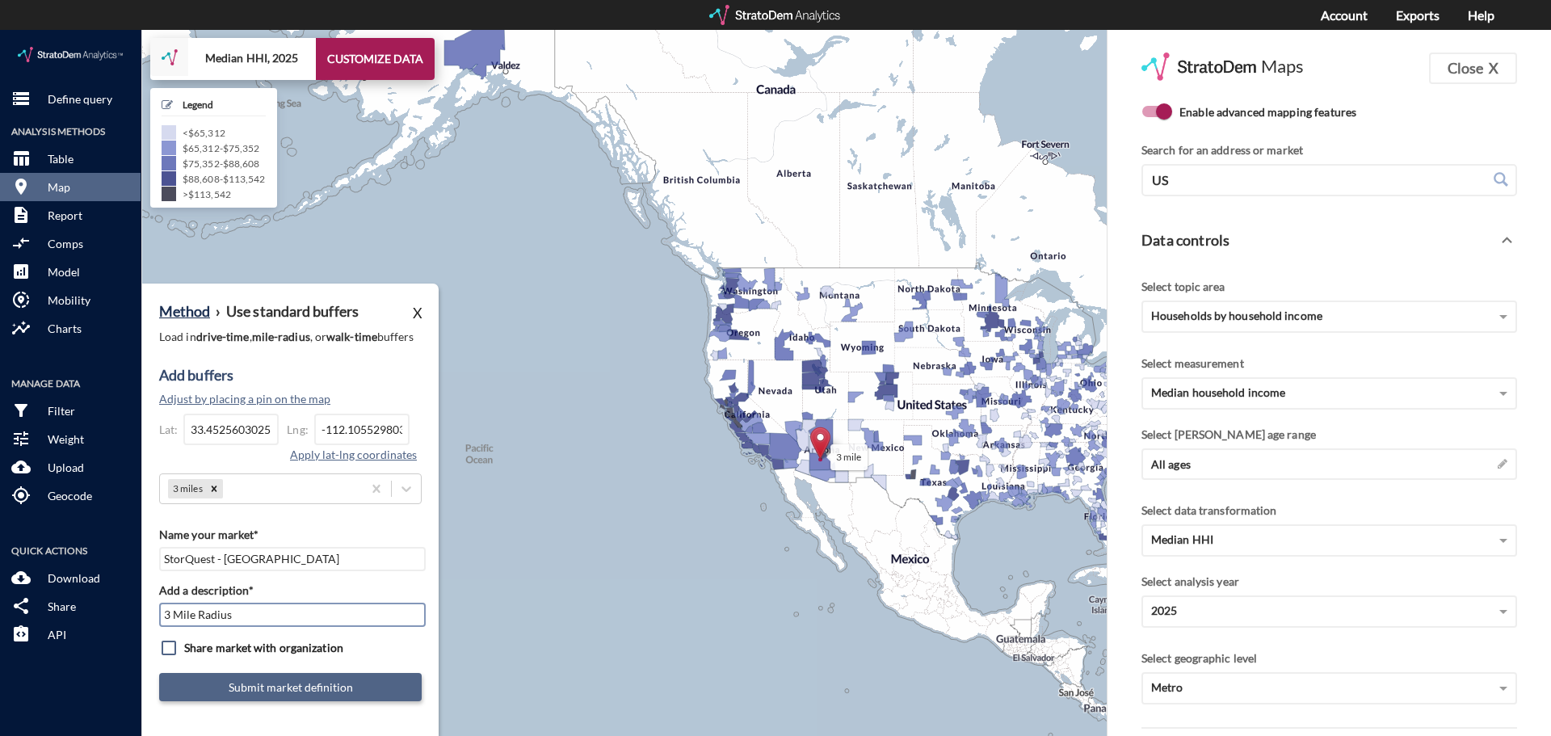
type input "3 Mile Radius"
click button "Submit market definition"
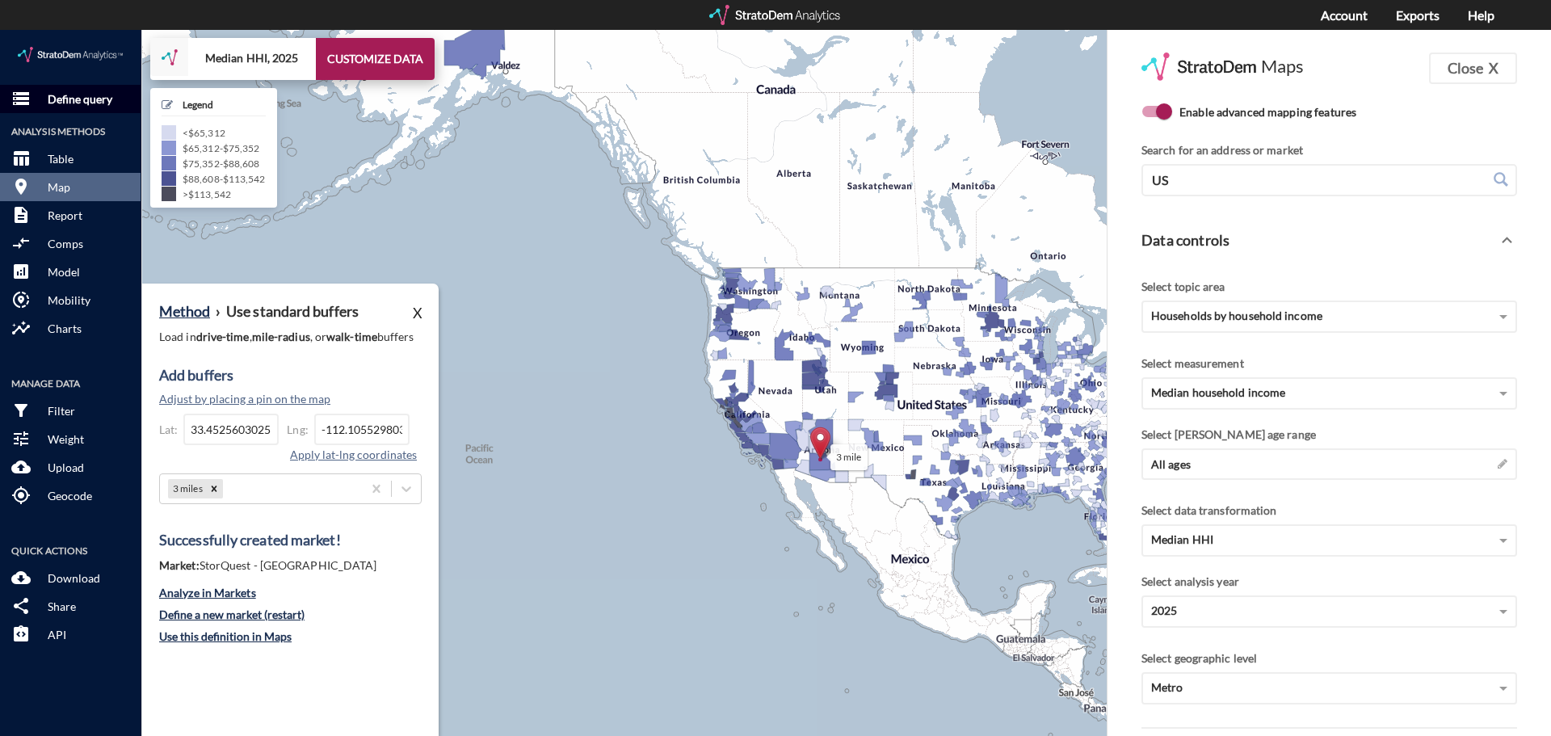
click p "Define query"
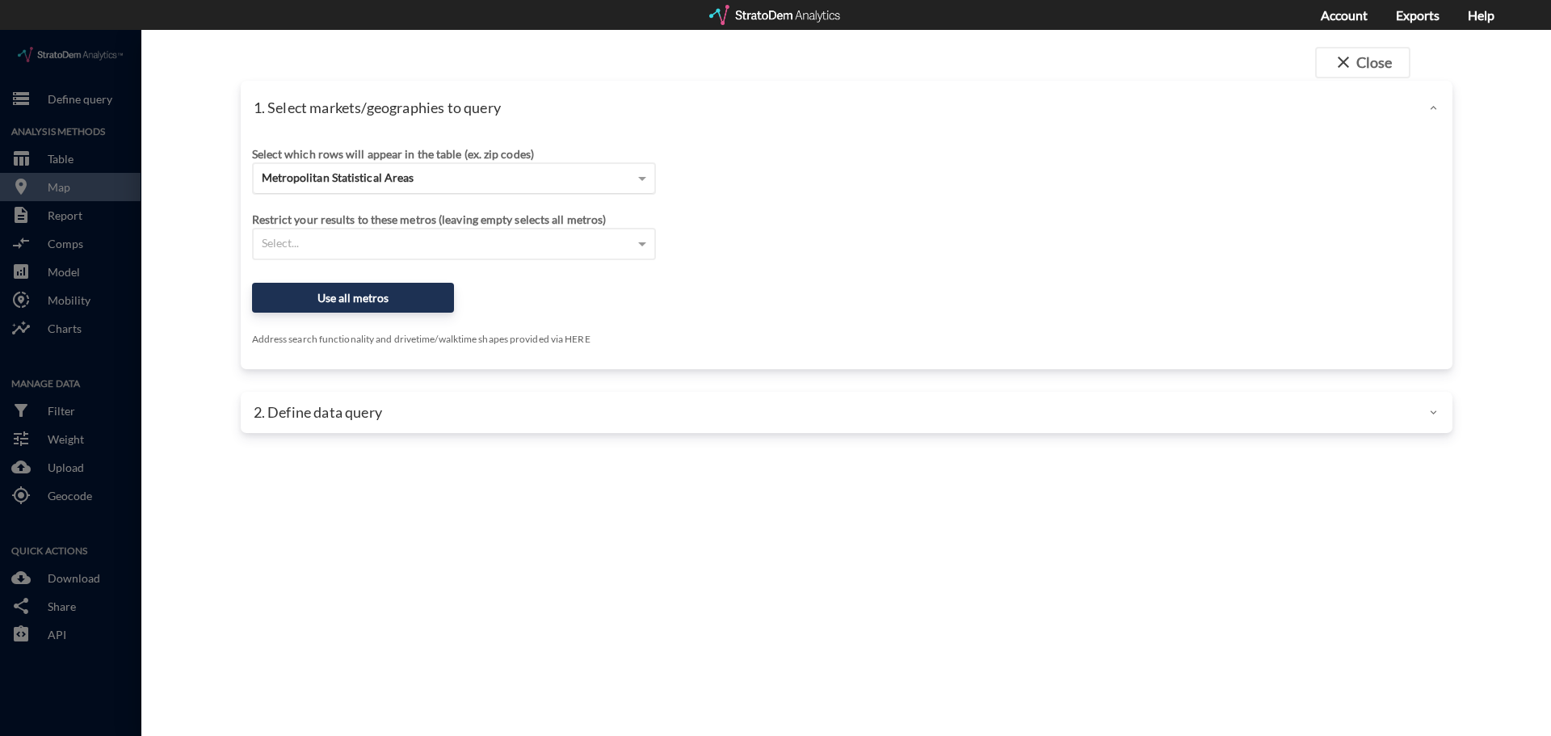
click span "Metropolitan Statistical Areas"
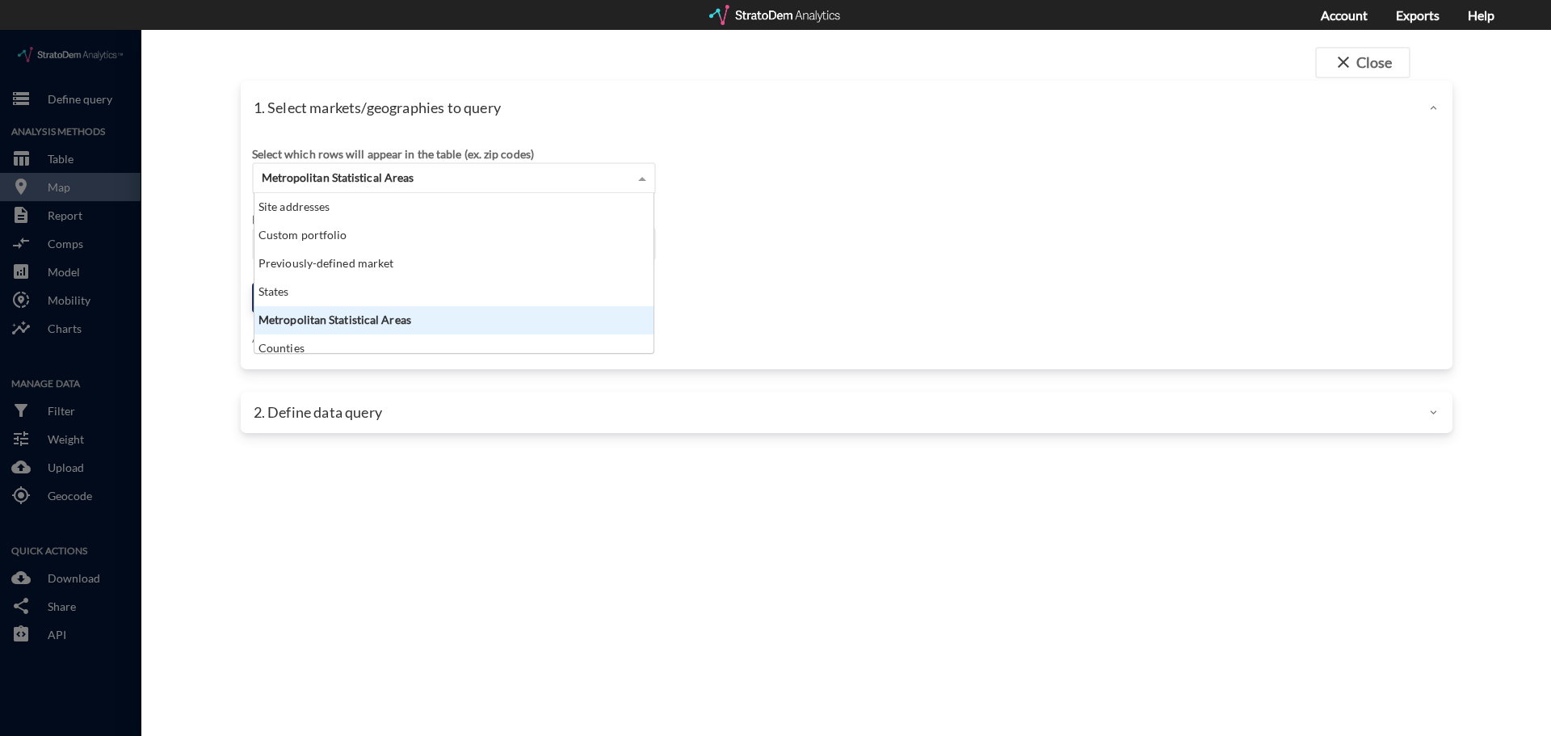
scroll to position [148, 389]
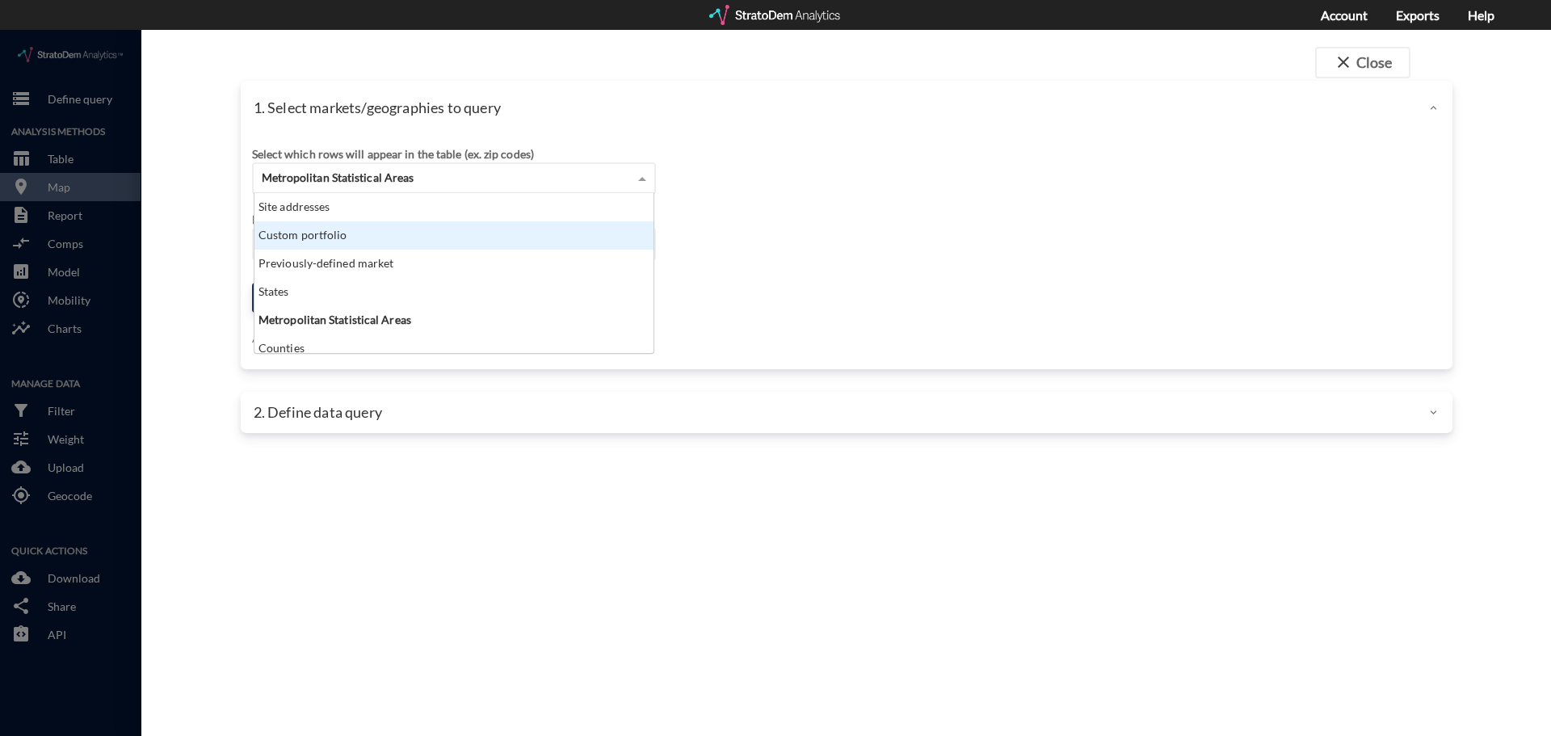
click div "Custom portfolio"
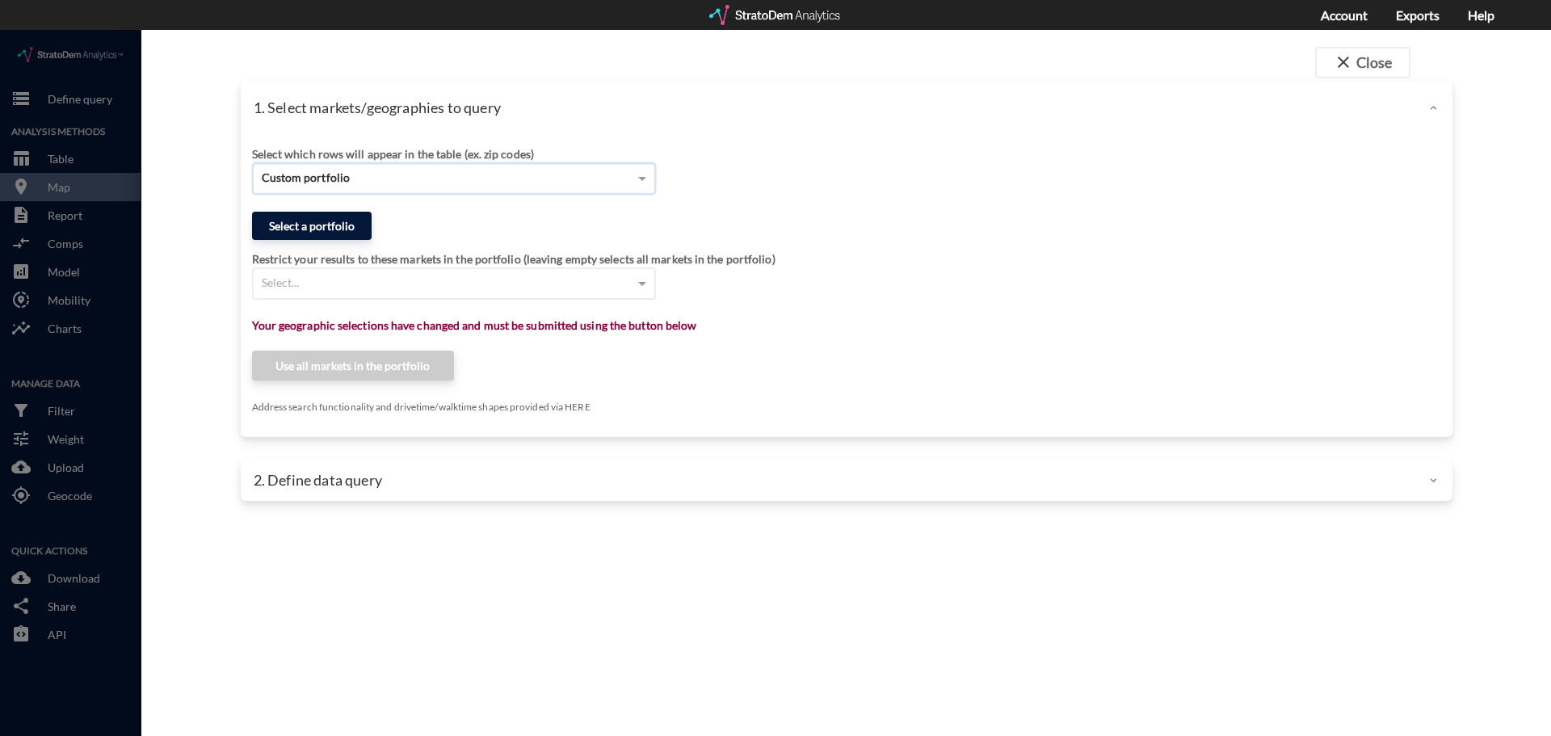
click button "Select a portfolio"
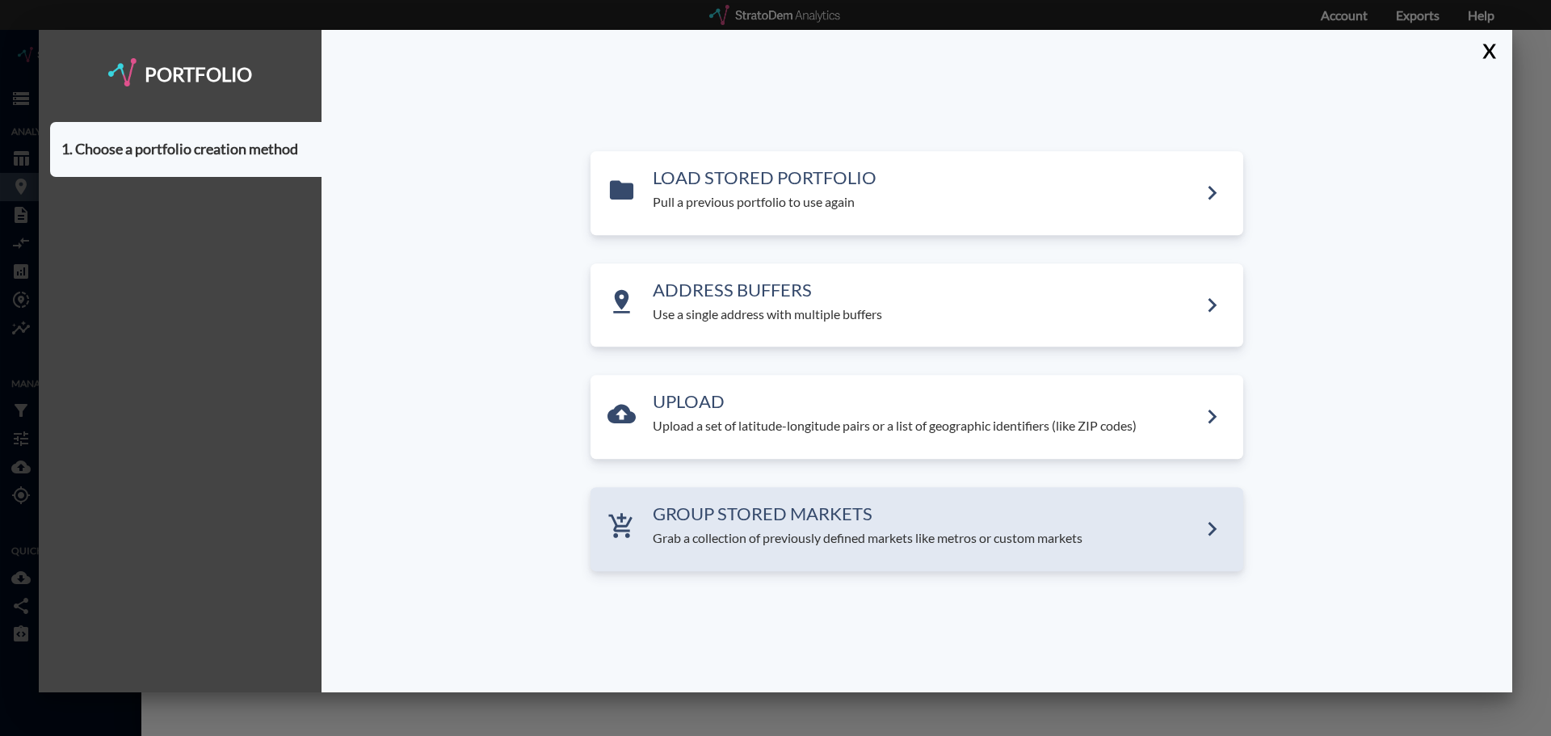
click at [763, 532] on p "Grab a collection of previously defined markets like metros or custom markets" at bounding box center [925, 538] width 545 height 19
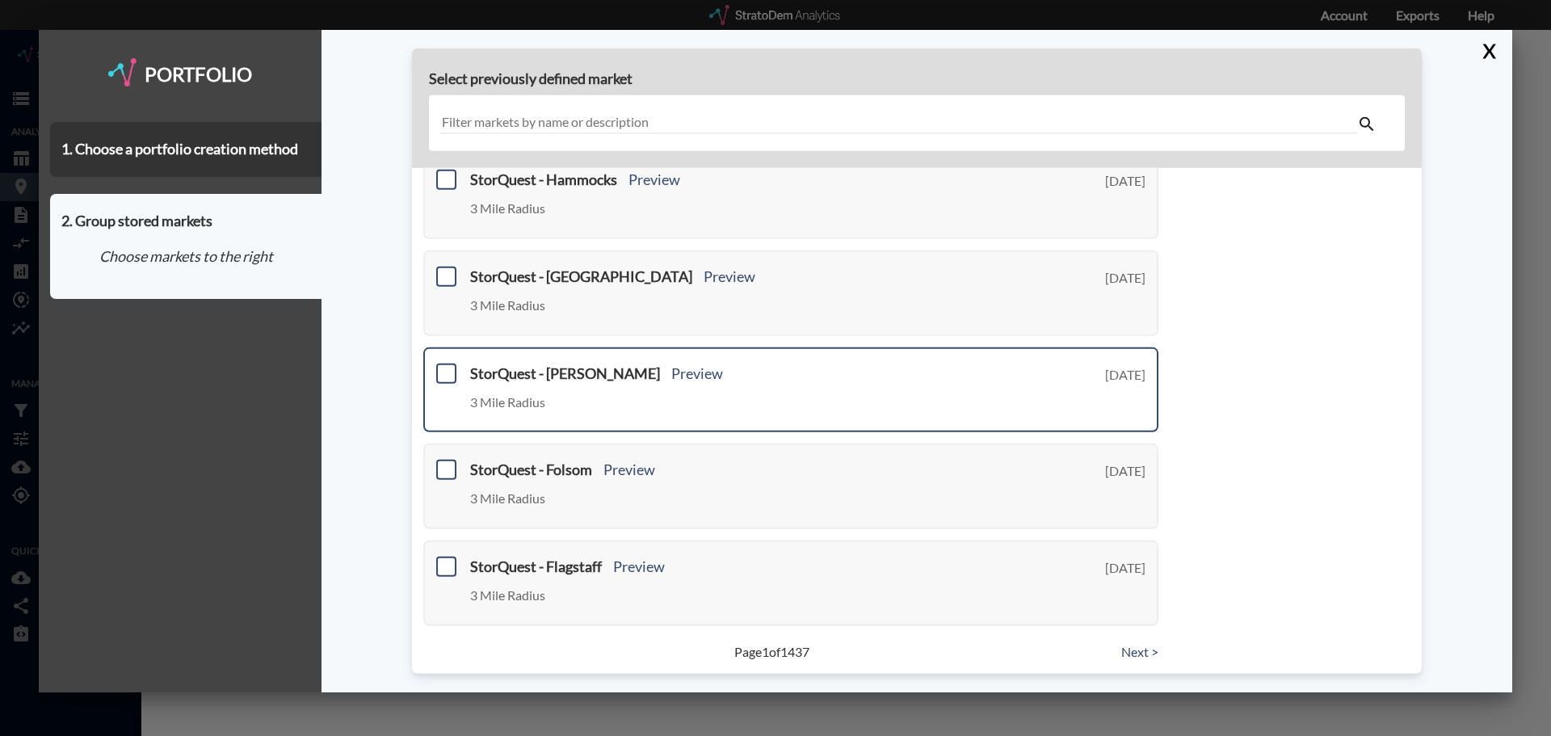
scroll to position [571, 0]
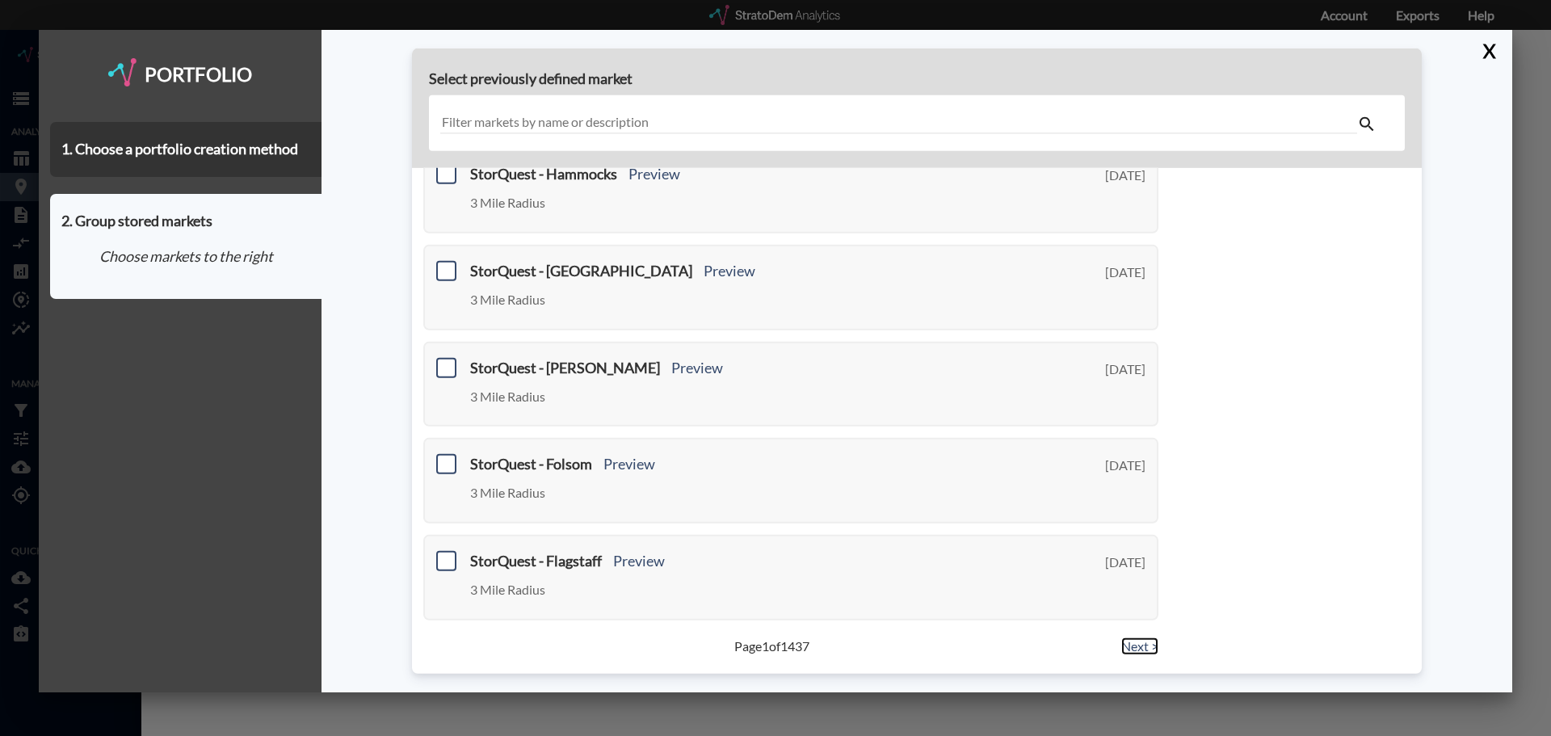
click at [1125, 642] on link "Next >" at bounding box center [1139, 646] width 37 height 19
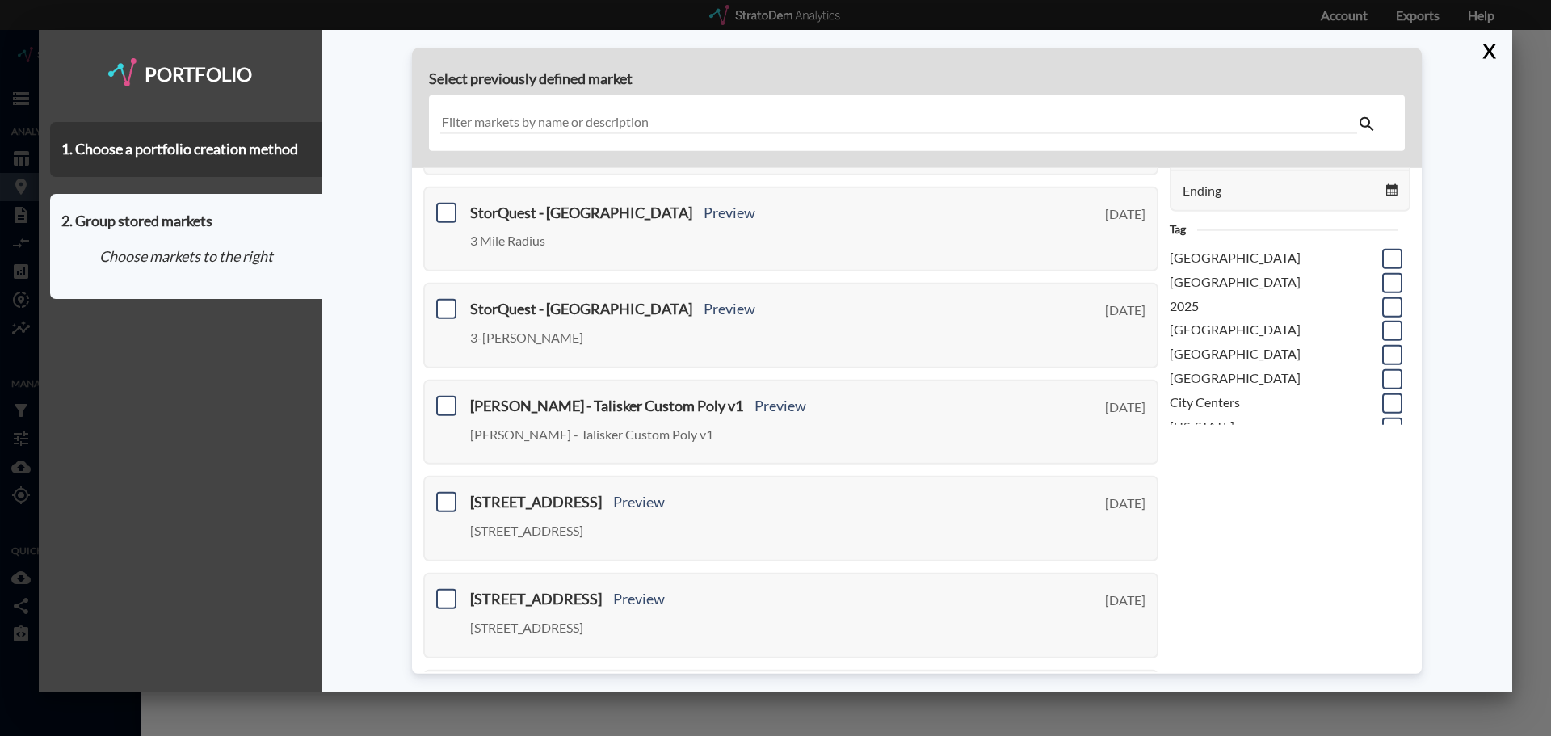
scroll to position [167, 0]
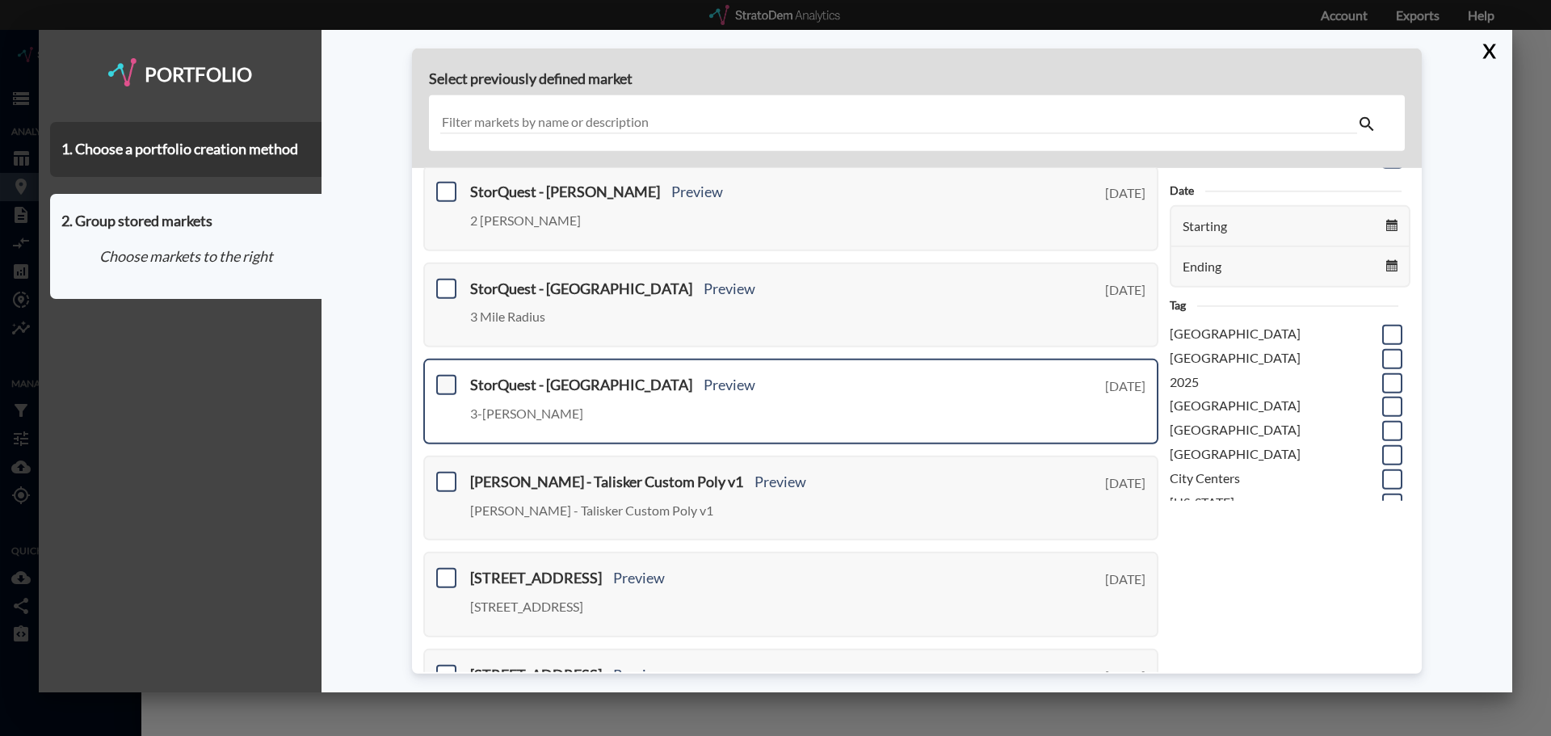
click at [451, 389] on span at bounding box center [446, 385] width 20 height 20
click at [444, 378] on input "checkbox" at bounding box center [444, 378] width 0 height 0
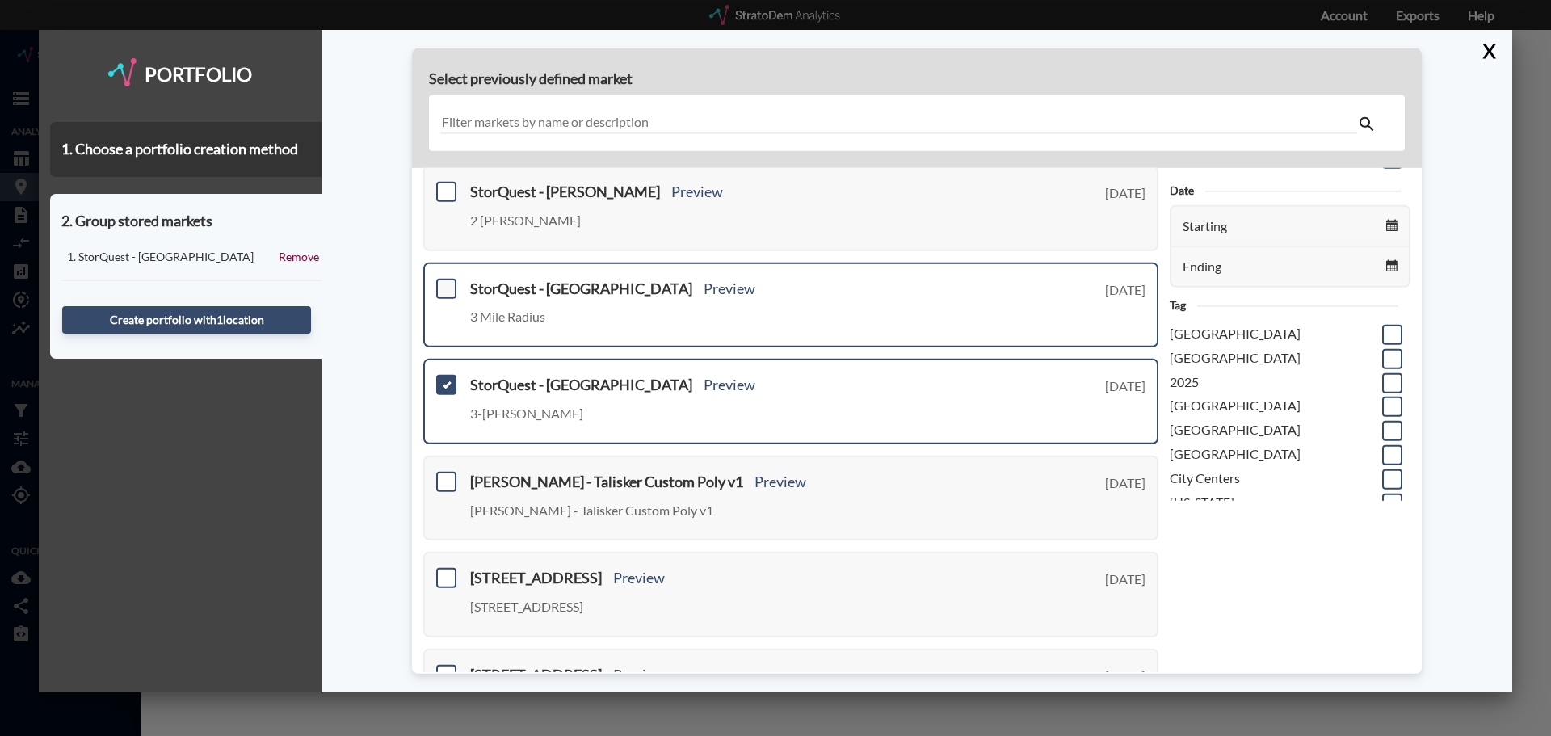
click at [450, 289] on span at bounding box center [446, 288] width 20 height 20
click at [444, 281] on input "checkbox" at bounding box center [444, 281] width 0 height 0
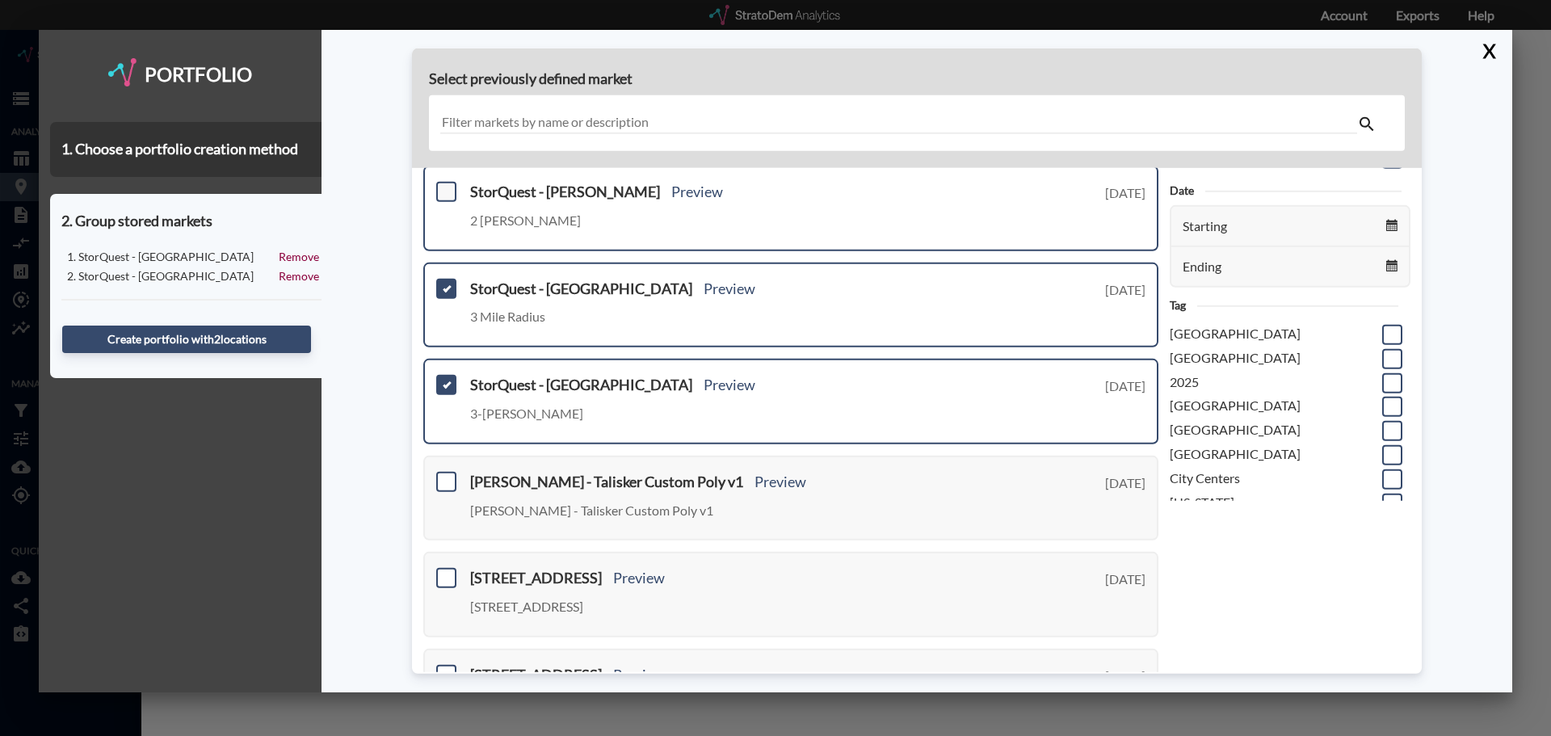
click at [452, 188] on span at bounding box center [446, 192] width 20 height 20
click at [444, 185] on input "checkbox" at bounding box center [444, 185] width 0 height 0
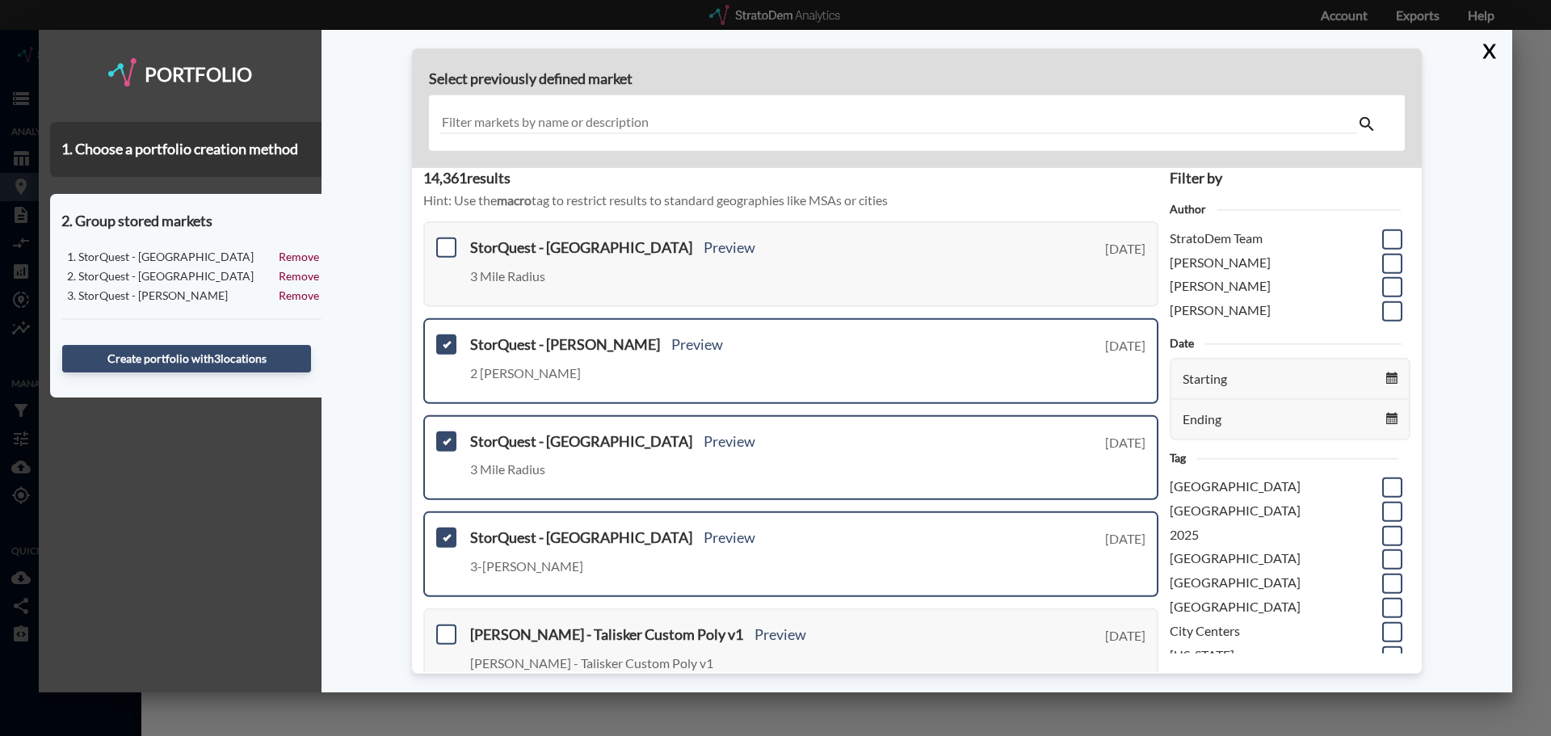
scroll to position [6, 0]
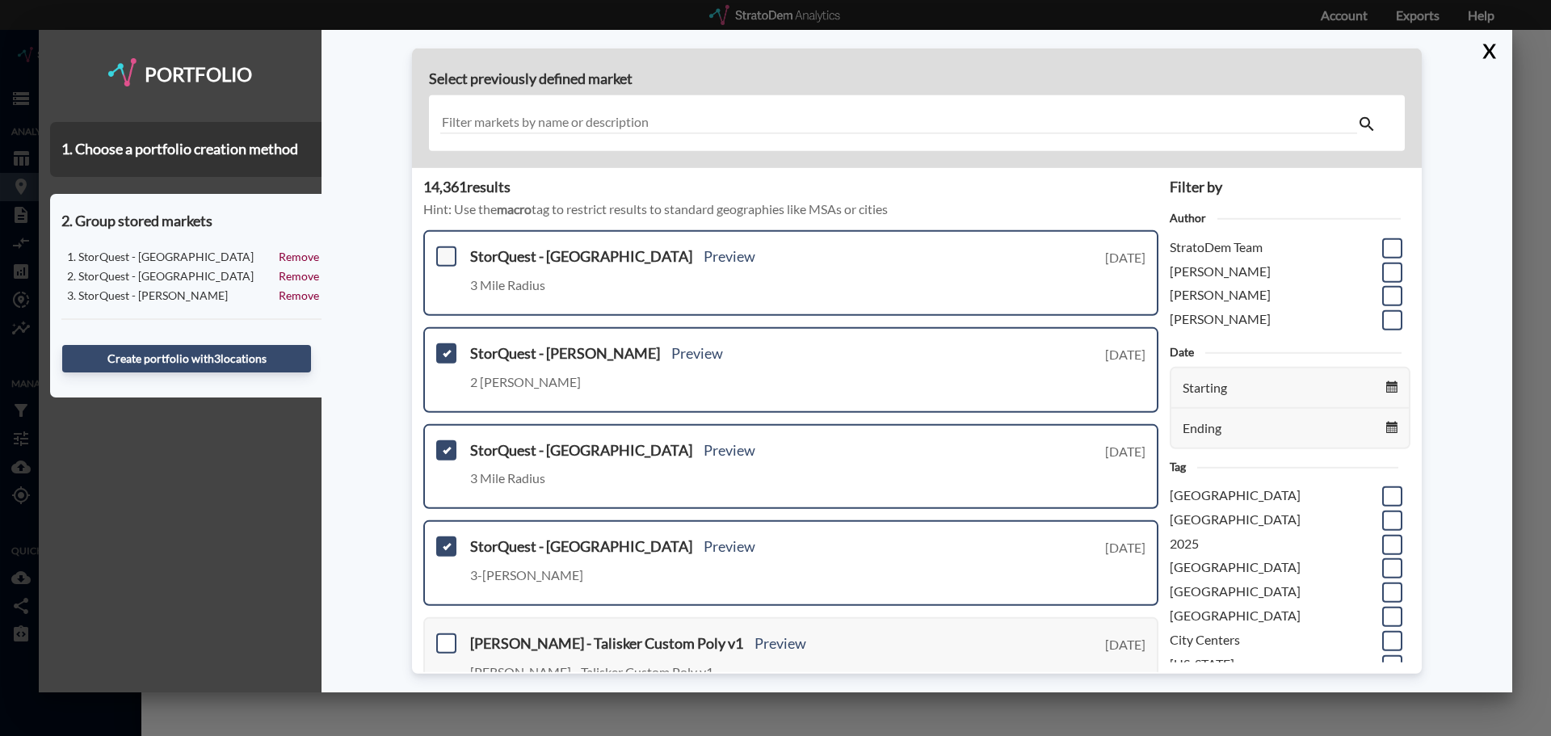
click at [448, 264] on span at bounding box center [446, 256] width 20 height 20
click at [444, 250] on input "checkbox" at bounding box center [444, 250] width 0 height 0
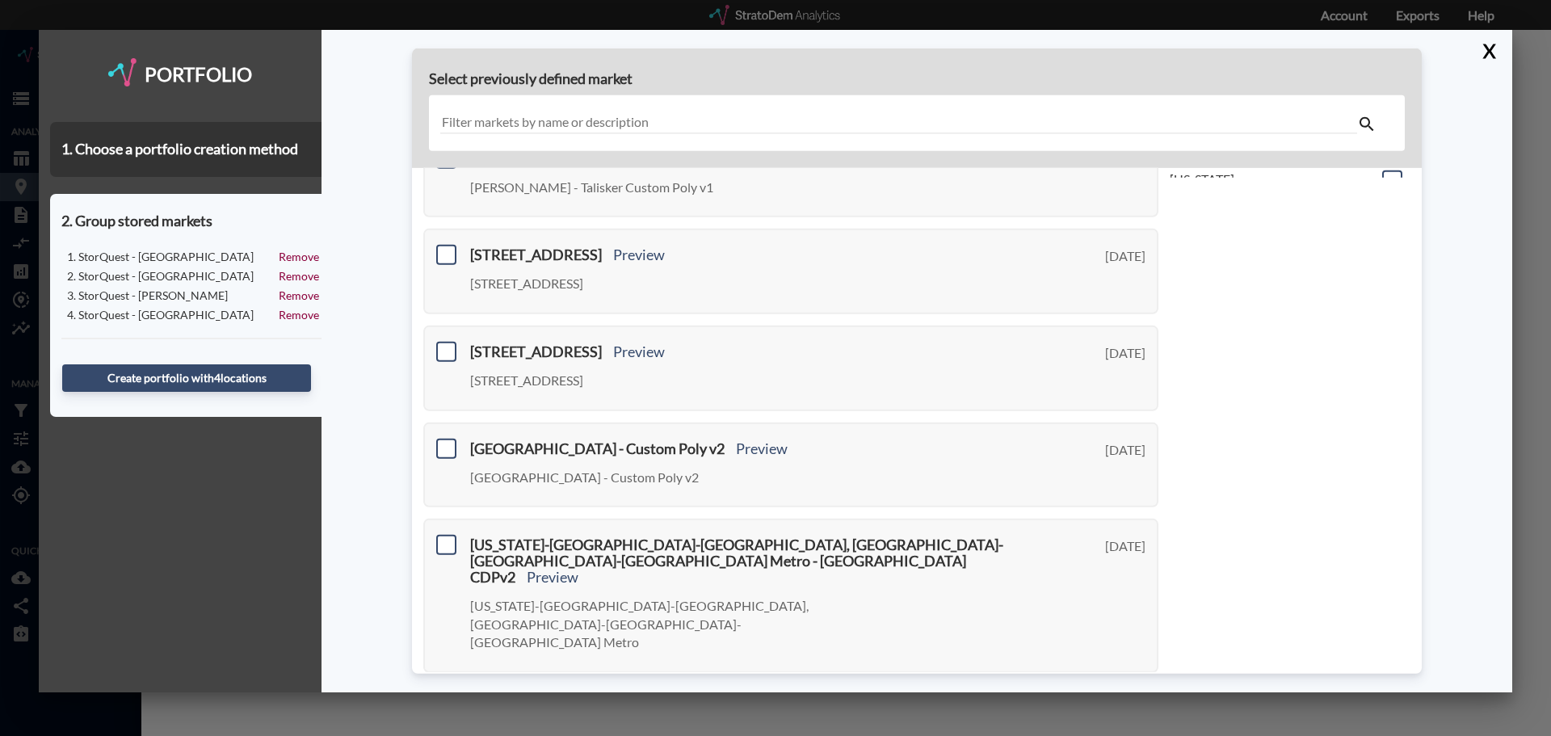
scroll to position [571, 0]
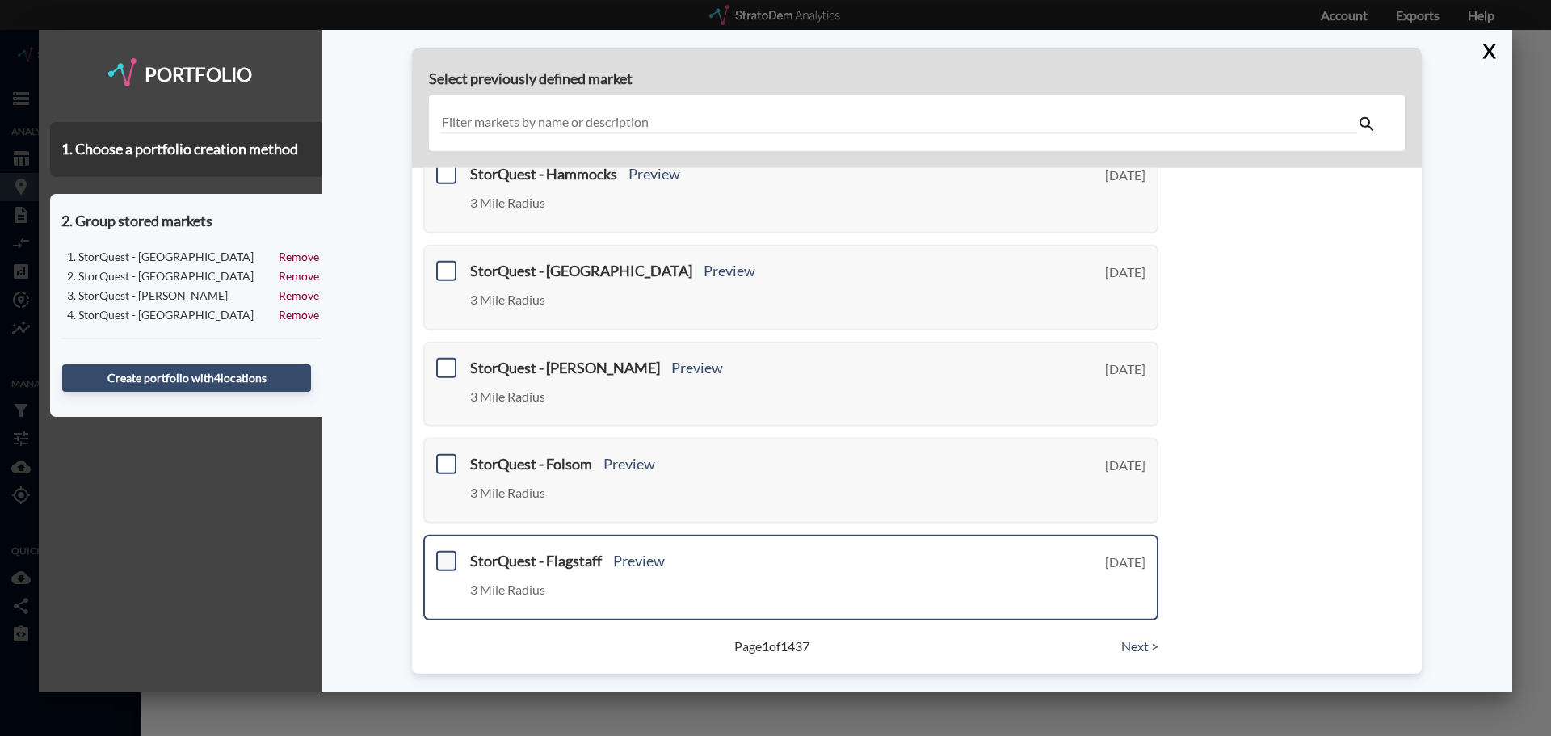
click at [440, 561] on span at bounding box center [446, 561] width 20 height 20
click at [444, 554] on input "checkbox" at bounding box center [444, 554] width 0 height 0
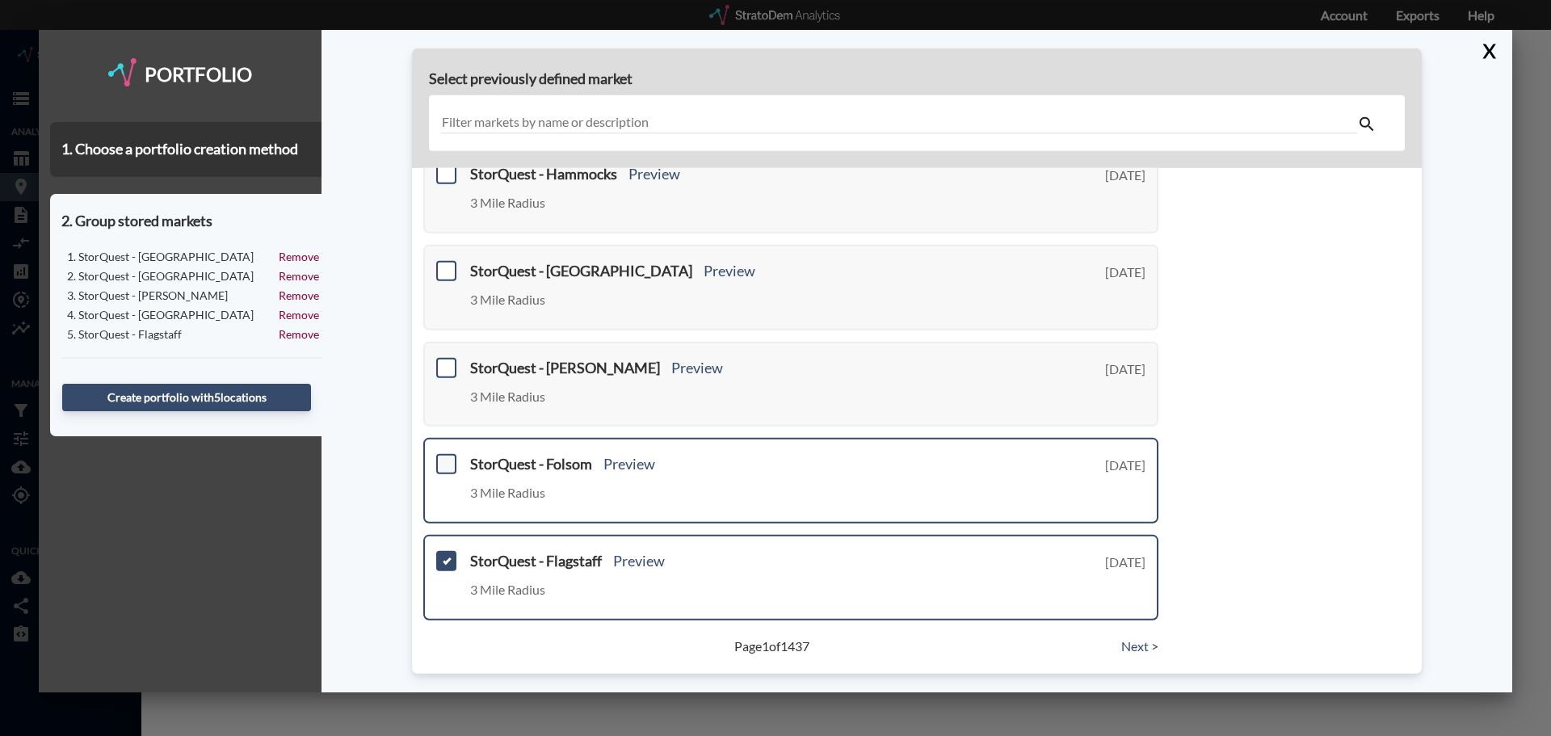
click at [443, 470] on span at bounding box center [446, 464] width 20 height 20
click at [444, 457] on input "checkbox" at bounding box center [444, 457] width 0 height 0
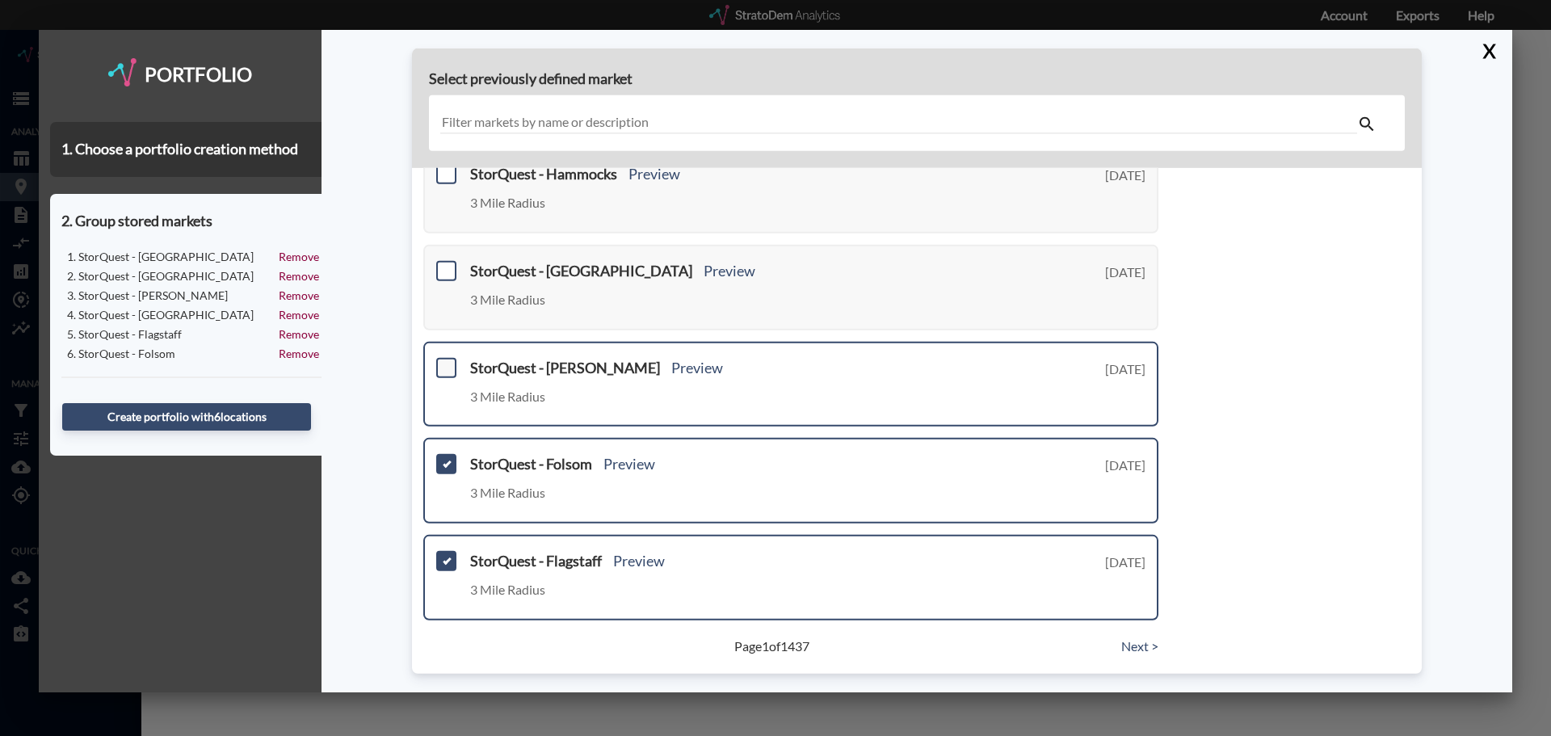
click at [448, 372] on span at bounding box center [446, 368] width 20 height 20
click at [444, 361] on input "checkbox" at bounding box center [444, 361] width 0 height 0
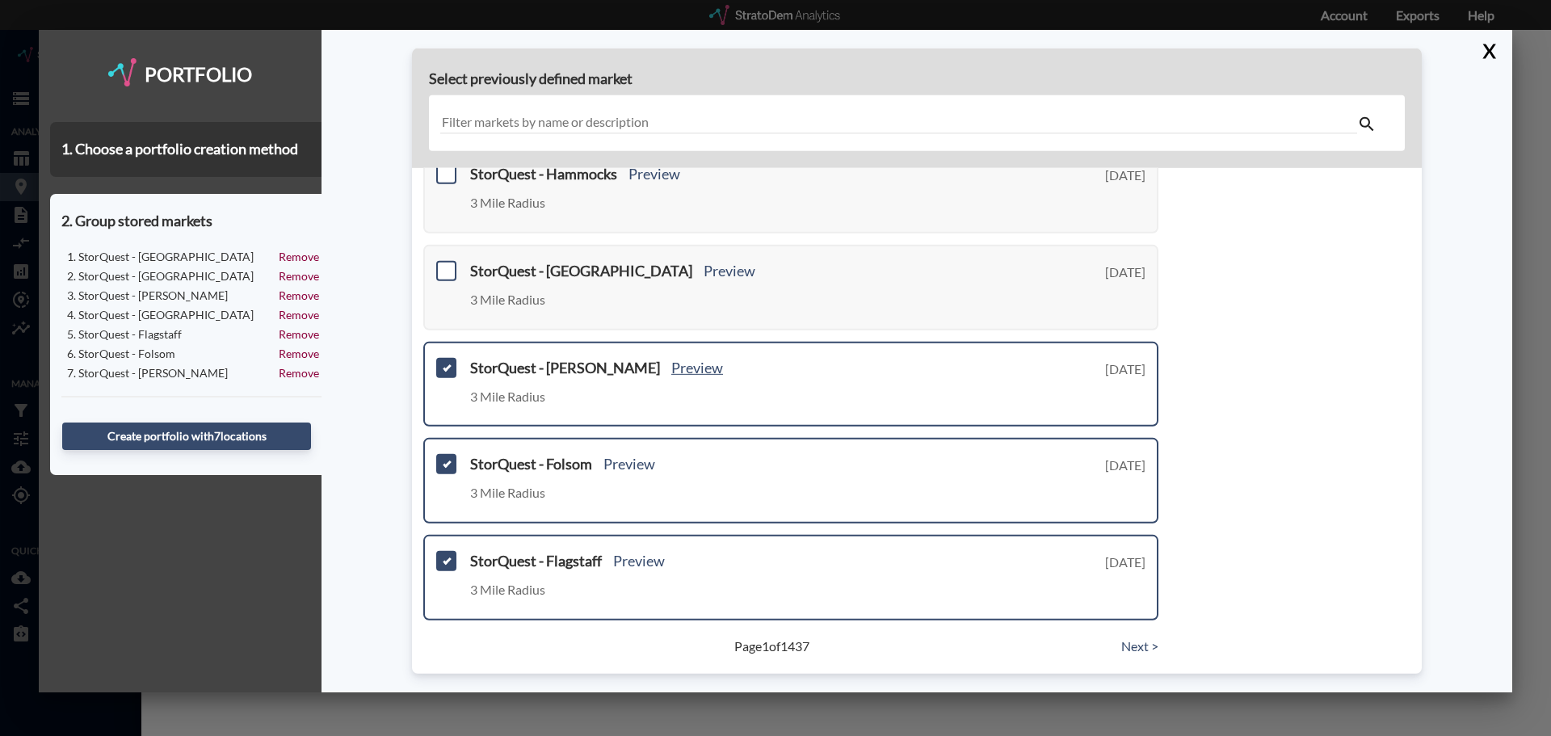
scroll to position [410, 0]
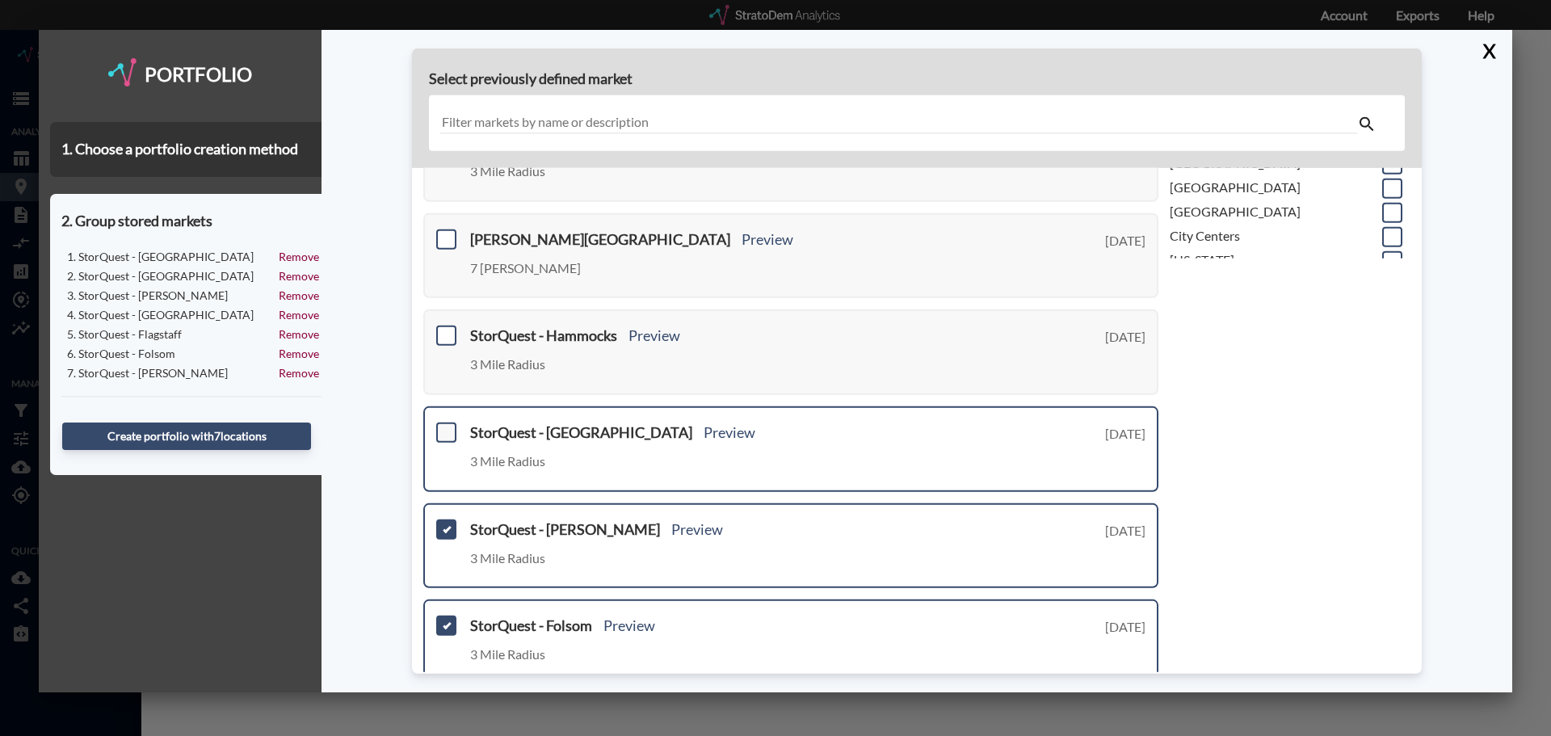
click at [449, 433] on span at bounding box center [446, 432] width 20 height 20
click at [444, 426] on input "checkbox" at bounding box center [444, 426] width 0 height 0
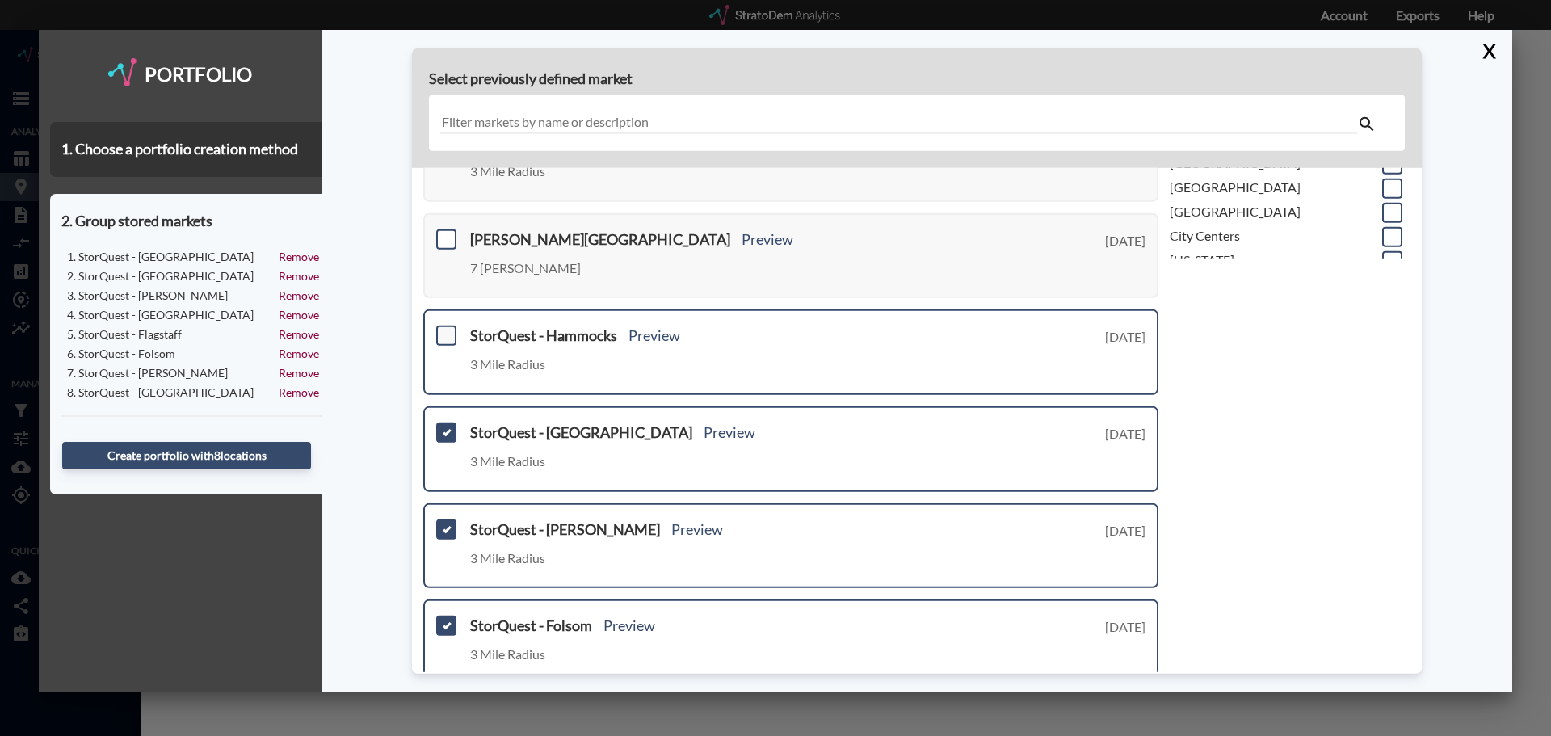
click at [443, 337] on span at bounding box center [446, 336] width 20 height 20
click at [444, 329] on input "checkbox" at bounding box center [444, 329] width 0 height 0
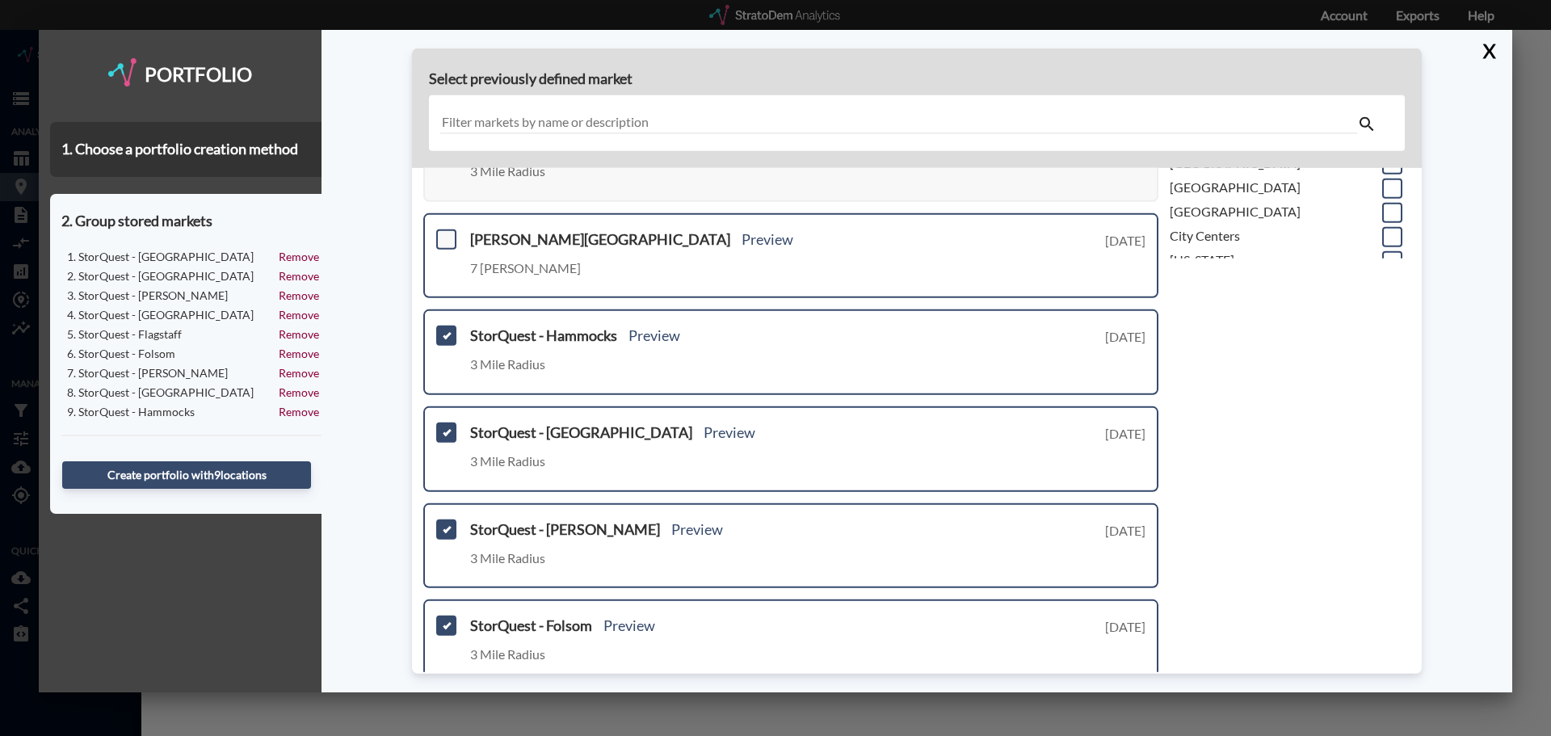
click at [444, 231] on span at bounding box center [446, 239] width 20 height 20
click at [444, 233] on input "checkbox" at bounding box center [444, 233] width 0 height 0
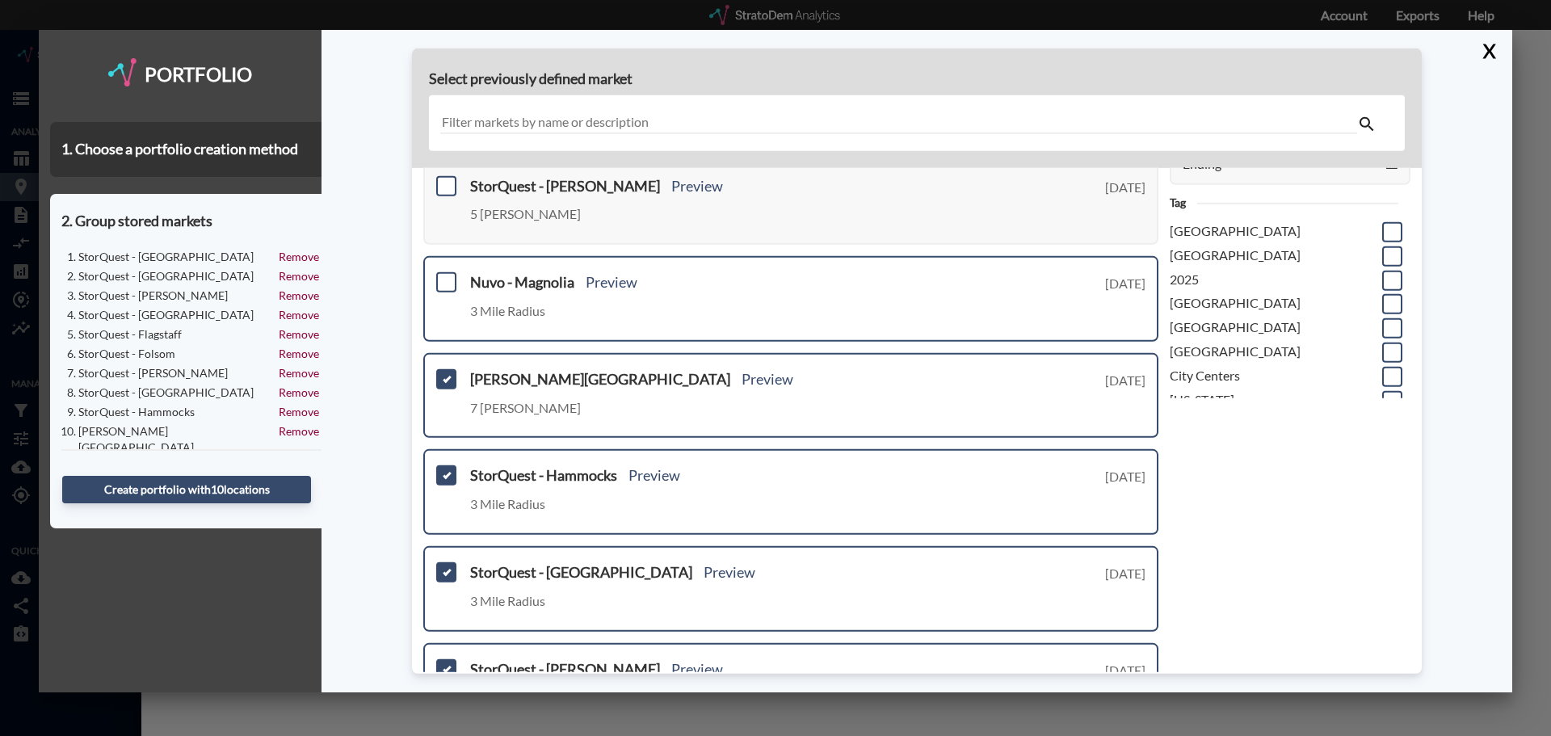
scroll to position [248, 0]
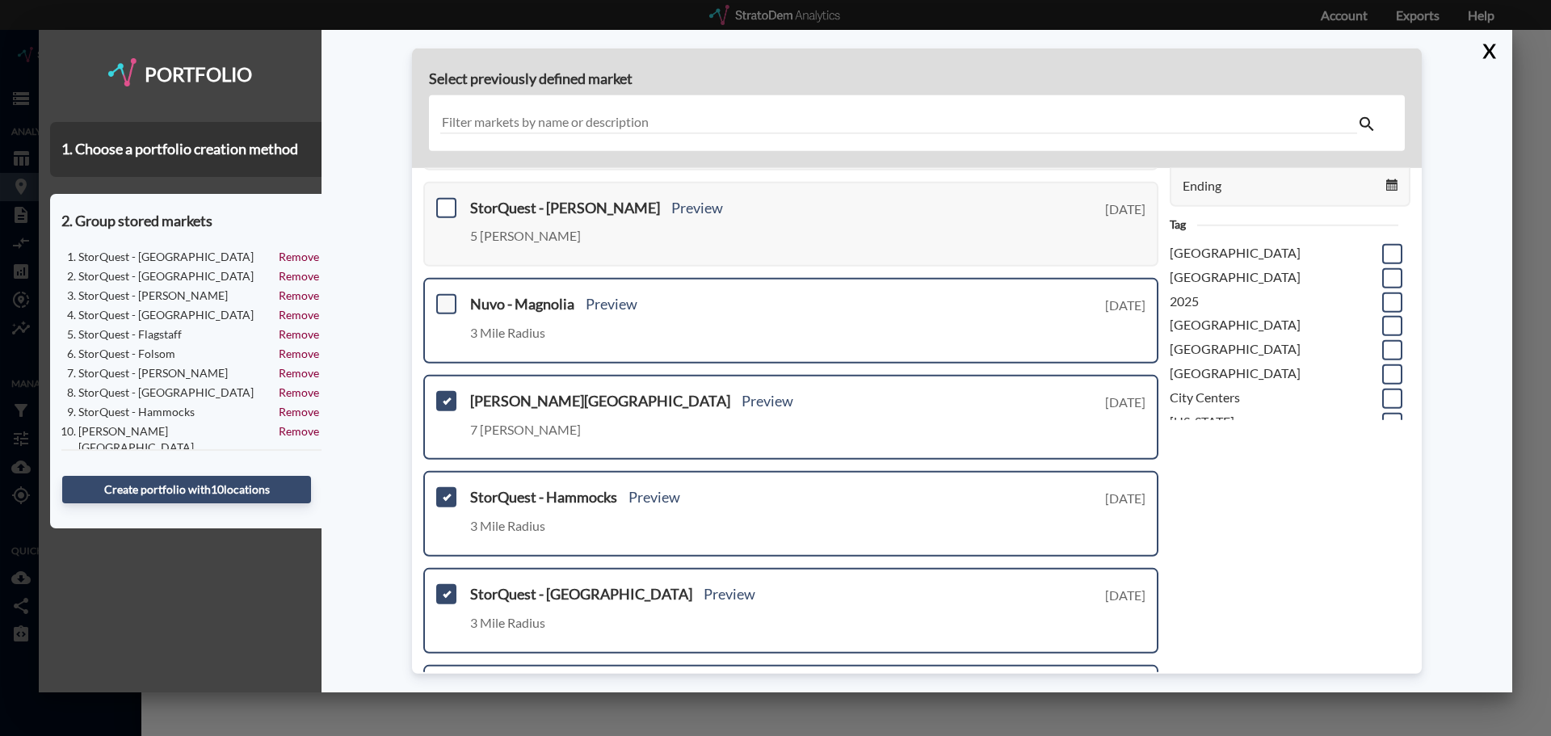
click at [438, 306] on span at bounding box center [446, 304] width 20 height 20
click at [444, 297] on input "checkbox" at bounding box center [444, 297] width 0 height 0
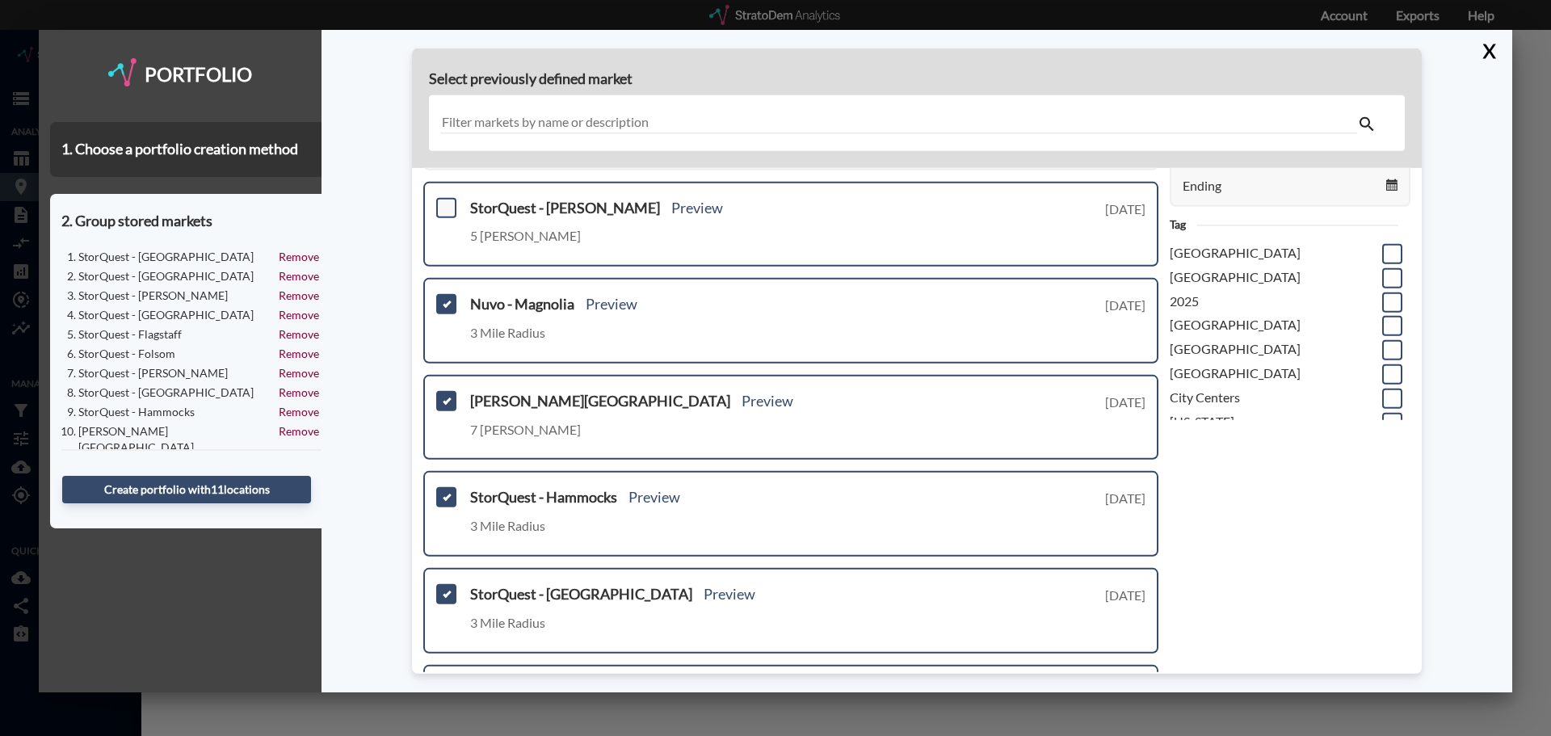
click at [446, 207] on span at bounding box center [446, 207] width 20 height 20
click at [444, 200] on input "checkbox" at bounding box center [444, 200] width 0 height 0
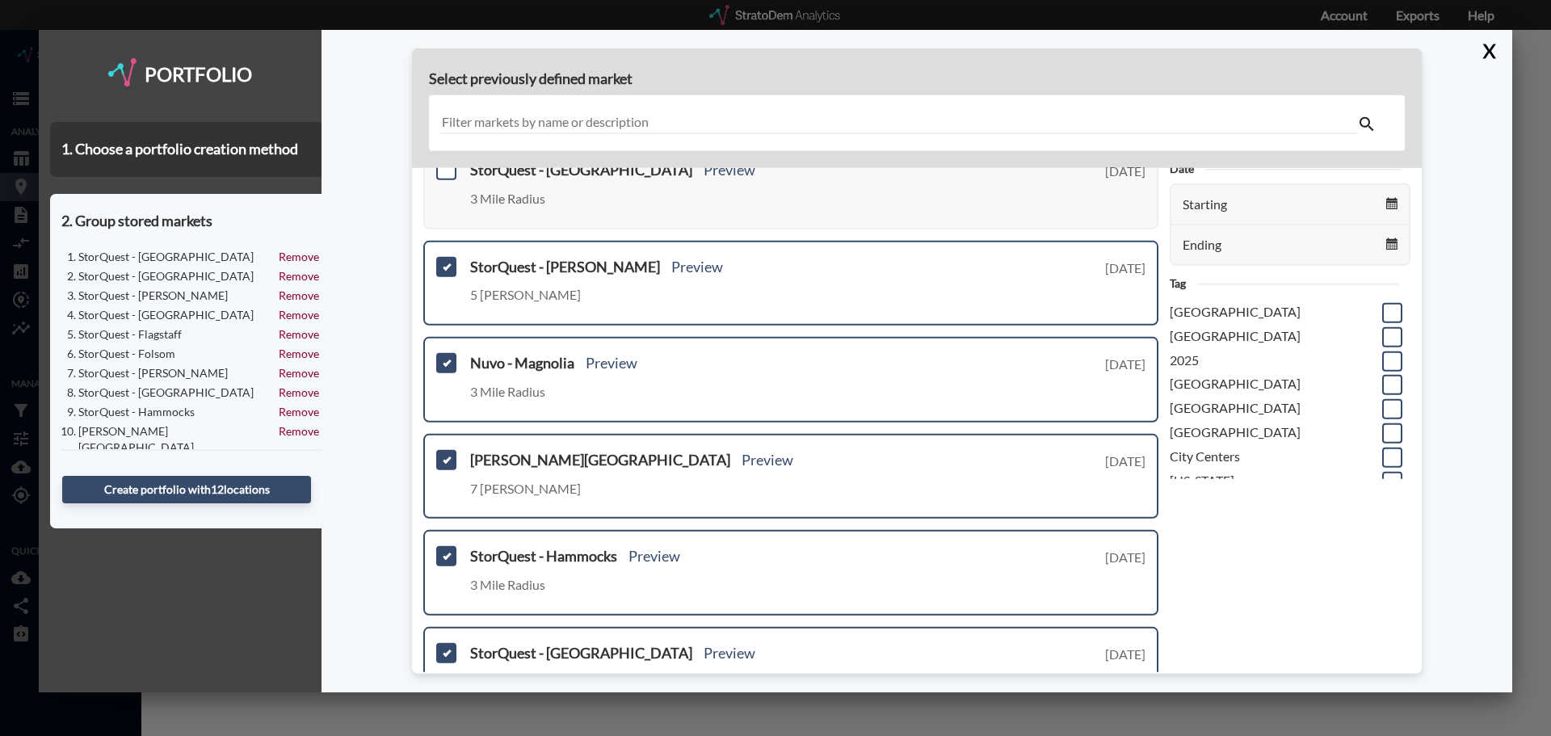
scroll to position [0, 0]
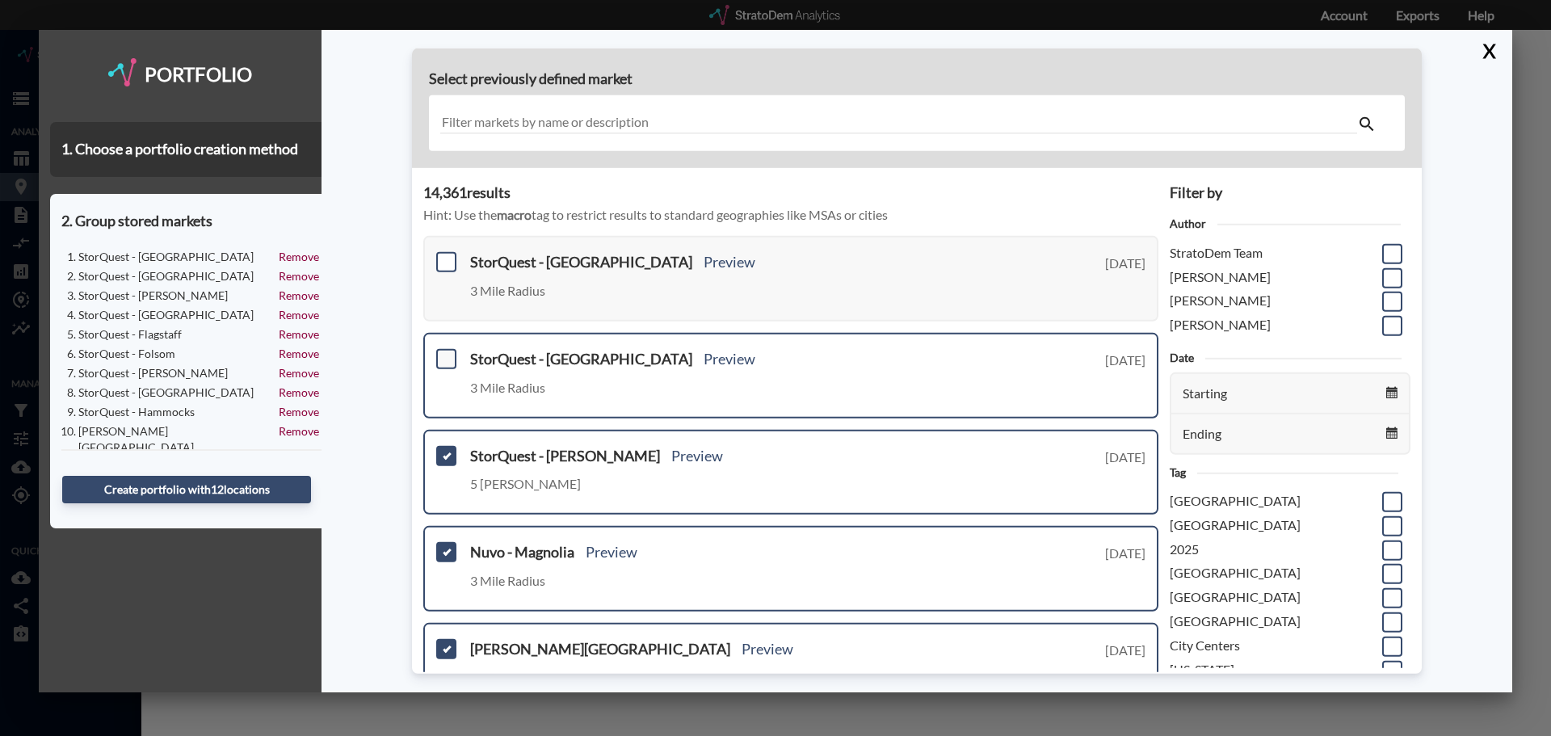
click at [451, 363] on span at bounding box center [446, 359] width 20 height 20
click at [444, 352] on input "checkbox" at bounding box center [444, 352] width 0 height 0
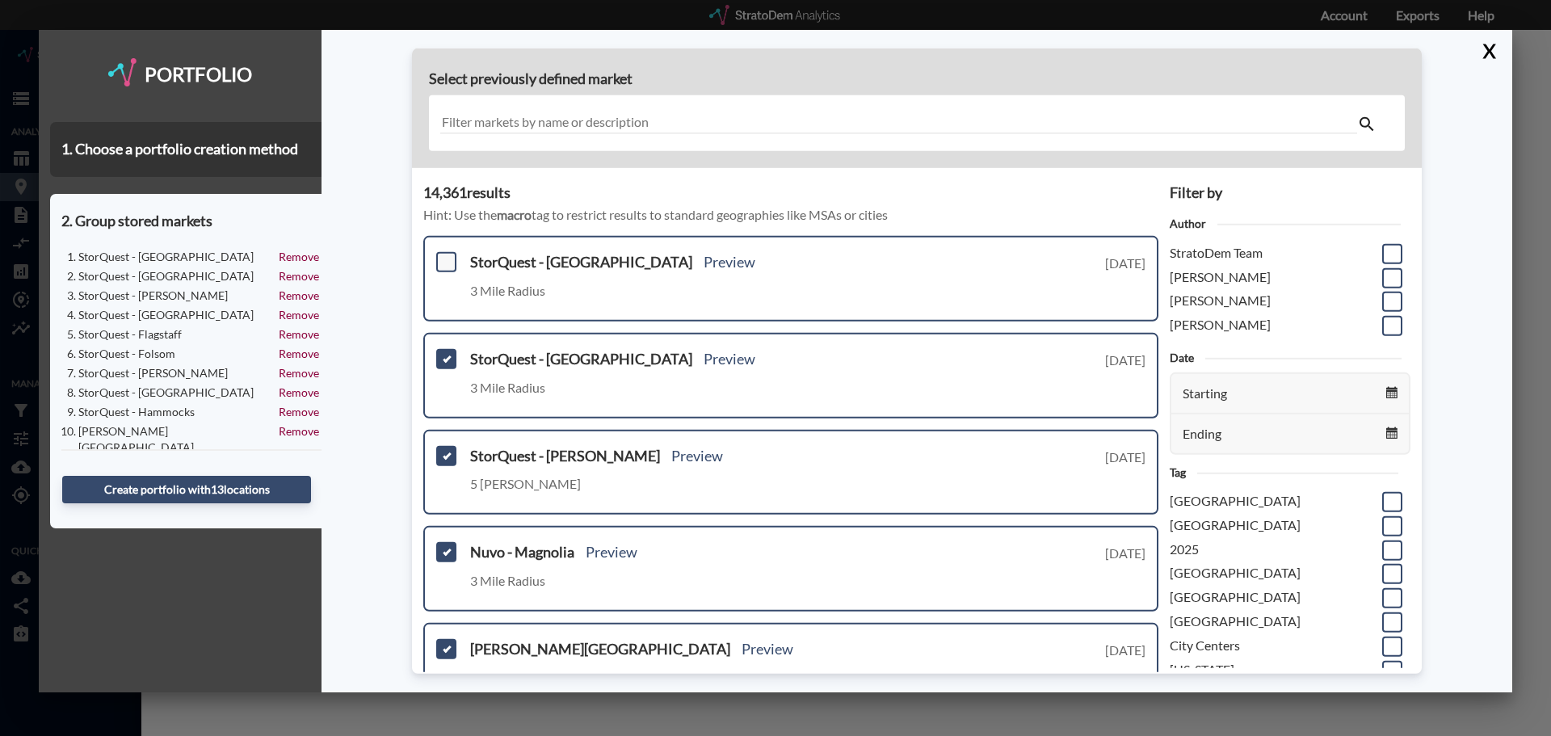
click at [443, 267] on span at bounding box center [446, 262] width 20 height 20
click at [444, 255] on input "checkbox" at bounding box center [444, 255] width 0 height 0
click at [515, 119] on input "text" at bounding box center [898, 123] width 917 height 22
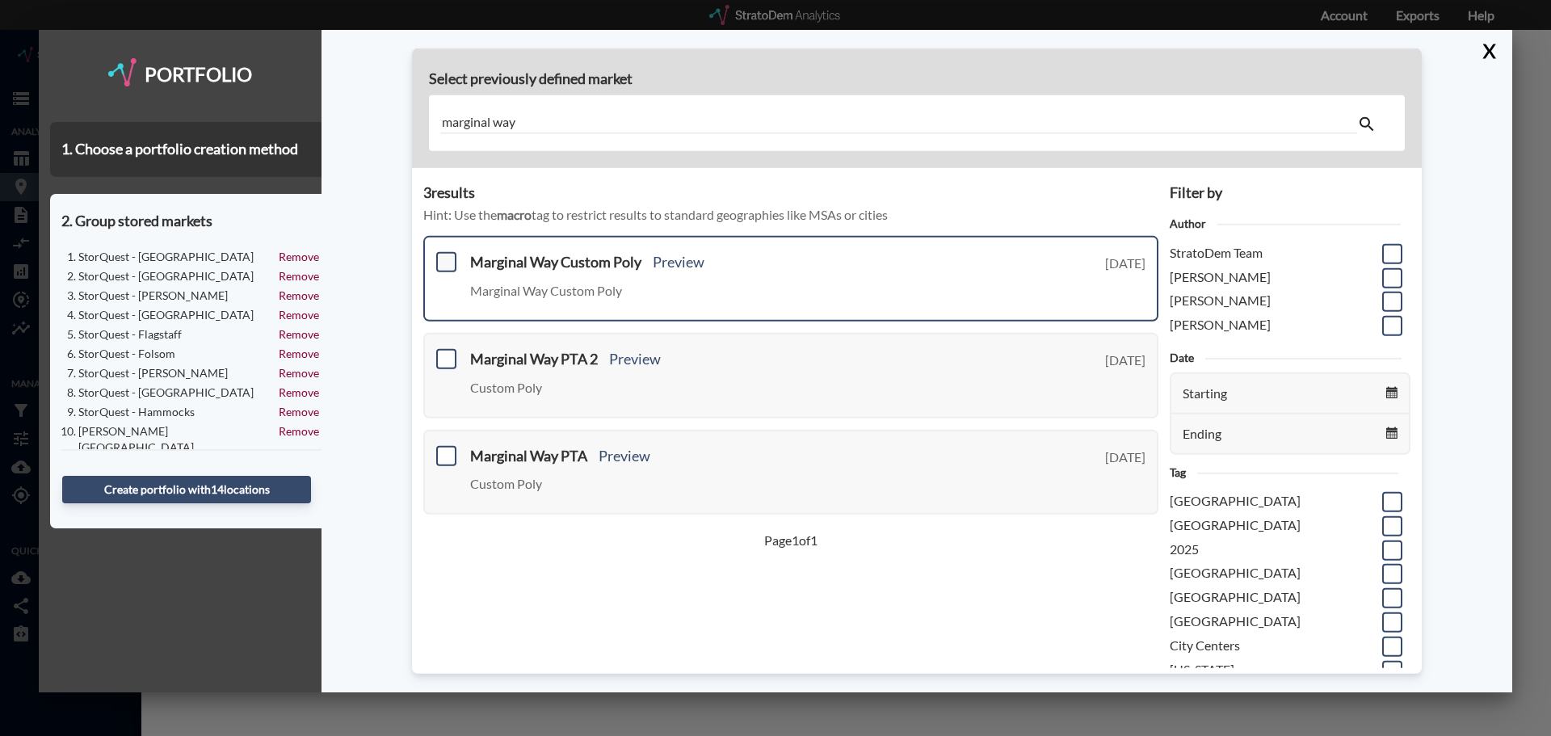
click at [443, 260] on span at bounding box center [446, 262] width 20 height 20
click at [444, 255] on input "checkbox" at bounding box center [444, 255] width 0 height 0
click at [512, 120] on input "marginal way" at bounding box center [898, 123] width 917 height 22
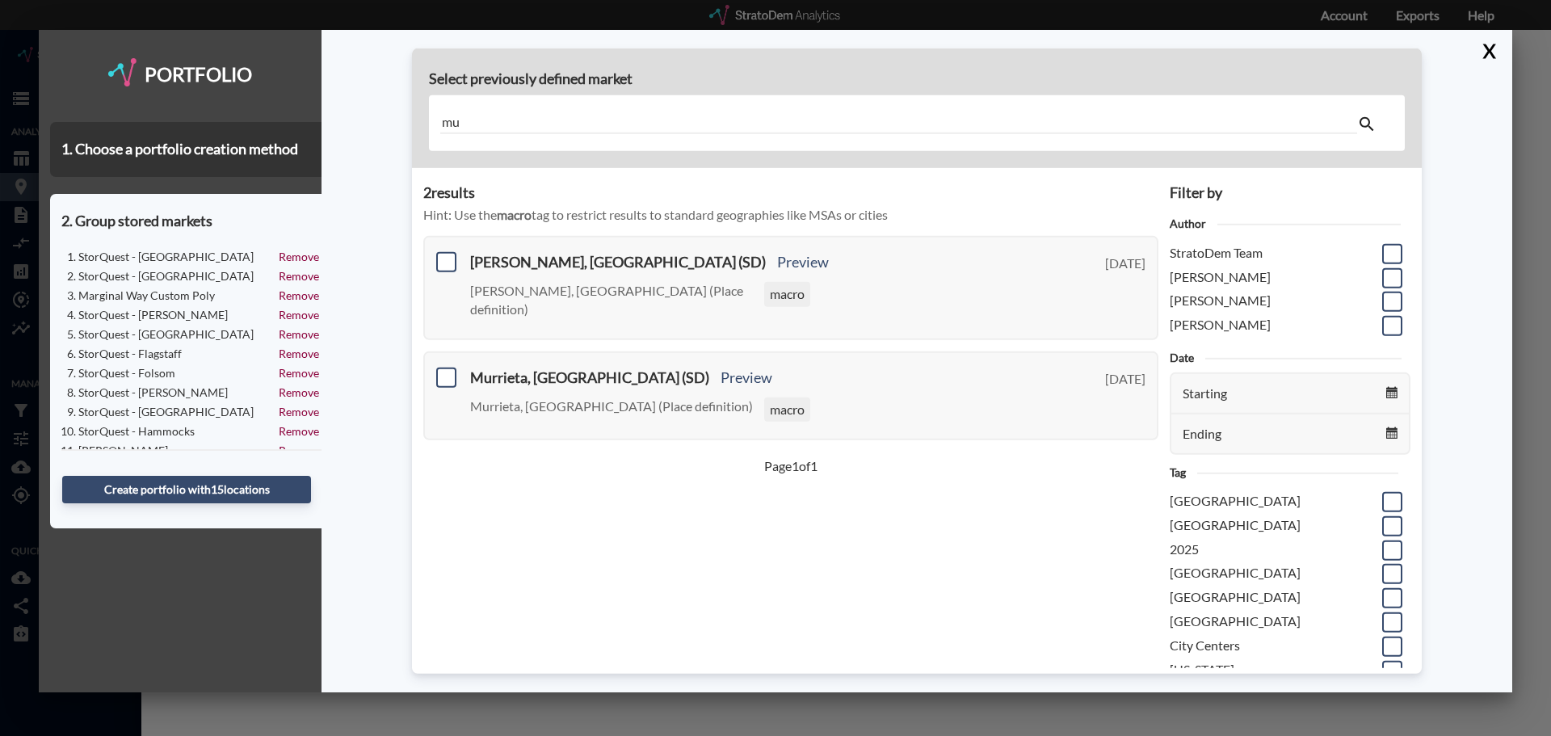
type input "m"
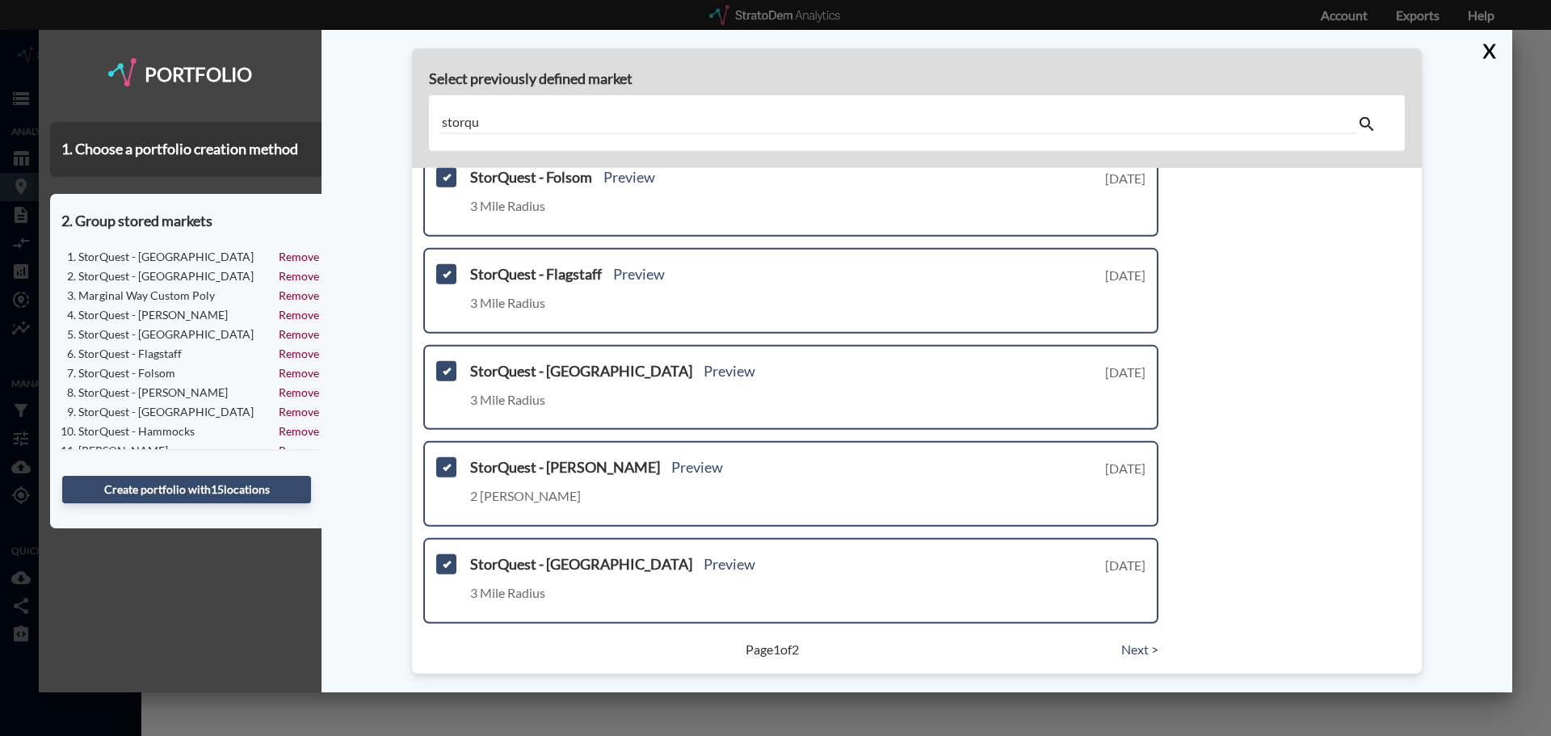
scroll to position [571, 0]
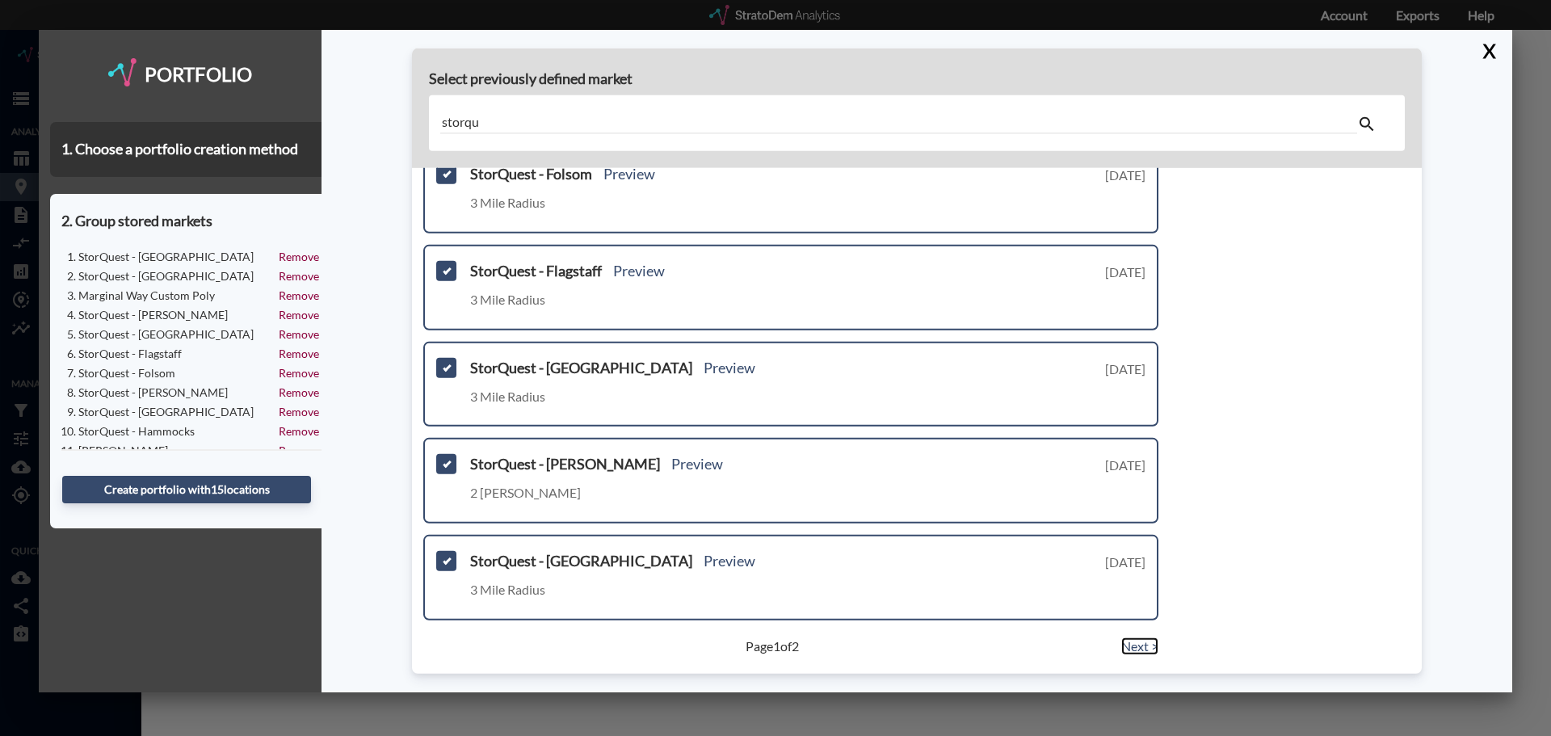
click at [1127, 648] on link "Next >" at bounding box center [1139, 646] width 37 height 19
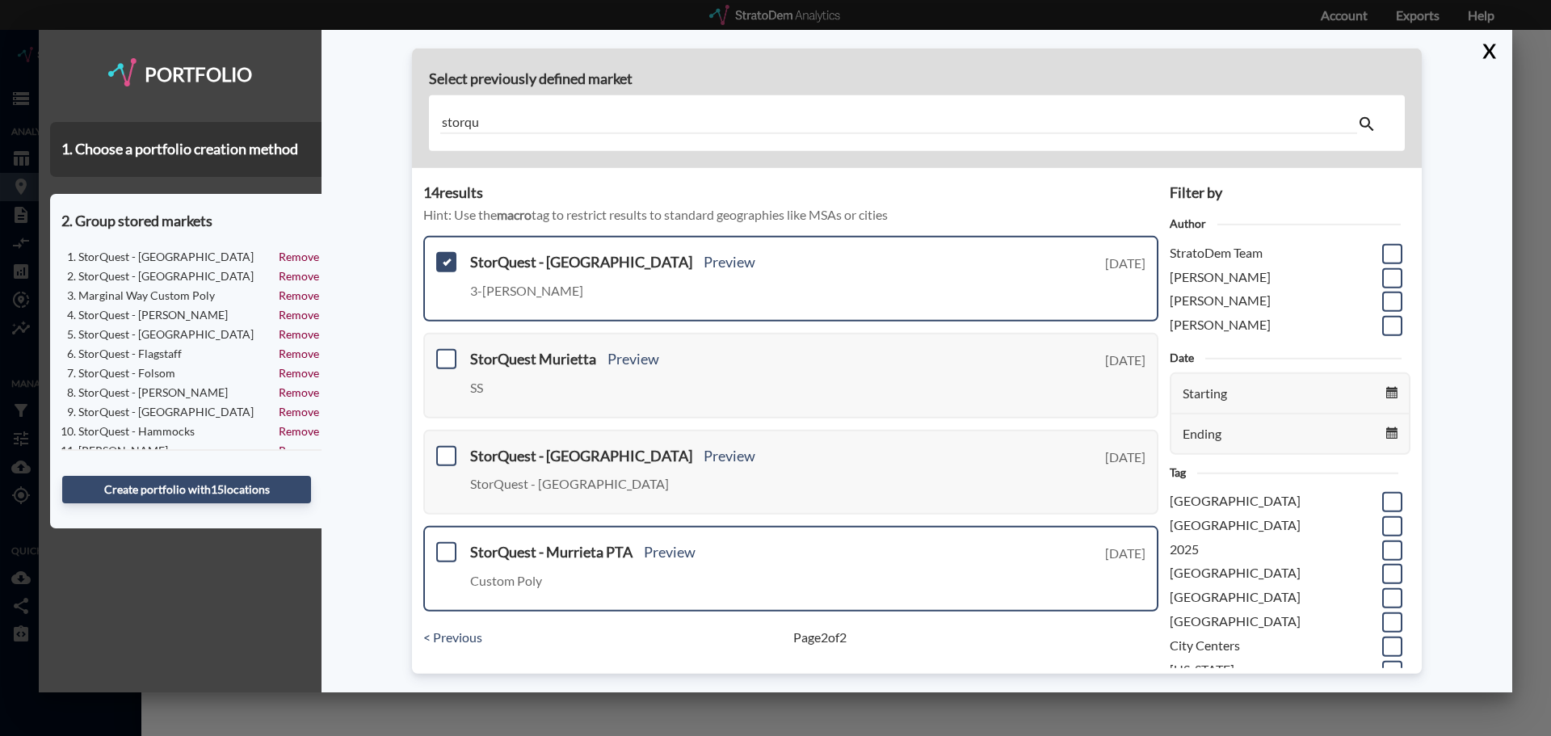
scroll to position [0, 0]
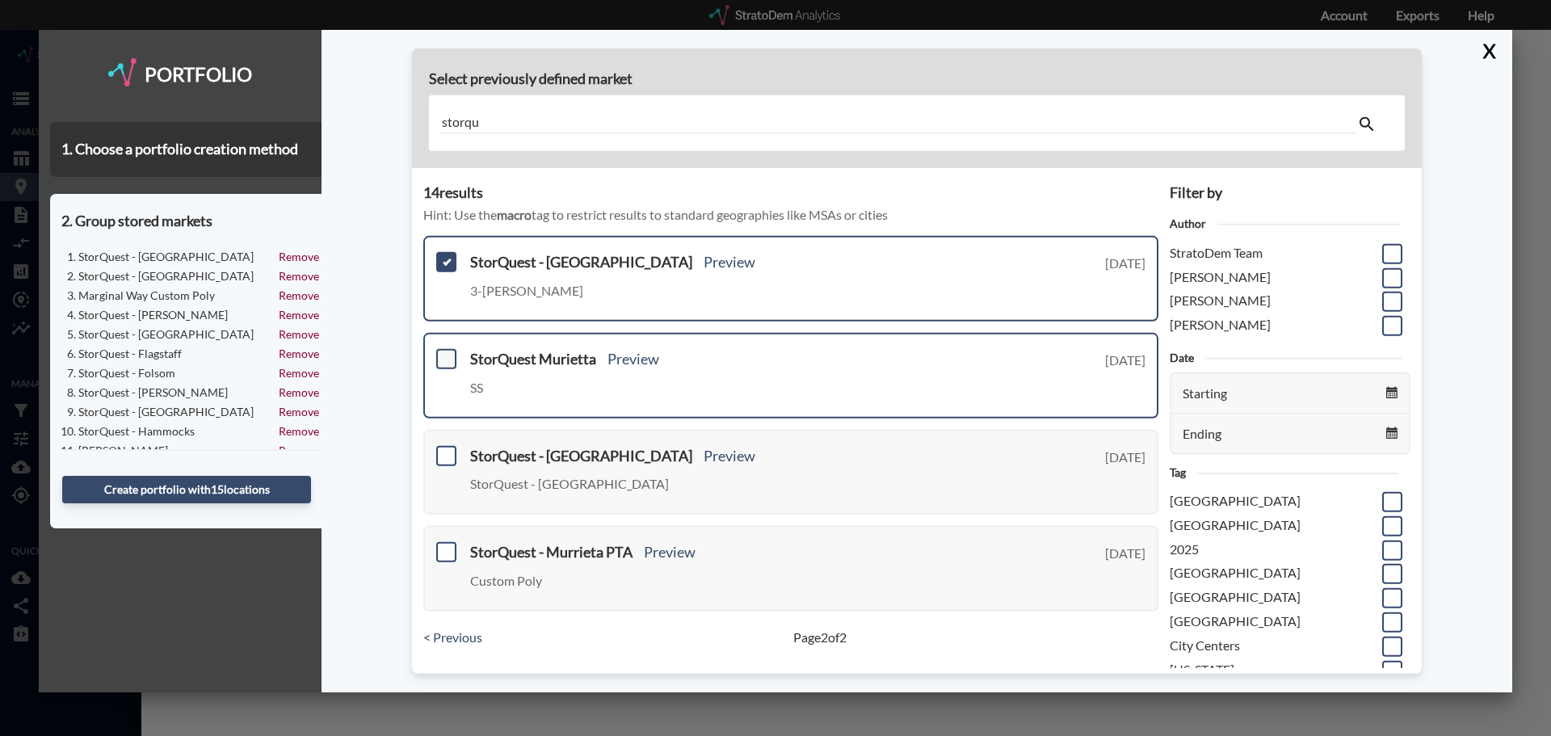
click at [448, 359] on span at bounding box center [446, 359] width 20 height 20
click at [444, 352] on input "checkbox" at bounding box center [444, 352] width 0 height 0
click at [460, 120] on input "storqu" at bounding box center [898, 123] width 917 height 22
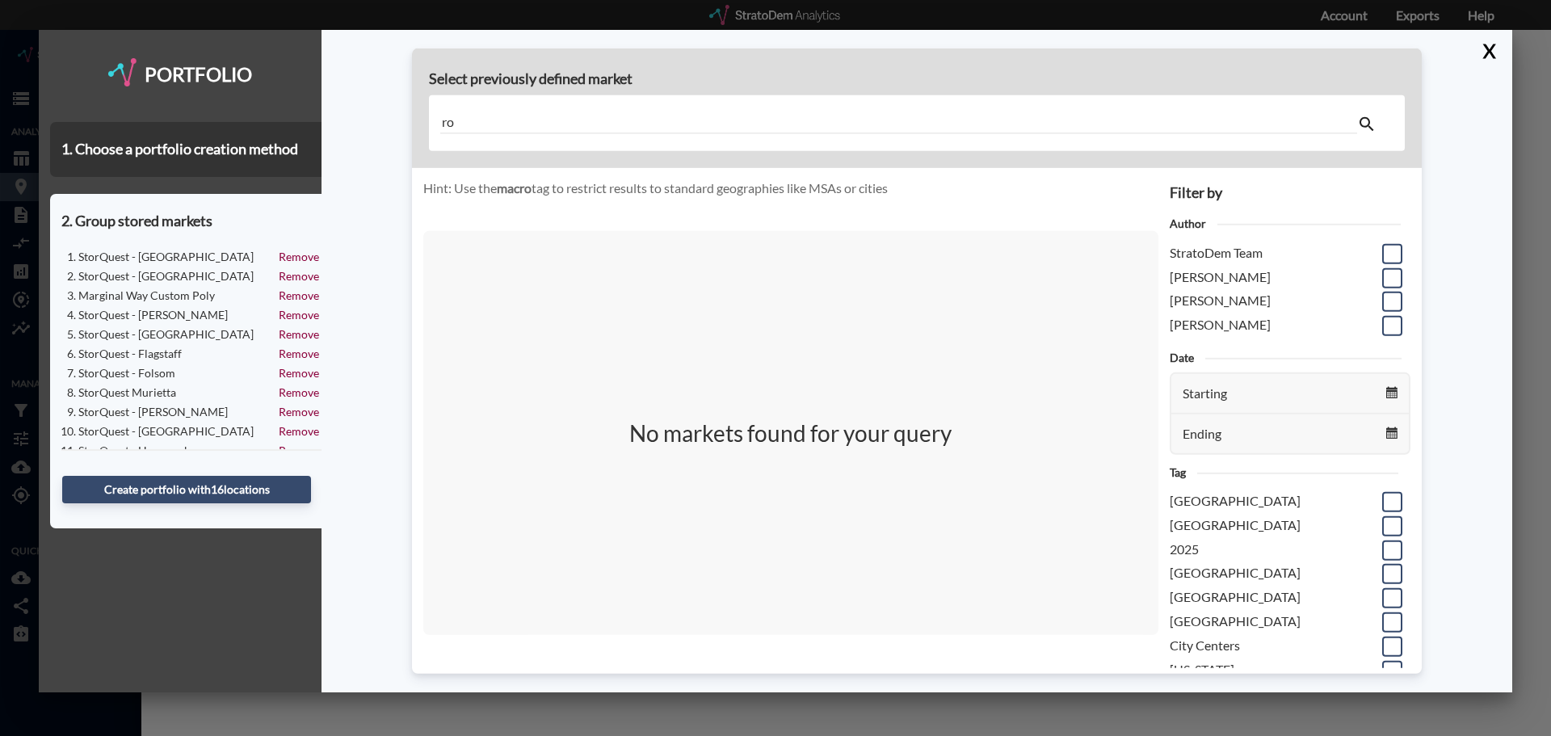
type input "r"
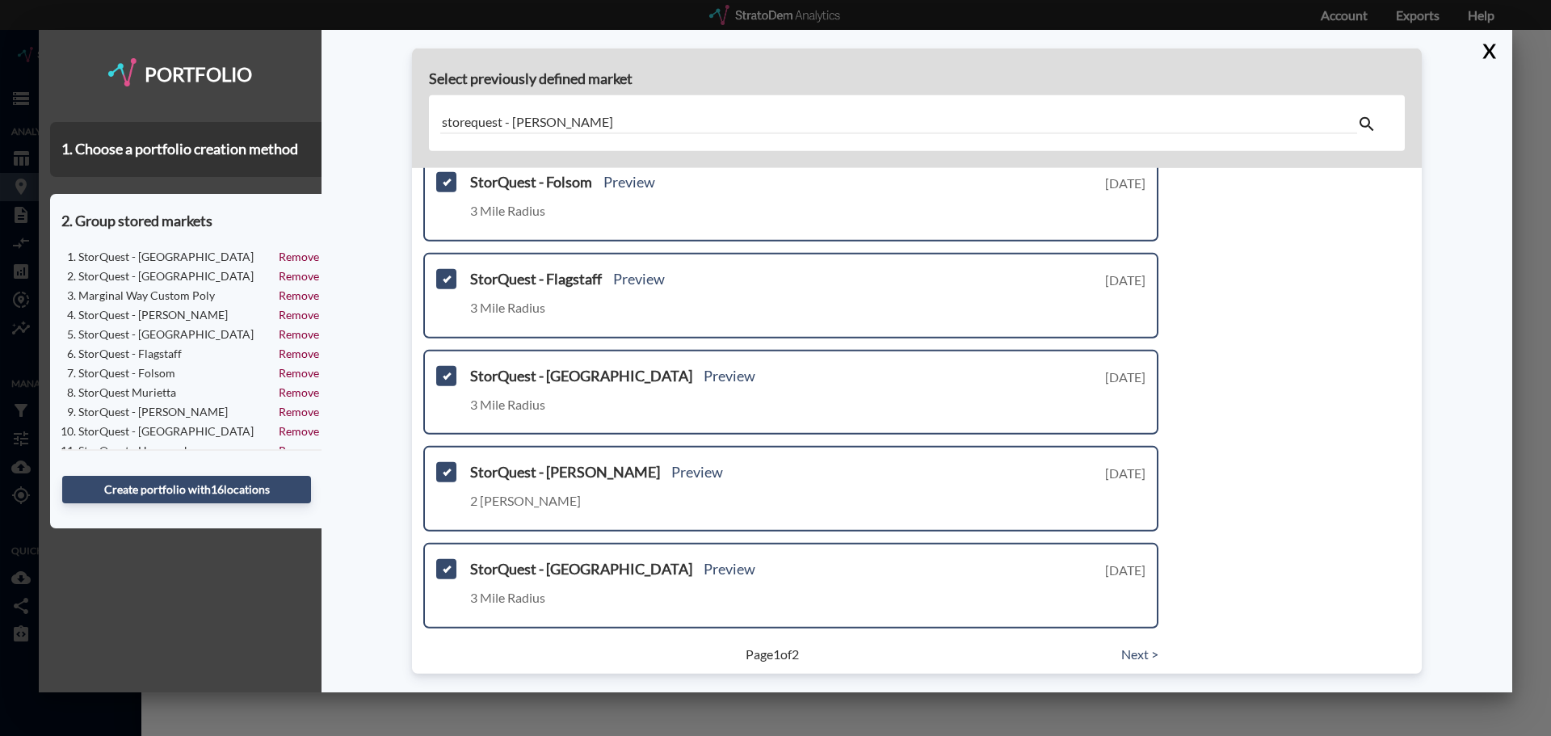
scroll to position [571, 0]
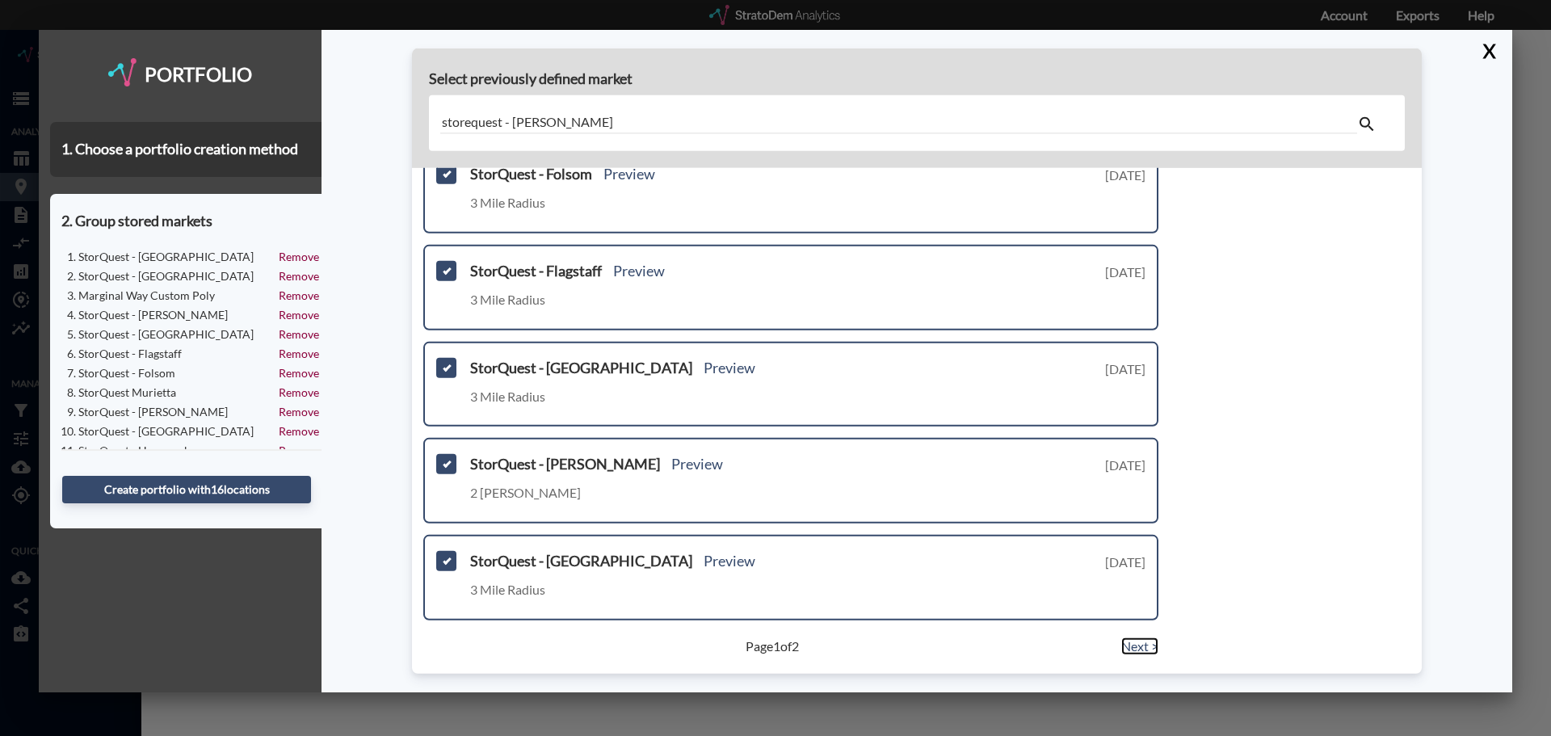
click at [1132, 644] on link "Next >" at bounding box center [1139, 646] width 37 height 19
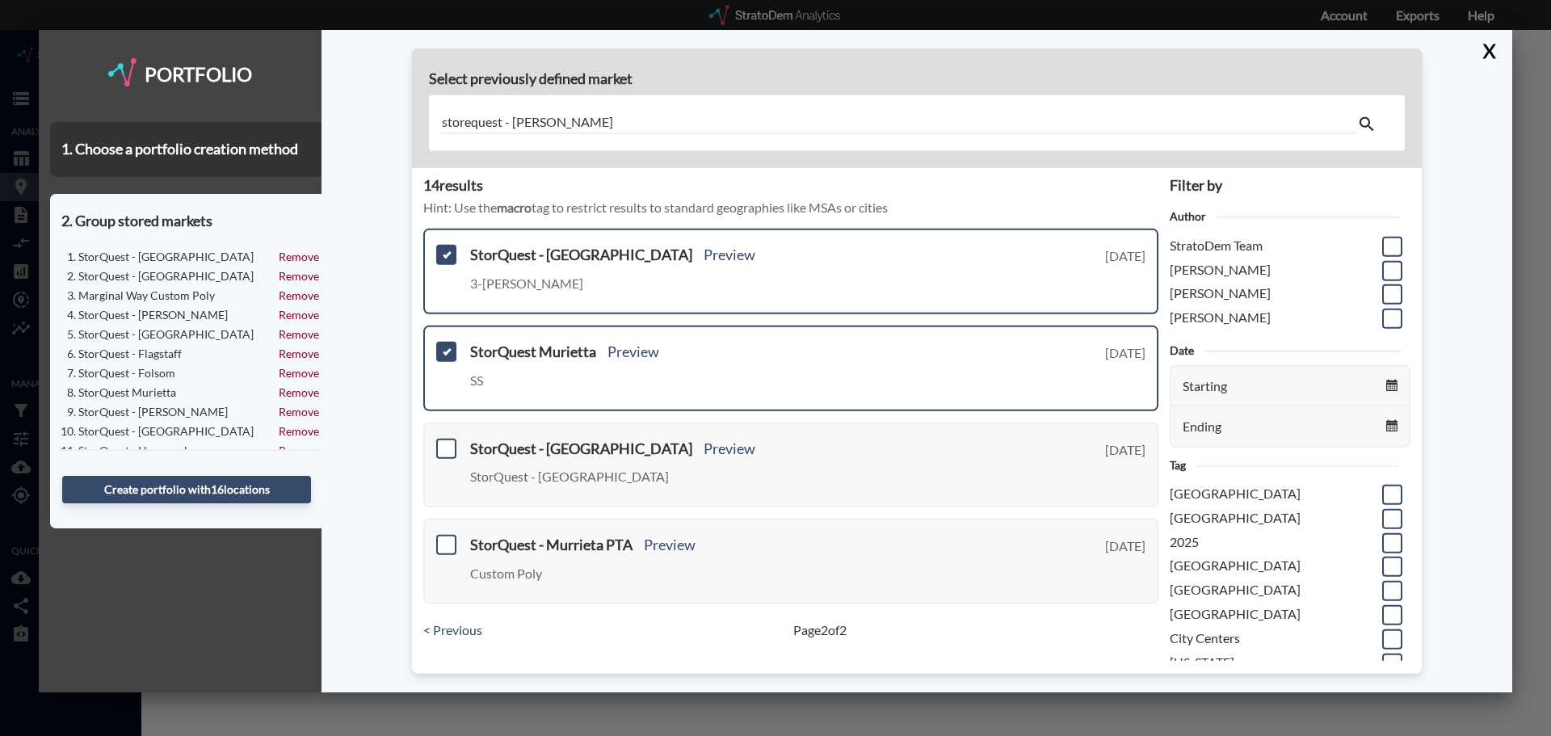
scroll to position [0, 0]
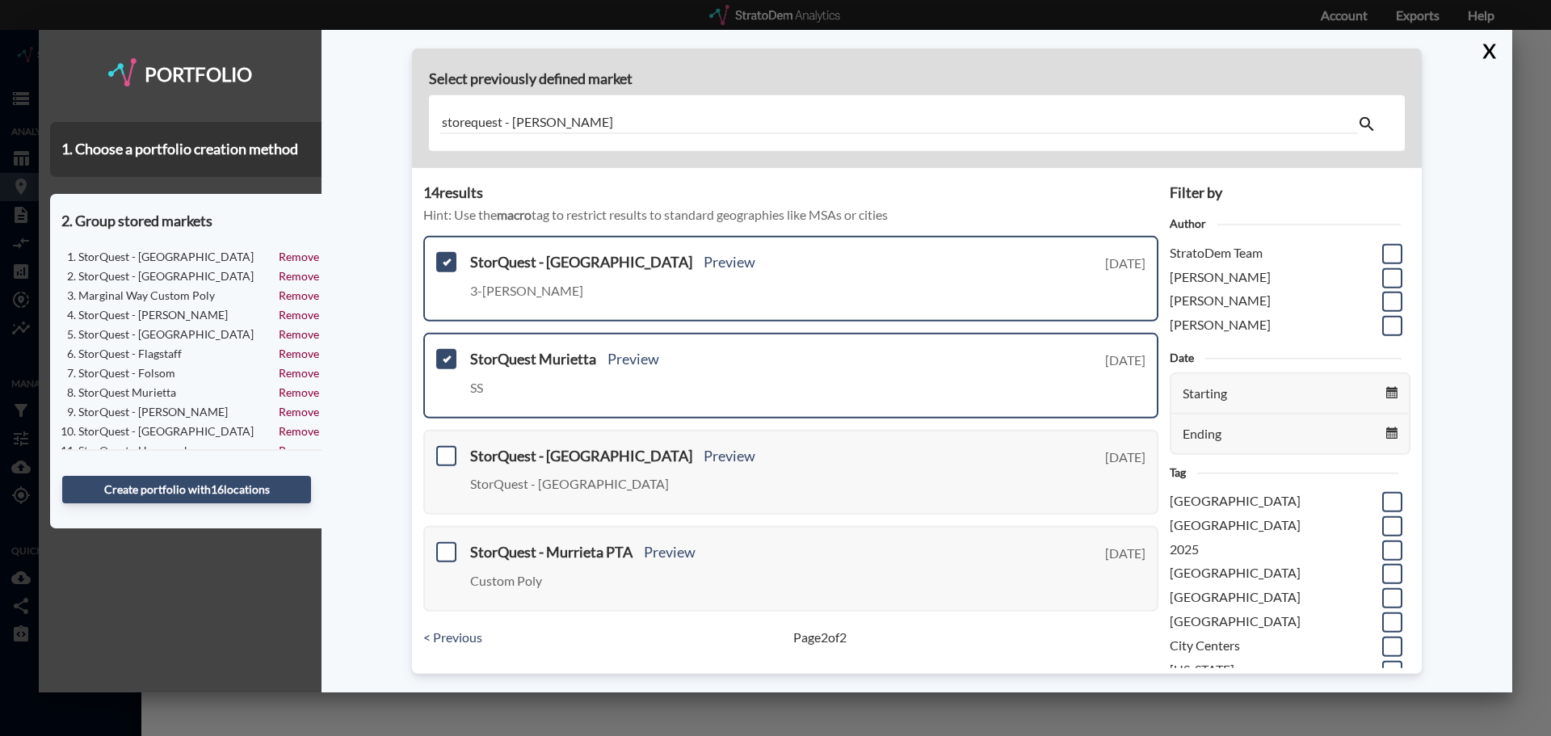
click at [527, 119] on input "storequest - ron" at bounding box center [898, 123] width 917 height 22
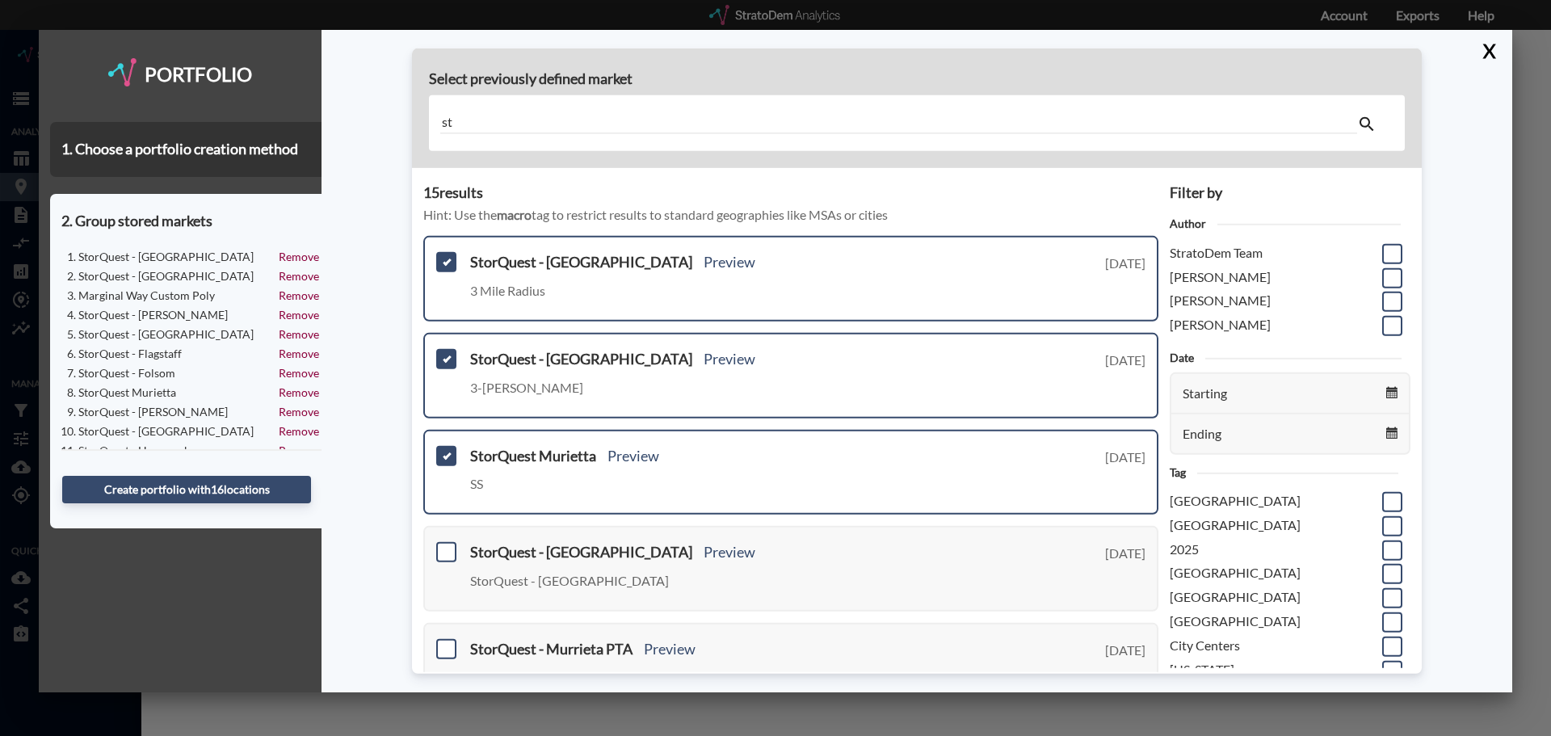
type input "s"
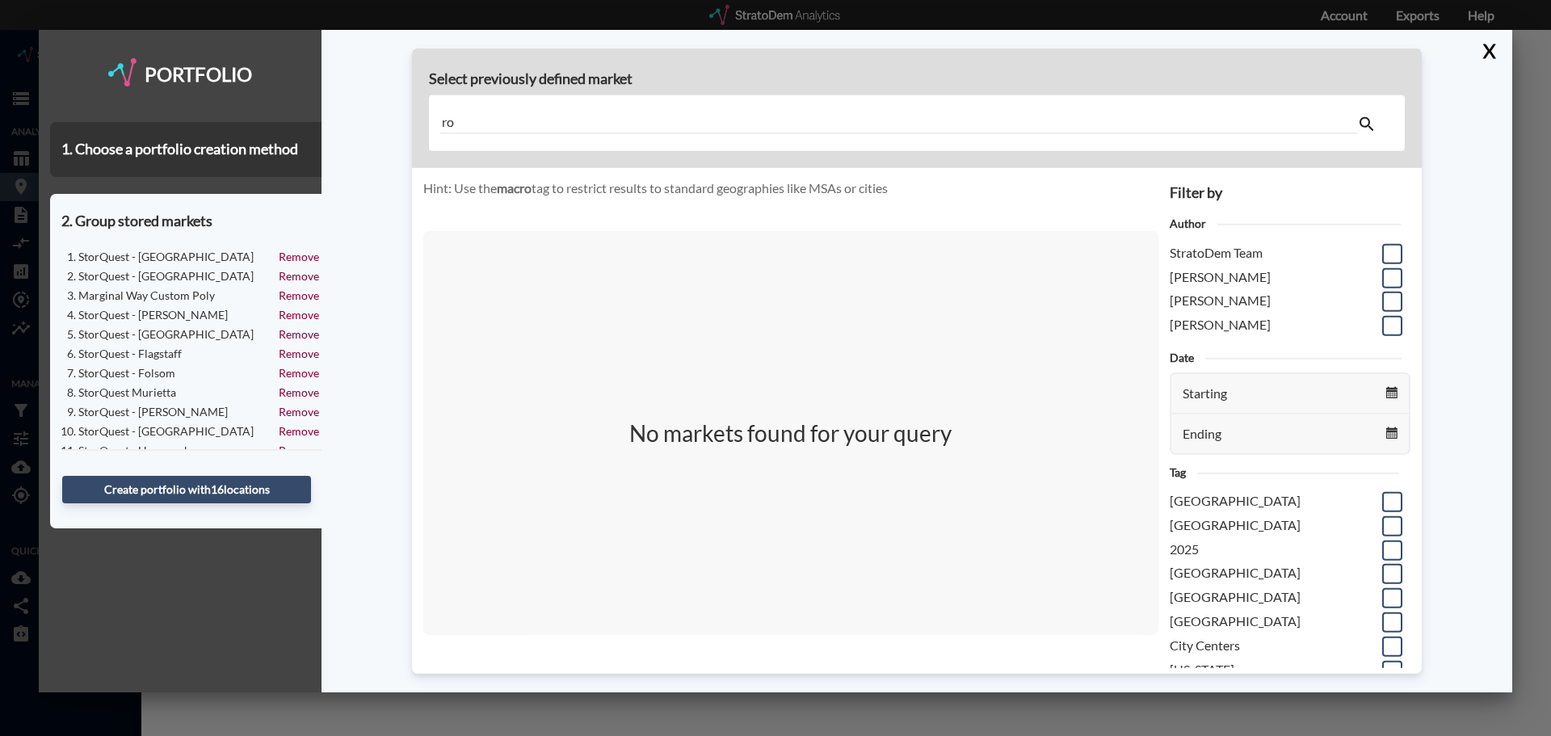
type input "r"
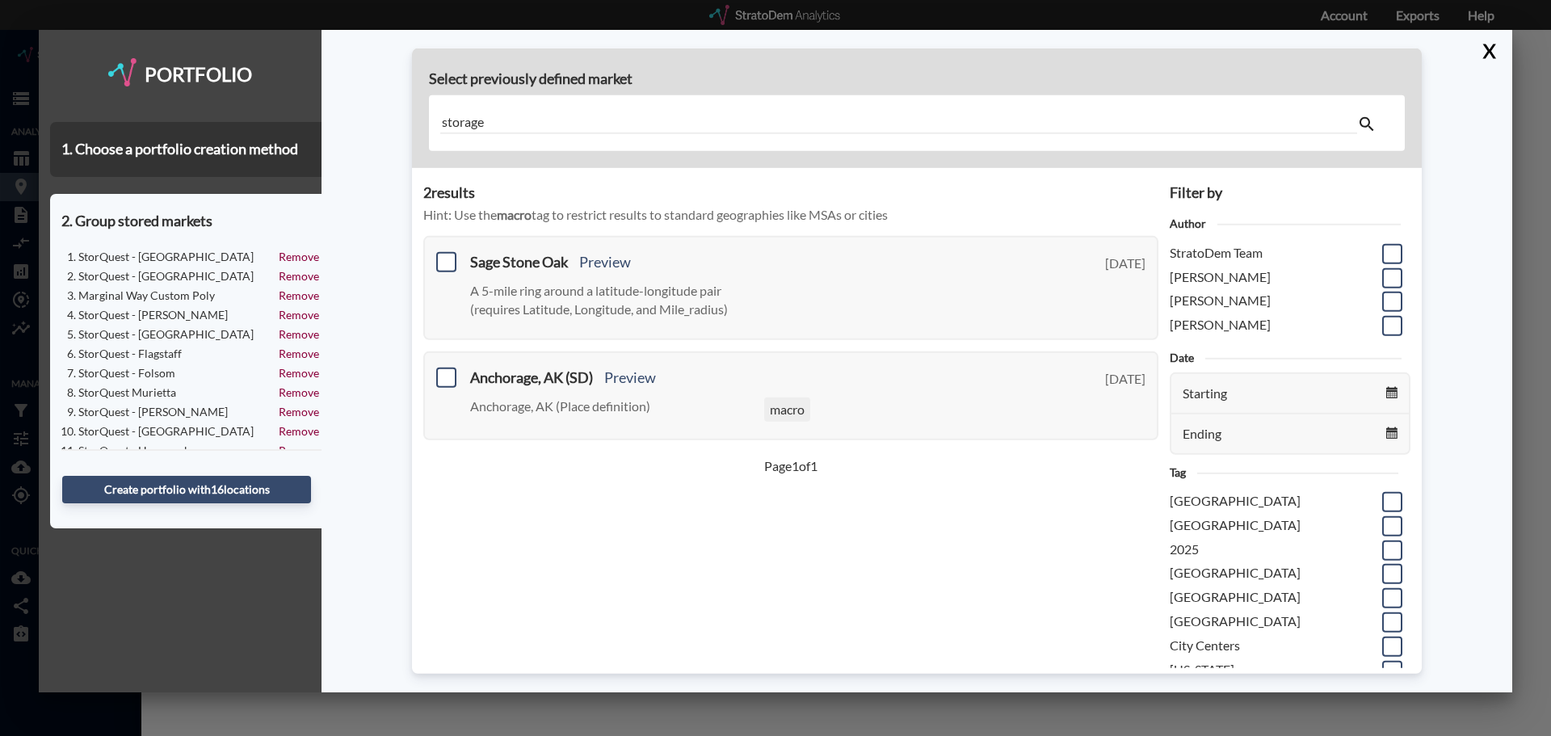
click at [454, 124] on input "storage" at bounding box center [898, 123] width 917 height 22
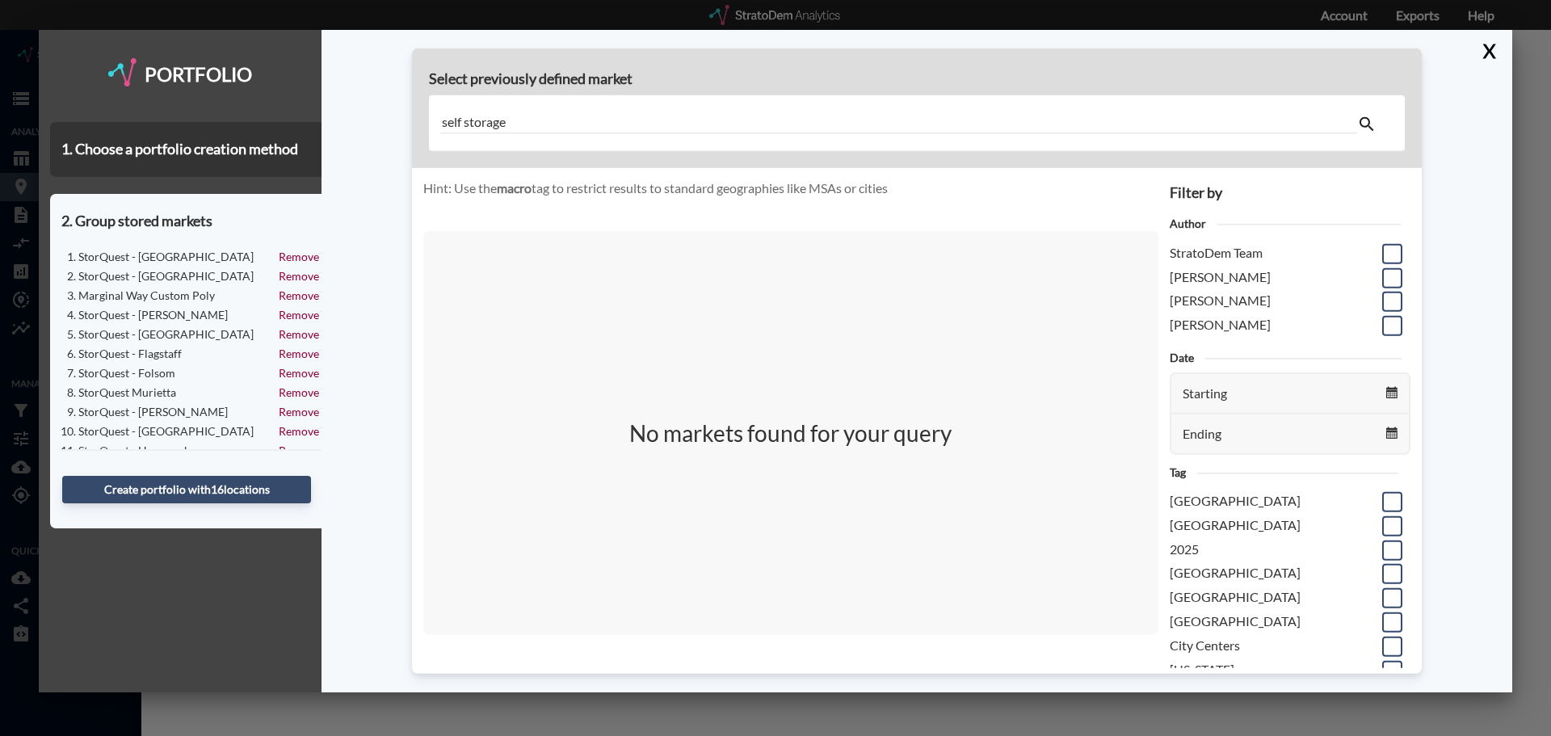
click at [487, 120] on input "self storage" at bounding box center [898, 123] width 917 height 22
type input "ronk"
drag, startPoint x: 522, startPoint y: 119, endPoint x: 443, endPoint y: 126, distance: 78.7
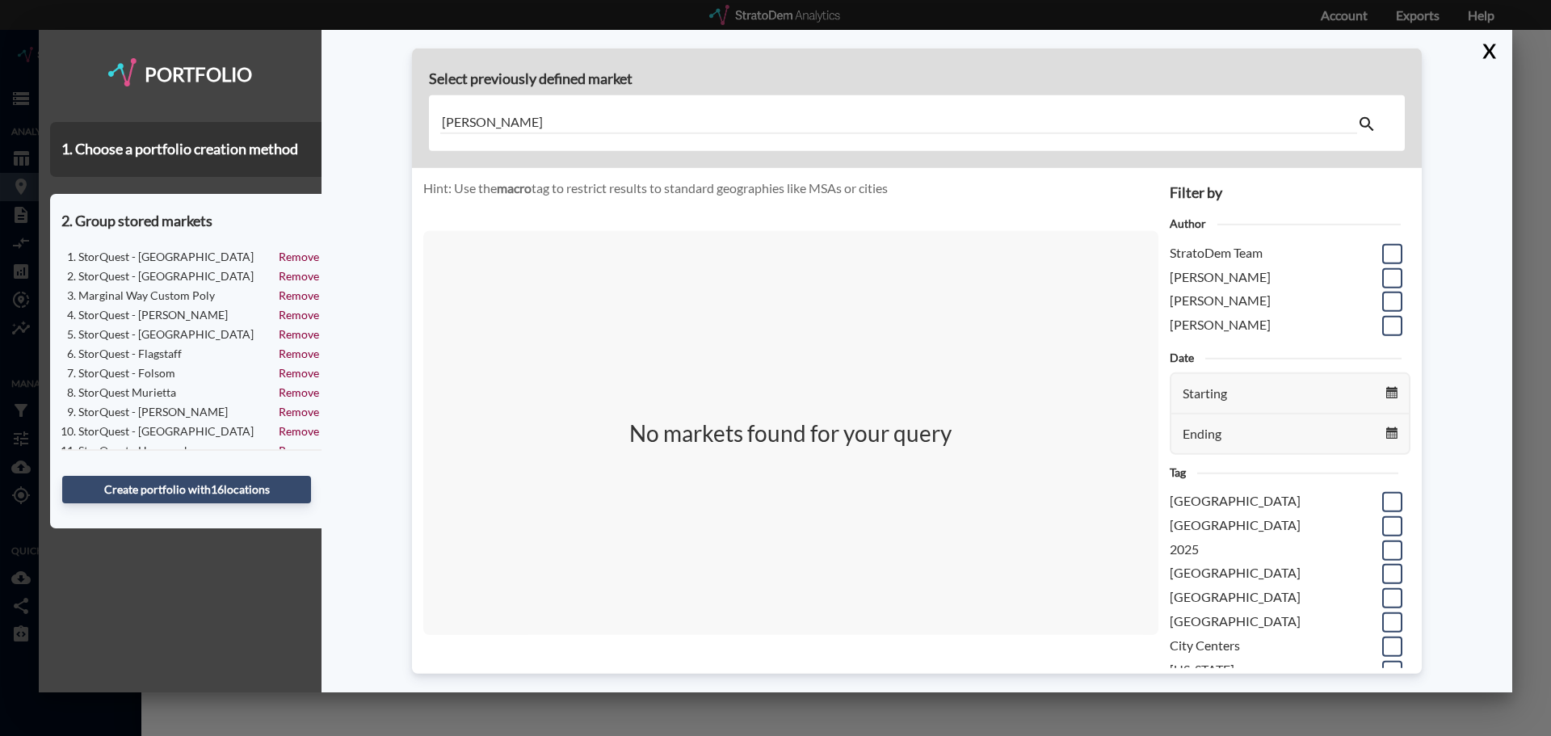
click at [443, 126] on input "ronk" at bounding box center [898, 123] width 917 height 22
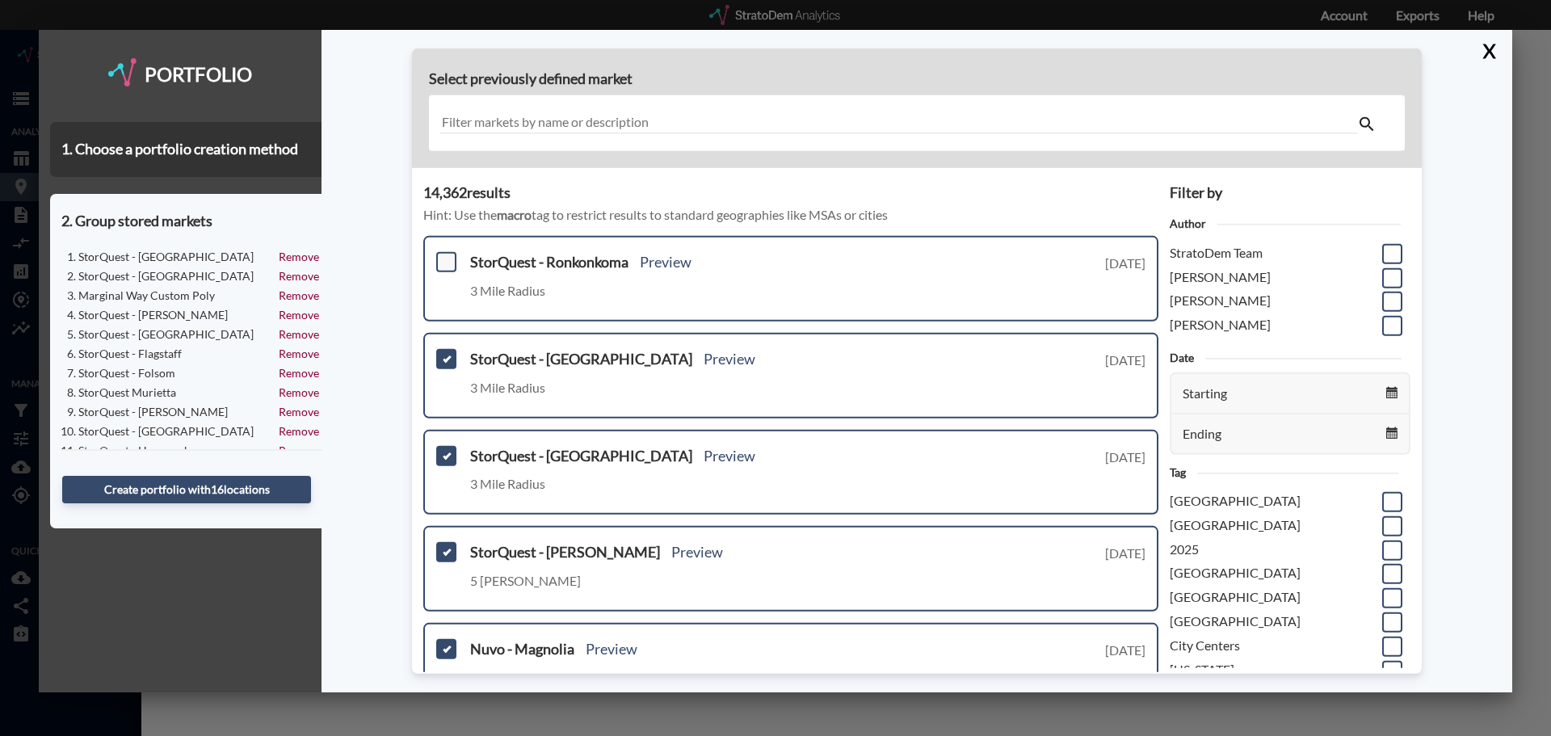
click at [441, 265] on span at bounding box center [446, 262] width 20 height 20
click at [444, 255] on input "checkbox" at bounding box center [444, 255] width 0 height 0
click at [523, 117] on input "text" at bounding box center [898, 123] width 917 height 22
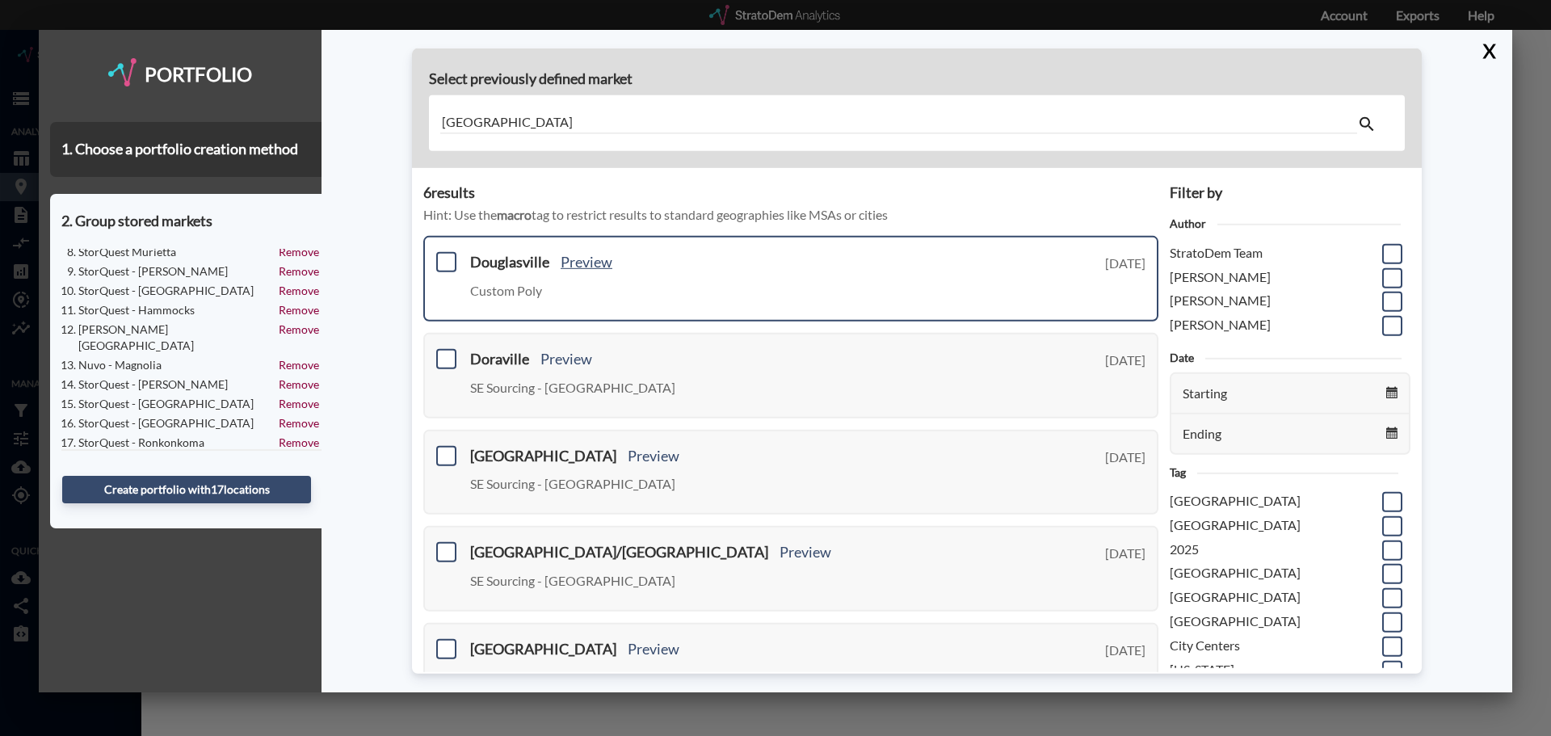
type input "douglasville"
click at [595, 263] on link "Preview" at bounding box center [587, 262] width 52 height 18
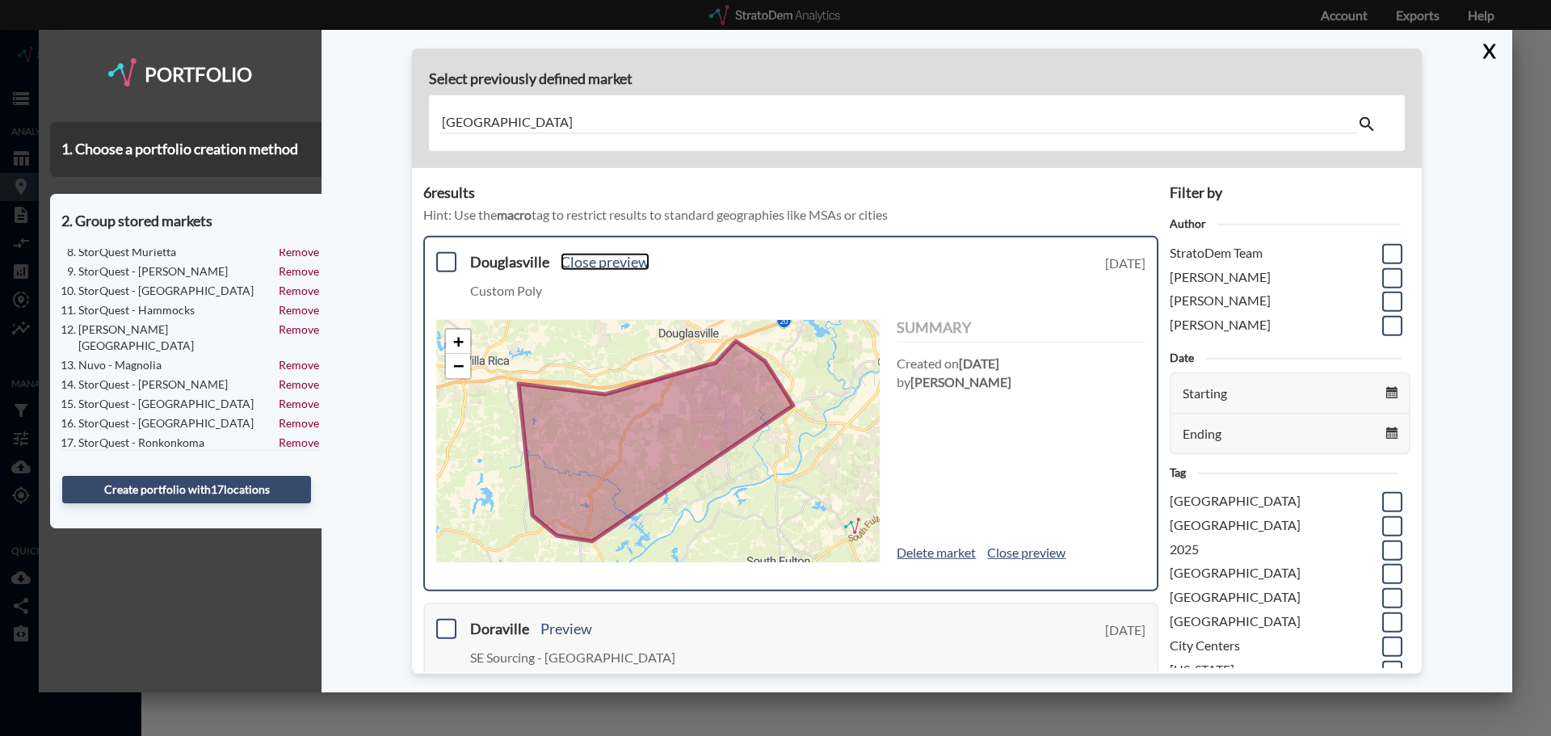
click at [597, 263] on link "Close preview" at bounding box center [605, 262] width 89 height 18
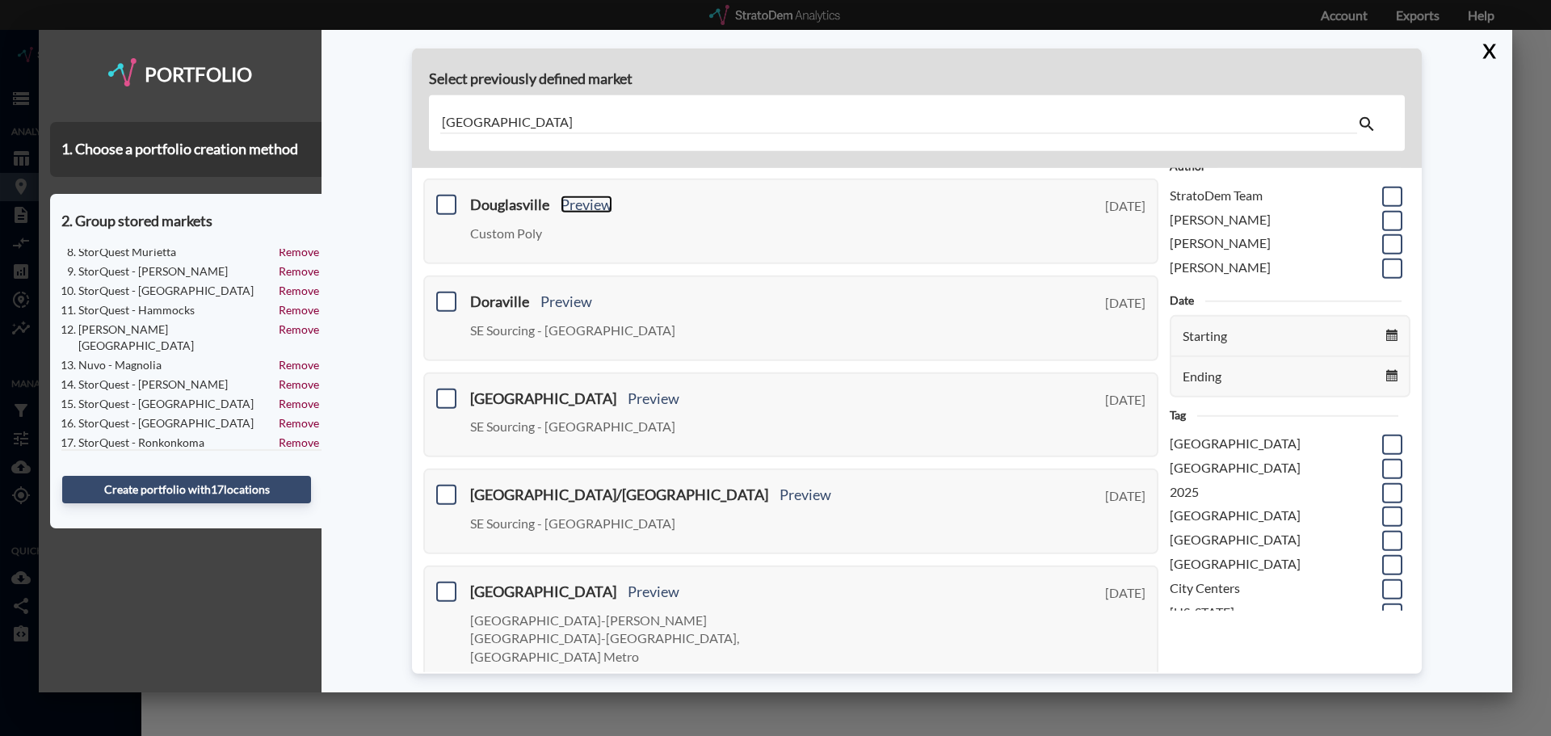
scroll to position [0, 0]
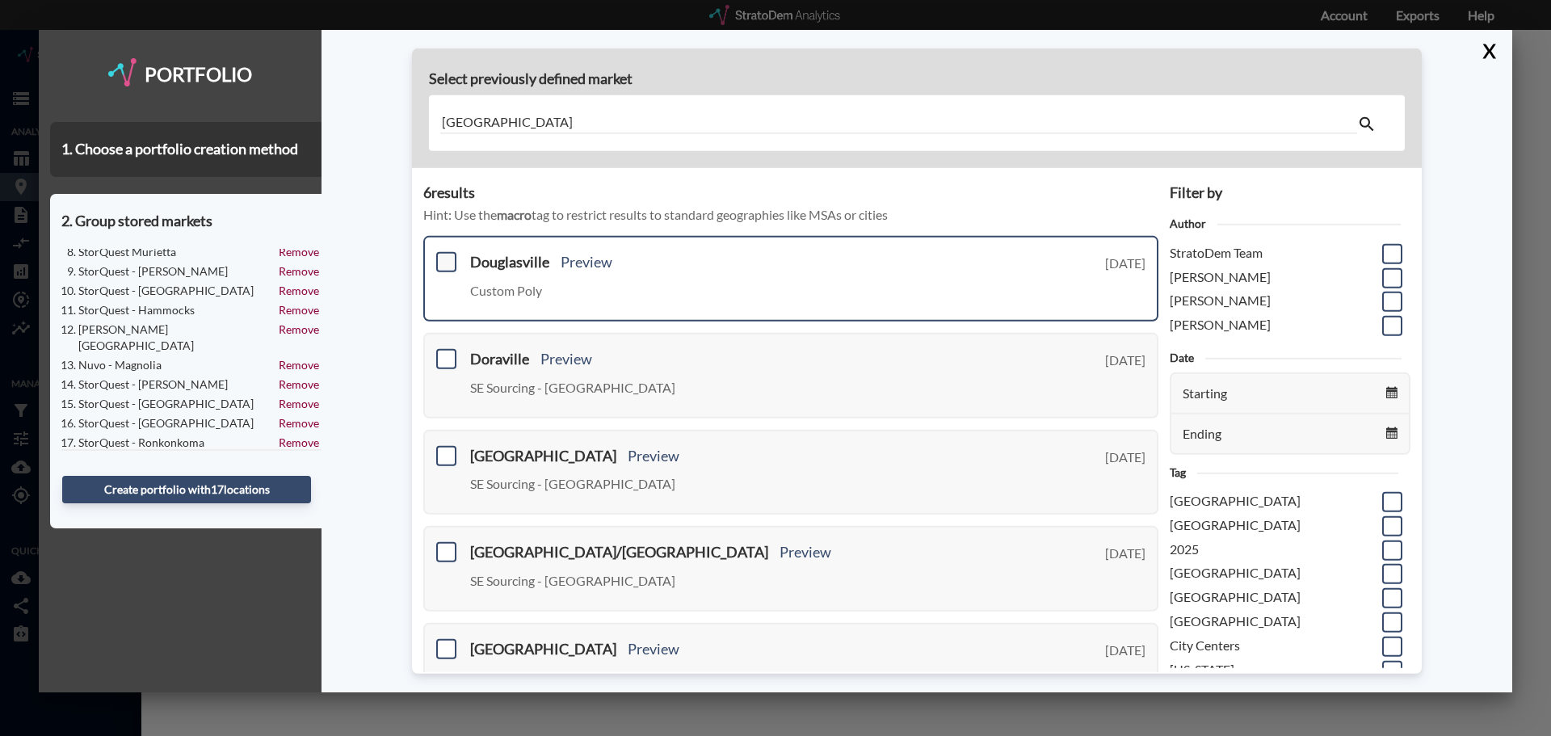
click at [443, 265] on span at bounding box center [446, 262] width 20 height 20
click at [444, 255] on input "checkbox" at bounding box center [444, 255] width 0 height 0
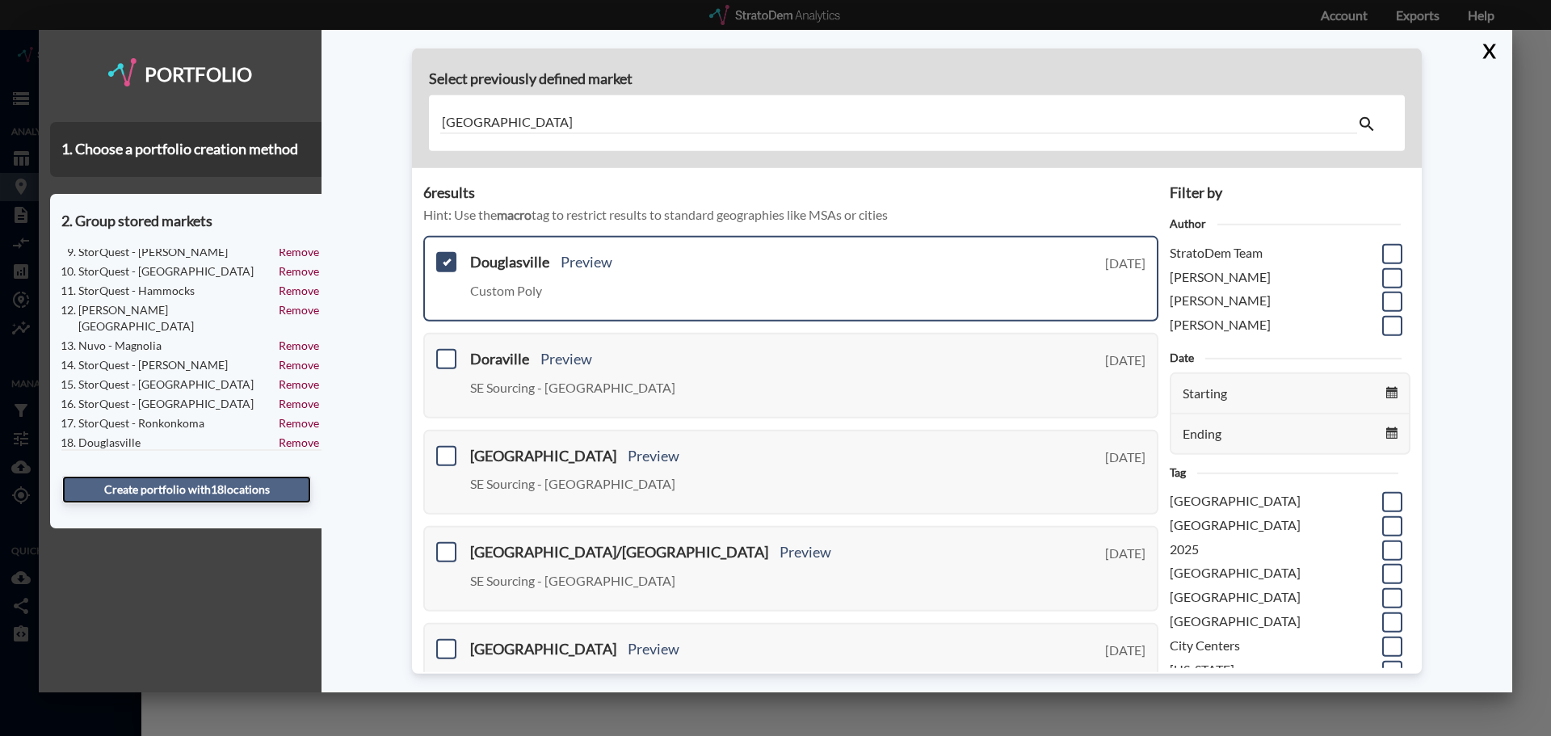
click at [159, 485] on button "Create portfolio with 18 location s" at bounding box center [186, 489] width 249 height 27
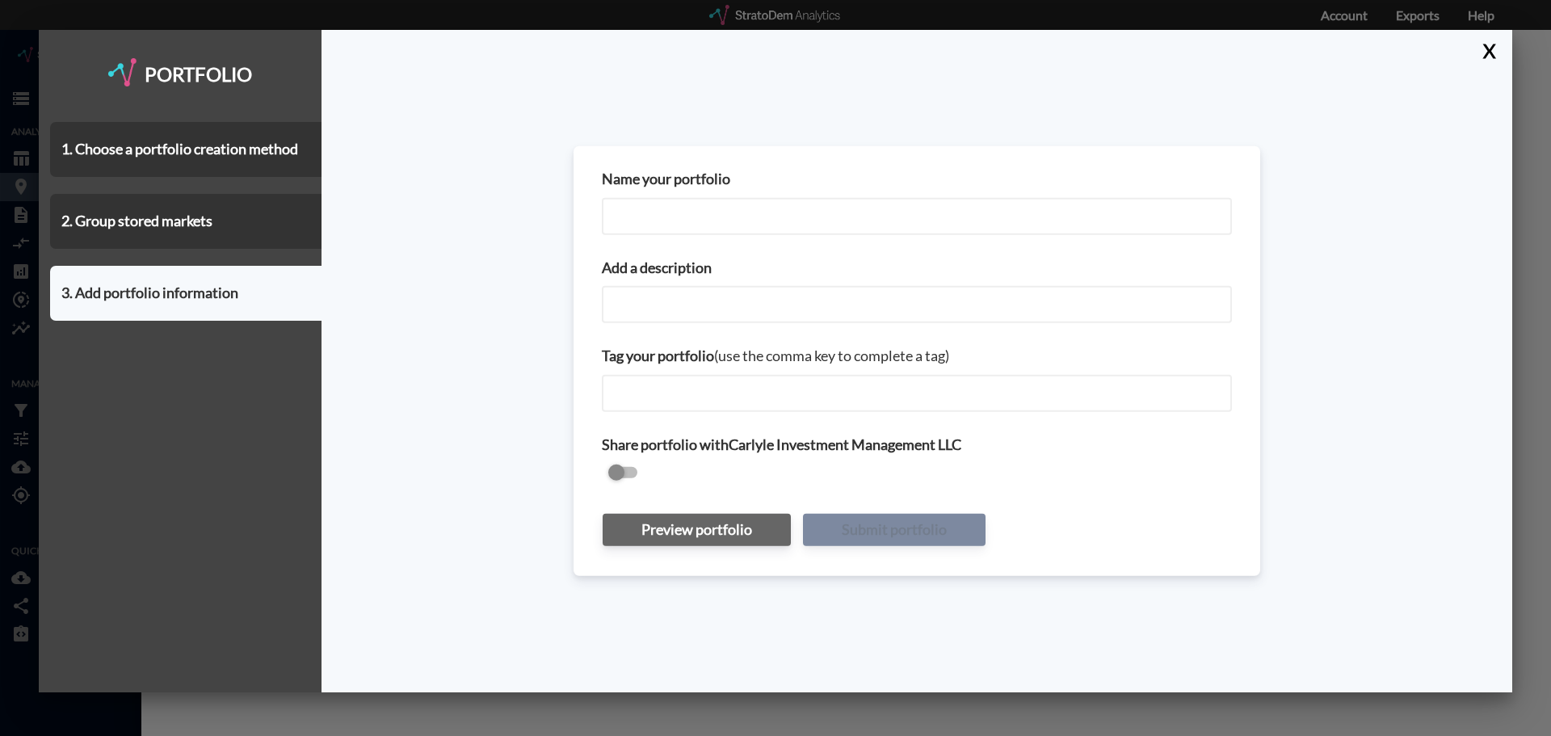
click at [660, 216] on input "Name your portfolio" at bounding box center [917, 215] width 630 height 37
type input "Self-Storage Portfolio - 9.18.25"
drag, startPoint x: 799, startPoint y: 220, endPoint x: 582, endPoint y: 225, distance: 216.5
click at [582, 225] on div "Name your portfolio Self-Storage Portfolio - 9.18.25 Add a description Tag your…" at bounding box center [917, 361] width 687 height 431
click at [623, 292] on input "Add a description" at bounding box center [917, 304] width 630 height 37
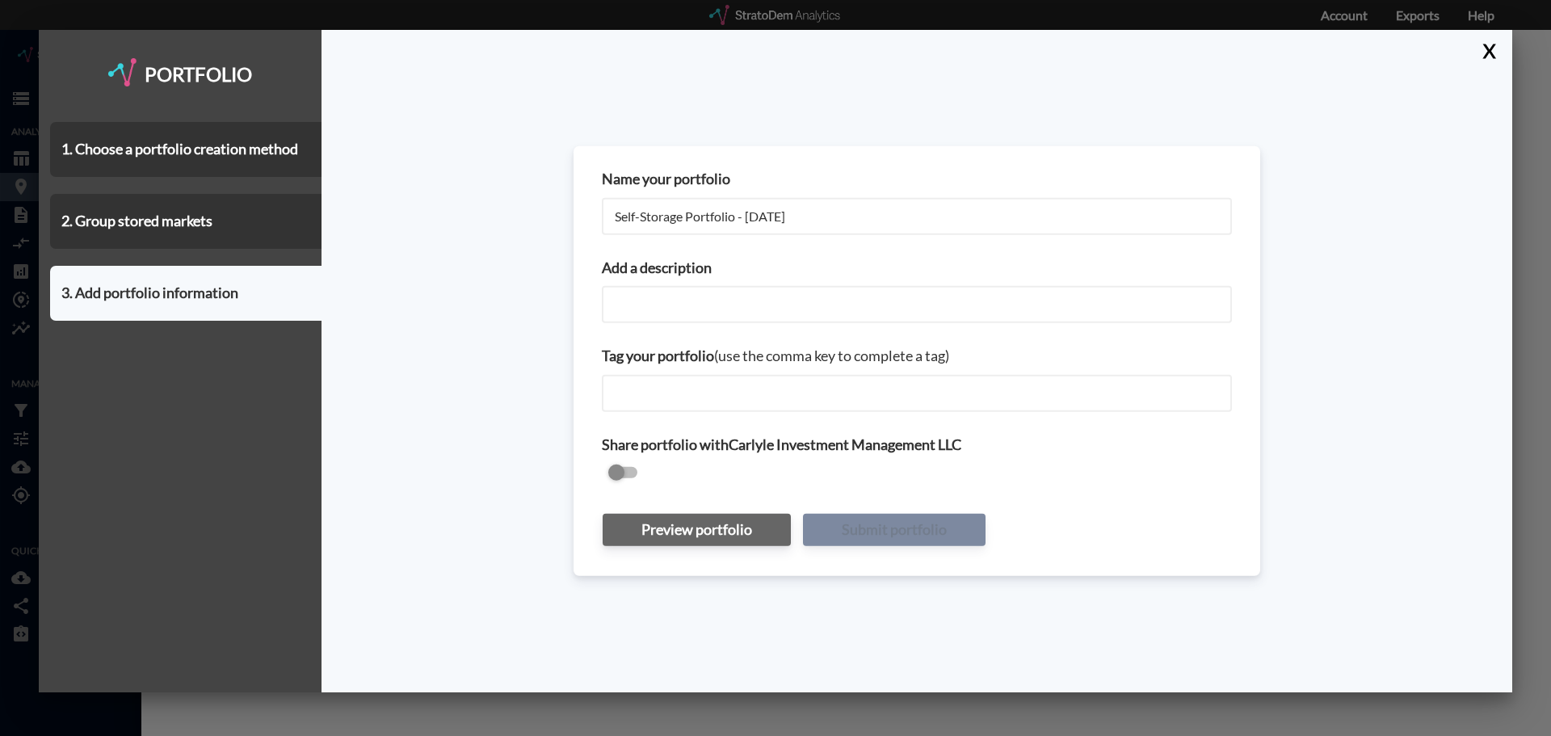
paste input "Self-Storage Portfolio - 9.18.25"
type input "Self-Storage Portfolio - 9.18.25"
click at [895, 536] on button "Submit portfolio" at bounding box center [894, 529] width 183 height 32
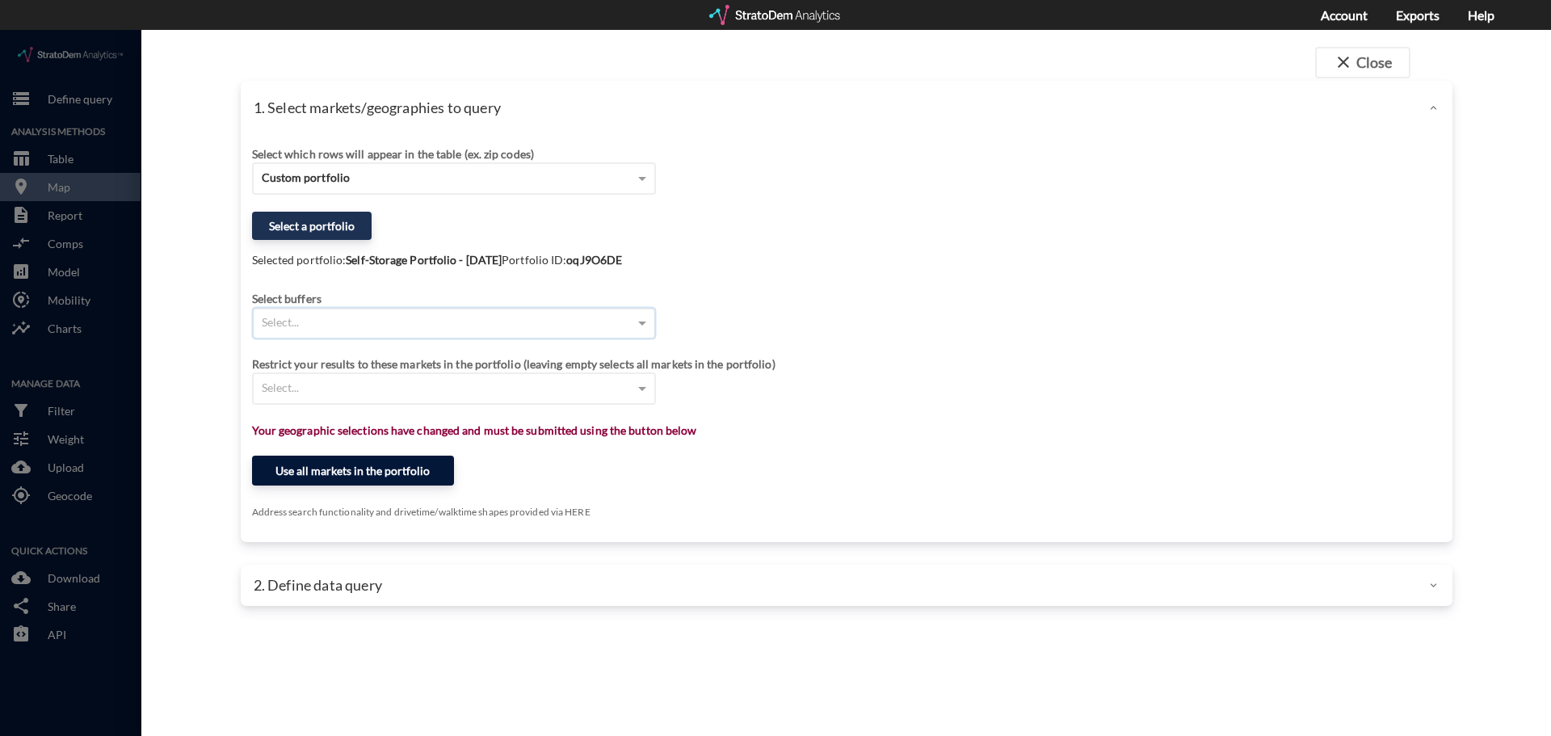
click button "Use all markets in the portfolio"
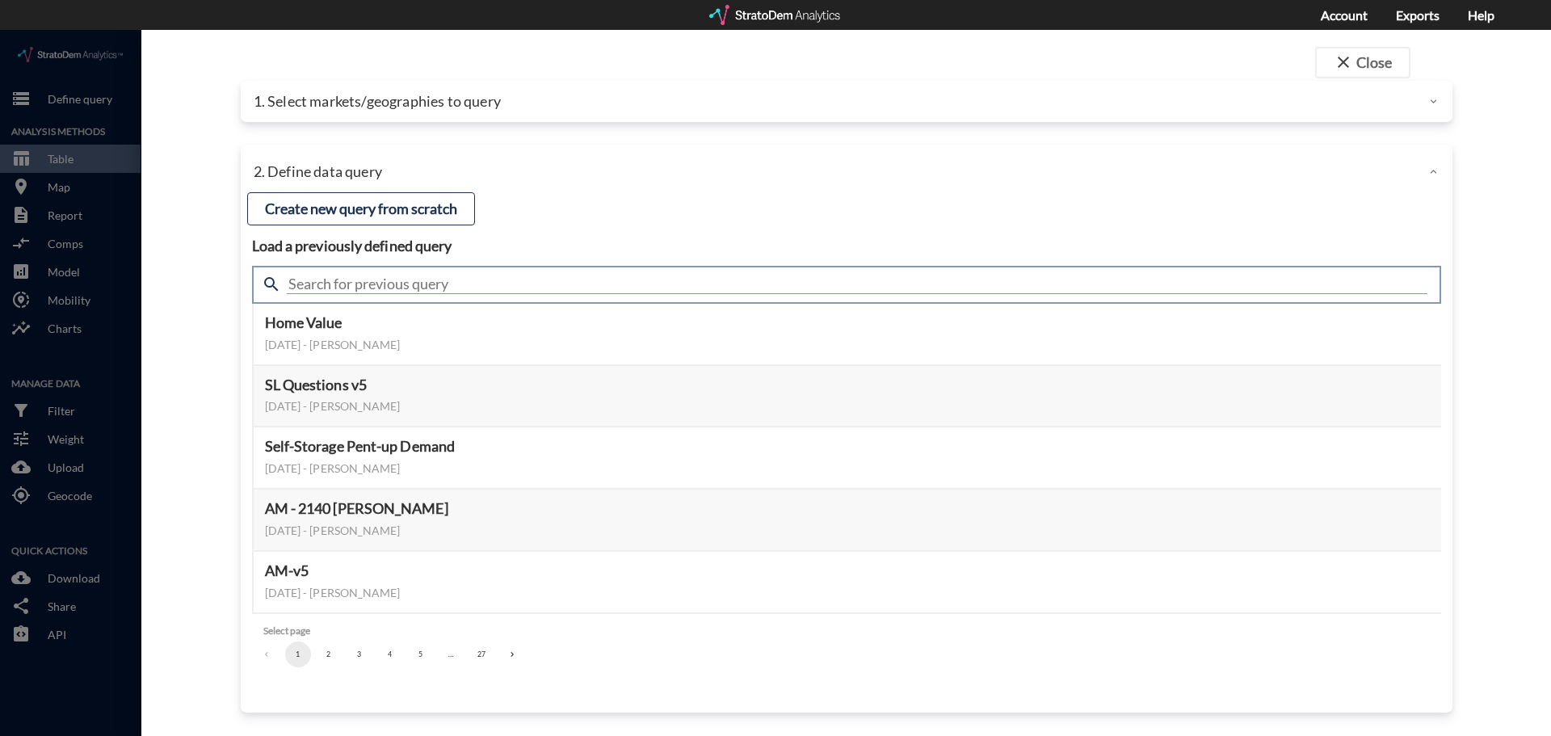
click input "text"
type input "a"
type input "population"
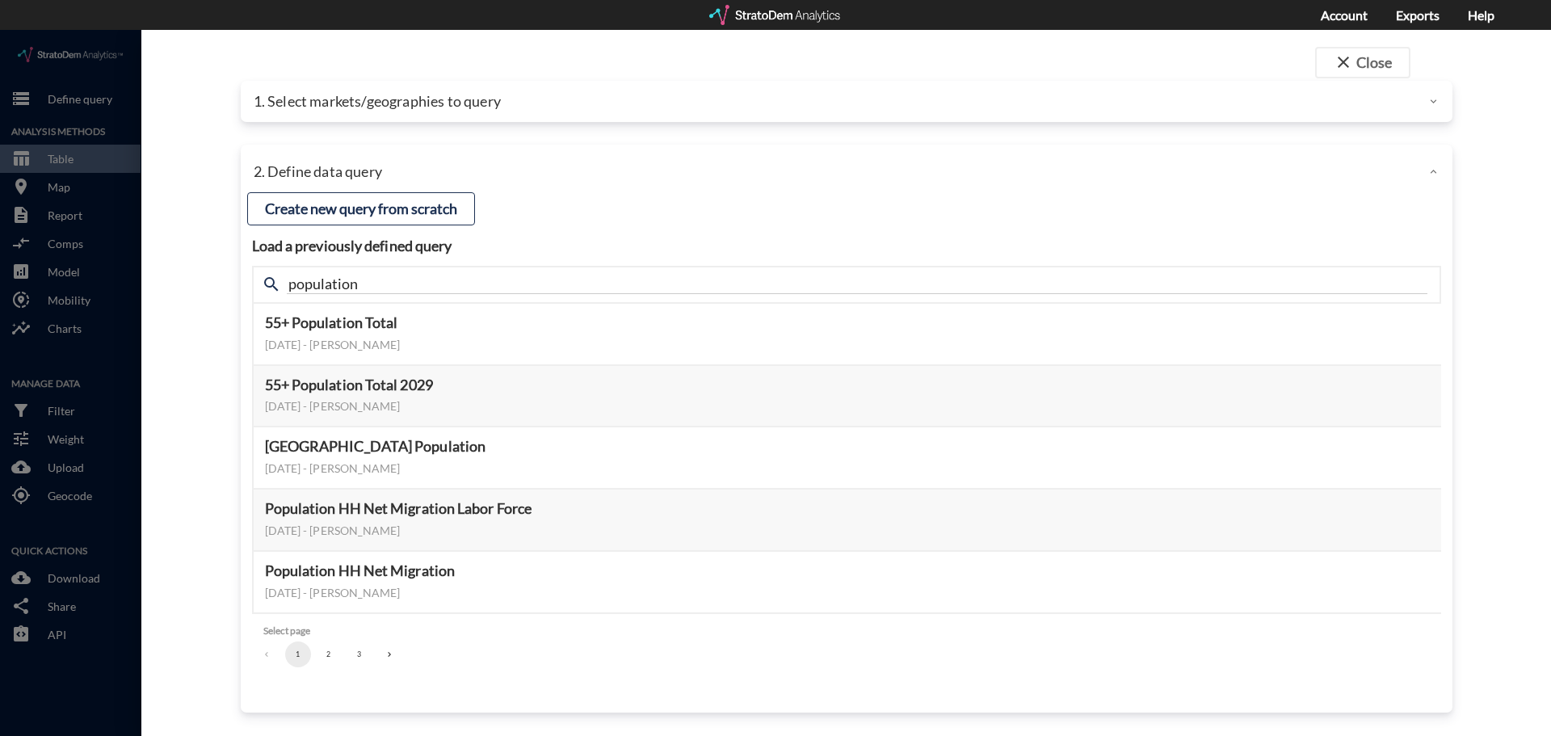
click button "2"
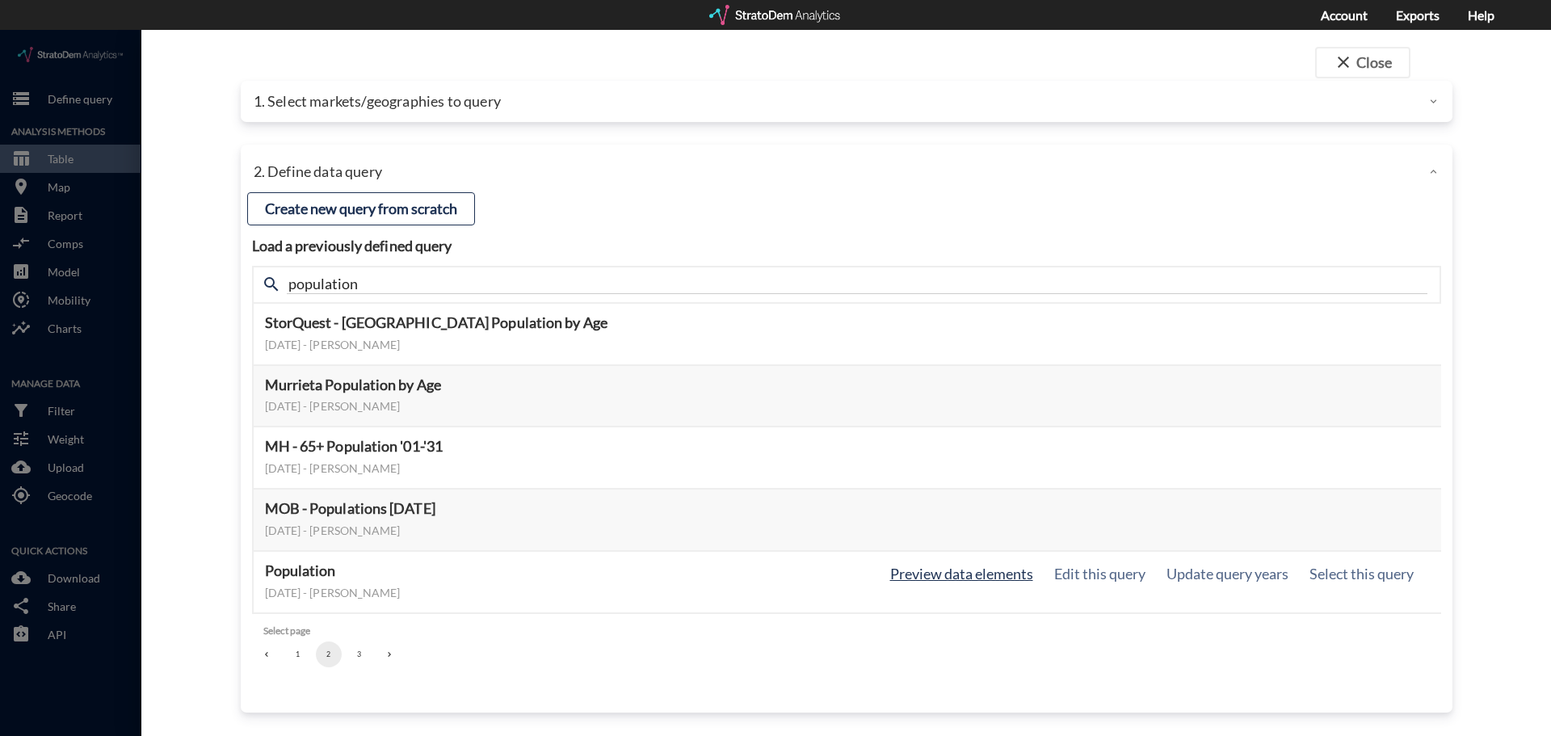
click button "Preview data elements"
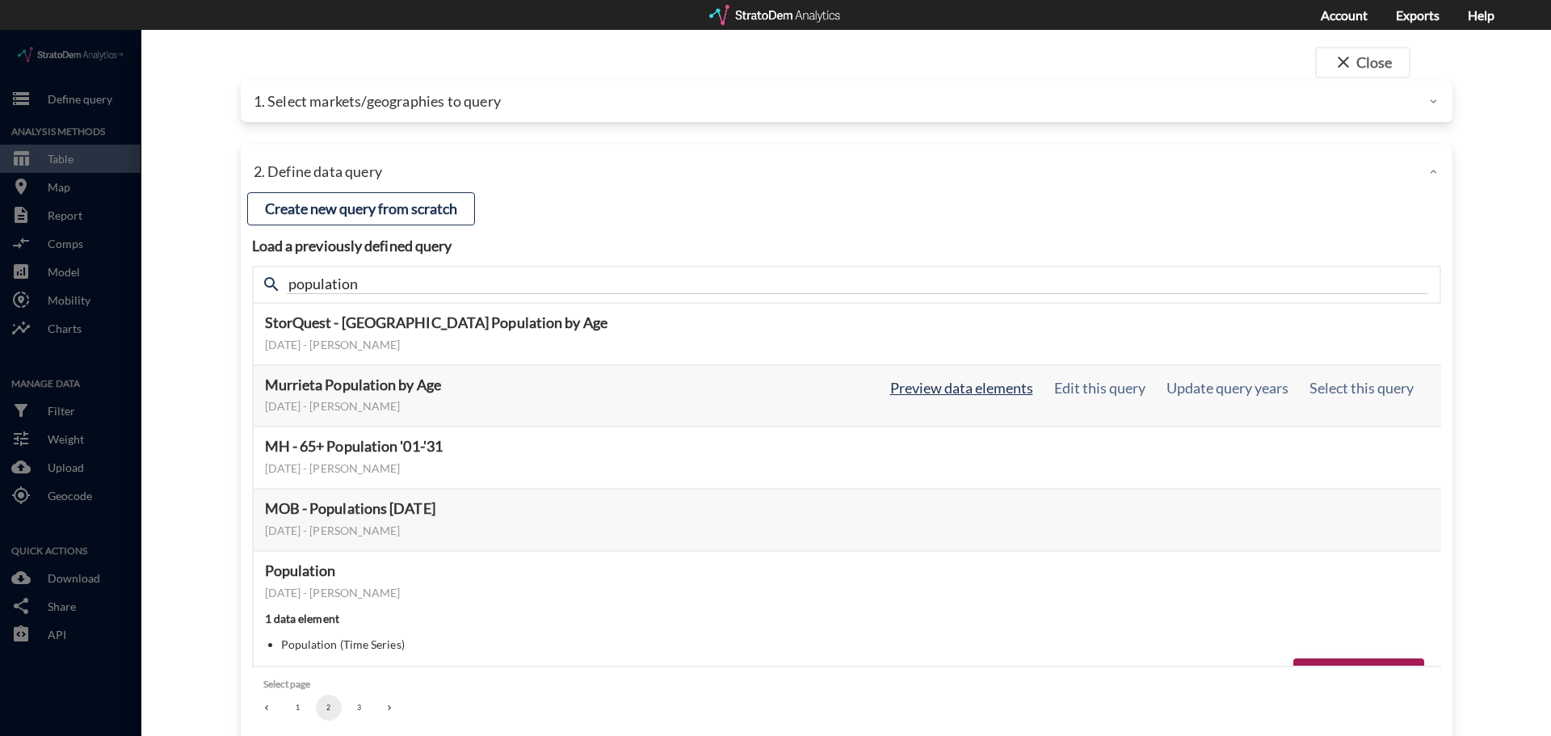
click button "Preview data elements"
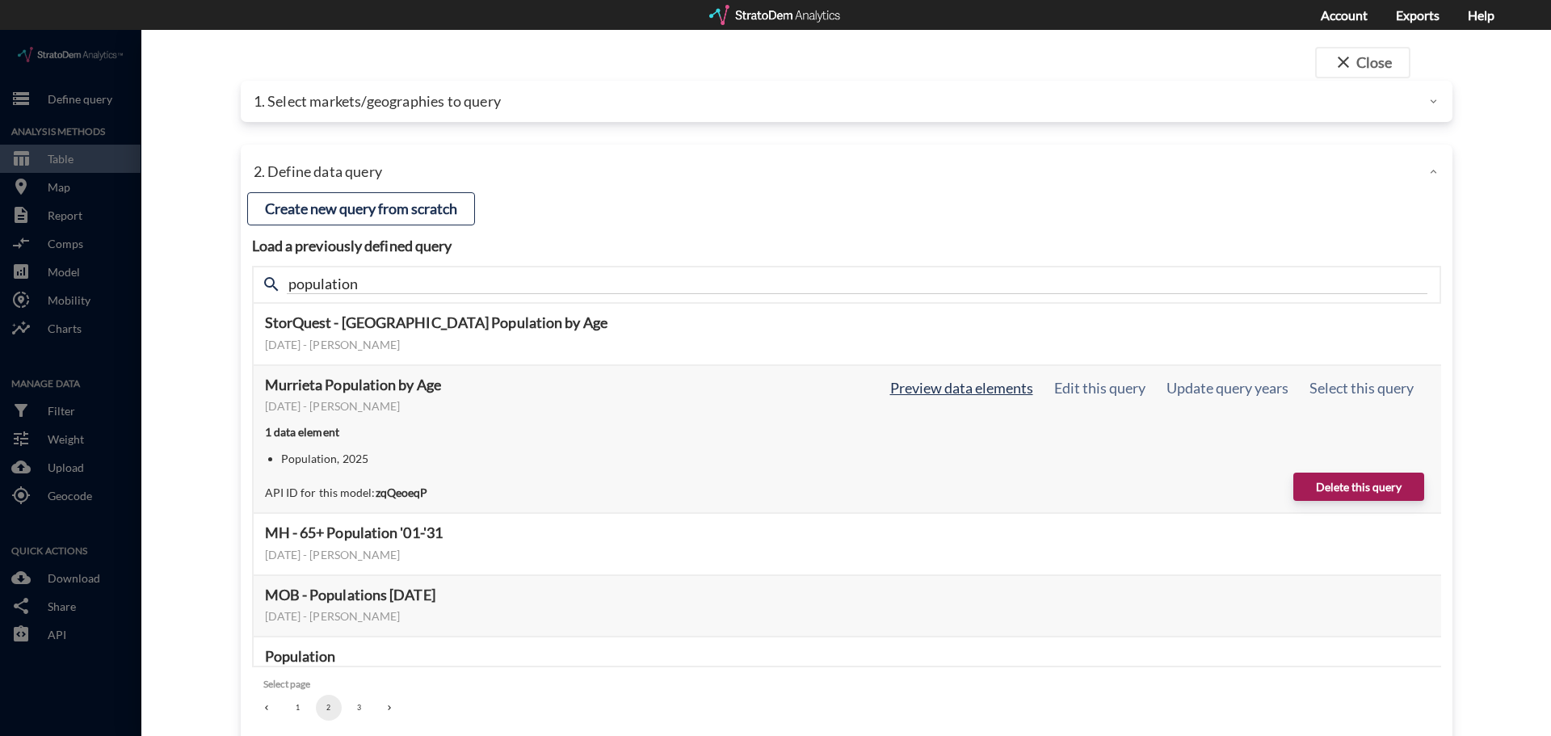
click button "Preview data elements"
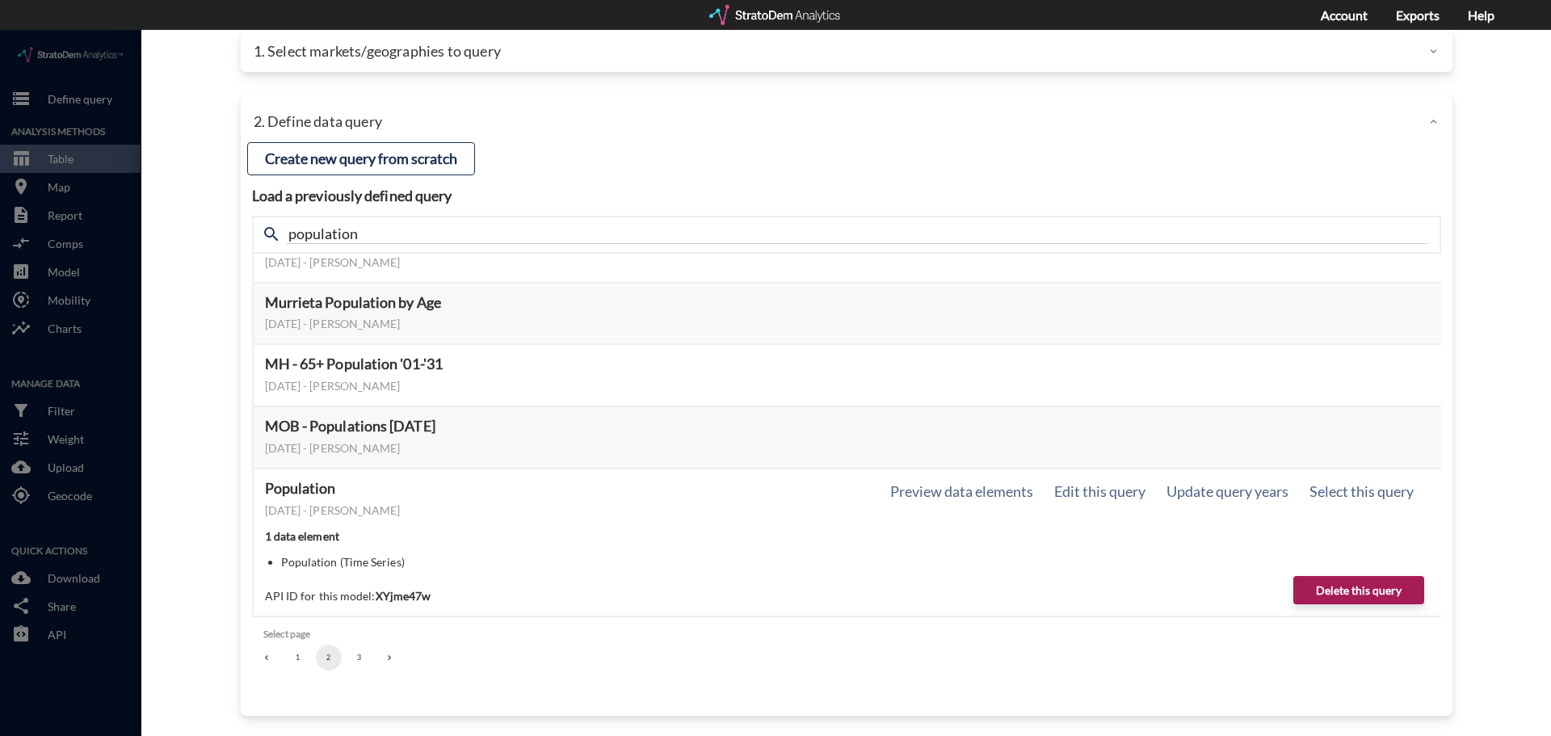
scroll to position [53, 0]
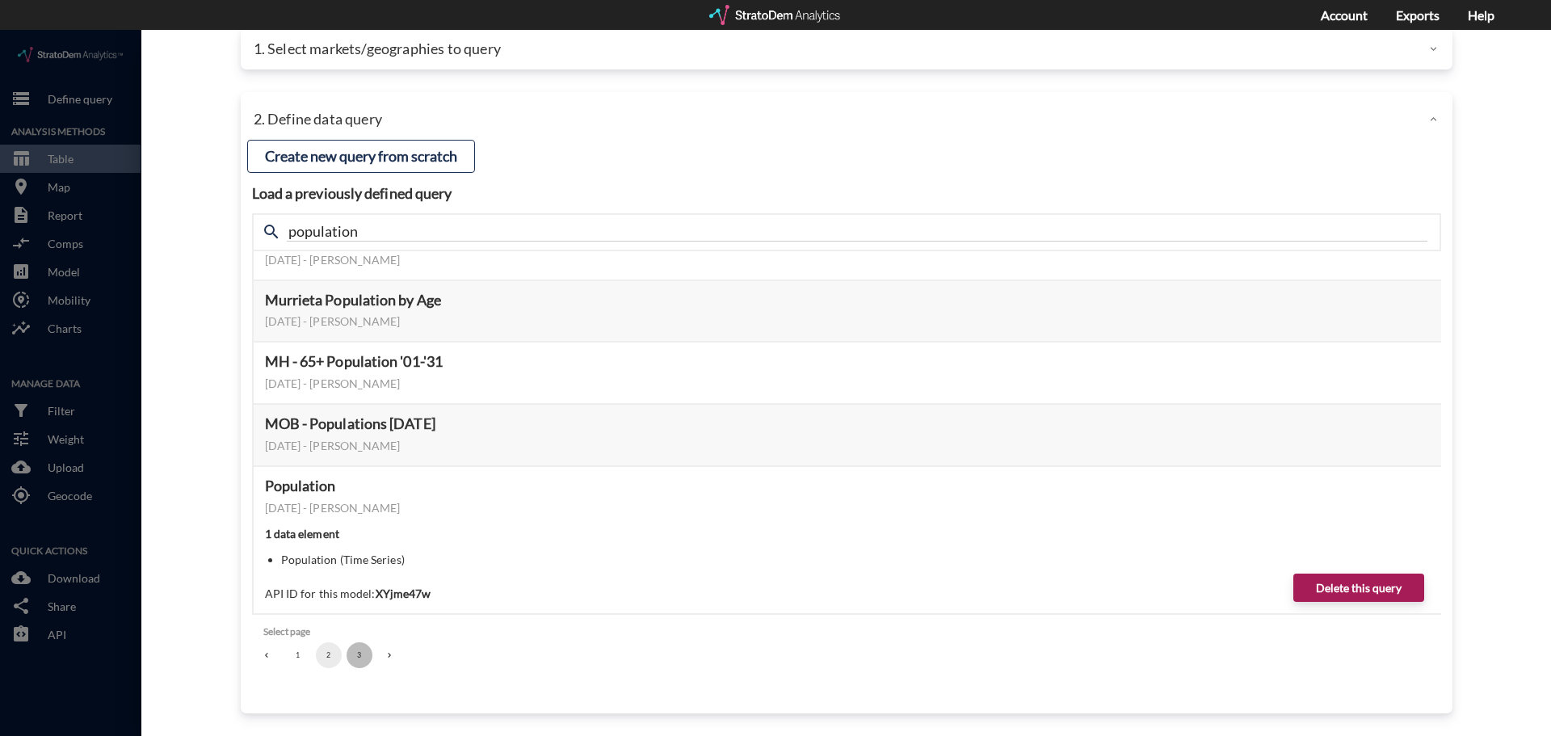
click button "3"
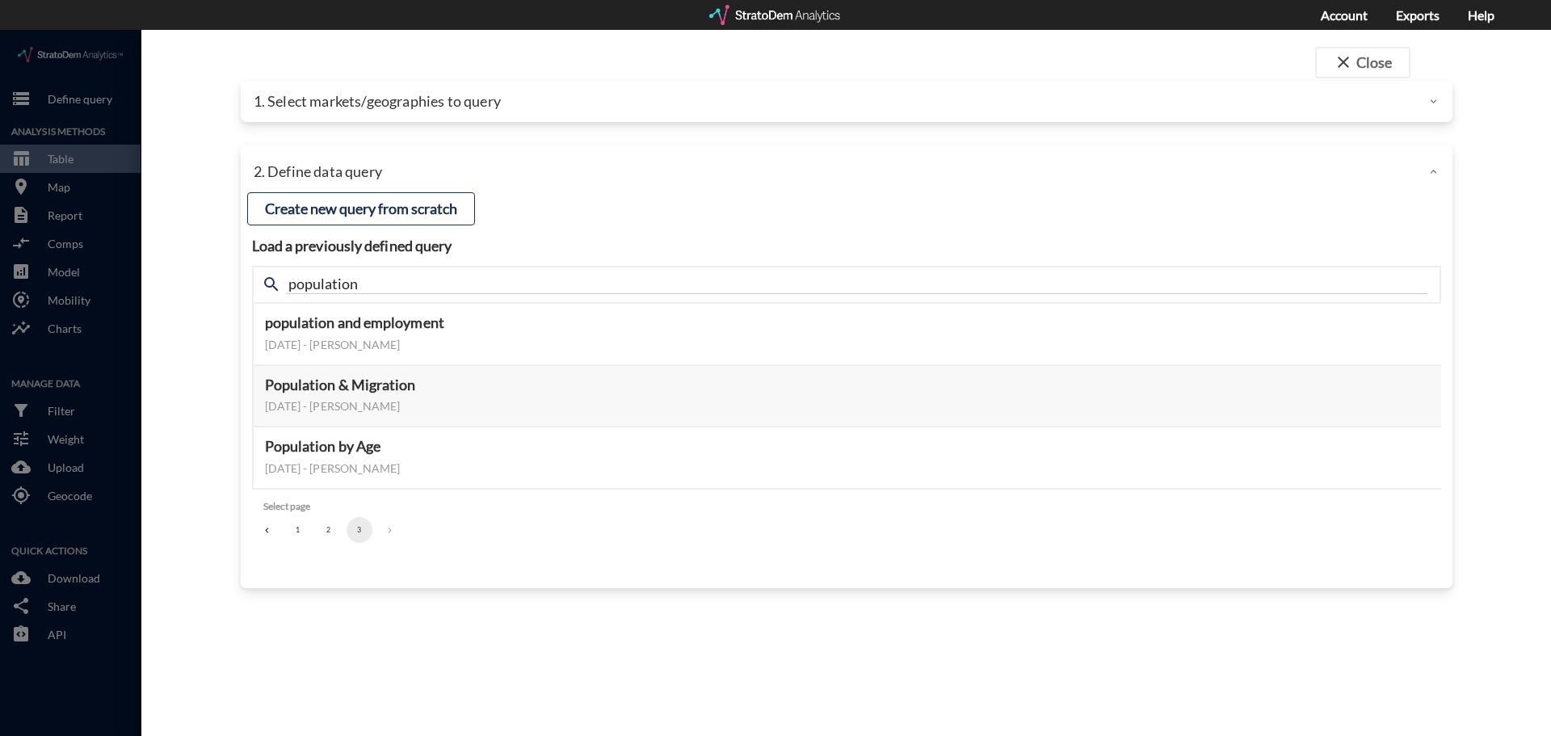
scroll to position [0, 0]
click button "Preview data elements"
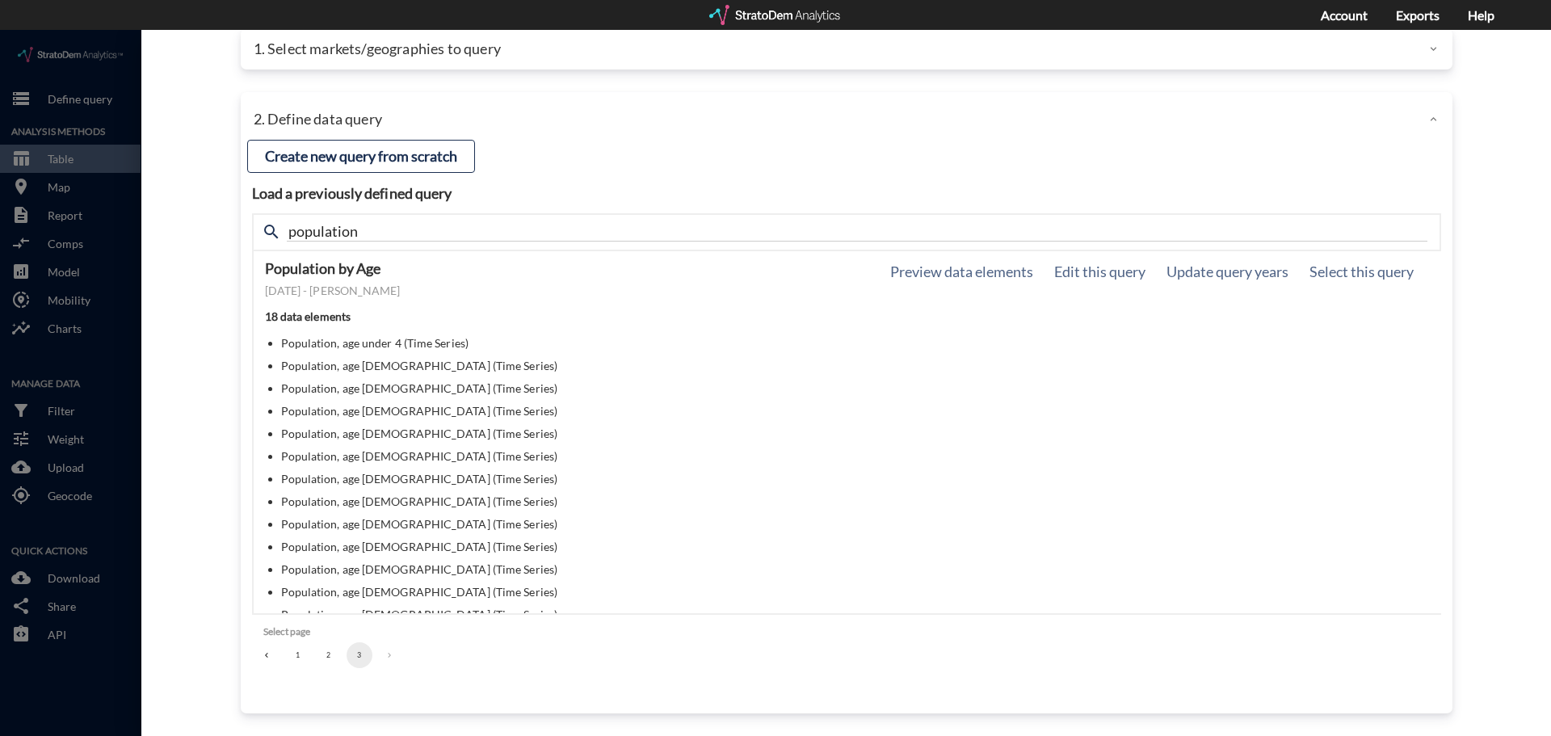
scroll to position [50, 0]
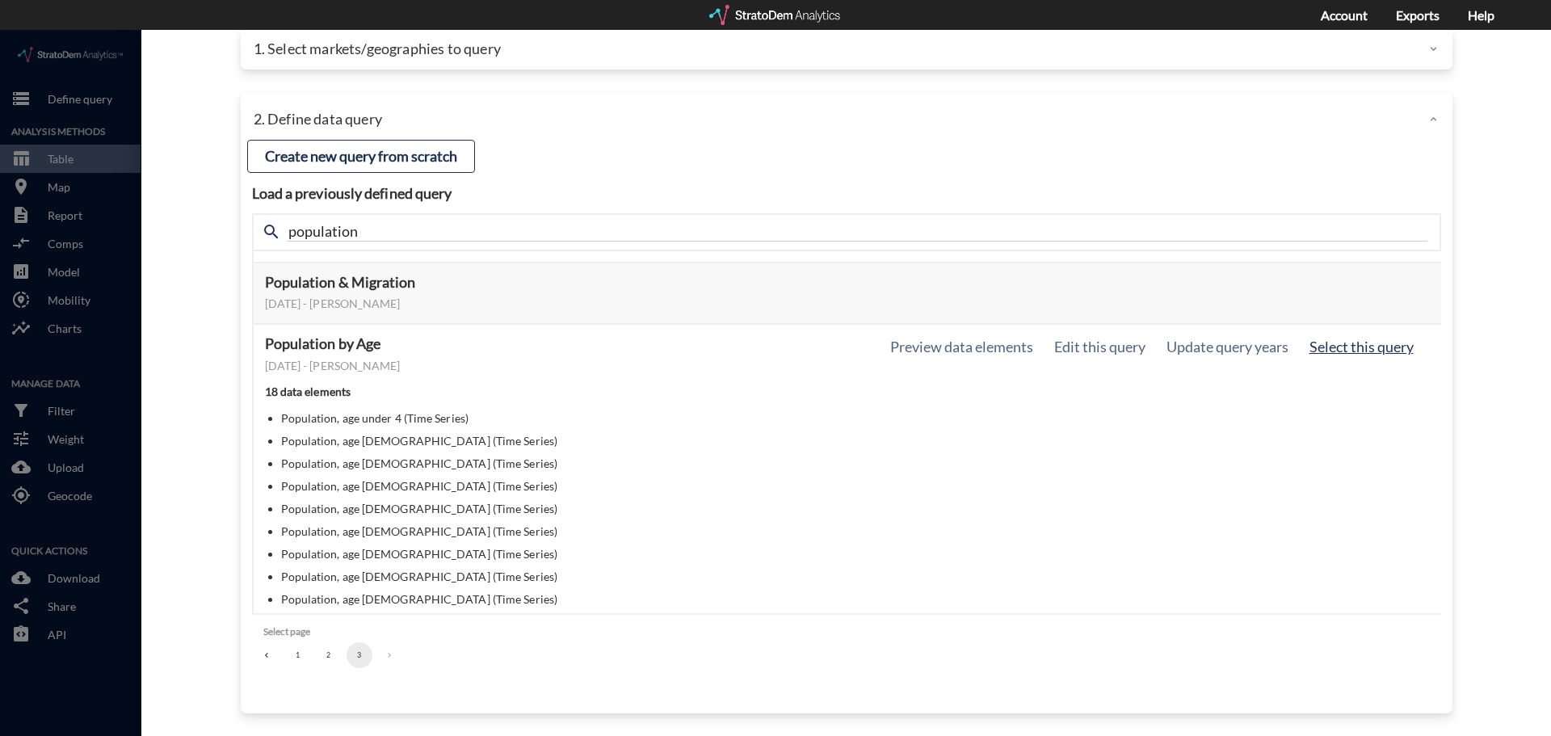
click button "Select this query"
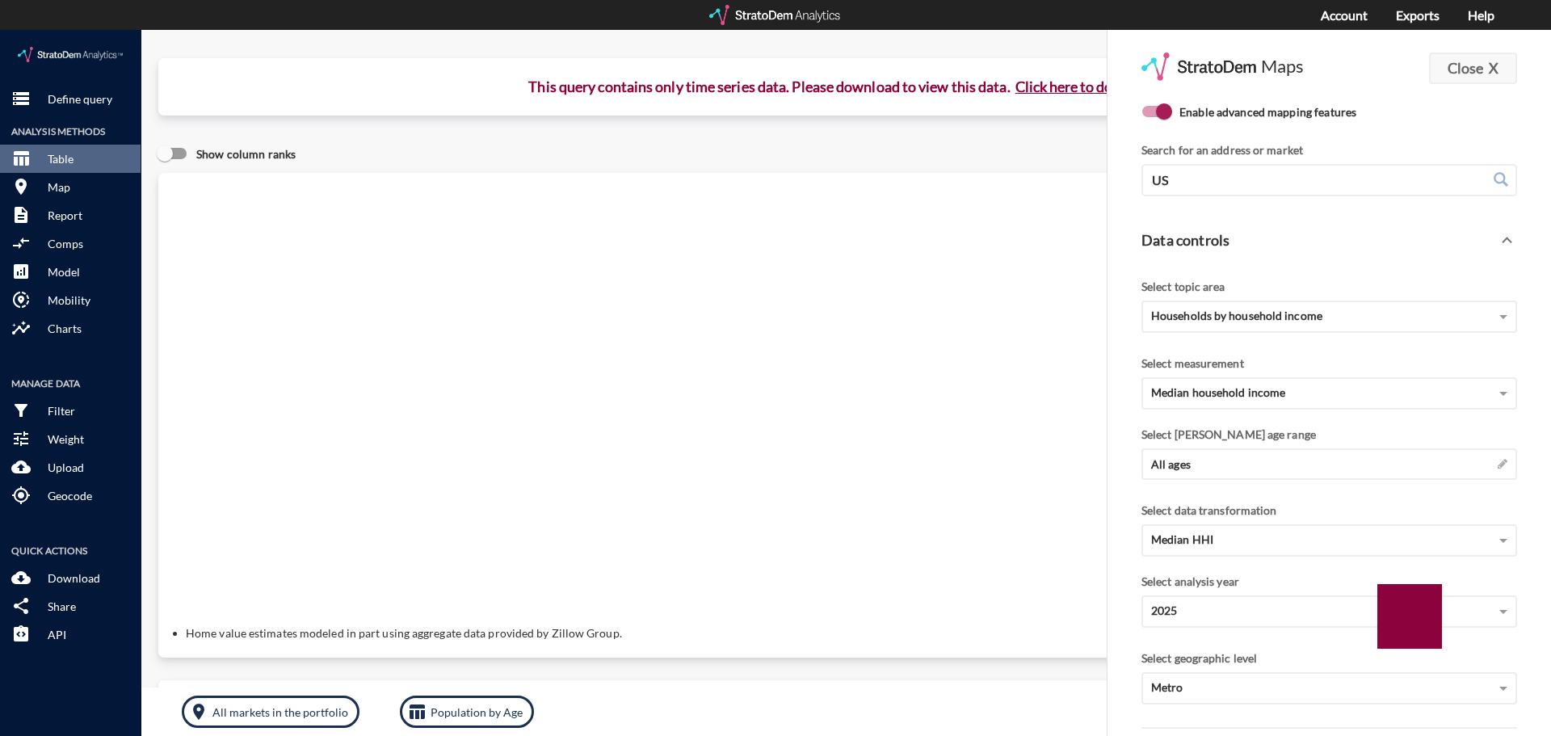
click button "Close X"
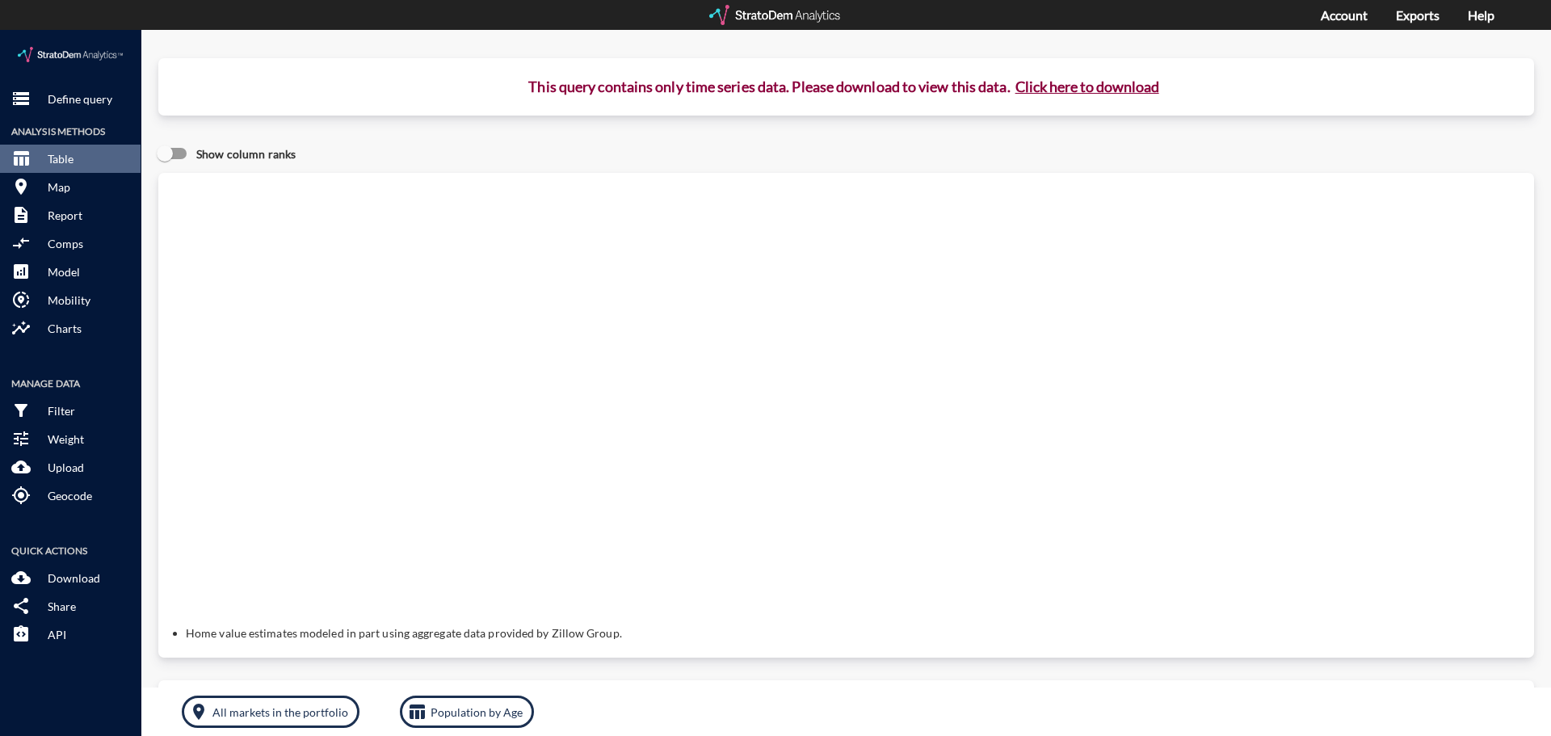
click button "Click here to download"
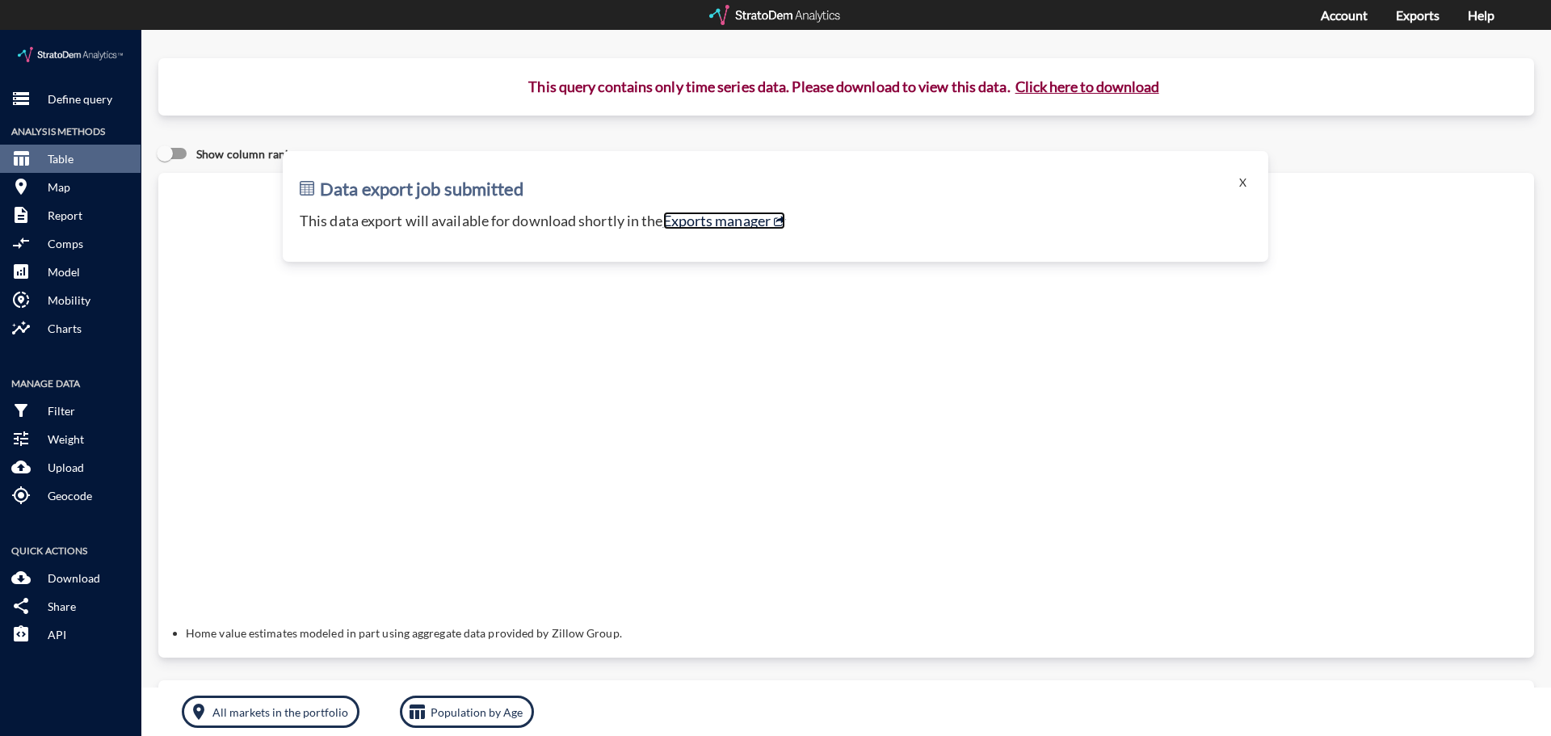
click link "Exports manager"
click button "X"
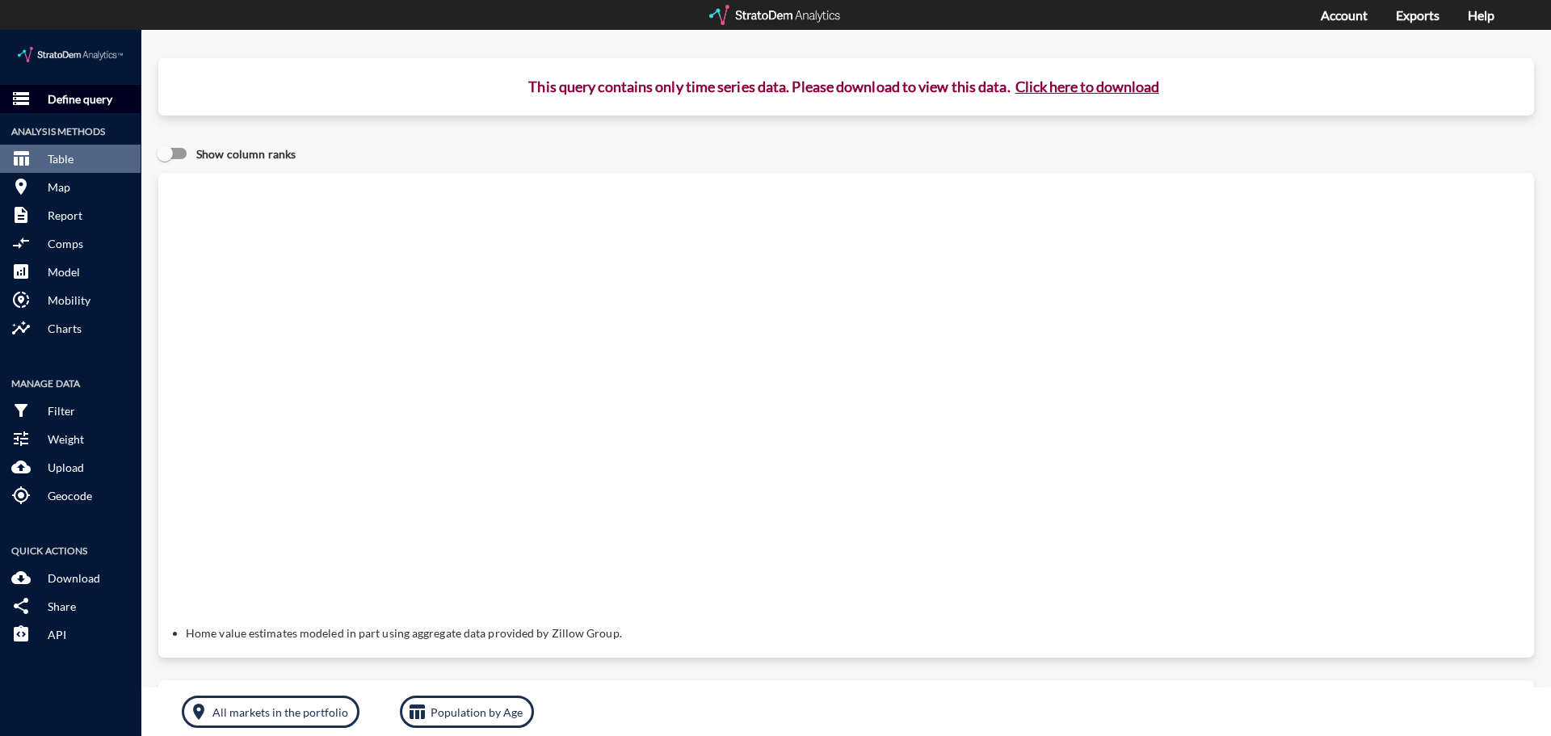
click p "Define query"
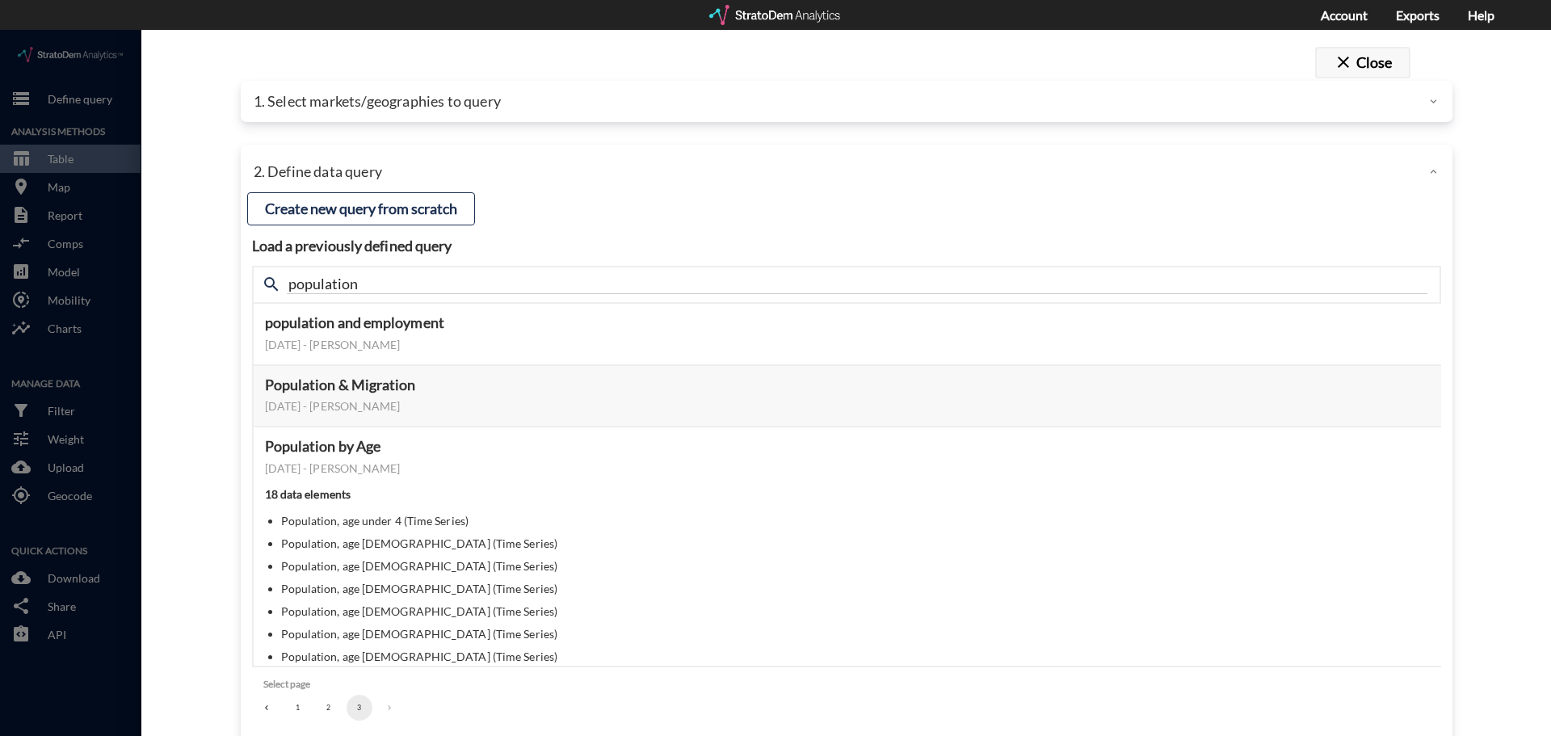
click button "close Close"
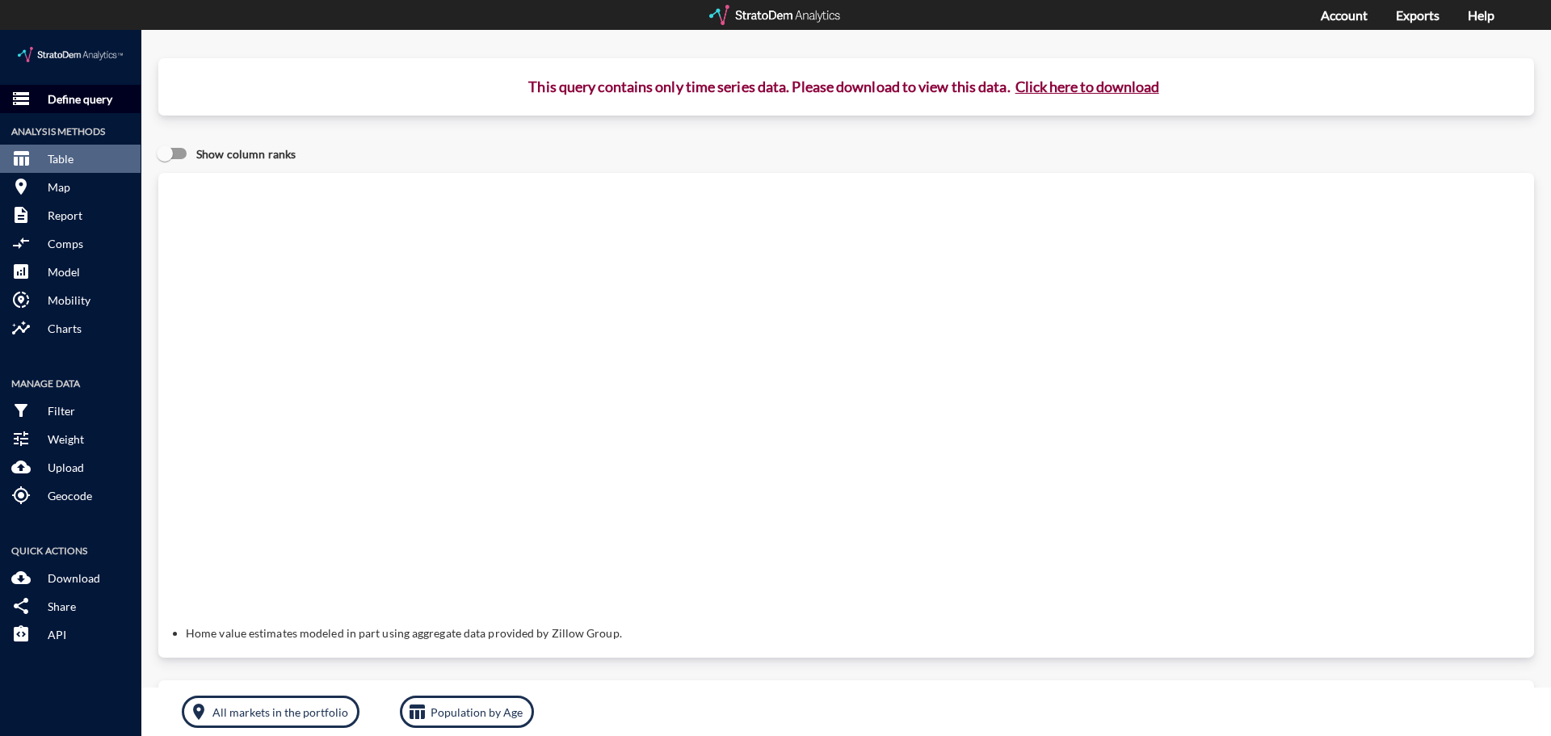
click p "Define query"
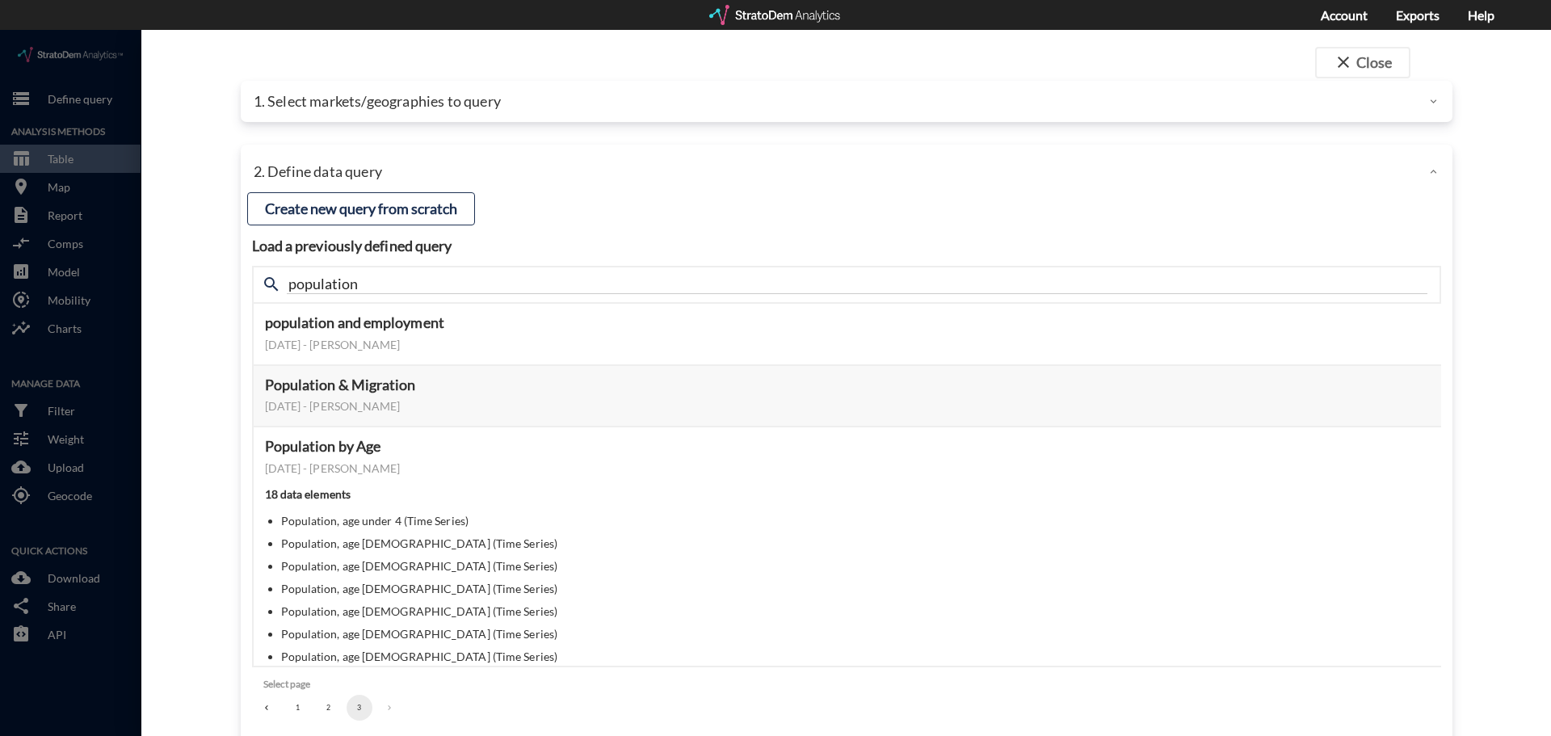
click div "close Close 1. Select markets/geographies to query Select which rows will appea…"
click div "1. Select markets/geographies to query"
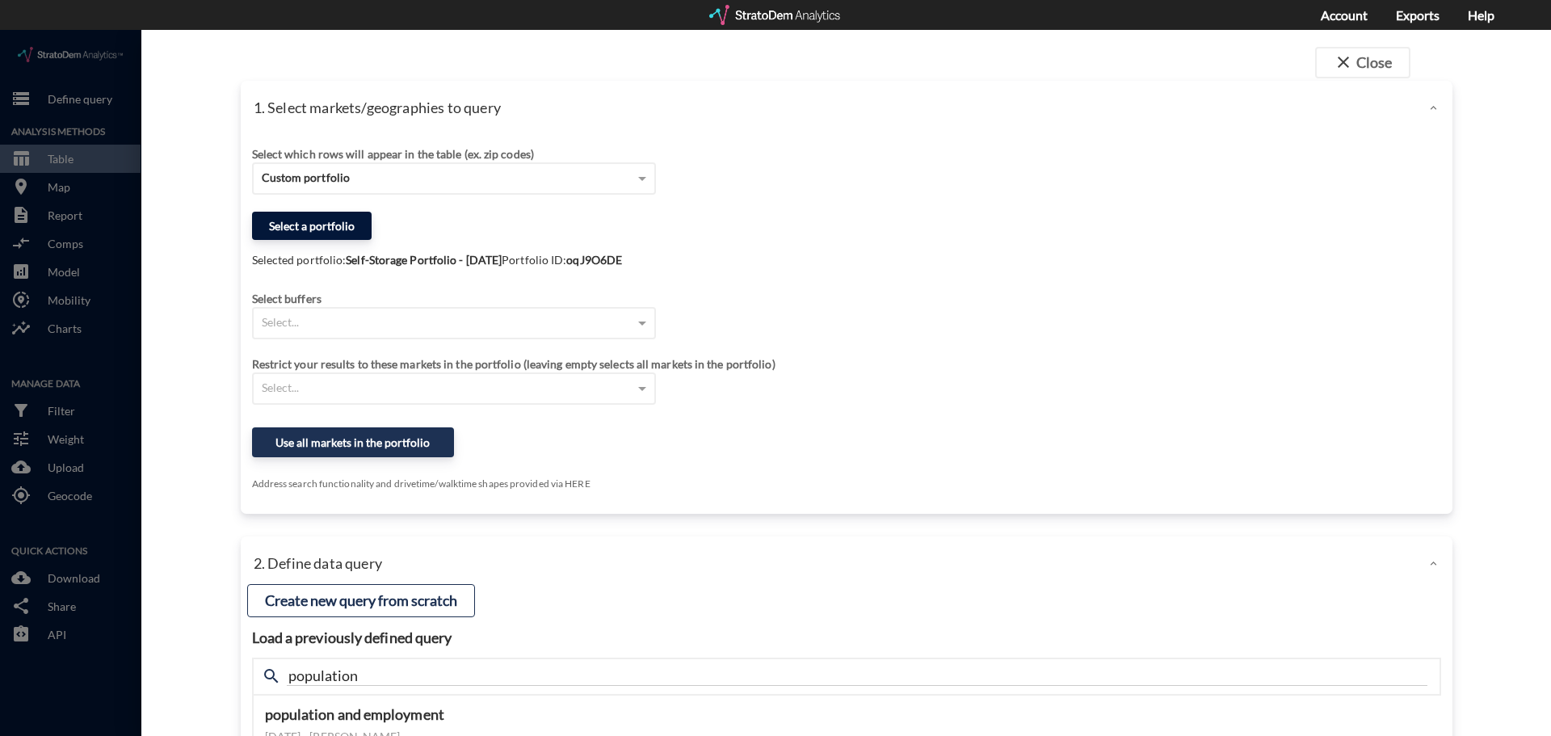
click button "Select a portfolio"
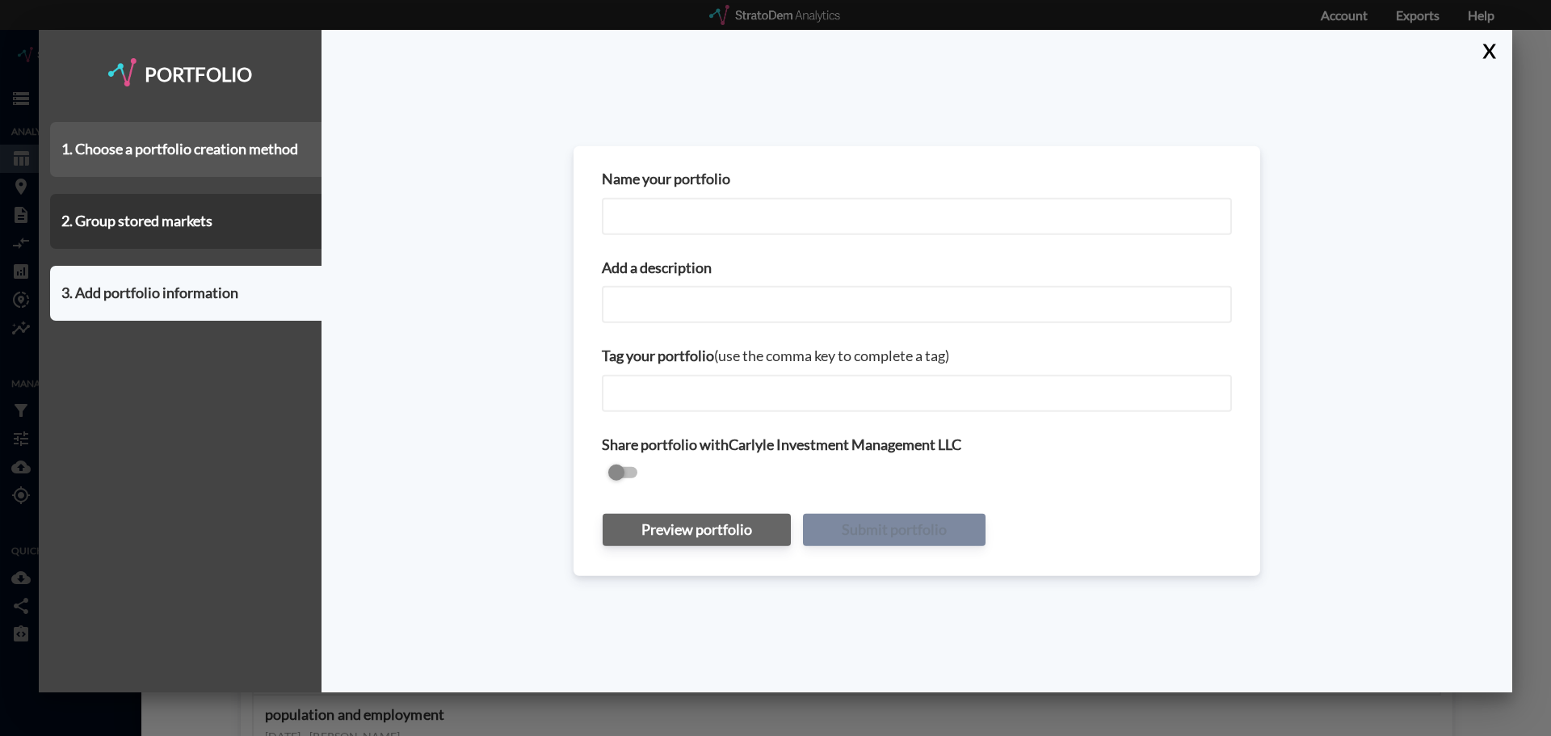
click at [174, 151] on div "1. Choose a portfolio creation method" at bounding box center [185, 149] width 271 height 55
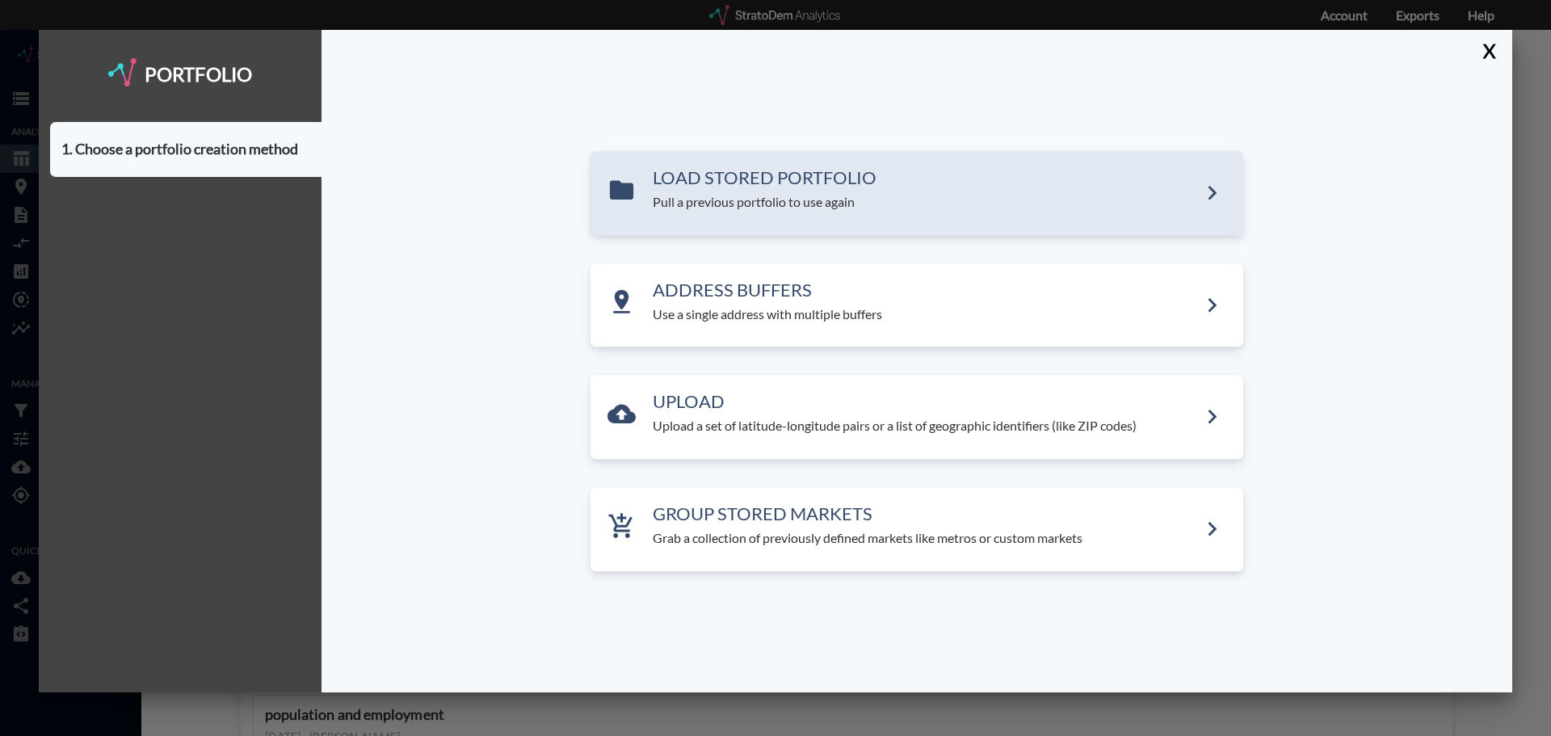
click at [733, 219] on div "LOAD STORED PORTFOLIO Pull a previous portfolio to use again" at bounding box center [916, 193] width 653 height 84
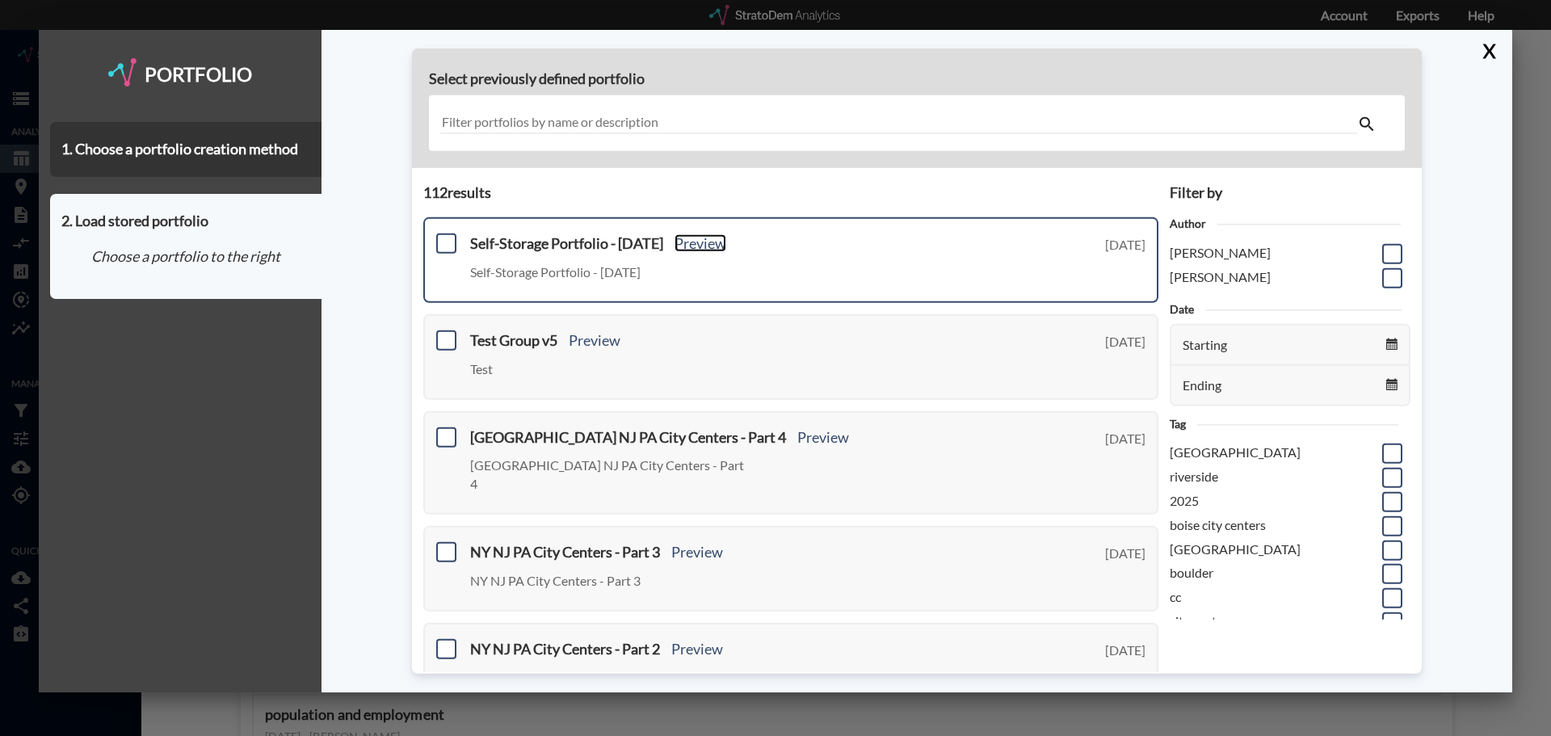
click at [701, 246] on link "Preview" at bounding box center [700, 243] width 52 height 18
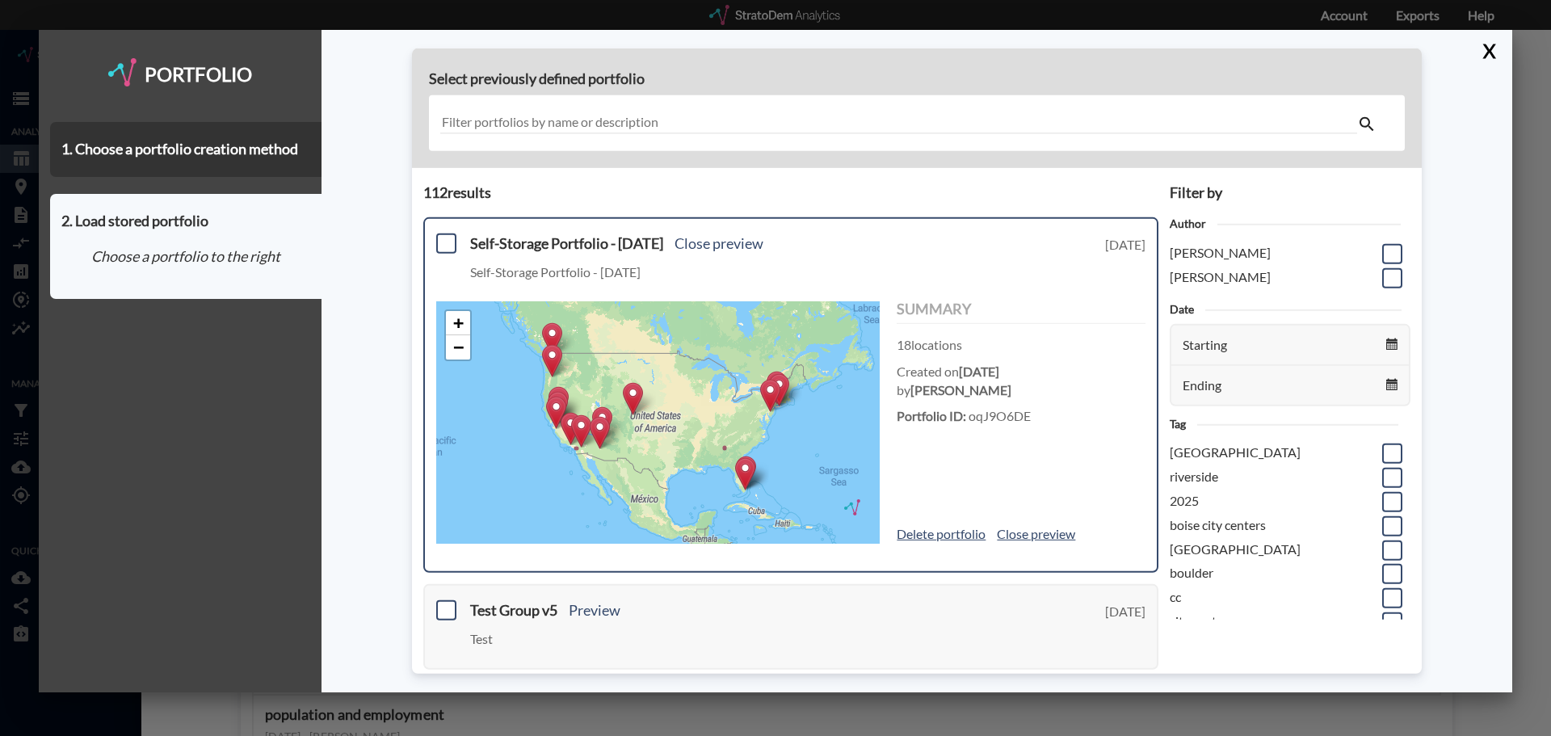
click at [710, 446] on div "+ − © StratoDem Analytics, LLC. All rights reserved. Leaflet | OpenStreetMap Le…" at bounding box center [657, 422] width 443 height 242
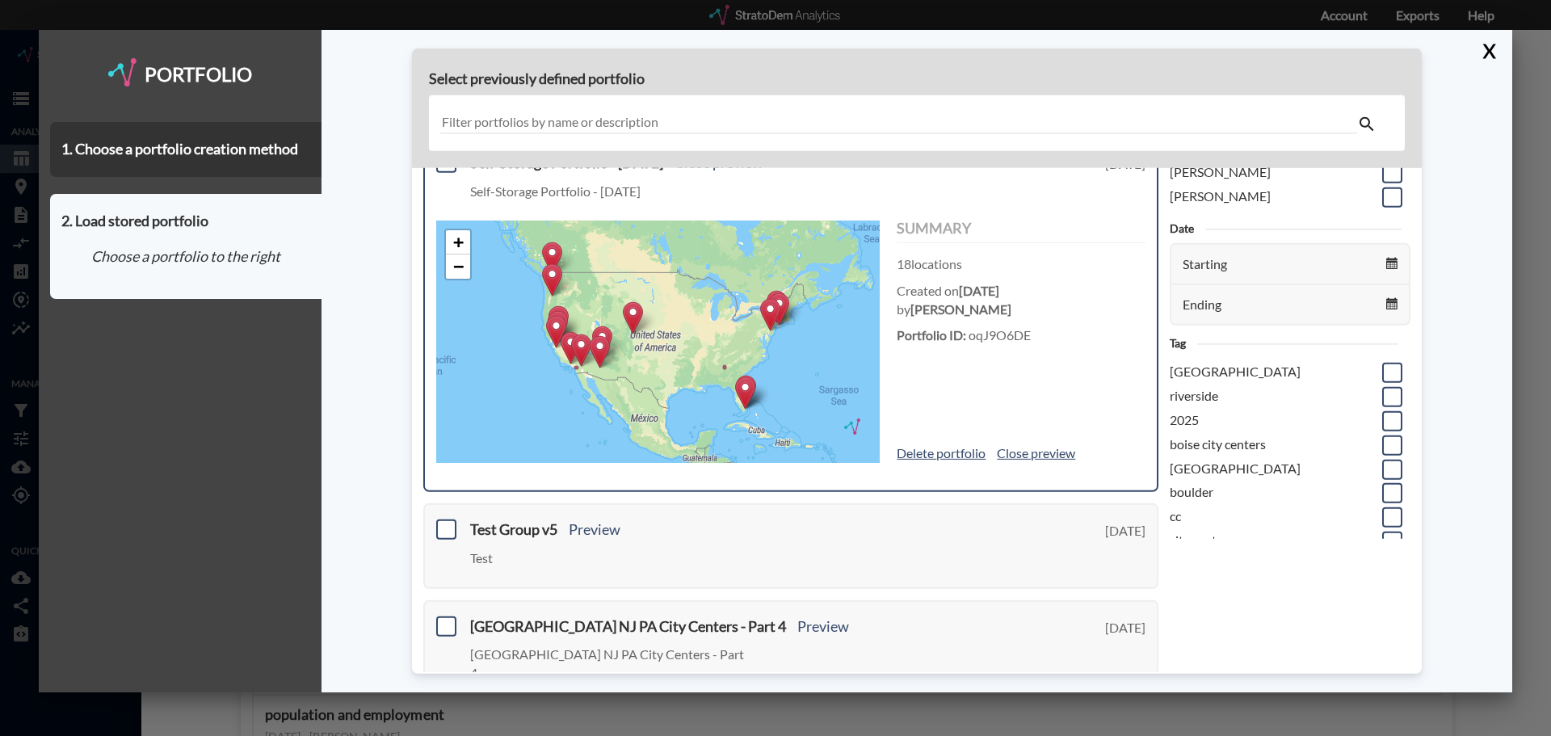
click at [548, 284] on img at bounding box center [552, 279] width 20 height 33
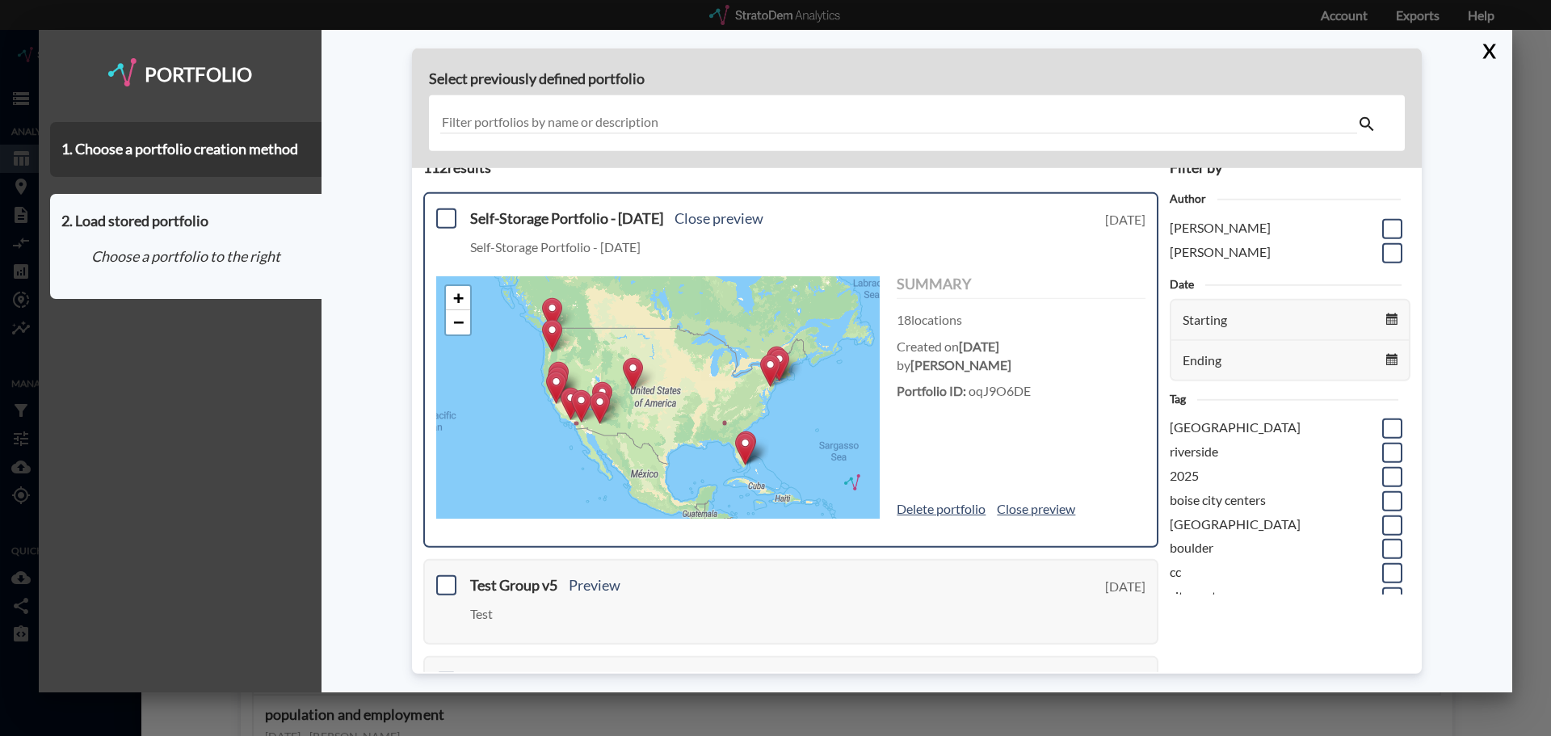
scroll to position [0, 0]
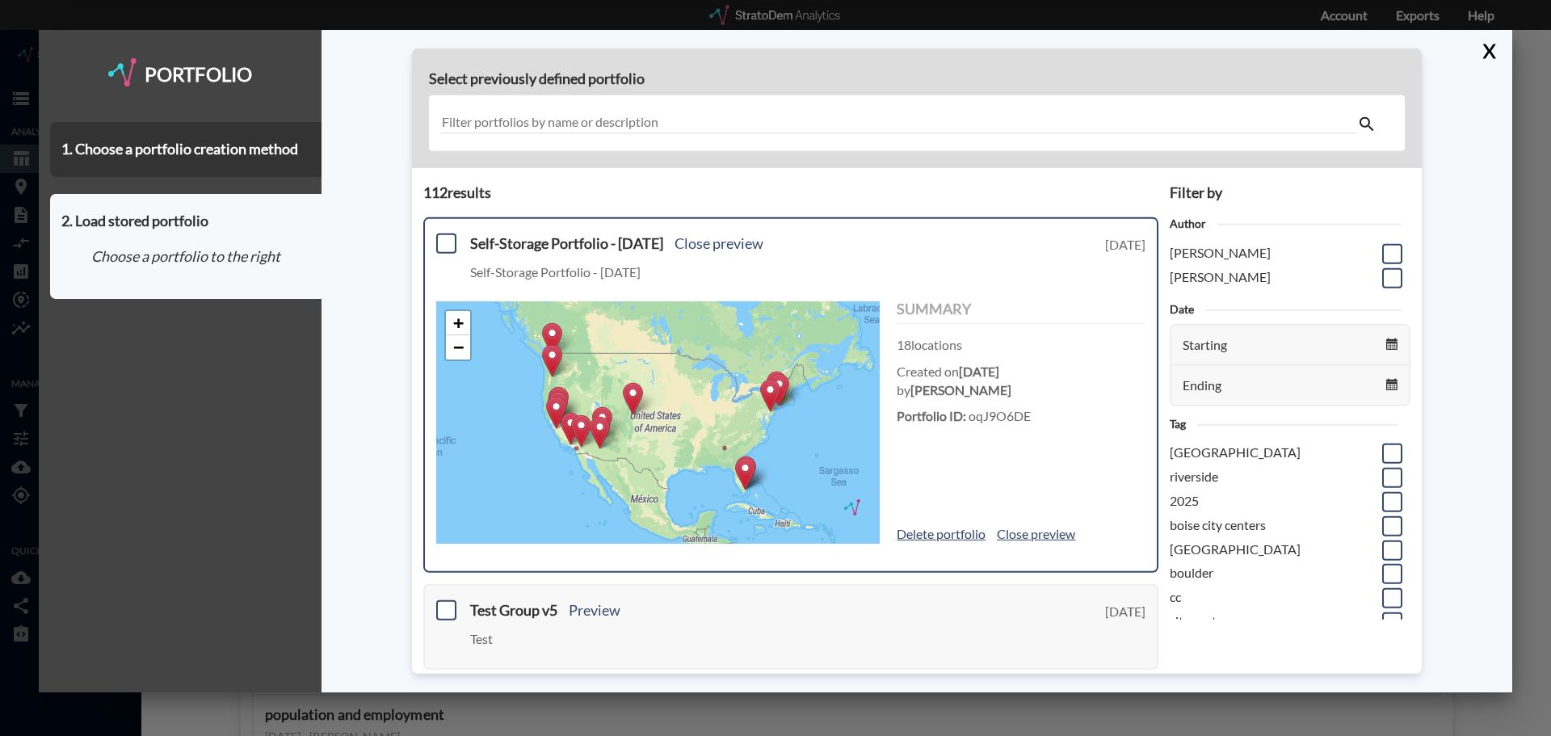
click at [553, 340] on img at bounding box center [552, 338] width 20 height 33
click at [553, 346] on img at bounding box center [552, 360] width 20 height 33
click at [1019, 531] on link "Close preview" at bounding box center [1036, 534] width 78 height 19
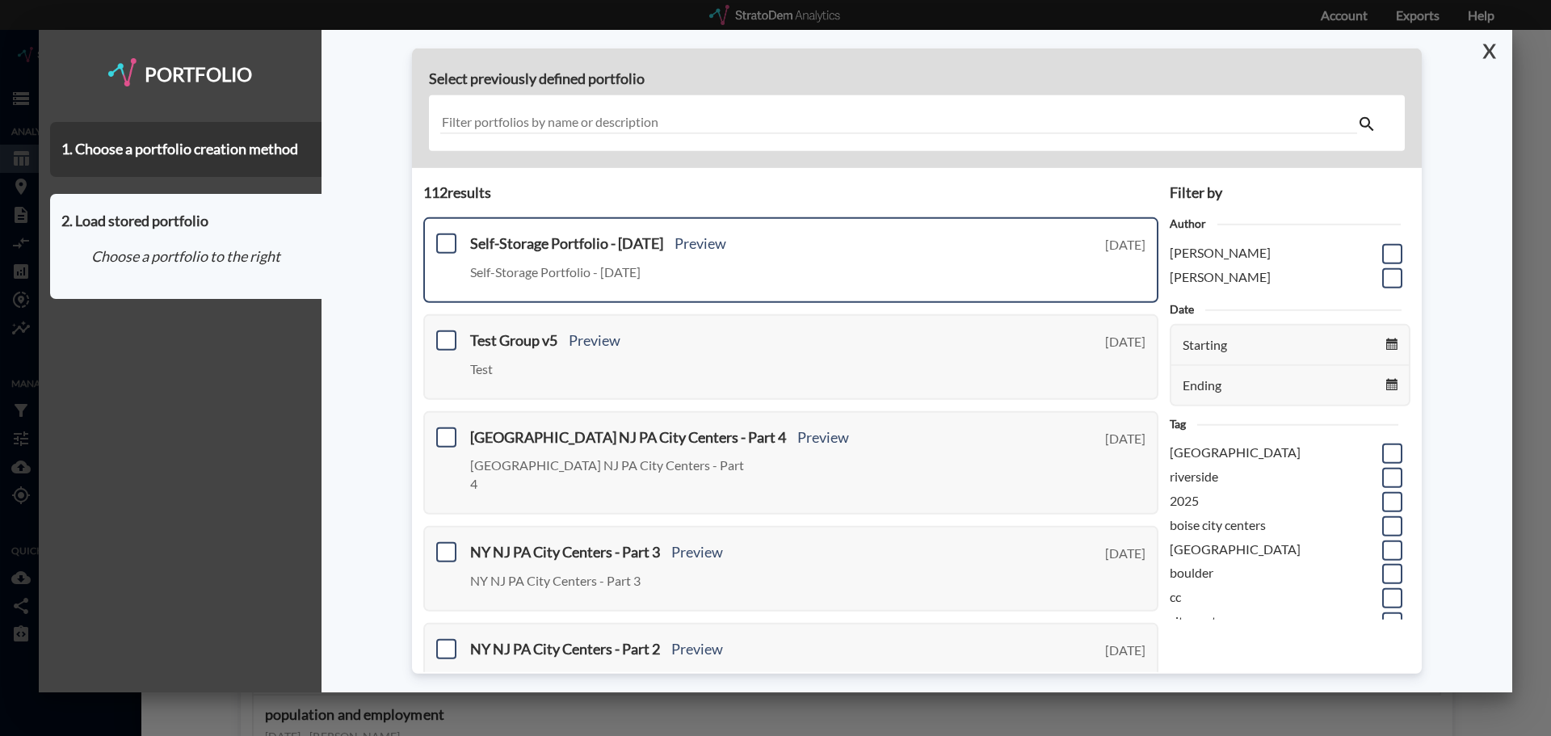
click at [1489, 51] on button "X" at bounding box center [1486, 51] width 28 height 42
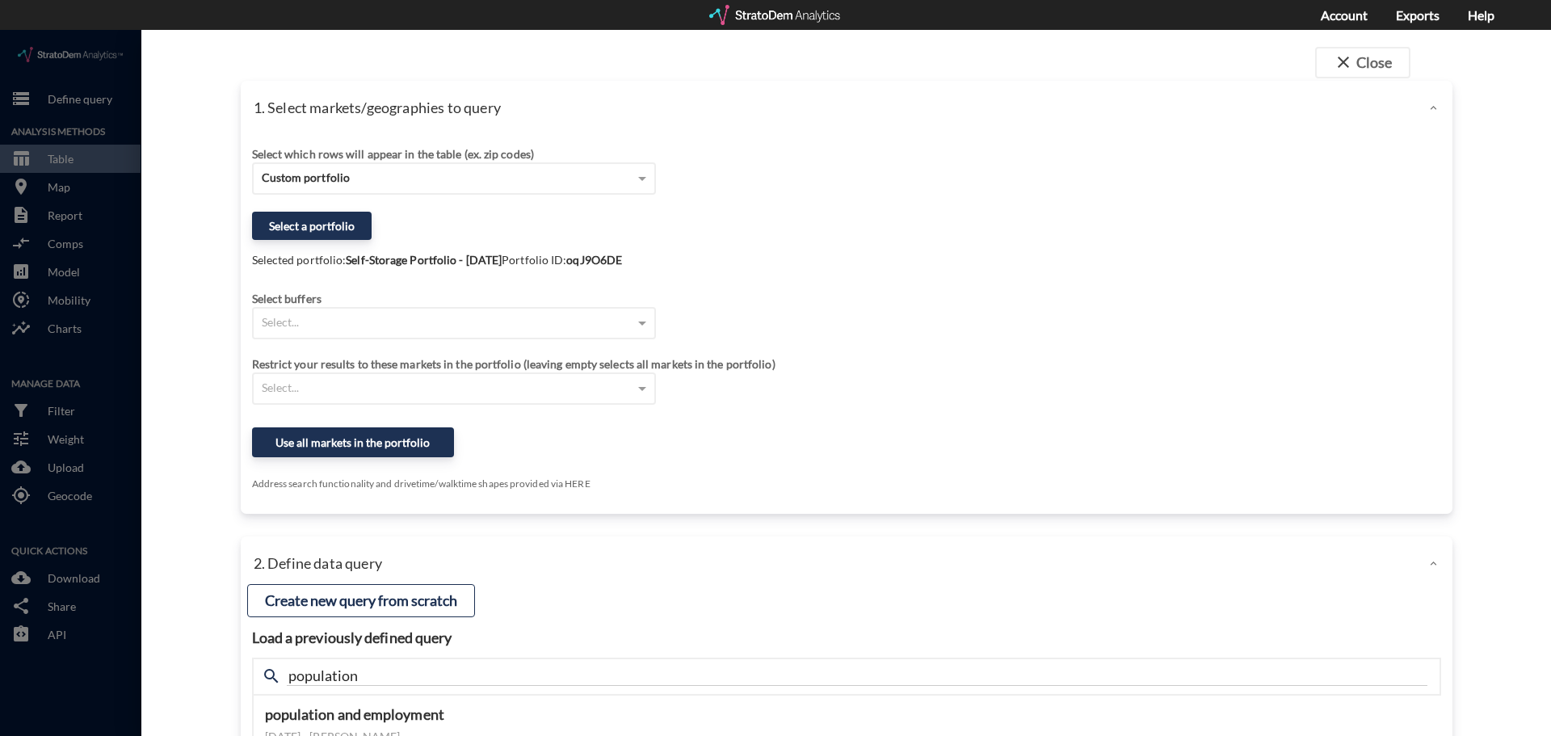
click div
click span "close"
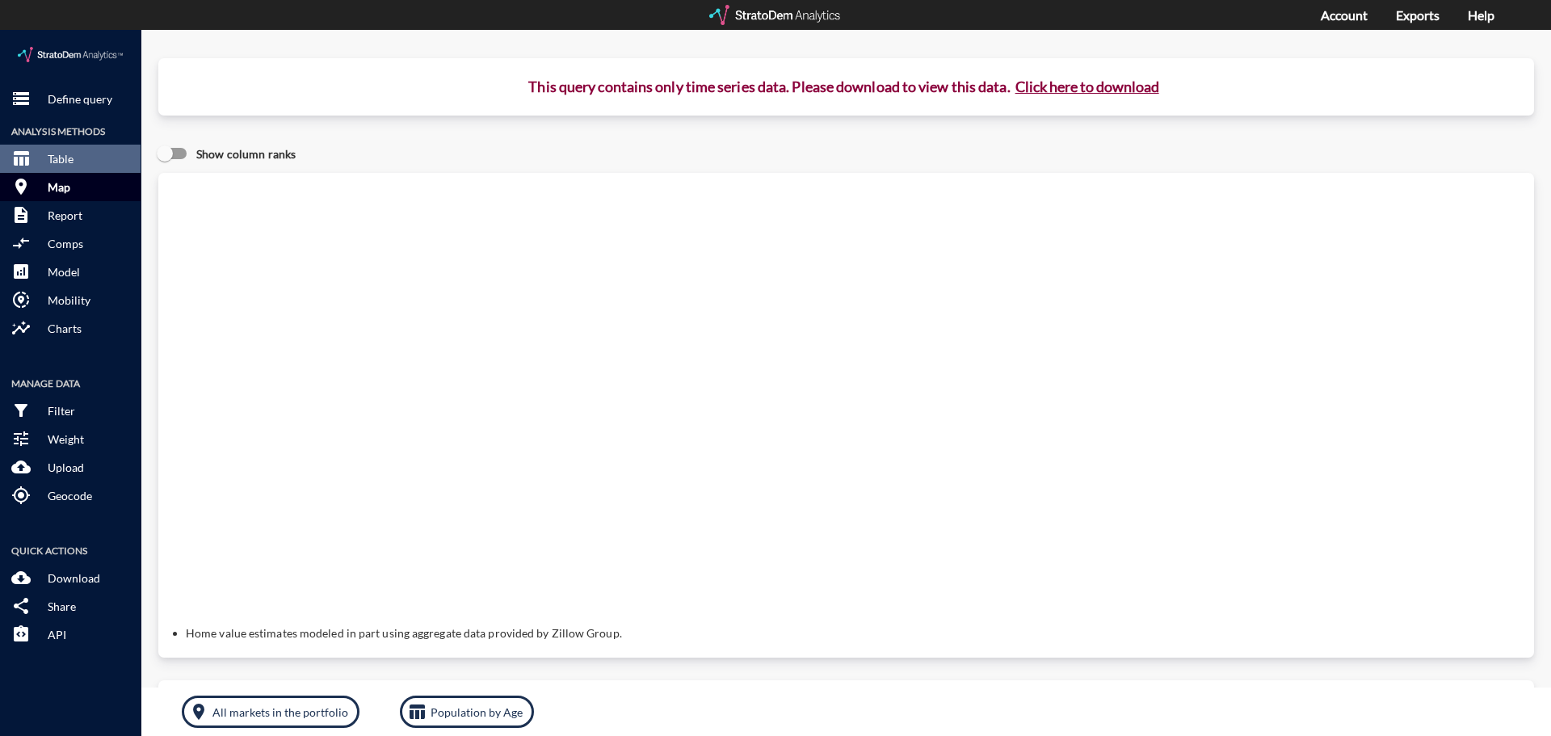
click button "room Map"
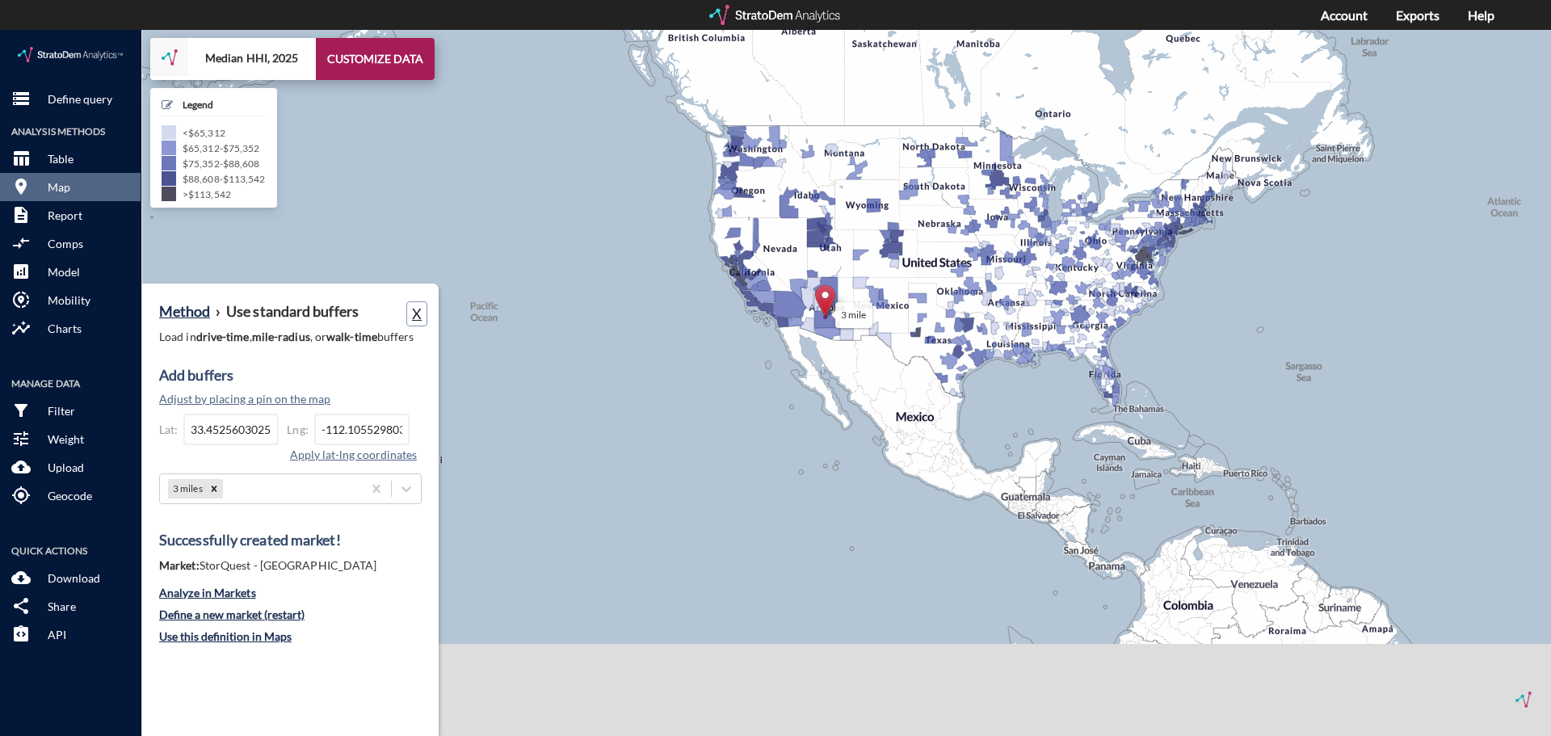
click button "X"
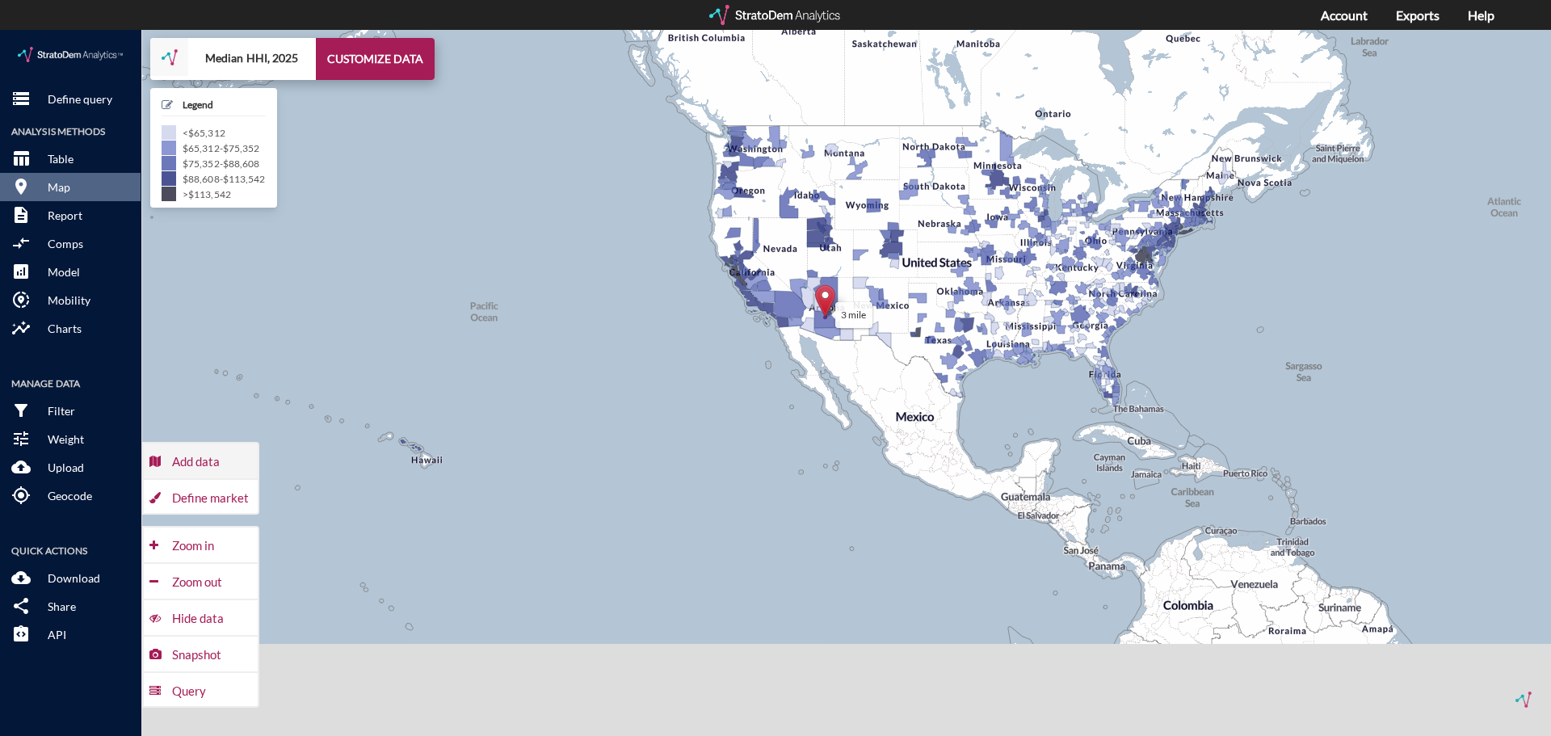
click div "Add data"
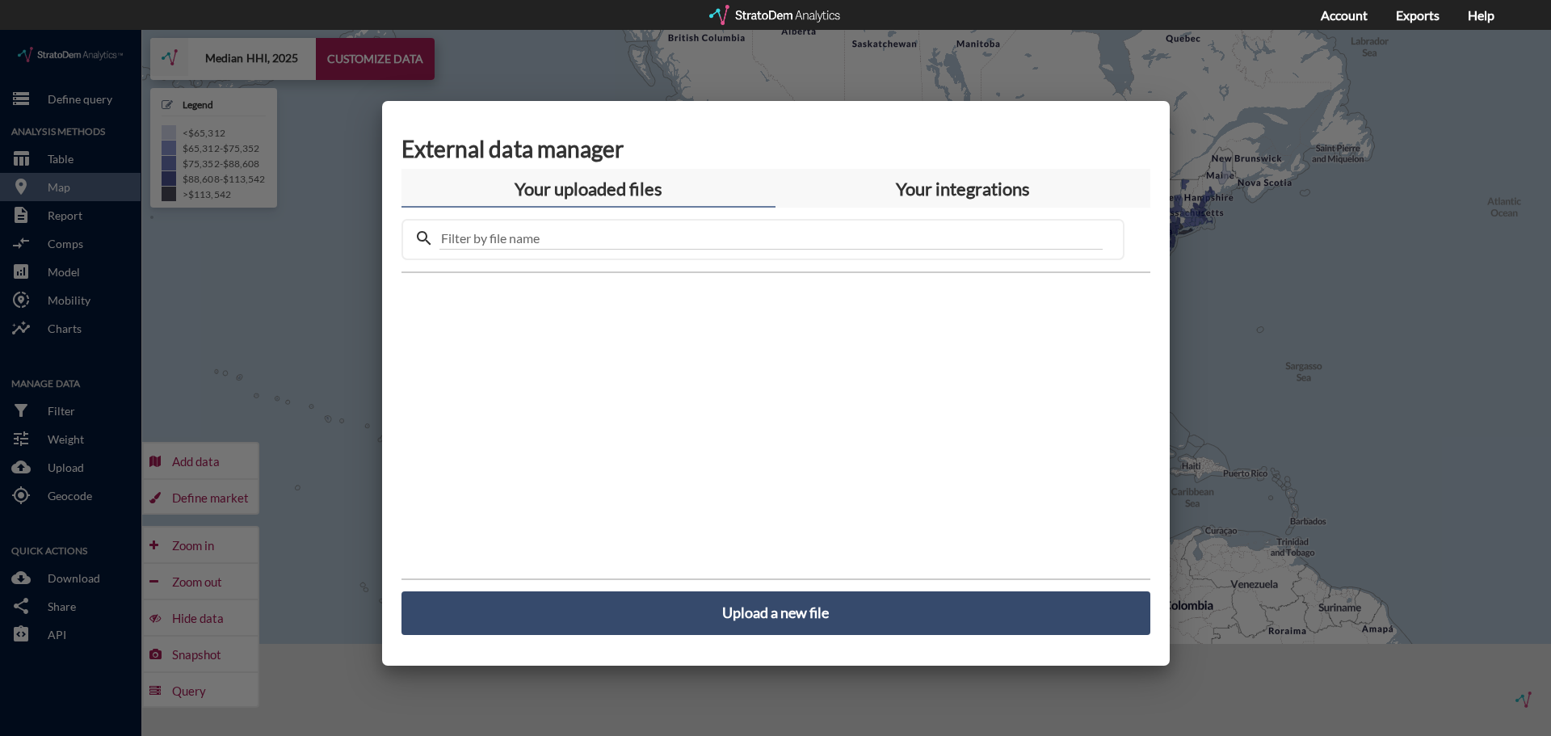
click div
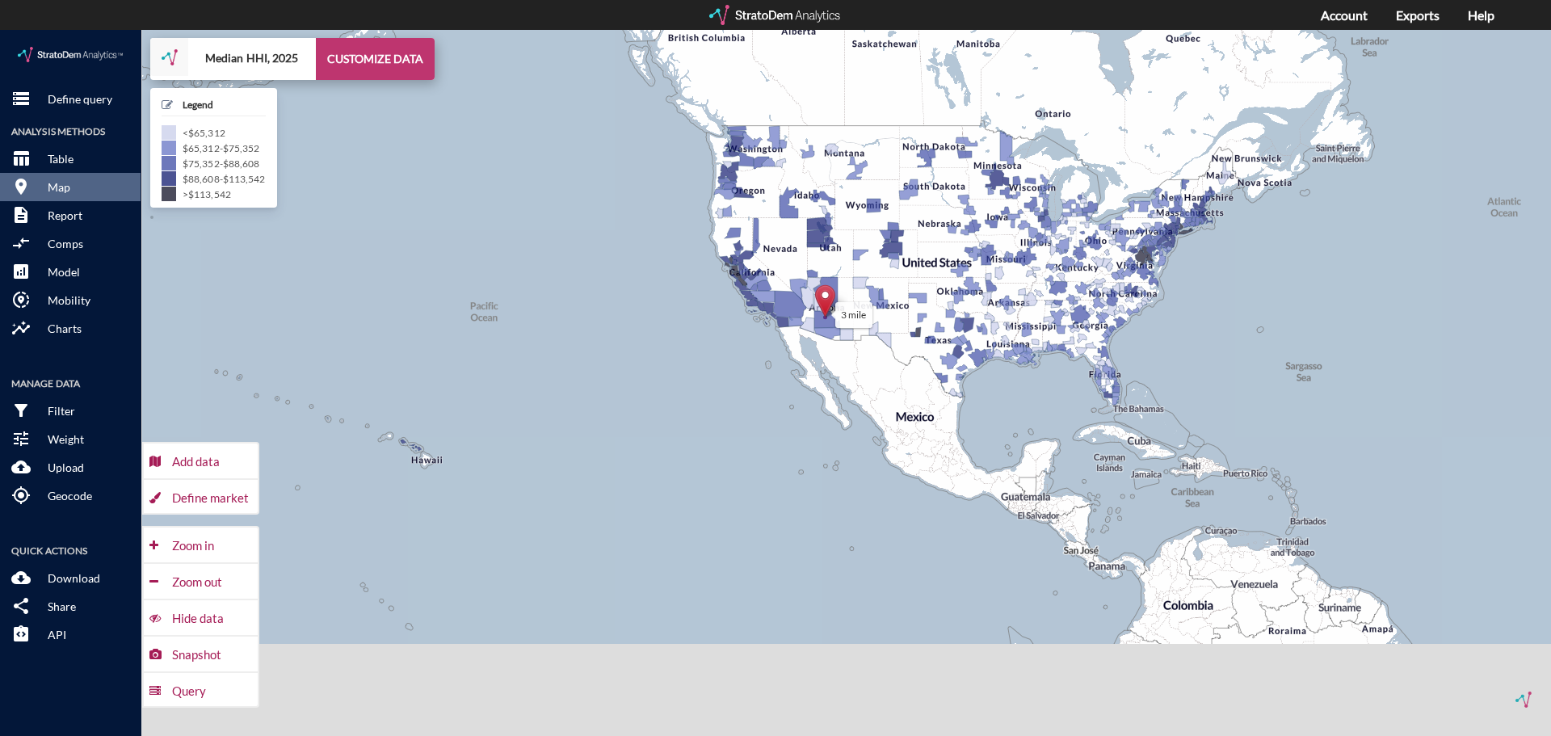
click button "CUSTOMIZE DATA"
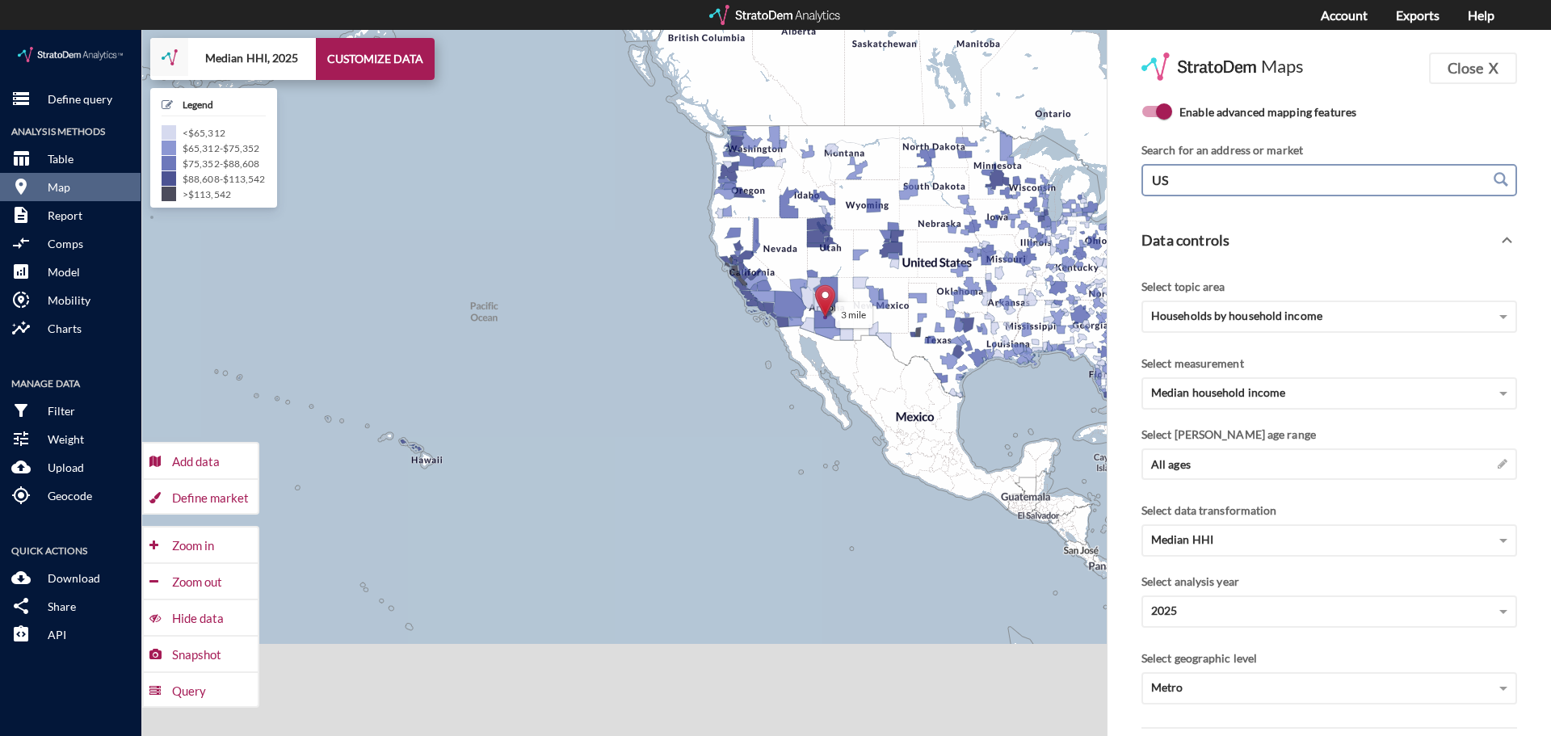
click input "US"
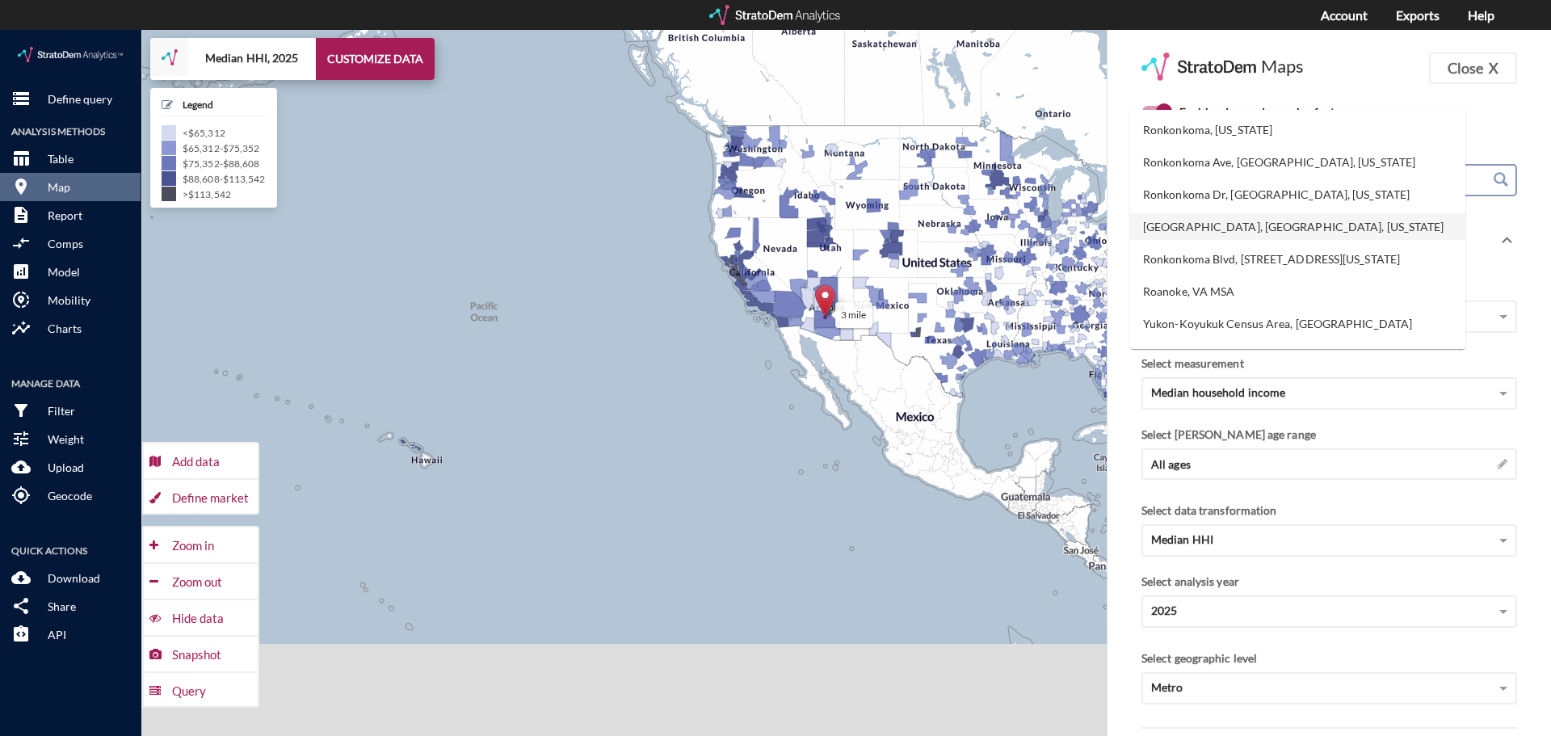
scroll to position [508, 0]
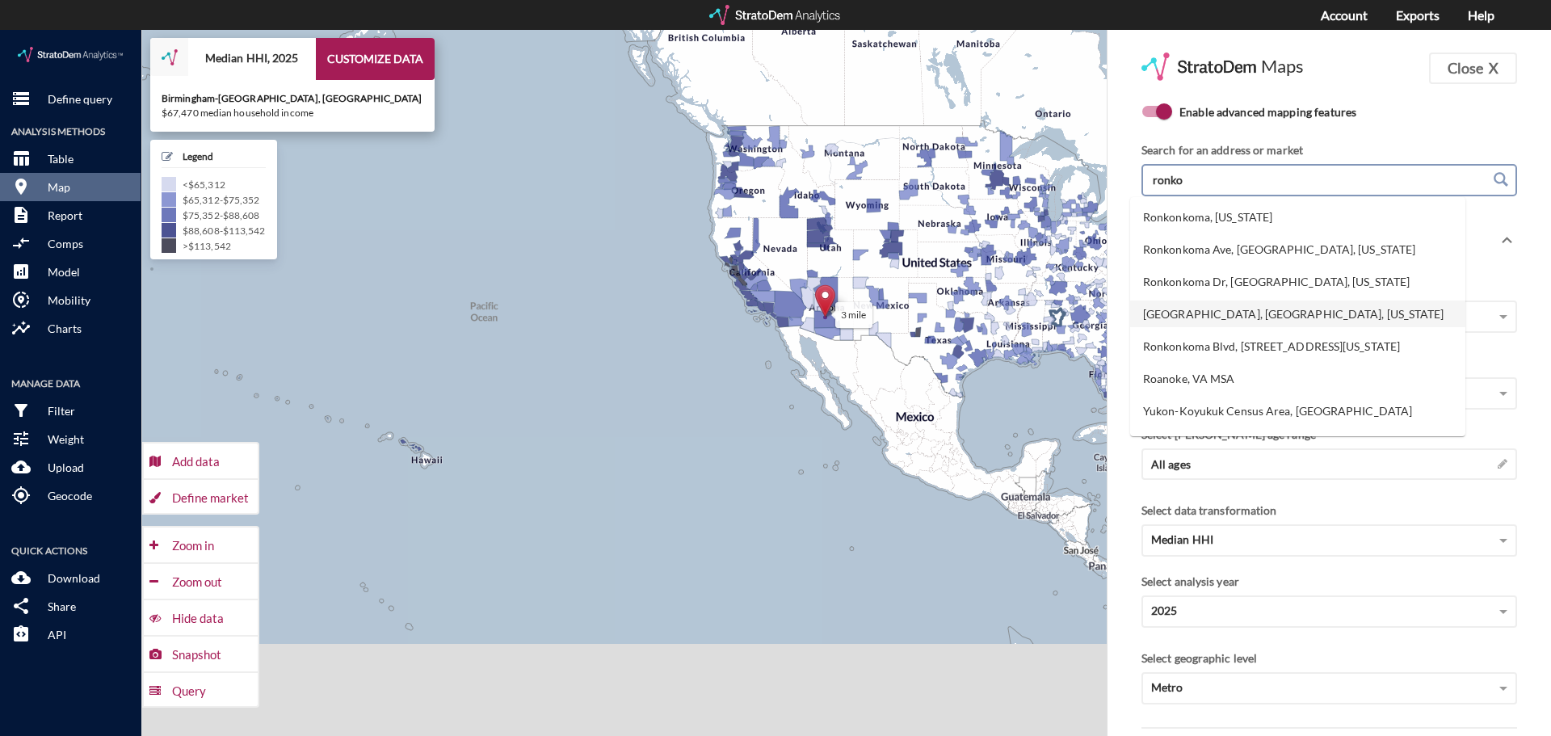
type input "ronko"
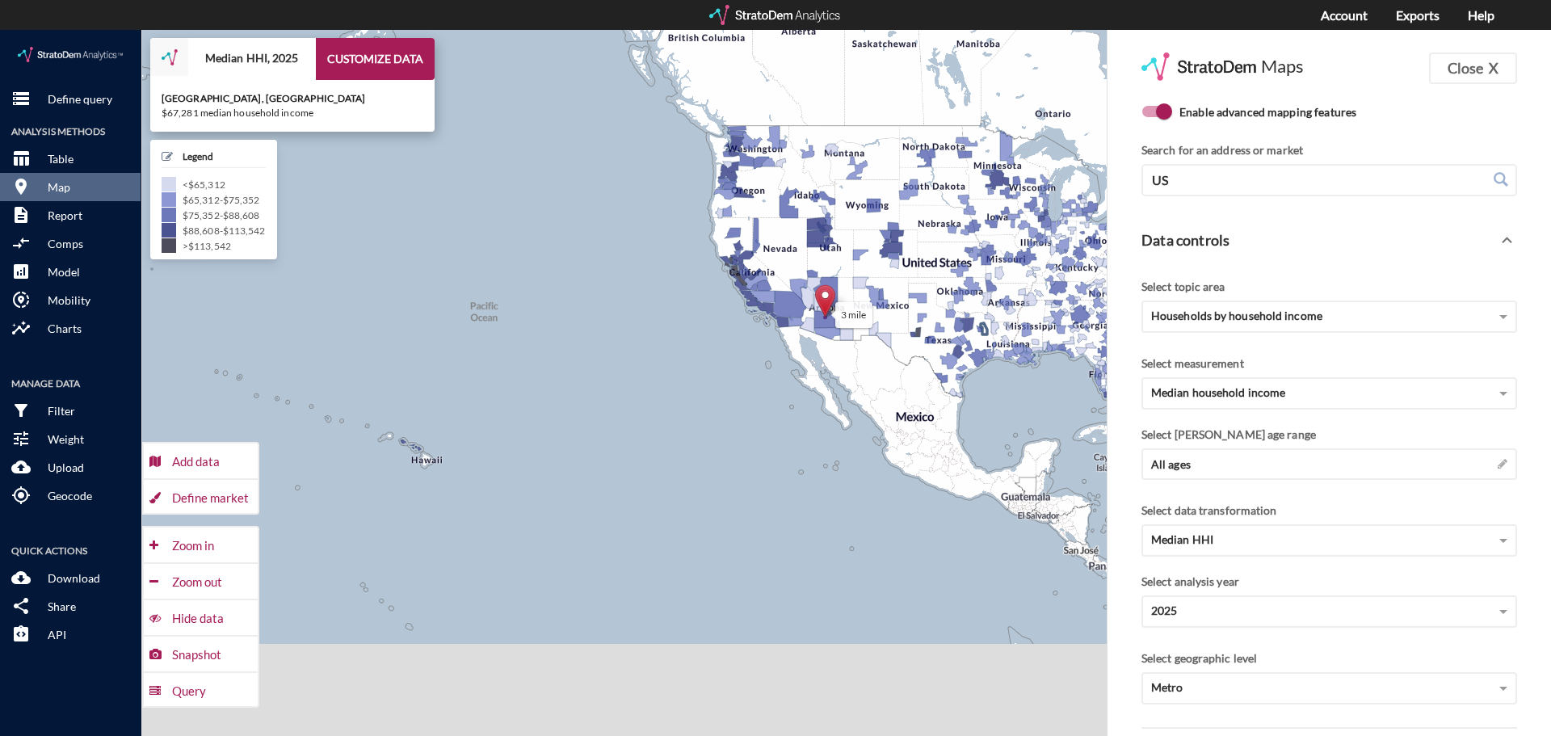
click icon
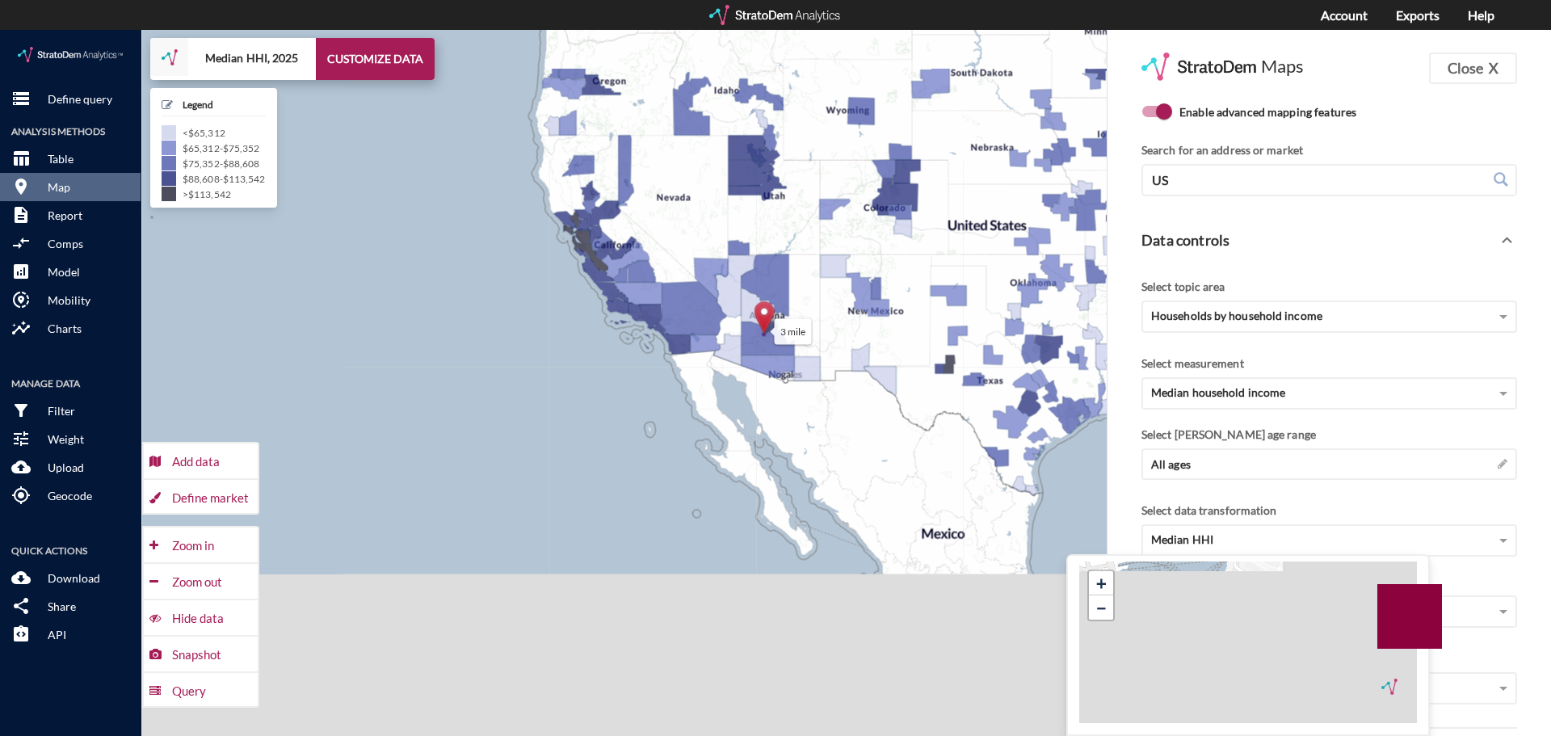
drag, startPoint x: 854, startPoint y: 336, endPoint x: 735, endPoint y: 439, distance: 157.4
click div "3 mile + − Median HHI, 2025 CUSTOMIZE DATA Legend < $65,312 $65,312 - $75,352 $…"
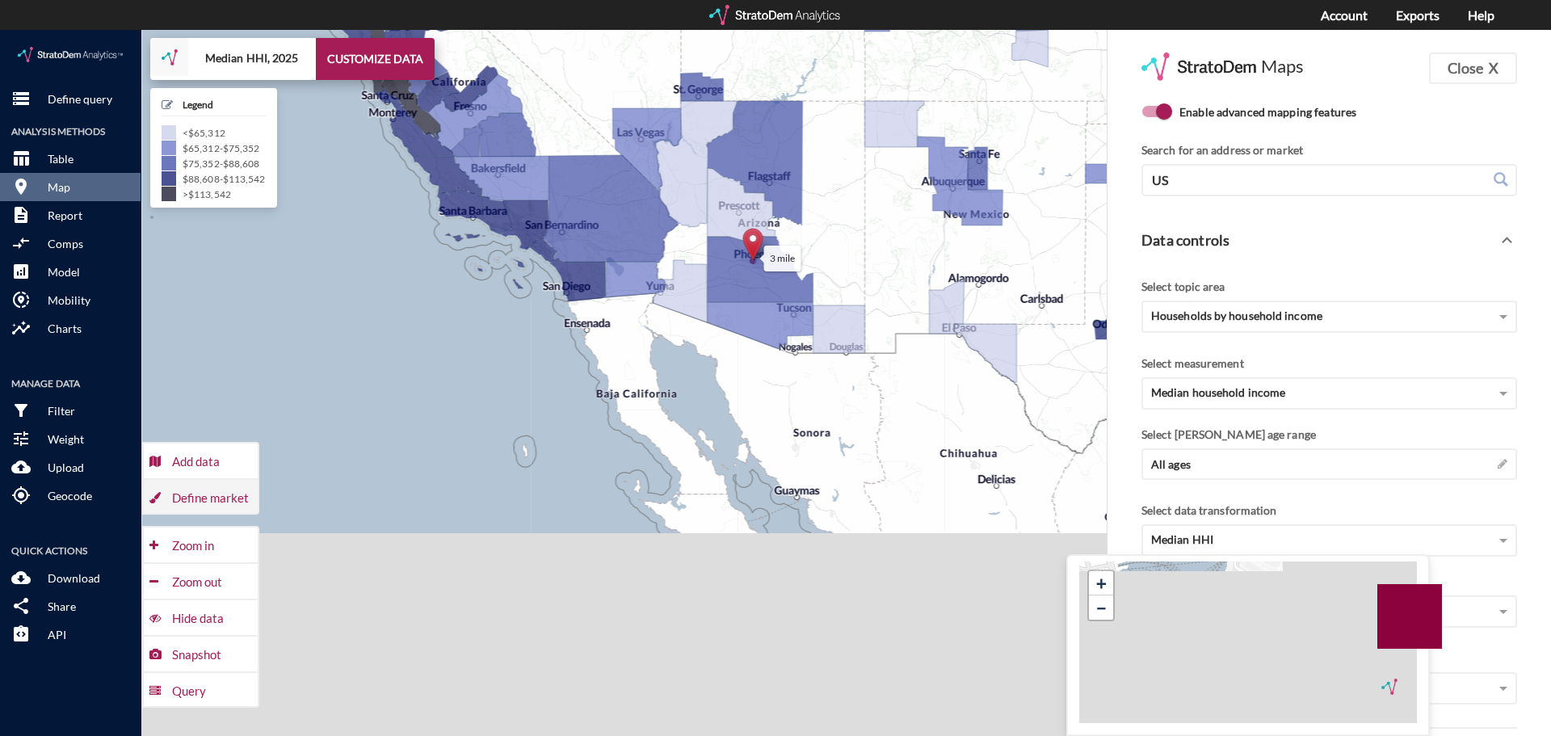
click div "Define market"
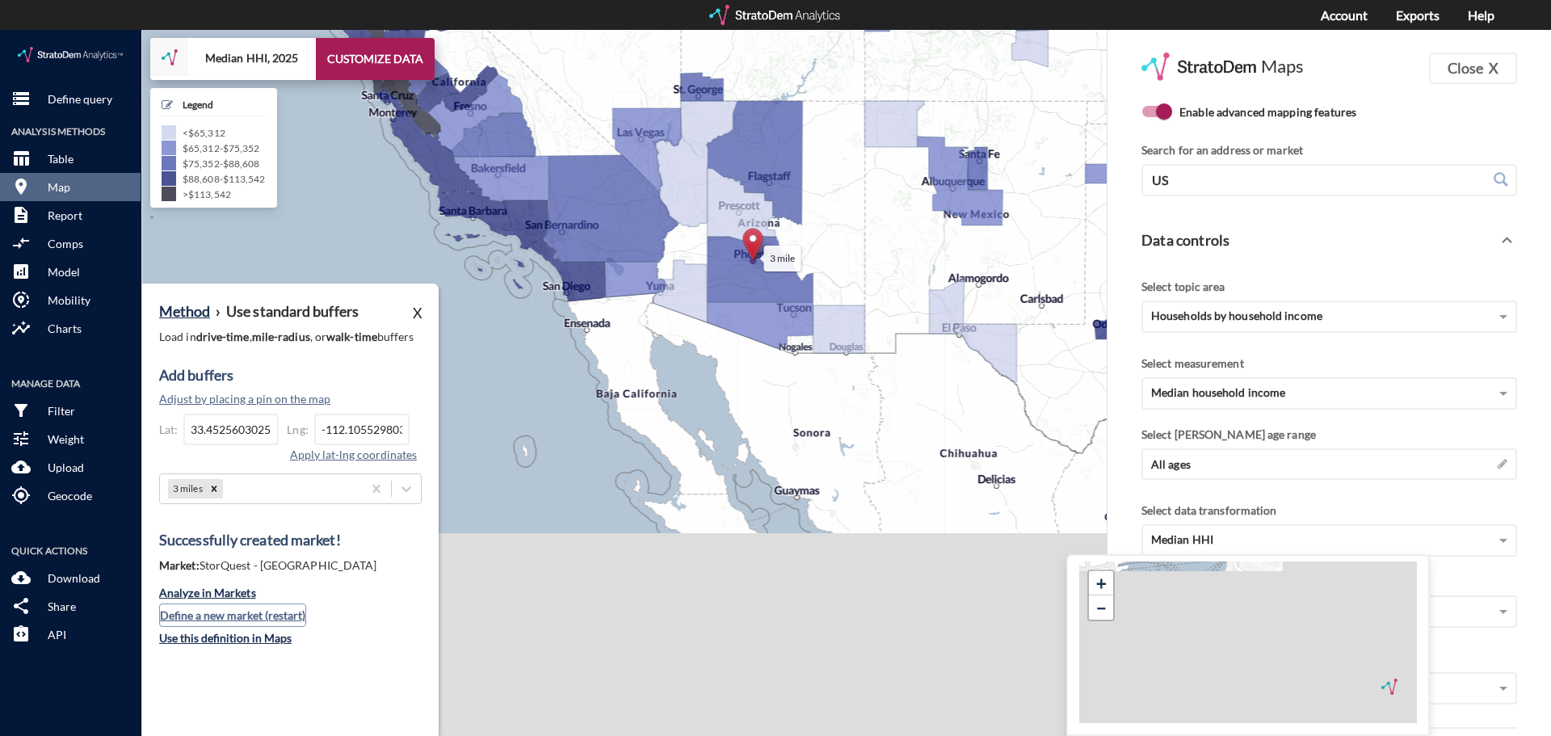
click button "Define a new market (restart)"
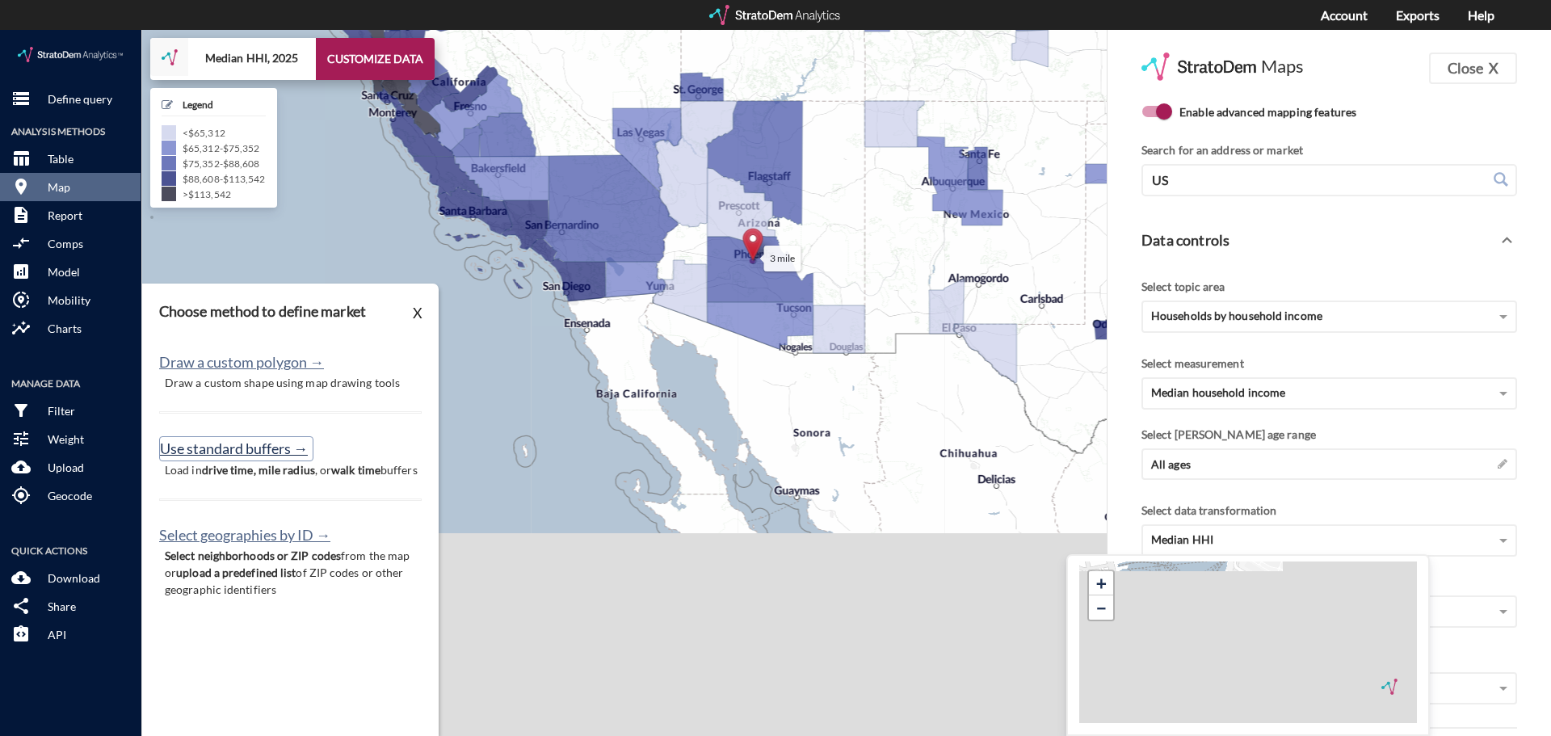
click button "Use standard buffers →"
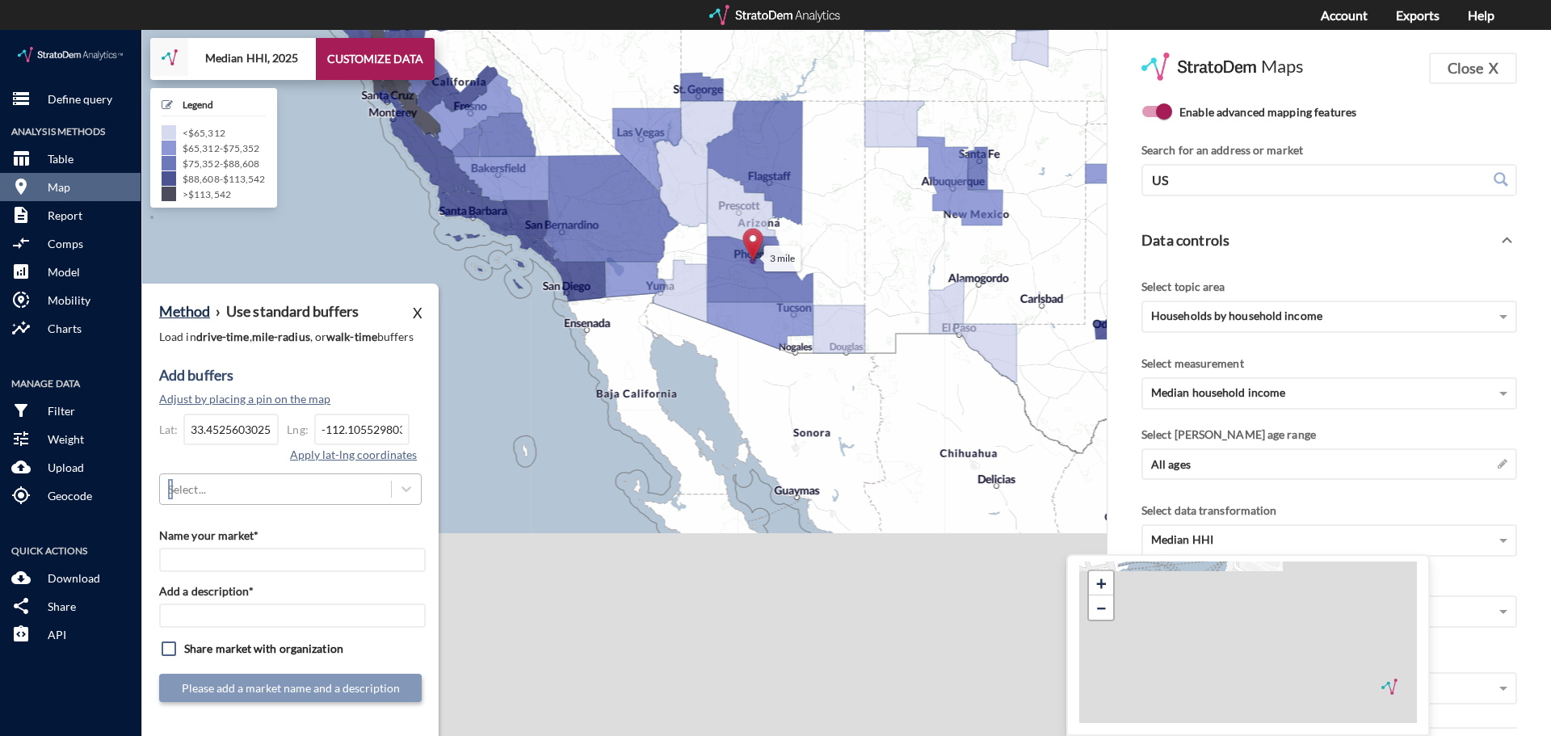
click div "Select..."
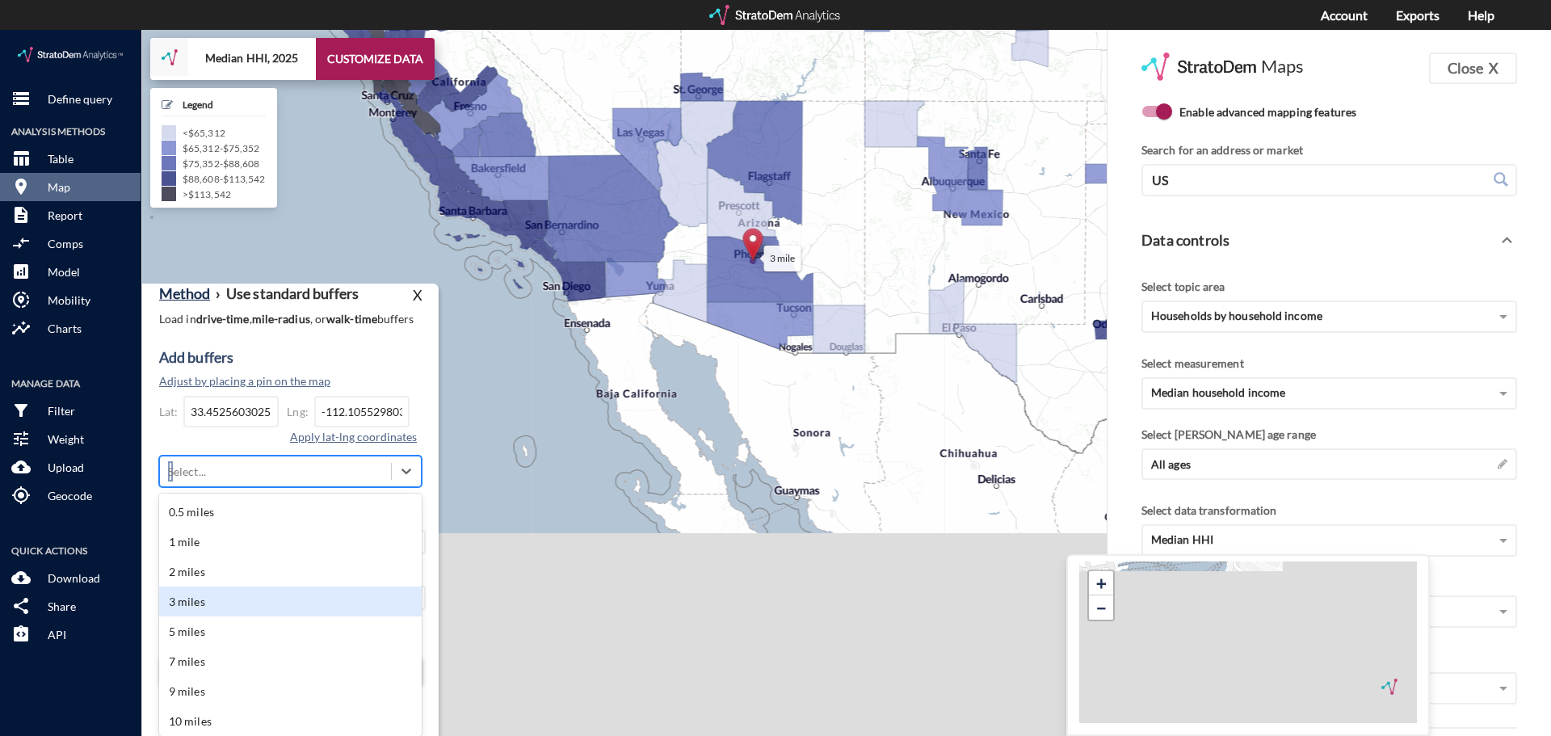
click div "3 miles"
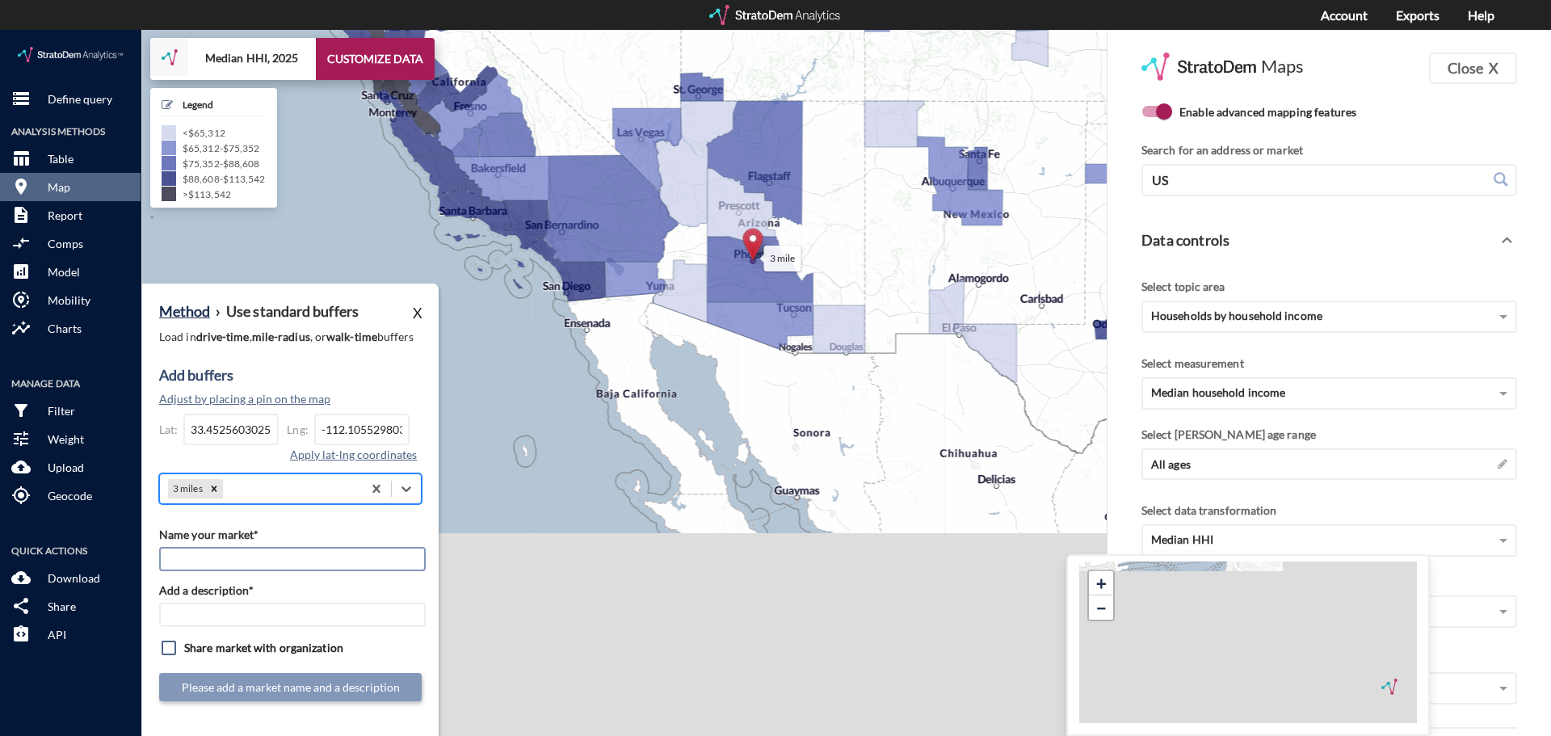
click input "Name your market*"
type input "test"
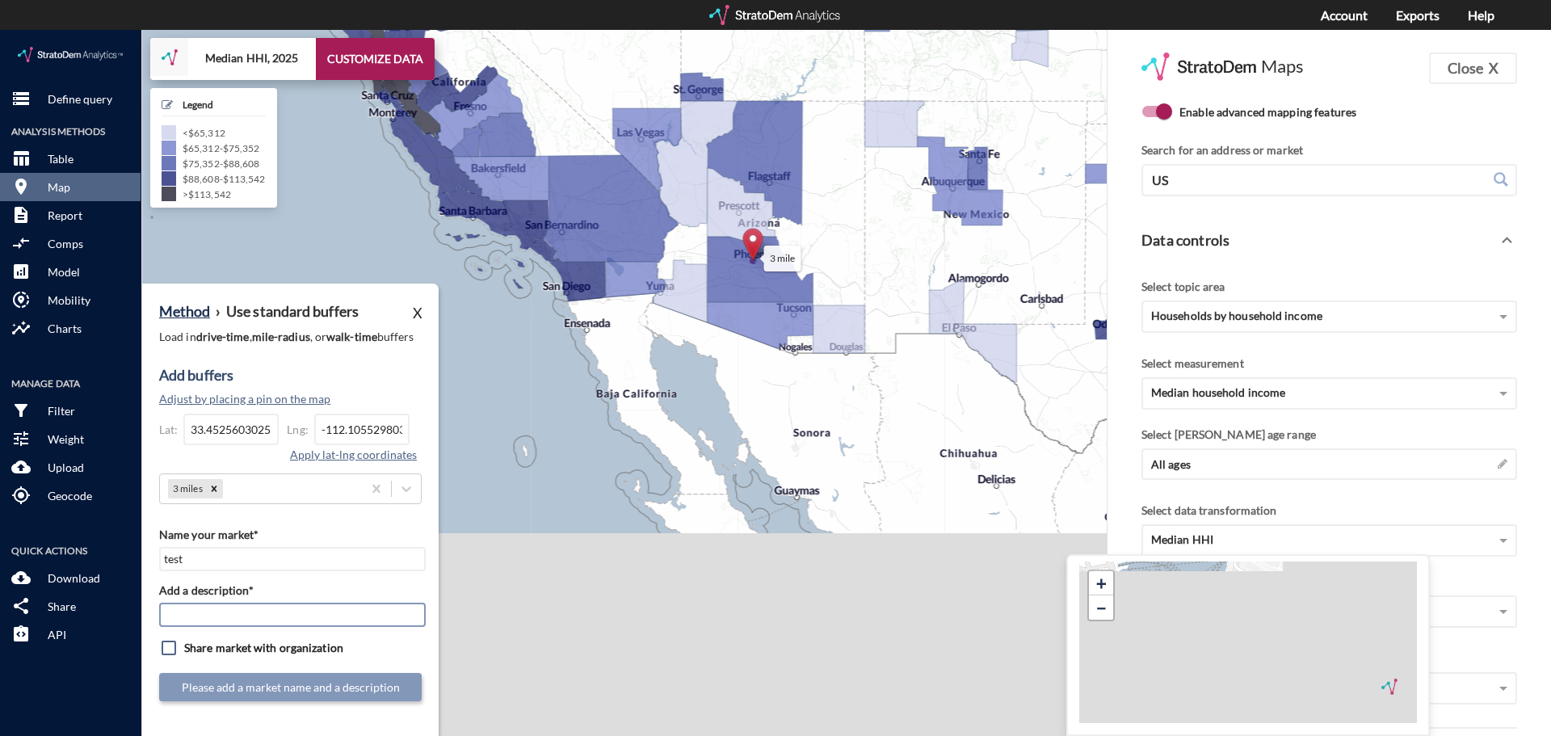
click input "Add a description*"
type input "test"
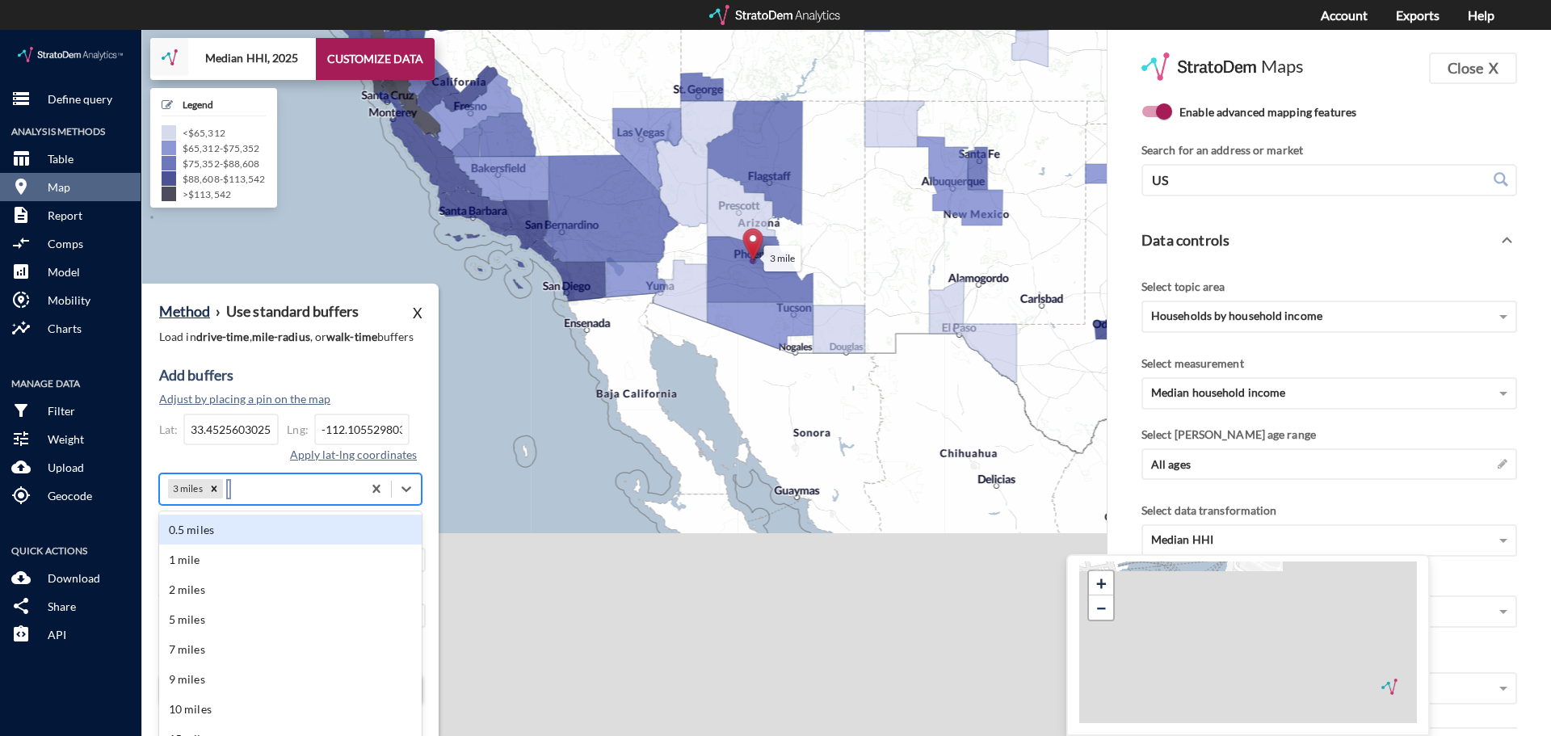
scroll to position [35, 0]
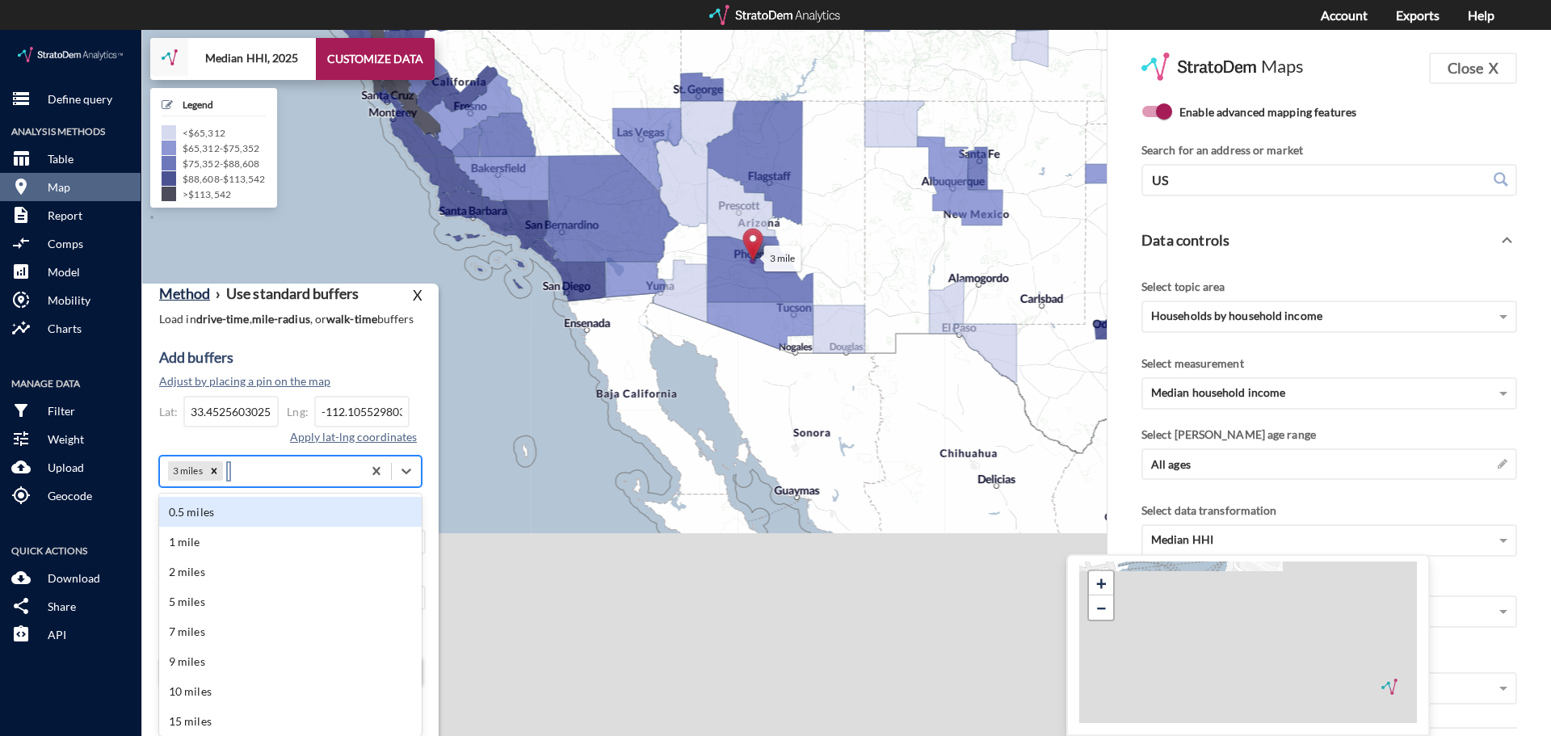
click div "Method › Use standard buffers X Load in drive-time , mile-radius , or walk-time…"
click div "Add buffers Adjust by placing a pin on the map Lat: 33.4525603025988 Lng: -112.…"
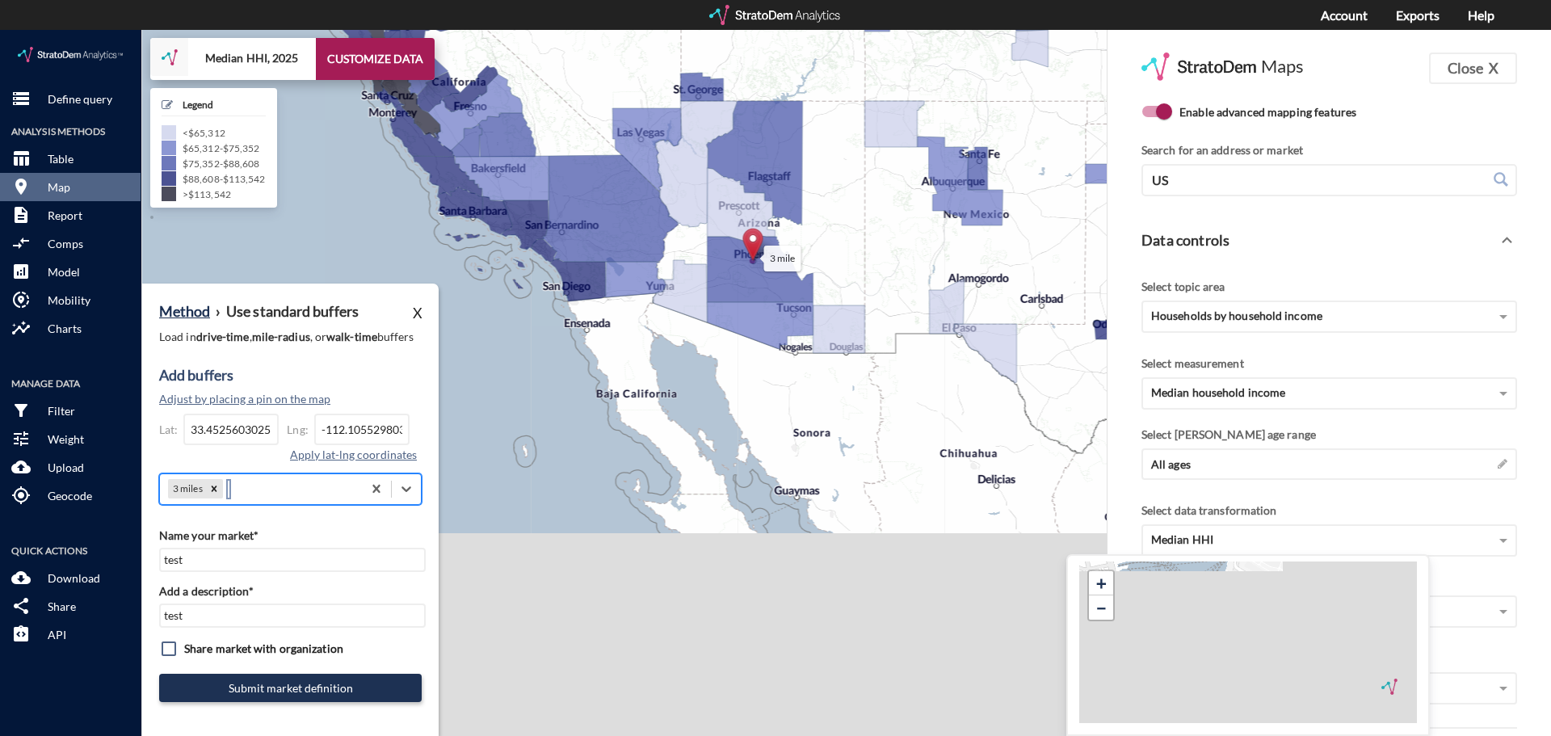
scroll to position [0, 0]
click icon
click div "Select..."
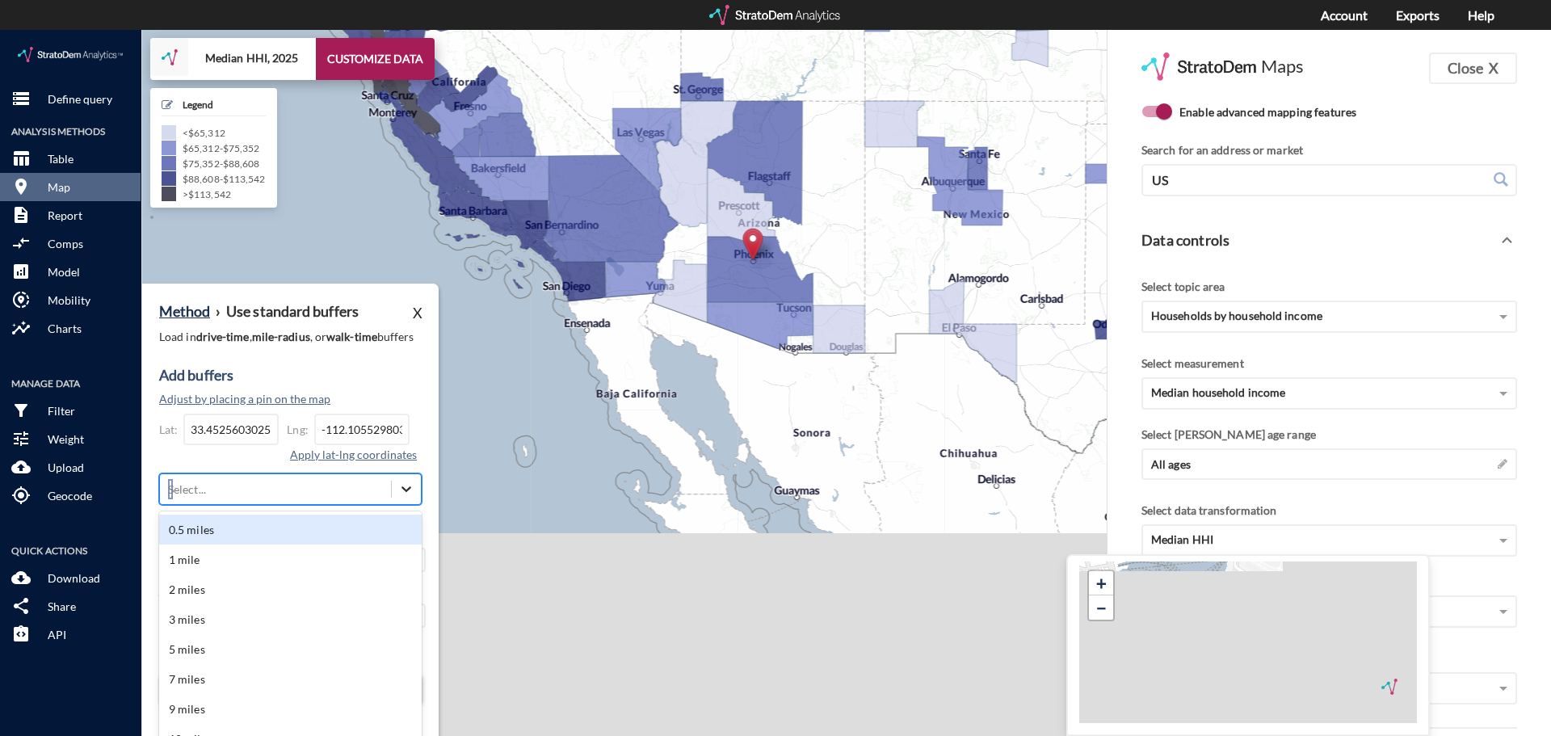
scroll to position [35, 0]
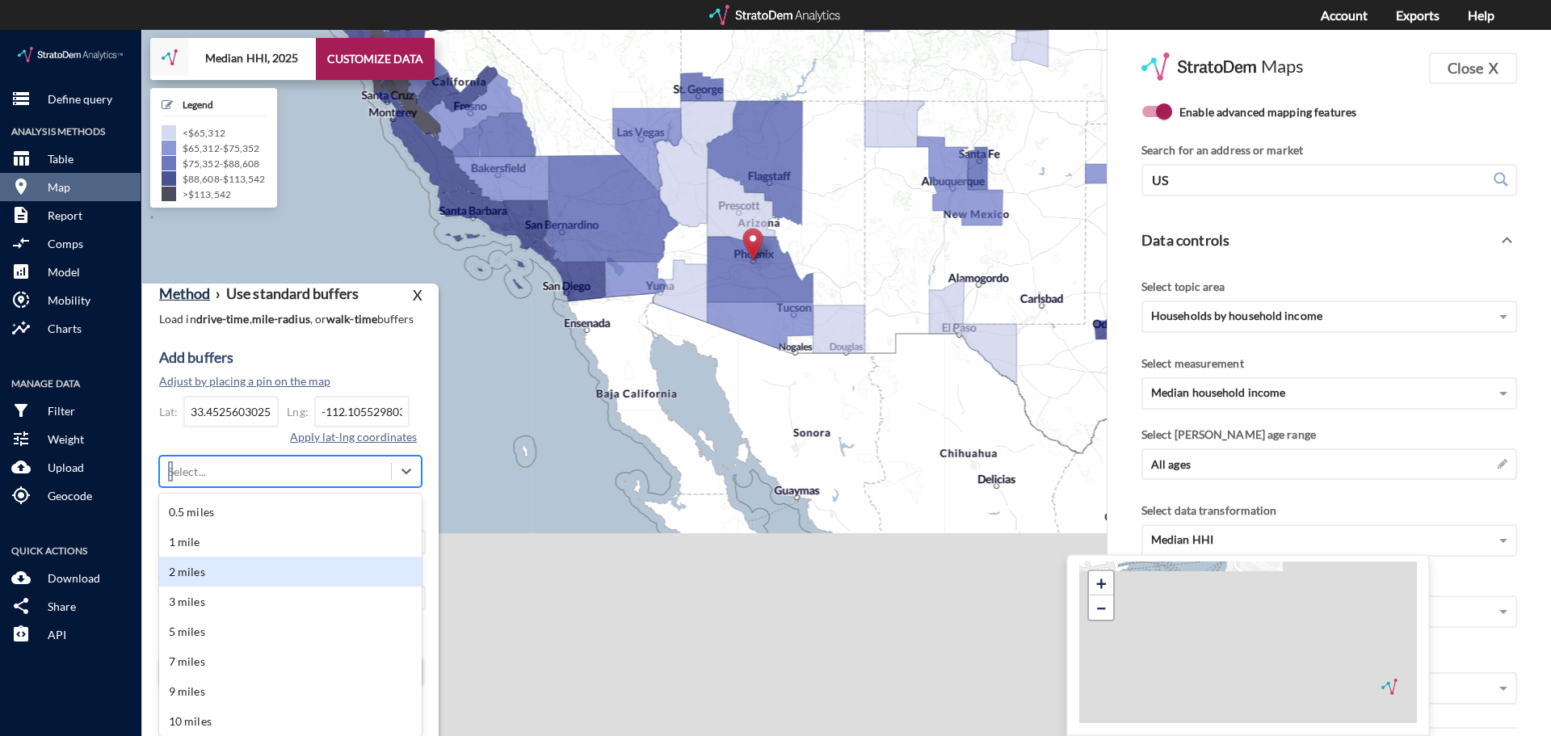
click div "2 miles"
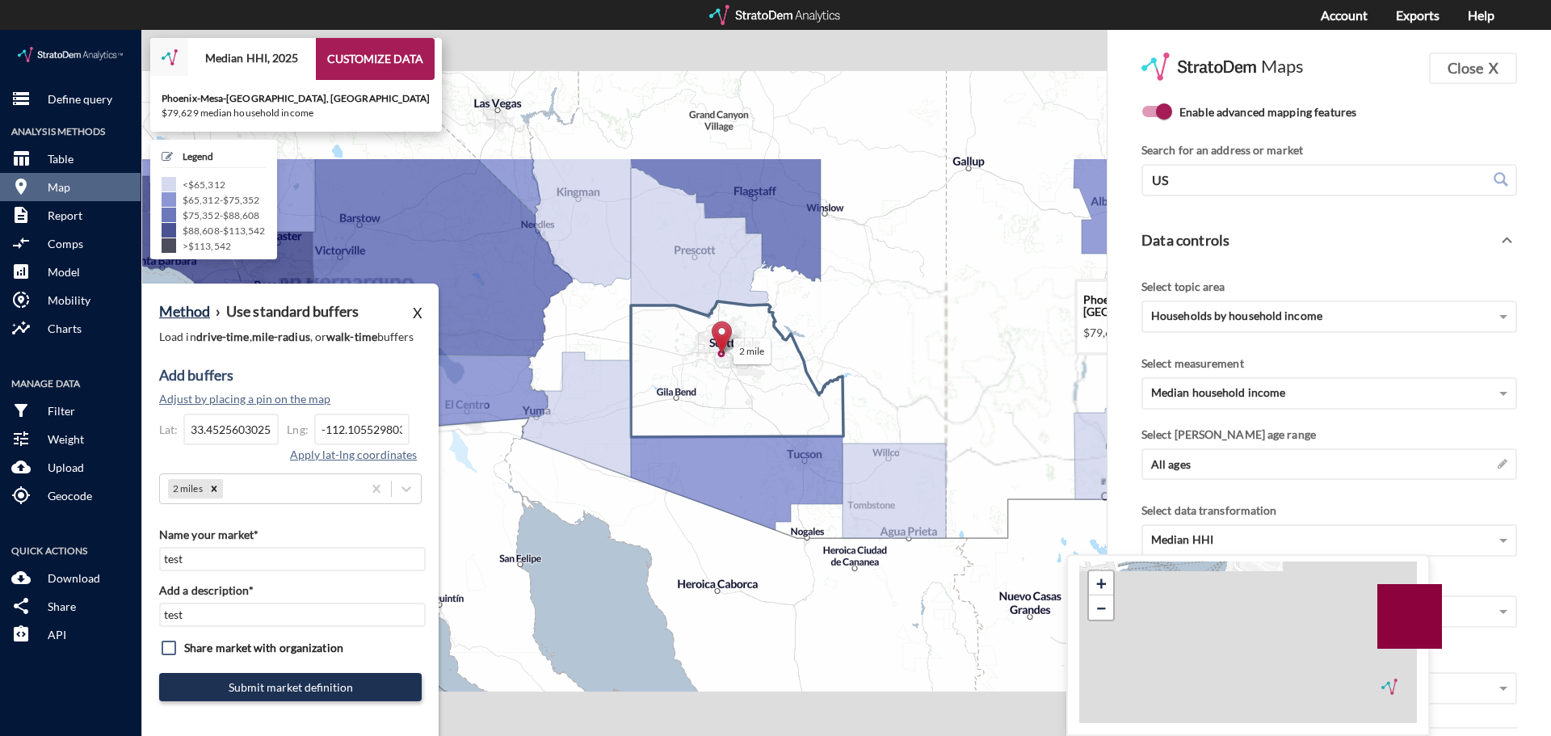
drag, startPoint x: 921, startPoint y: 193, endPoint x: 777, endPoint y: 378, distance: 234.3
click icon
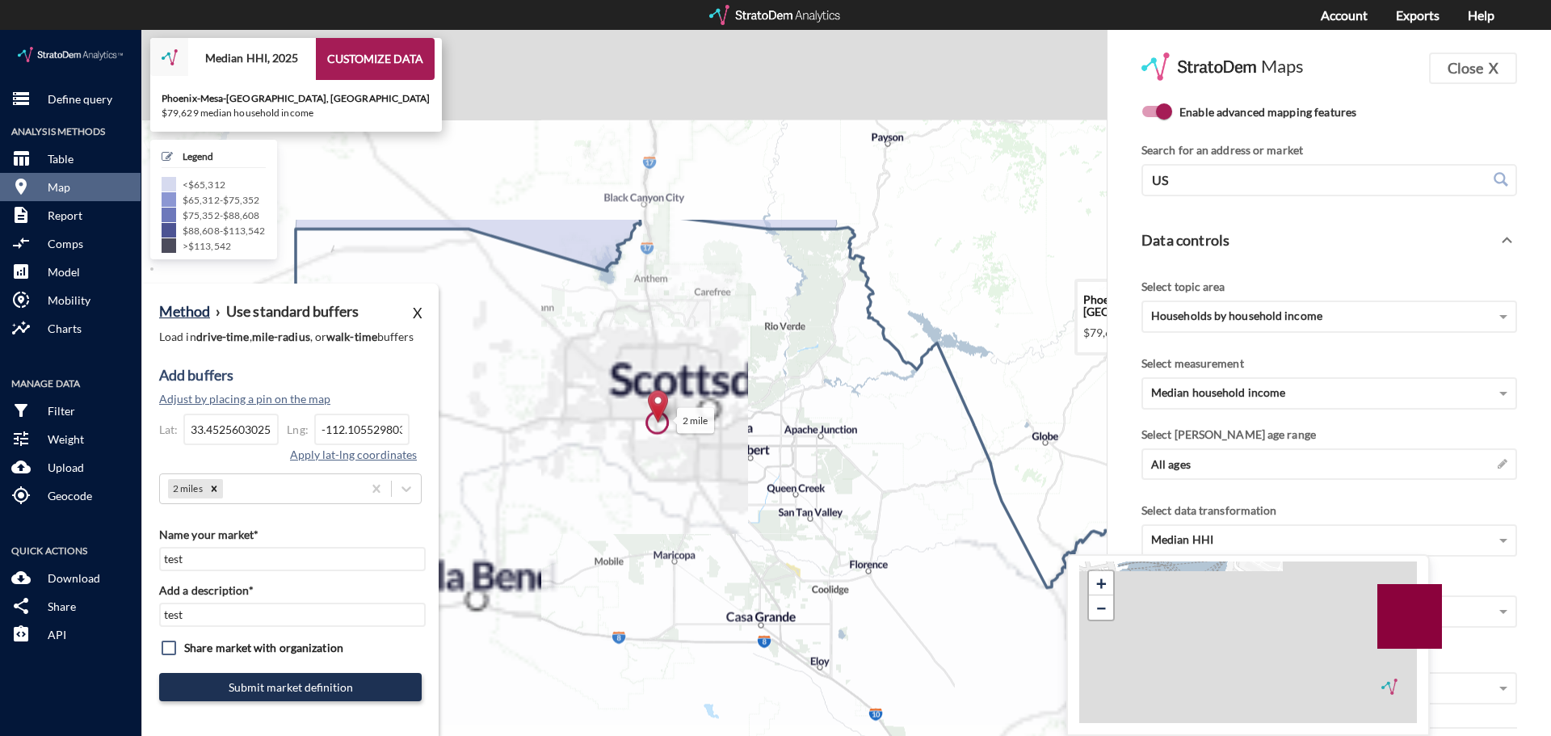
drag, startPoint x: 622, startPoint y: 225, endPoint x: 712, endPoint y: 532, distance: 319.8
click icon
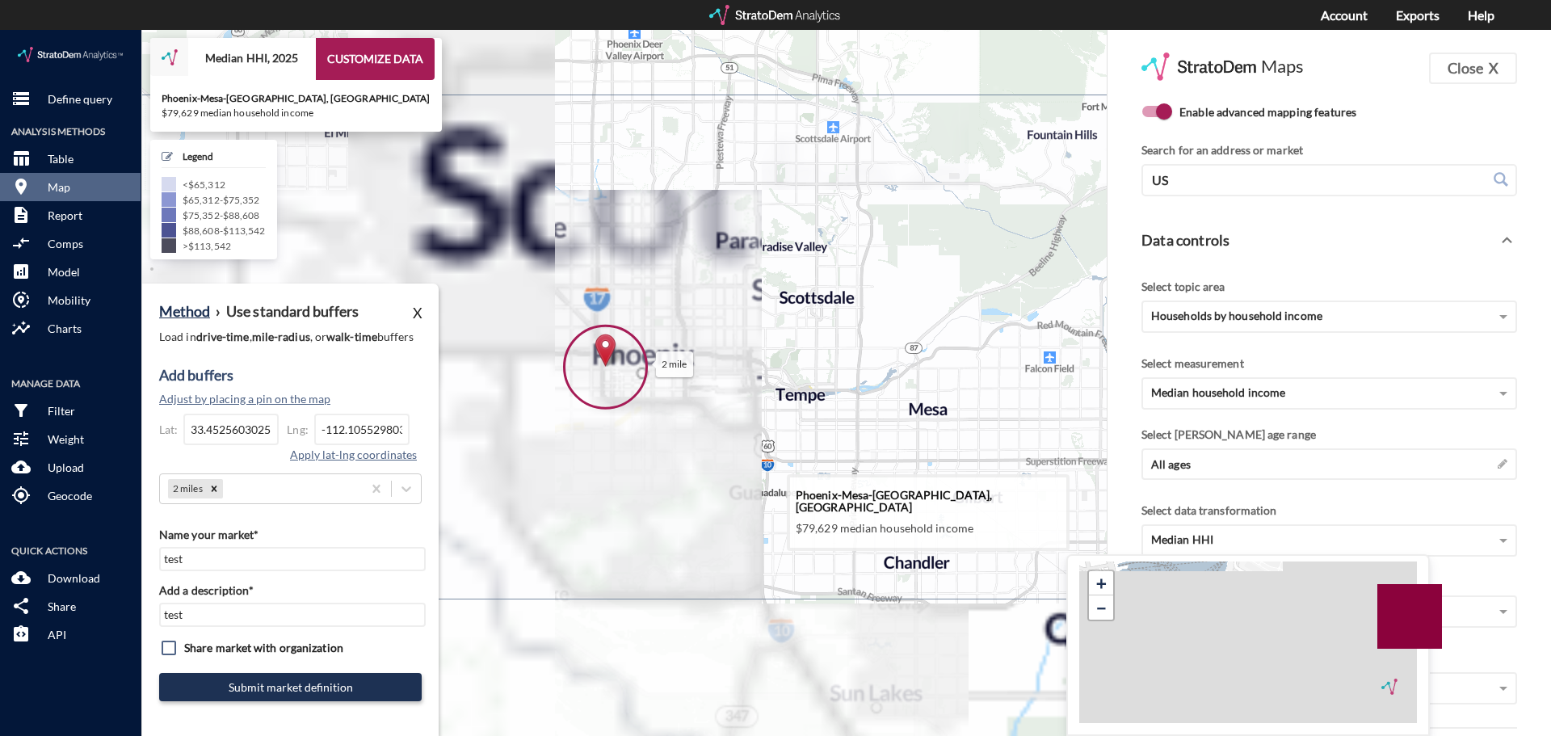
drag, startPoint x: 553, startPoint y: 340, endPoint x: 678, endPoint y: 547, distance: 241.3
click icon
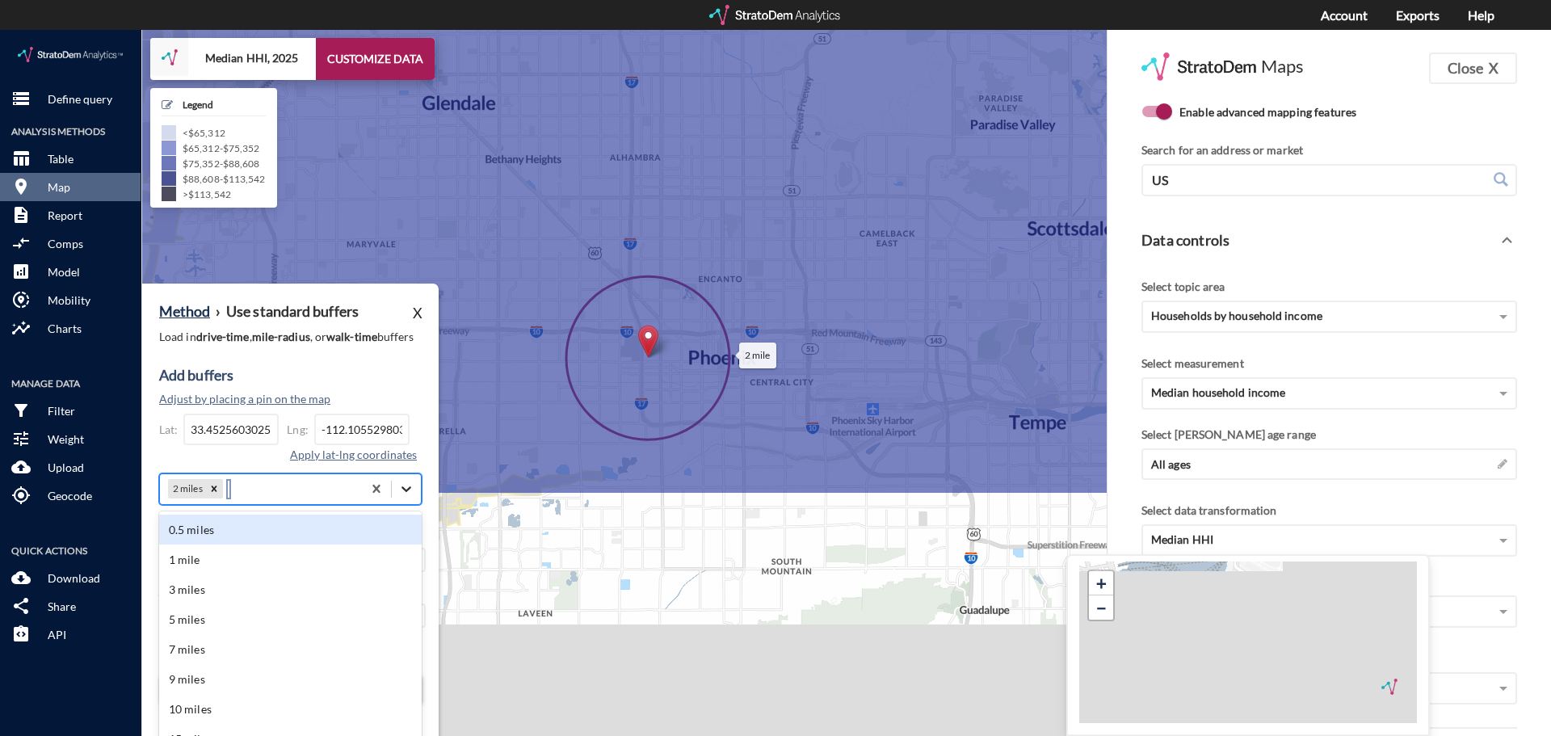
click div "option 2 miles, selected. option 0.5 miles focused, 1 of 43. 42 results availab…"
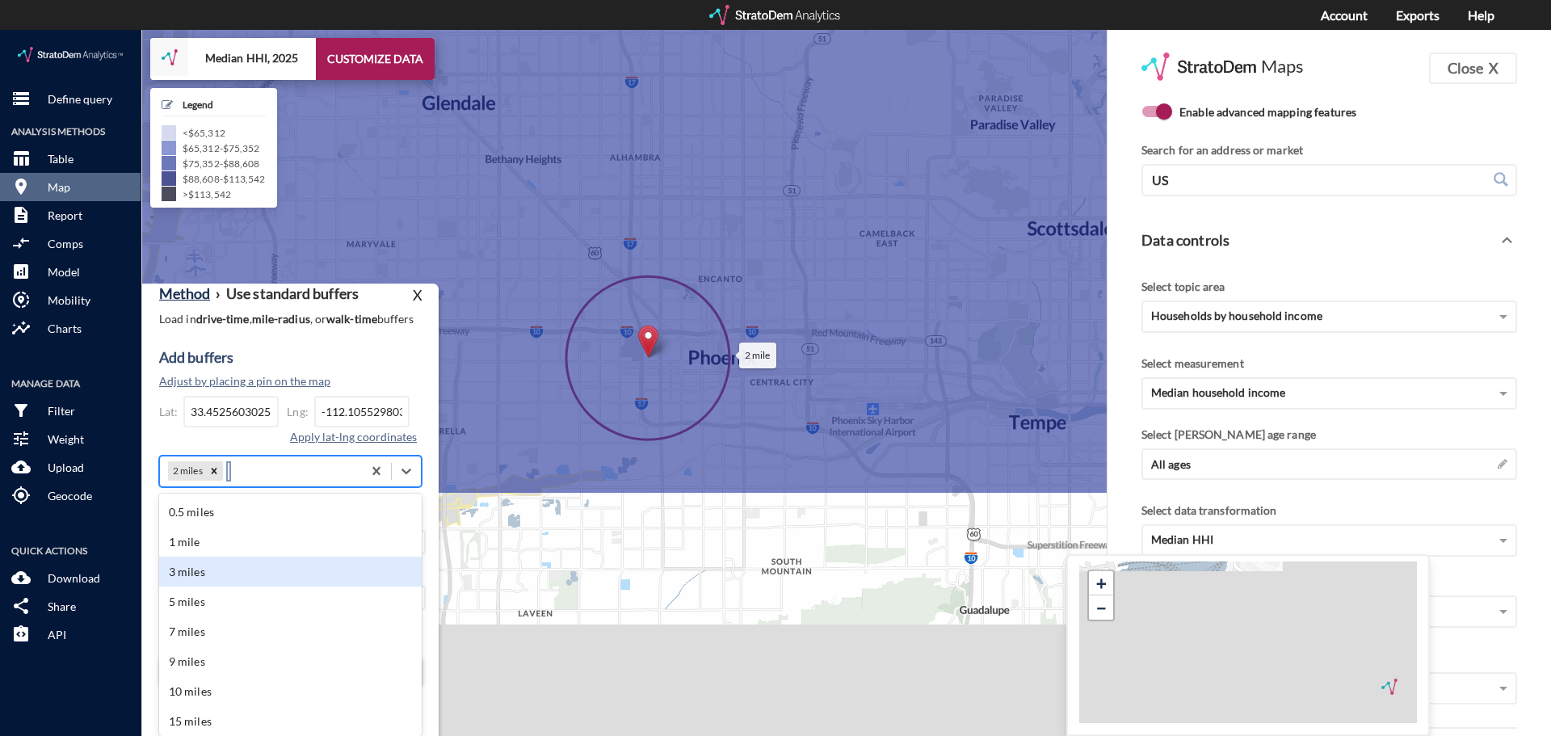
click div "3 miles"
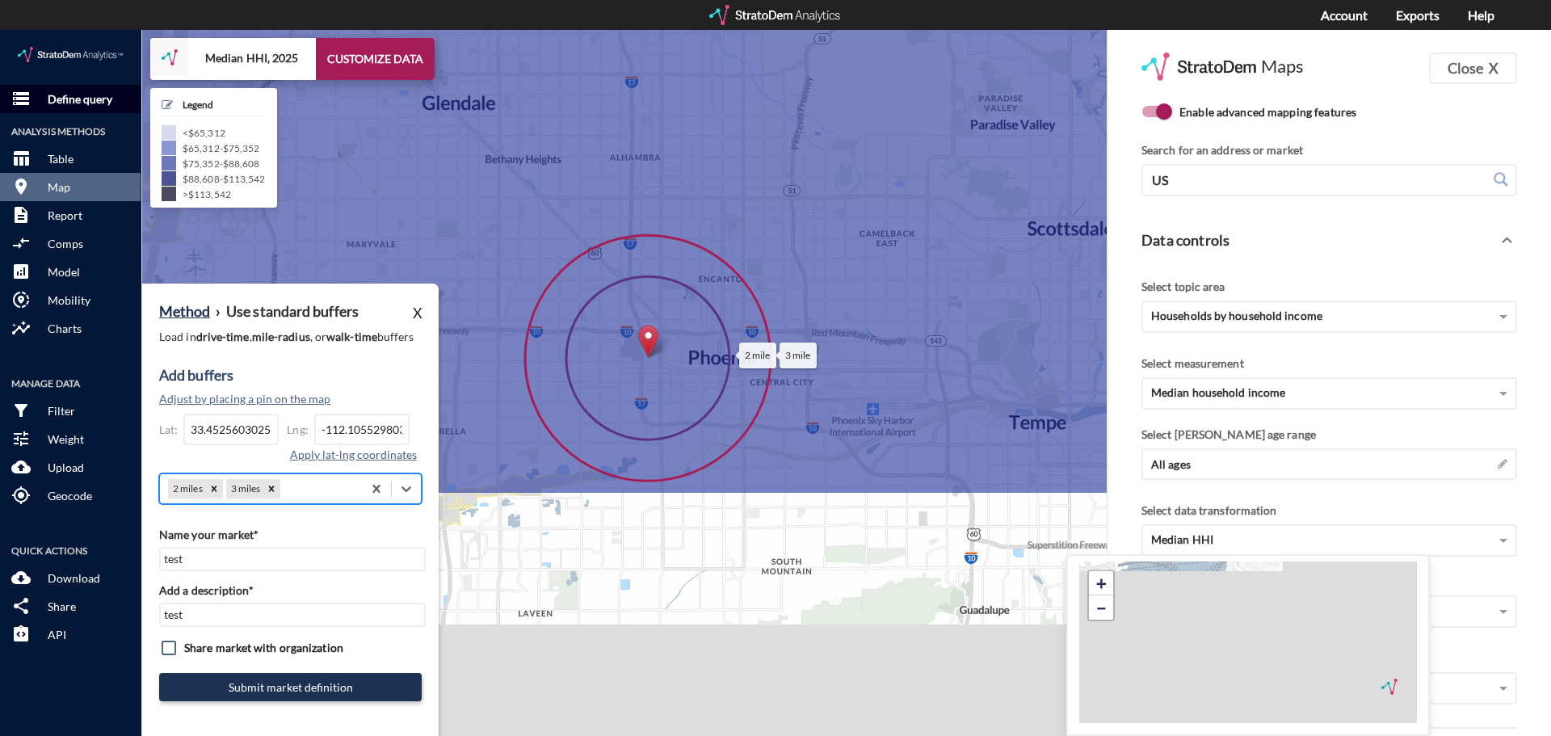
click p "Define query"
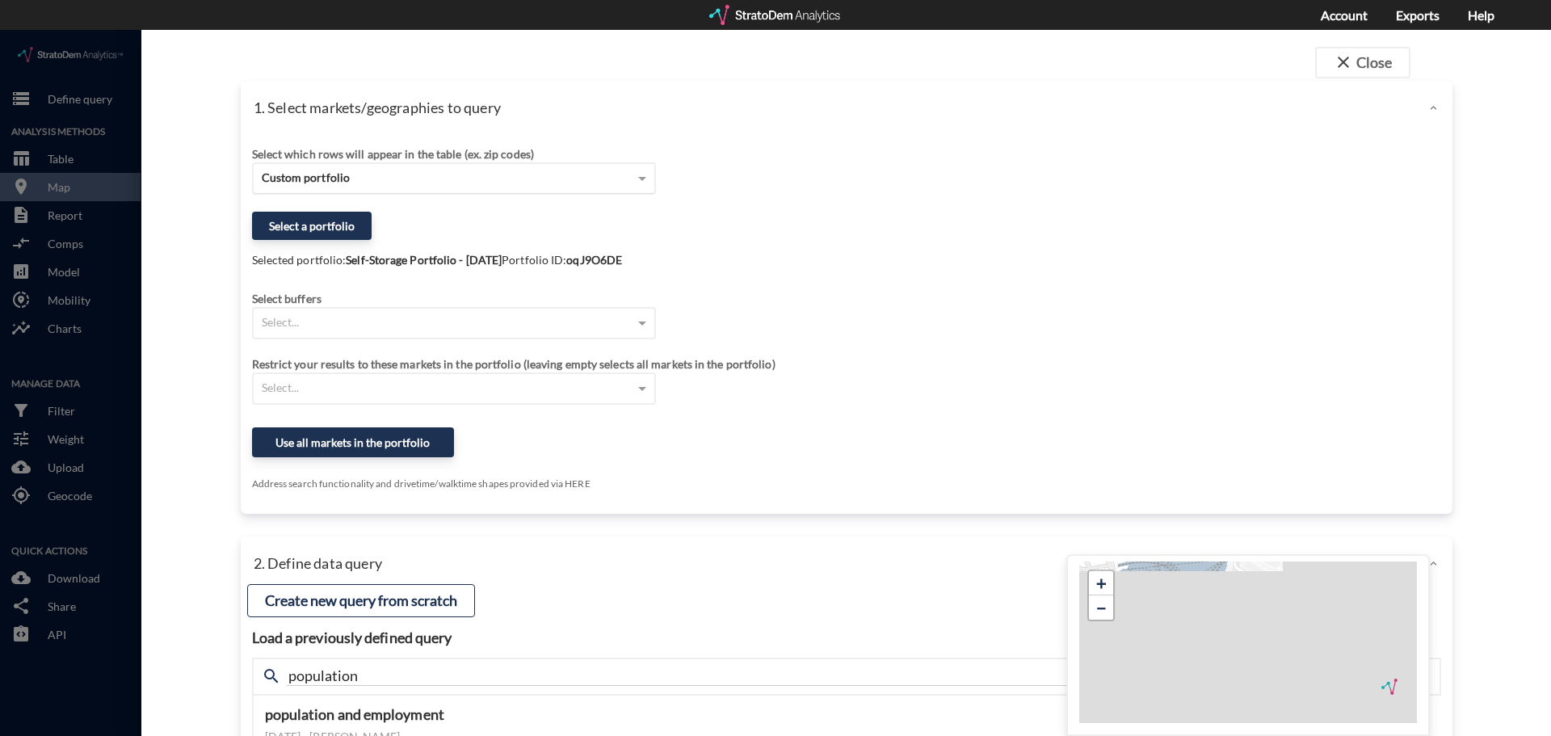
click span "Custom portfolio"
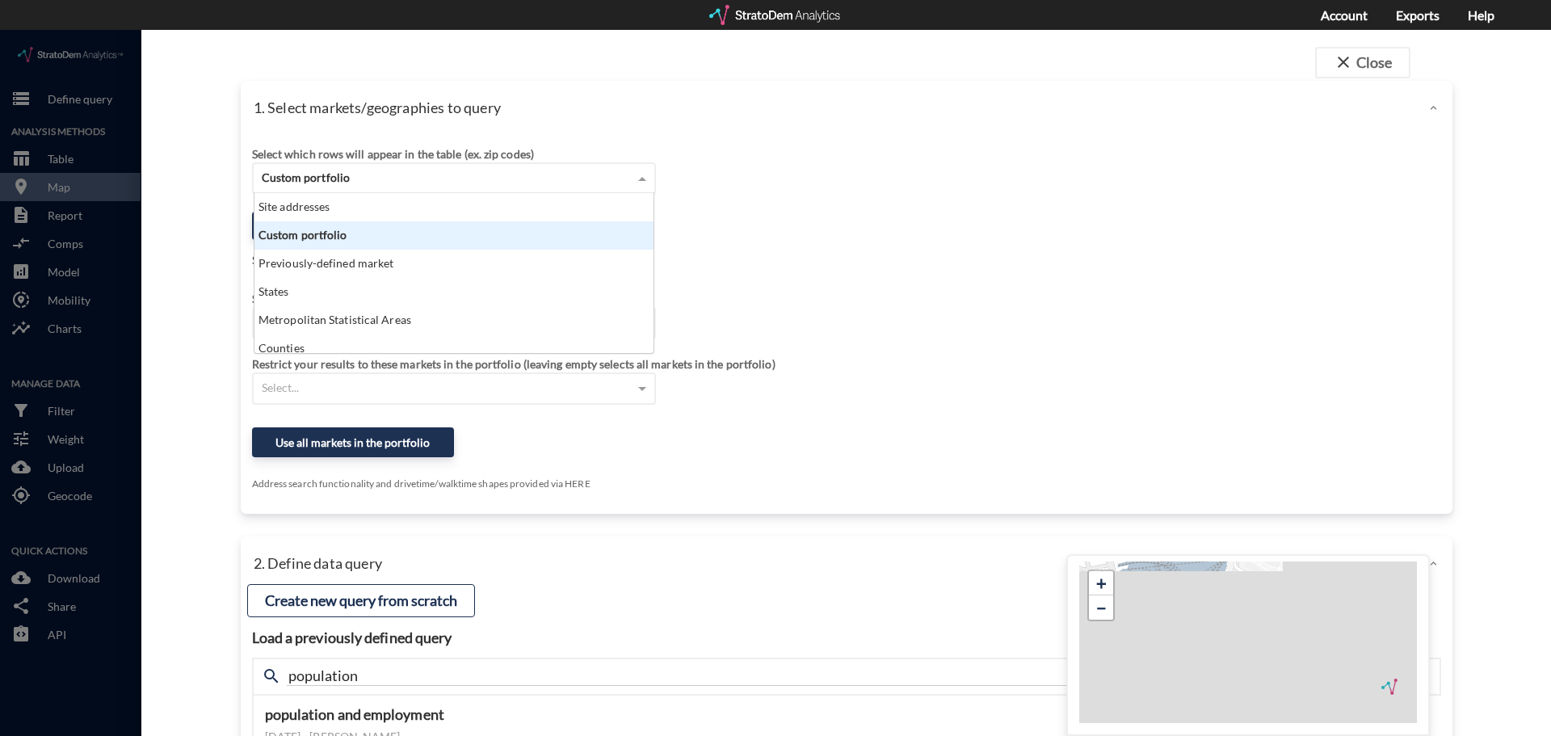
scroll to position [148, 389]
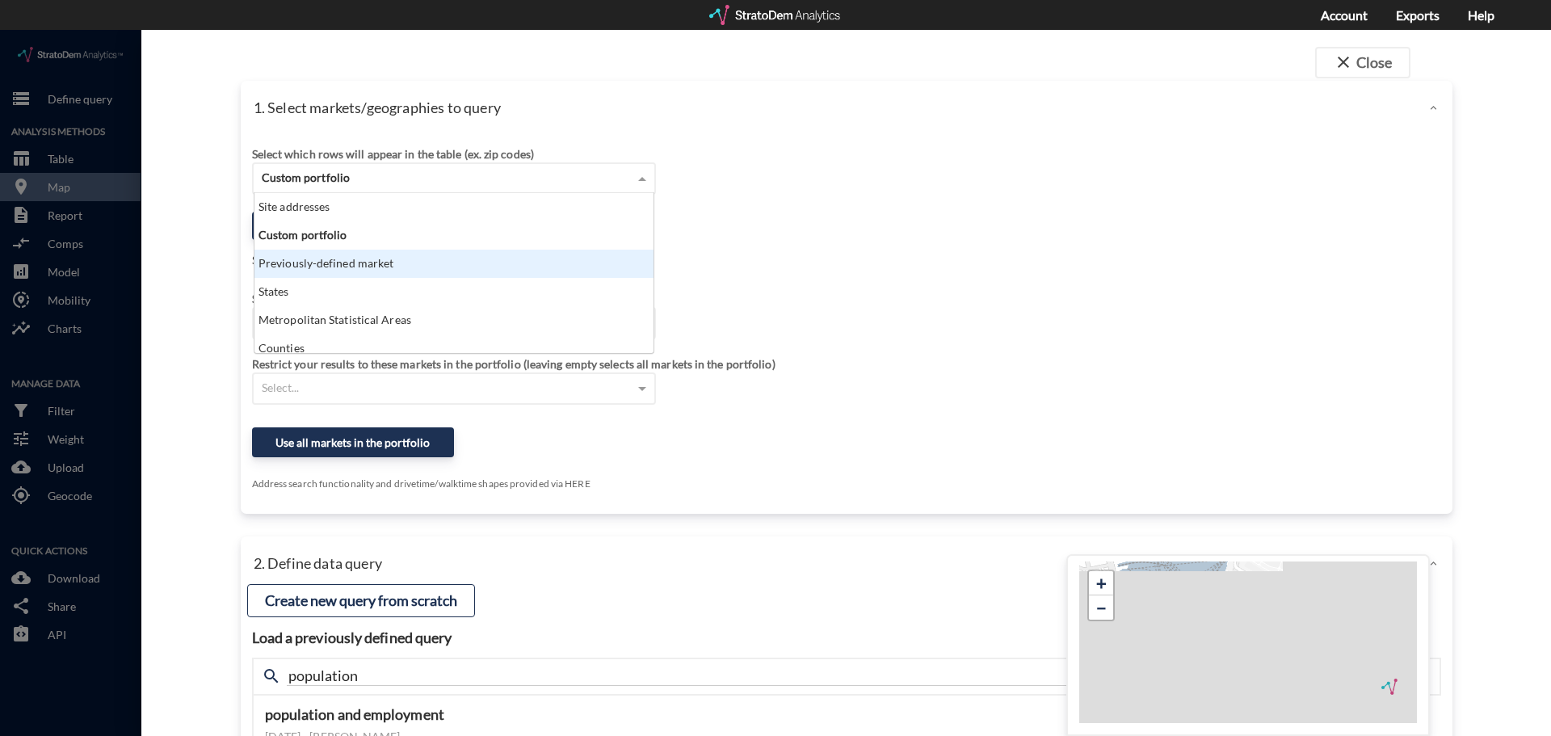
click div "Previously-defined market"
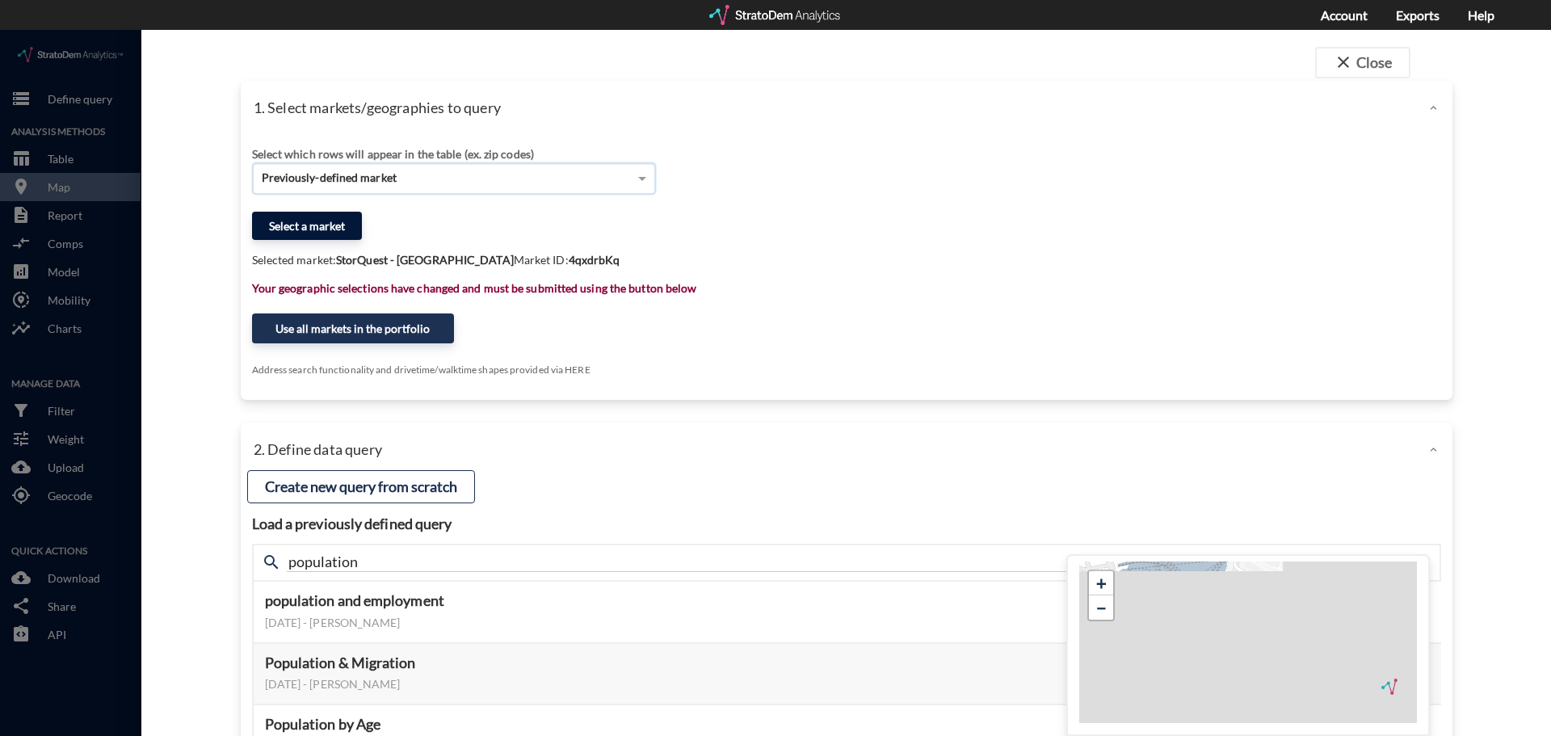
click button "Select a market"
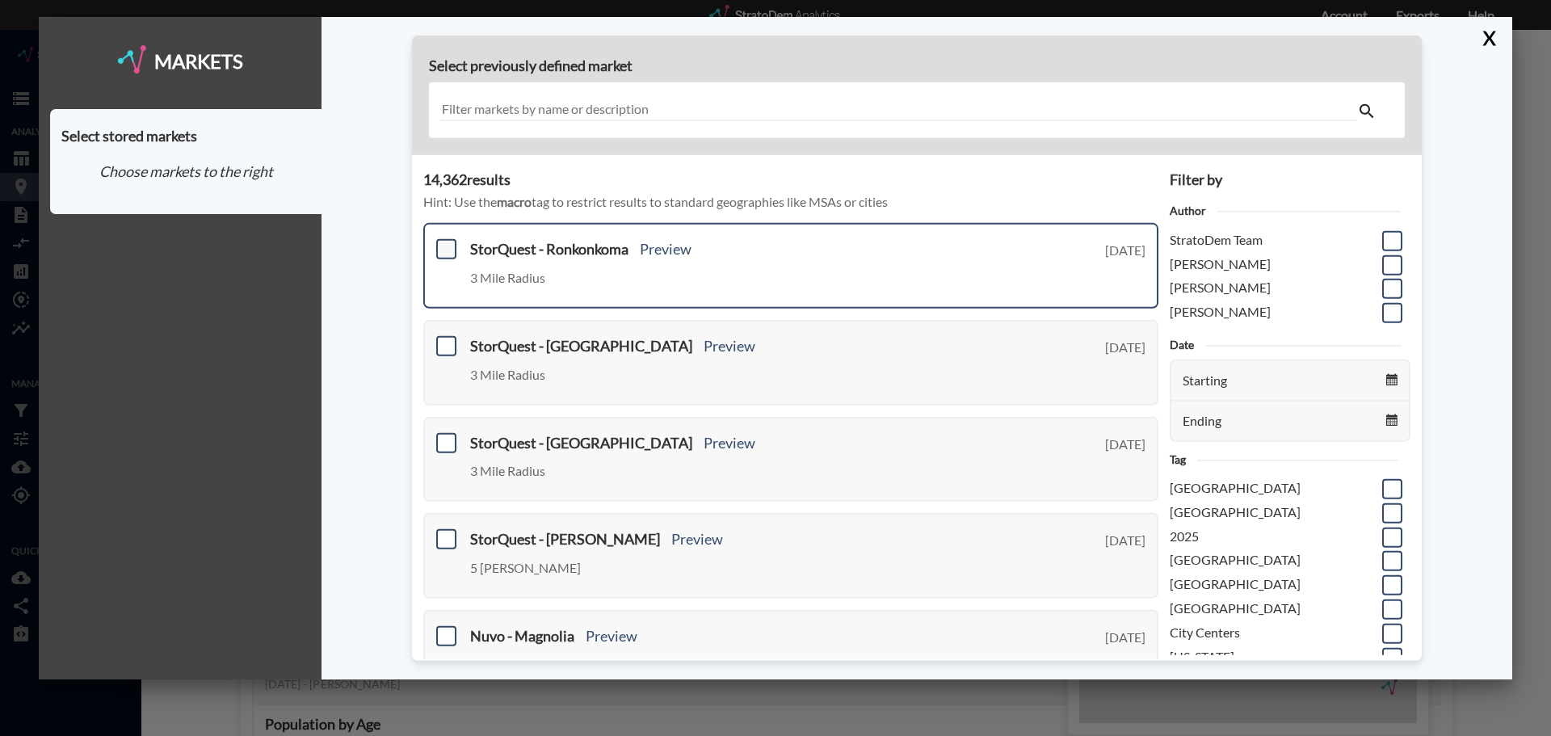
click at [446, 254] on span at bounding box center [446, 249] width 20 height 20
click at [444, 242] on input "checkbox" at bounding box center [444, 242] width 0 height 0
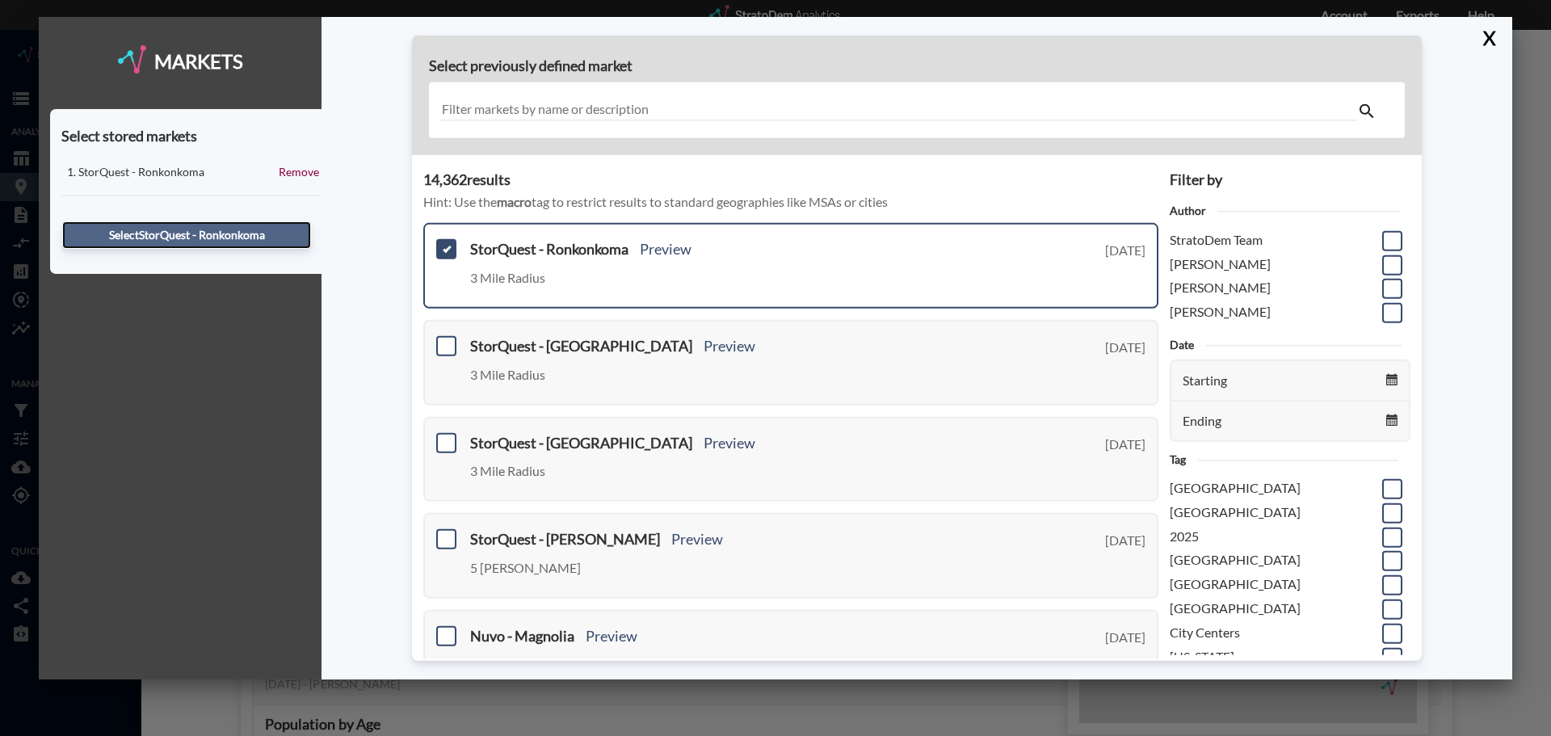
click at [273, 233] on button "Select StorQuest - Ronkonkoma" at bounding box center [186, 234] width 249 height 27
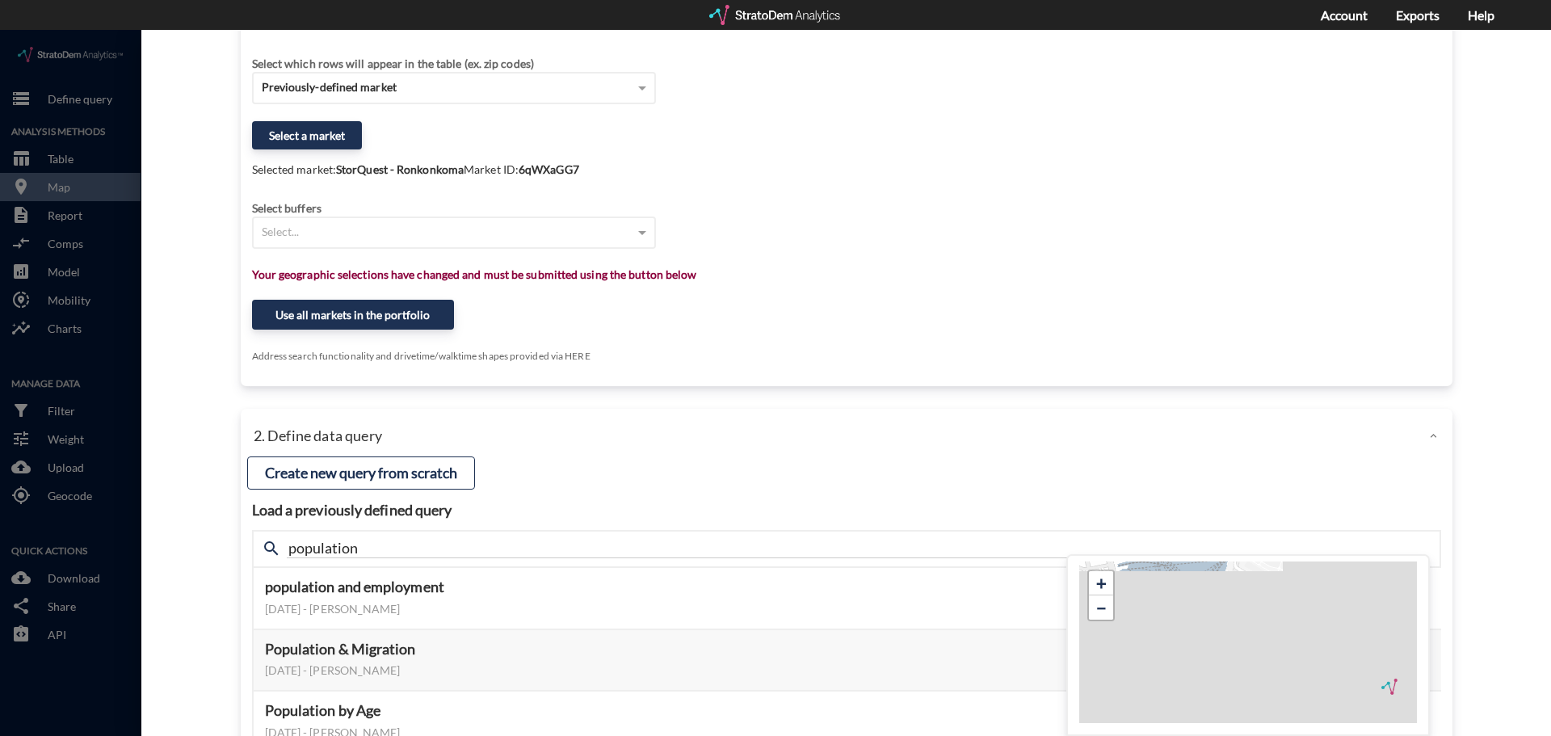
scroll to position [81, 0]
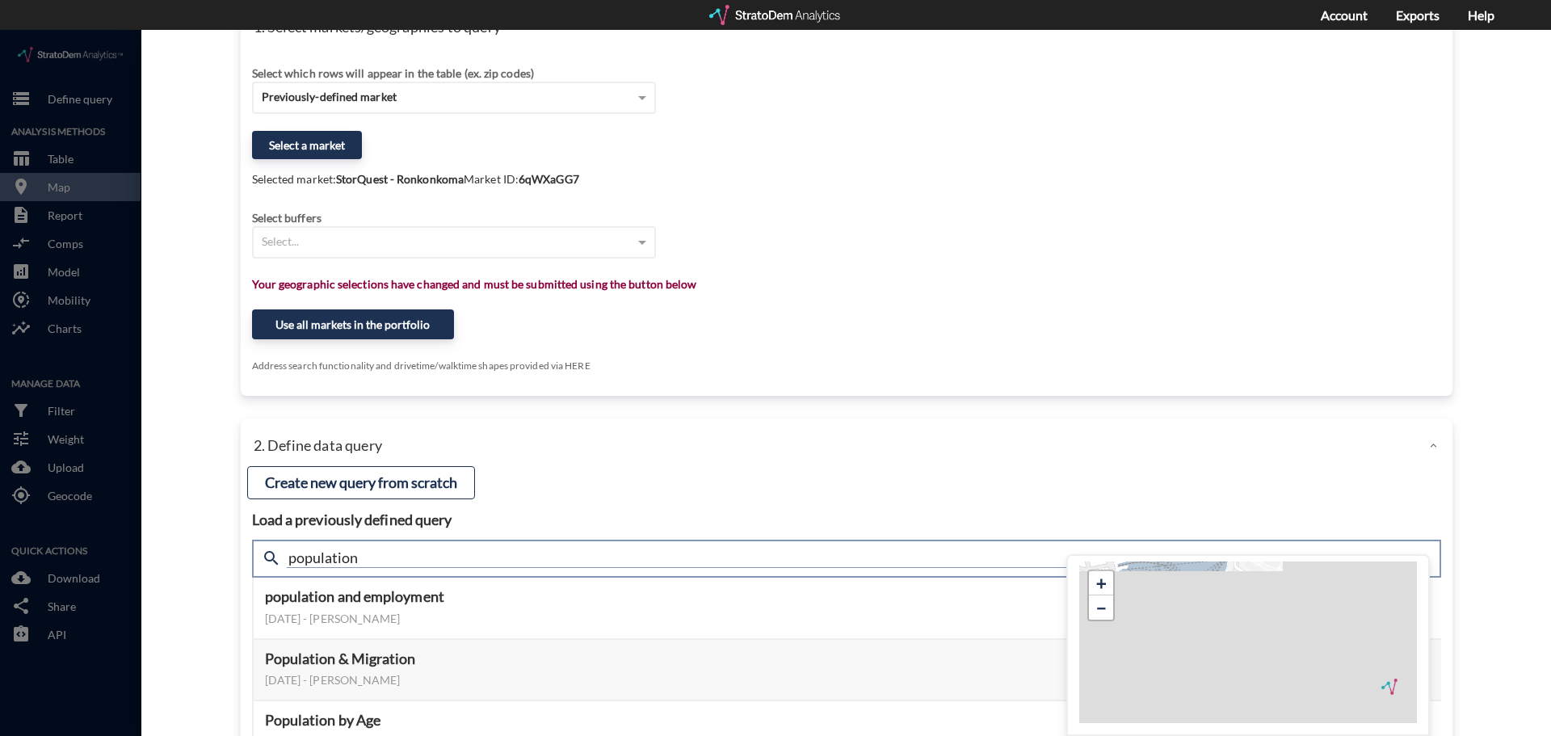
click input "population"
click div "Select which rows will appear in the table (ex. zip codes) Previously-defined m…"
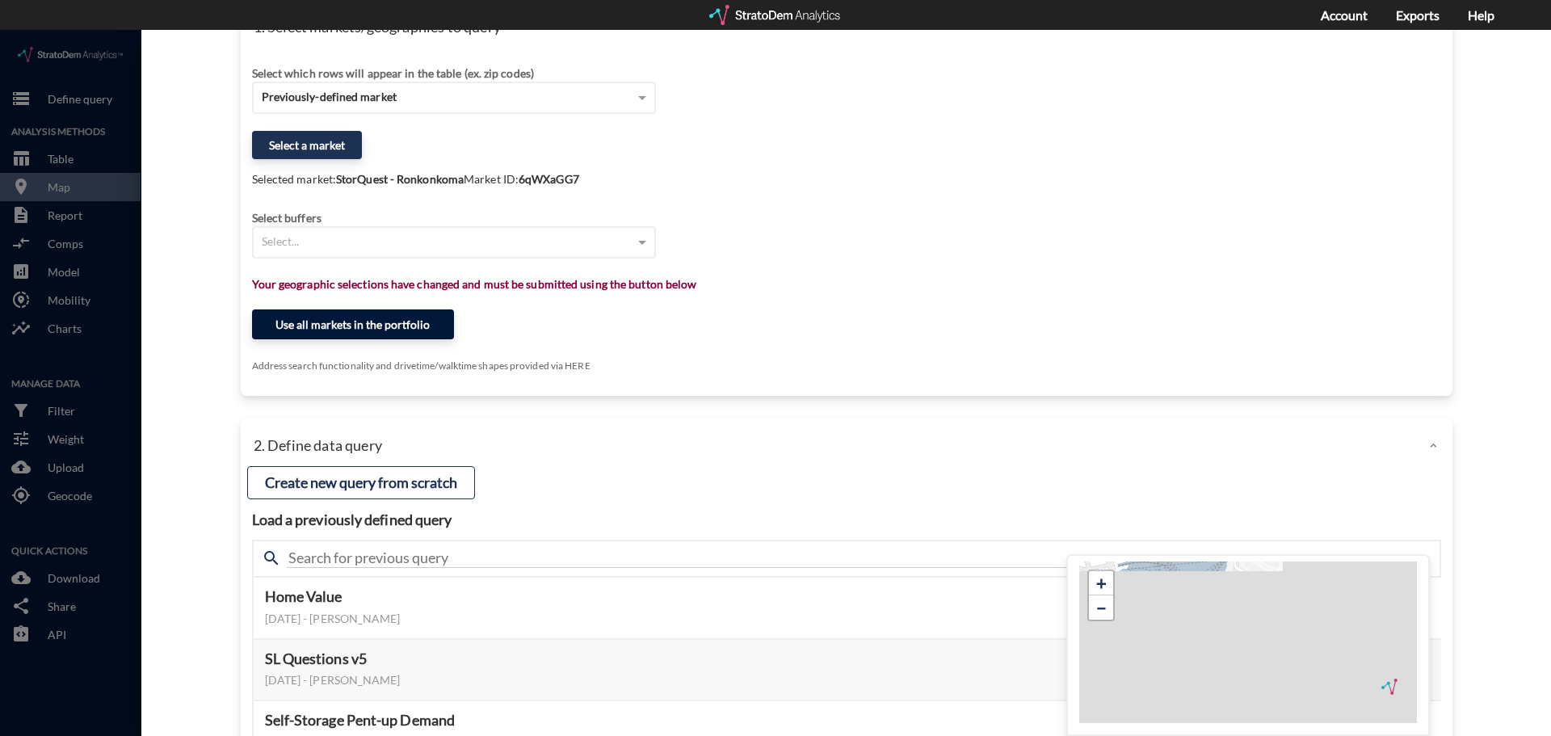
click button "Use all markets in the portfolio"
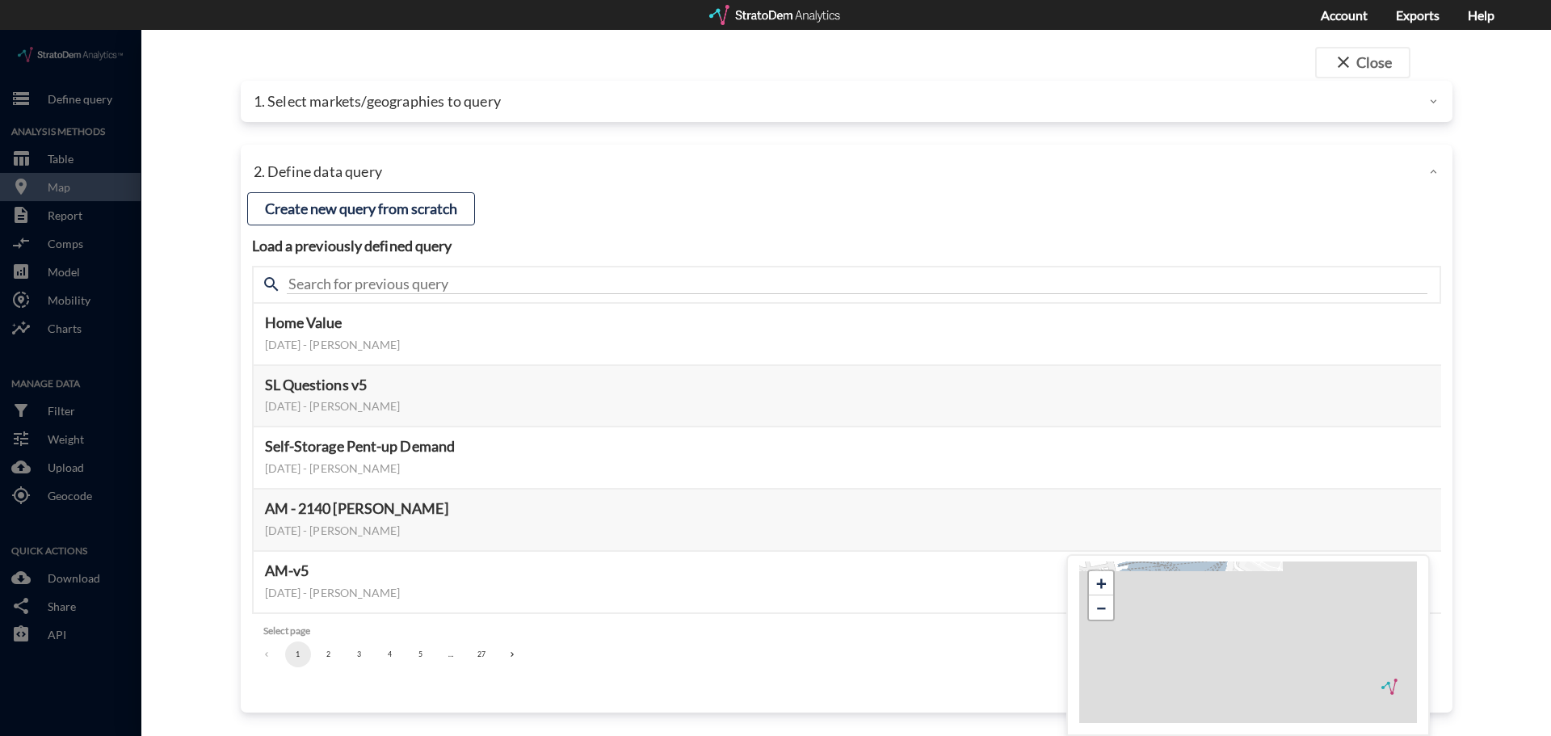
scroll to position [0, 0]
click p "1. Select markets/geographies to query"
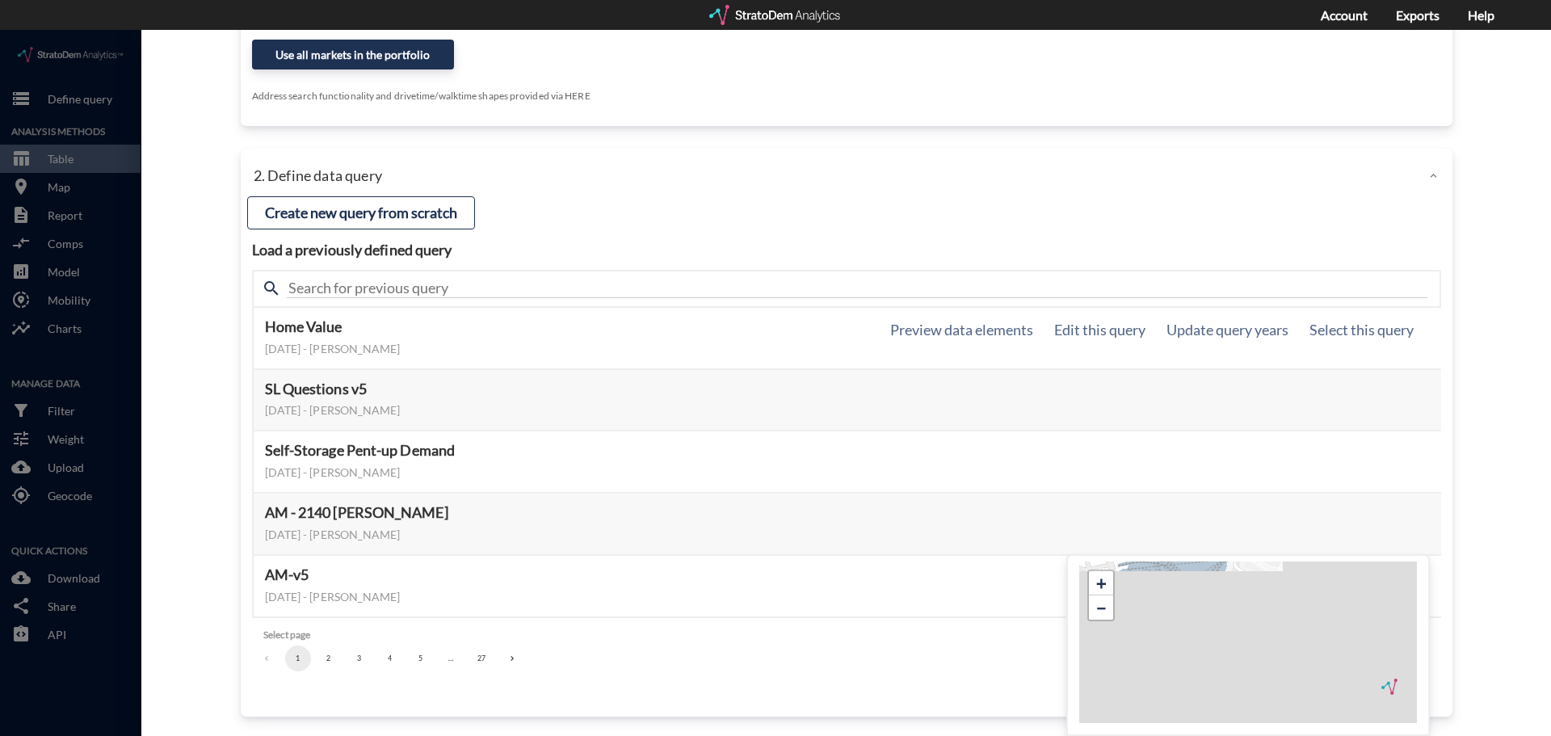
scroll to position [323, 0]
click button "Preview data elements"
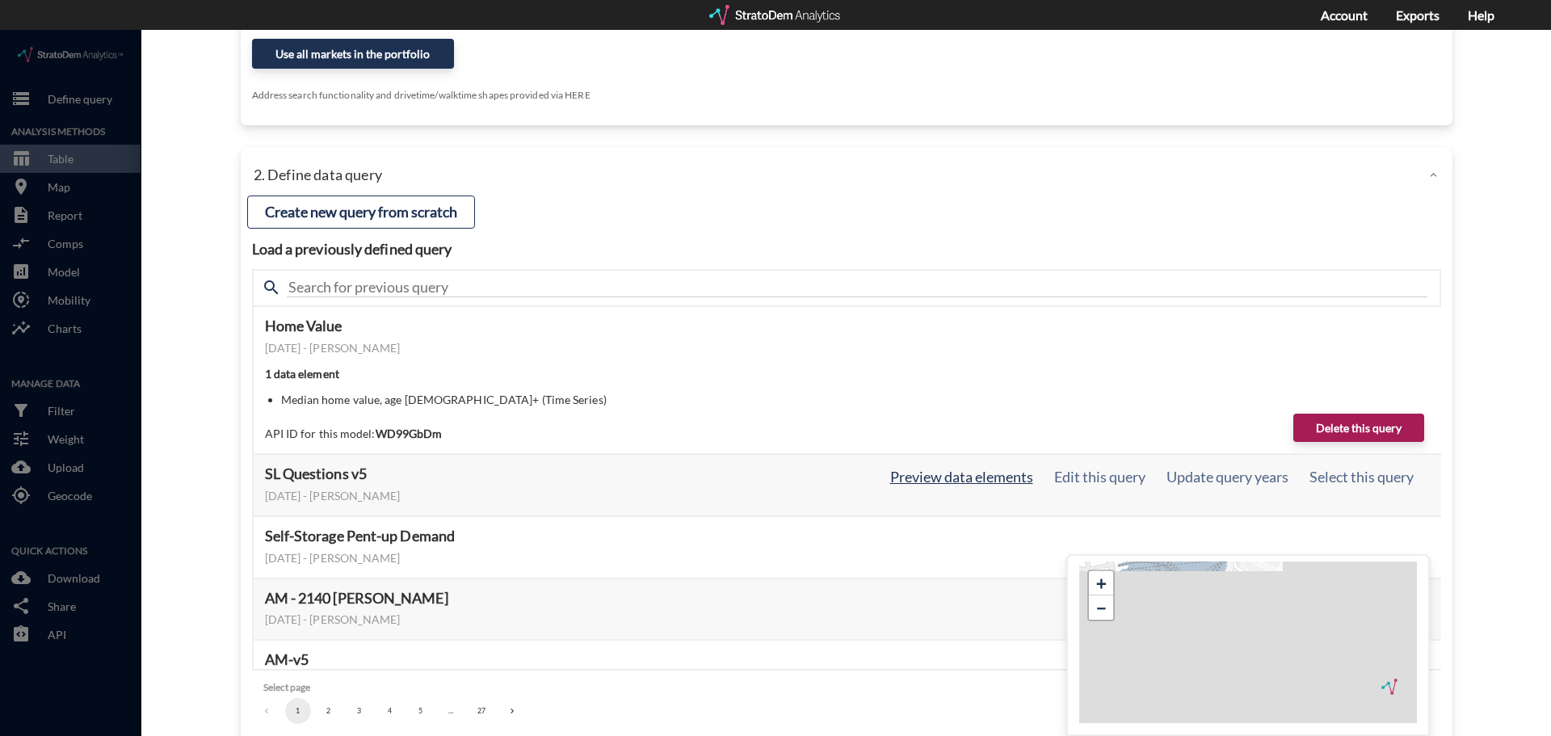
click button "Preview data elements"
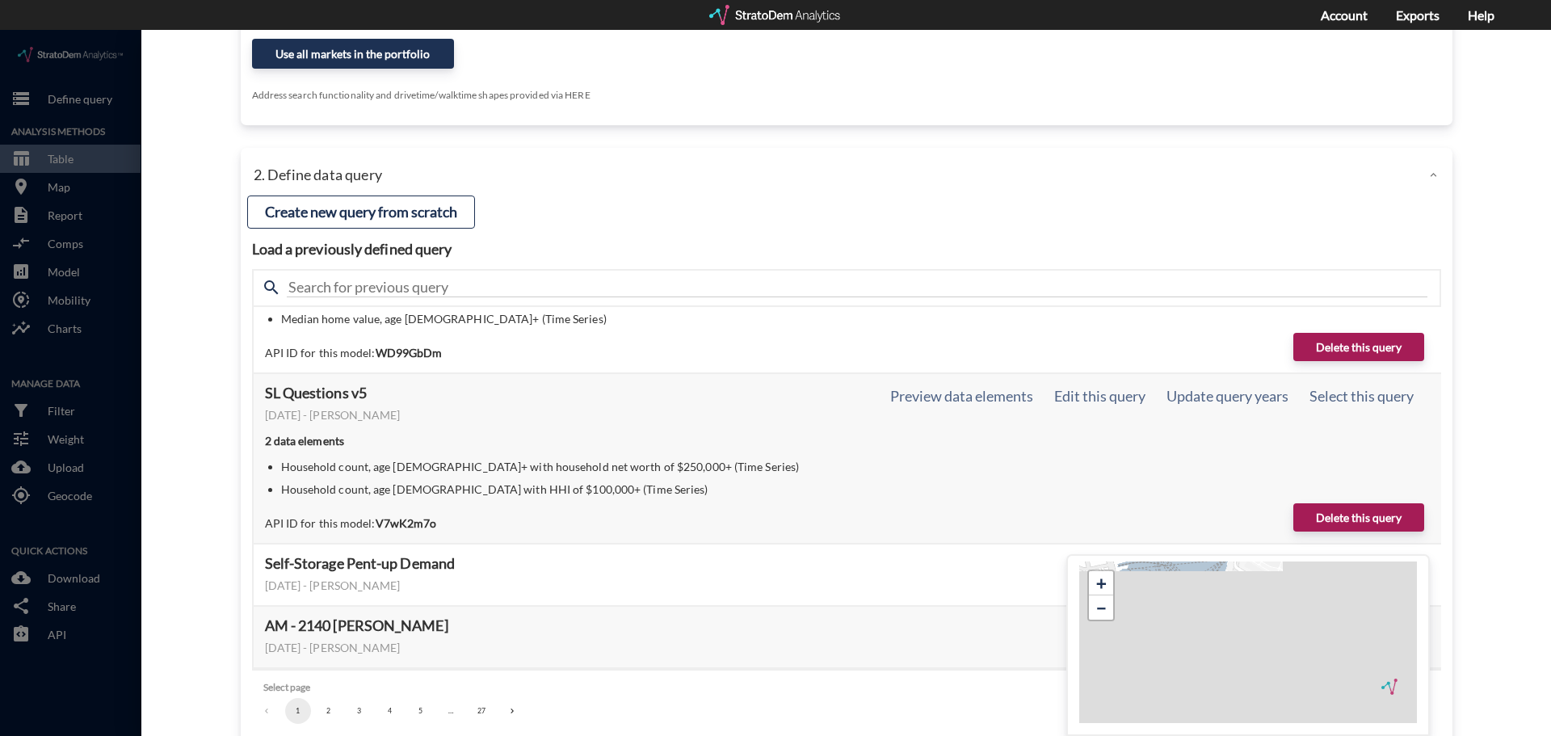
scroll to position [141, 0]
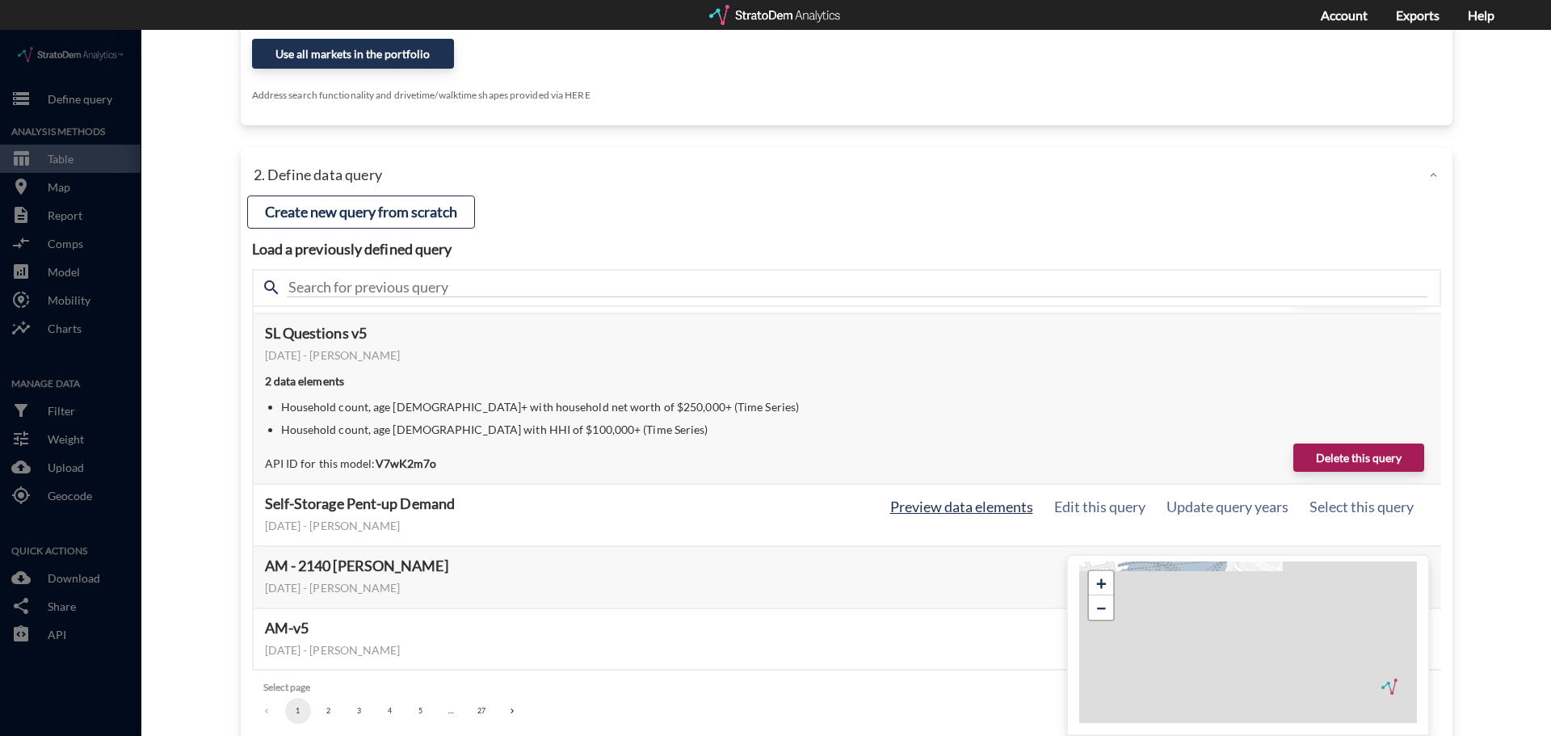
click button "Preview data elements"
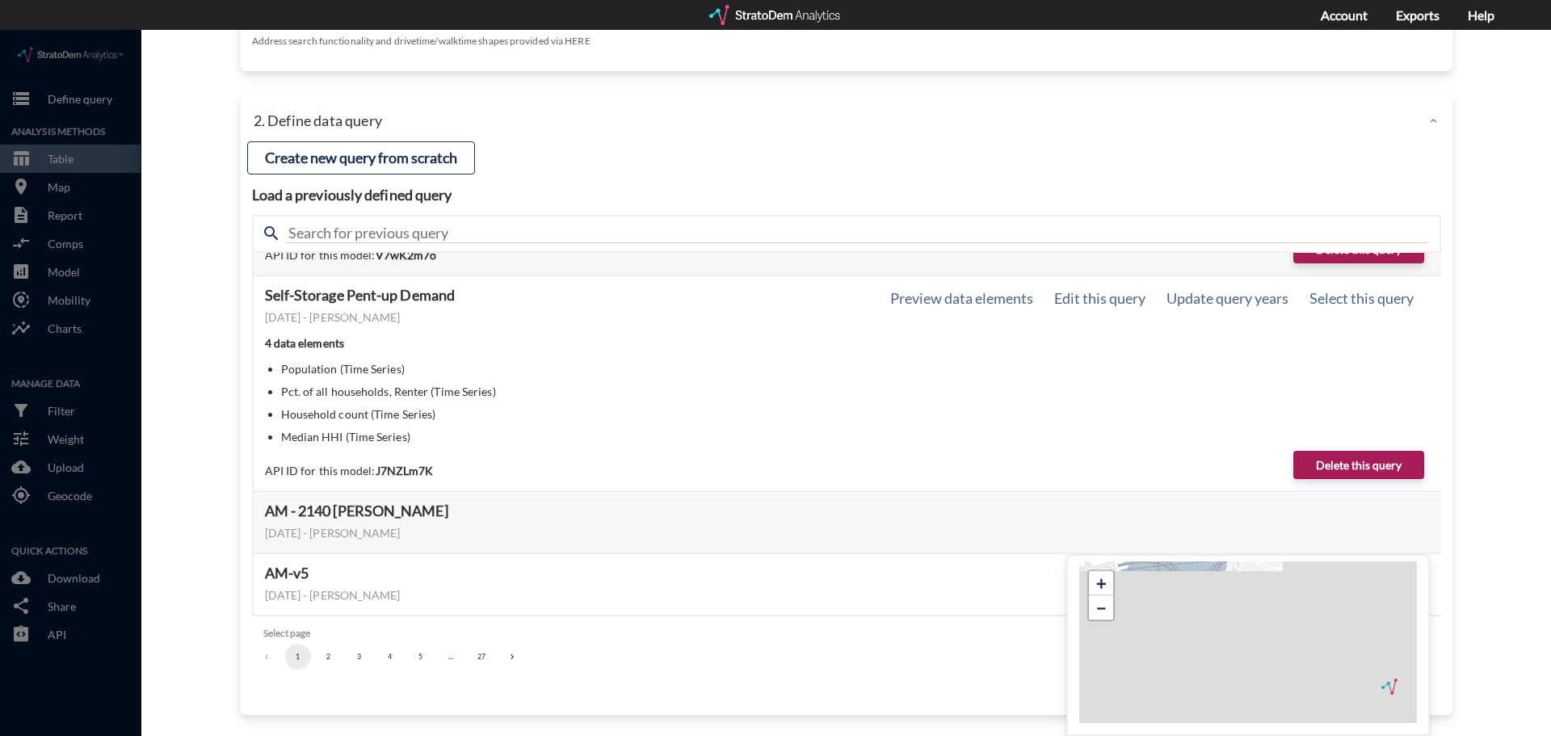
scroll to position [379, 0]
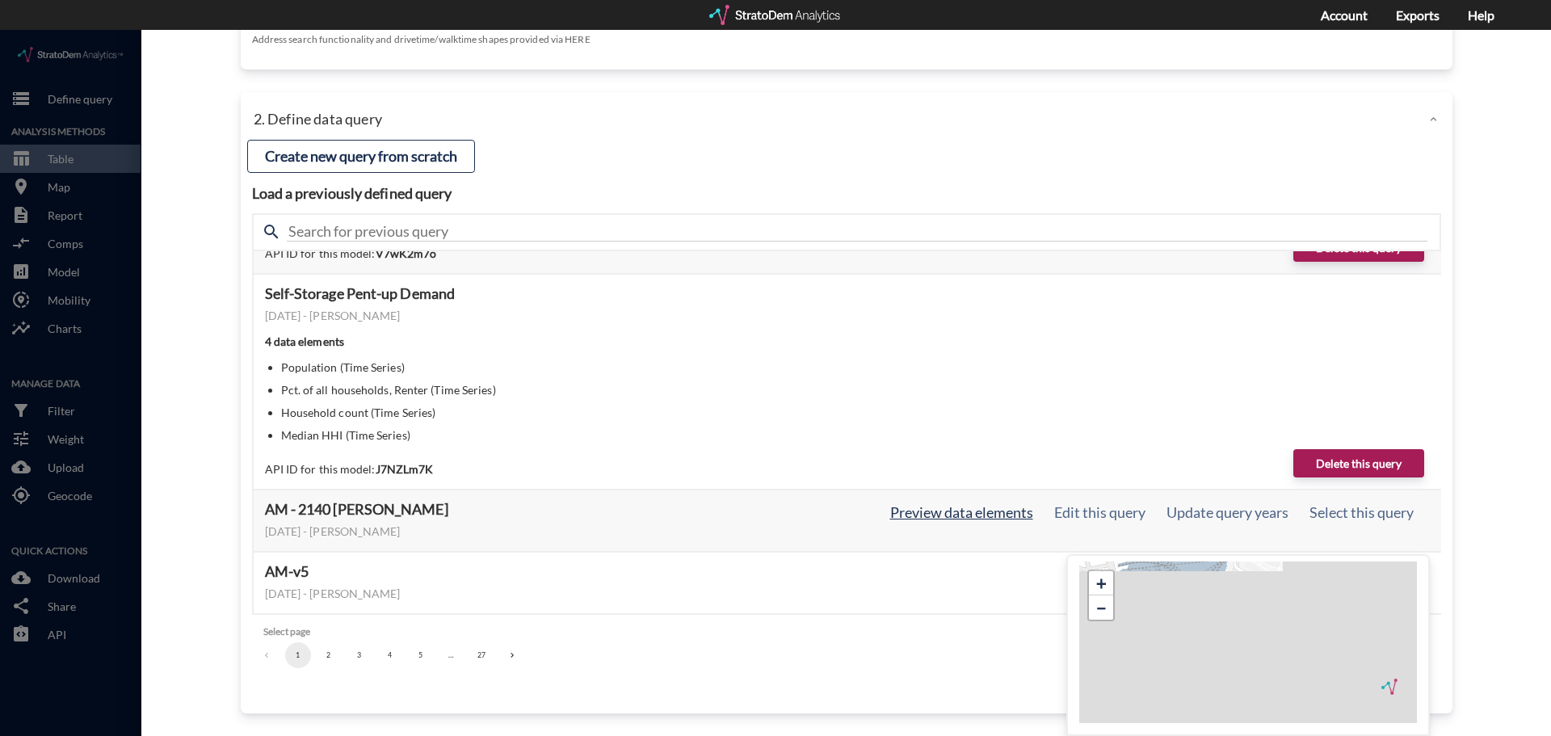
click button "Preview data elements"
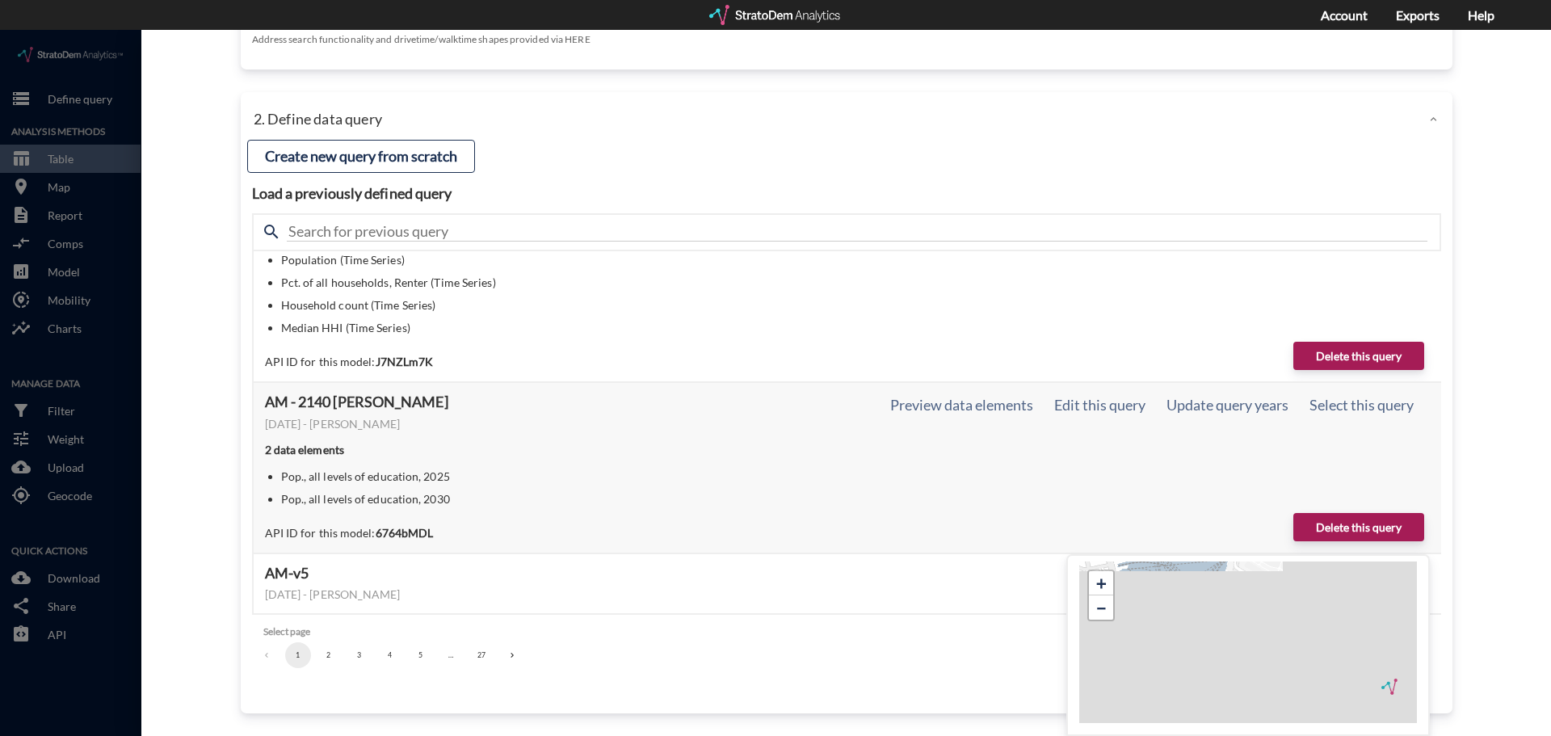
scroll to position [403, 0]
click button "Select this query"
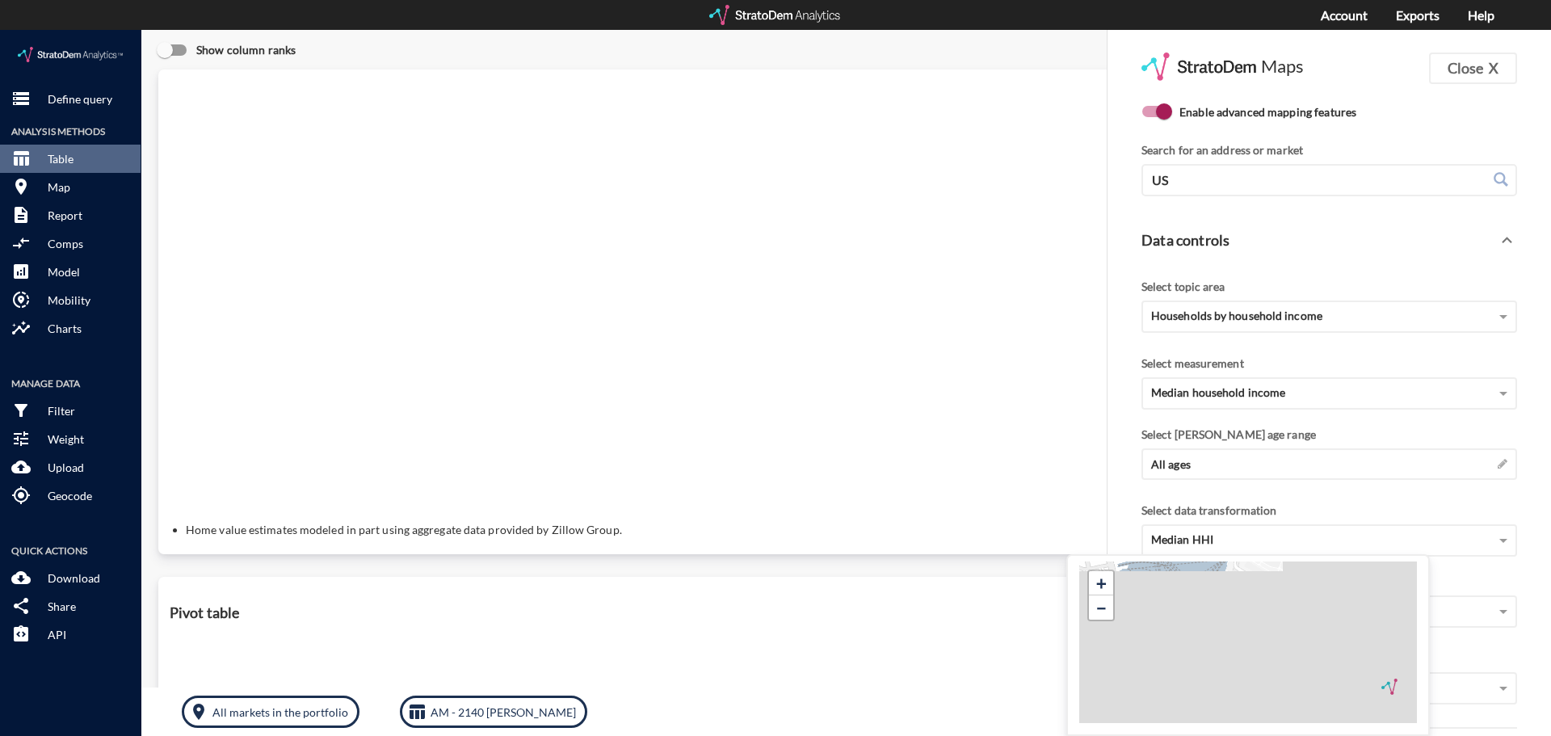
scroll to position [0, 0]
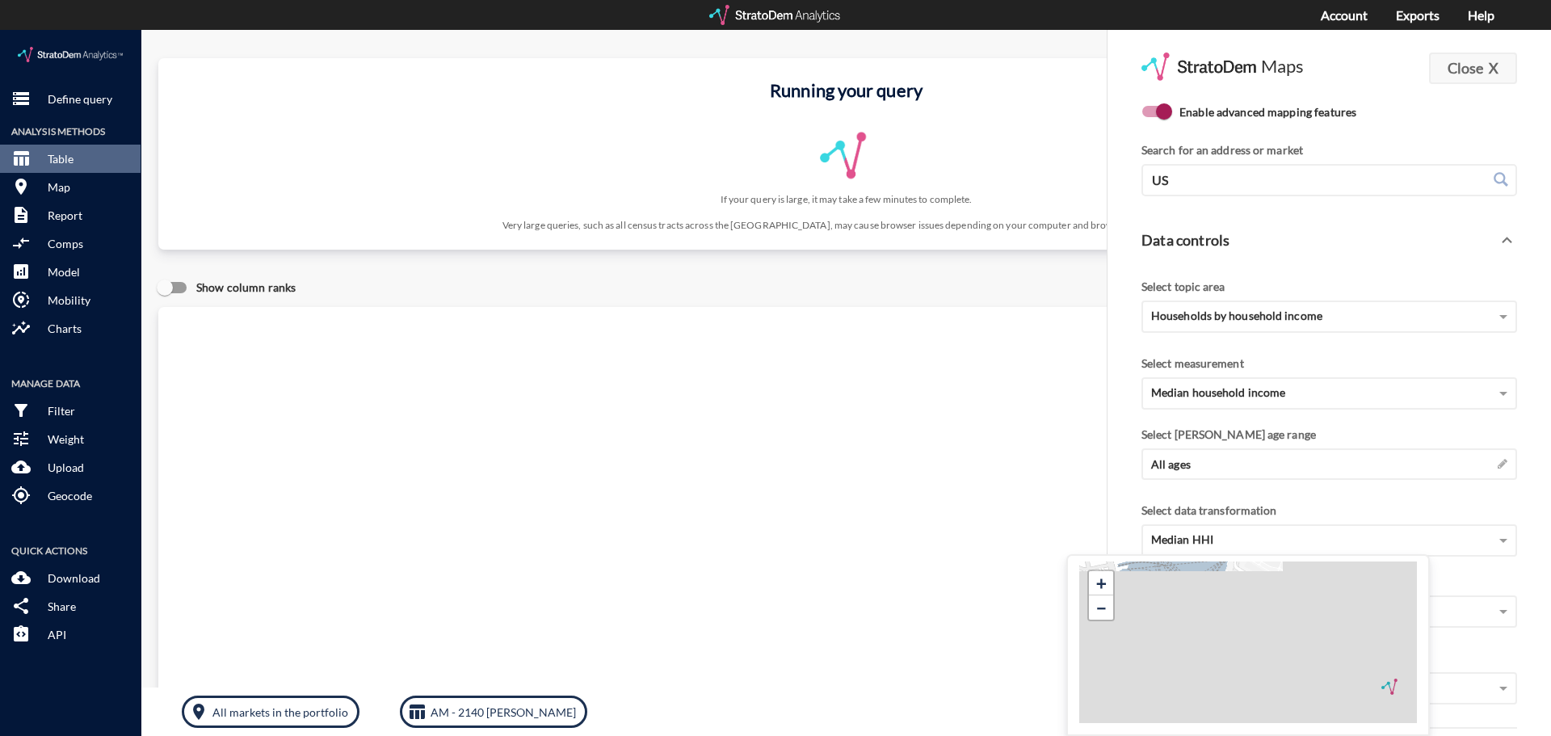
click strong "X"
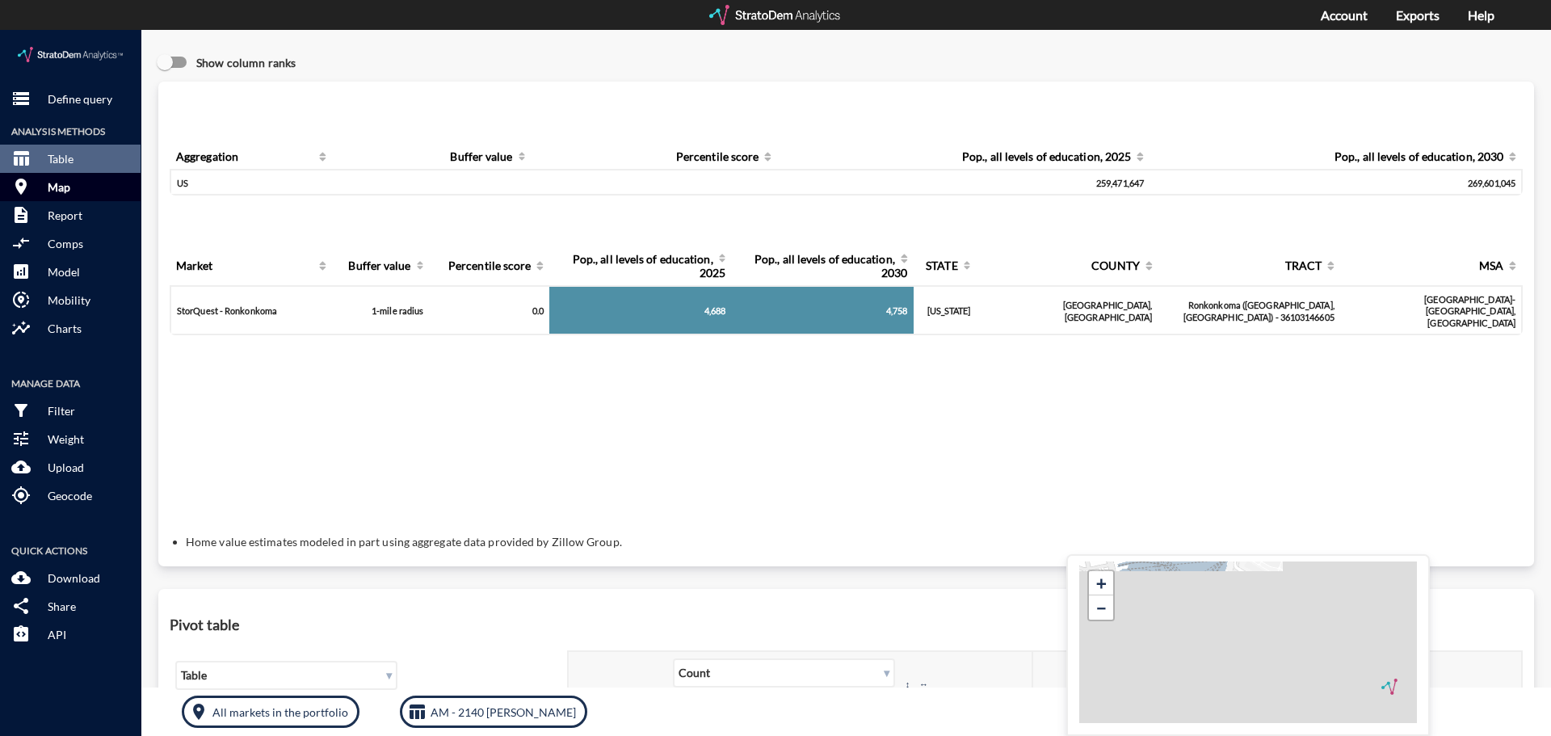
click button "room Map"
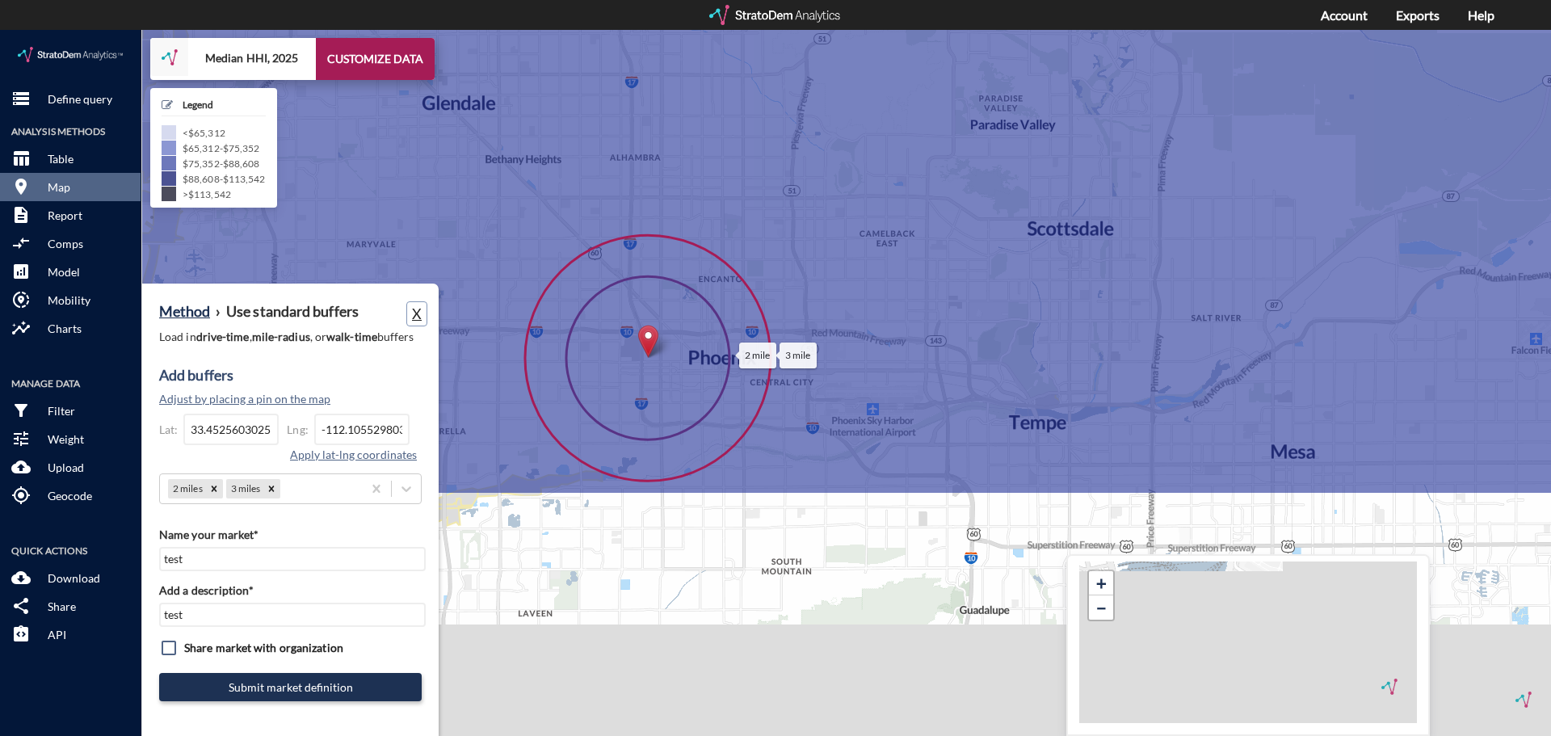
click button "X"
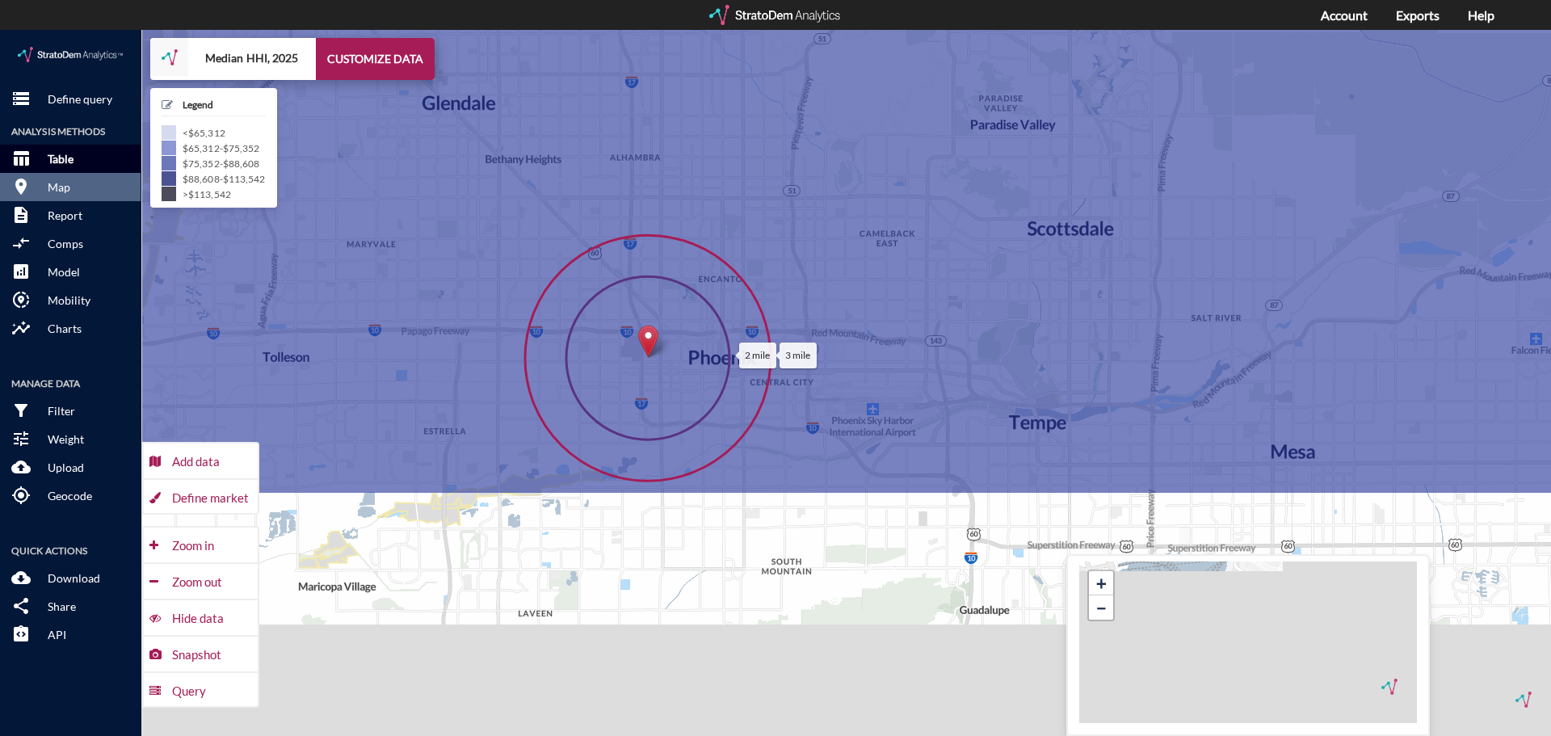
click p "Table"
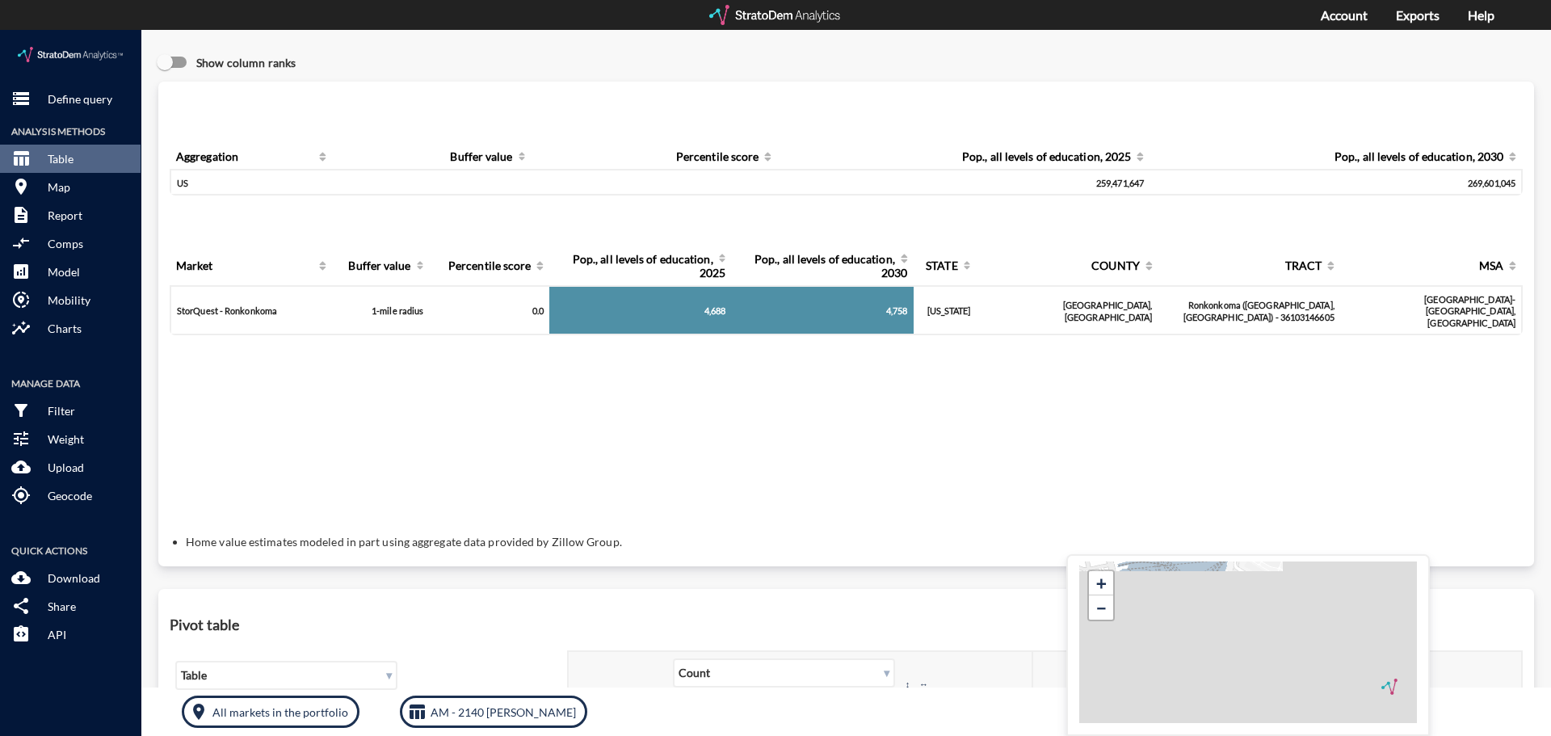
click div "1-mile radius"
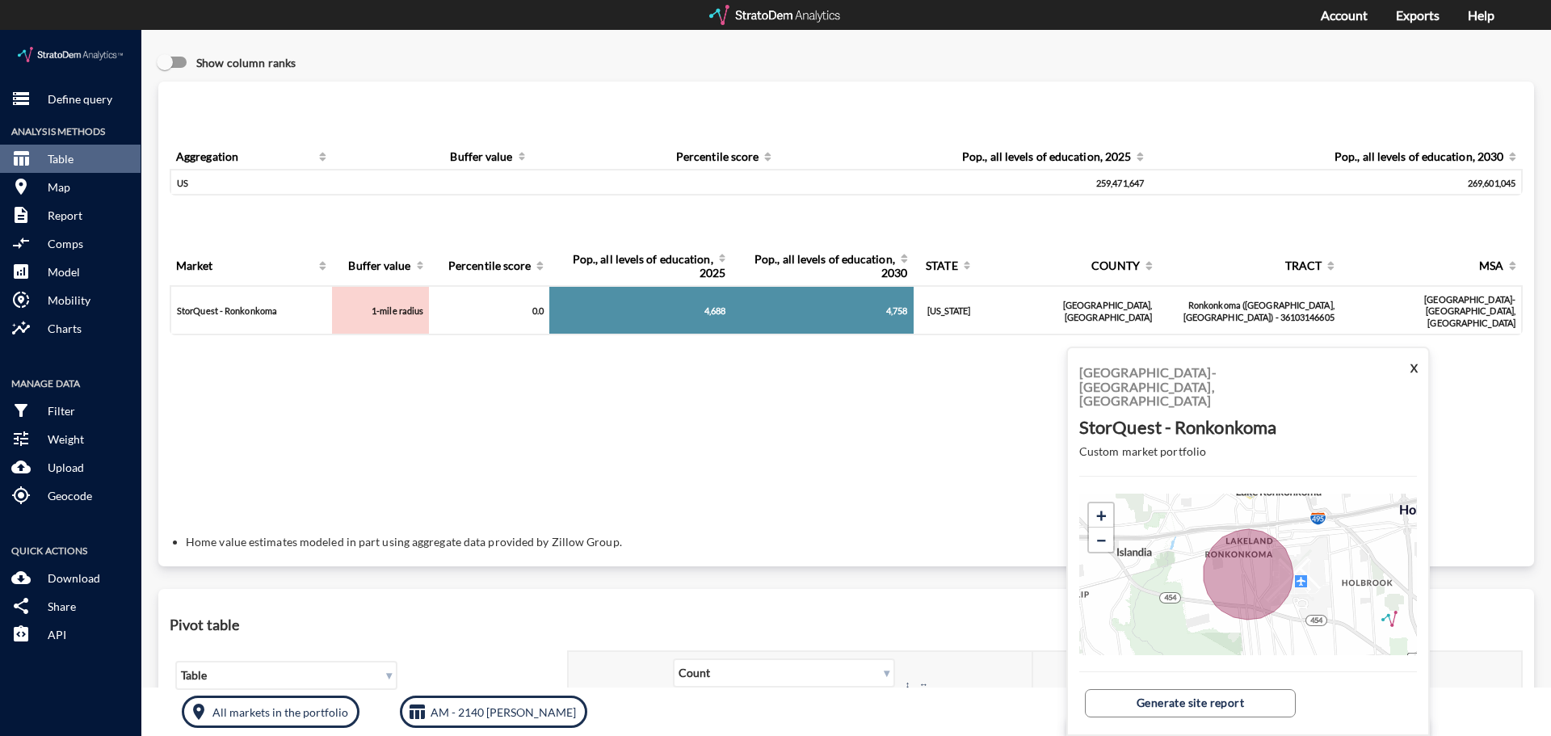
click div "StorQuest - Ronkonkoma"
click div "1-mile radius"
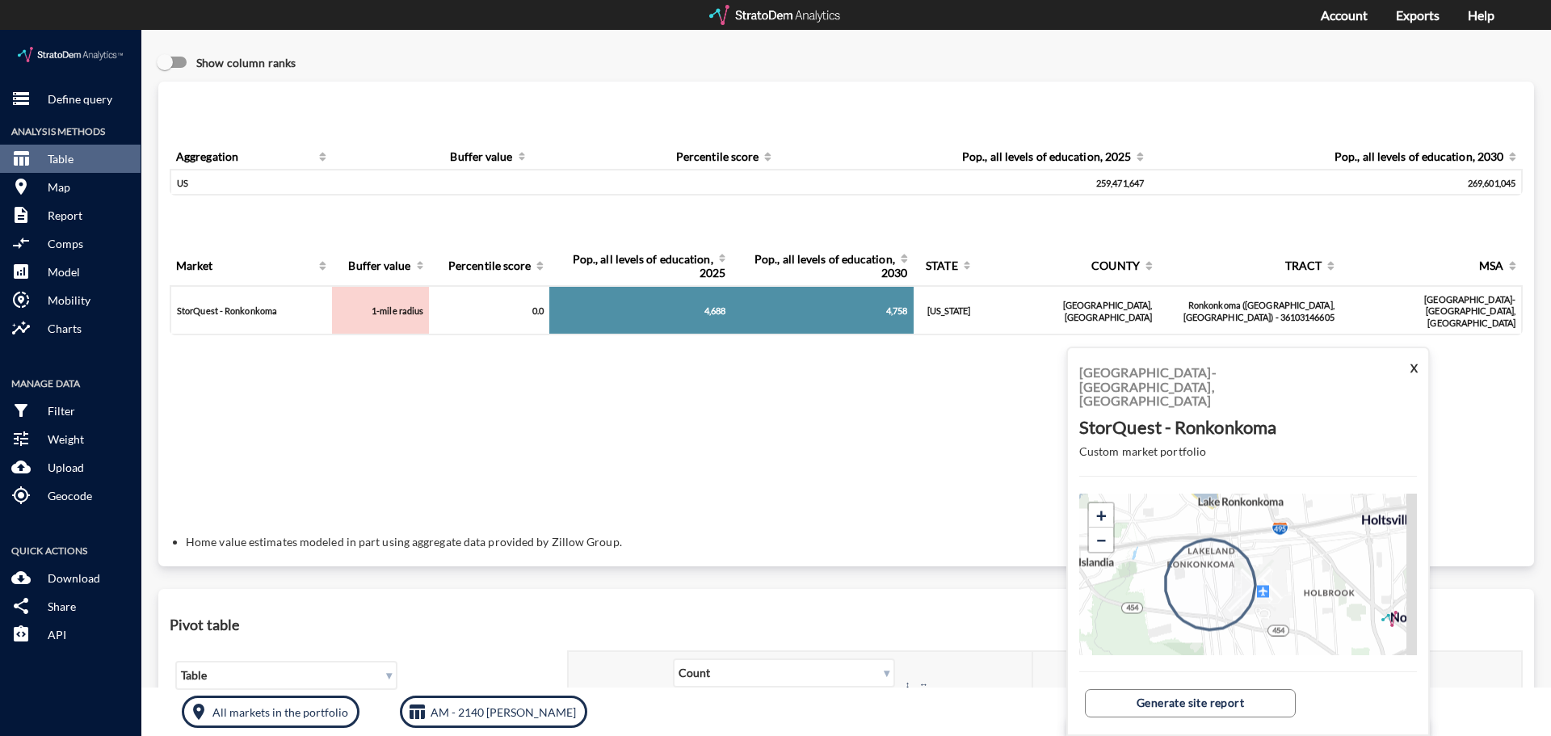
drag, startPoint x: 1244, startPoint y: 548, endPoint x: 1200, endPoint y: 561, distance: 45.3
click icon
click div "+ − © StratoDem Analytics, LLC. All rights reserved. Leaflet | OpenStreetMap Le…"
click icon
click p "Define query"
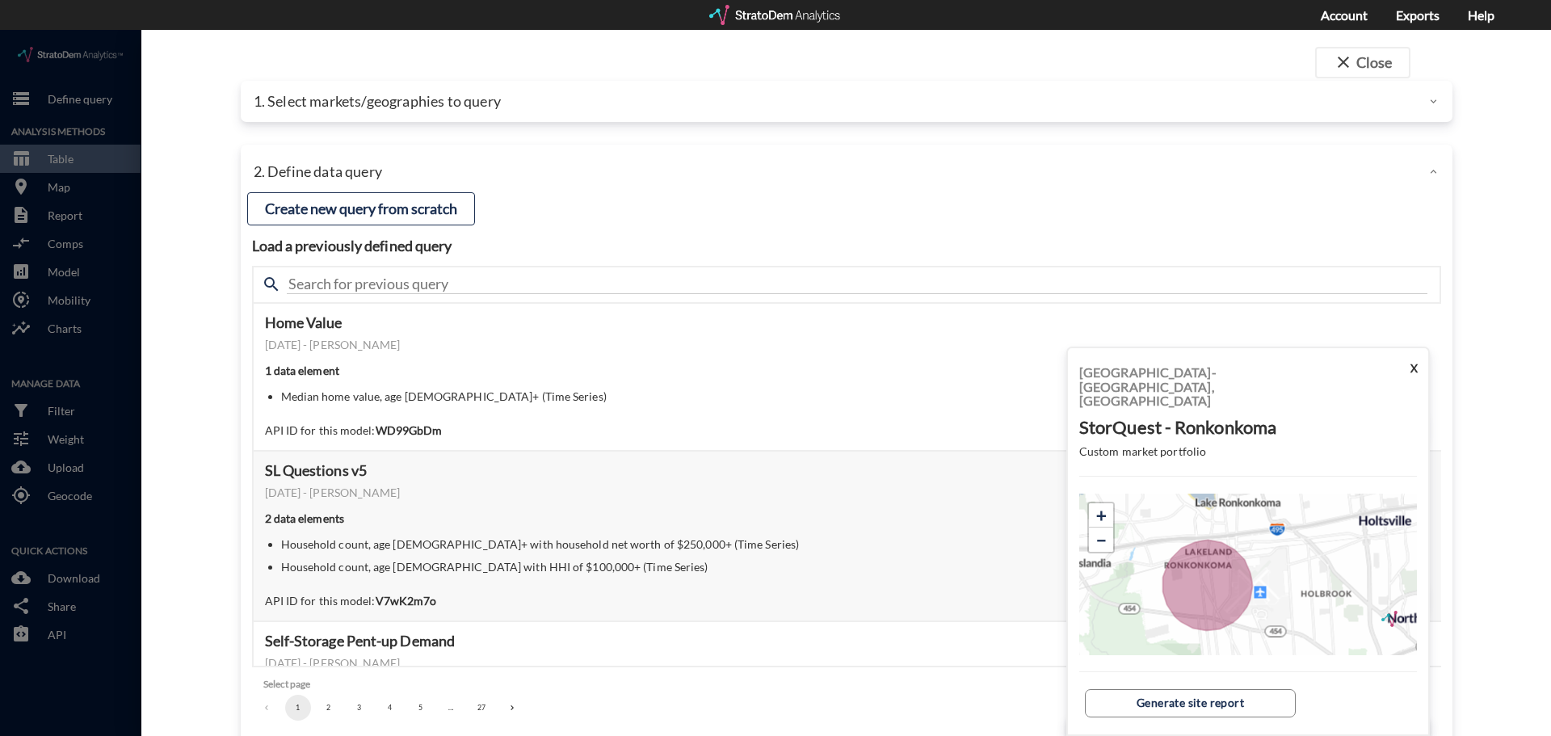
click p "1. Select markets/geographies to query"
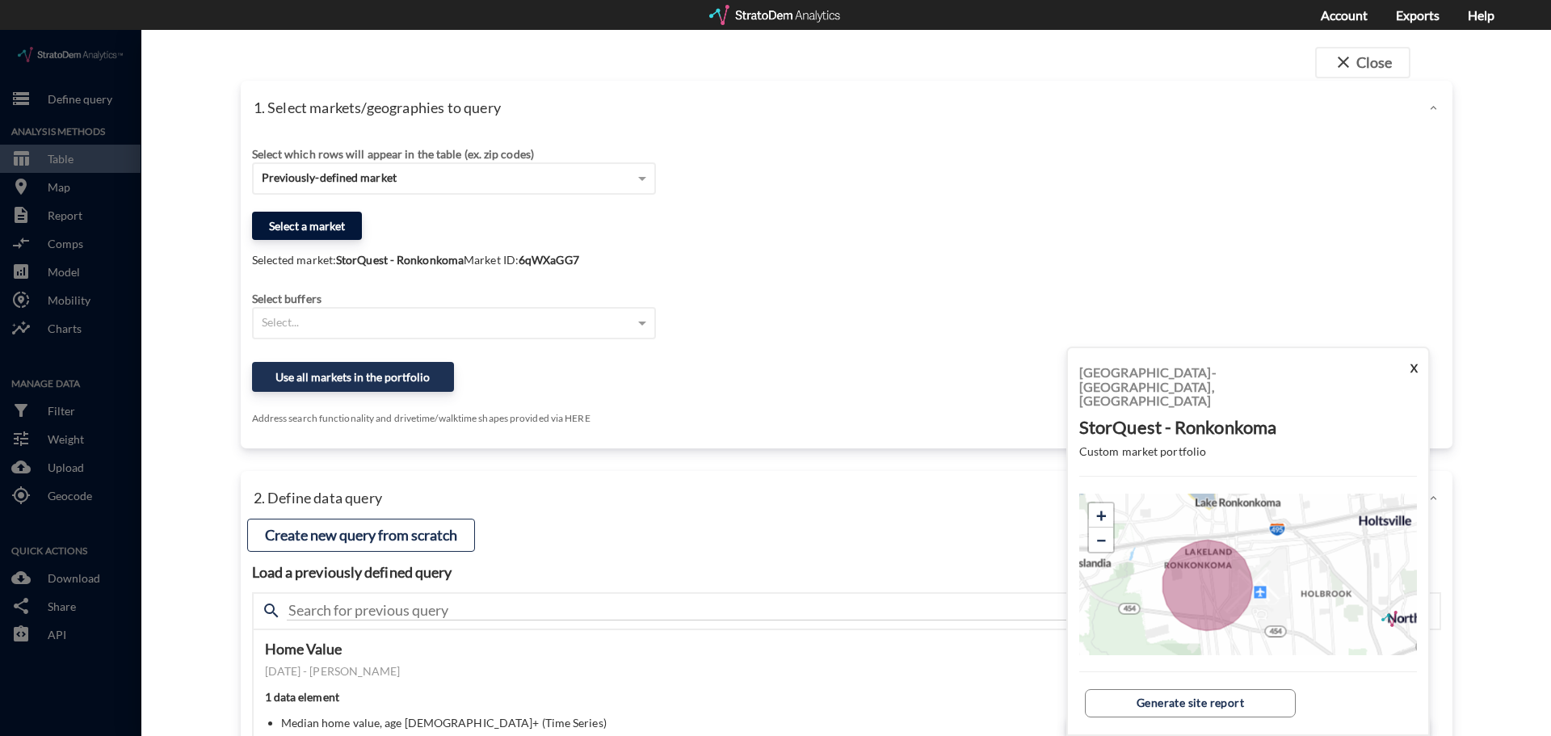
click button "Select a market"
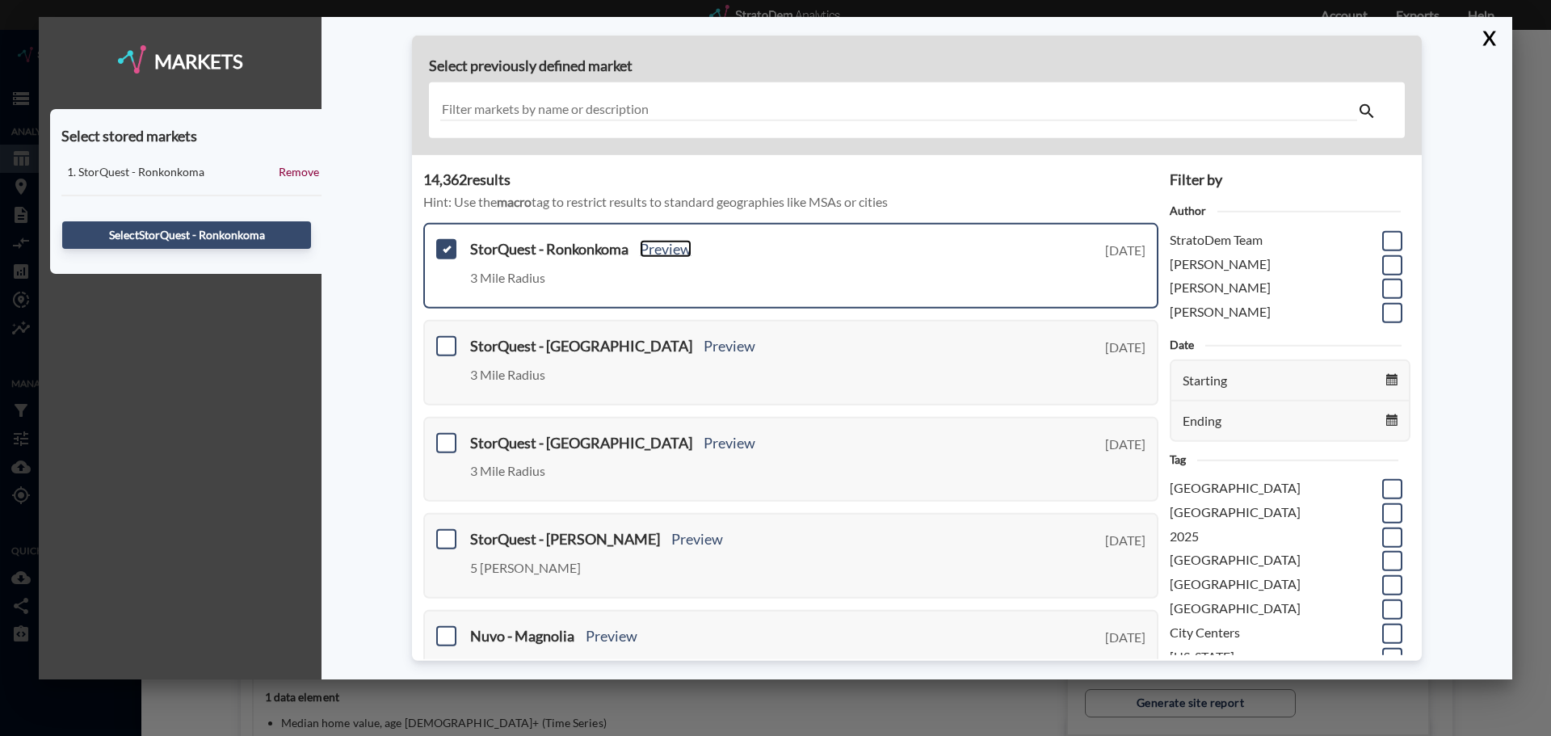
click at [668, 251] on link "Preview" at bounding box center [666, 249] width 52 height 18
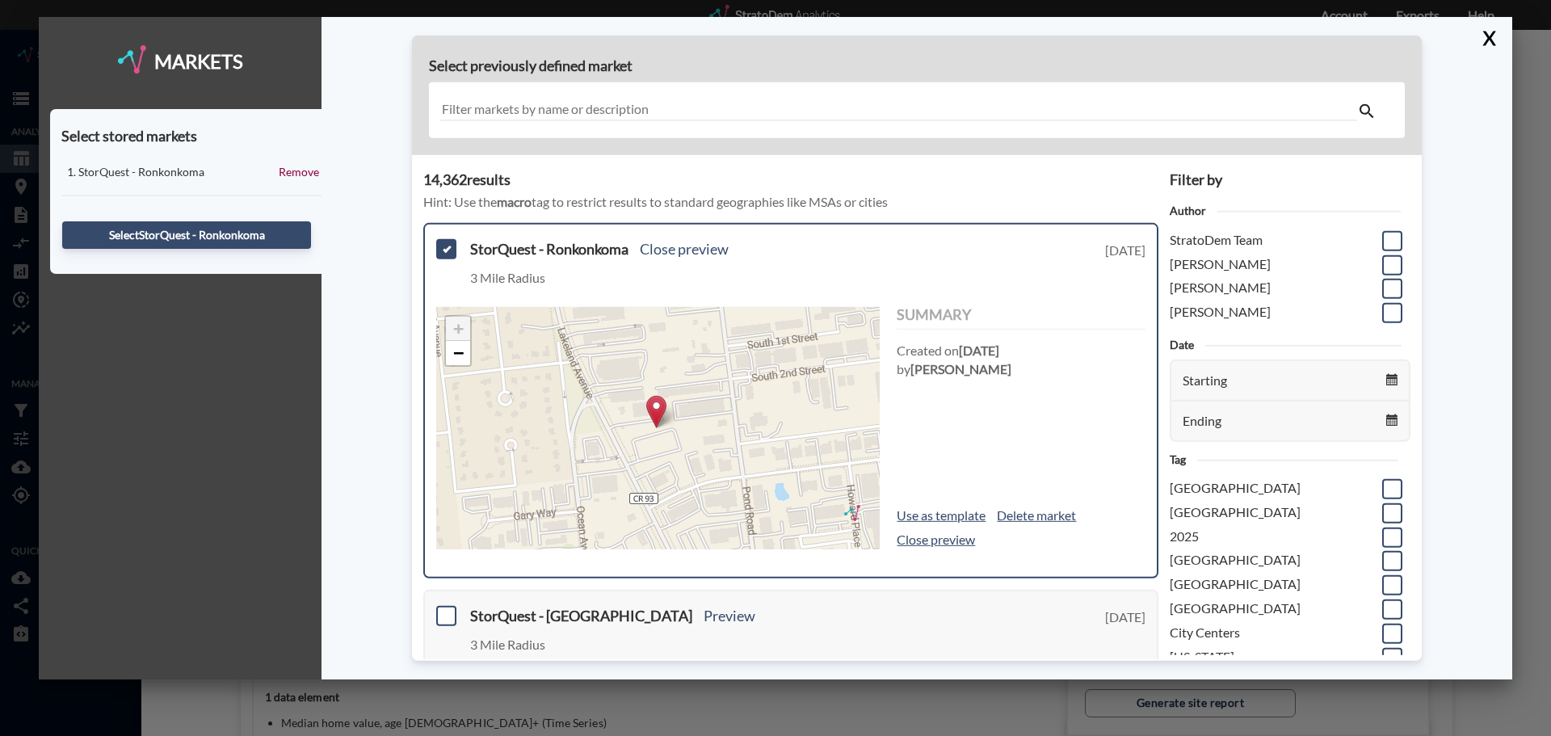
click at [657, 411] on img at bounding box center [656, 411] width 20 height 33
click at [676, 291] on div "3 Mile Radius" at bounding box center [617, 282] width 294 height 27
click at [1491, 39] on button "X" at bounding box center [1486, 38] width 28 height 42
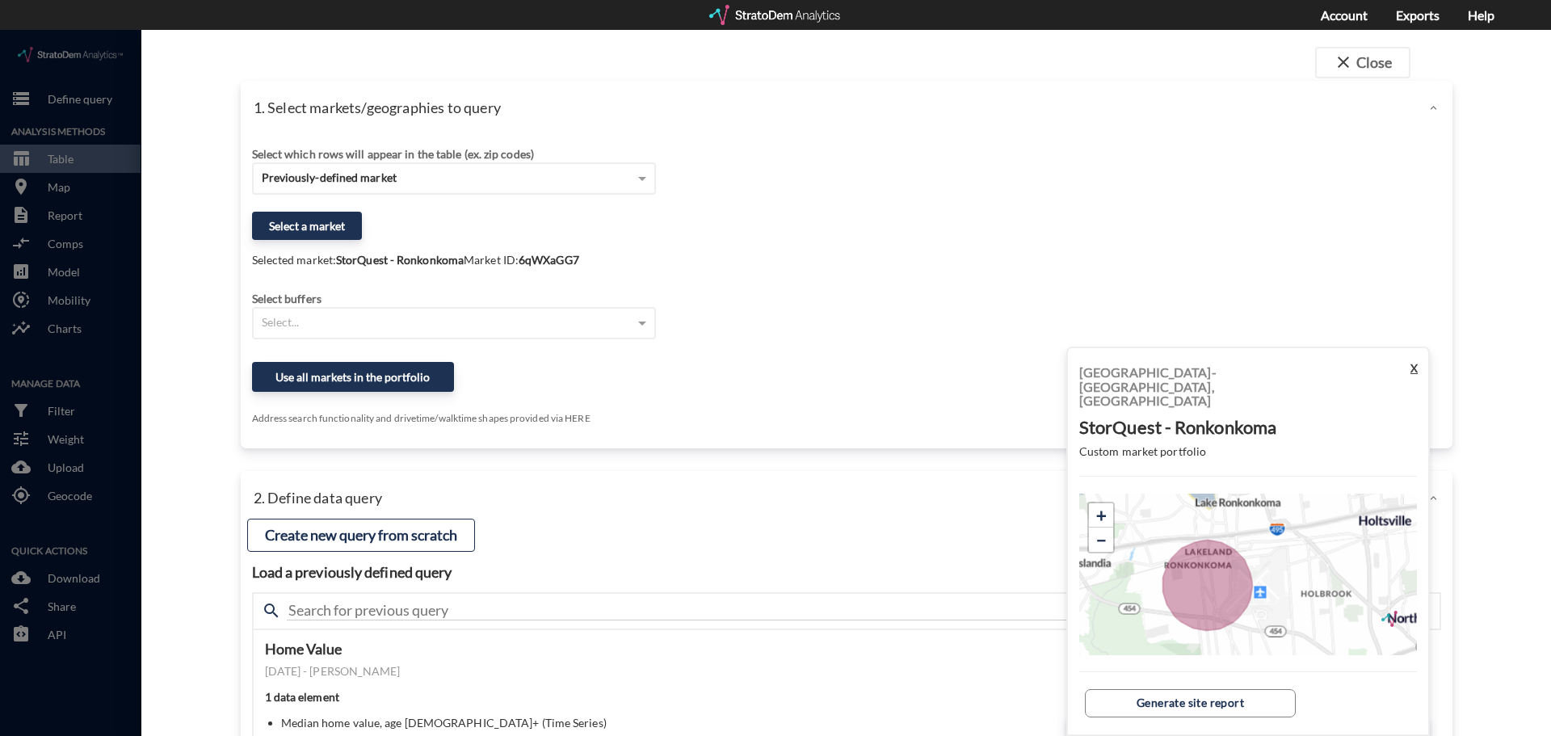
click button "X"
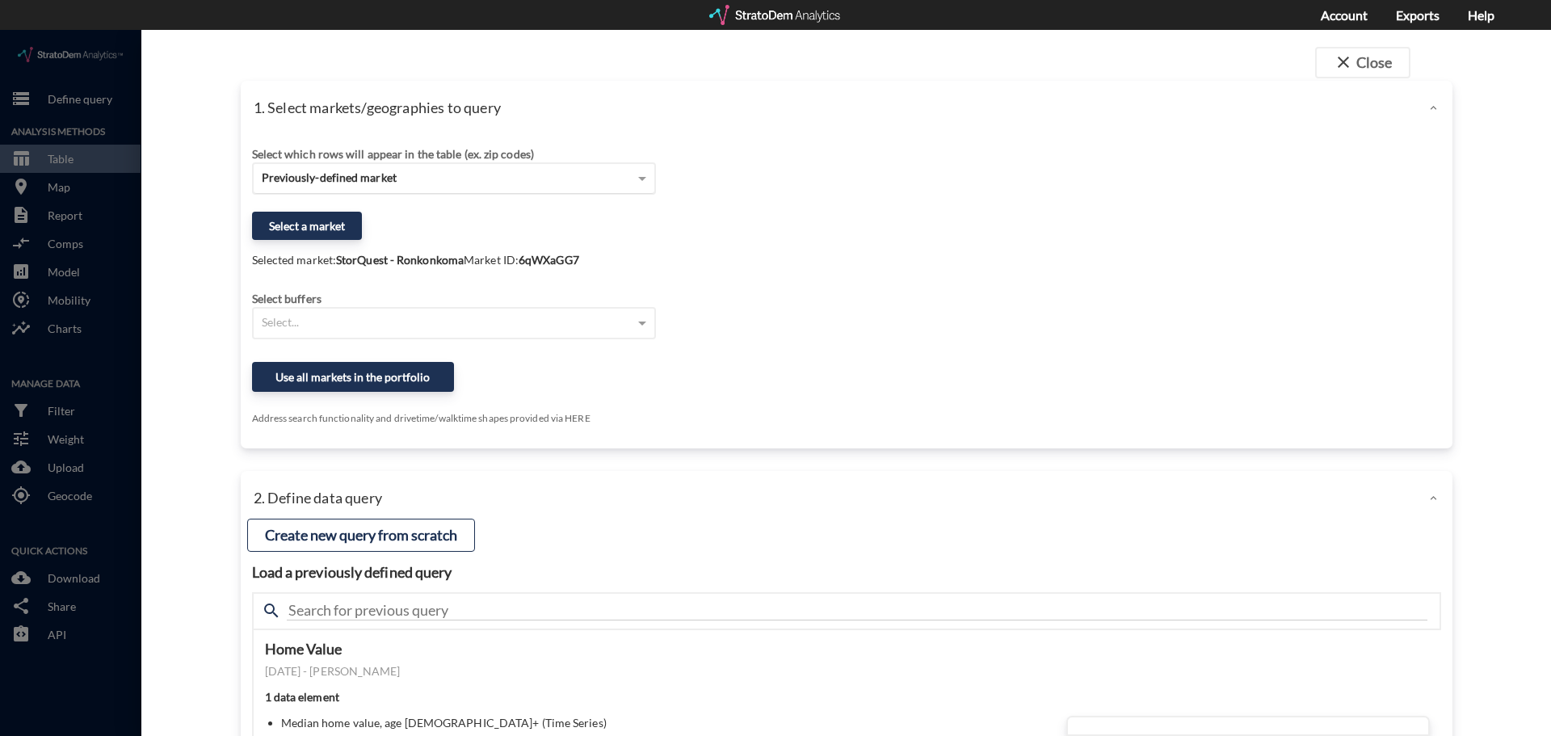
click div "Previously-defined market"
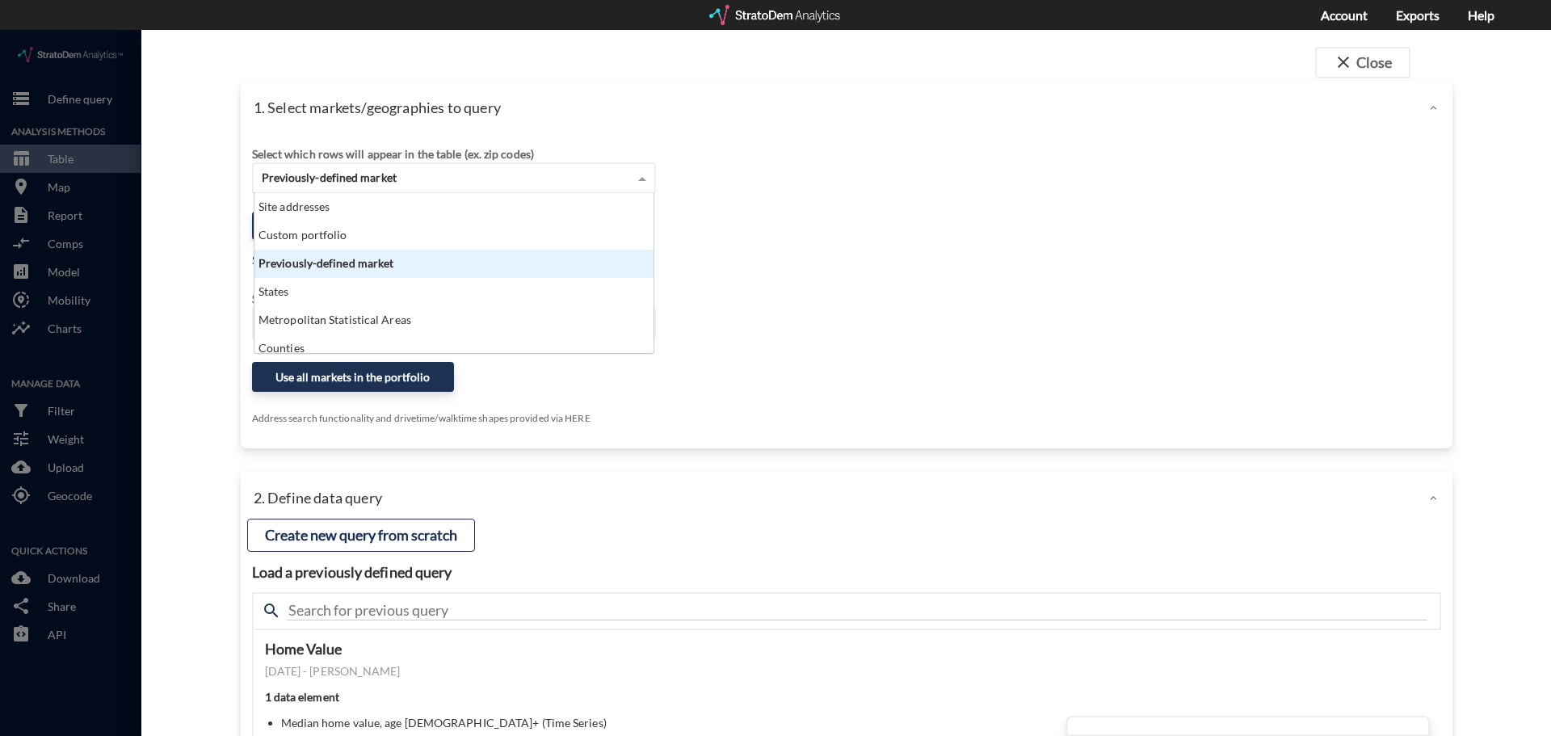
scroll to position [148, 389]
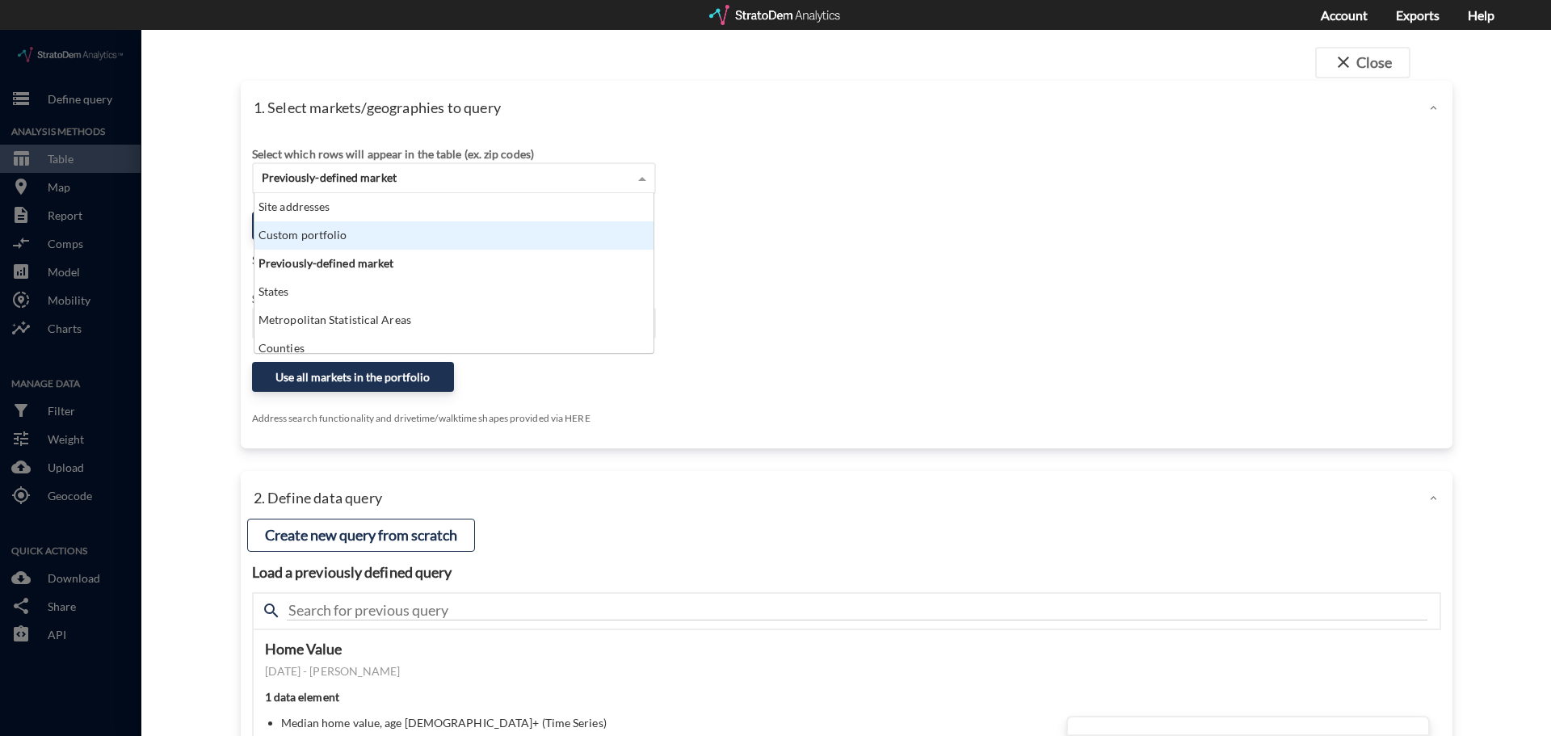
click div "Custom portfolio"
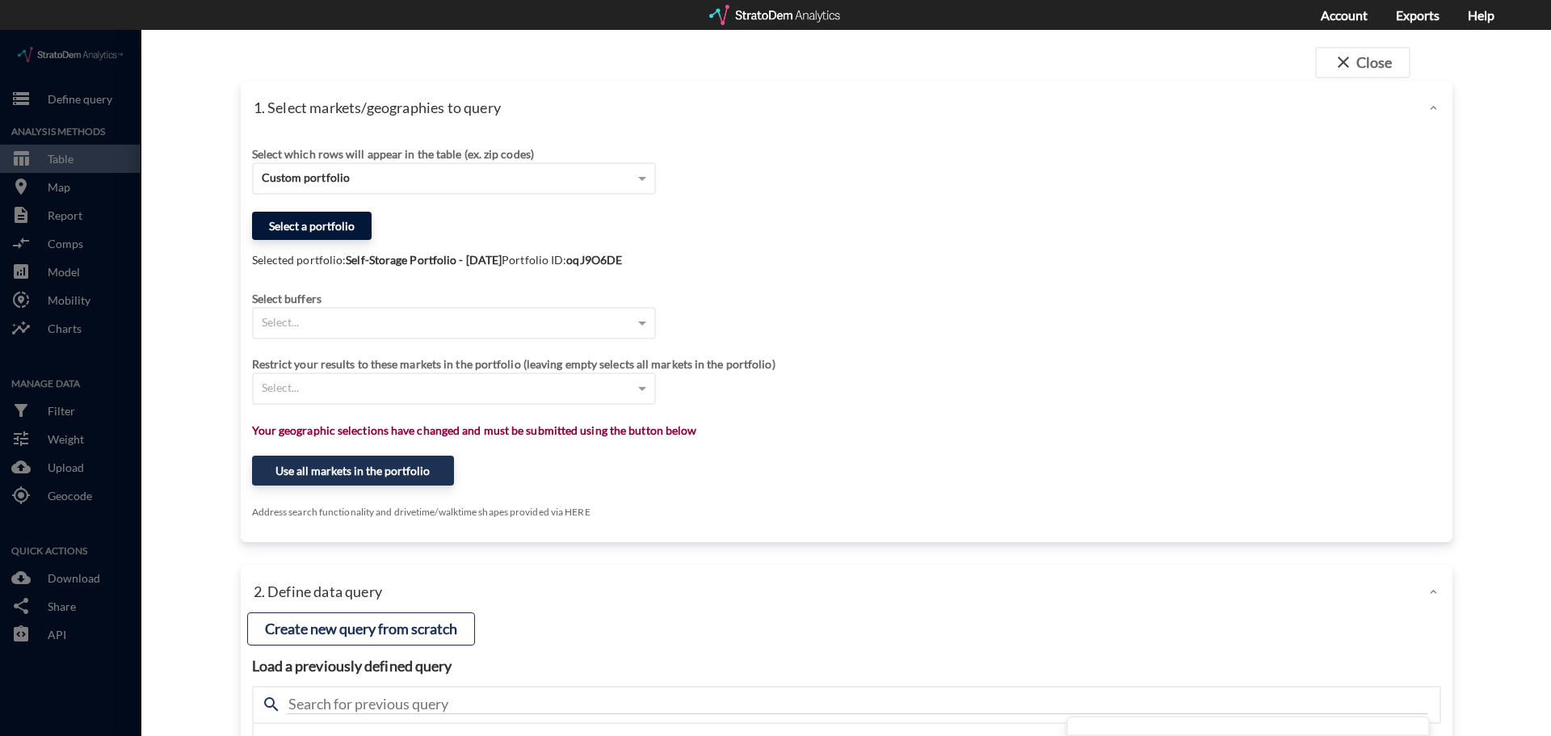
click button "Select a portfolio"
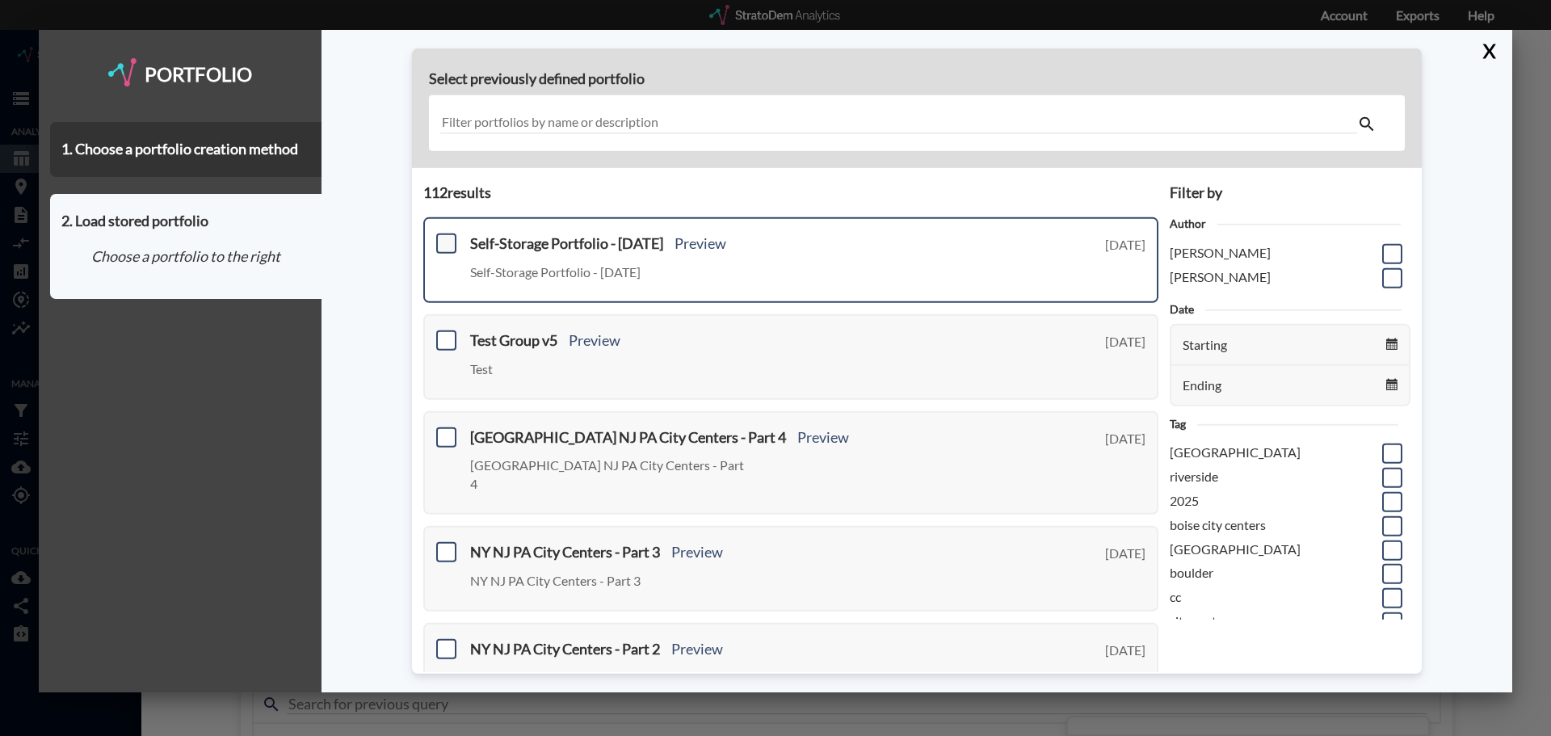
click at [449, 246] on span at bounding box center [446, 243] width 20 height 20
click at [444, 237] on input "checkbox" at bounding box center [444, 237] width 0 height 0
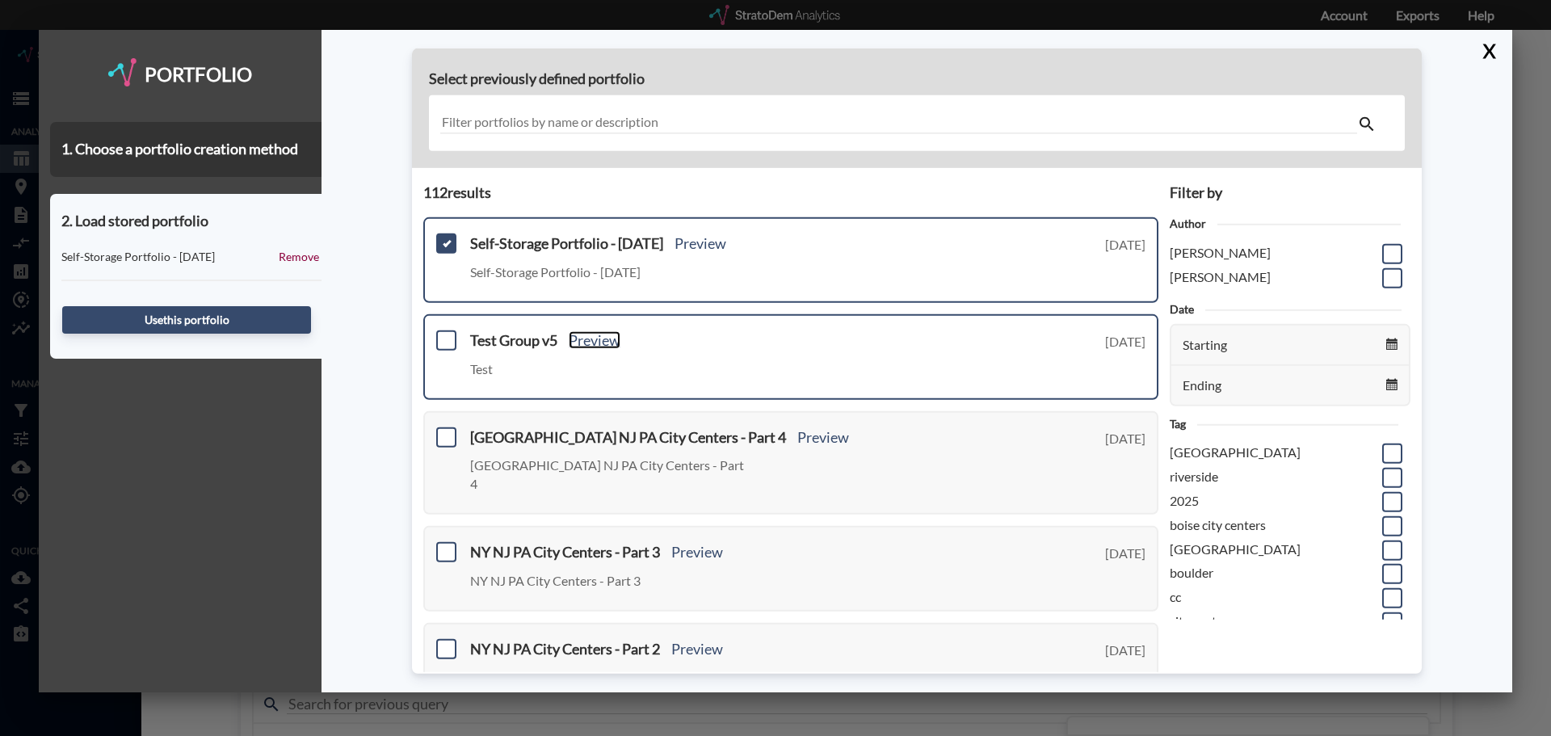
click at [575, 340] on link "Preview" at bounding box center [595, 340] width 52 height 18
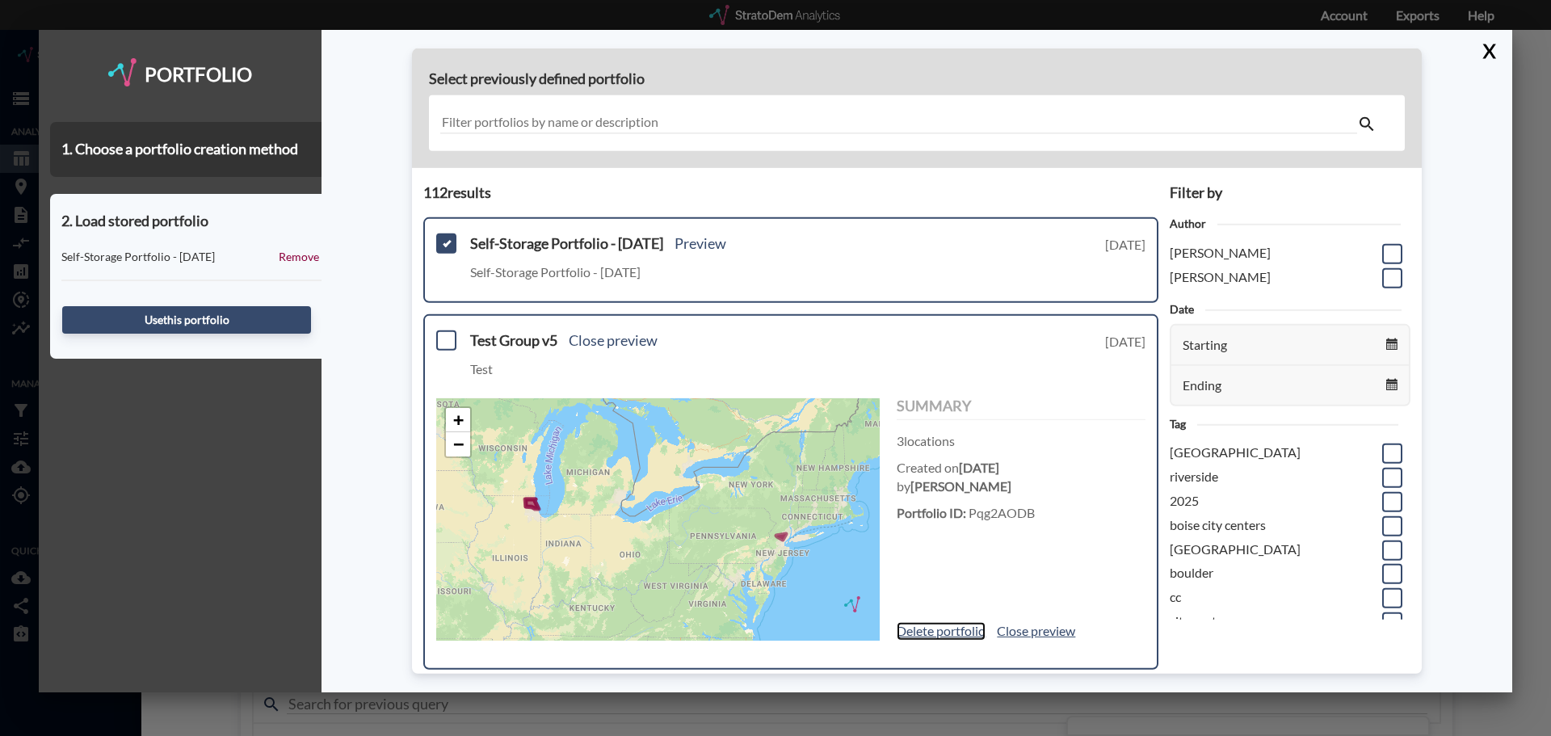
click at [923, 628] on link "Delete portfolio" at bounding box center [941, 631] width 89 height 19
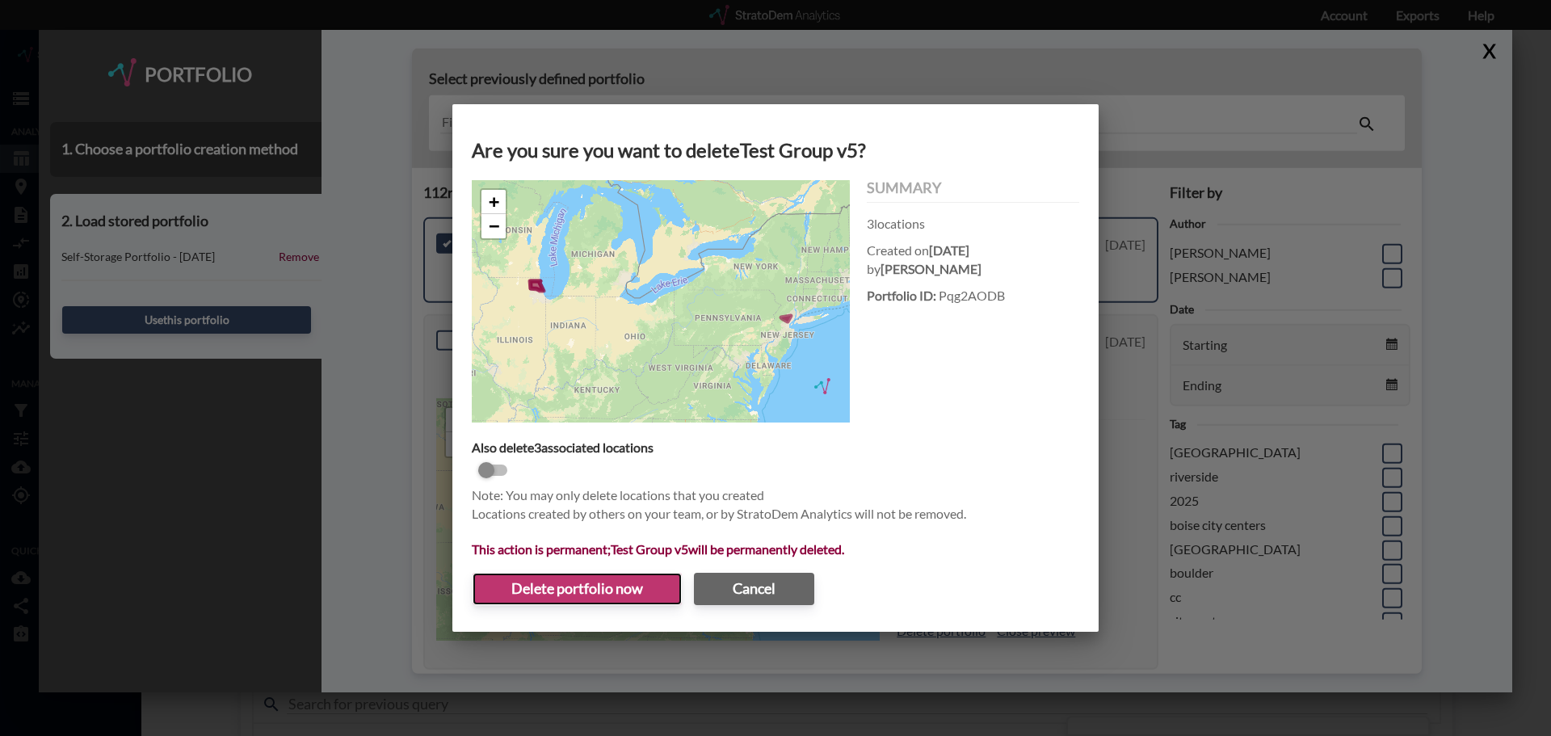
click at [576, 588] on button "Delete portfolio now" at bounding box center [577, 589] width 209 height 32
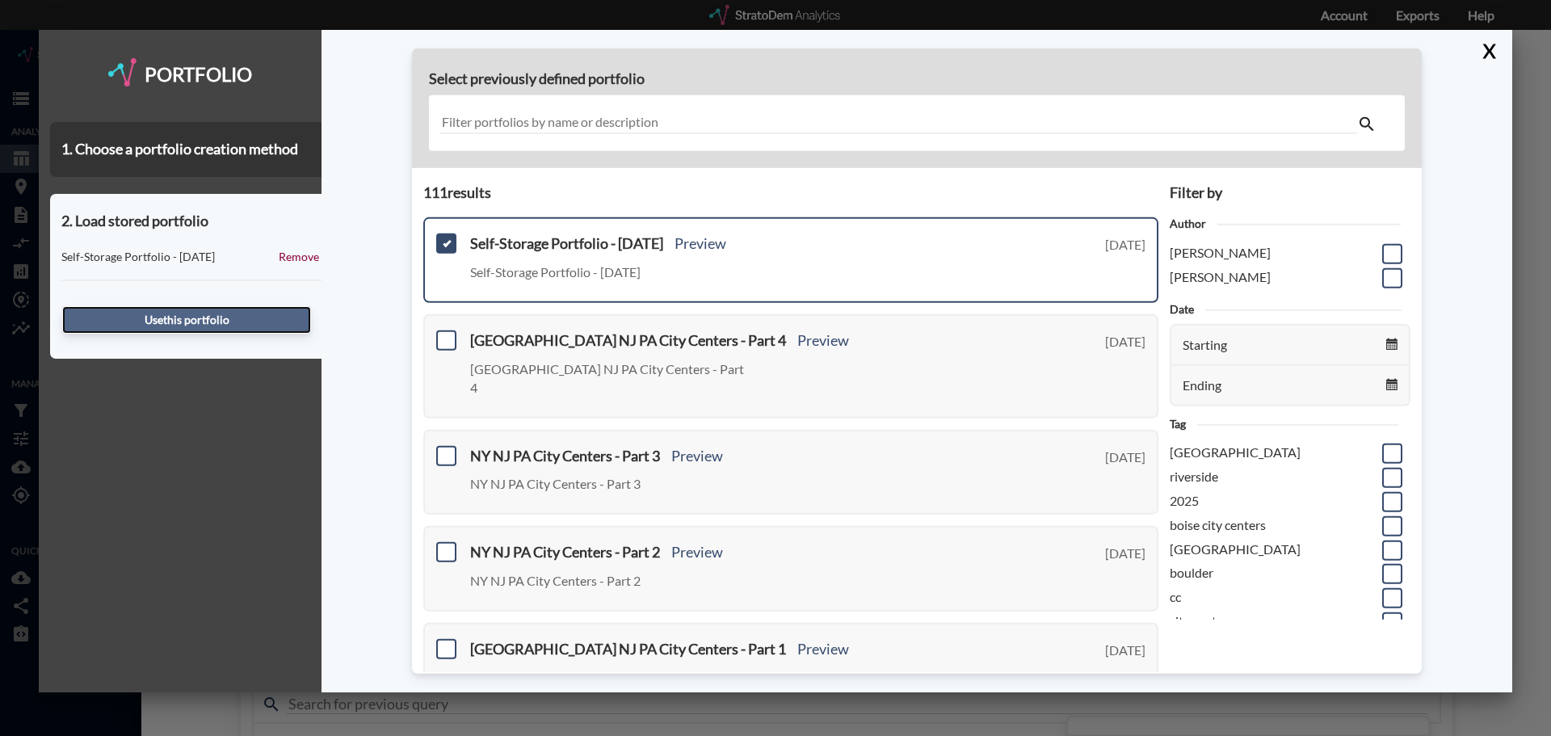
click at [233, 323] on button "Use this portfolio" at bounding box center [186, 319] width 249 height 27
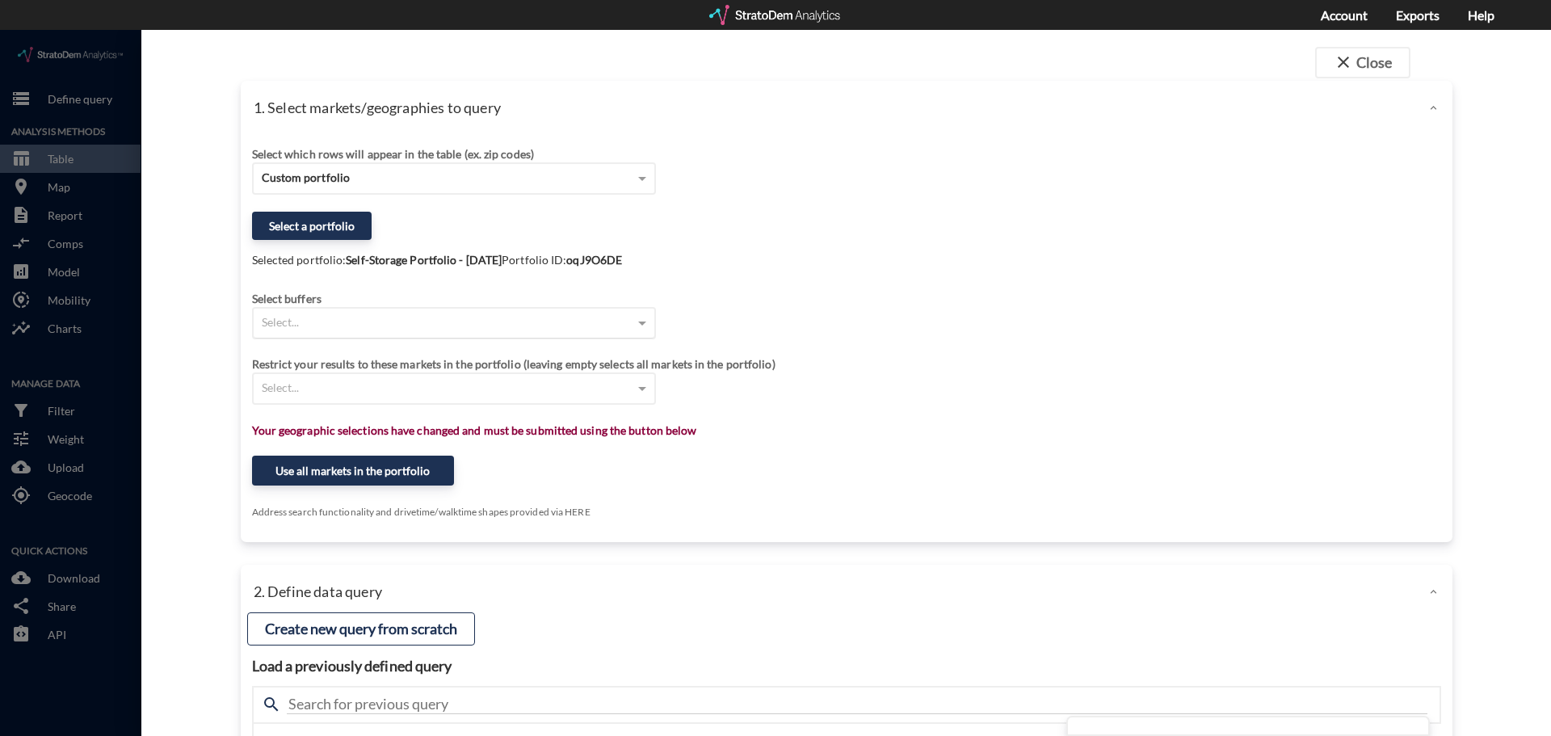
click div "Select..."
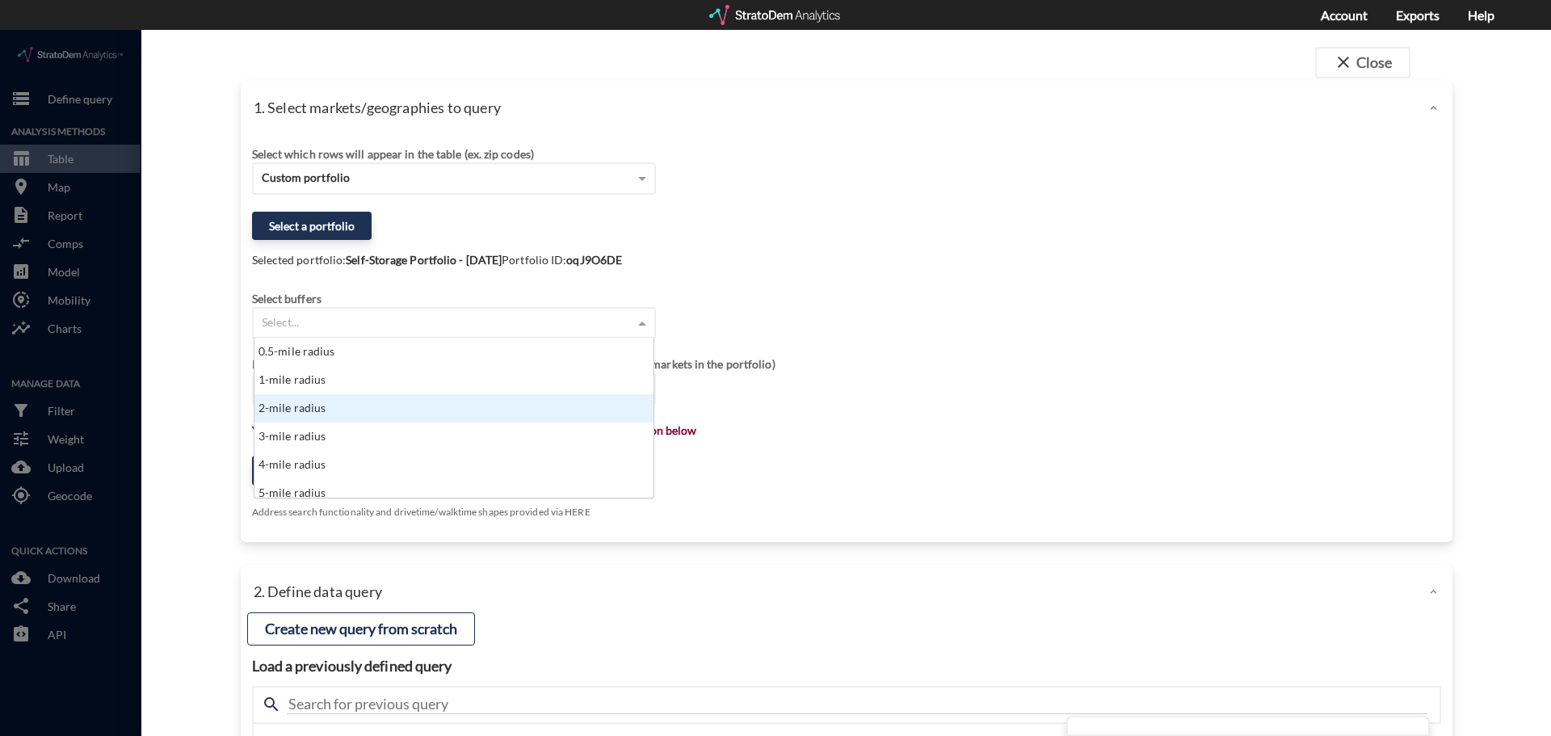
click div "2-mile radius"
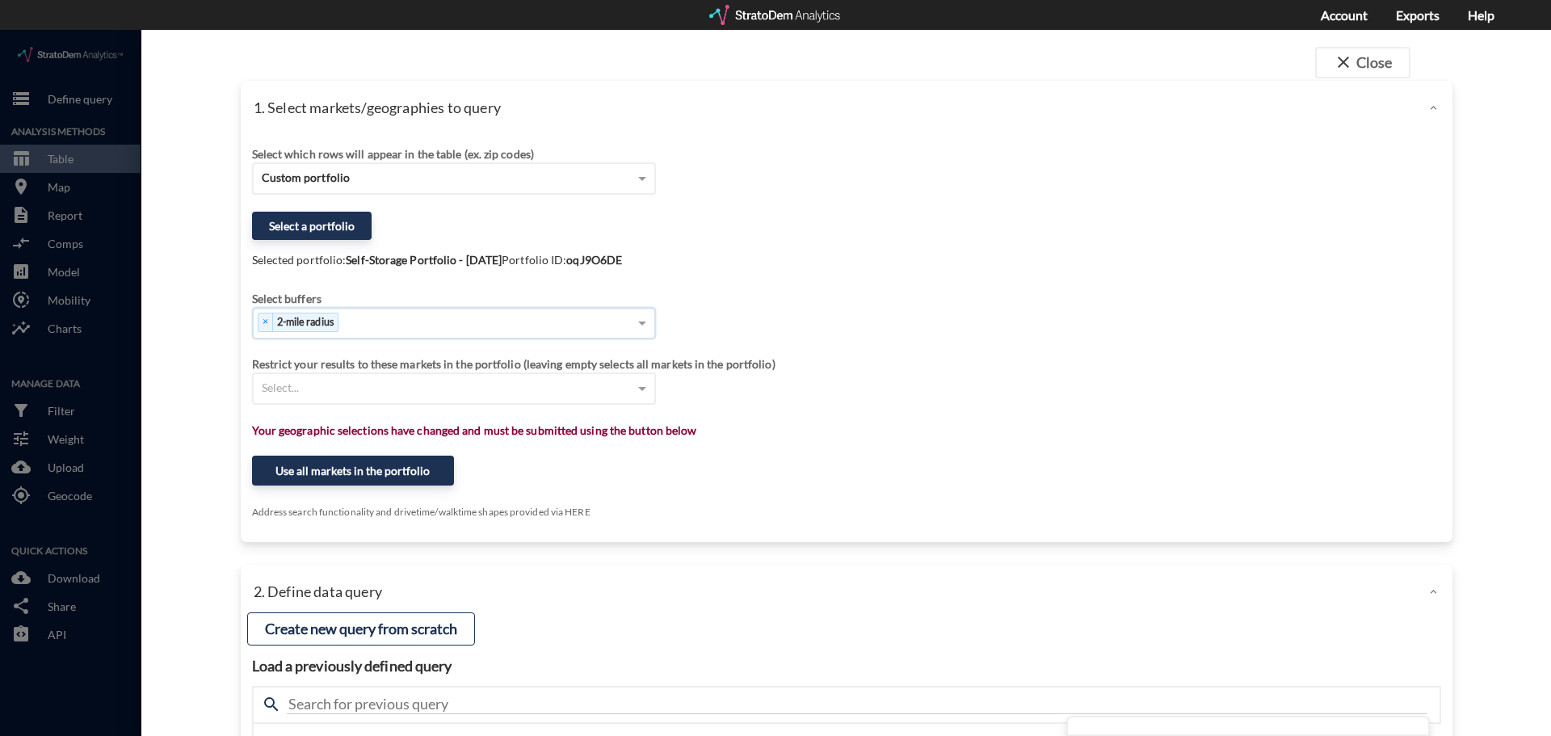
click div "× 2-mile radius"
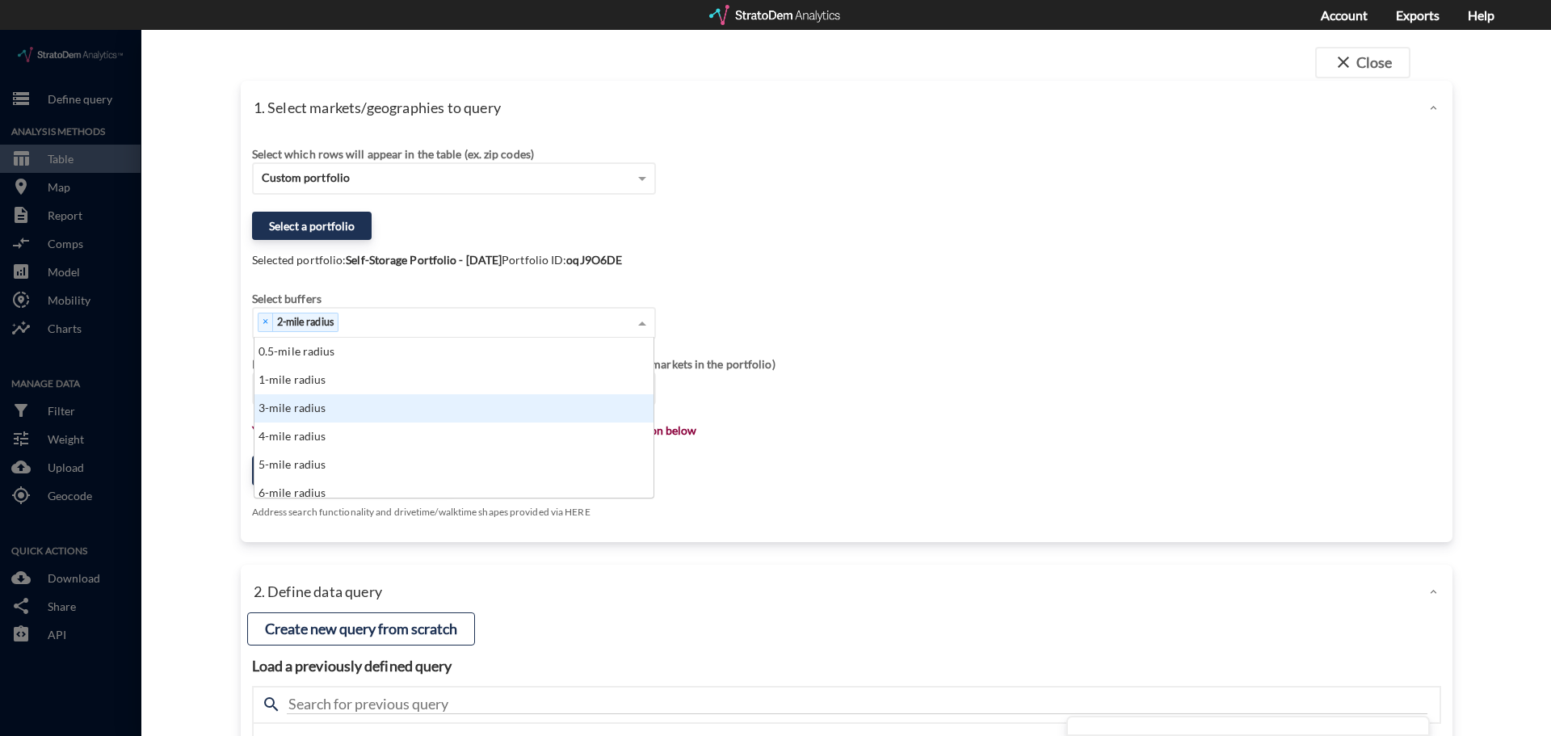
click div "3-mile radius"
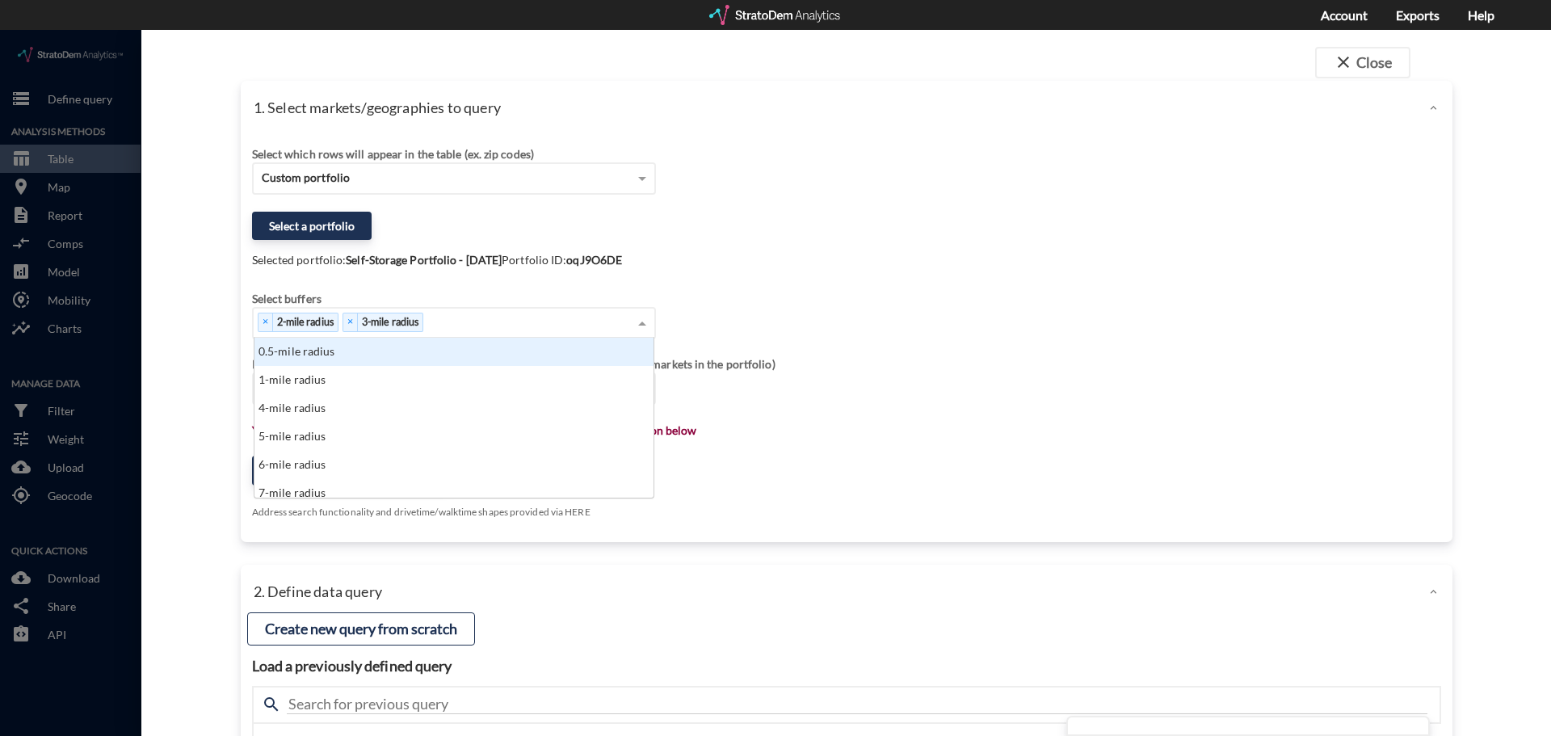
click div "× 2-mile radius × 3-mile radius"
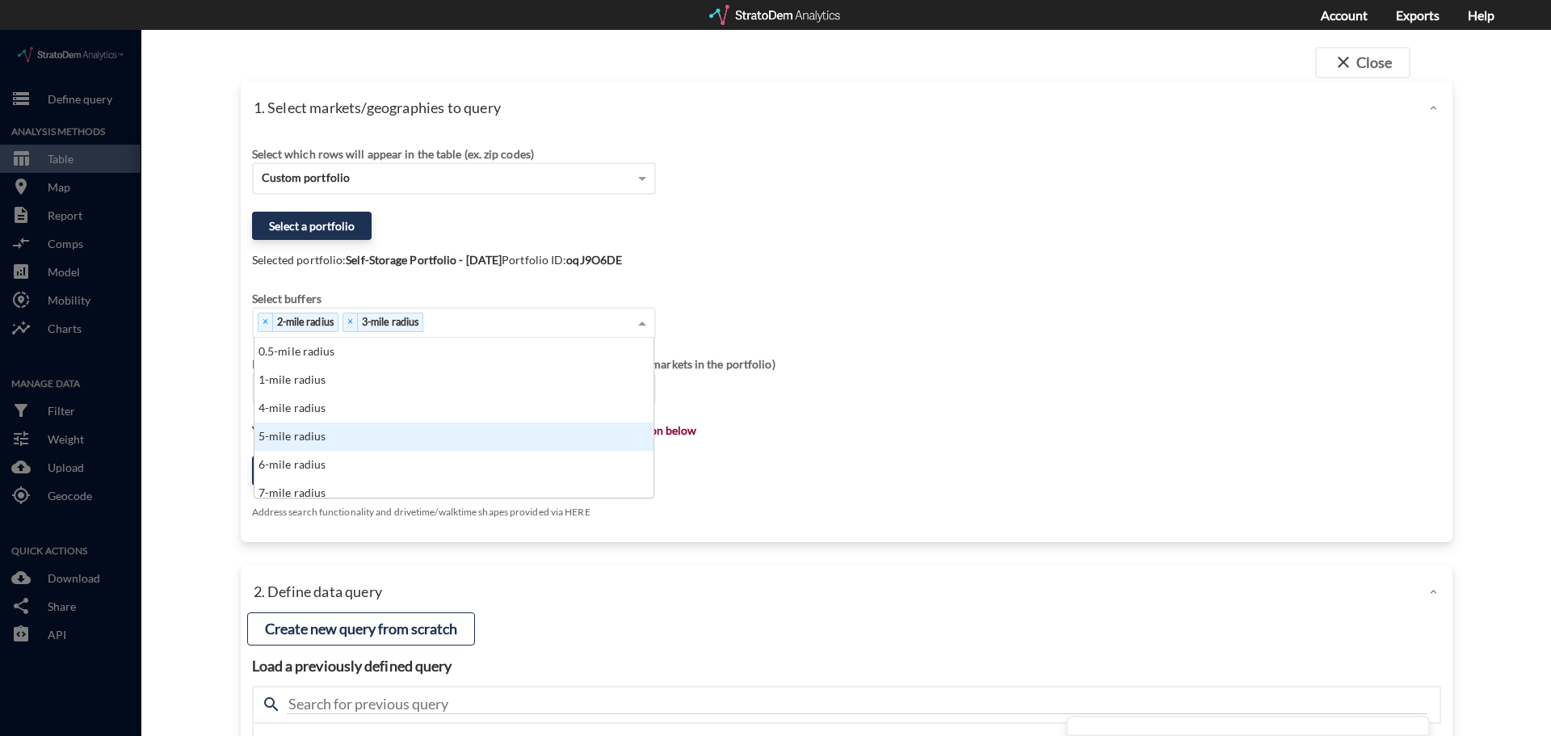
click div "5-mile radius"
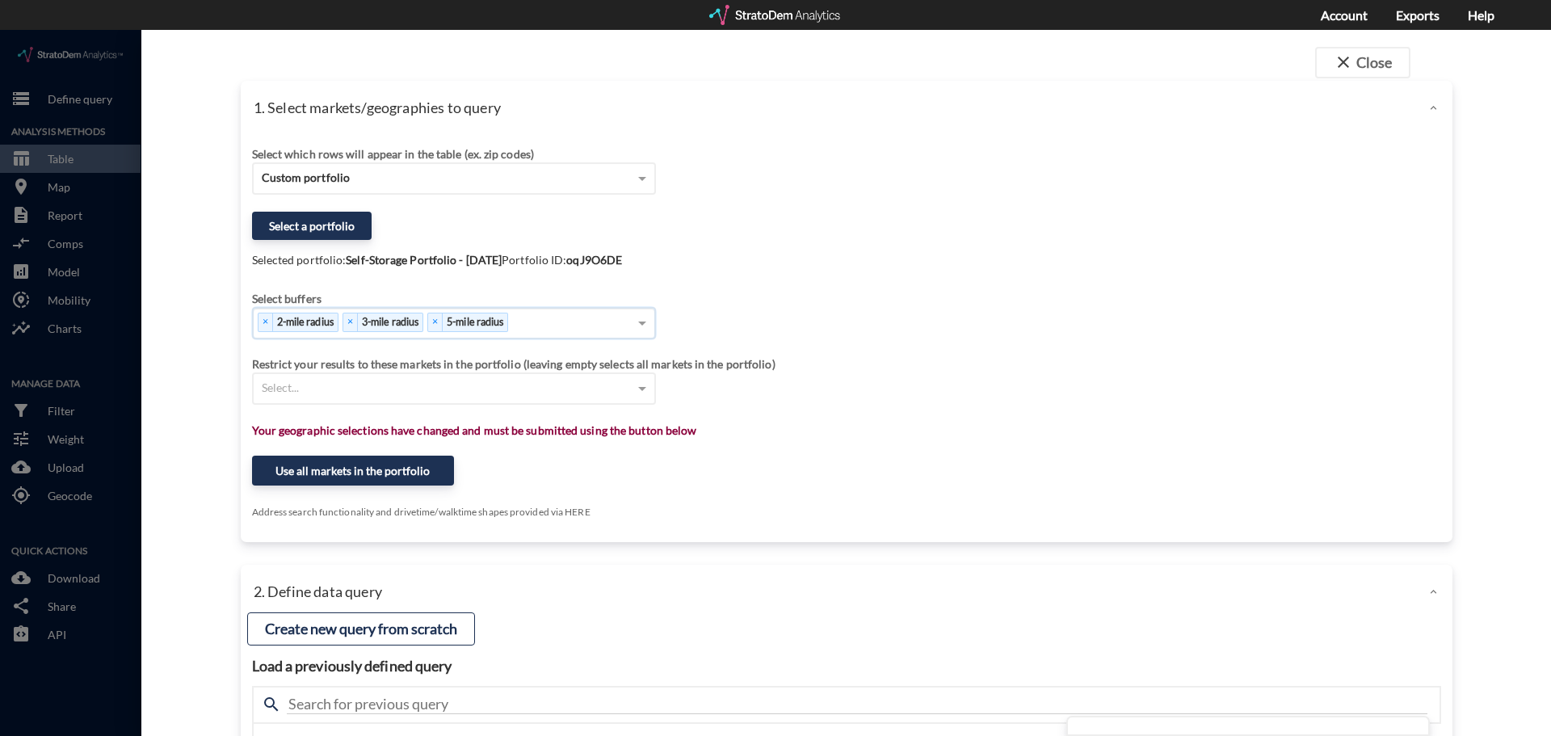
click div "× 2-mile radius × 3-mile radius × 5-mile radius"
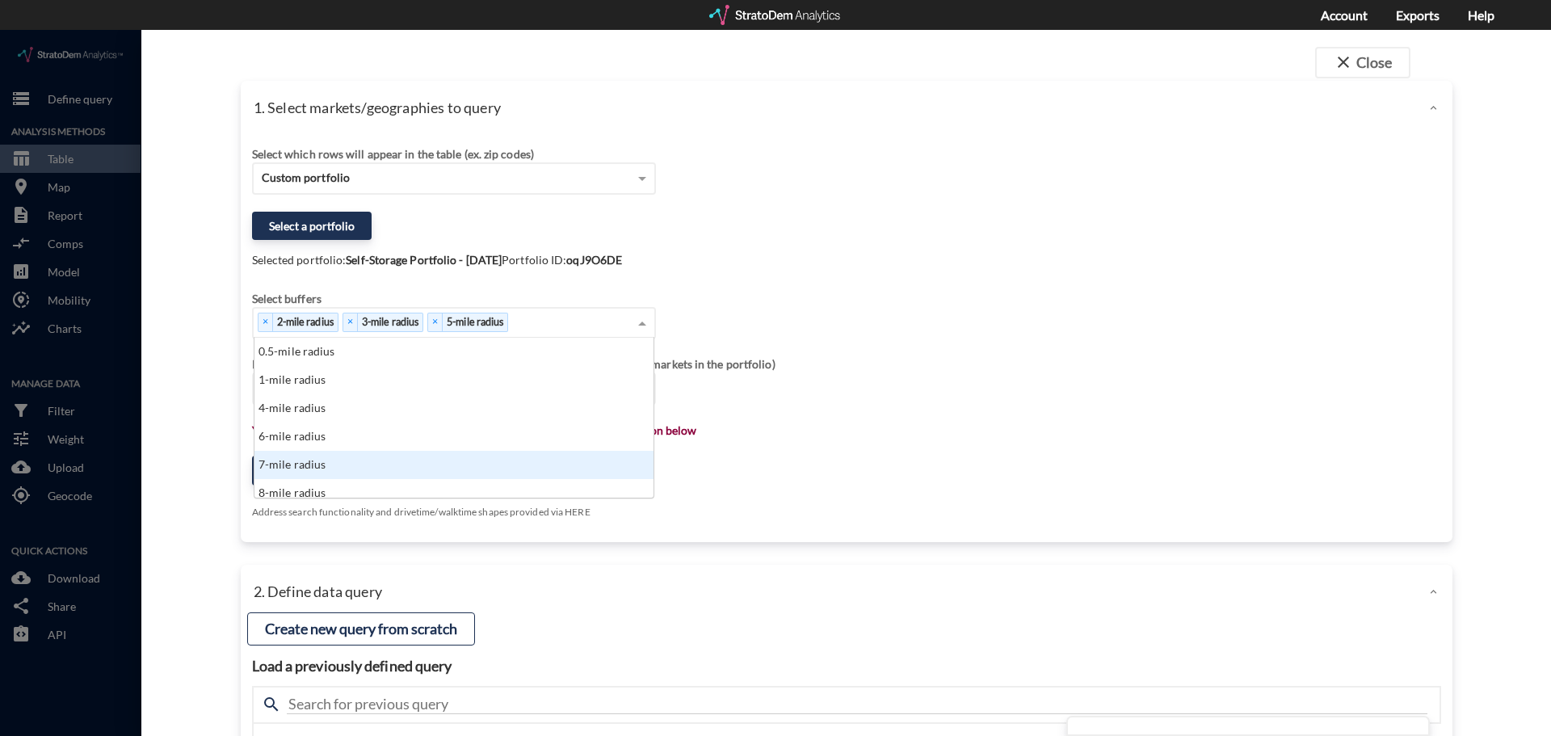
click div "7-mile radius"
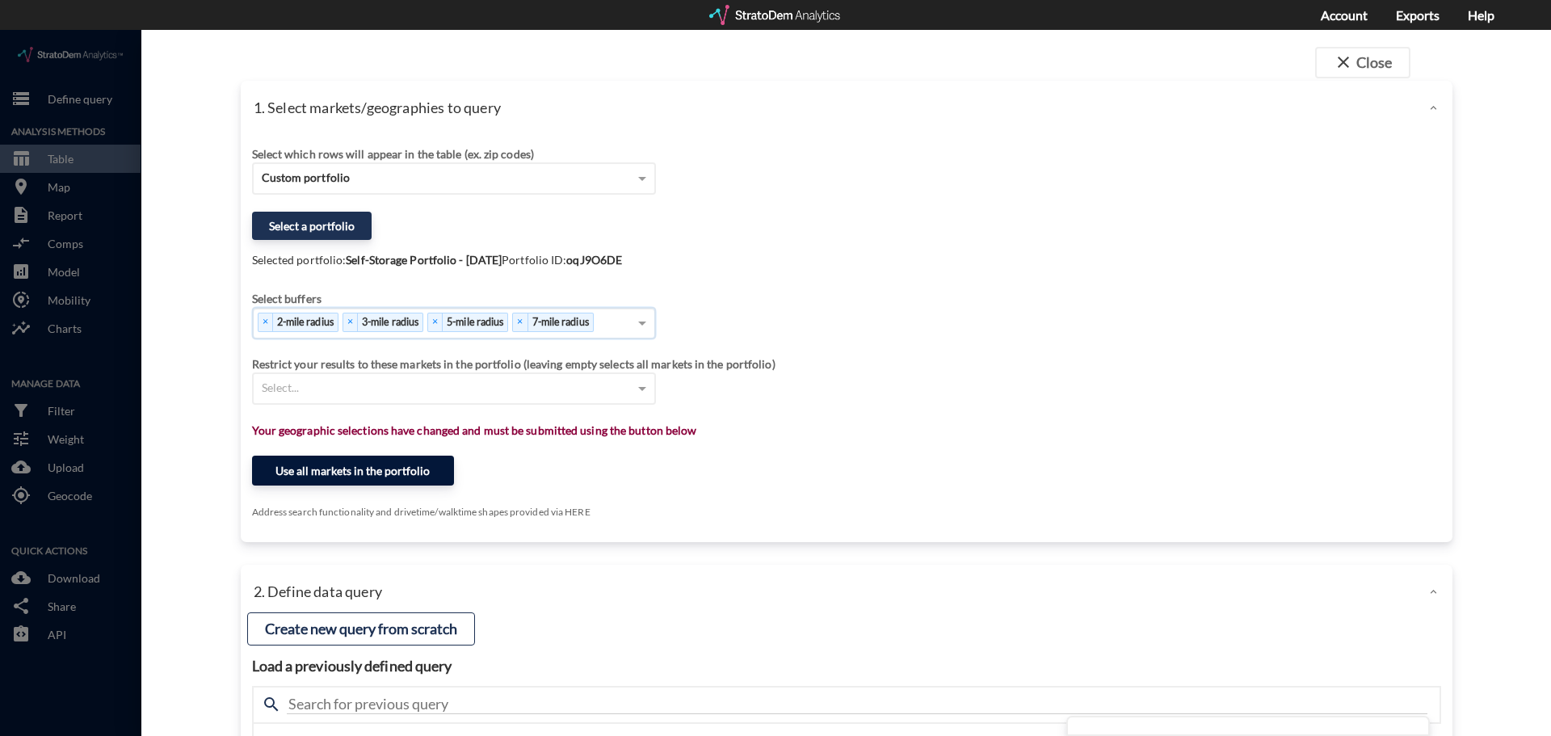
click button "Use all markets in the portfolio"
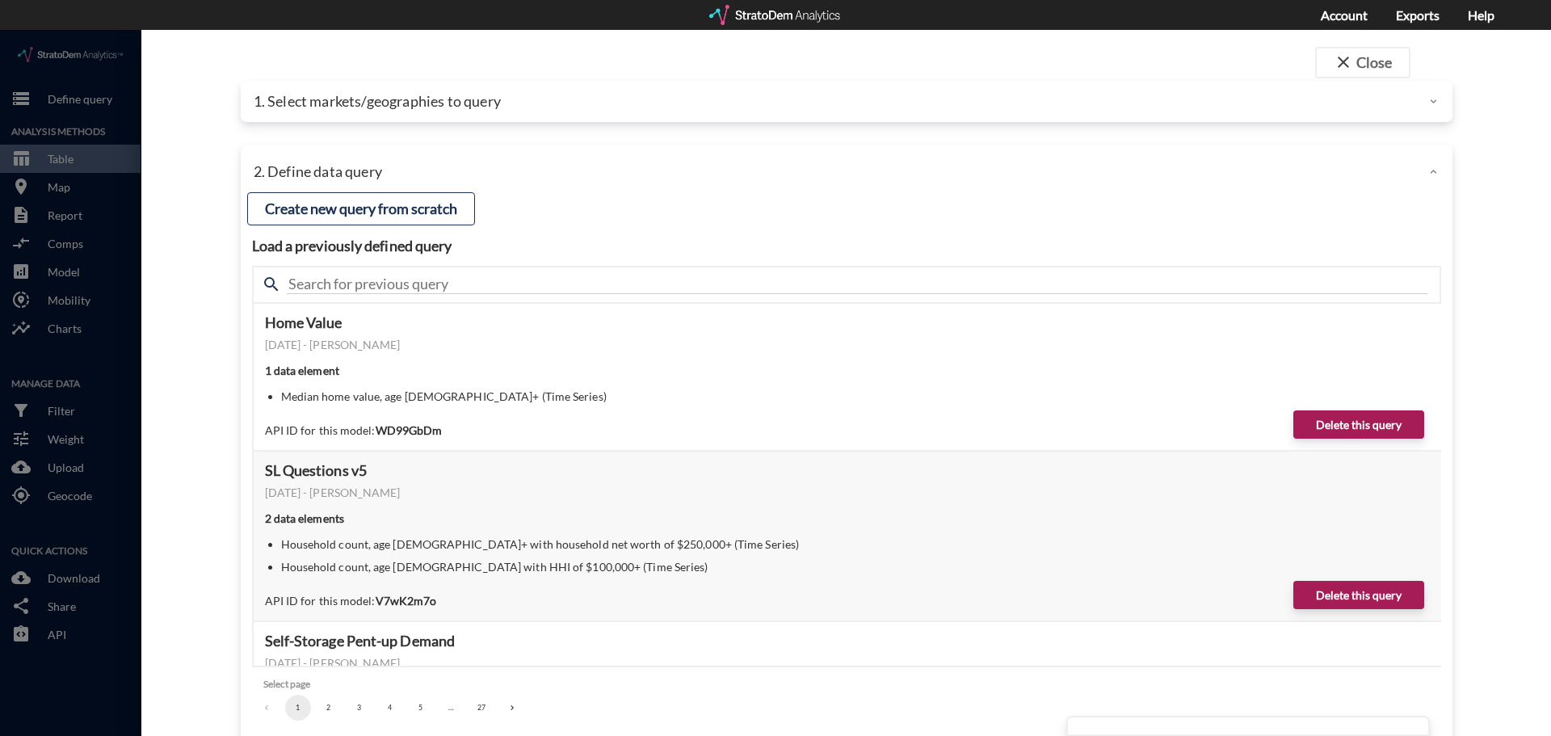
click div "close Close 1. Select markets/geographies to query Select which rows will appea…"
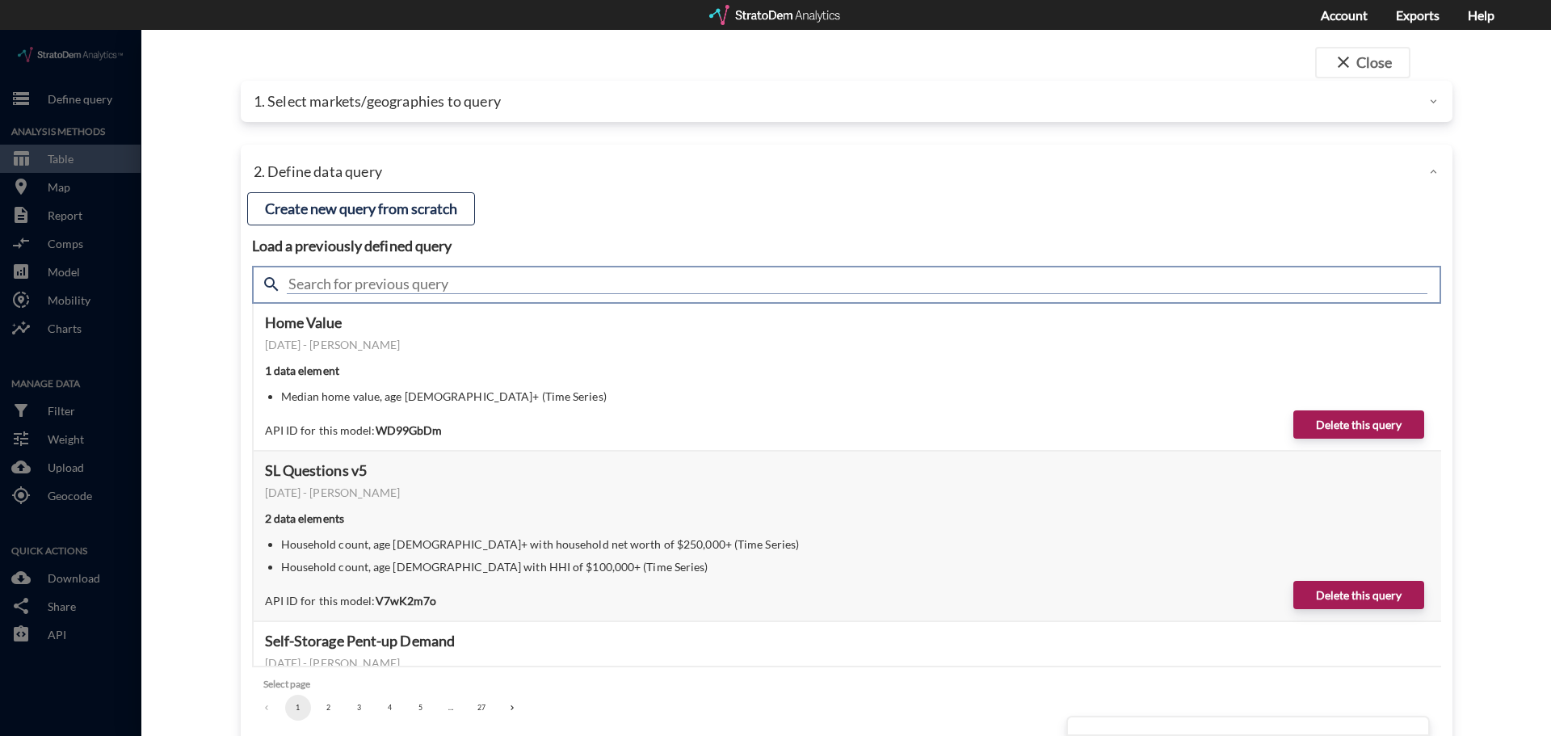
click input "text"
type input "population"
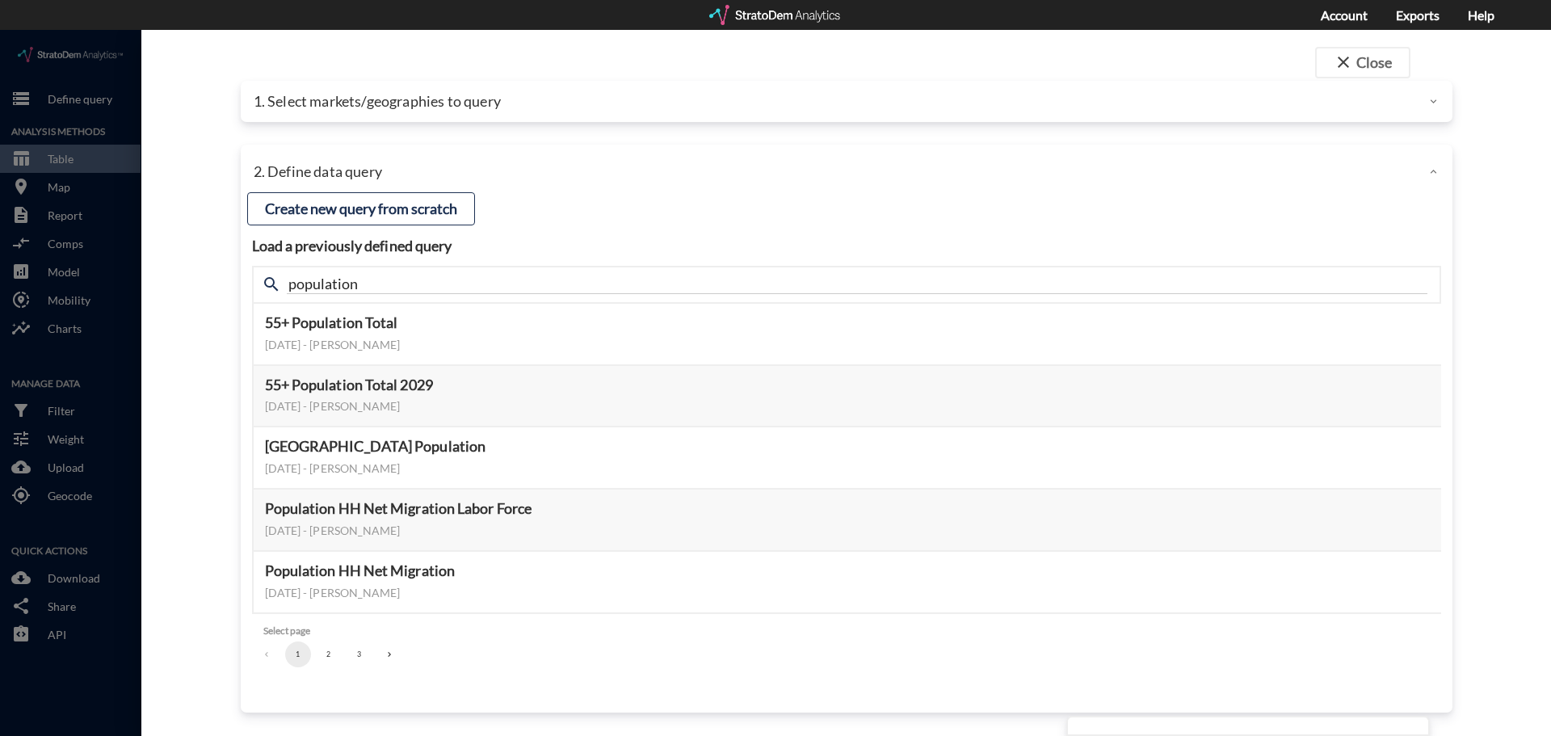
click button "2"
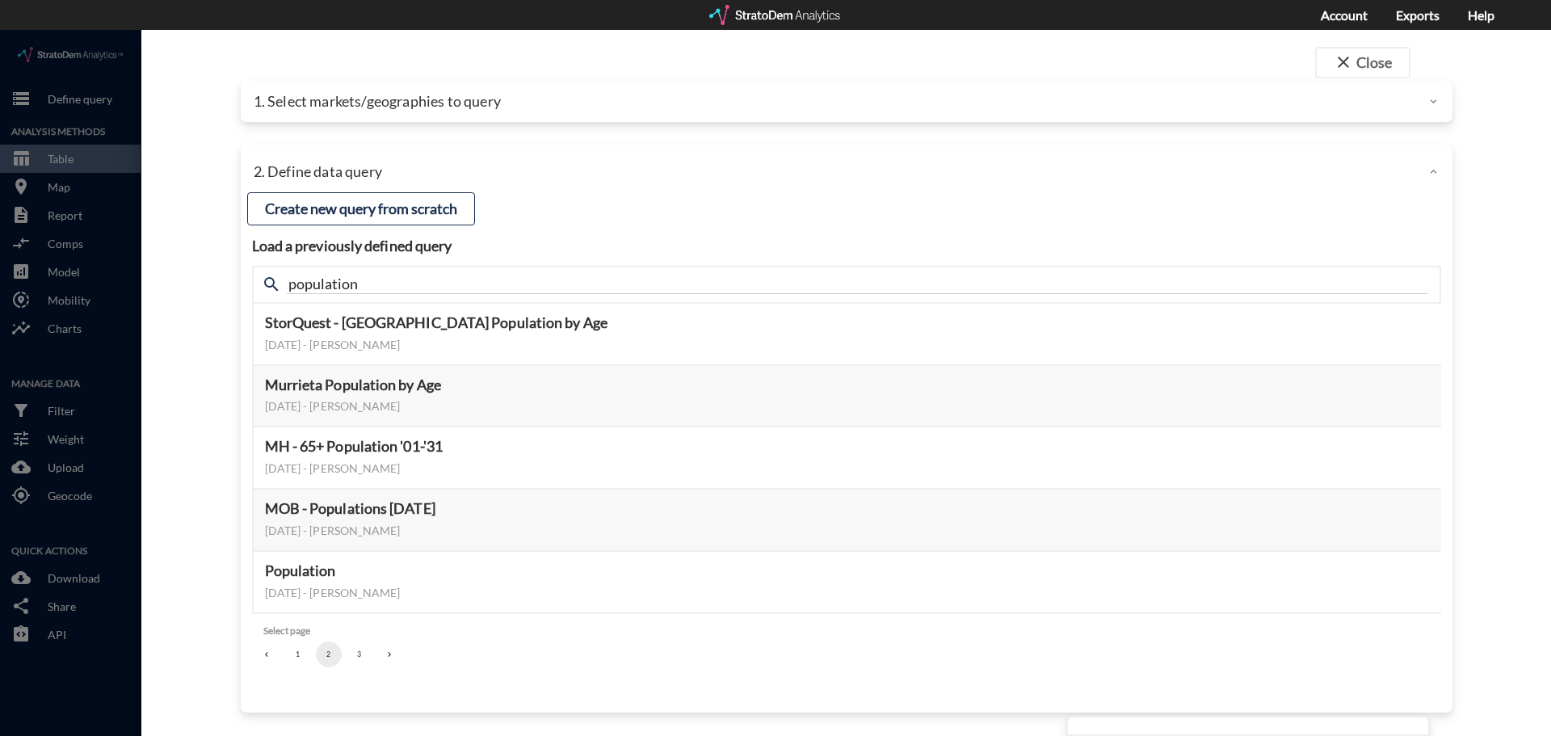
click button "3"
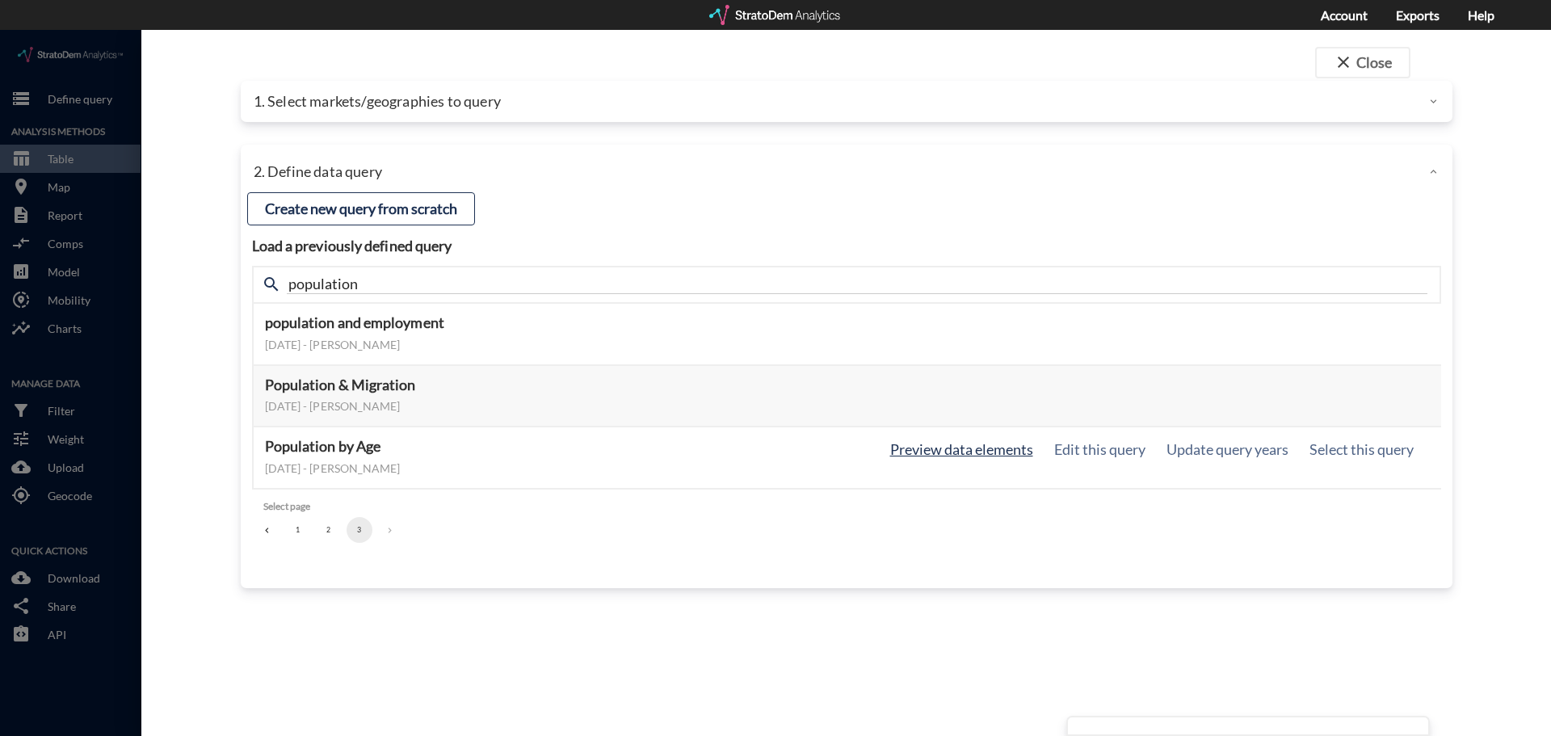
click button "Preview data elements"
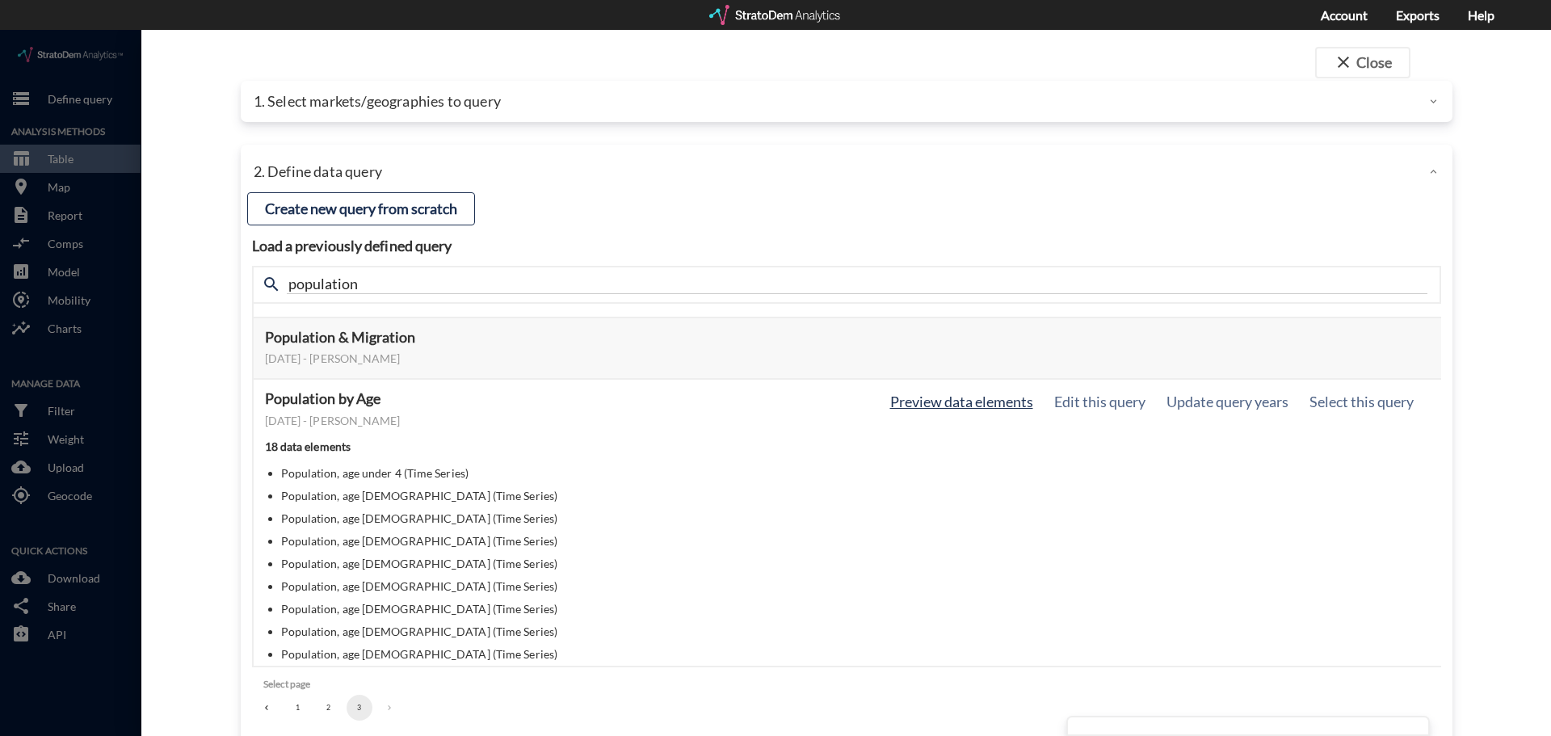
scroll to position [0, 0]
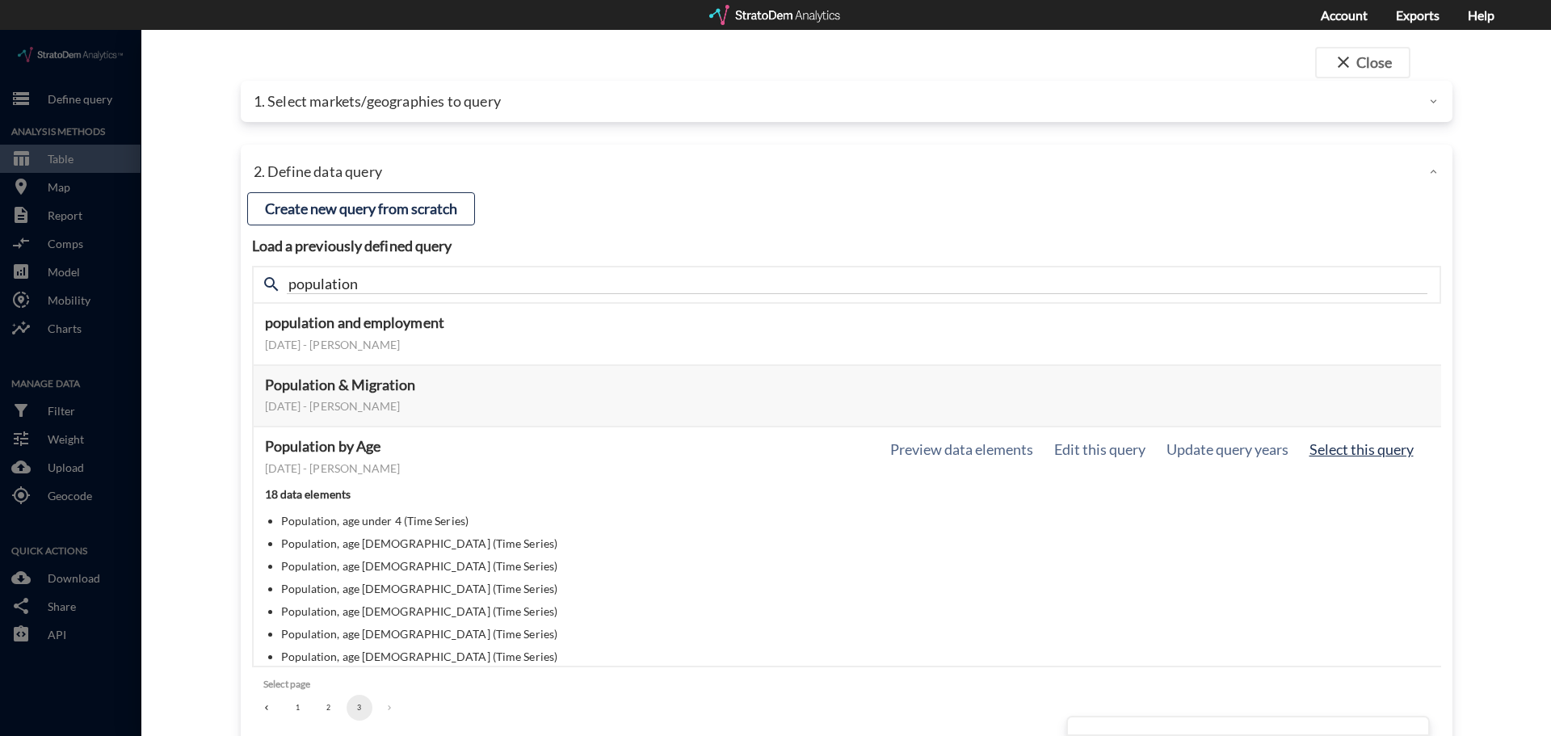
click button "Select this query"
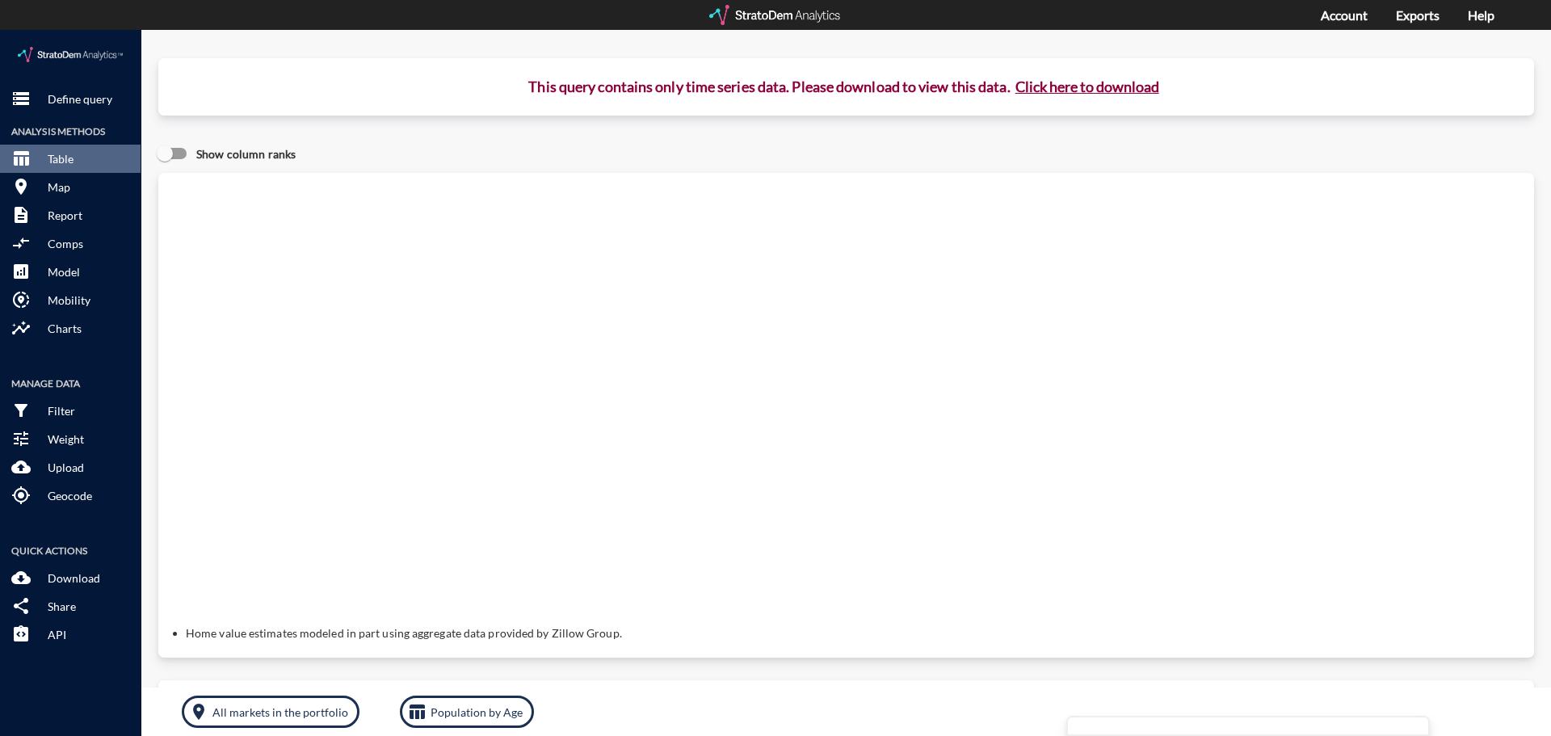
click button "Click here to download"
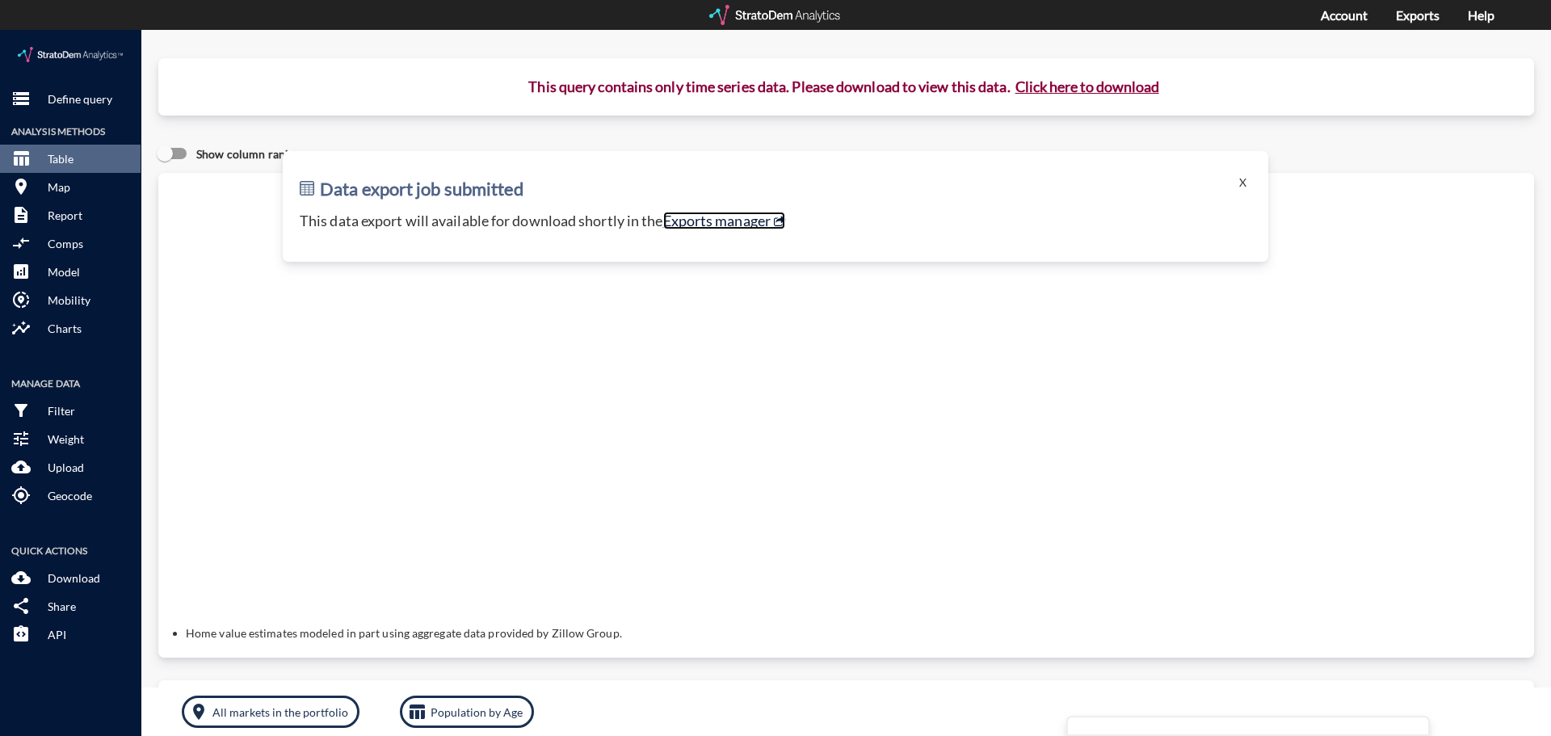
click link "Exports manager"
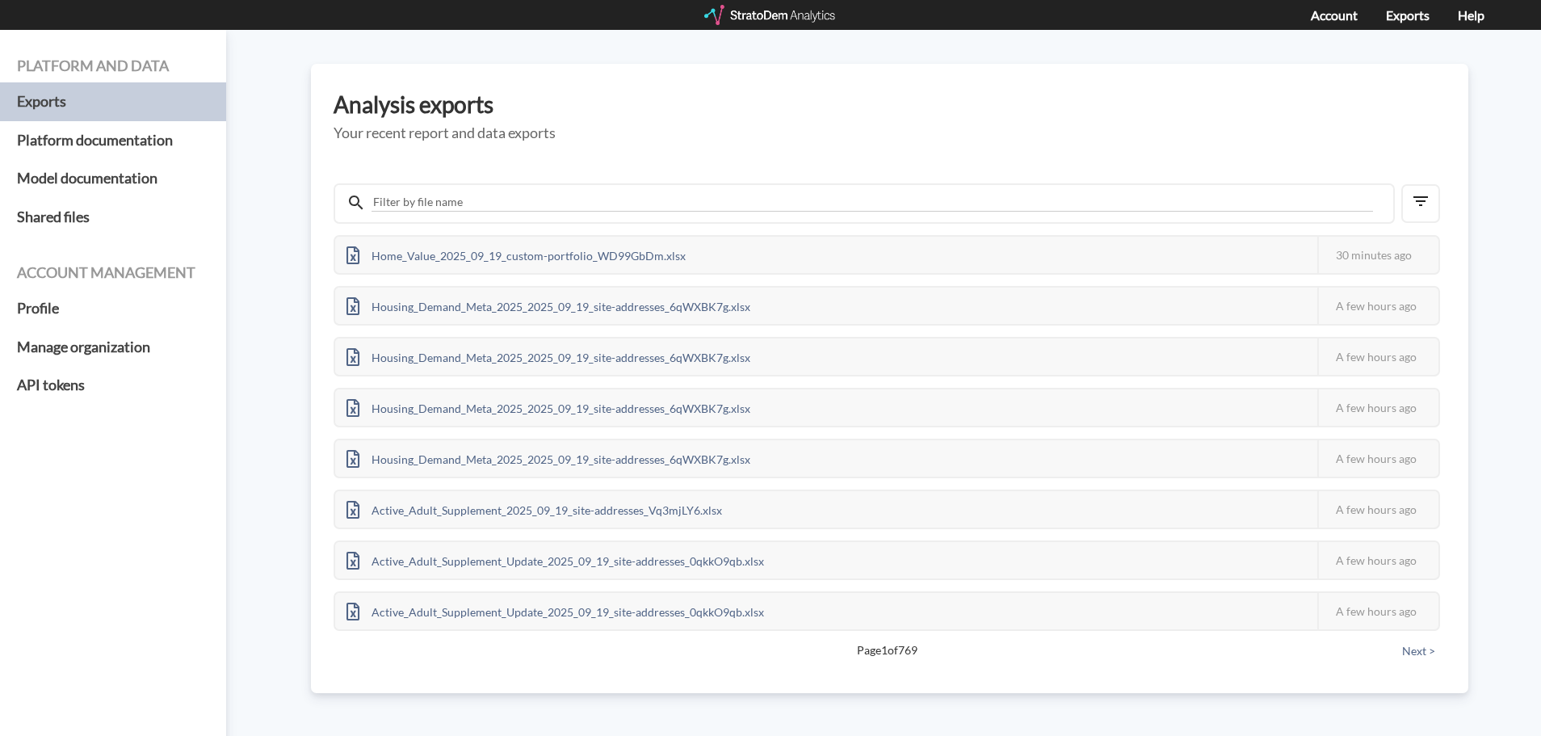
click at [739, 10] on div at bounding box center [770, 15] width 133 height 20
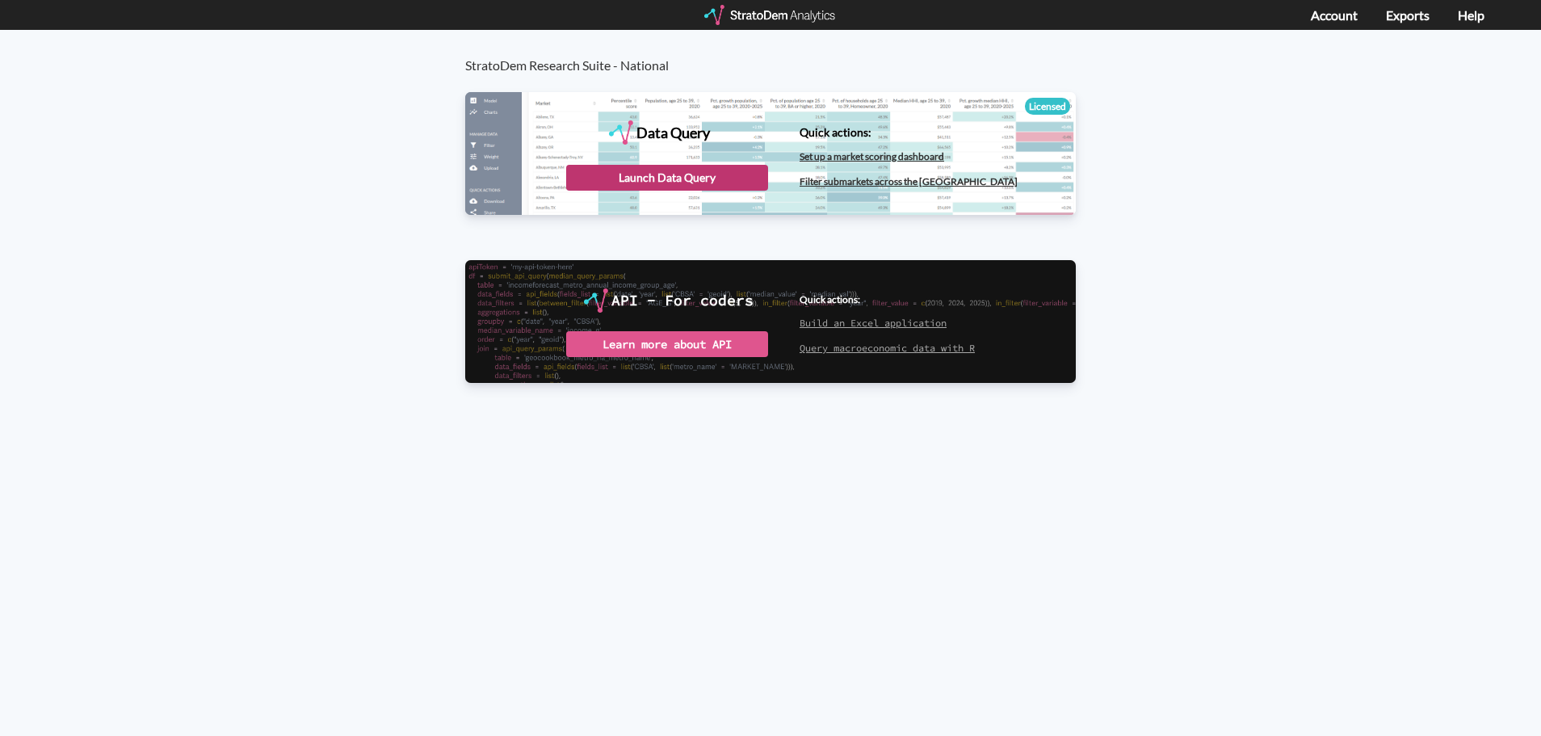
click at [665, 179] on div "Launch Data Query" at bounding box center [667, 178] width 202 height 26
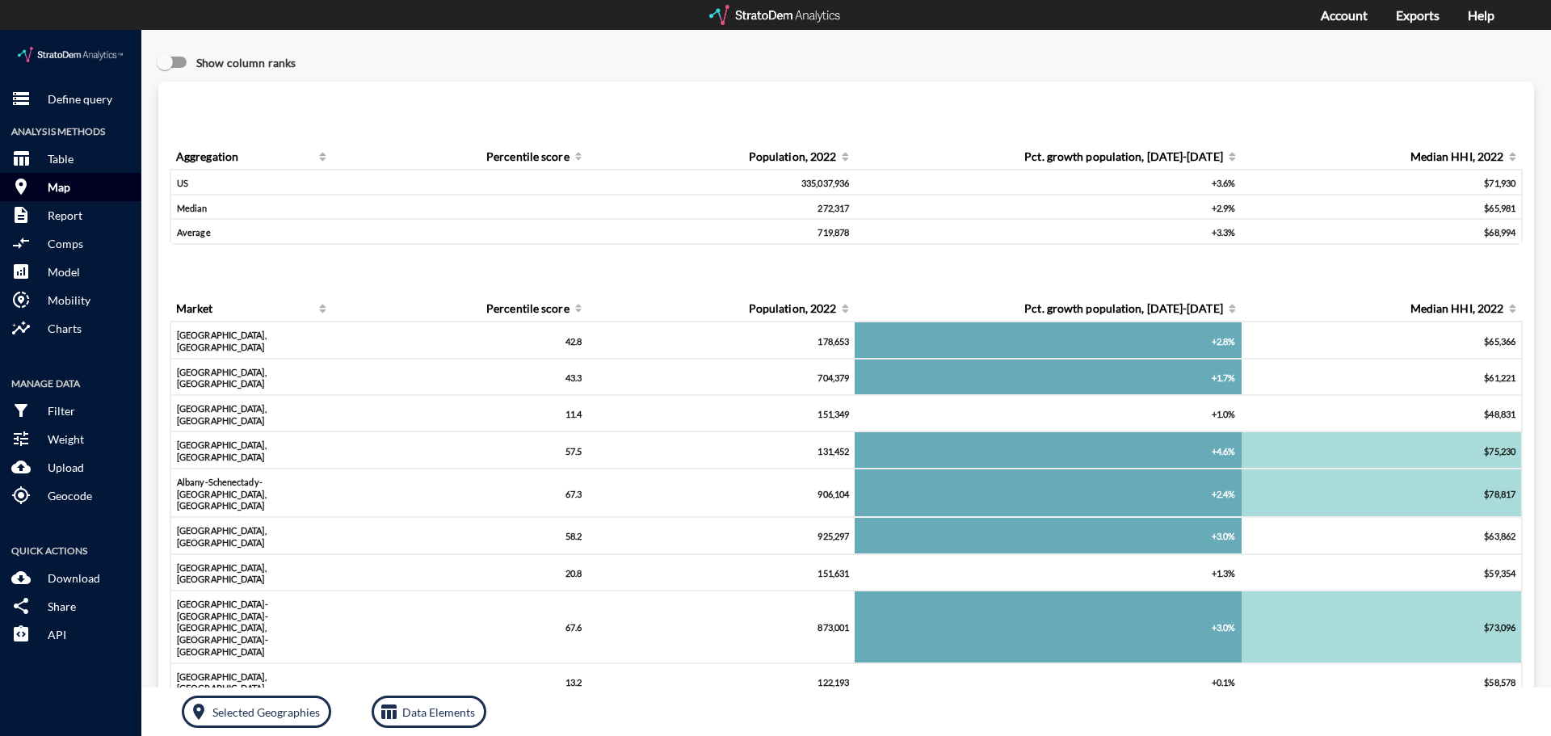
click button "room Map"
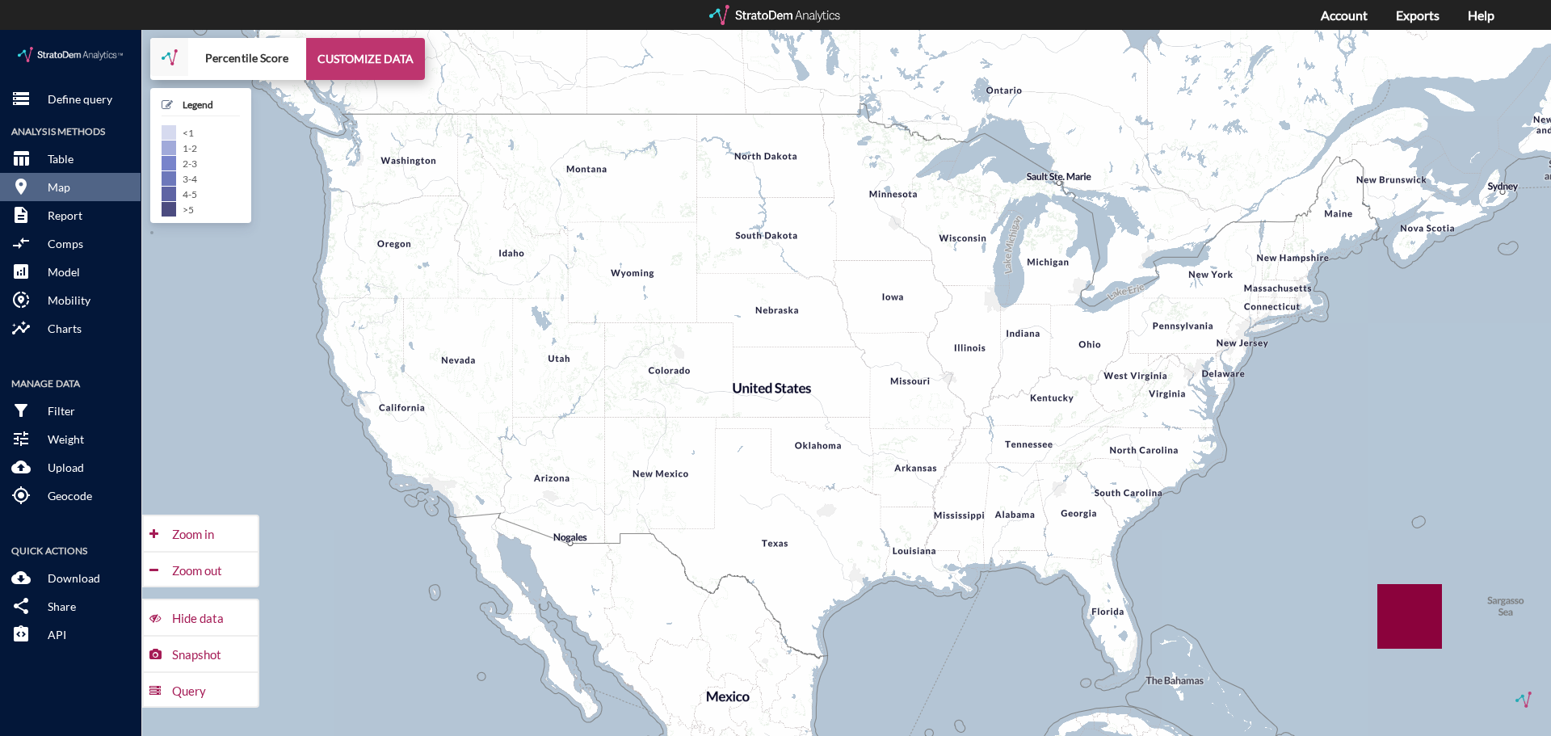
click button "CUSTOMIZE DATA"
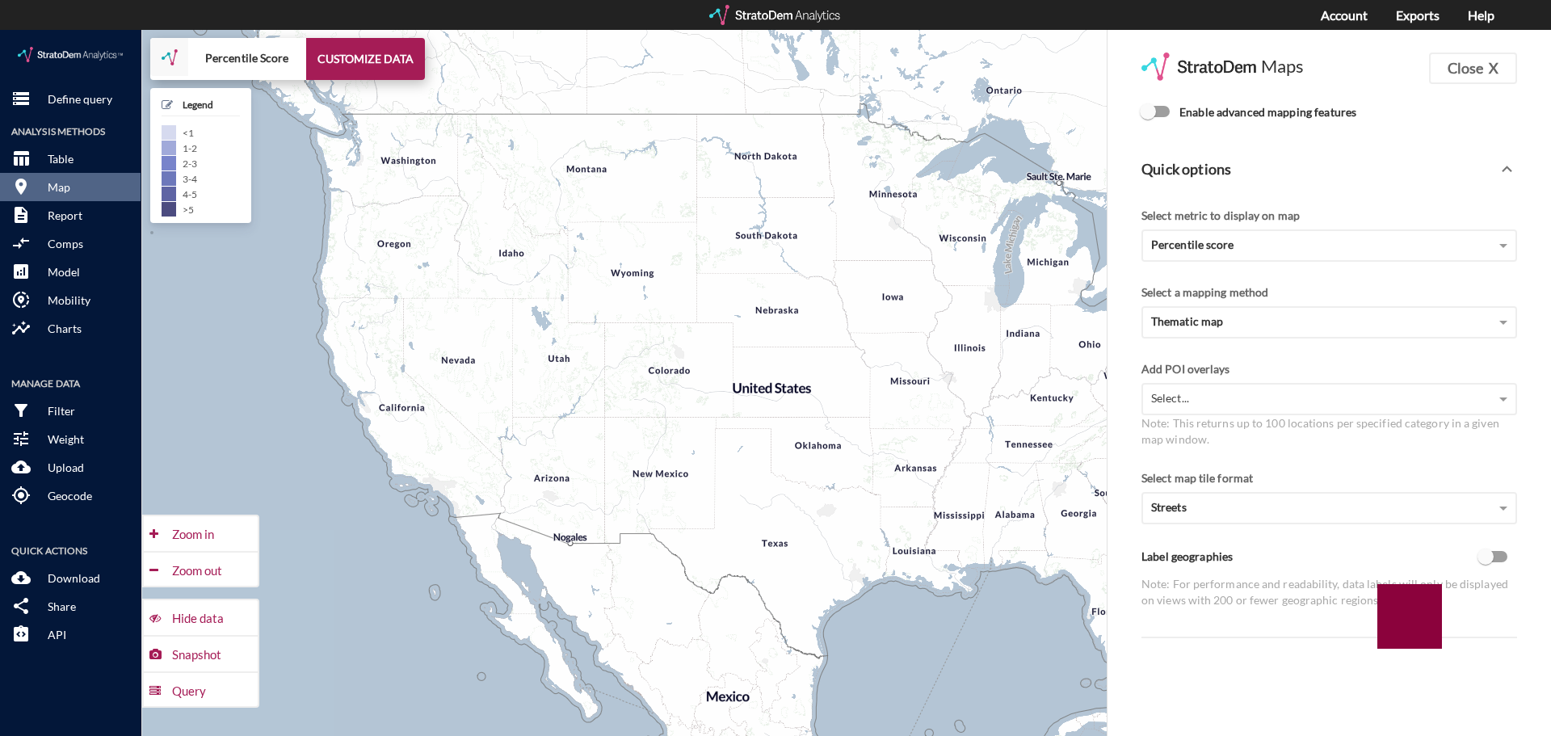
click input "Enable advanced mapping features"
checkbox input "true"
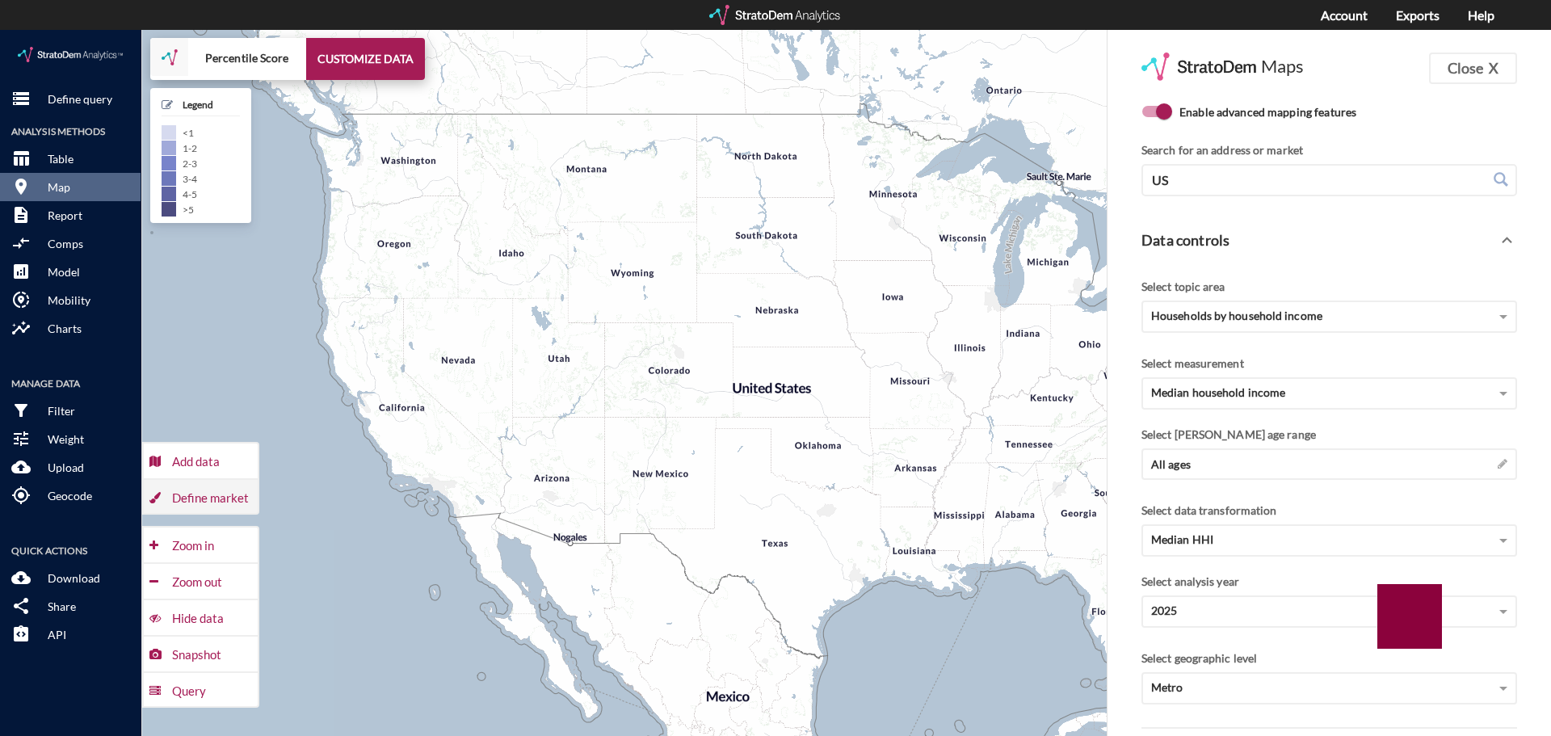
click div "Define market"
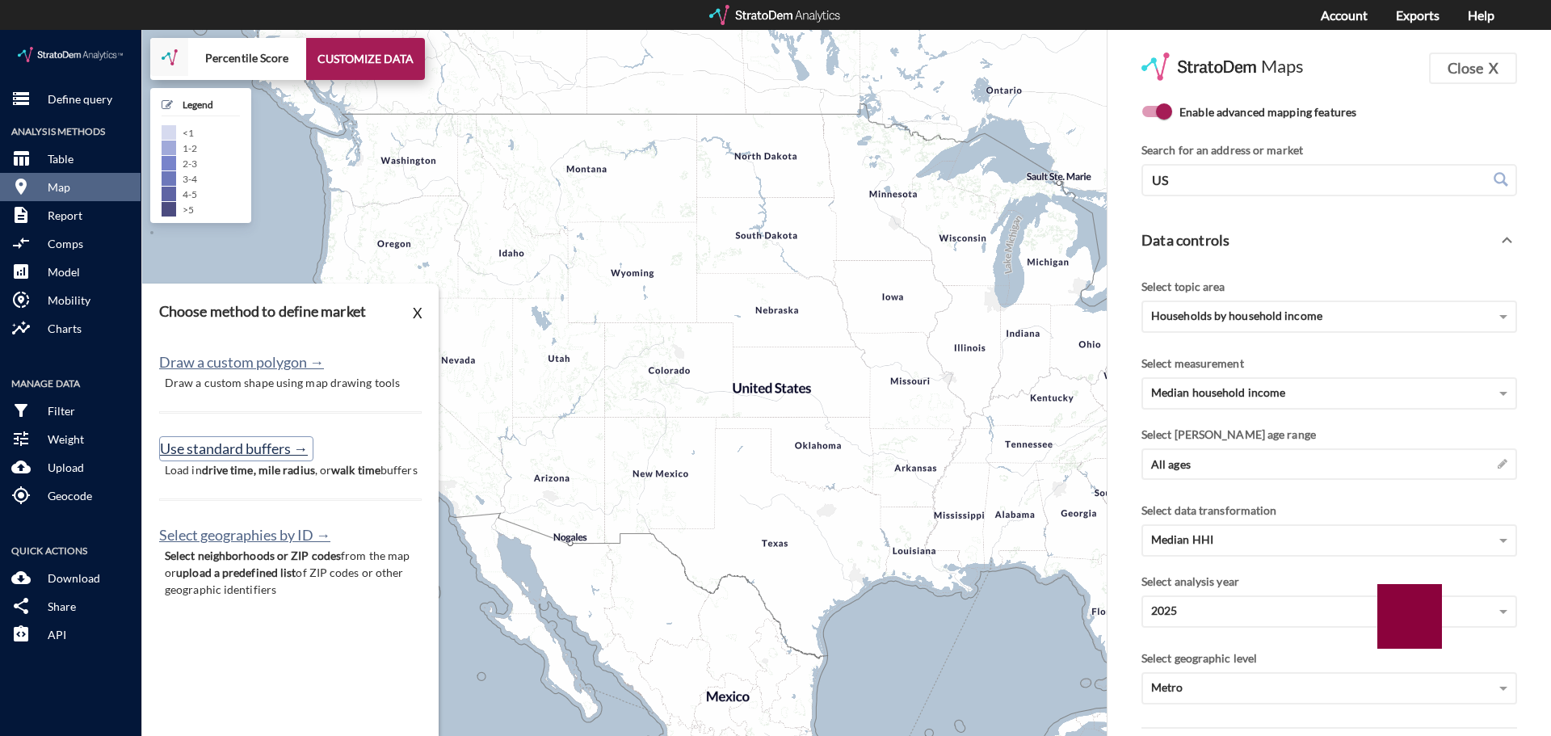
click button "Use standard buffers →"
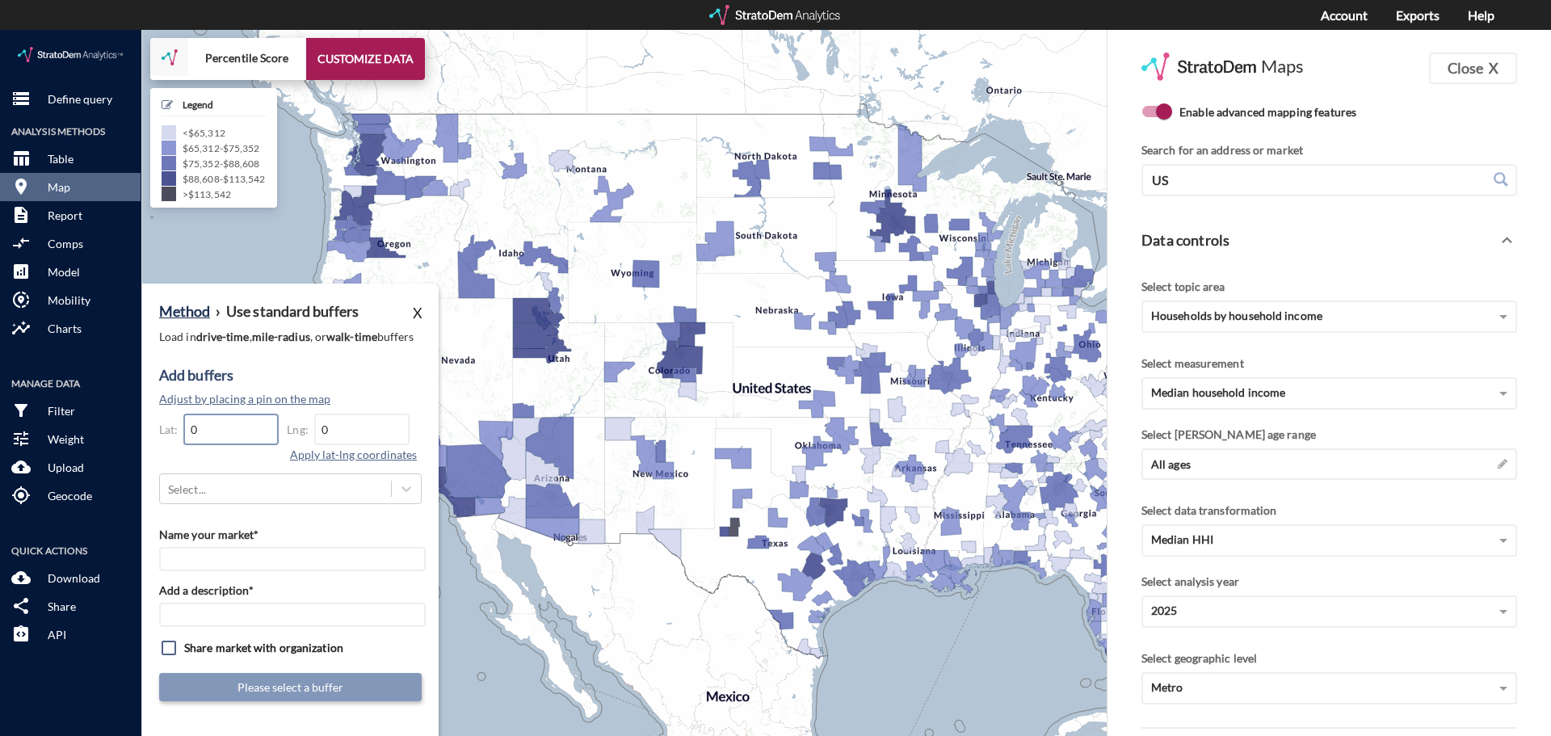
click input "0"
paste input "40.7971447047023"
type input "40.7971447047023"
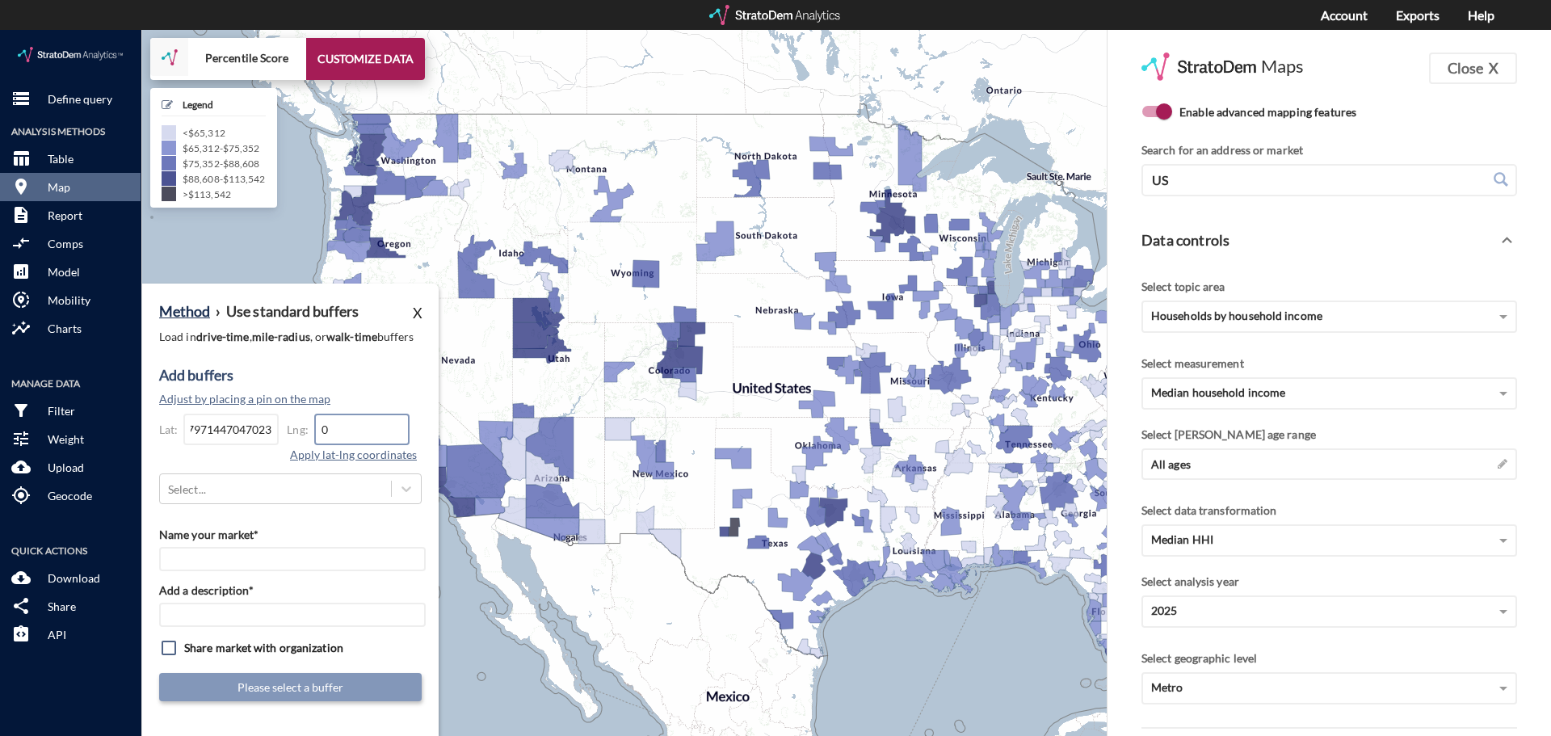
scroll to position [0, 0]
click input "0"
paste input "-73.120486057781"
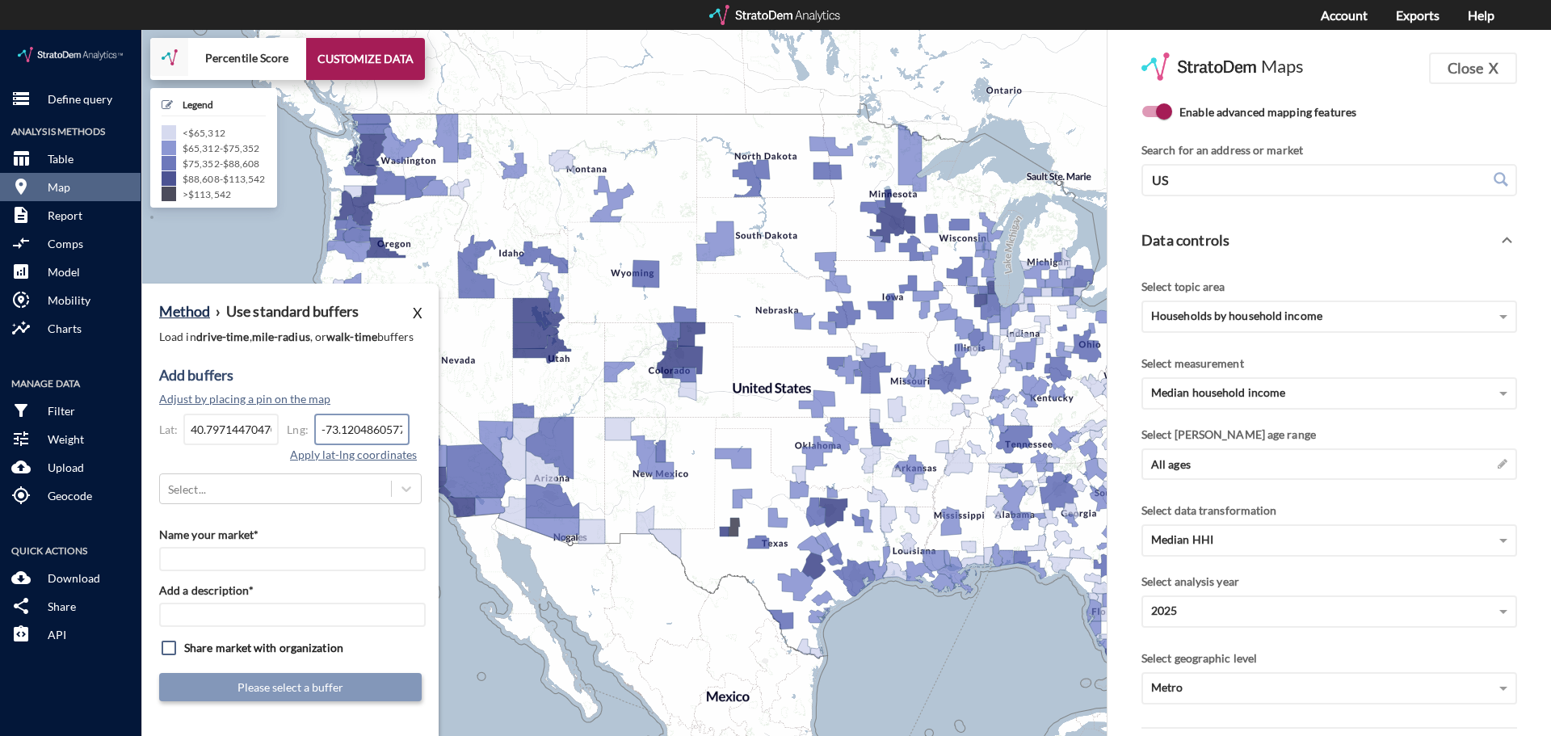
scroll to position [0, 17]
type input "-73.120486057781"
click button "Apply lat-lng coordinates"
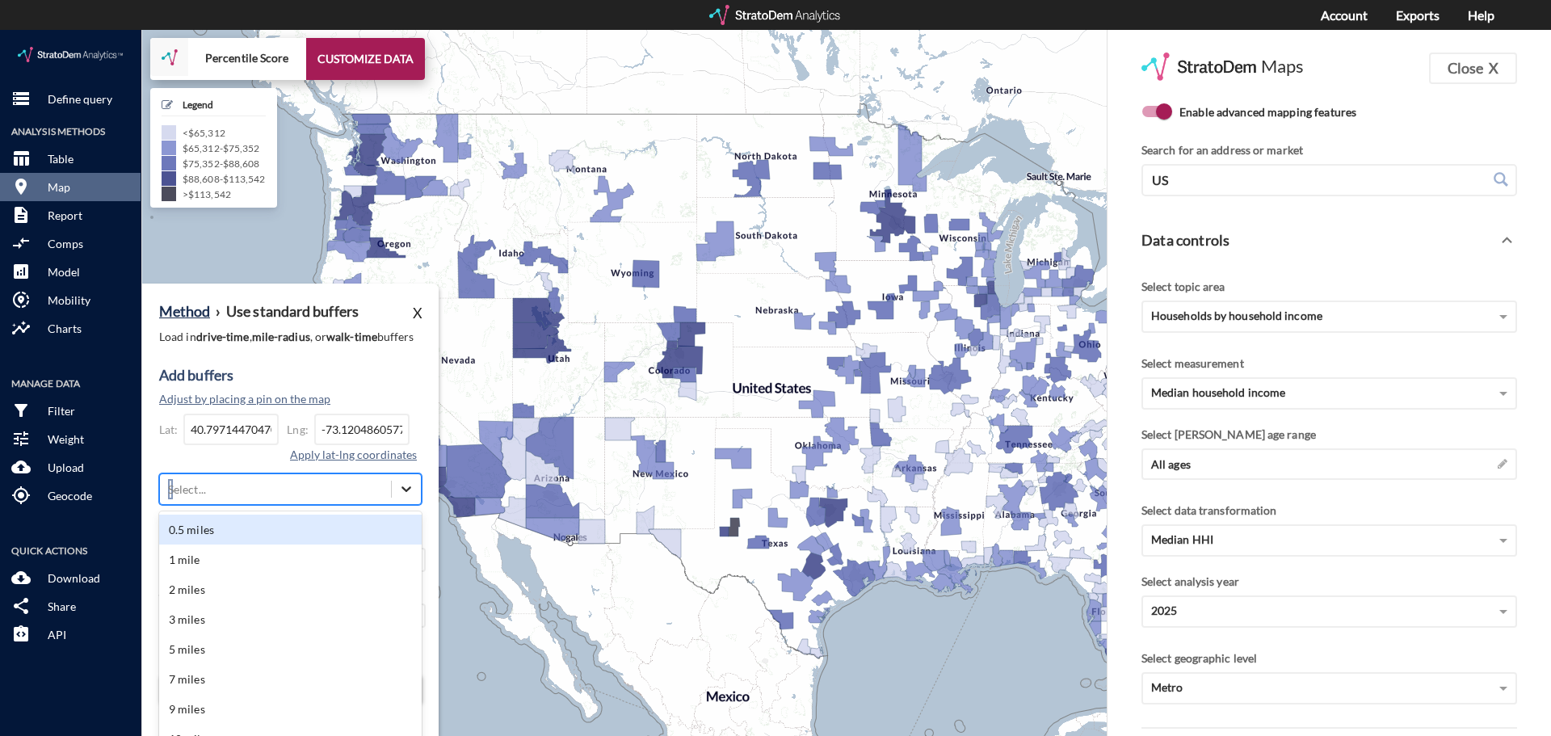
click div "Method › Use standard buffers X Load in drive-time , mile-radius , or walk-time…"
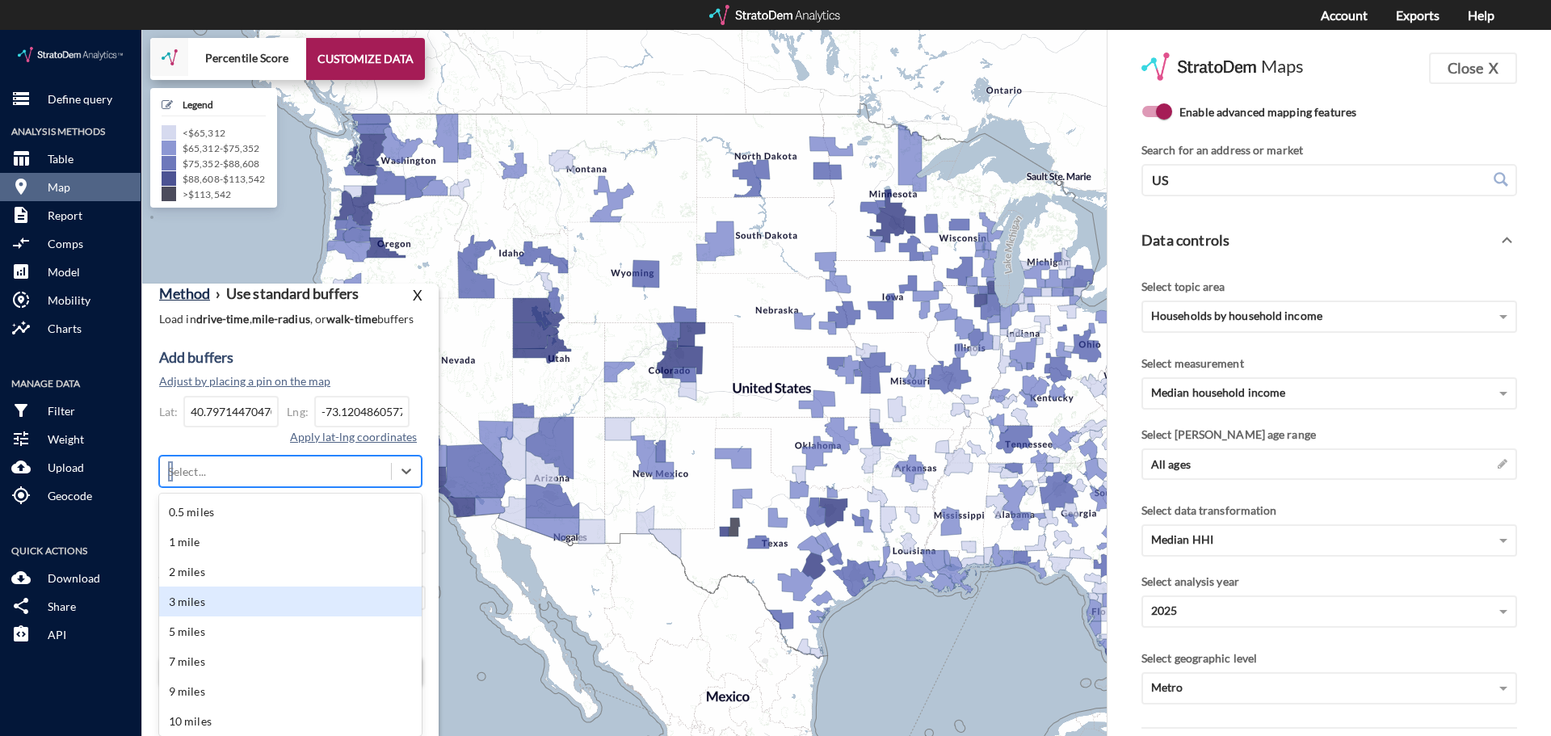
click div "3 miles"
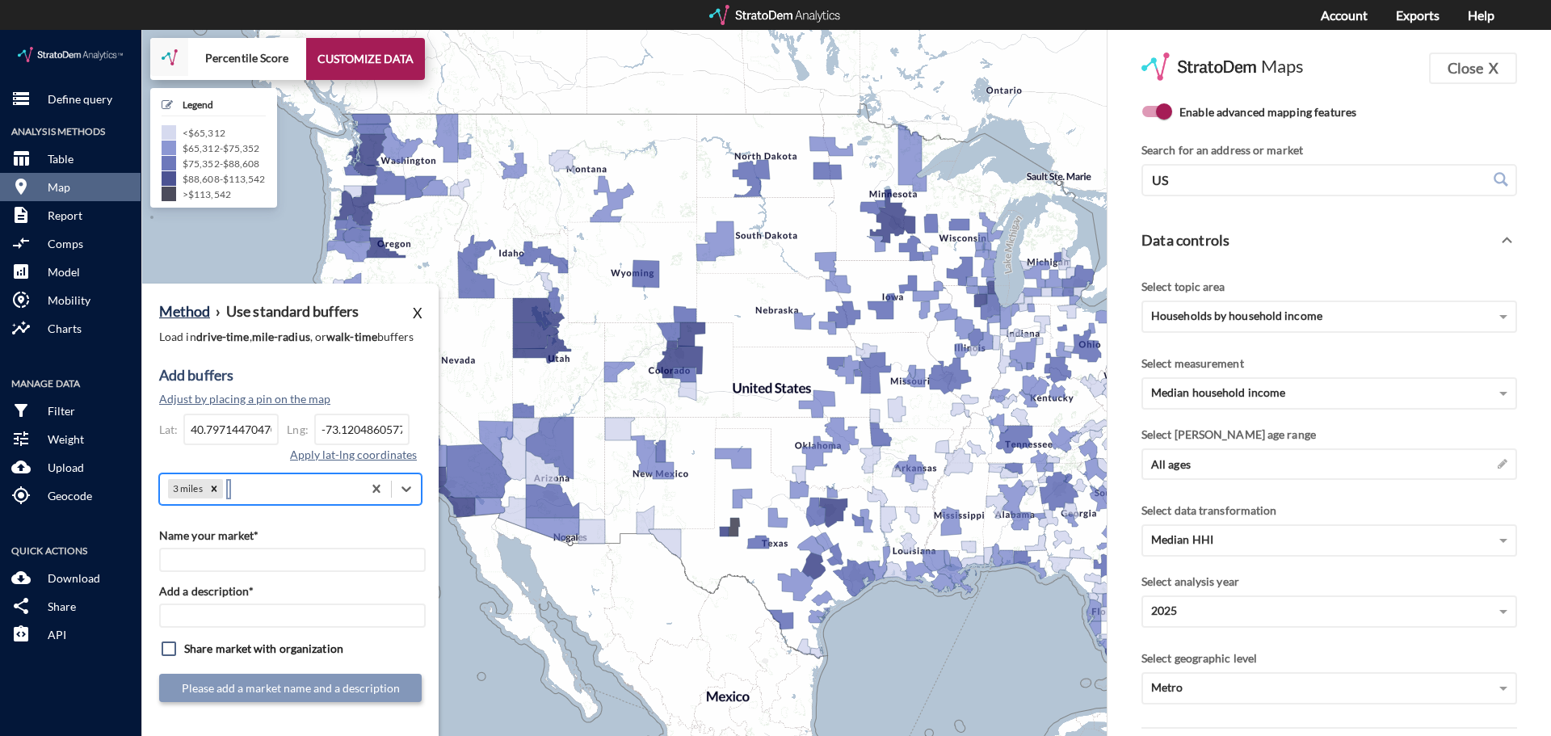
scroll to position [0, 0]
click input "Name your market*"
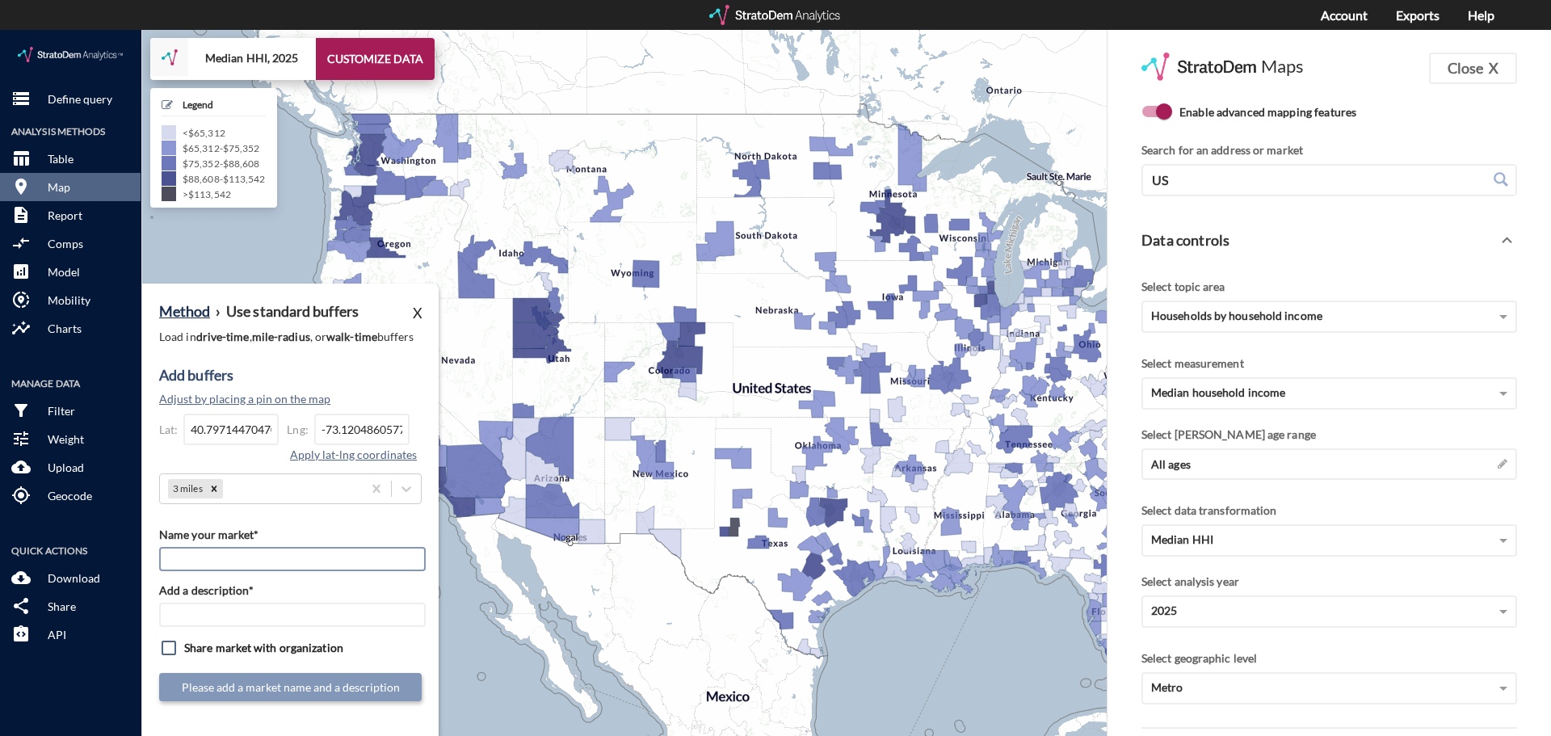
paste input "StorQuest - Ronkonkoma"
type input "StorQuest - Ronkonkoma"
click input "Add a description*"
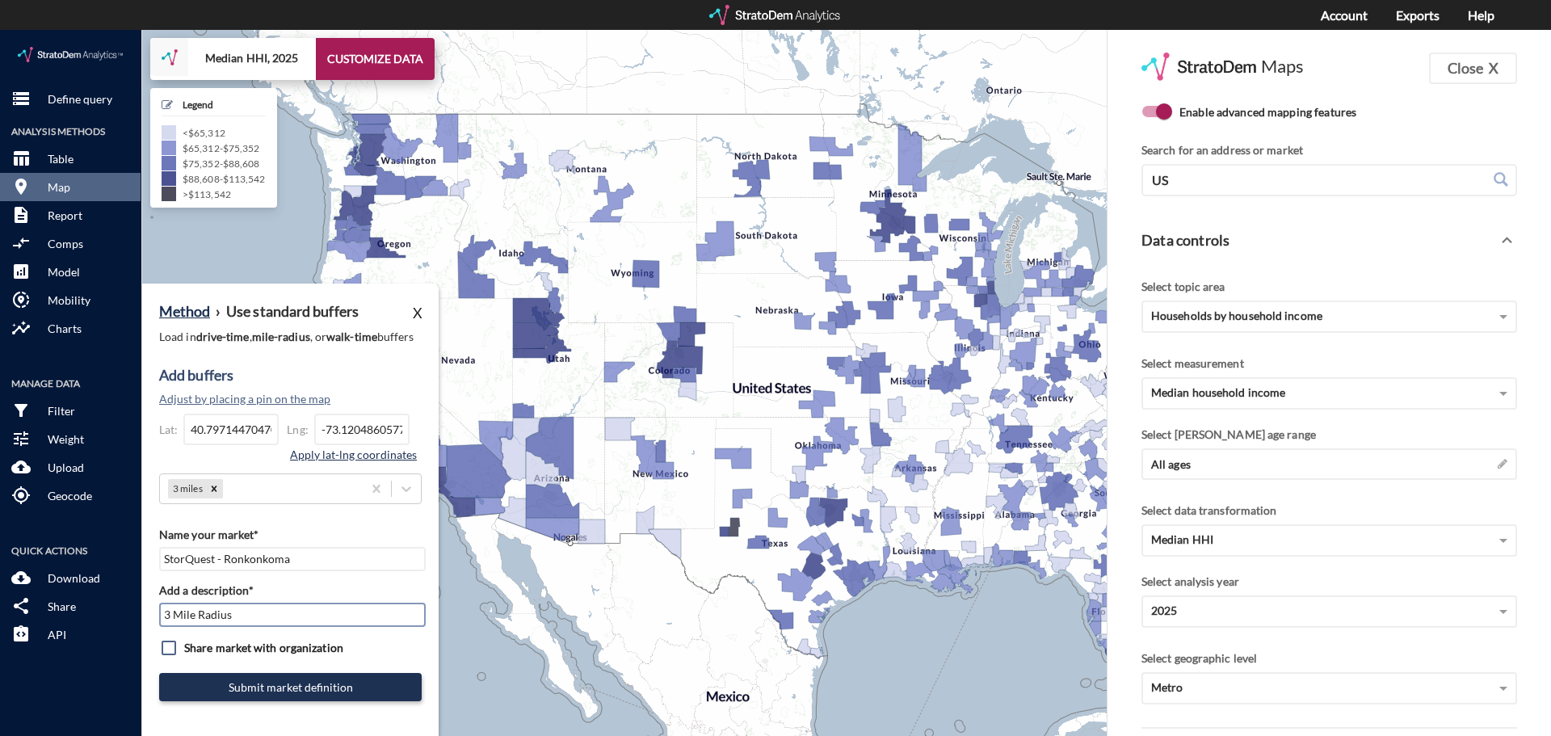
type input "3 Mile Radius"
click button "Apply lat-lng coordinates"
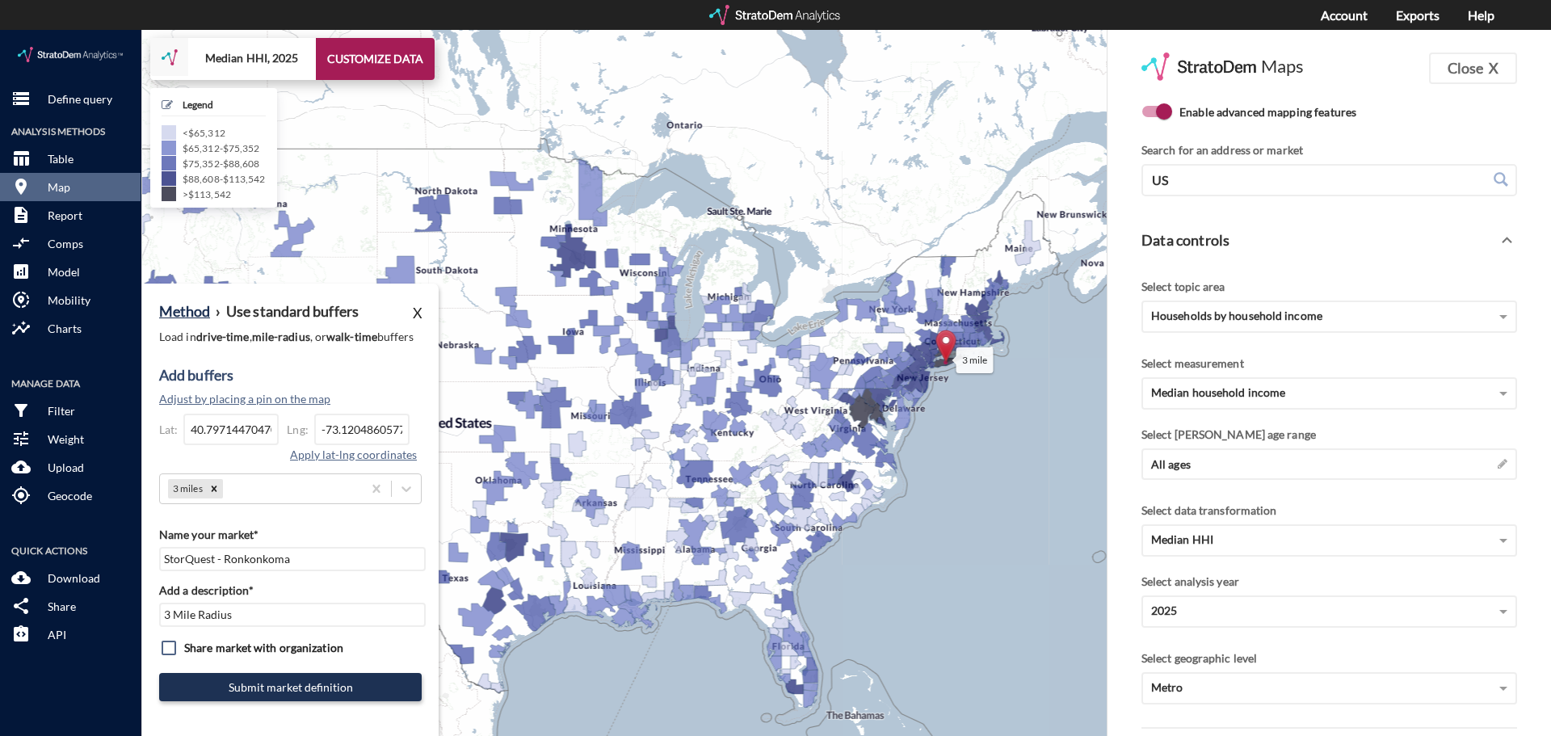
drag, startPoint x: 957, startPoint y: 608, endPoint x: 627, endPoint y: 645, distance: 332.5
click div "3 mile + − Median HHI, 2025 CUSTOMIZE DATA Legend < $65,312 $65,312 - $75,352 $…"
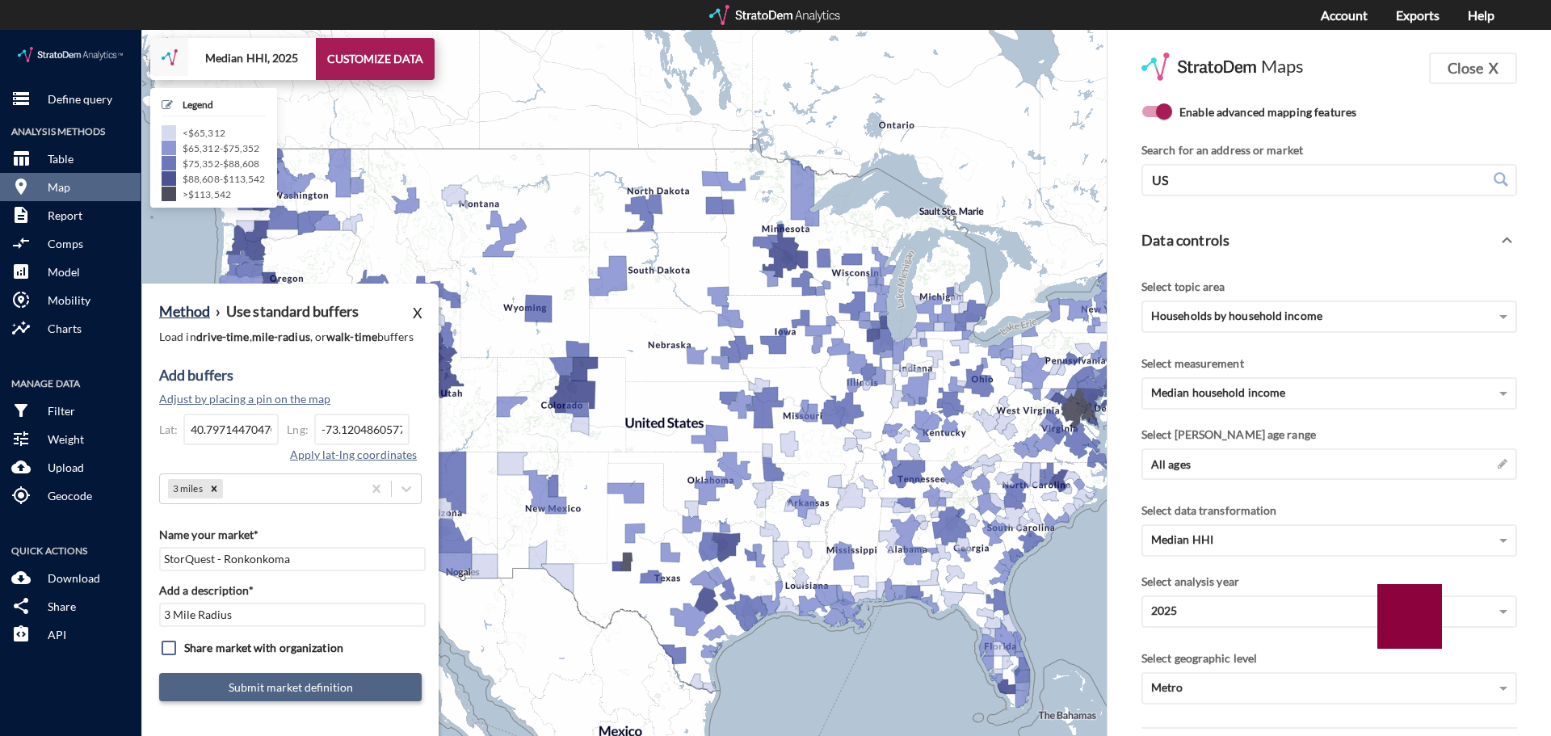
click button "Submit market definition"
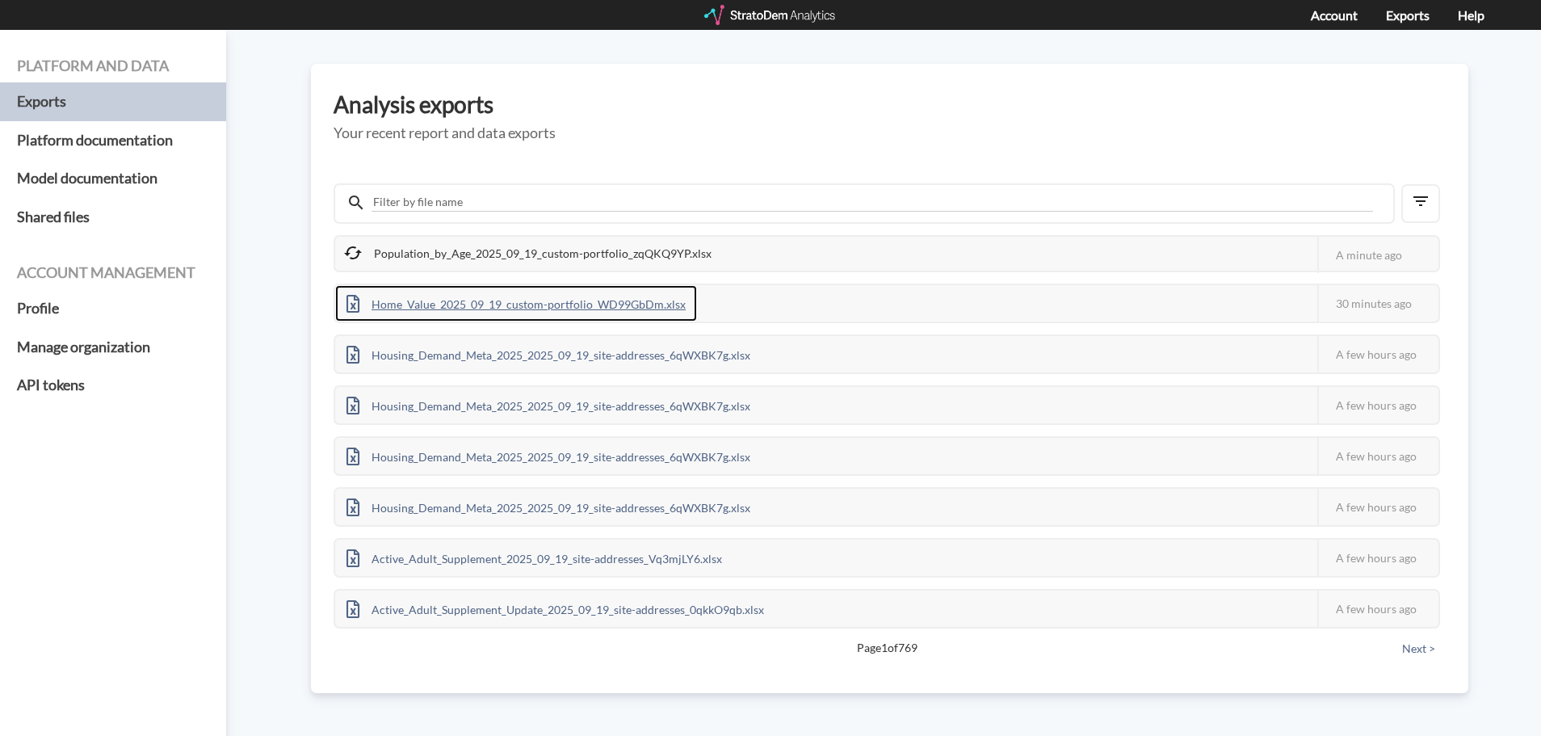
click at [532, 307] on div "Home_Value_2025_09_19_custom-portfolio_WD99GbDm.xlsx" at bounding box center [516, 303] width 362 height 36
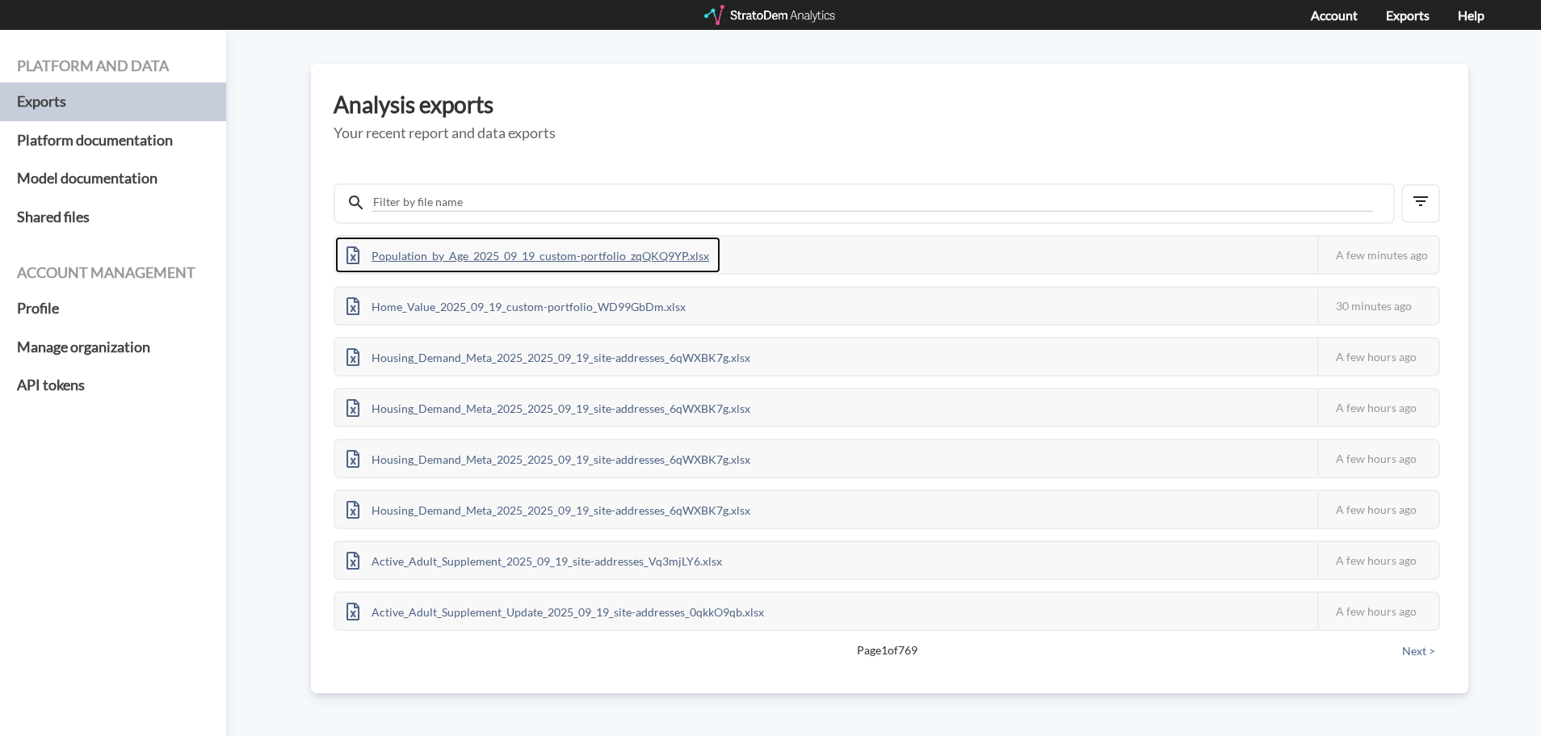
click at [399, 252] on div "Population_by_Age_2025_09_19_custom-portfolio_zqQKQ9YP.xlsx" at bounding box center [527, 255] width 385 height 36
click at [425, 249] on div "Population_by_Age_2025_09_19_custom-portfolio_zqQKQ9YP.xlsx" at bounding box center [527, 255] width 385 height 36
